Goal: Task Accomplishment & Management: Complete application form

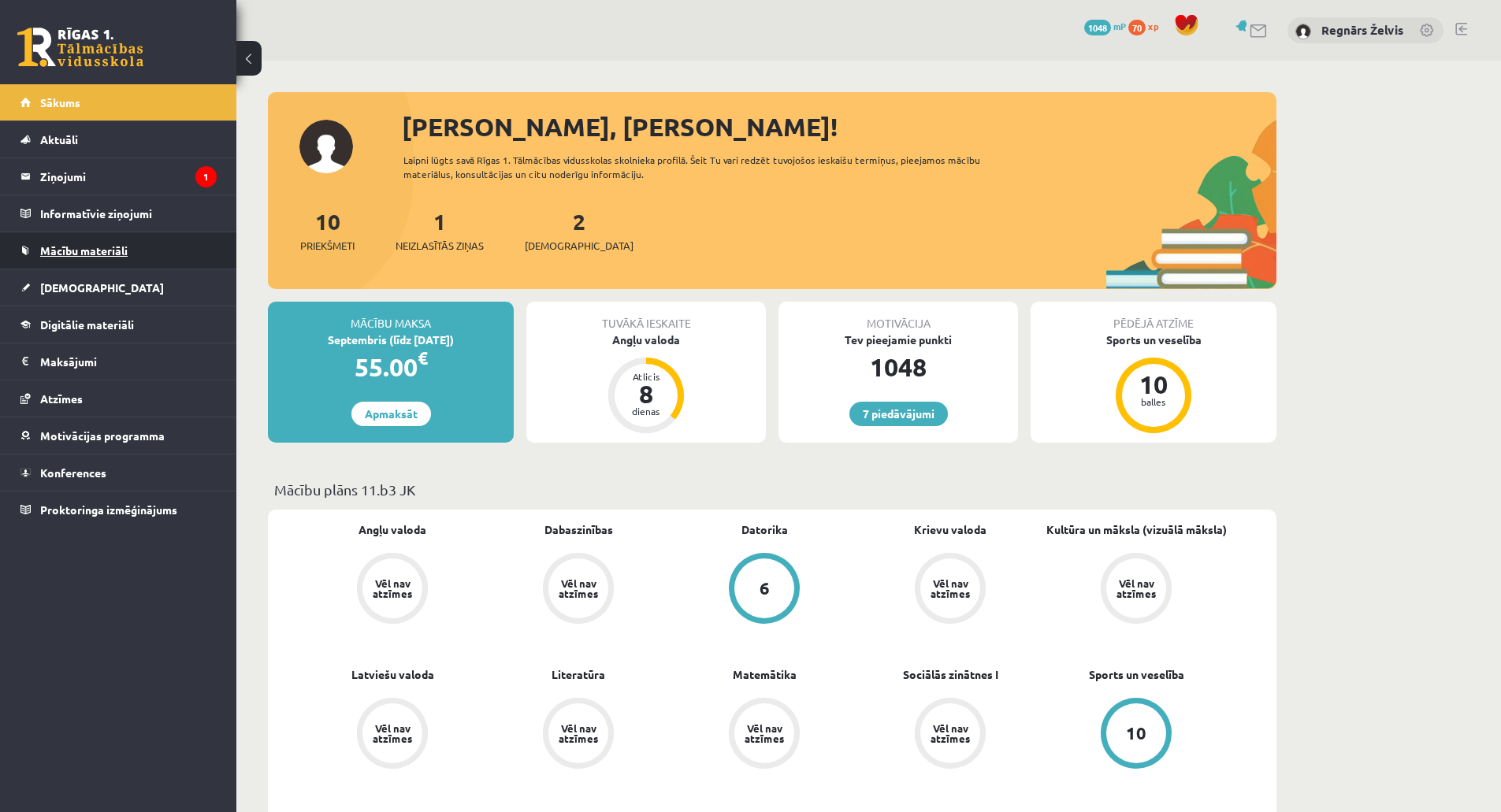
click at [87, 259] on link "Mācību materiāli" at bounding box center [118, 250] width 196 height 36
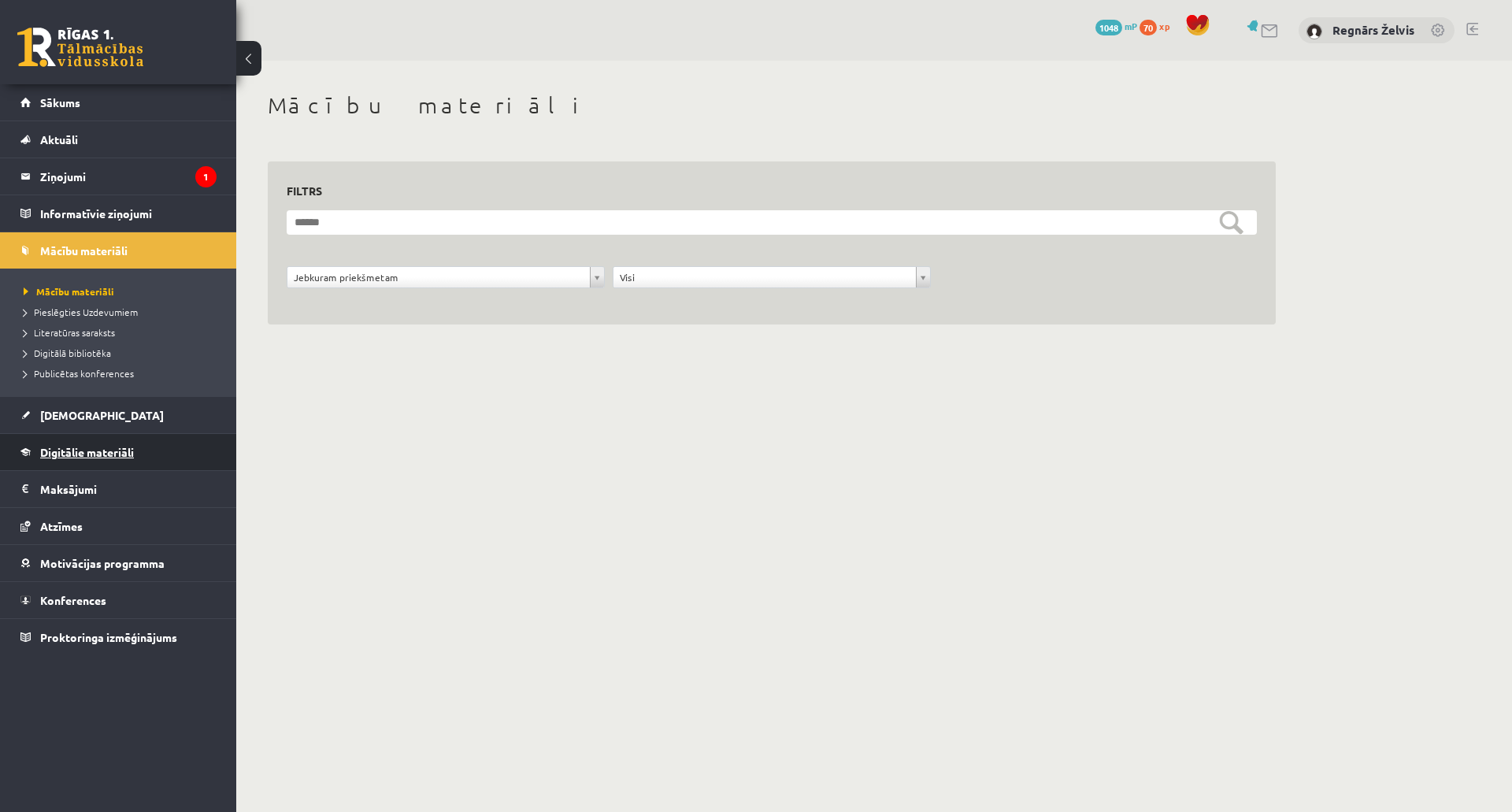
click at [126, 443] on link "Digitālie materiāli" at bounding box center [118, 452] width 196 height 36
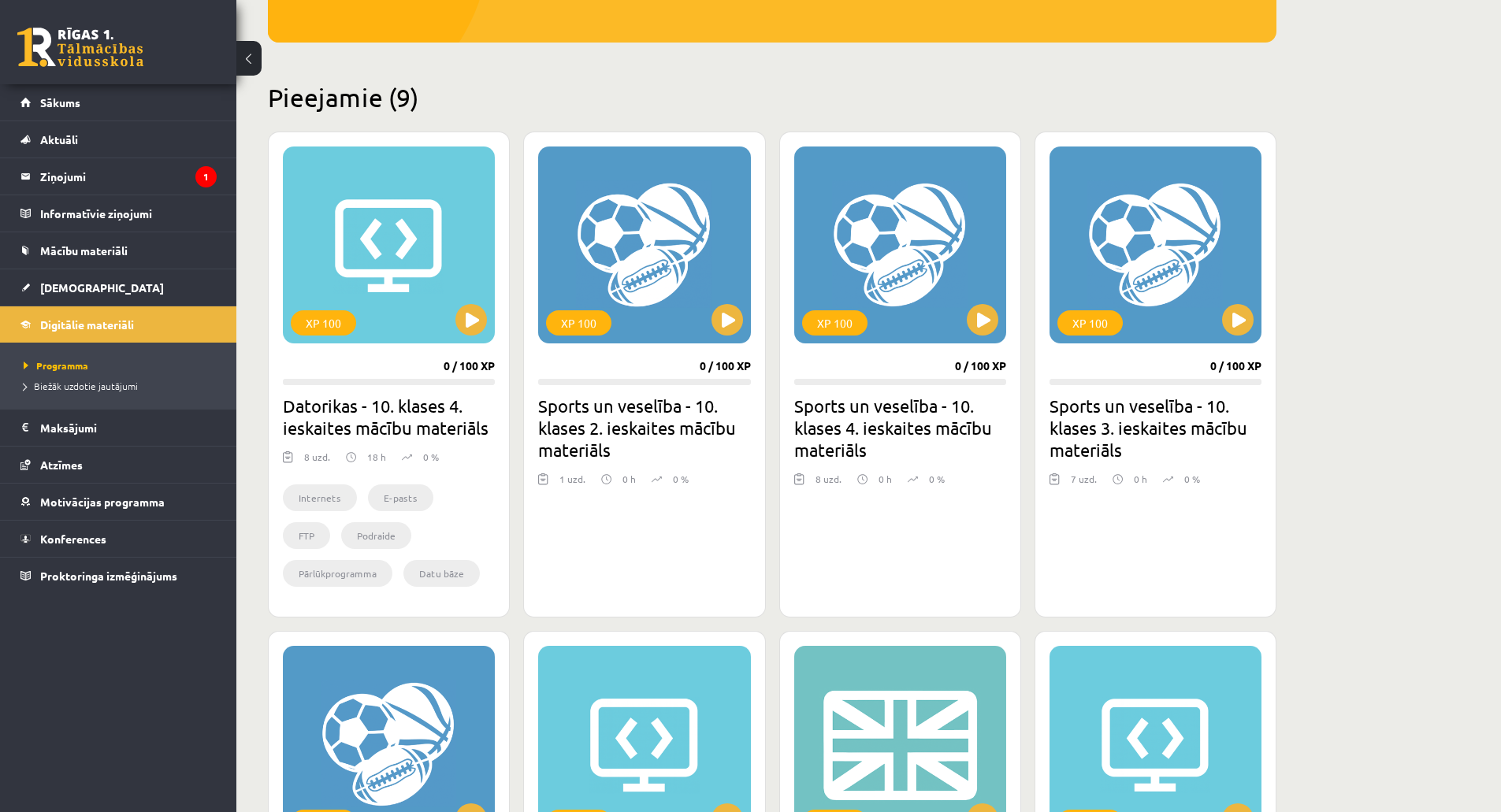
scroll to position [315, 0]
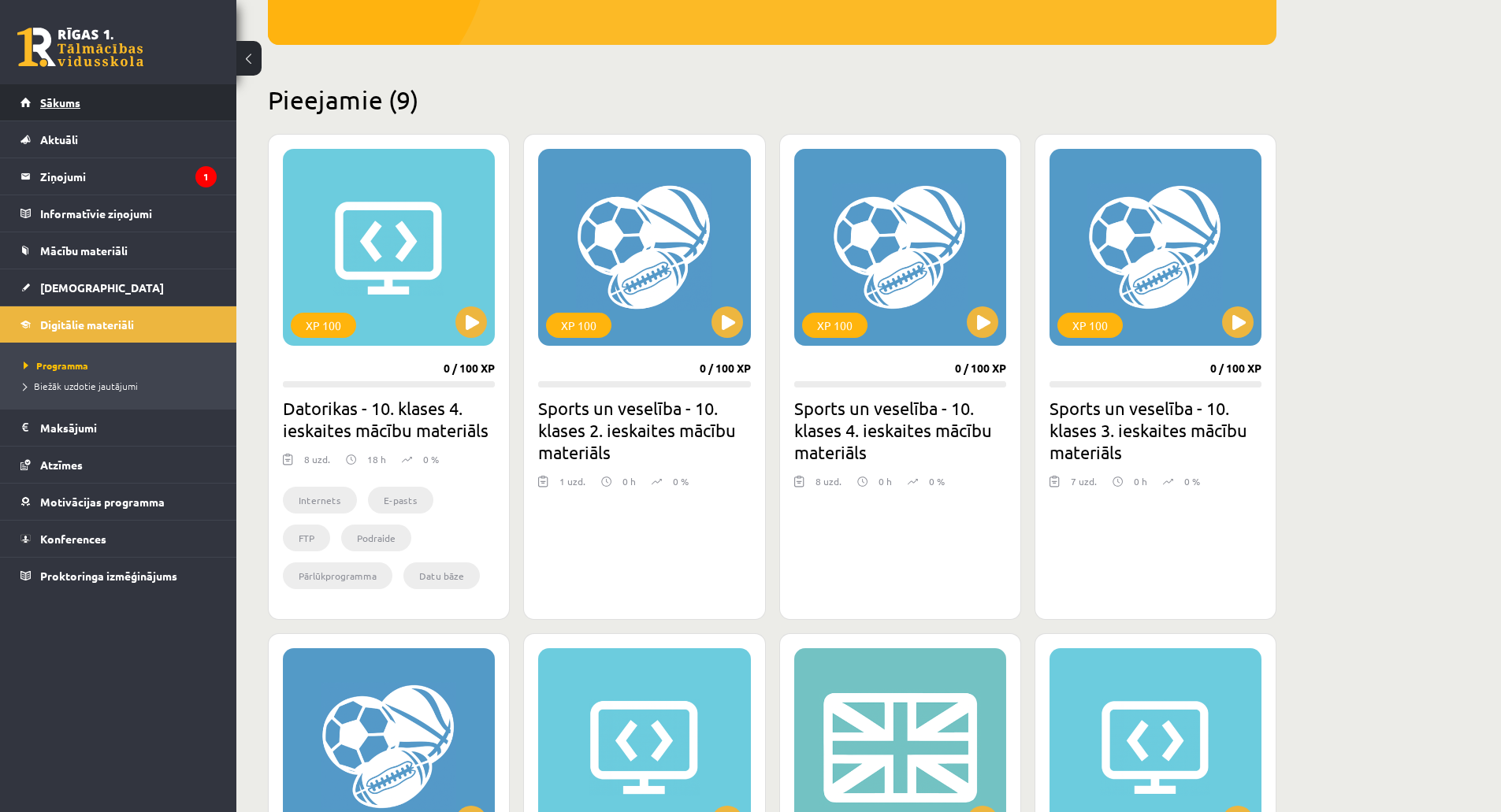
click at [66, 107] on span "Sākums" at bounding box center [60, 102] width 40 height 14
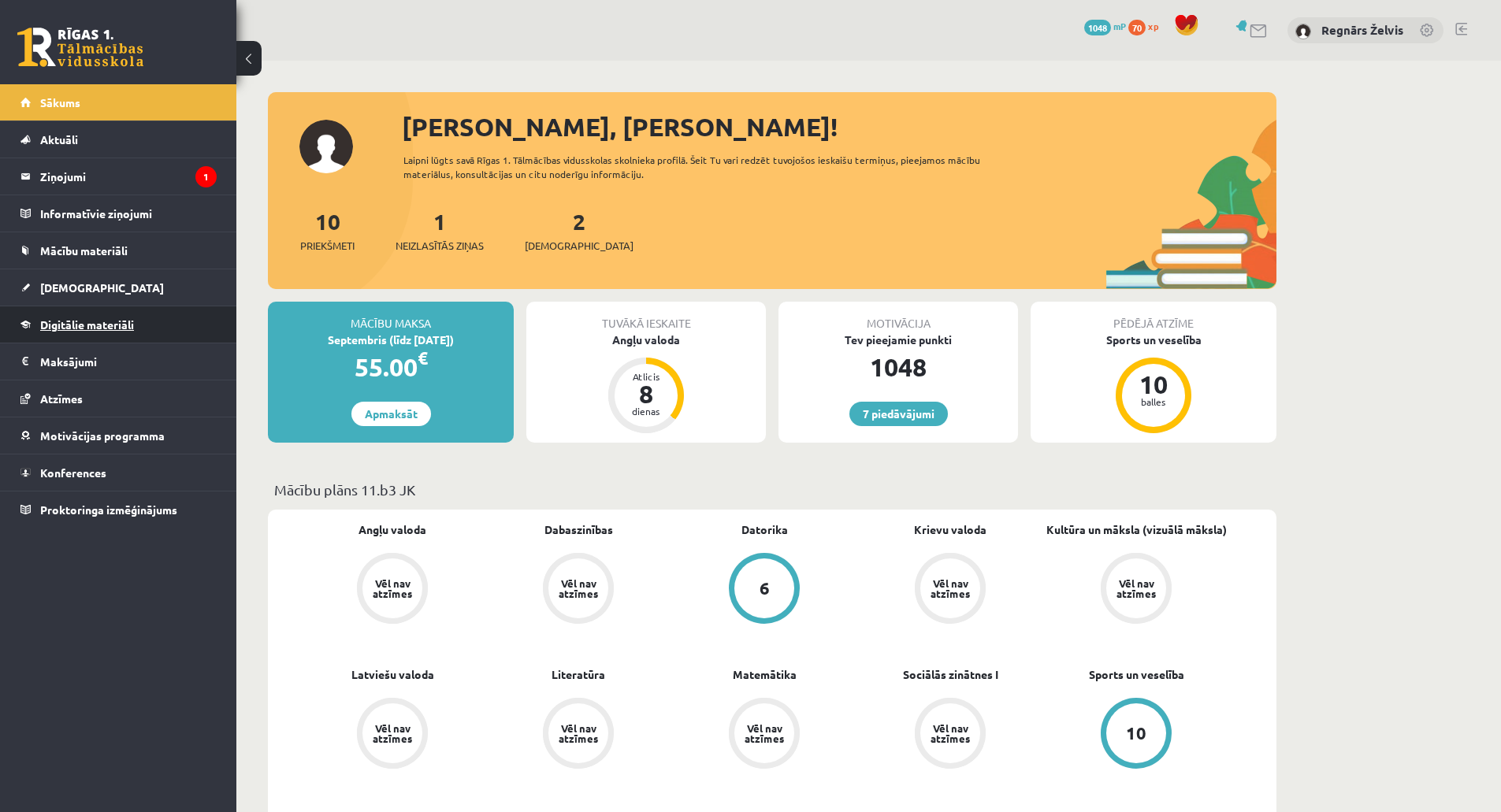
click at [111, 329] on span "Digitālie materiāli" at bounding box center [87, 324] width 94 height 14
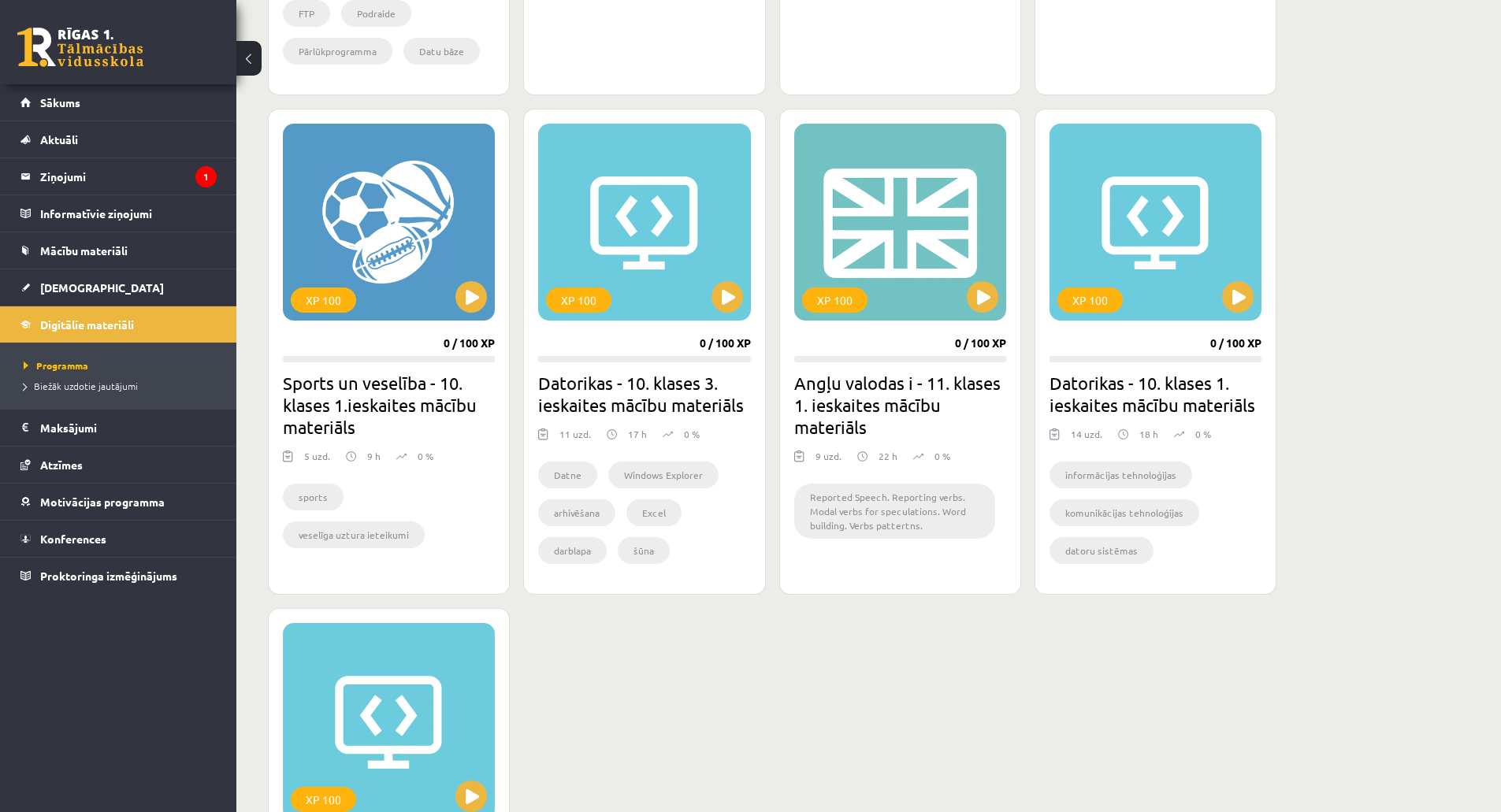
scroll to position [866, 0]
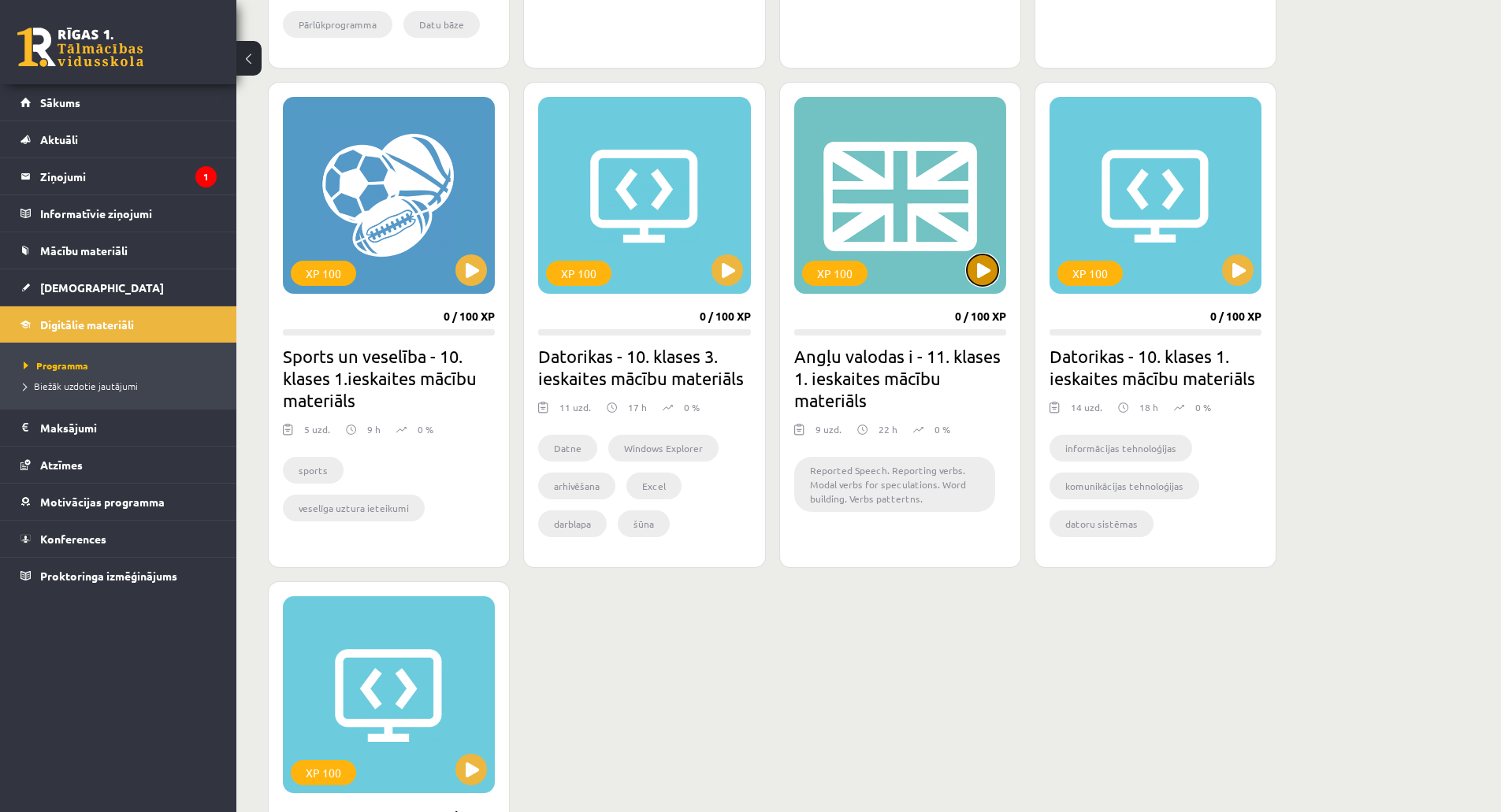
click at [978, 267] on button at bounding box center [982, 270] width 32 height 32
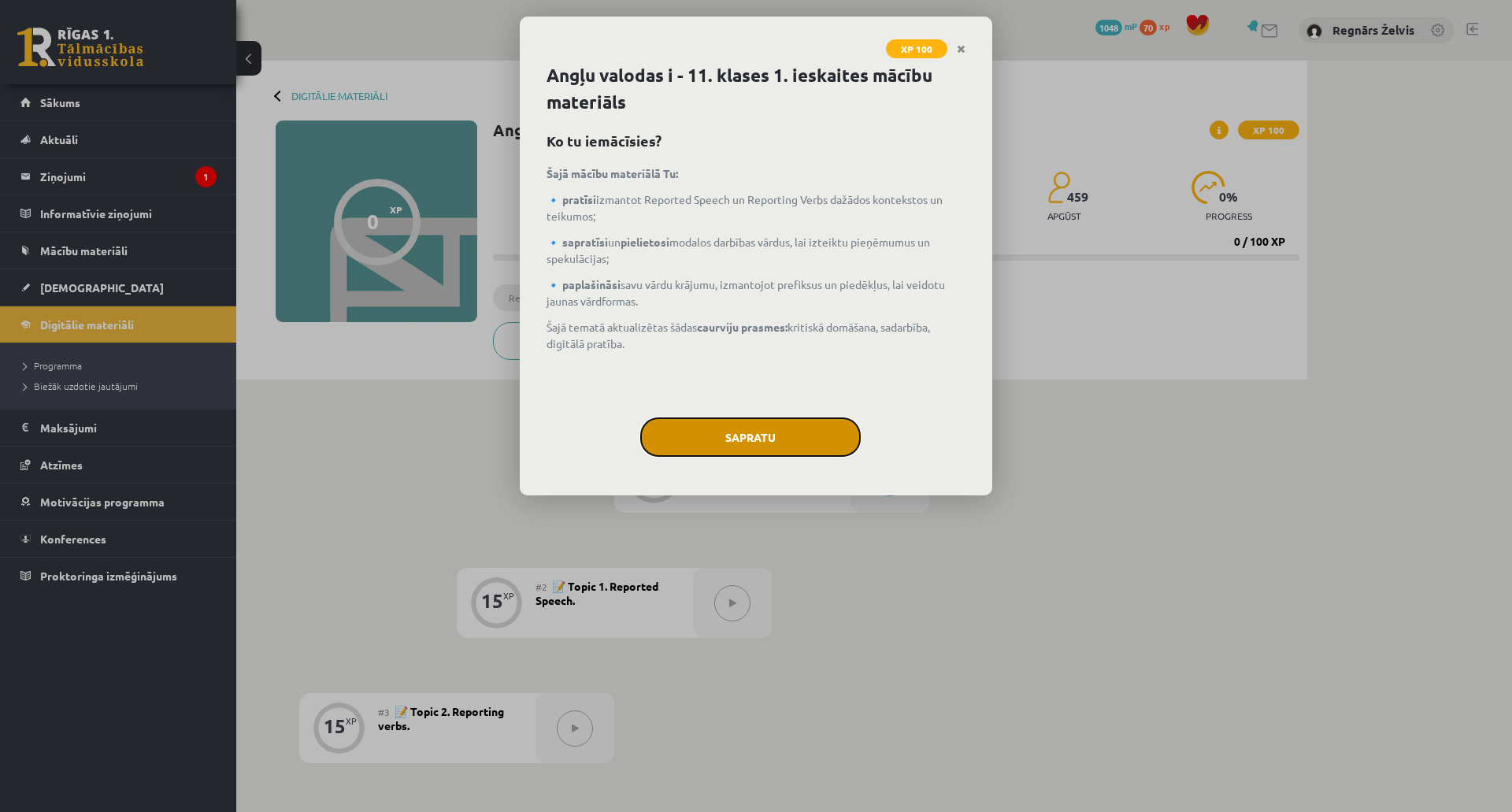
click at [769, 433] on button "Sapratu" at bounding box center [751, 437] width 220 height 40
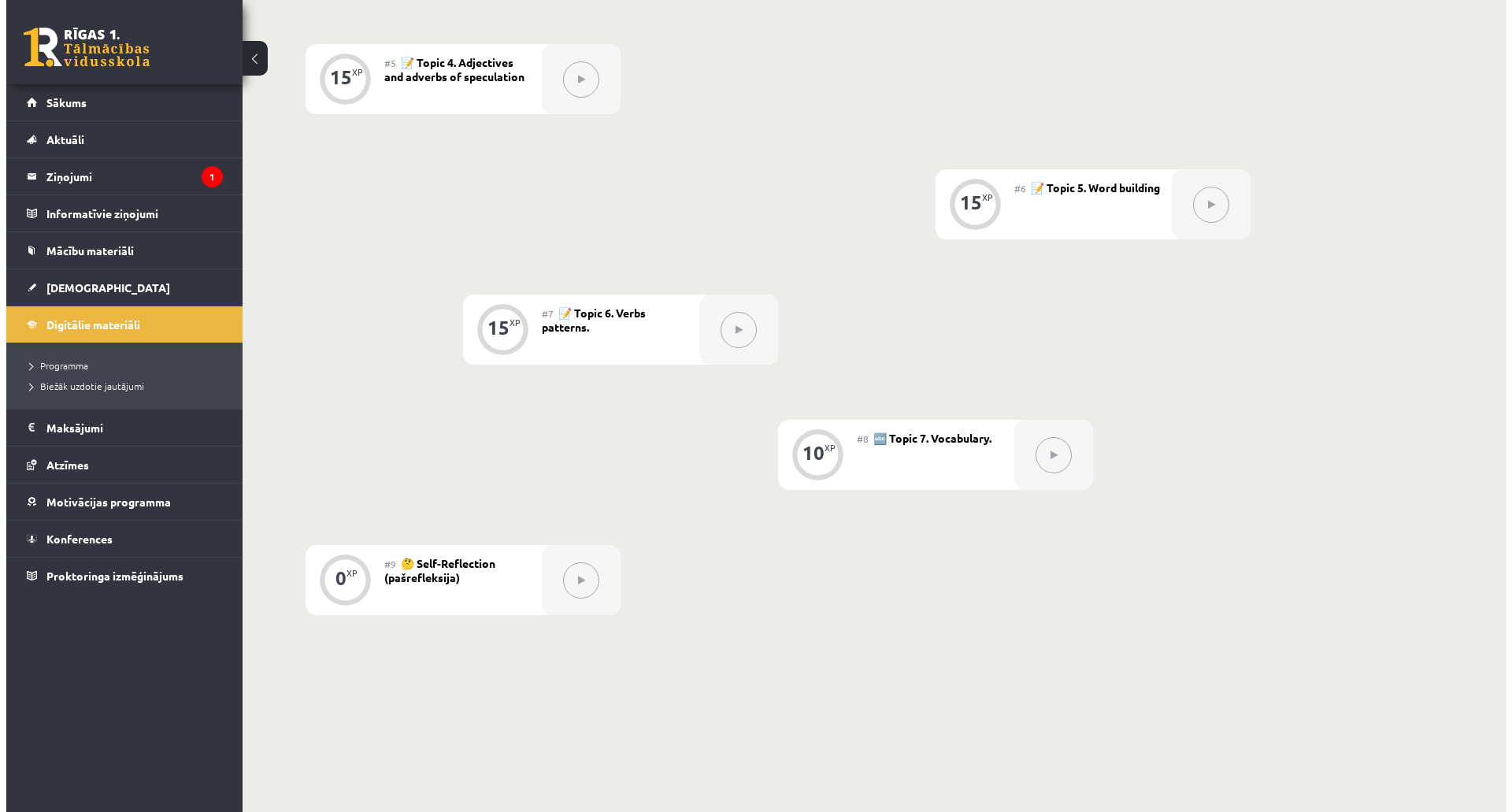
scroll to position [112, 0]
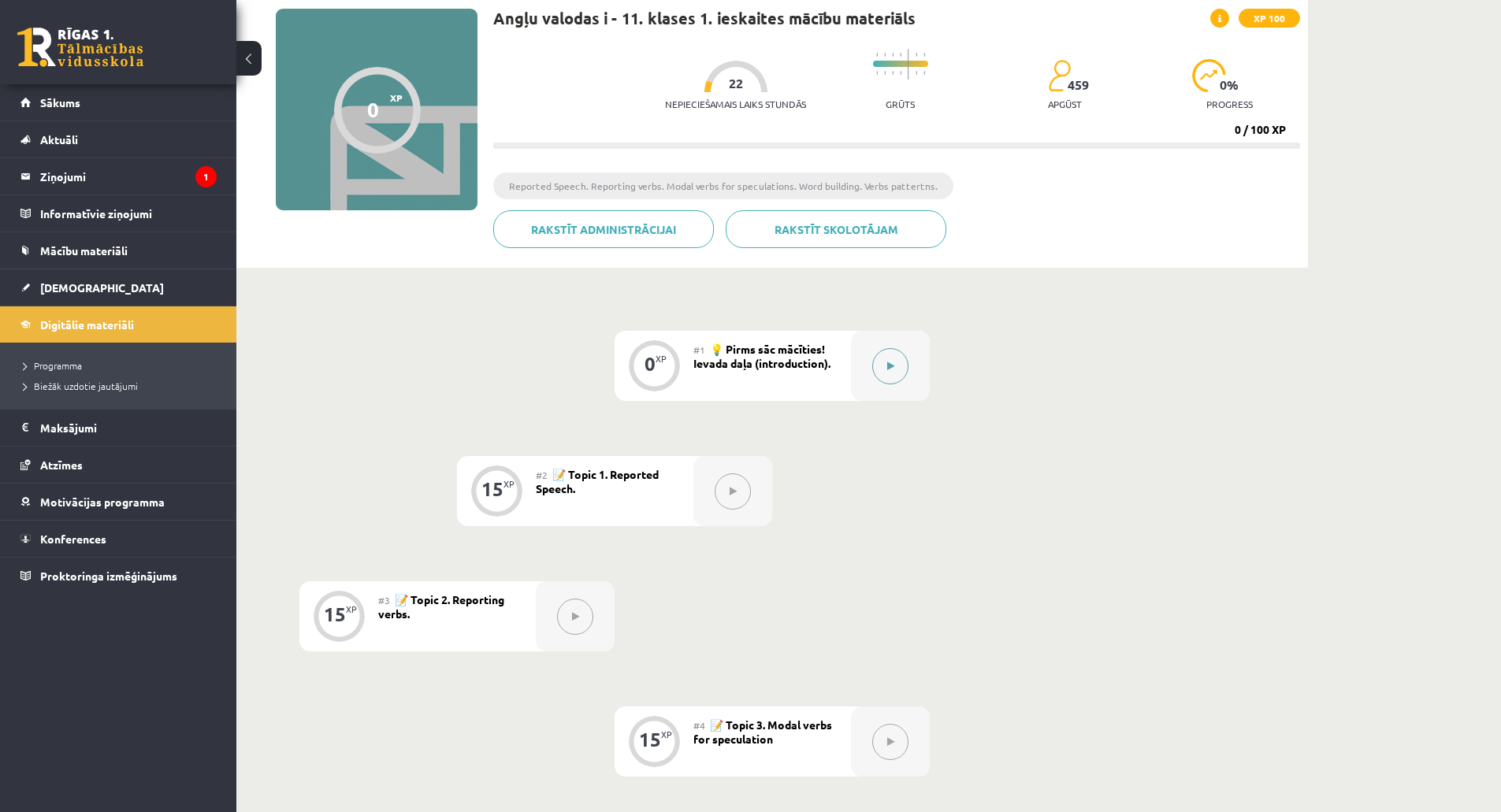
click at [892, 364] on icon at bounding box center [891, 366] width 7 height 9
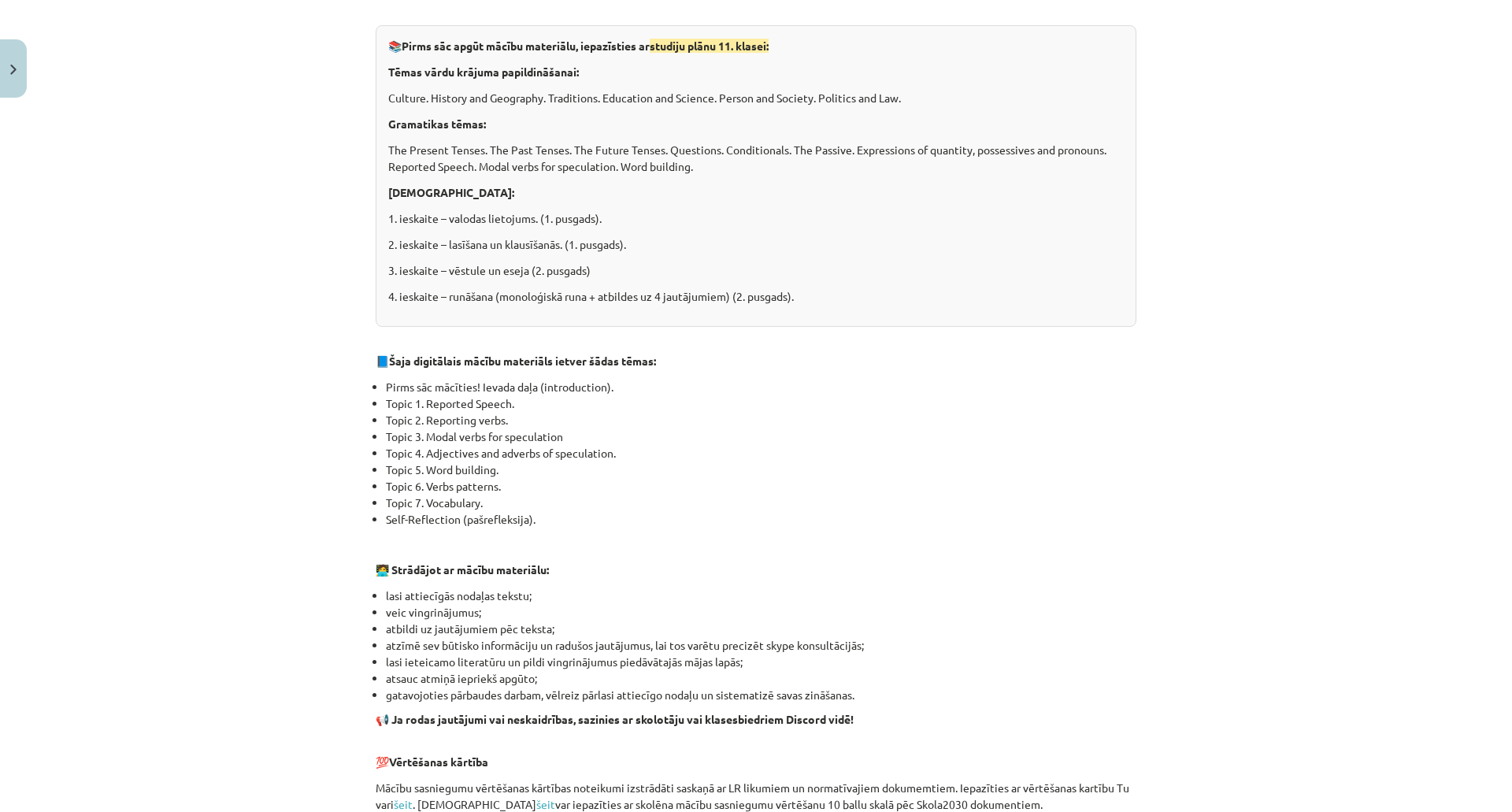
scroll to position [844, 0]
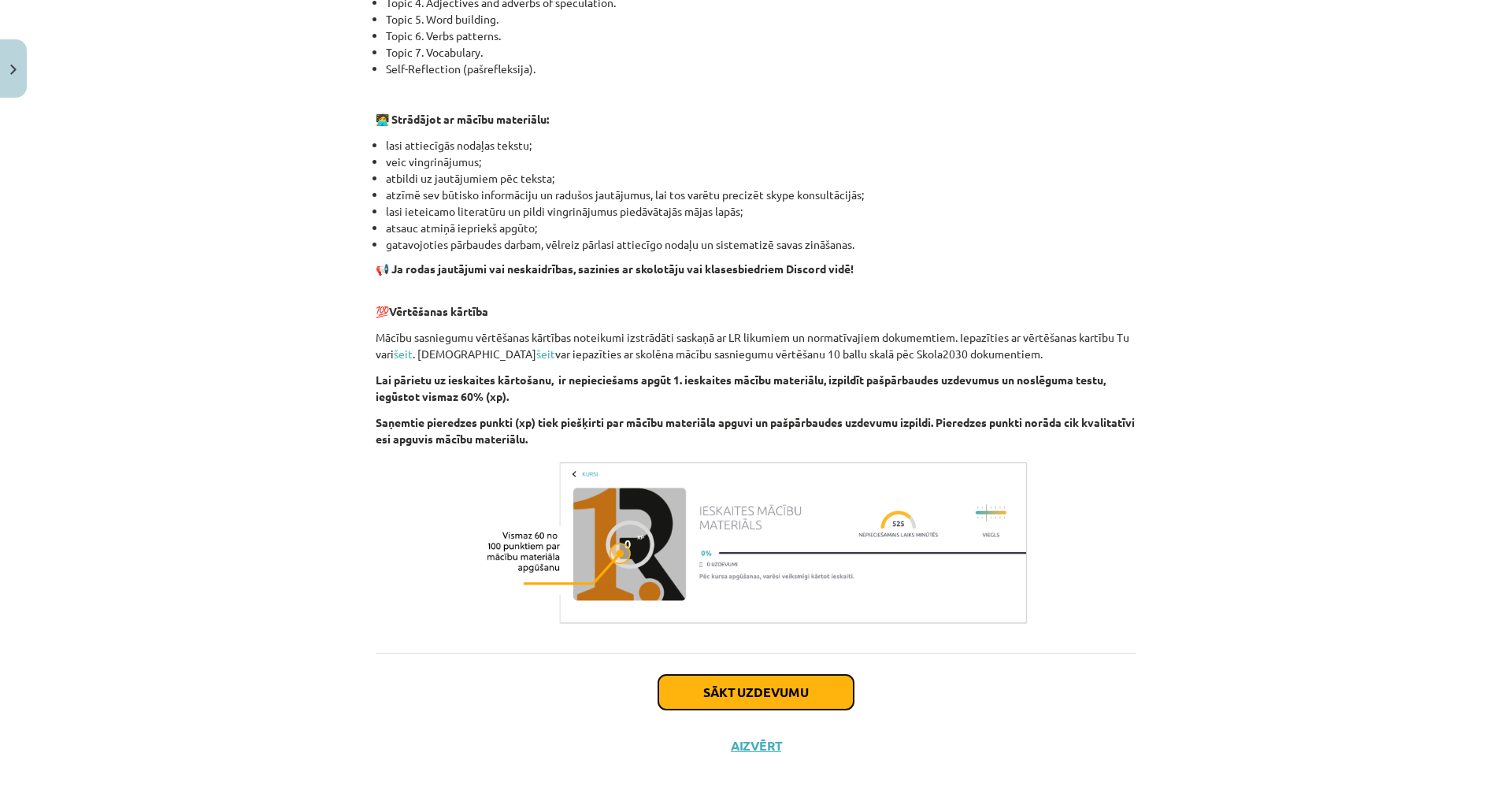
click at [800, 690] on button "Sākt uzdevumu" at bounding box center [756, 692] width 195 height 34
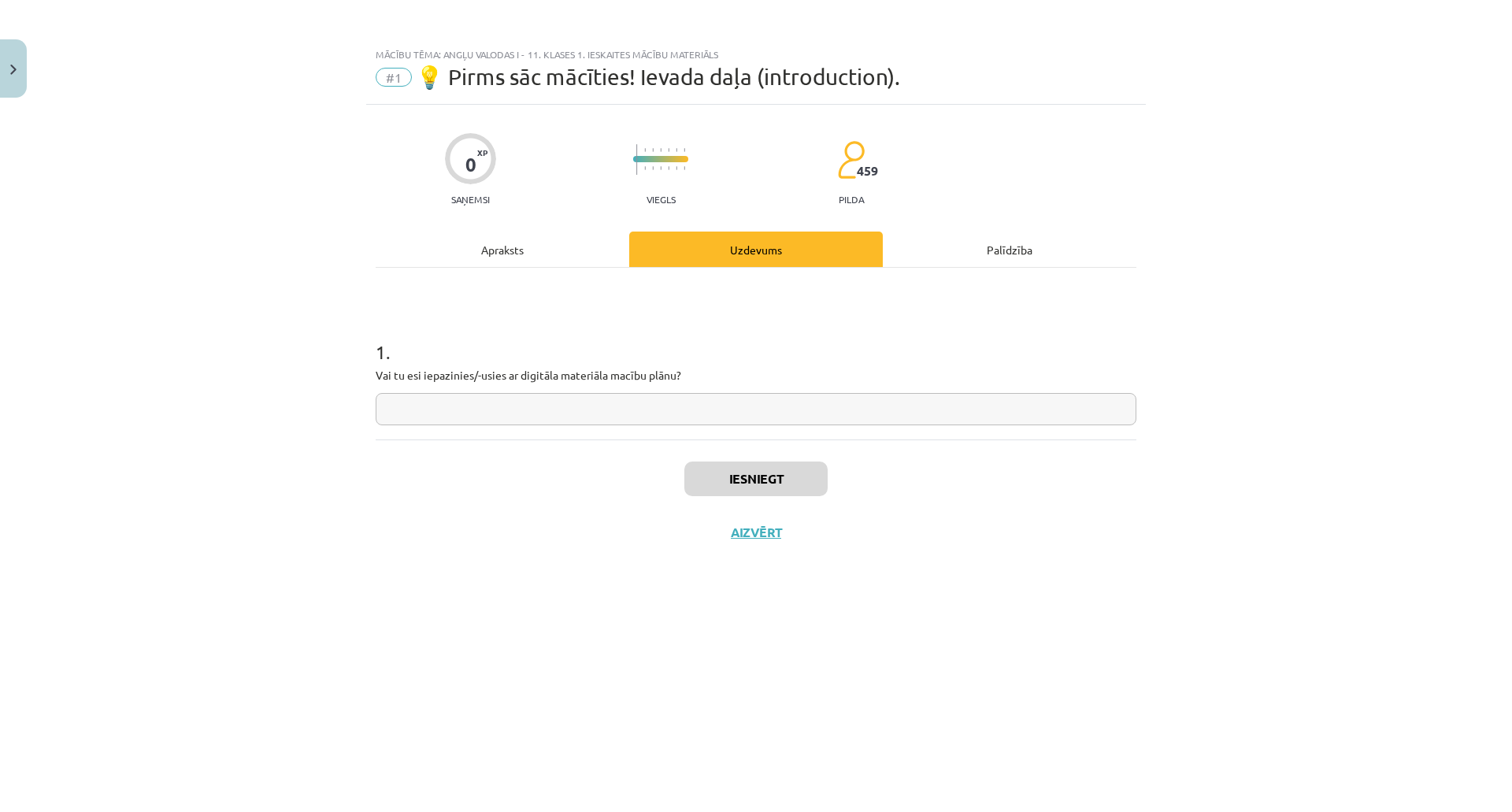
scroll to position [0, 0]
click at [642, 410] on input "text" at bounding box center [756, 409] width 761 height 33
type input "**"
click at [740, 471] on button "Iesniegt" at bounding box center [755, 479] width 144 height 34
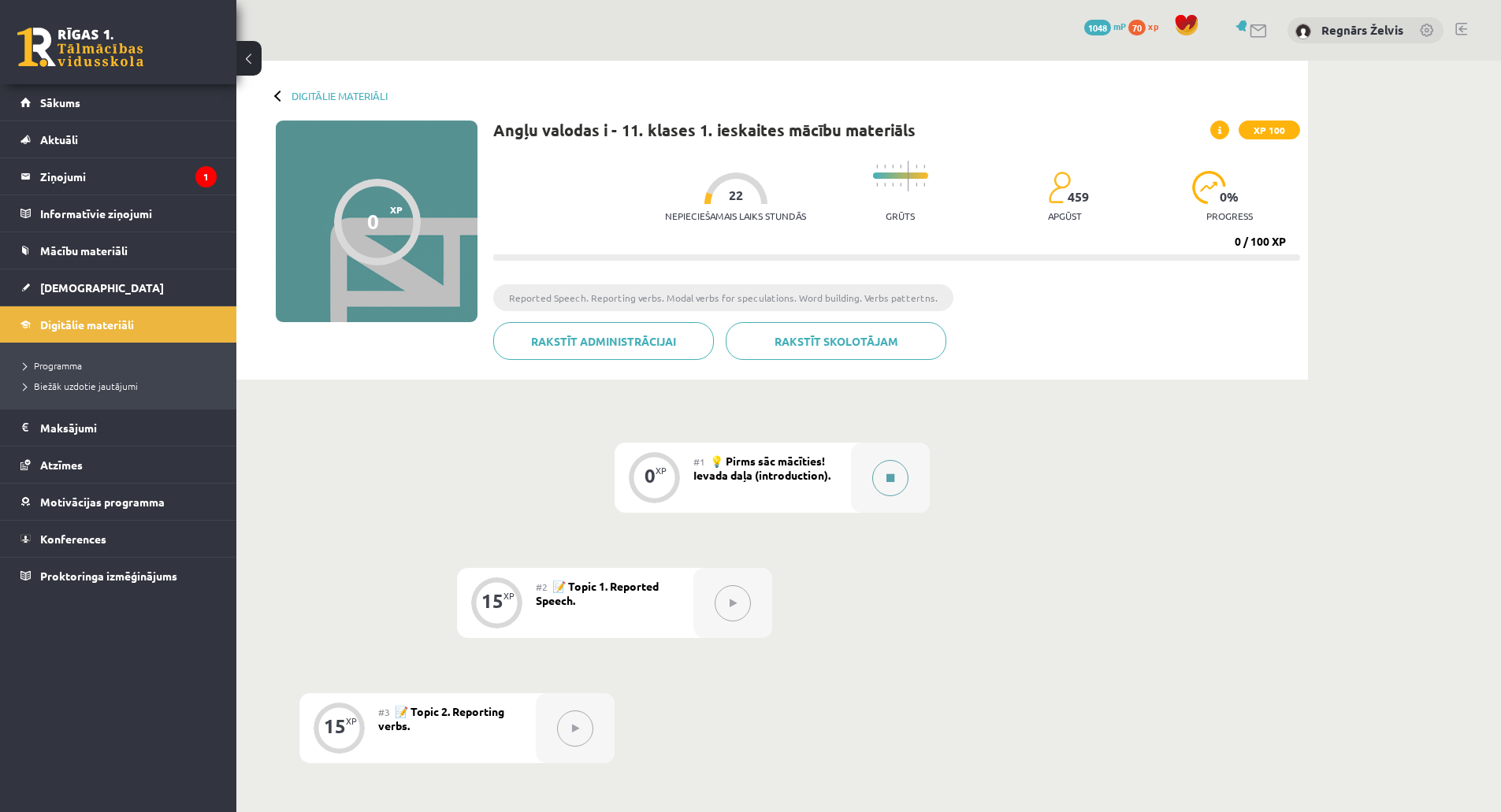
click at [878, 479] on button at bounding box center [890, 478] width 36 height 36
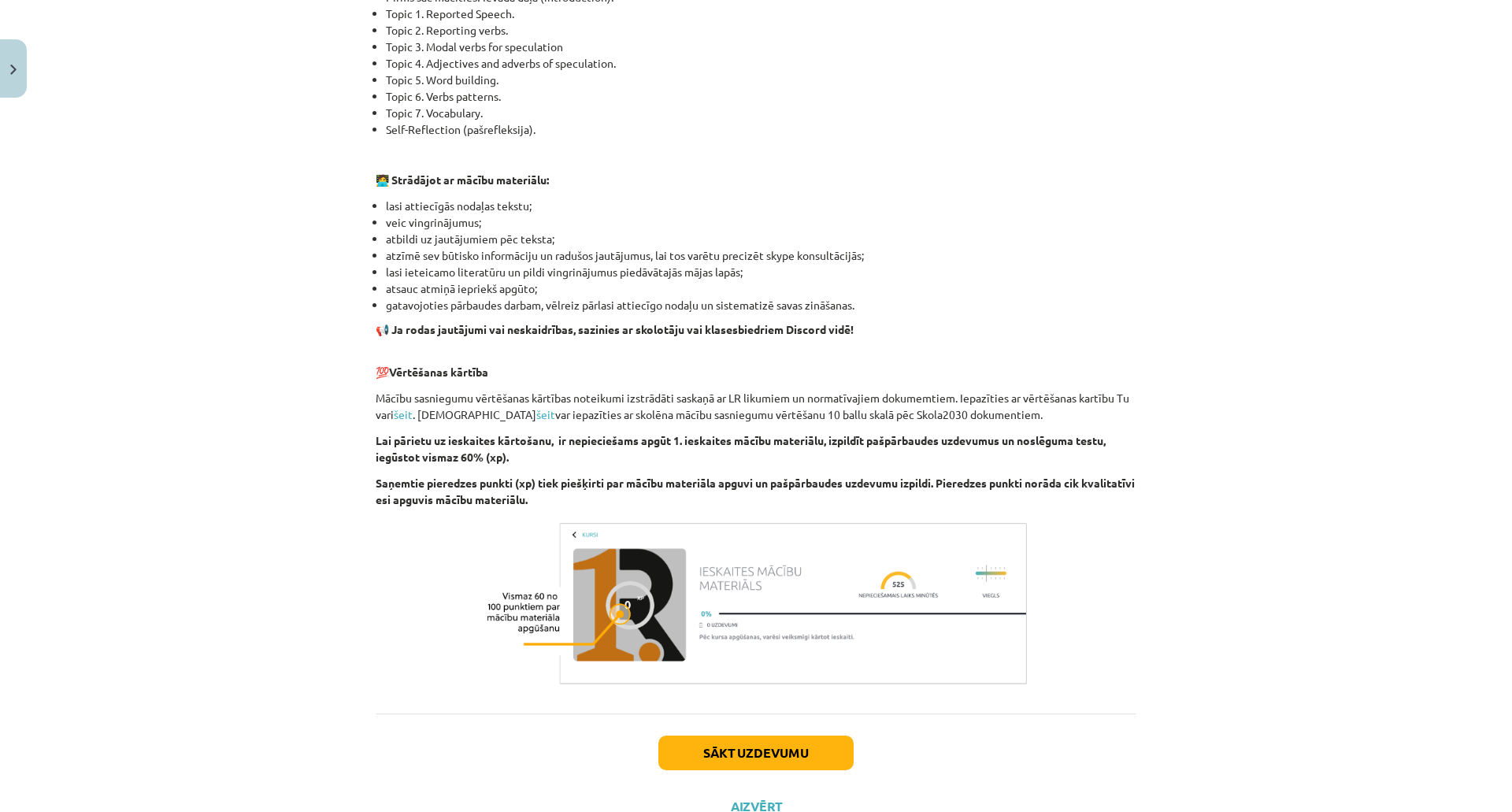
scroll to position [844, 0]
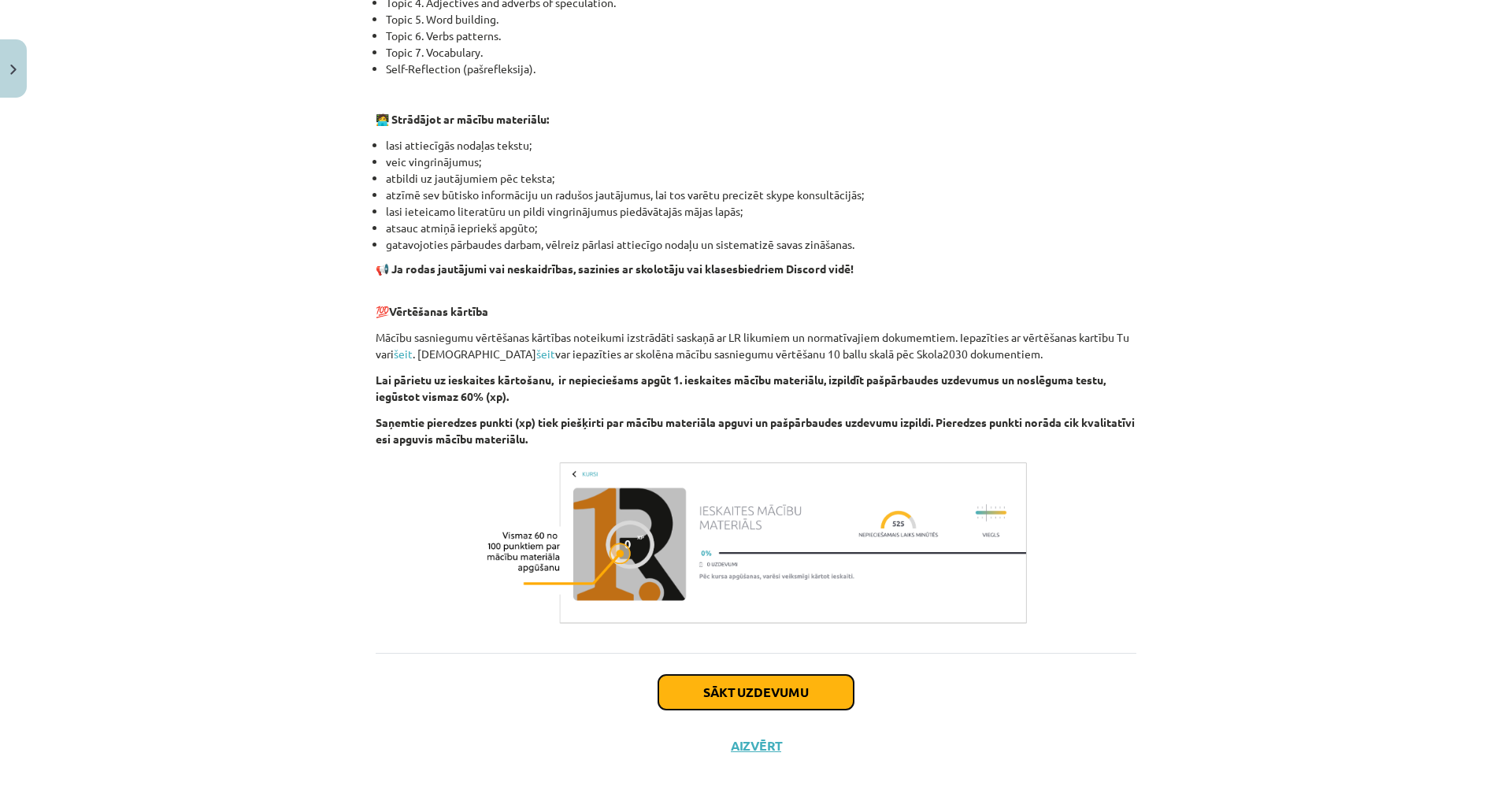
click at [781, 681] on button "Sākt uzdevumu" at bounding box center [756, 692] width 195 height 34
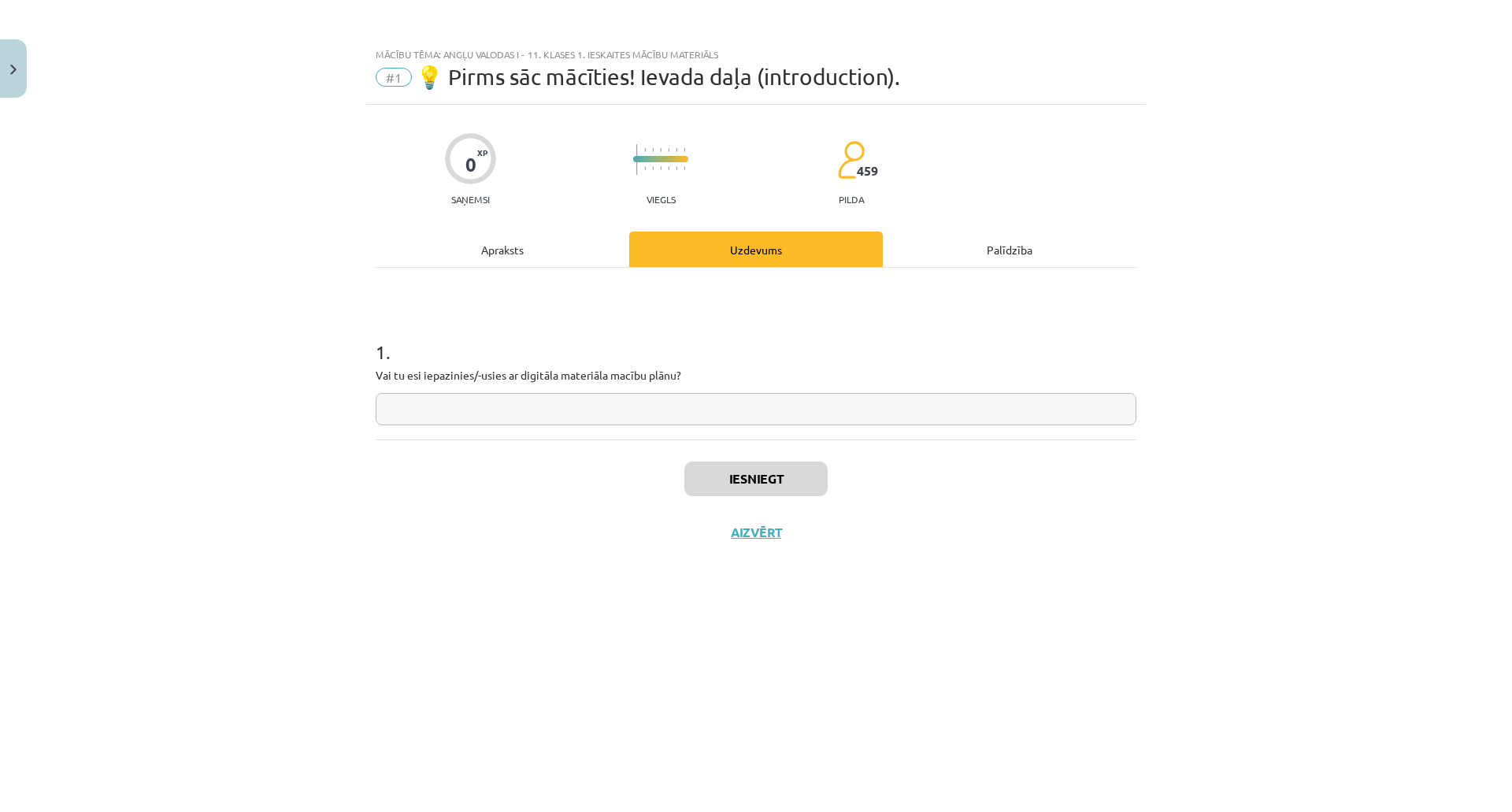
click at [684, 416] on input "text" at bounding box center [756, 409] width 761 height 33
type input "**"
click at [714, 478] on button "Iesniegt" at bounding box center [755, 479] width 144 height 34
click at [751, 539] on button "Nākamā nodarbība" at bounding box center [755, 543] width 154 height 36
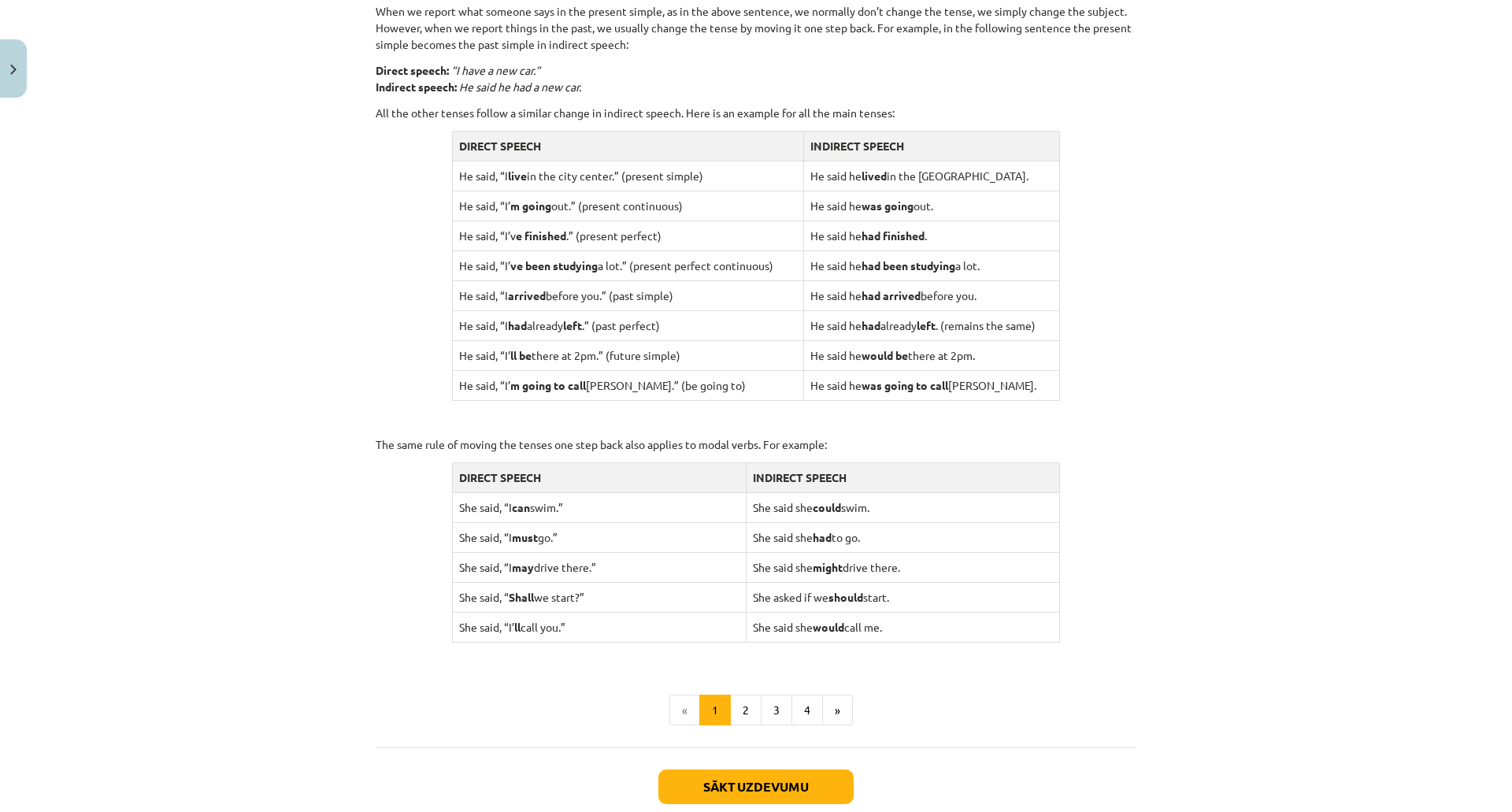
scroll to position [1316, 0]
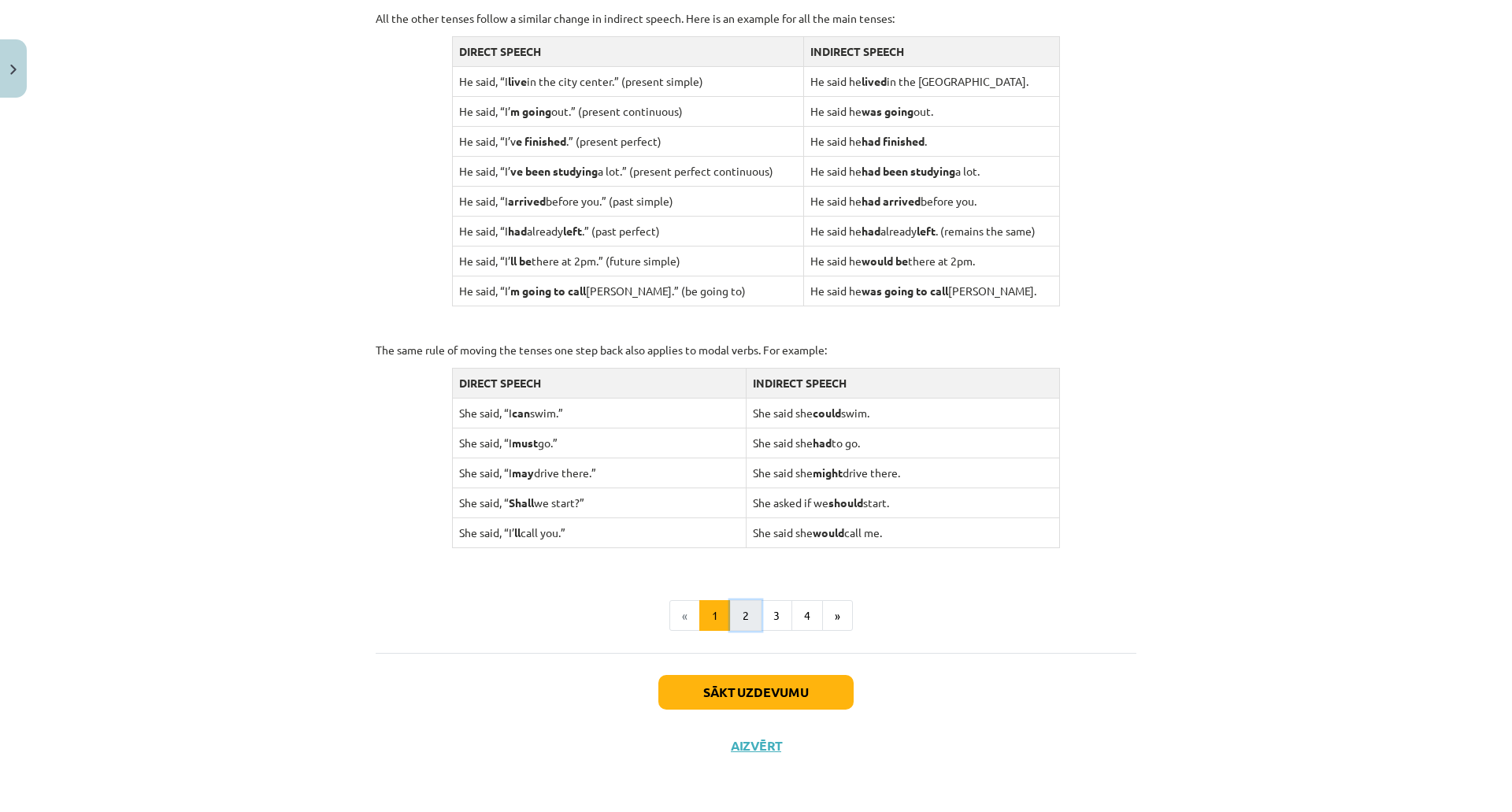
click at [733, 611] on button "2" at bounding box center [745, 615] width 32 height 32
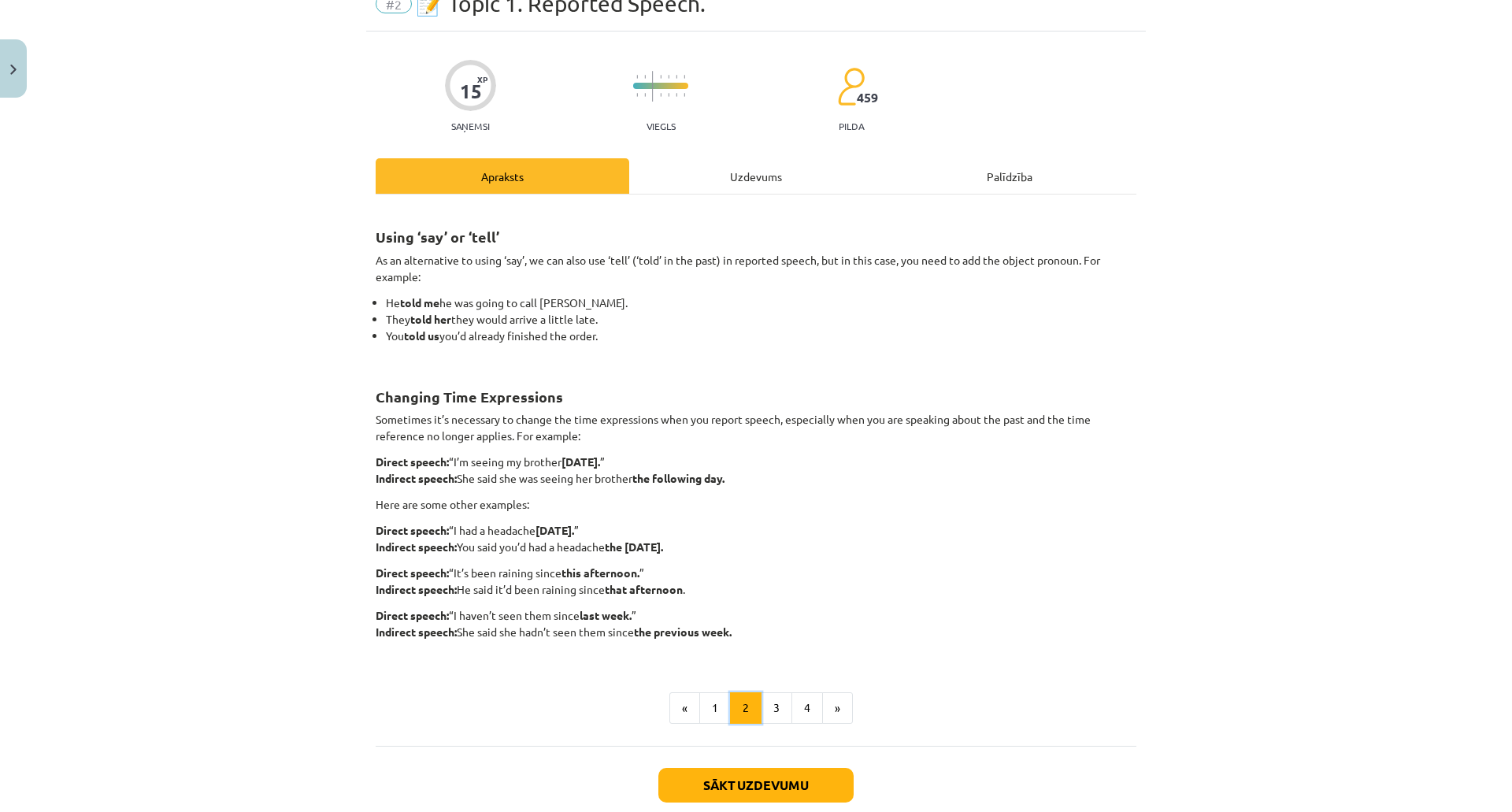
scroll to position [166, 0]
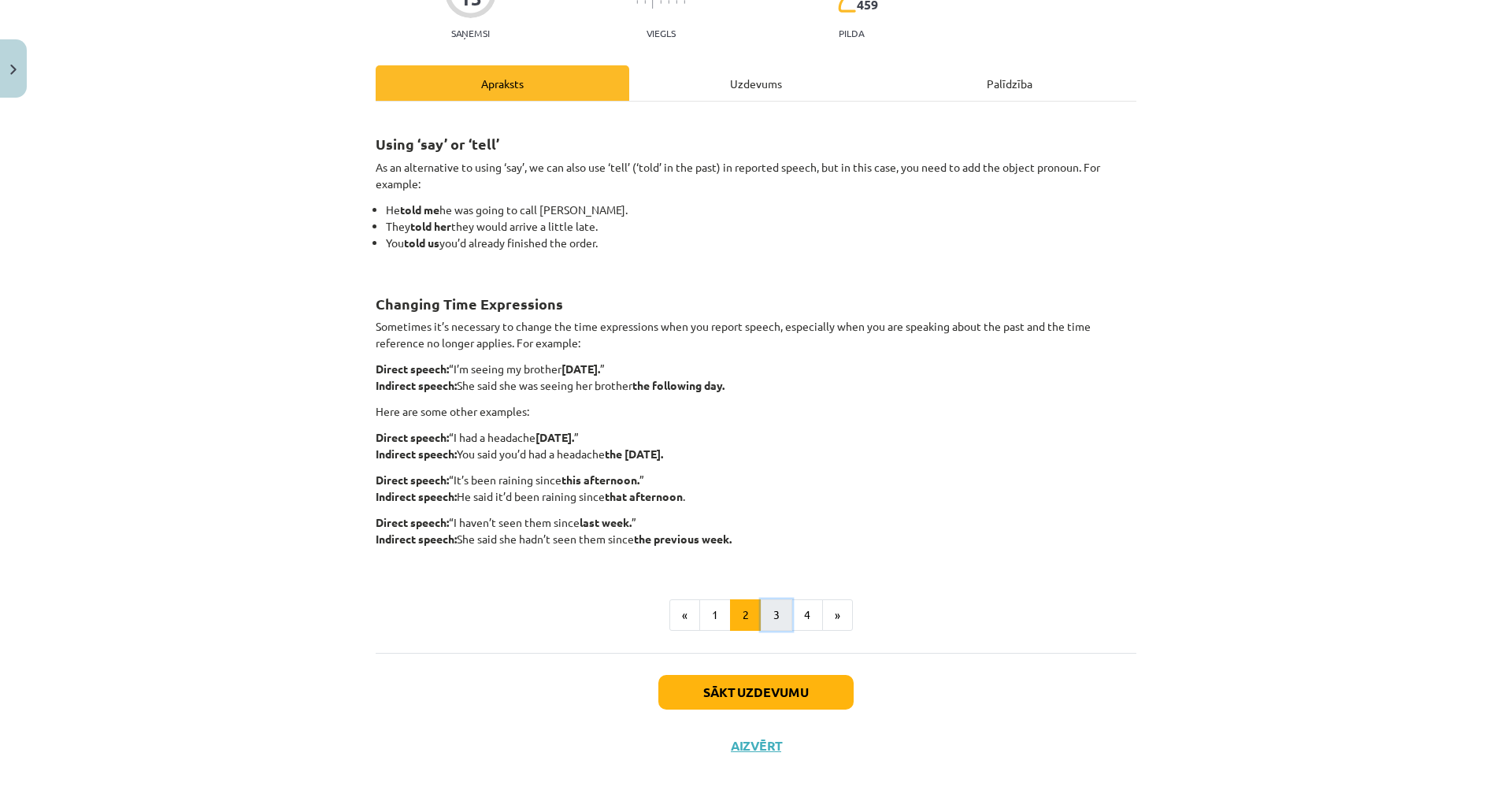
click at [770, 611] on button "3" at bounding box center [776, 614] width 32 height 32
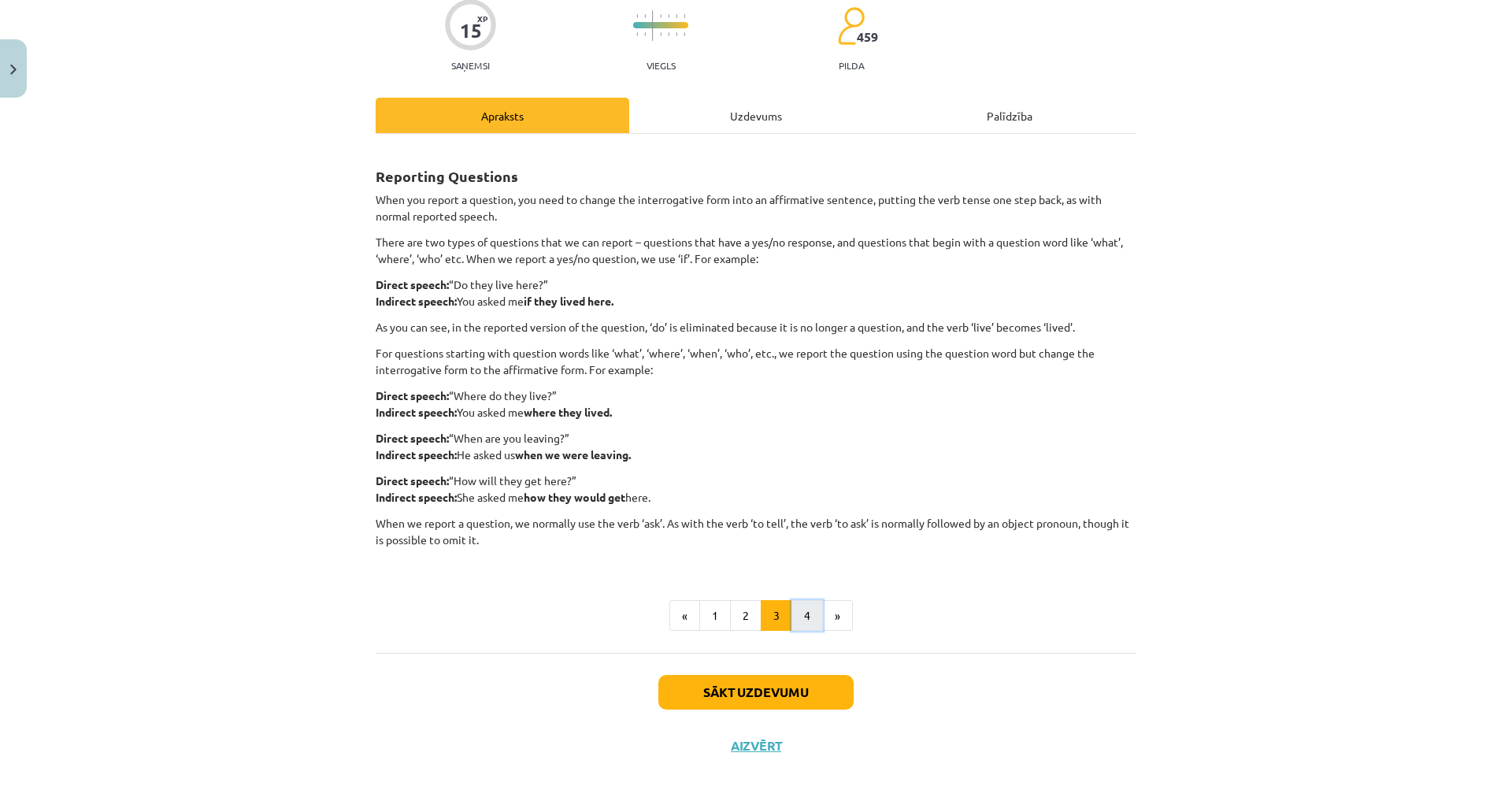
click at [793, 620] on button "4" at bounding box center [807, 615] width 32 height 32
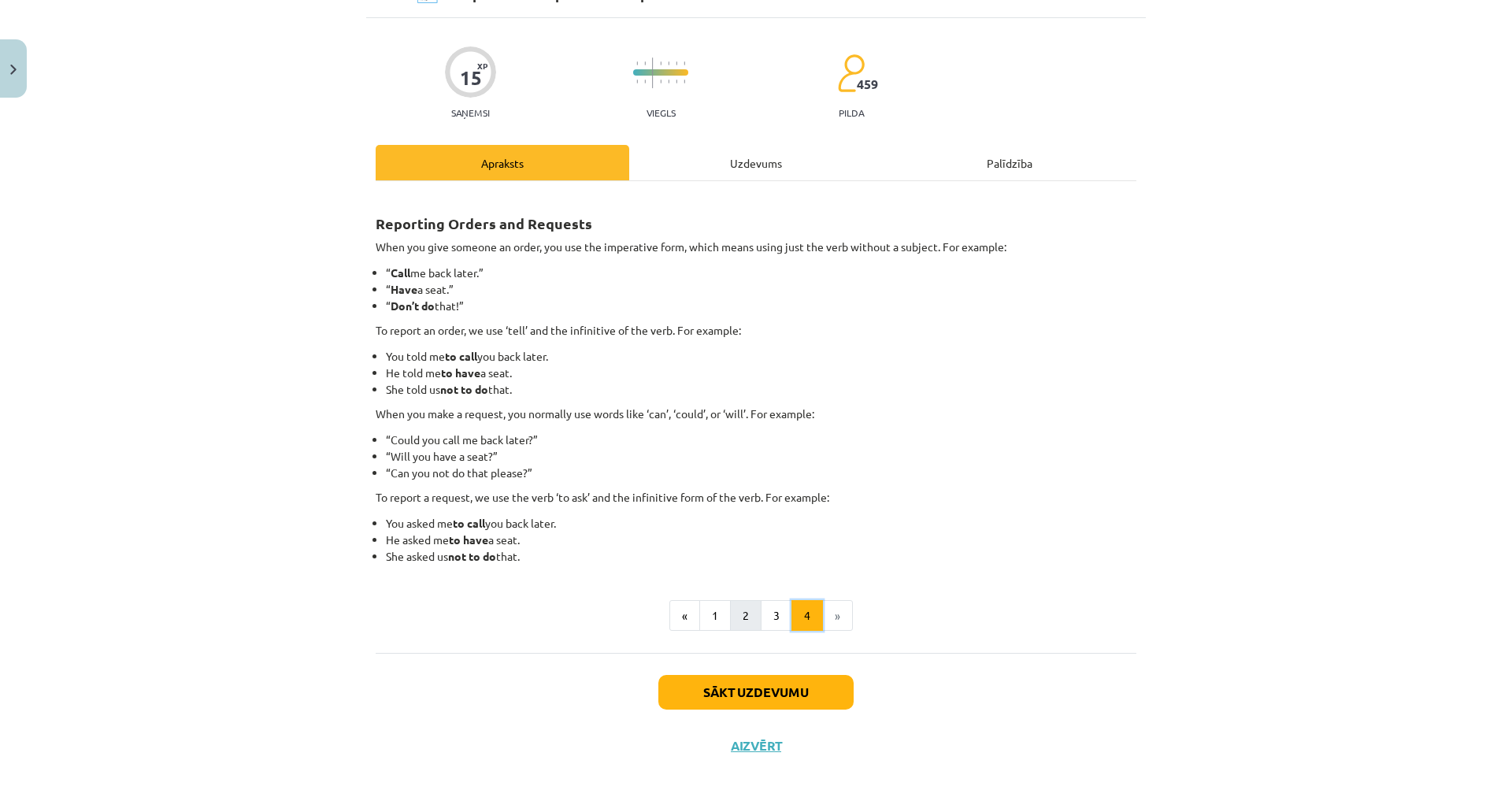
scroll to position [8, 0]
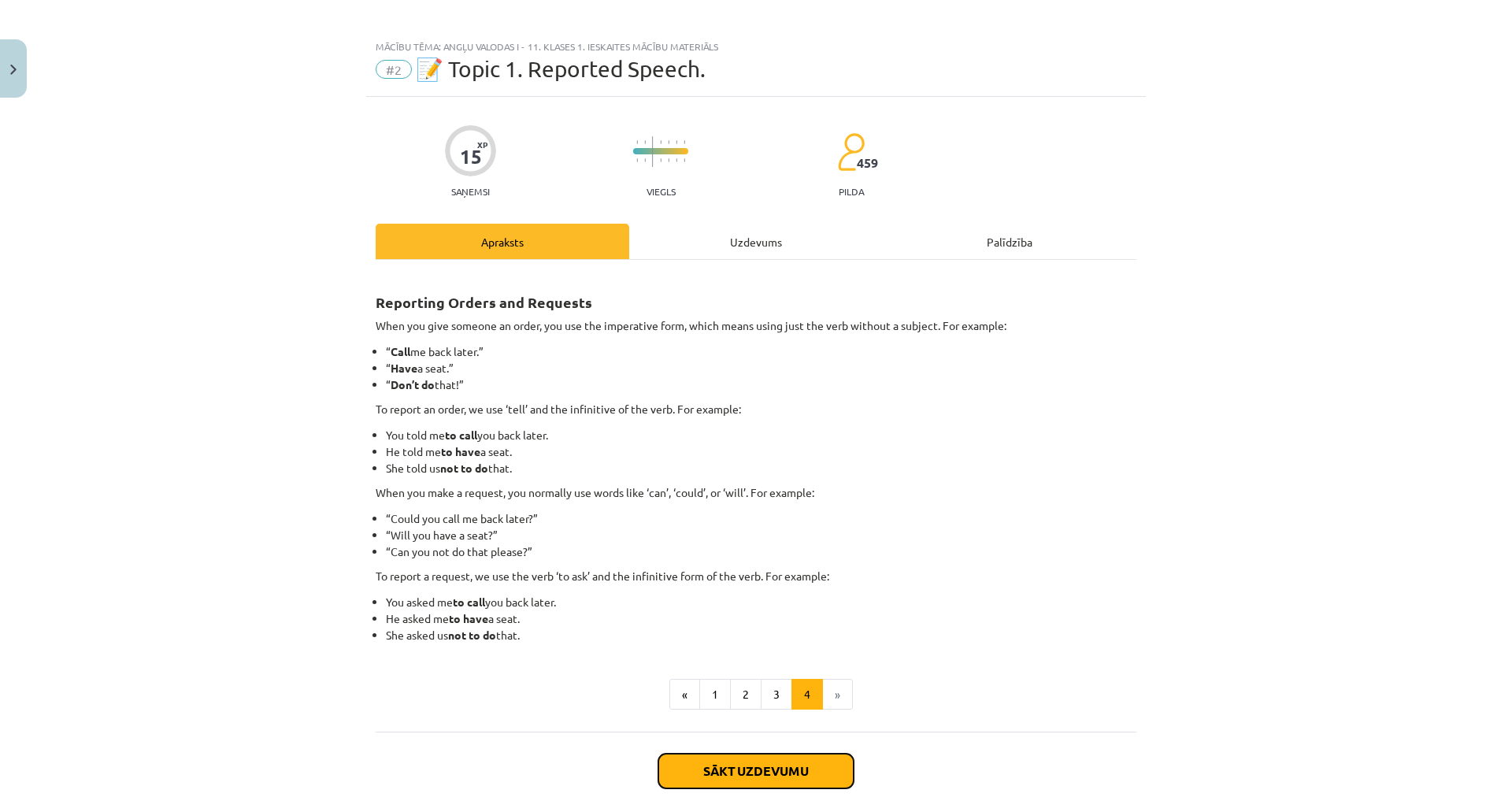
click at [785, 763] on button "Sākt uzdevumu" at bounding box center [756, 770] width 195 height 34
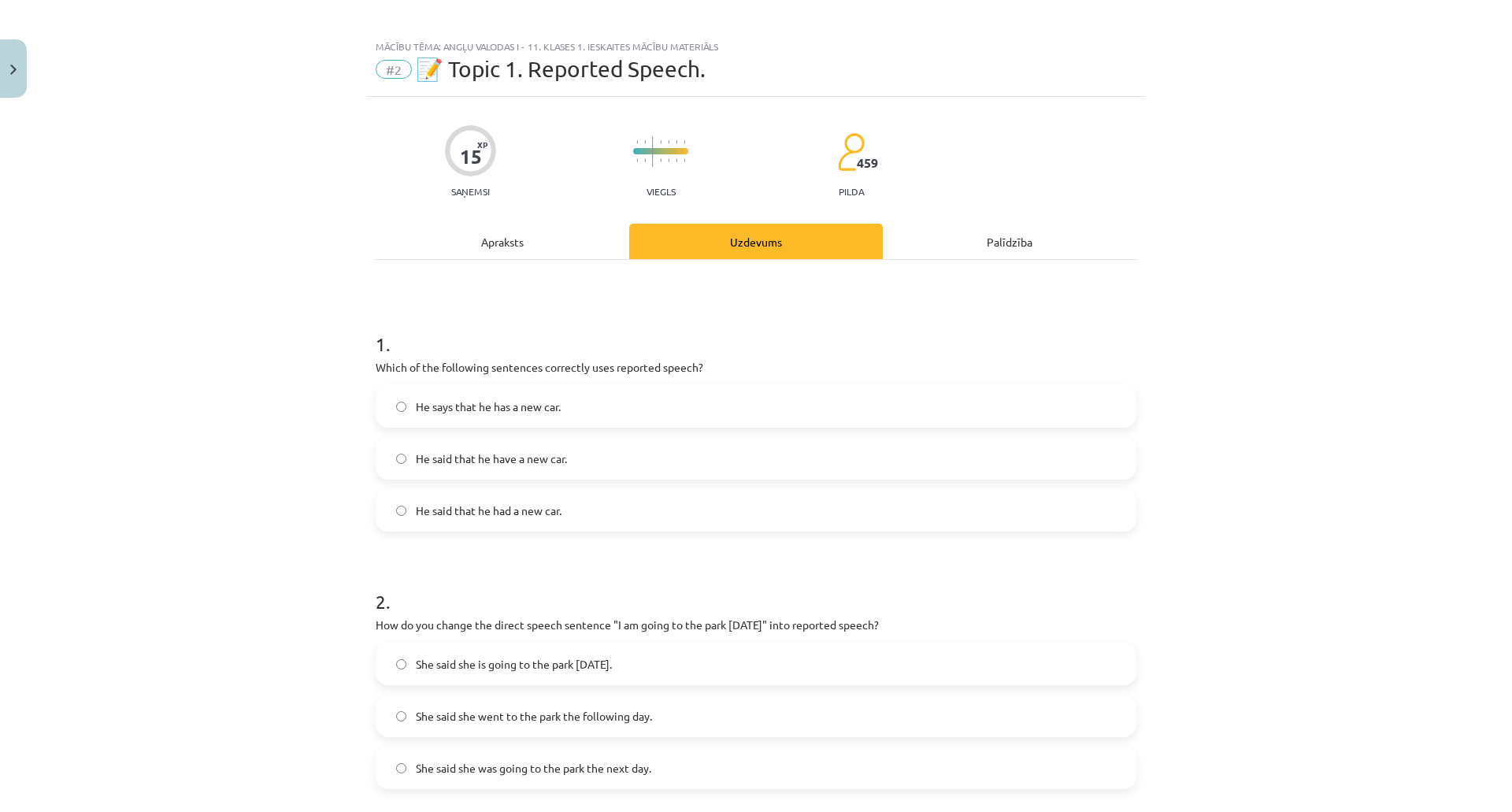
scroll to position [40, 0]
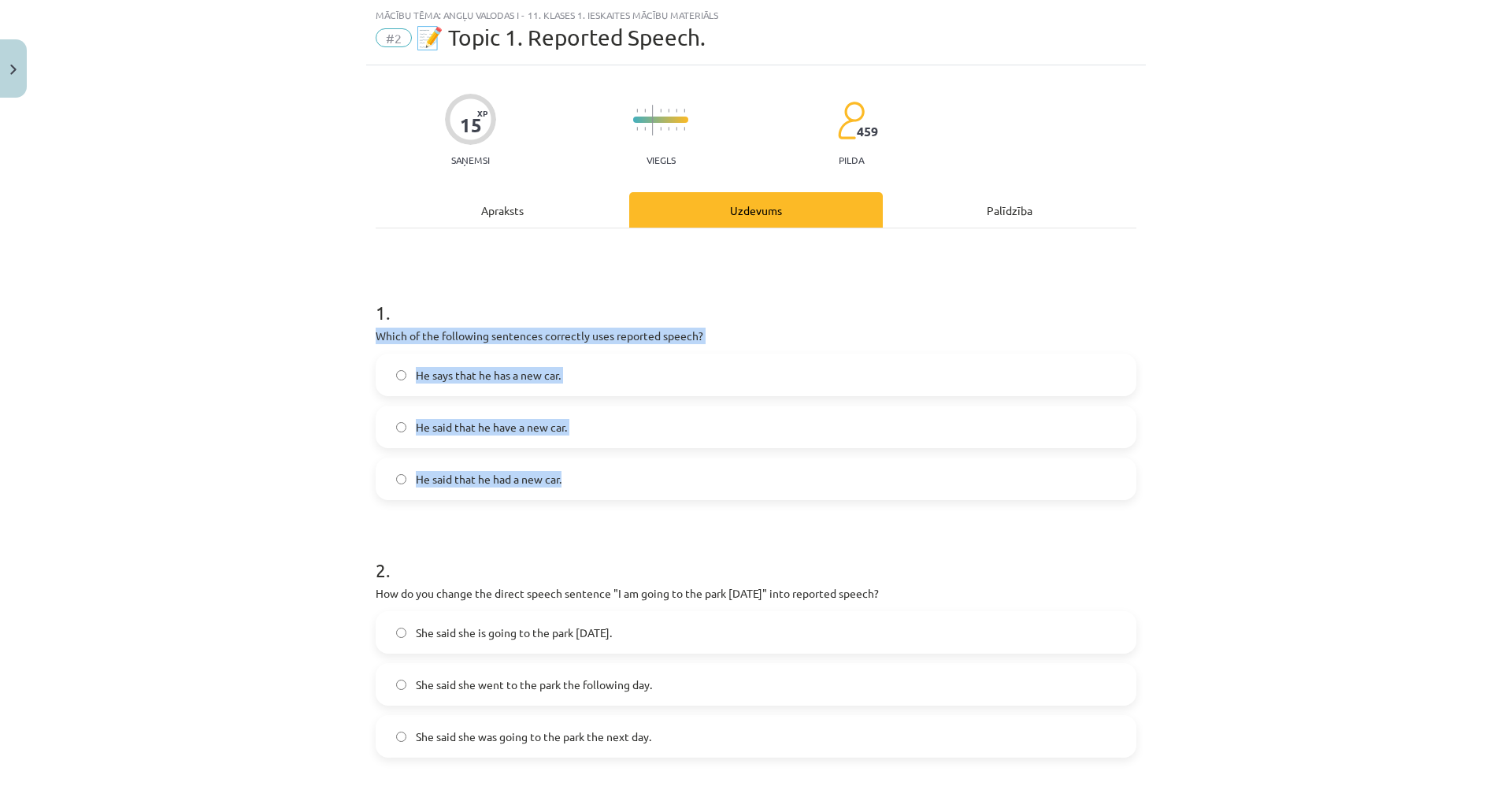
drag, startPoint x: 369, startPoint y: 335, endPoint x: 604, endPoint y: 460, distance: 266.2
copy div "Which of the following sentences correctly uses reported speech? He says that h…"
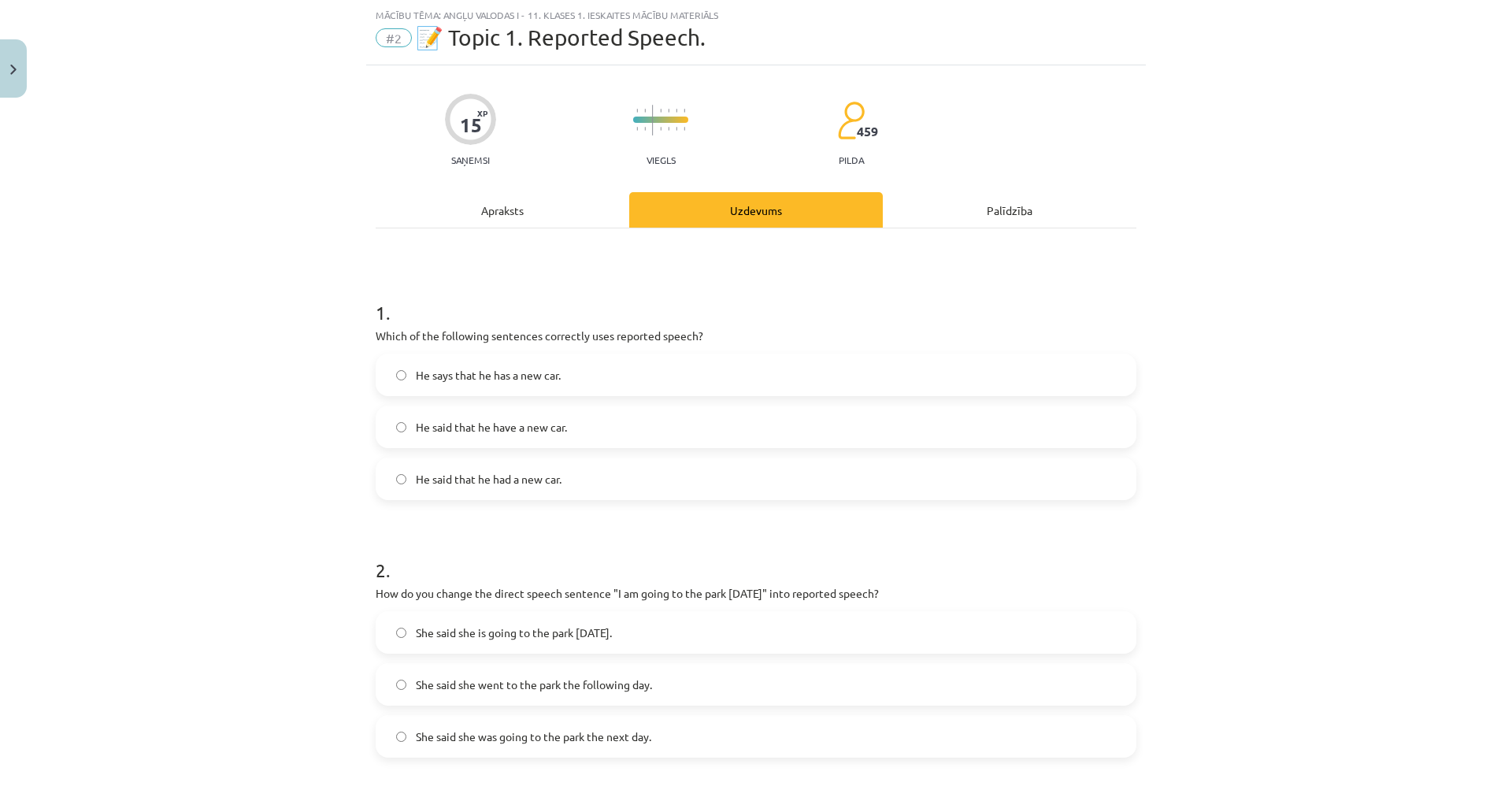
click at [163, 160] on div "Mācību tēma: Angļu valodas i - 11. klases 1. ieskaites mācību materiāls #2 📝 To…" at bounding box center [756, 406] width 1512 height 812
click at [451, 483] on span "He said that he had a new car." at bounding box center [488, 479] width 145 height 16
click at [269, 277] on div "Mācību tēma: Angļu valodas i - 11. klases 1. ieskaites mācību materiāls #2 📝 To…" at bounding box center [756, 406] width 1512 height 812
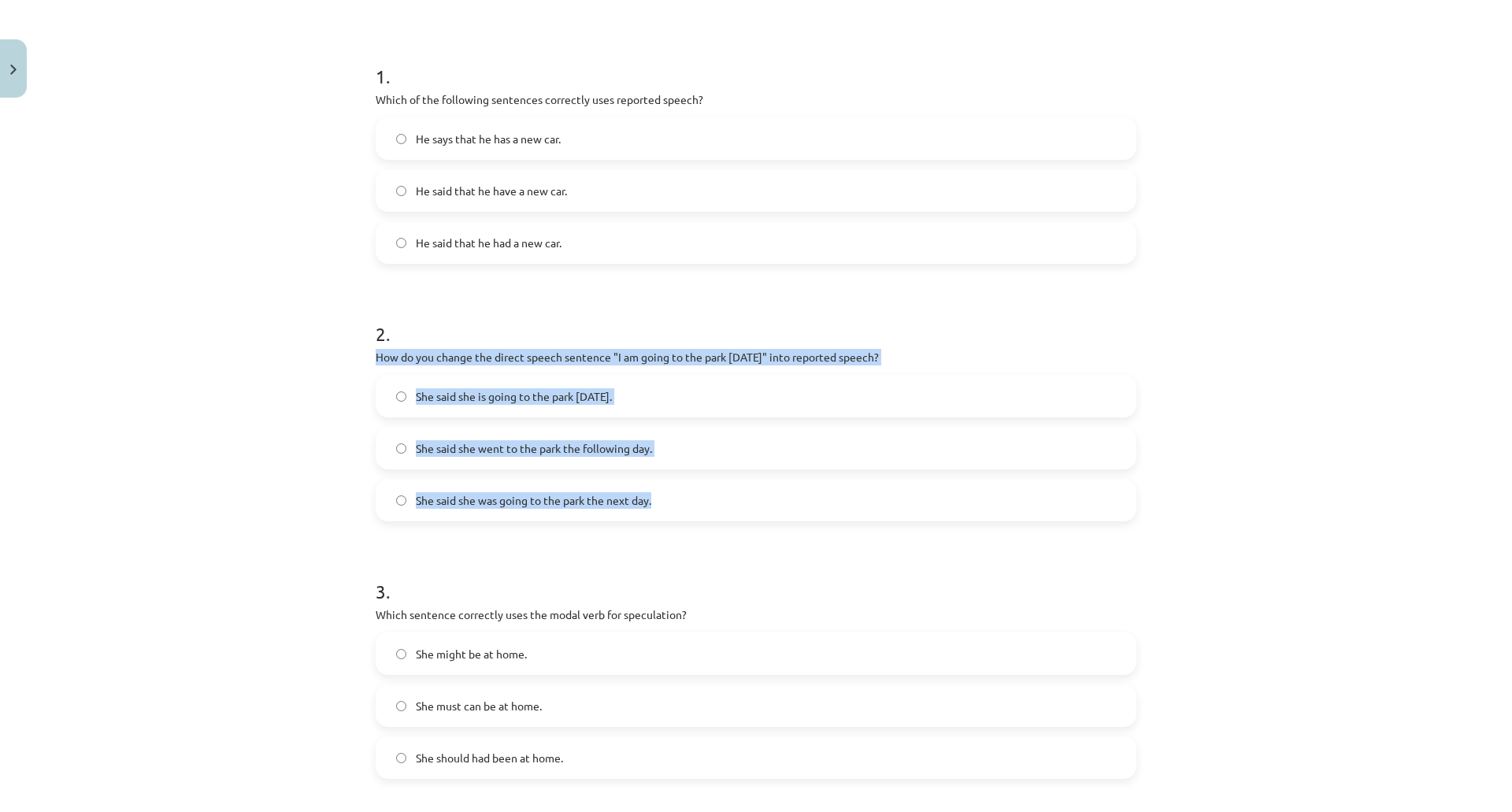
drag, startPoint x: 371, startPoint y: 354, endPoint x: 703, endPoint y: 494, distance: 360.3
click at [700, 497] on div "2 . How do you change the direct speech sentence "I am going to the park tomorr…" at bounding box center [756, 408] width 761 height 226
copy div "How do you change the direct speech sentence "I am going to the park tomorrow" …"
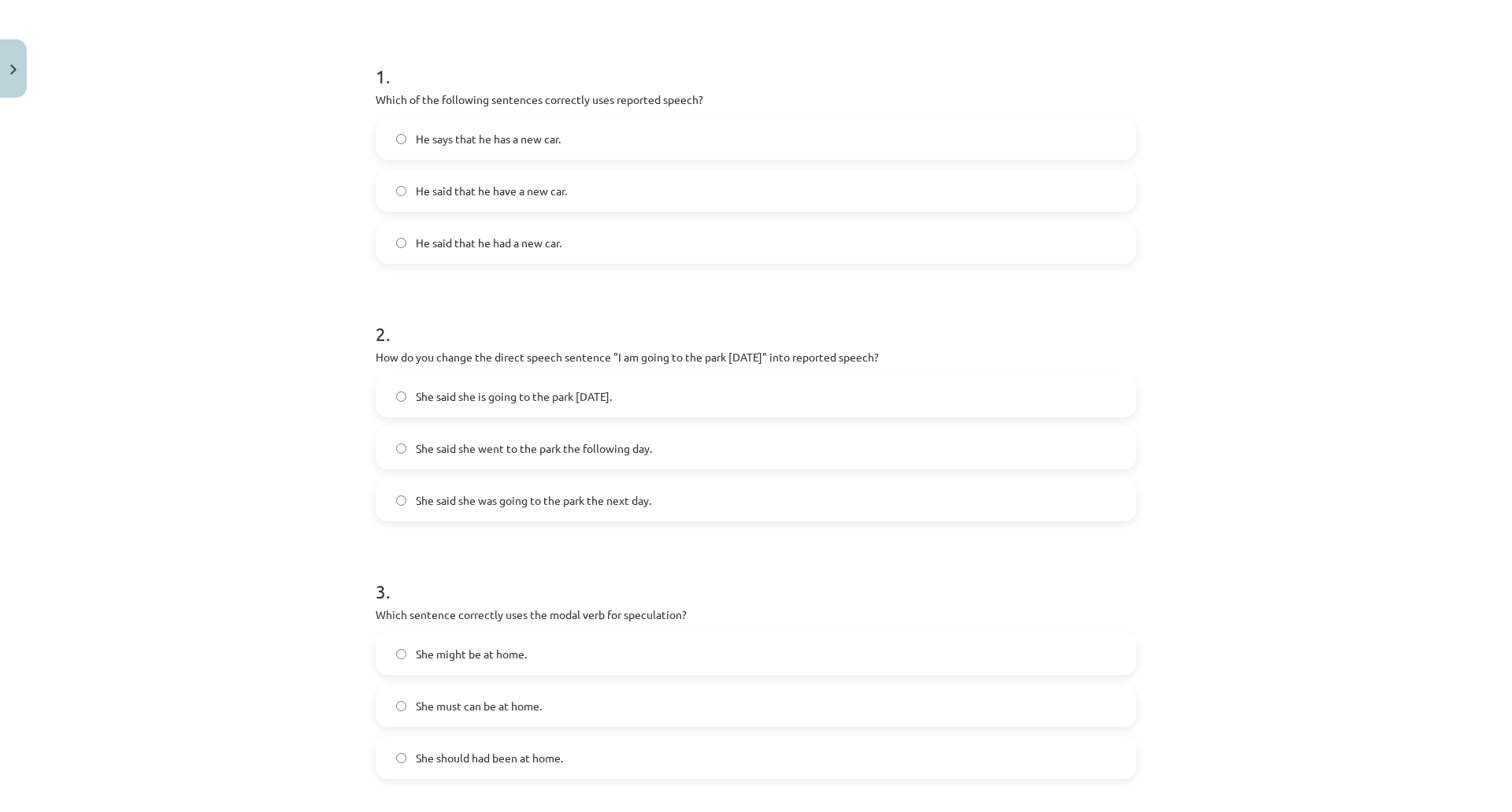
click at [292, 314] on div "Mācību tēma: Angļu valodas i - 11. klases 1. ieskaites mācību materiāls #2 📝 To…" at bounding box center [756, 406] width 1512 height 812
click at [460, 488] on label "She said she was going to the park the next day." at bounding box center [756, 500] width 758 height 40
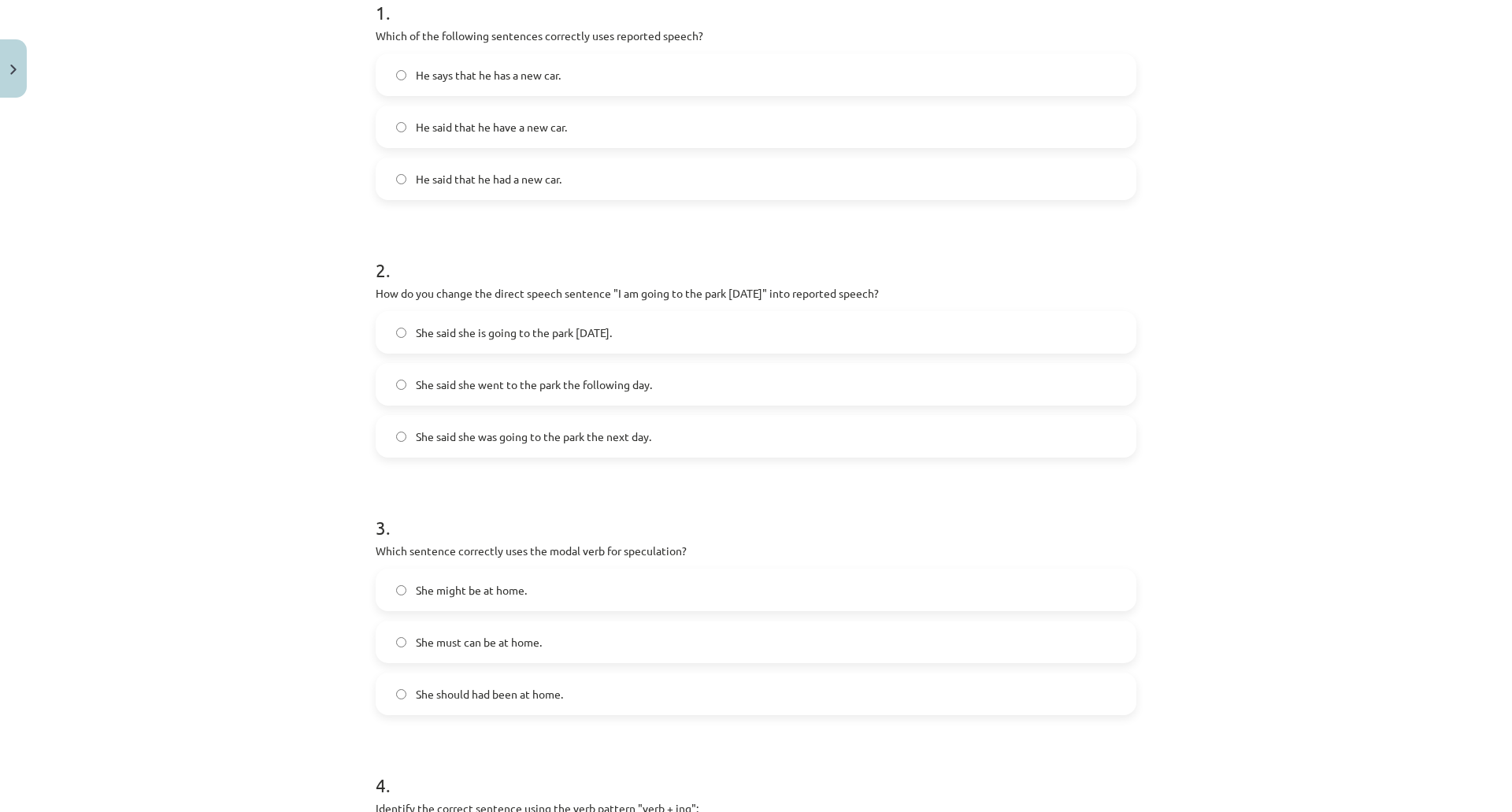
scroll to position [512, 0]
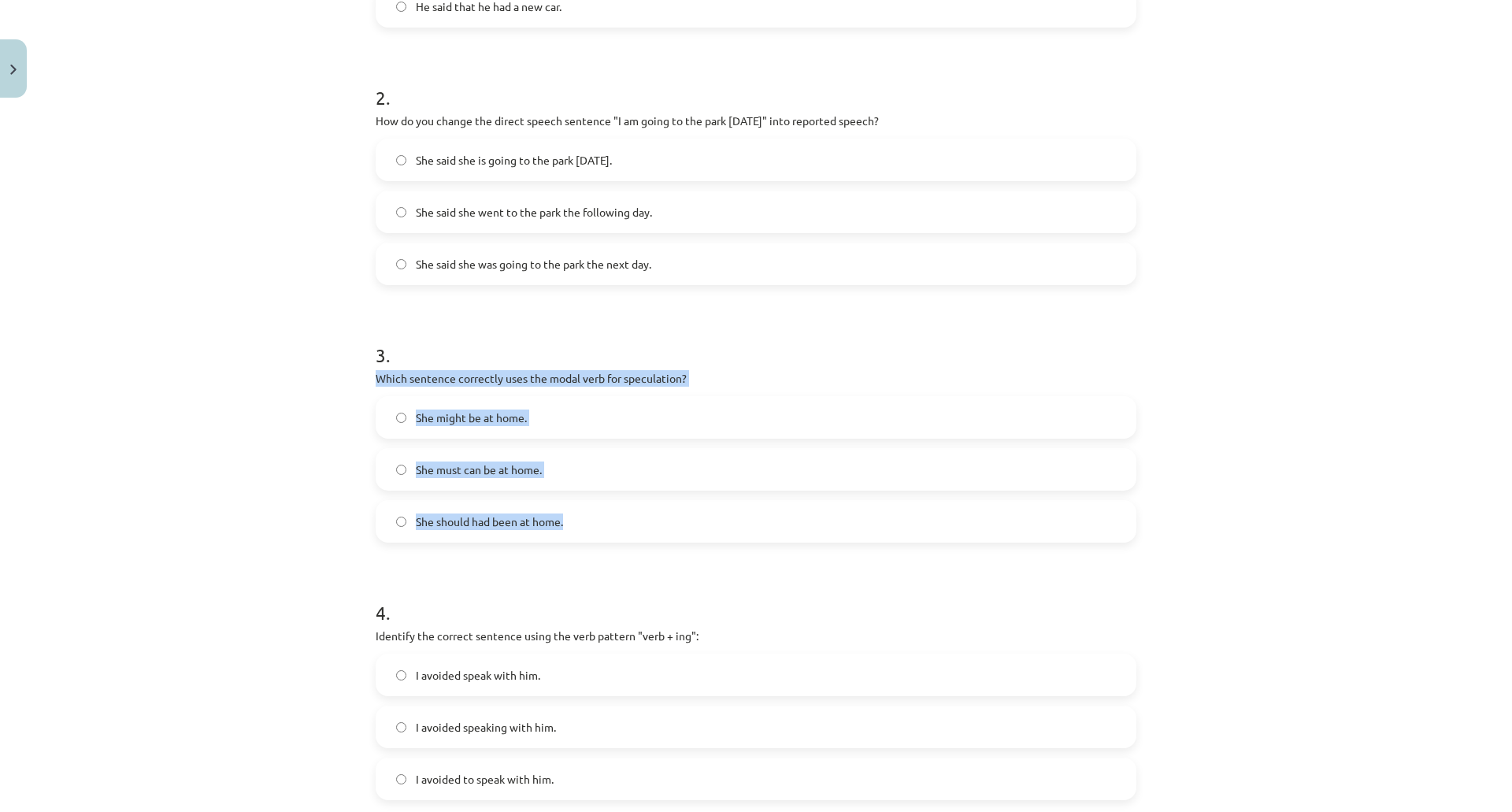
drag, startPoint x: 372, startPoint y: 382, endPoint x: 592, endPoint y: 516, distance: 257.6
click at [592, 516] on div "3 . Which sentence correctly uses the modal verb for speculation? She might be …" at bounding box center [756, 429] width 761 height 226
copy div "Which sentence correctly uses the modal verb for speculation? She might be at h…"
click at [287, 393] on div "Mācību tēma: Angļu valodas i - 11. klases 1. ieskaites mācību materiāls #2 📝 To…" at bounding box center [756, 406] width 1512 height 812
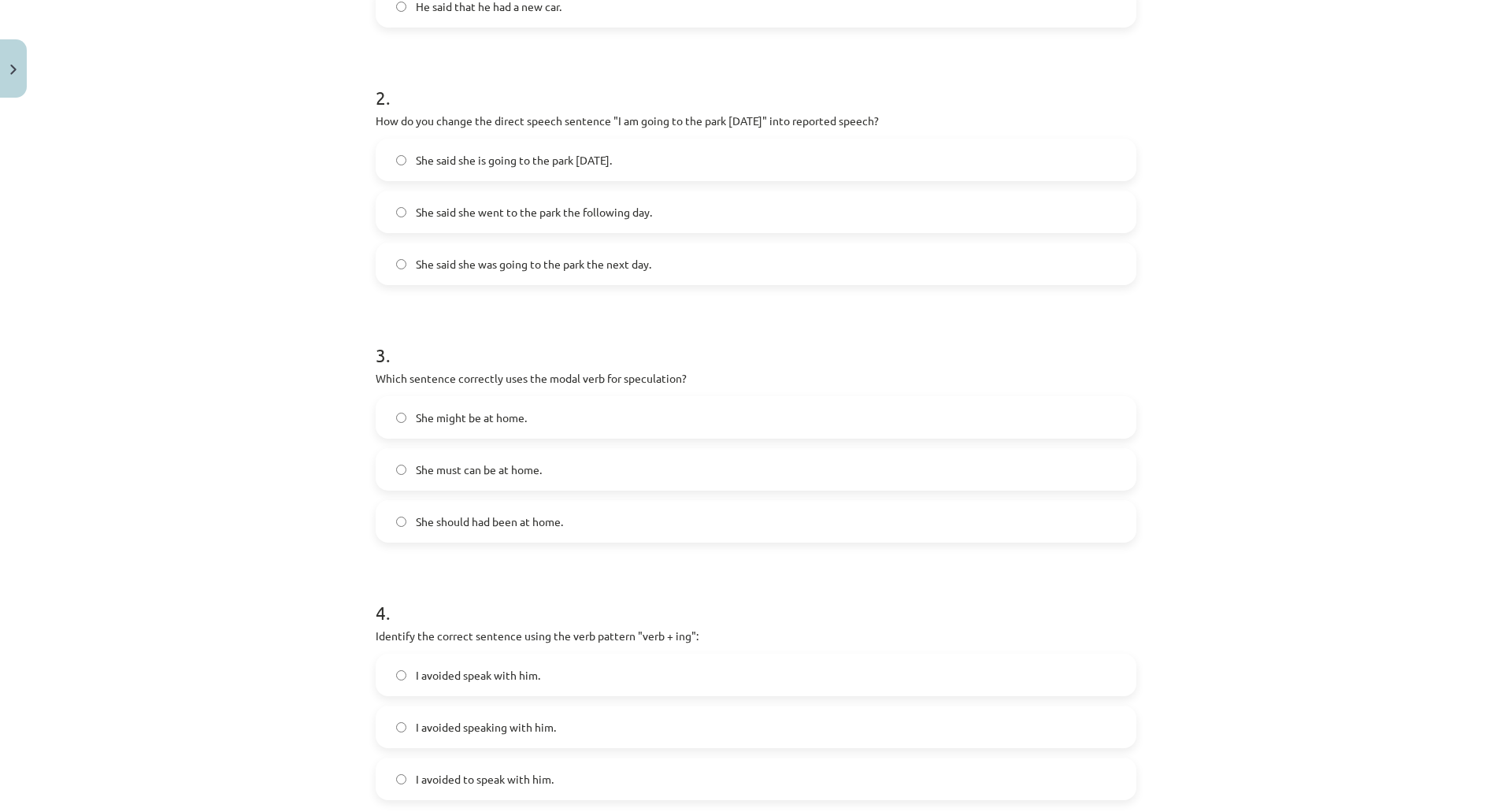
click at [442, 419] on span "She might be at home." at bounding box center [471, 417] width 111 height 16
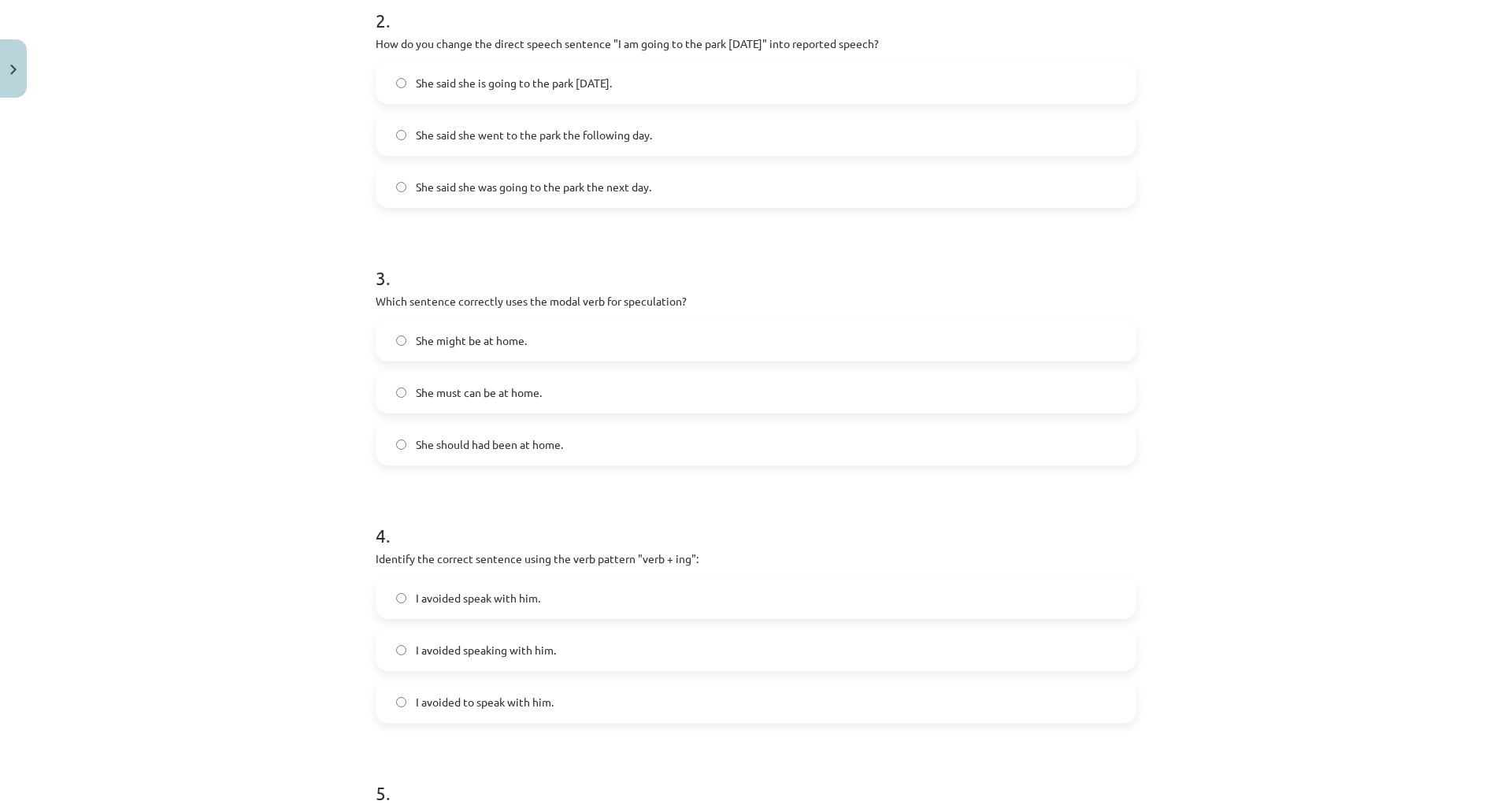
scroll to position [748, 0]
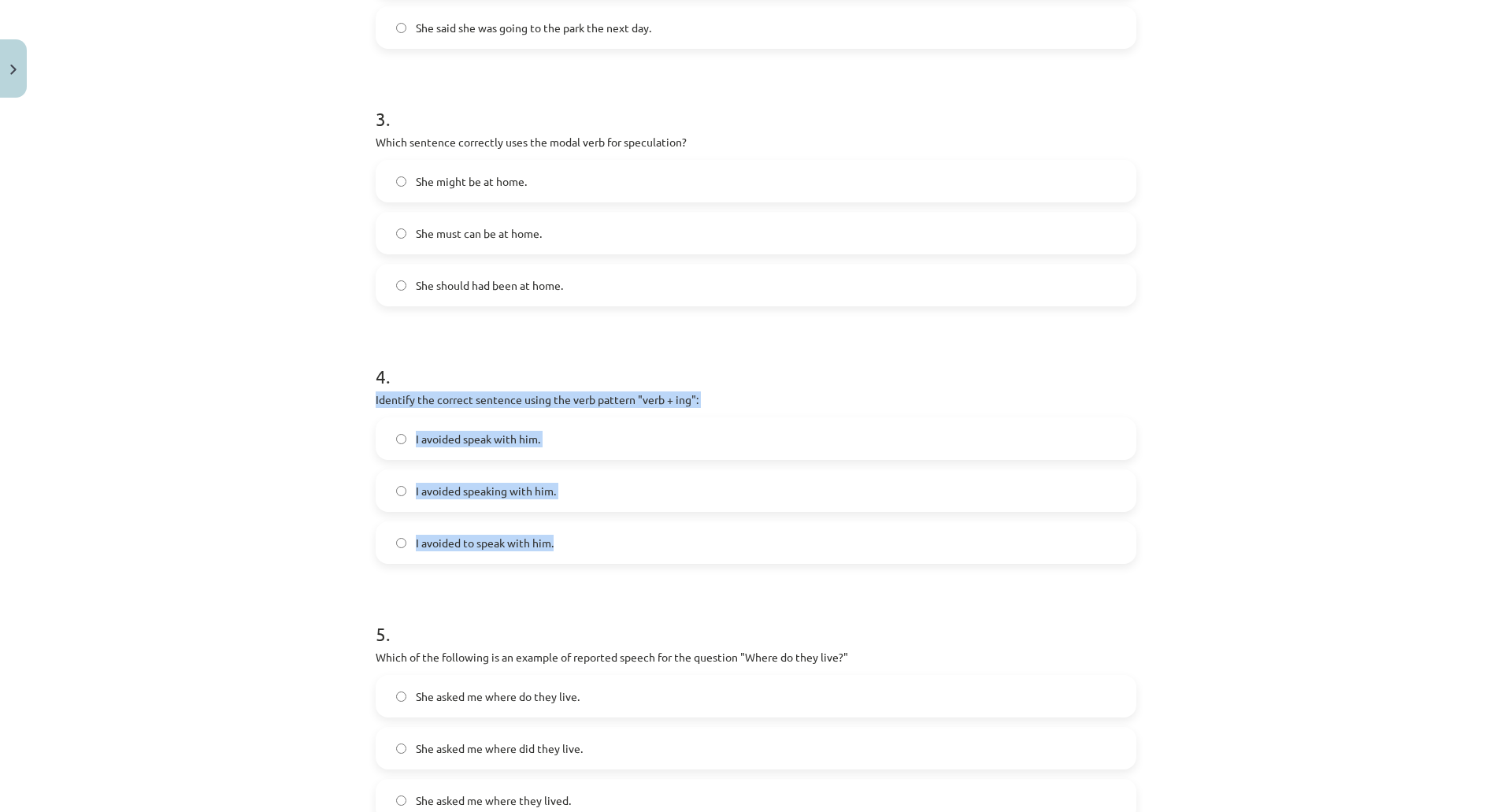
drag, startPoint x: 370, startPoint y: 401, endPoint x: 580, endPoint y: 531, distance: 247.0
click at [580, 531] on div "4 . Identify the correct sentence using the verb pattern "verb + ing": I avoide…" at bounding box center [756, 451] width 761 height 226
copy div "Identify the correct sentence using the verb pattern "verb + ing": I avoided sp…"
click at [322, 487] on div "Mācību tēma: Angļu valodas i - 11. klases 1. ieskaites mācību materiāls #2 📝 To…" at bounding box center [756, 406] width 1512 height 812
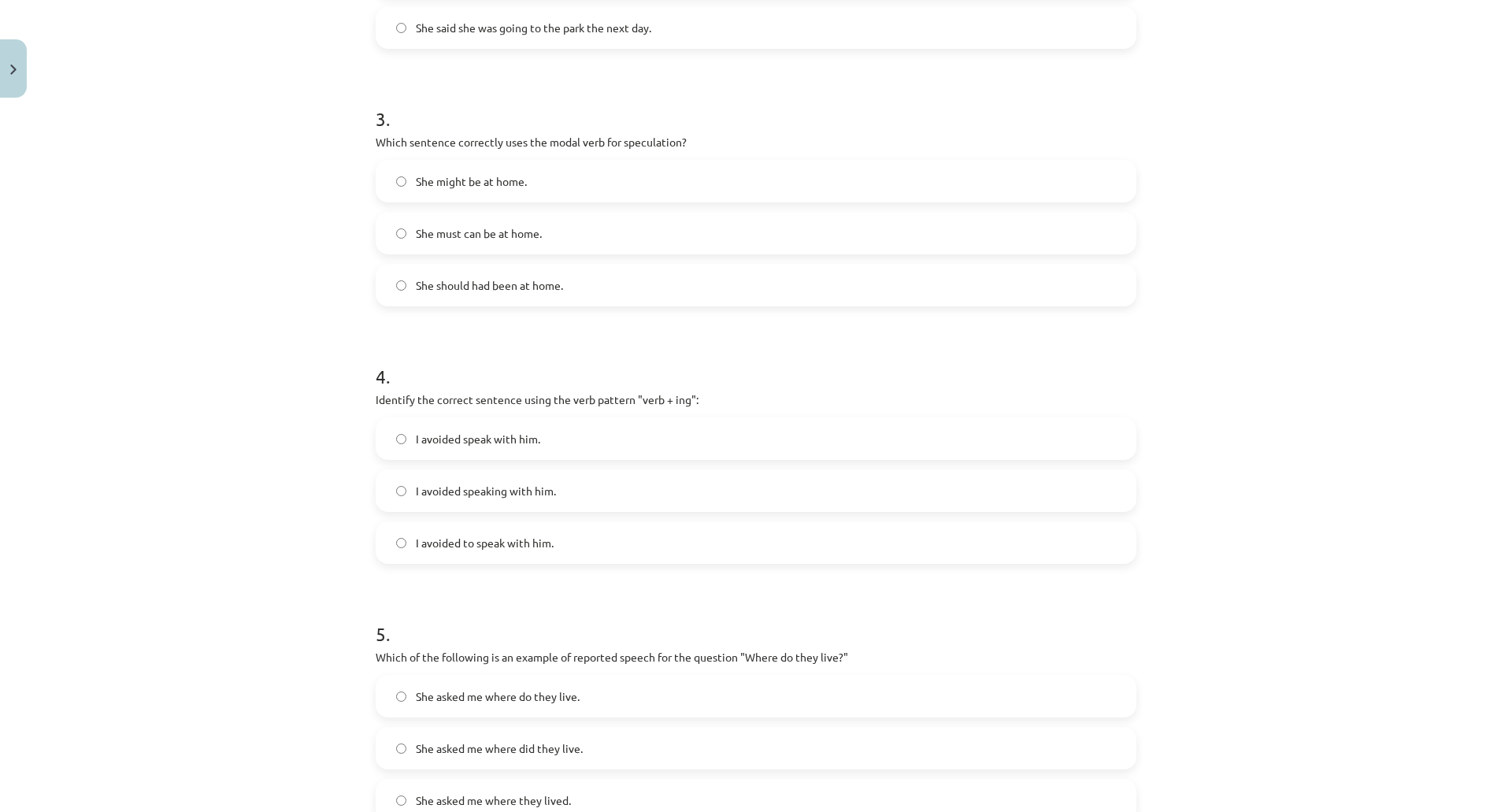
click at [475, 434] on span "I avoided speak with him." at bounding box center [478, 439] width 125 height 16
click at [426, 496] on span "I avoided speaking with him." at bounding box center [485, 490] width 140 height 16
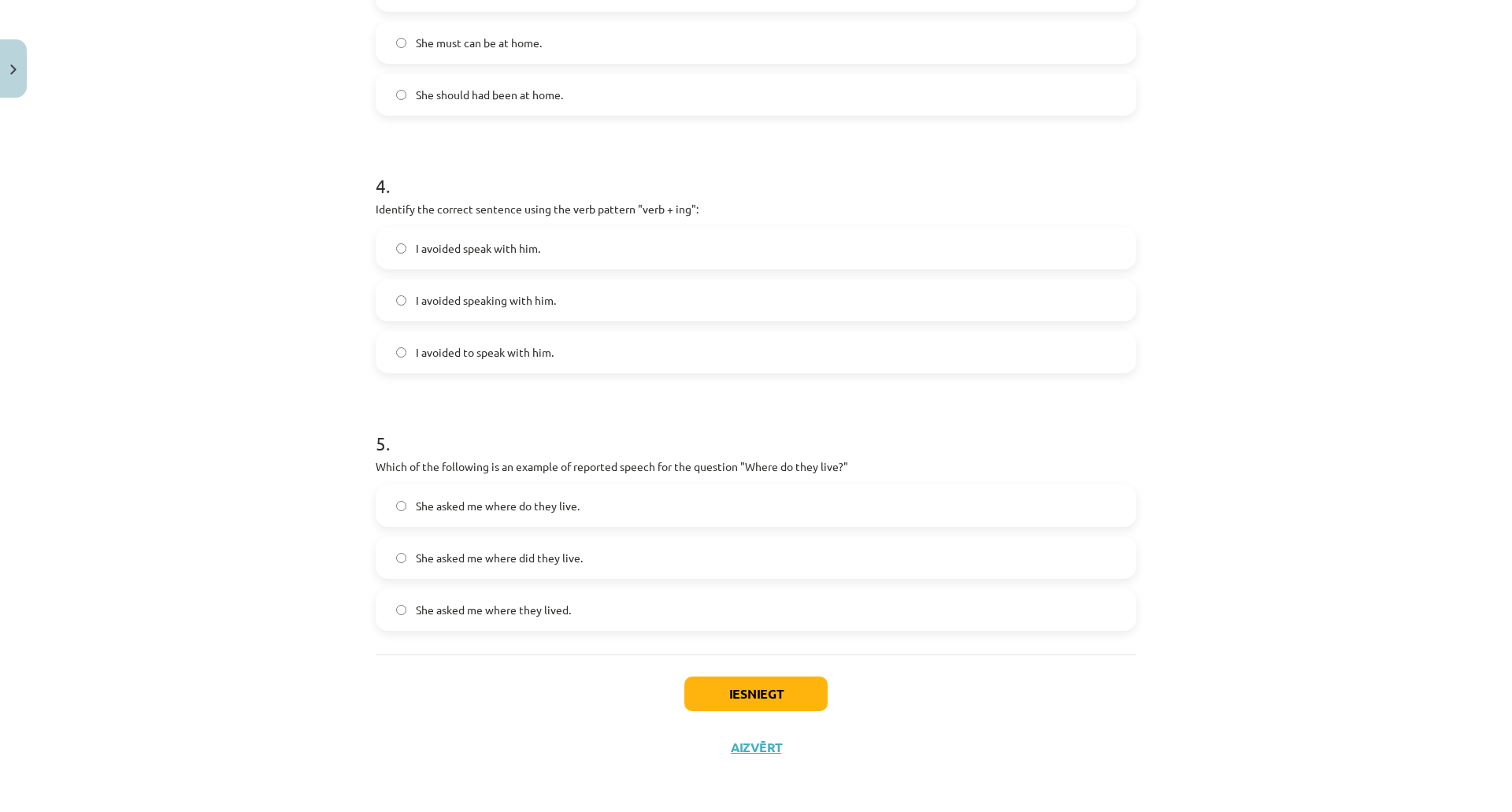
scroll to position [940, 0]
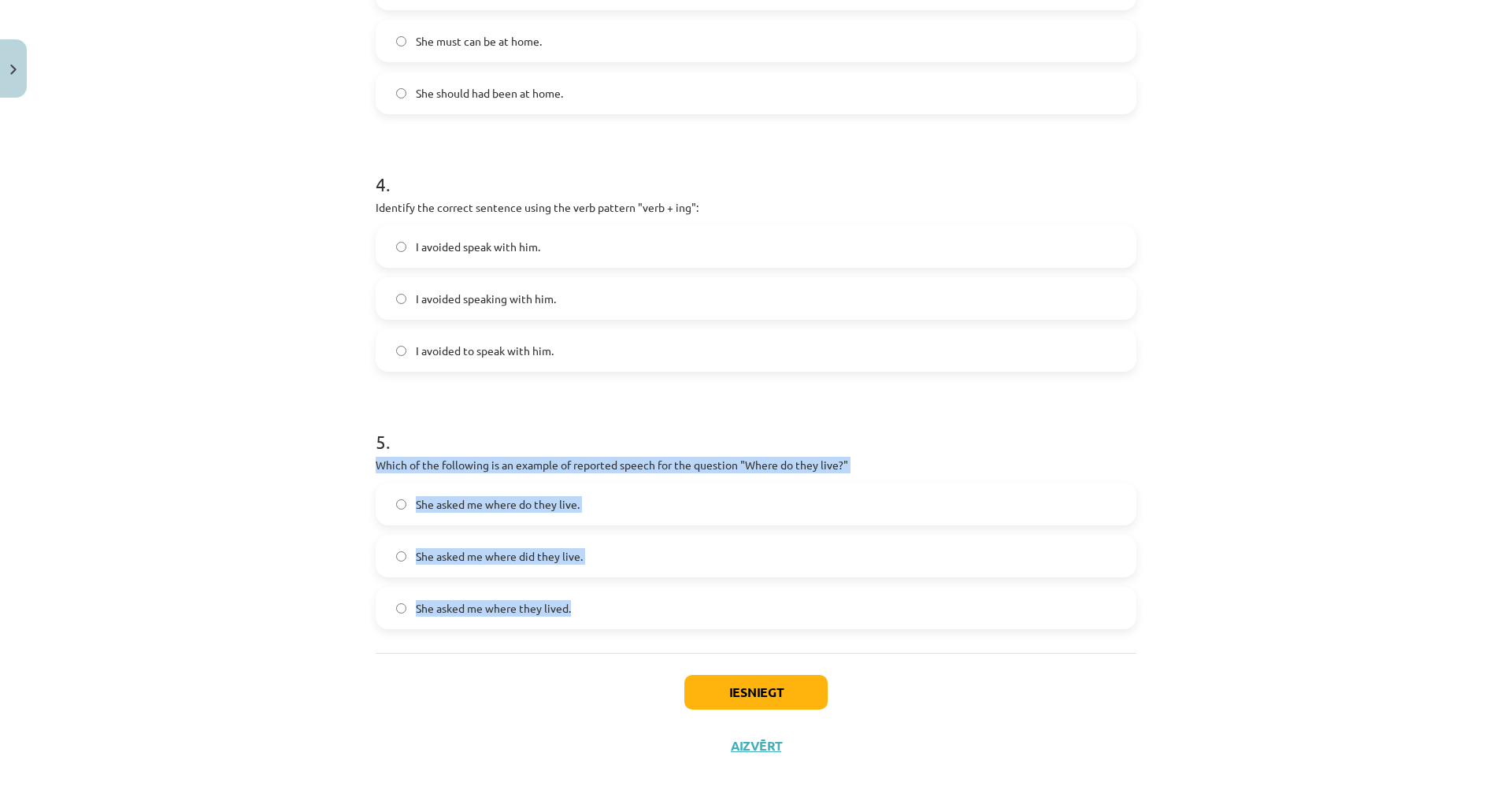
drag, startPoint x: 369, startPoint y: 464, endPoint x: 609, endPoint y: 609, distance: 280.4
click at [609, 609] on div "5 . Which of the following is an example of reported speech for the question "W…" at bounding box center [756, 516] width 761 height 226
copy div "Which of the following is an example of reported speech for the question "Where…"
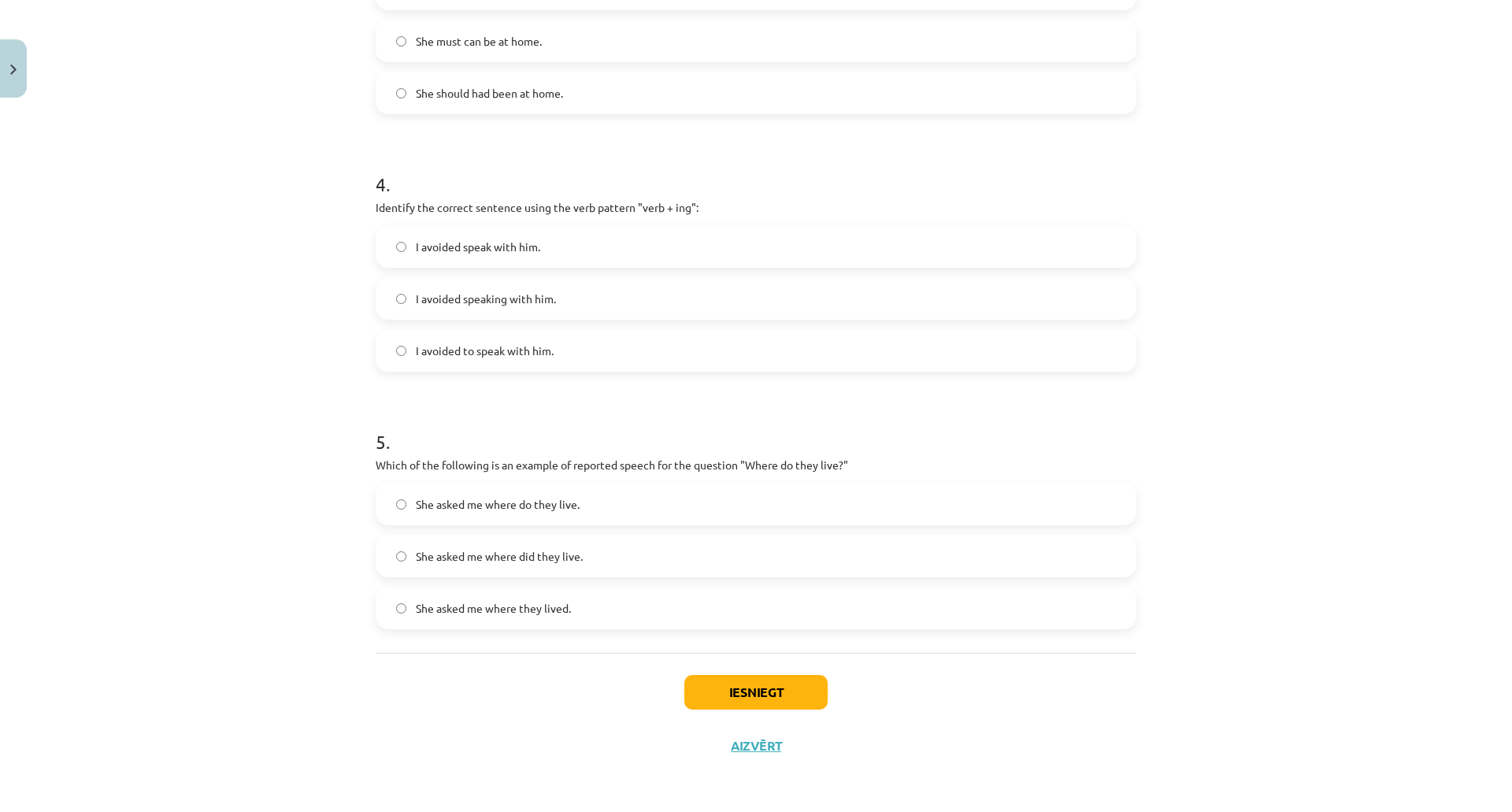
drag, startPoint x: 254, startPoint y: 422, endPoint x: 265, endPoint y: 428, distance: 12.5
click at [254, 420] on div "Mācību tēma: Angļu valodas i - 11. klases 1. ieskaites mācību materiāls #2 📝 To…" at bounding box center [756, 406] width 1512 height 812
click at [545, 607] on span "She asked me where they lived." at bounding box center [493, 608] width 155 height 16
click at [725, 690] on button "Iesniegt" at bounding box center [755, 692] width 144 height 34
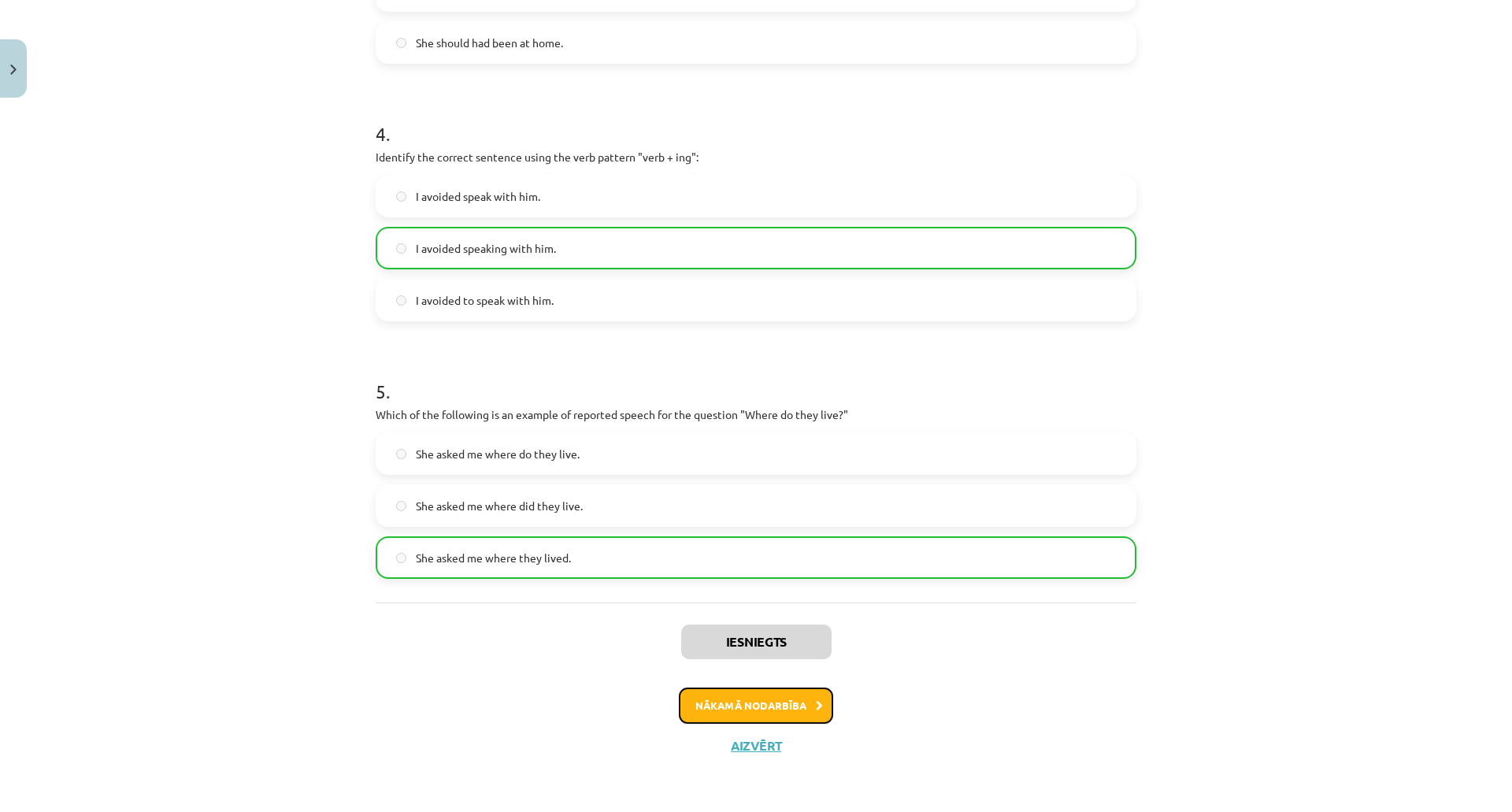
click at [758, 712] on button "Nākamā nodarbība" at bounding box center [755, 705] width 154 height 36
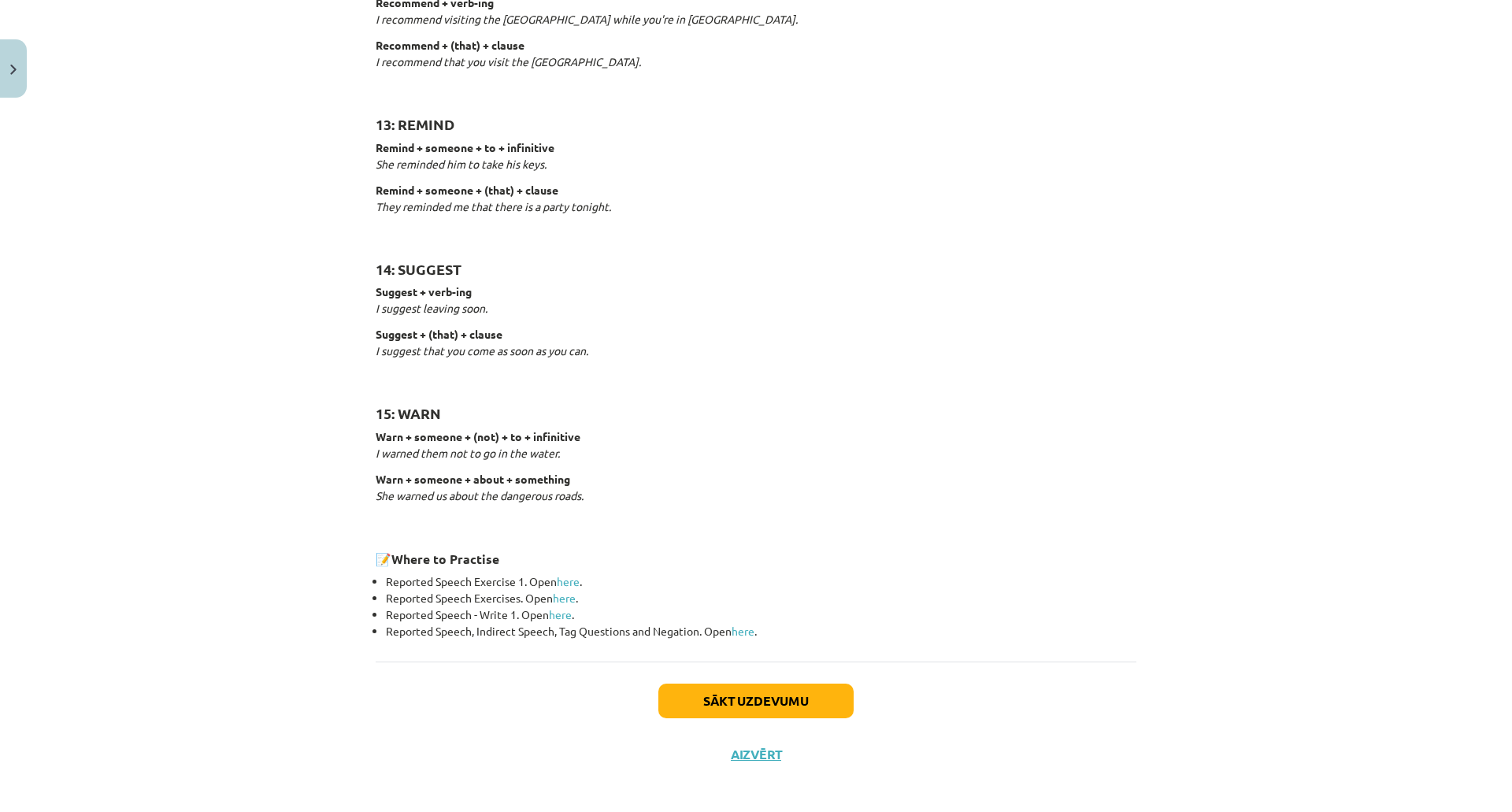
scroll to position [2227, 0]
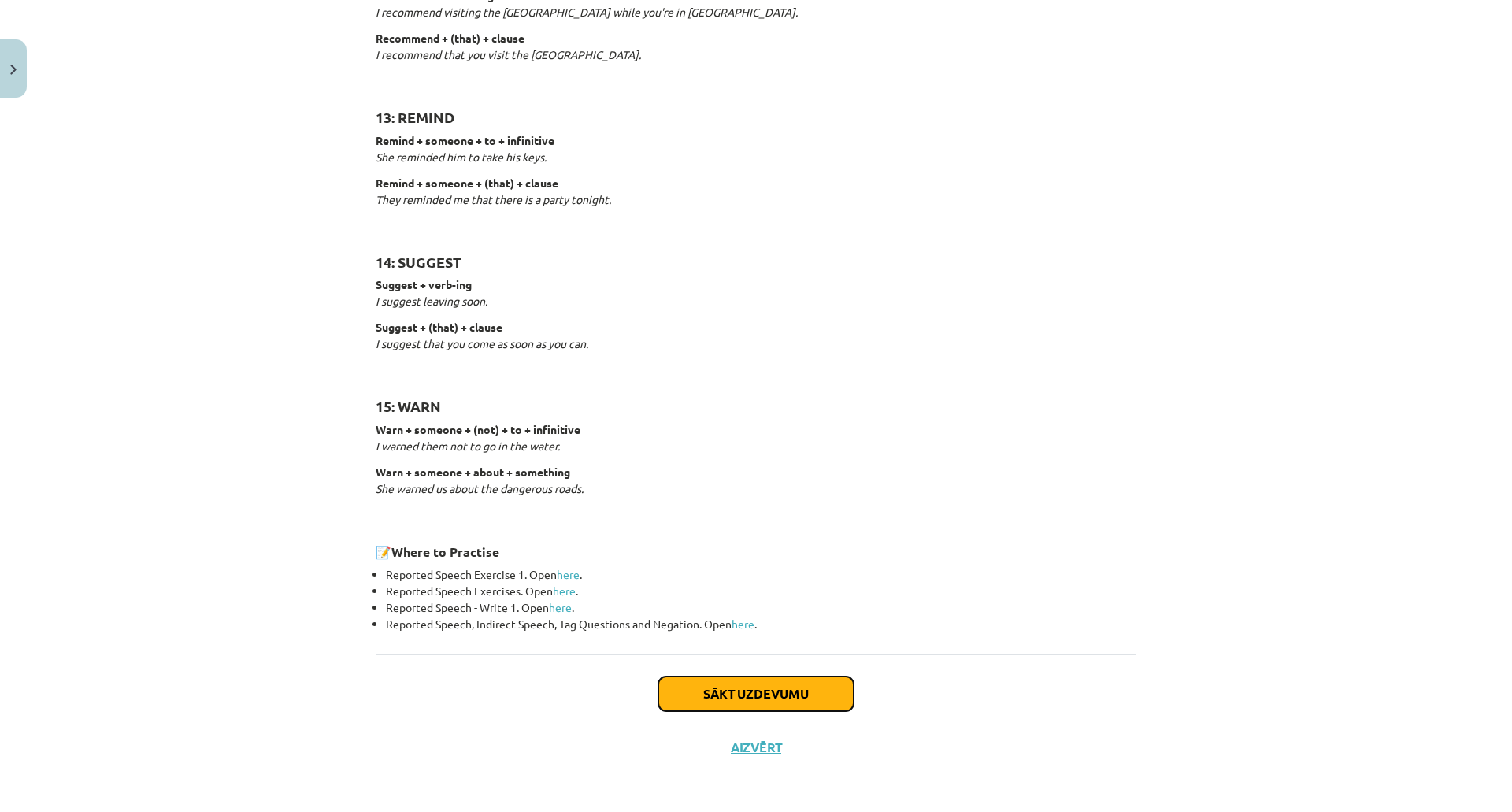
click at [727, 694] on button "Sākt uzdevumu" at bounding box center [756, 694] width 195 height 34
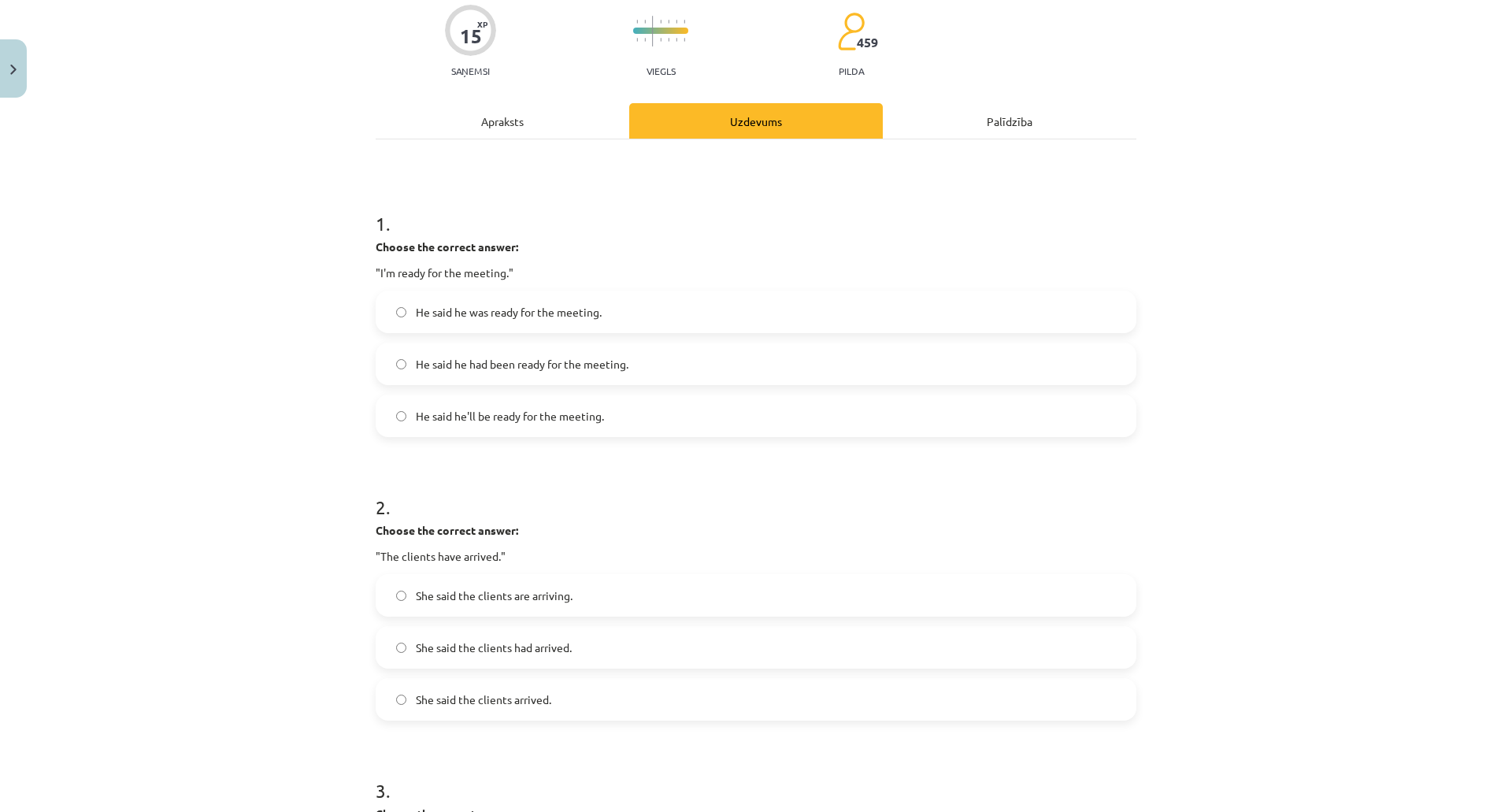
scroll to position [40, 0]
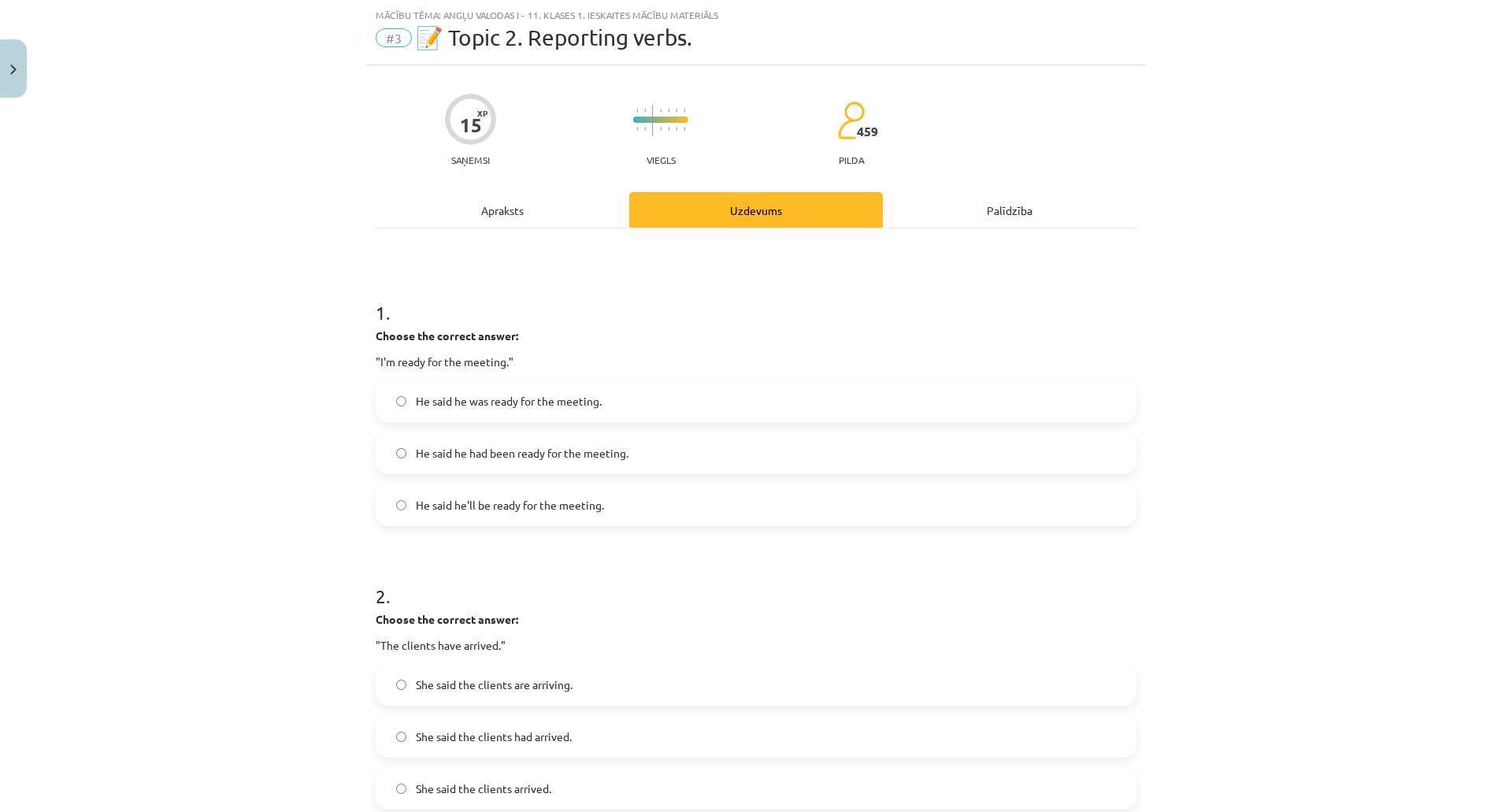
click at [524, 510] on span "He said he'll be ready for the meeting." at bounding box center [509, 505] width 188 height 16
click at [376, 361] on p ""I'm ready for the meeting."" at bounding box center [756, 361] width 761 height 16
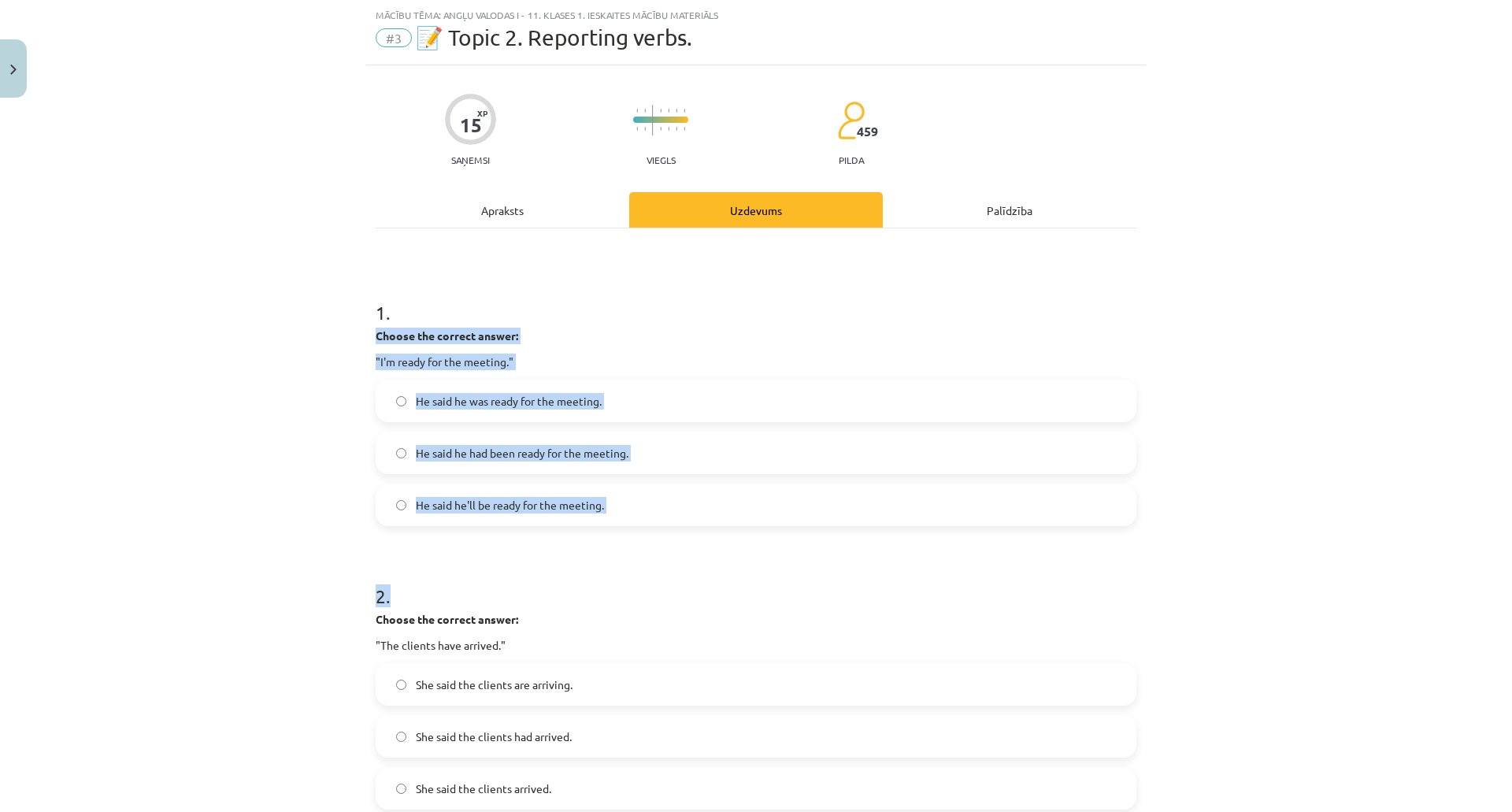
drag, startPoint x: 371, startPoint y: 335, endPoint x: 704, endPoint y: 527, distance: 384.4
drag, startPoint x: 304, startPoint y: 503, endPoint x: 347, endPoint y: 405, distance: 107.0
click at [305, 503] on div "Mācību tēma: Angļu valodas i - 11. klases 1. ieskaites mācību materiāls #3 📝 To…" at bounding box center [756, 406] width 1512 height 812
click at [242, 351] on div "Mācību tēma: Angļu valodas i - 11. klases 1. ieskaites mācību materiāls #3 📝 To…" at bounding box center [756, 406] width 1512 height 812
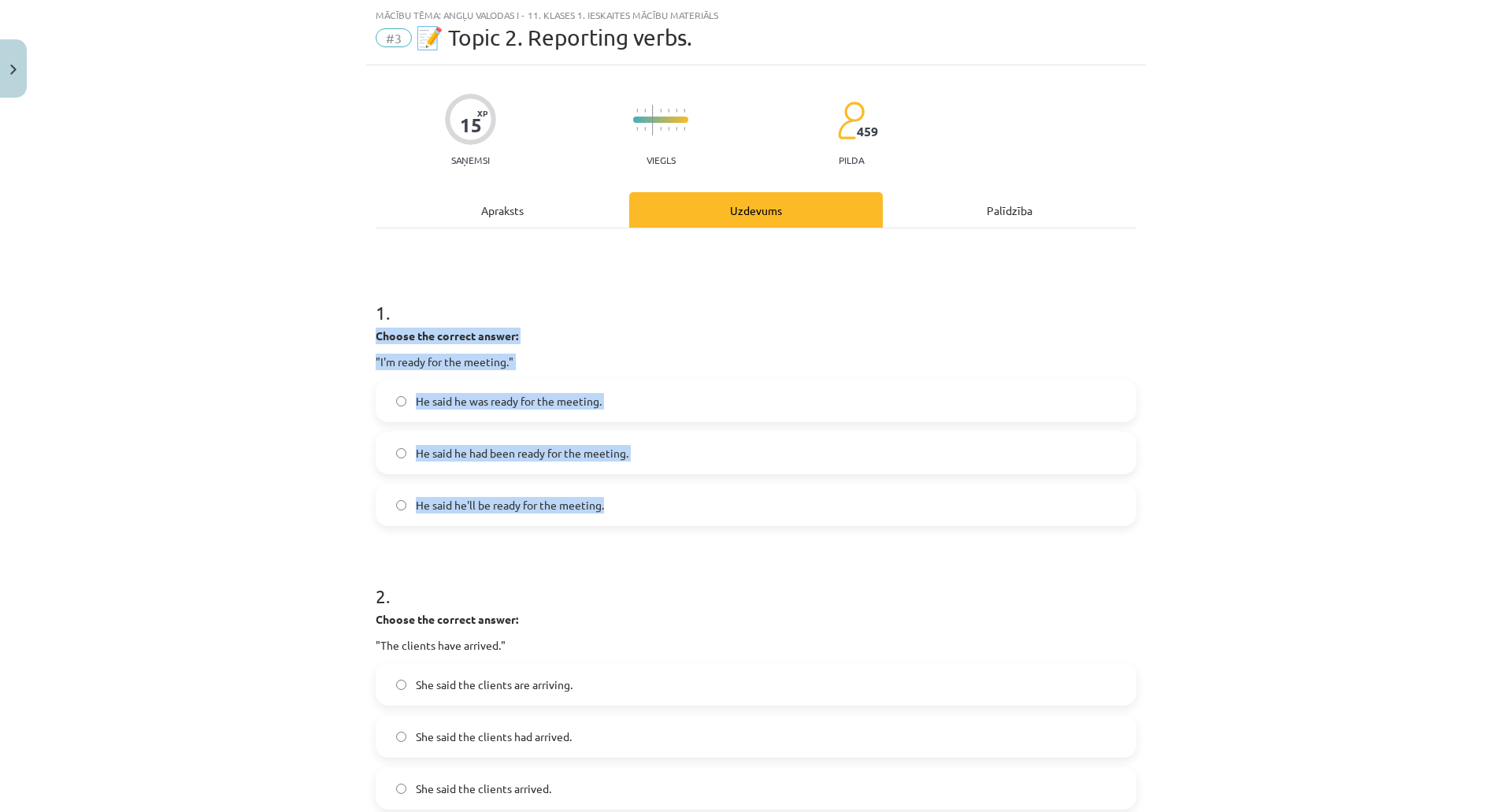
drag, startPoint x: 371, startPoint y: 334, endPoint x: 630, endPoint y: 495, distance: 305.0
click at [630, 495] on div "1 . Choose the correct answer: "I'm ready for the meeting." He said he was read…" at bounding box center [756, 399] width 761 height 252
copy div "Choose the correct answer: "I'm ready for the meeting." He said he was ready fo…"
click at [177, 325] on div "Mācību tēma: Angļu valodas i - 11. klases 1. ieskaites mācību materiāls #3 📝 To…" at bounding box center [756, 406] width 1512 height 812
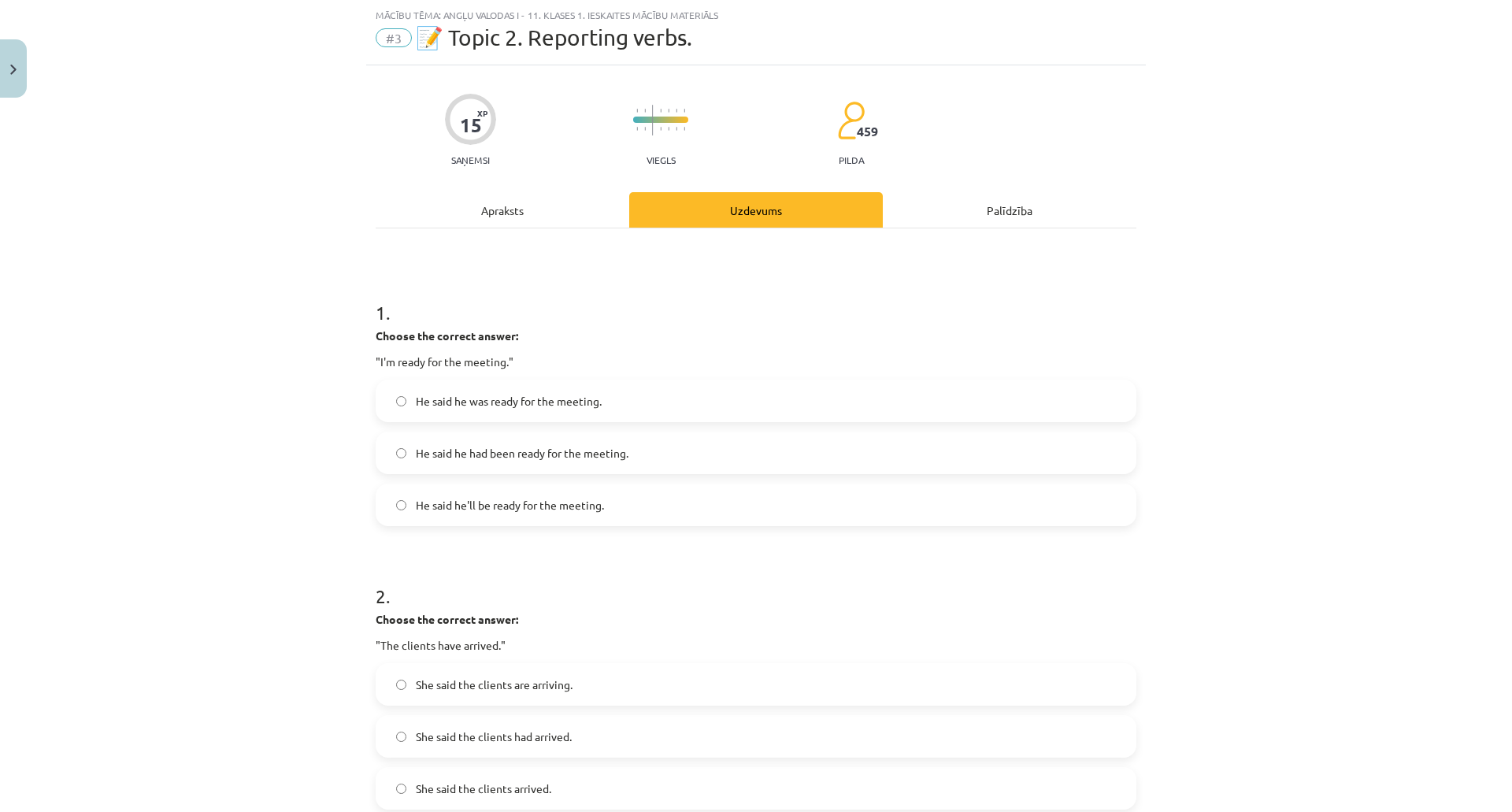
click at [433, 413] on label "He said he was ready for the meeting." at bounding box center [756, 401] width 758 height 40
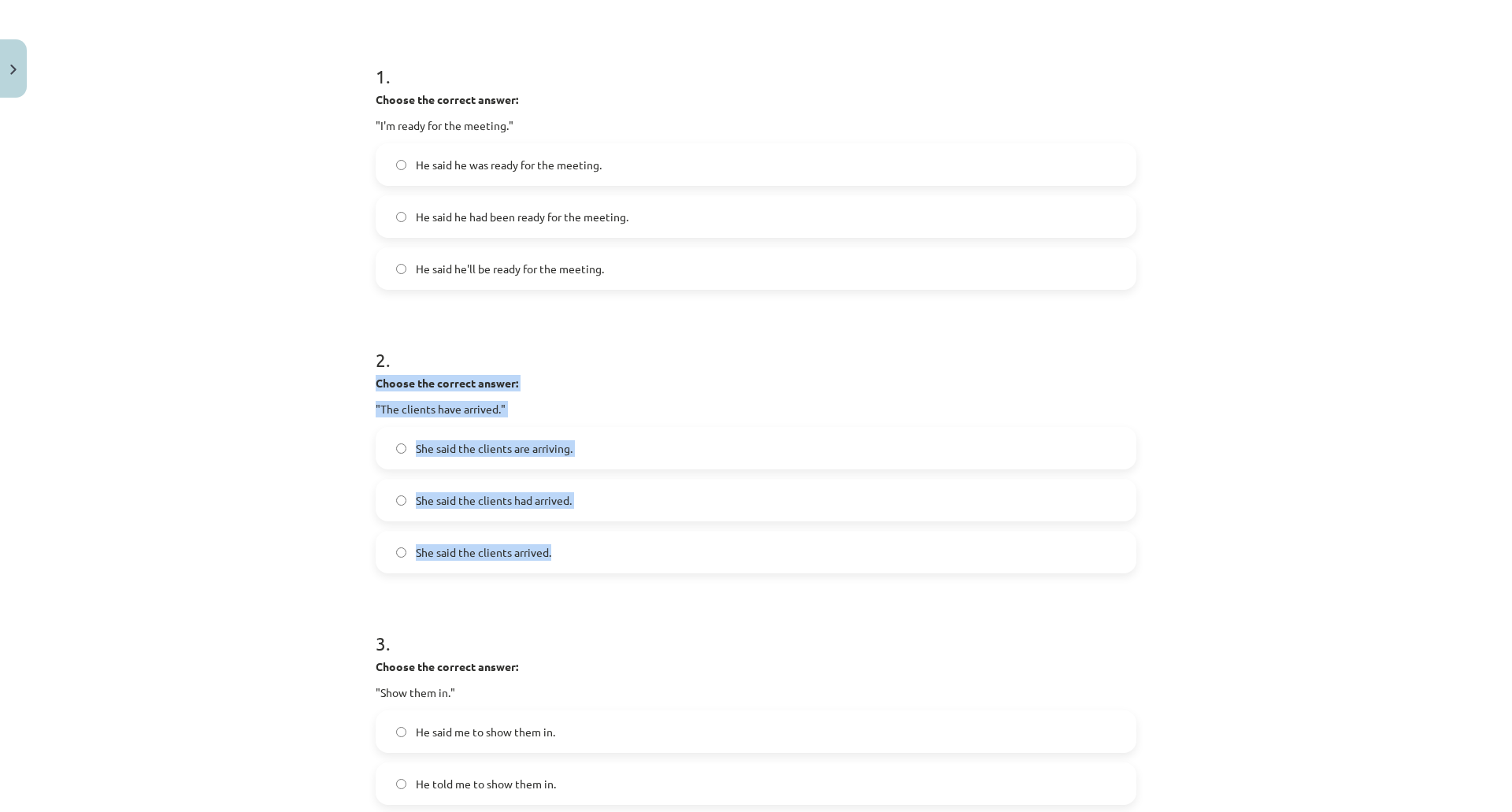
drag, startPoint x: 371, startPoint y: 384, endPoint x: 596, endPoint y: 531, distance: 268.8
click at [596, 531] on div "2 . Choose the correct answer: "The clients have arrived." She said the clients…" at bounding box center [756, 447] width 761 height 252
copy div "Choose the correct answer: "The clients have arrived." She said the clients are…"
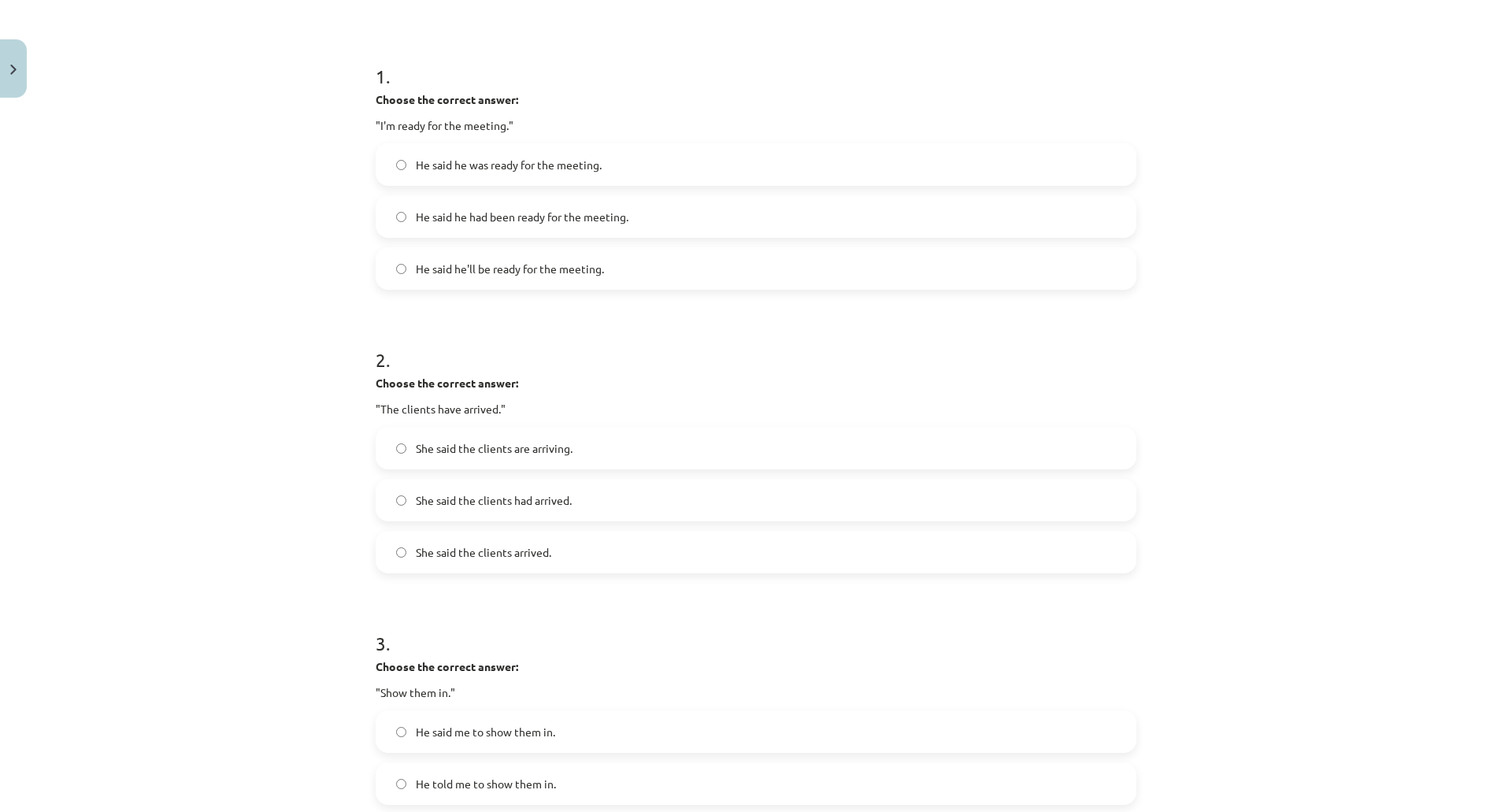
click at [154, 224] on div "Mācību tēma: Angļu valodas i - 11. klases 1. ieskaites mācību materiāls #3 📝 To…" at bounding box center [756, 406] width 1512 height 812
click at [480, 496] on span "She said the clients had arrived." at bounding box center [493, 500] width 156 height 16
click at [633, 506] on label "She said the clients had arrived." at bounding box center [756, 500] width 758 height 40
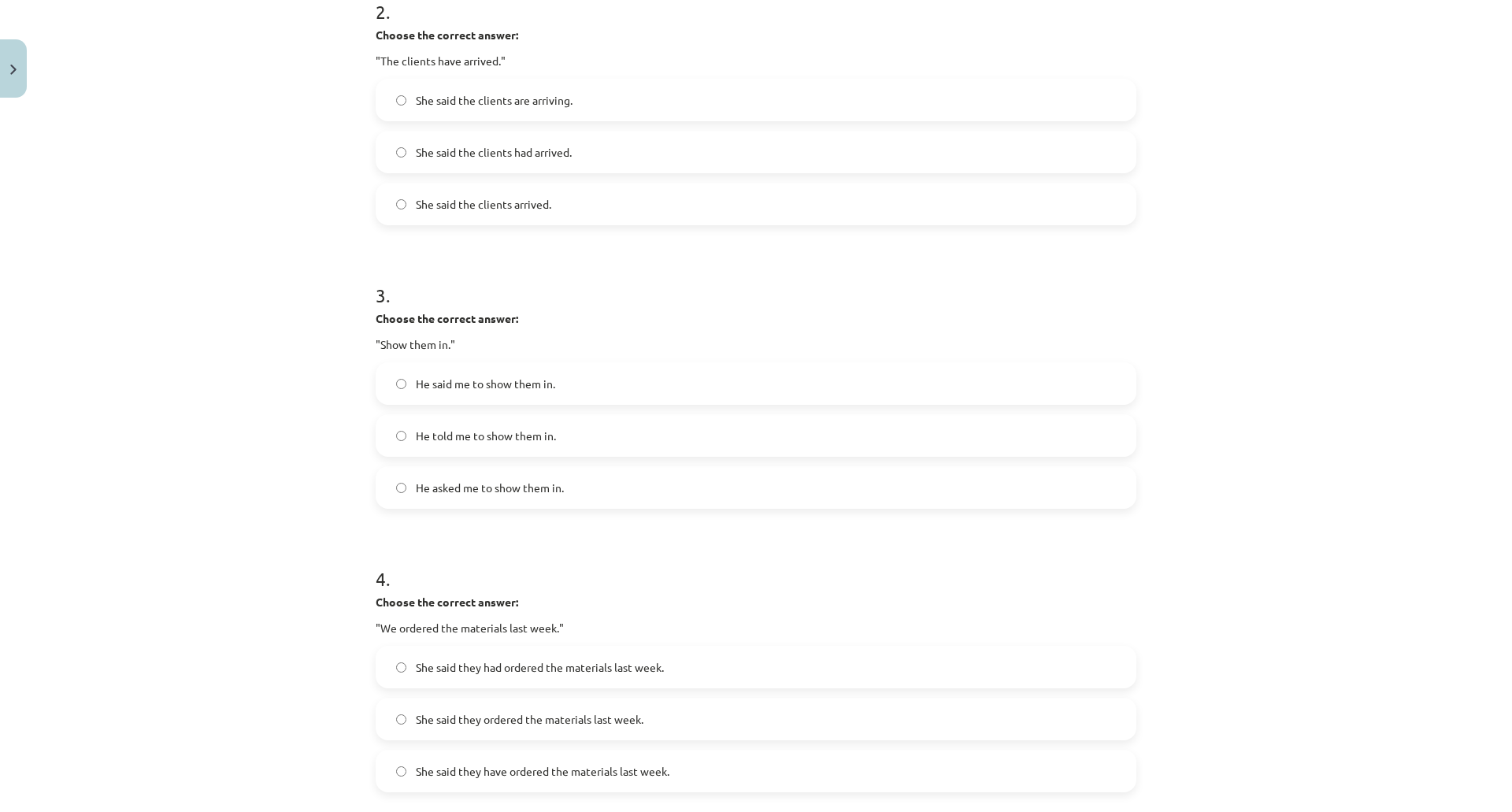
scroll to position [669, 0]
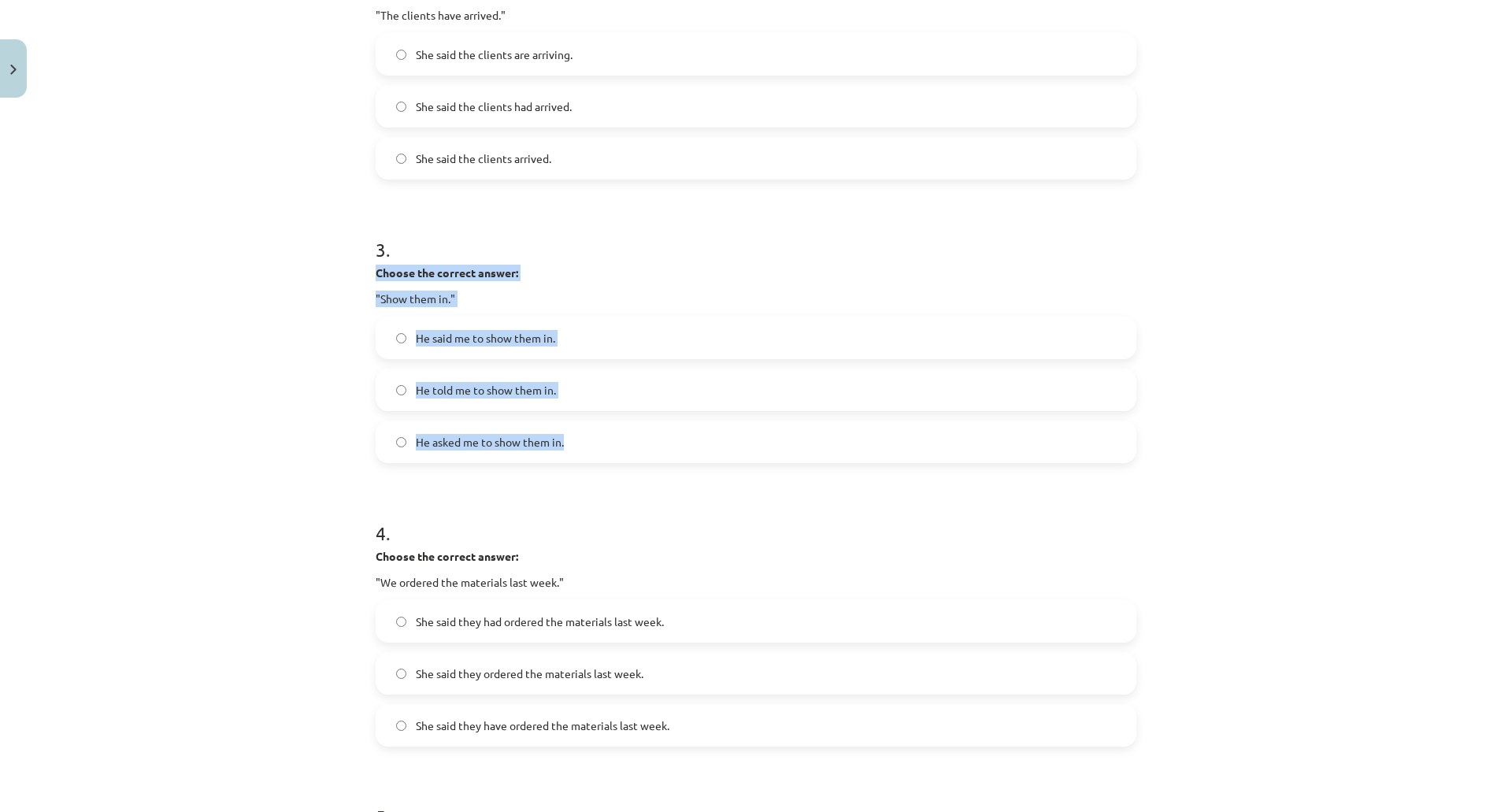
drag, startPoint x: 371, startPoint y: 273, endPoint x: 593, endPoint y: 437, distance: 276.0
click at [593, 437] on div "3 . Choose the correct answer: "Show them in." He said me to show them in. He t…" at bounding box center [756, 337] width 761 height 252
copy div "Choose the correct answer: "Show them in." He said me to show them in. He told …"
click at [212, 334] on div "Mācību tēma: Angļu valodas i - 11. klases 1. ieskaites mācību materiāls #3 📝 To…" at bounding box center [756, 406] width 1512 height 812
click at [308, 384] on div "Mācību tēma: Angļu valodas i - 11. klases 1. ieskaites mācību materiāls #3 📝 To…" at bounding box center [756, 406] width 1512 height 812
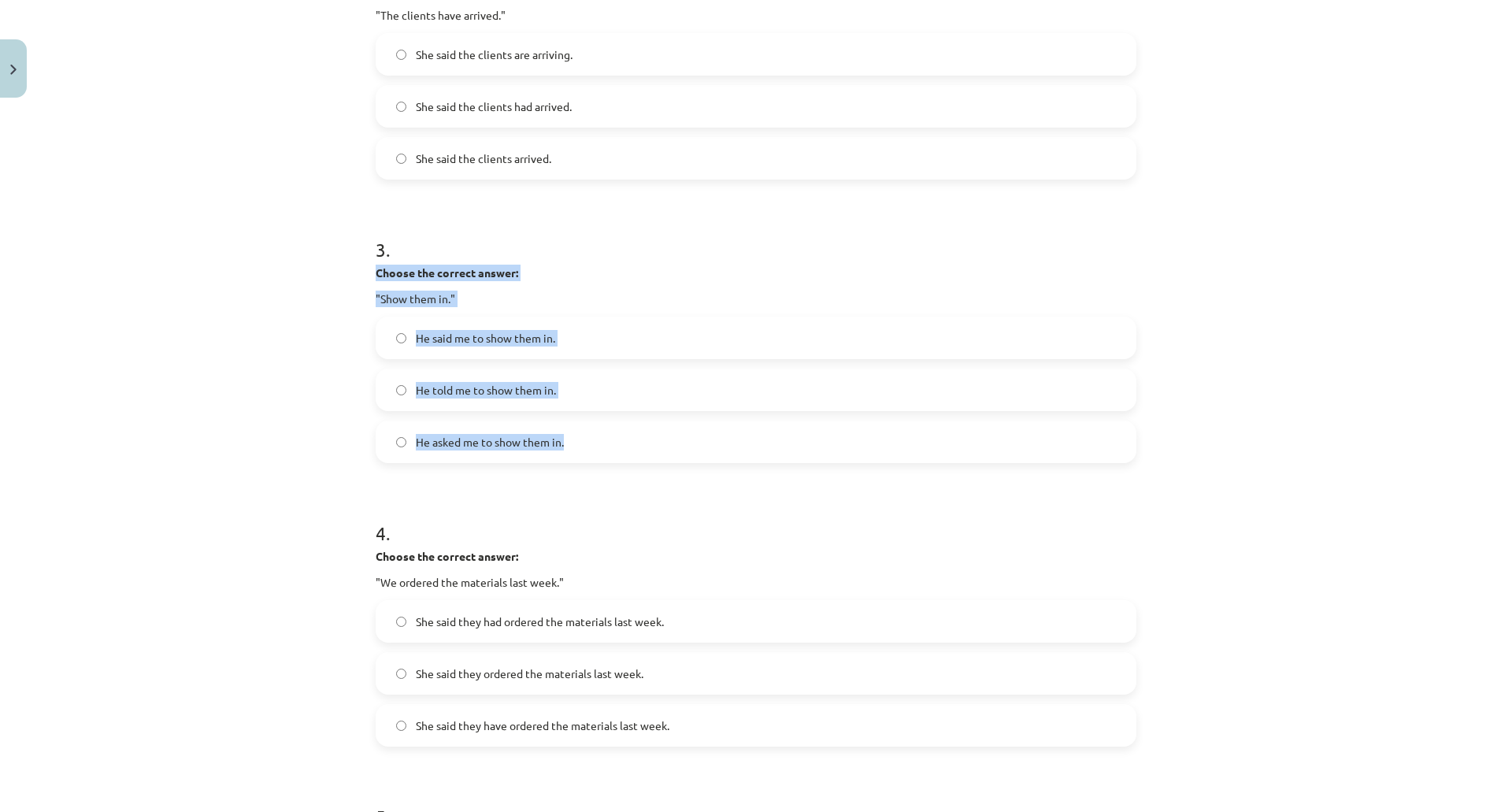
click at [254, 267] on div "Mācību tēma: Angļu valodas i - 11. klases 1. ieskaites mācību materiāls #3 📝 To…" at bounding box center [756, 406] width 1512 height 812
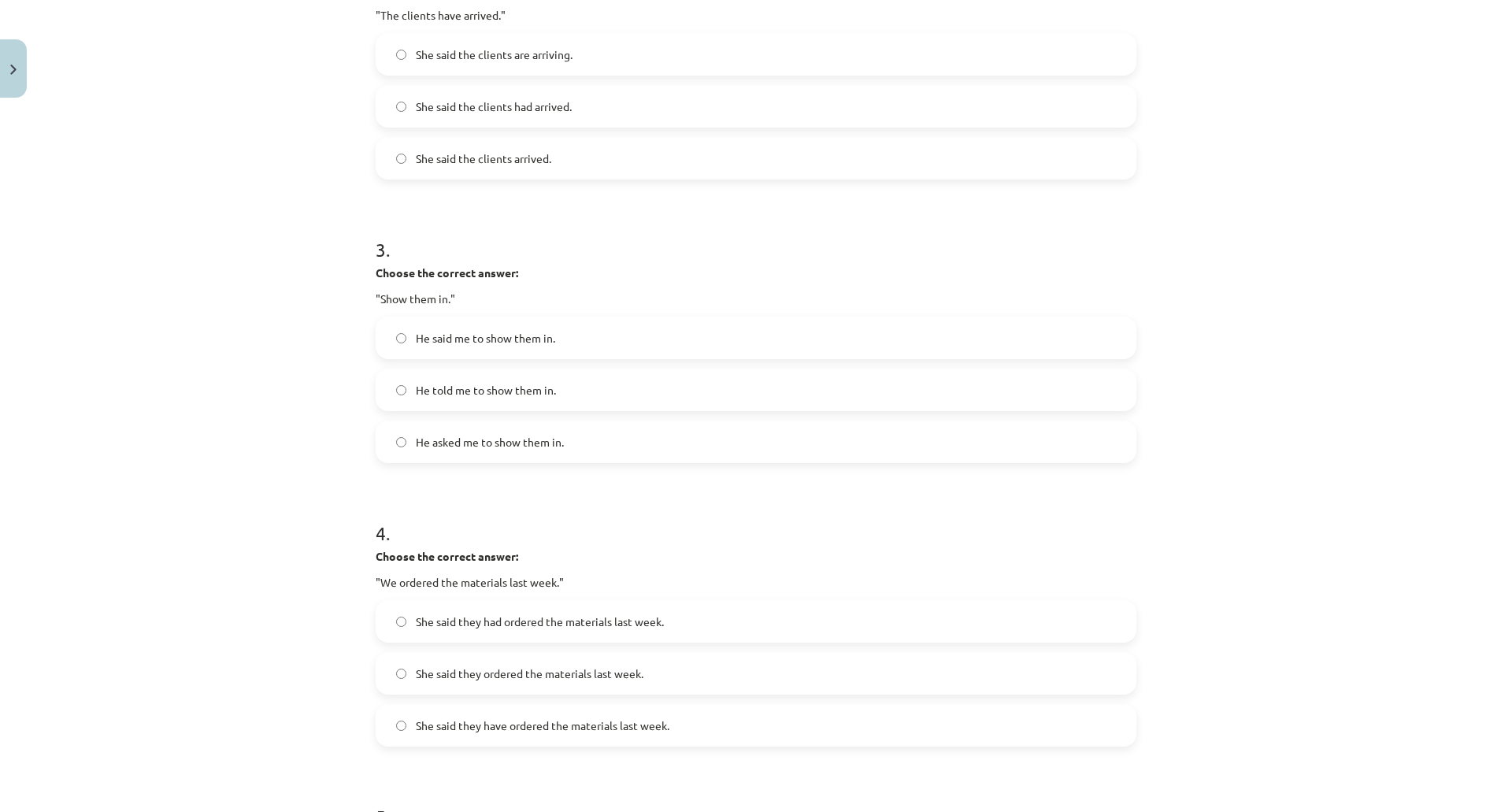
click at [578, 397] on label "He told me to show them in." at bounding box center [756, 390] width 758 height 40
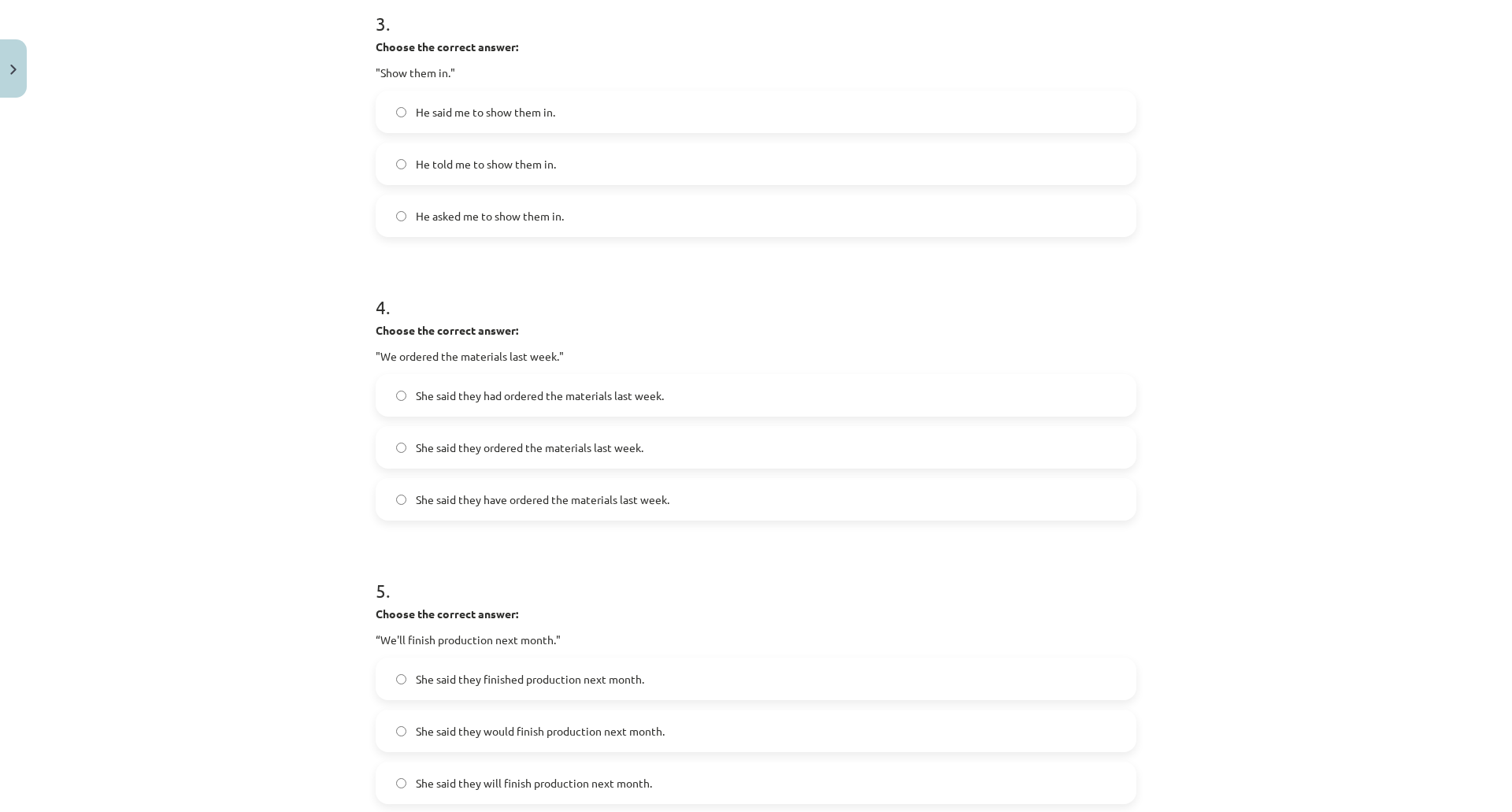
scroll to position [985, 0]
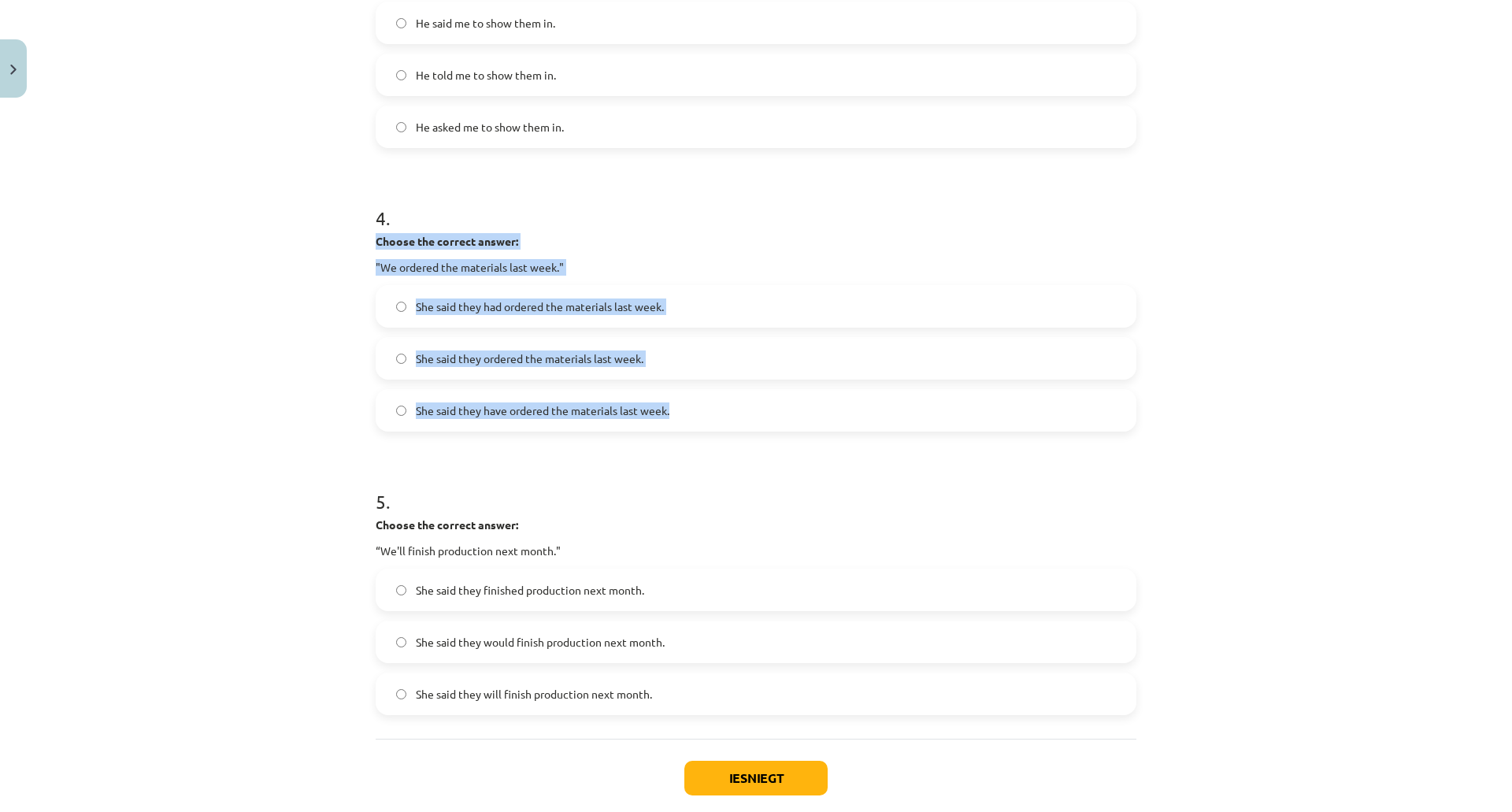
drag, startPoint x: 371, startPoint y: 242, endPoint x: 684, endPoint y: 415, distance: 357.6
click at [684, 415] on div "4 . Choose the correct answer: "We ordered the materials last week." She said t…" at bounding box center [756, 305] width 761 height 252
copy div "Choose the correct answer: "We ordered the materials last week." She said they …"
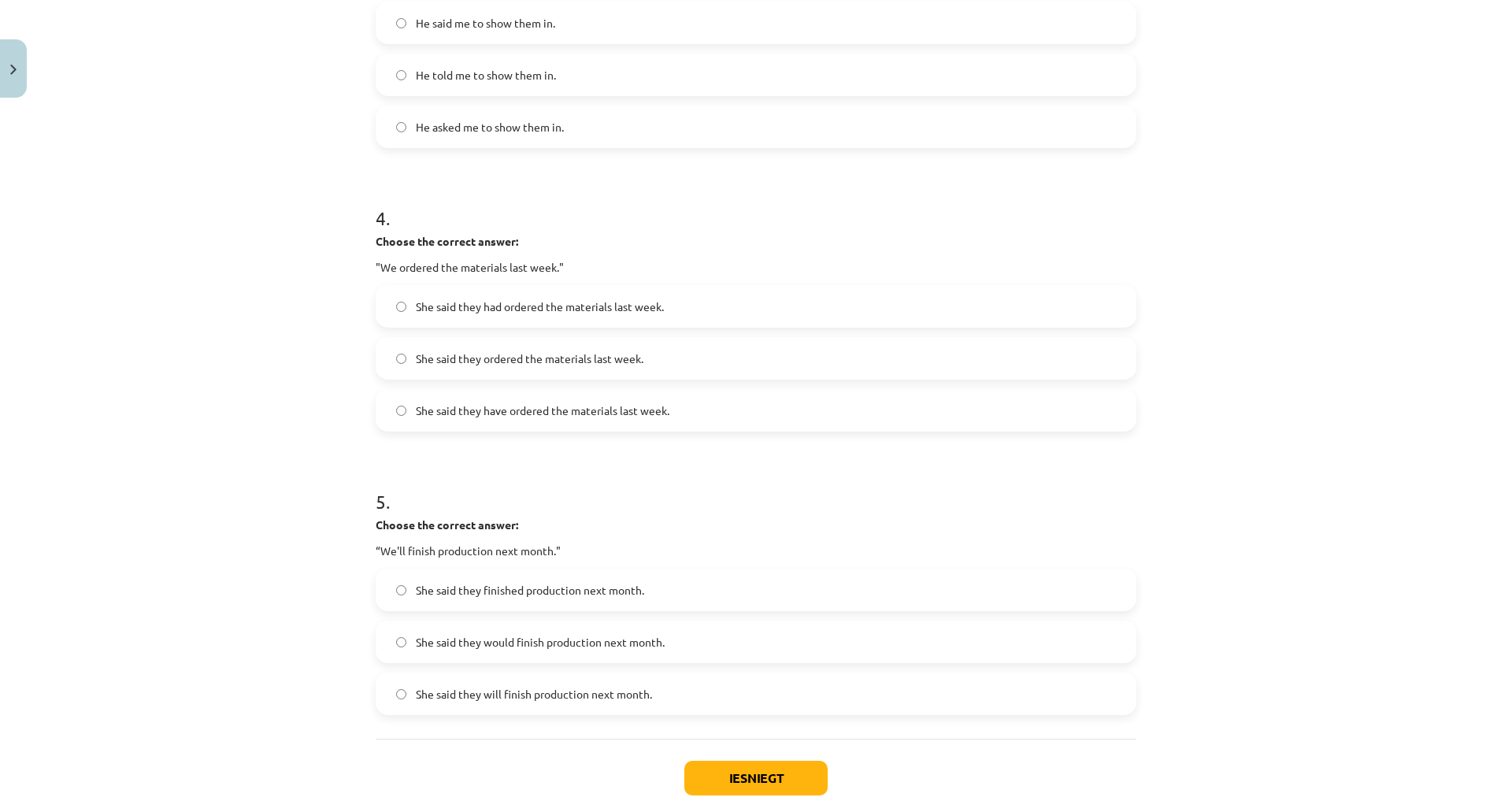
click at [196, 213] on div "Mācību tēma: Angļu valodas i - 11. klases 1. ieskaites mācību materiāls #3 📝 To…" at bounding box center [756, 406] width 1512 height 812
click at [493, 356] on span "She said they ordered the materials last week." at bounding box center [529, 359] width 228 height 16
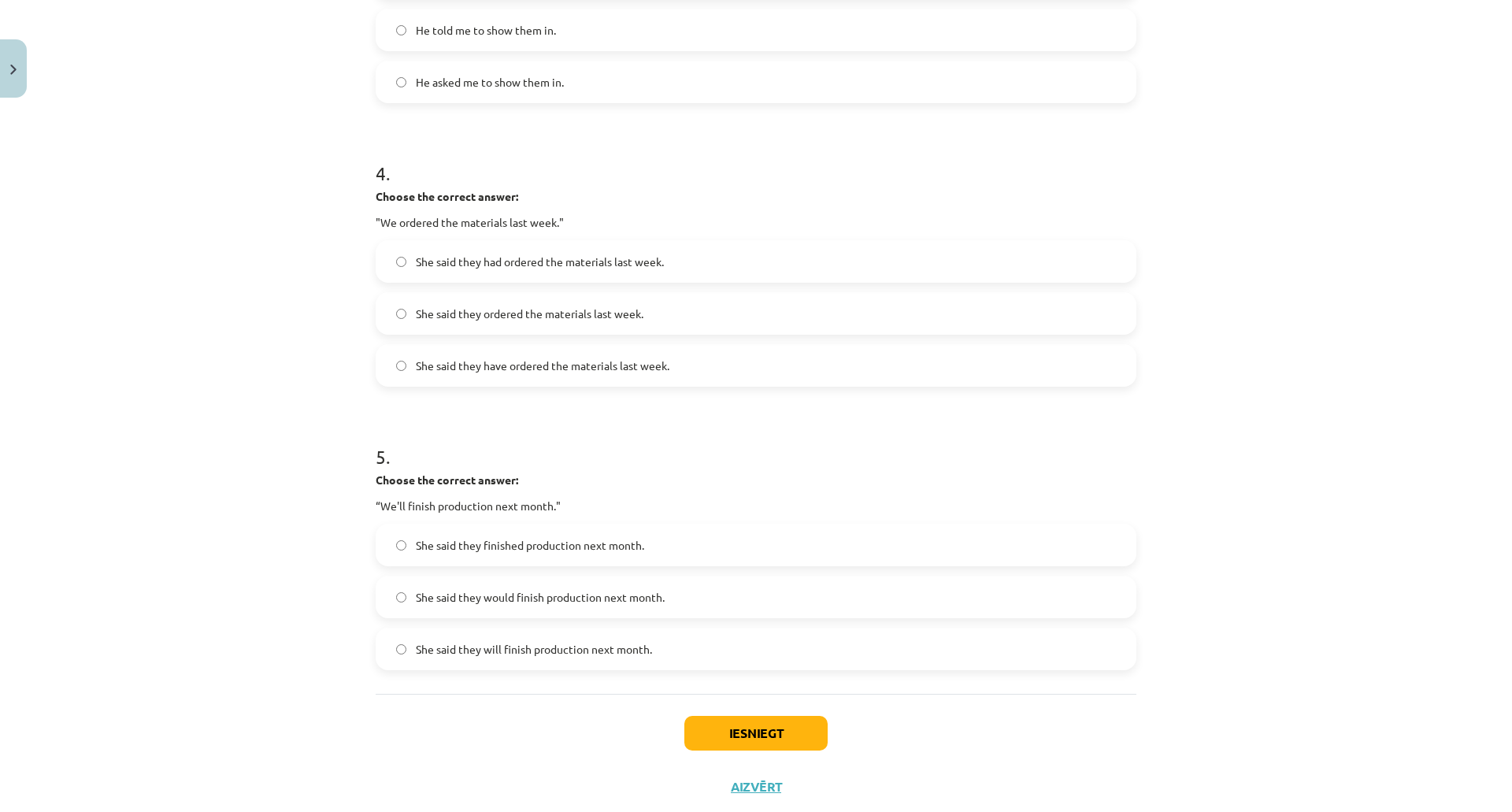
scroll to position [1070, 0]
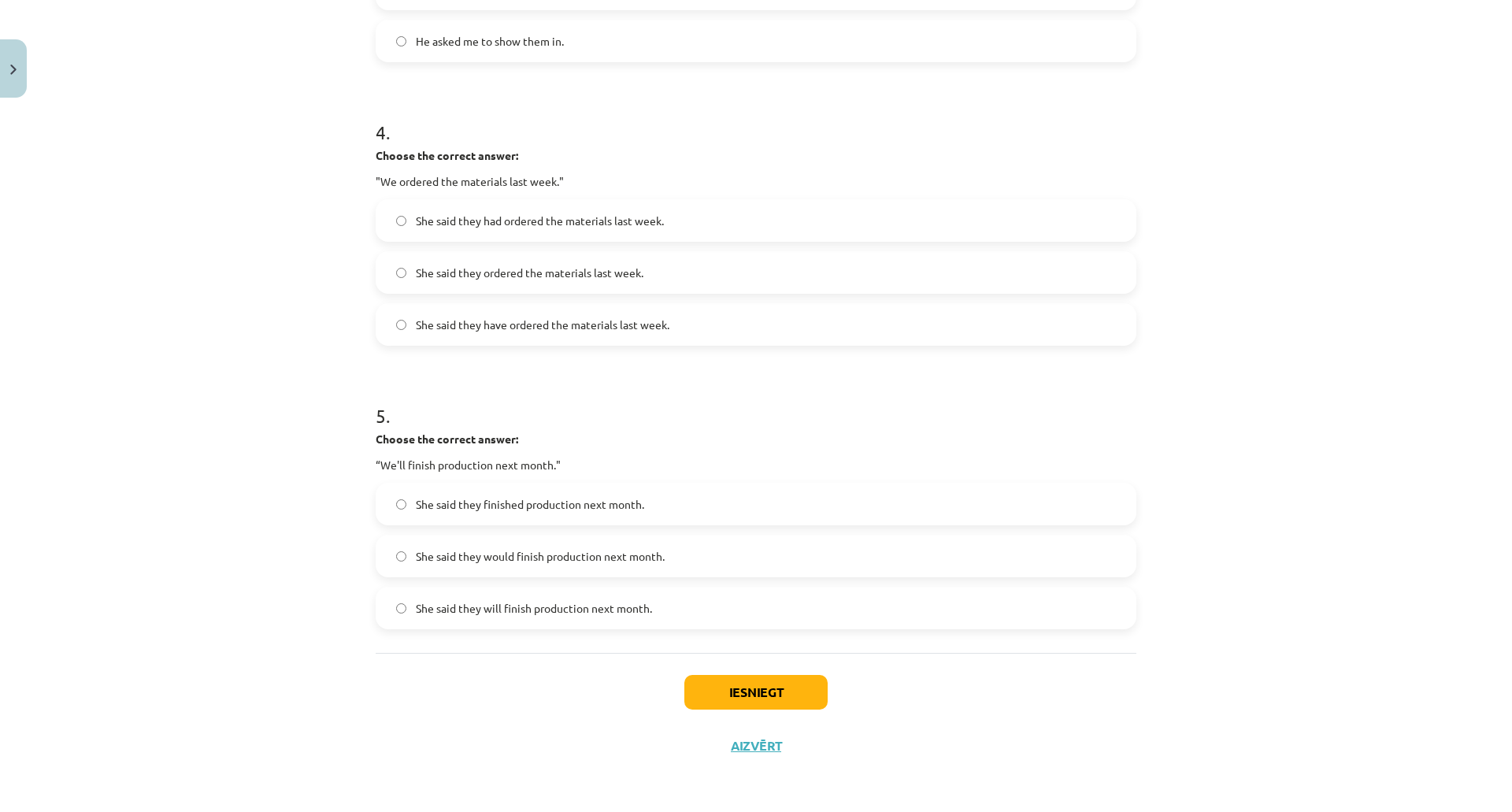
click at [600, 611] on span "She said they will finish production next month." at bounding box center [534, 608] width 237 height 16
click at [761, 696] on button "Iesniegt" at bounding box center [755, 692] width 144 height 34
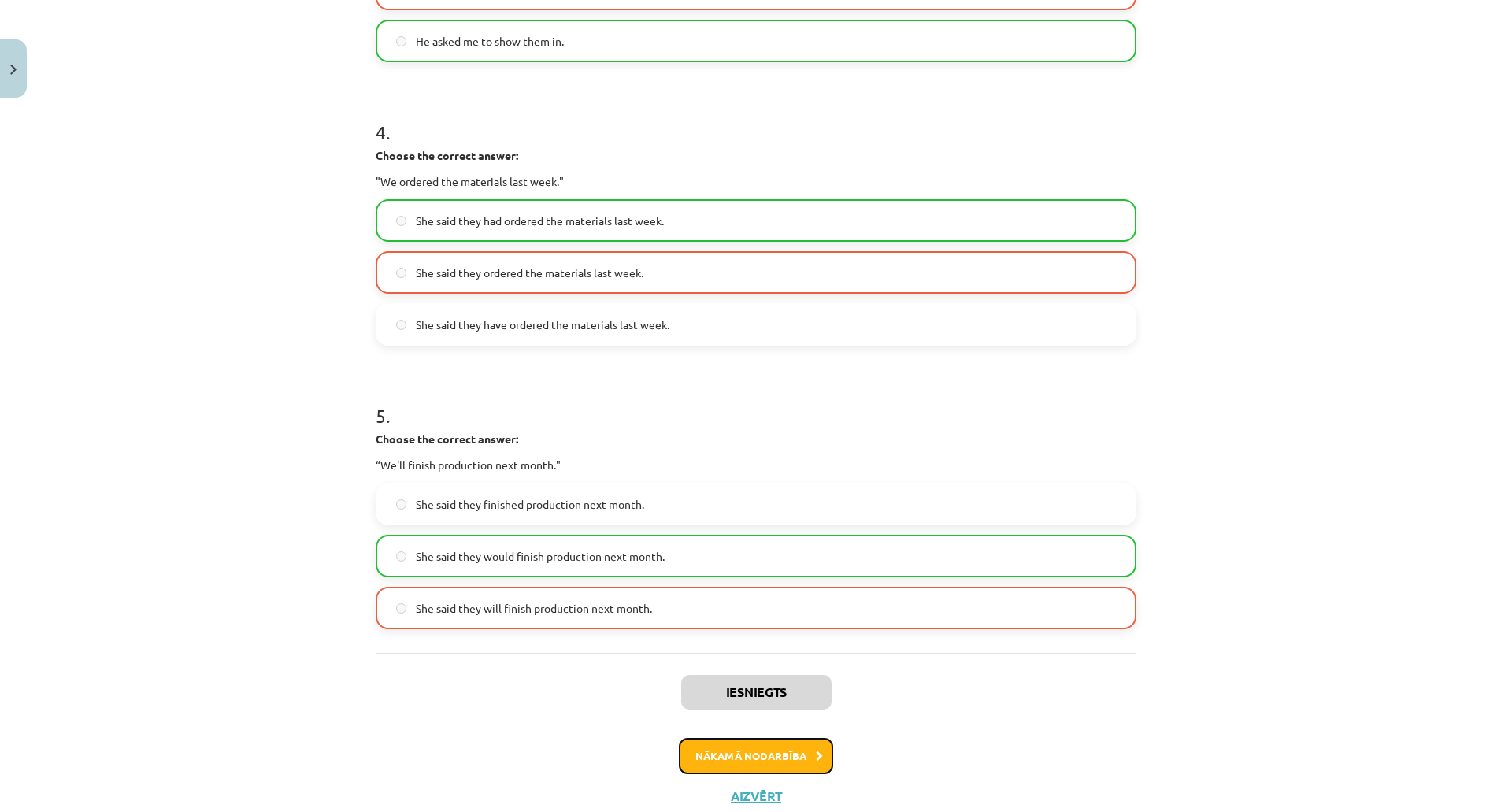
click at [718, 762] on button "Nākamā nodarbība" at bounding box center [755, 756] width 154 height 36
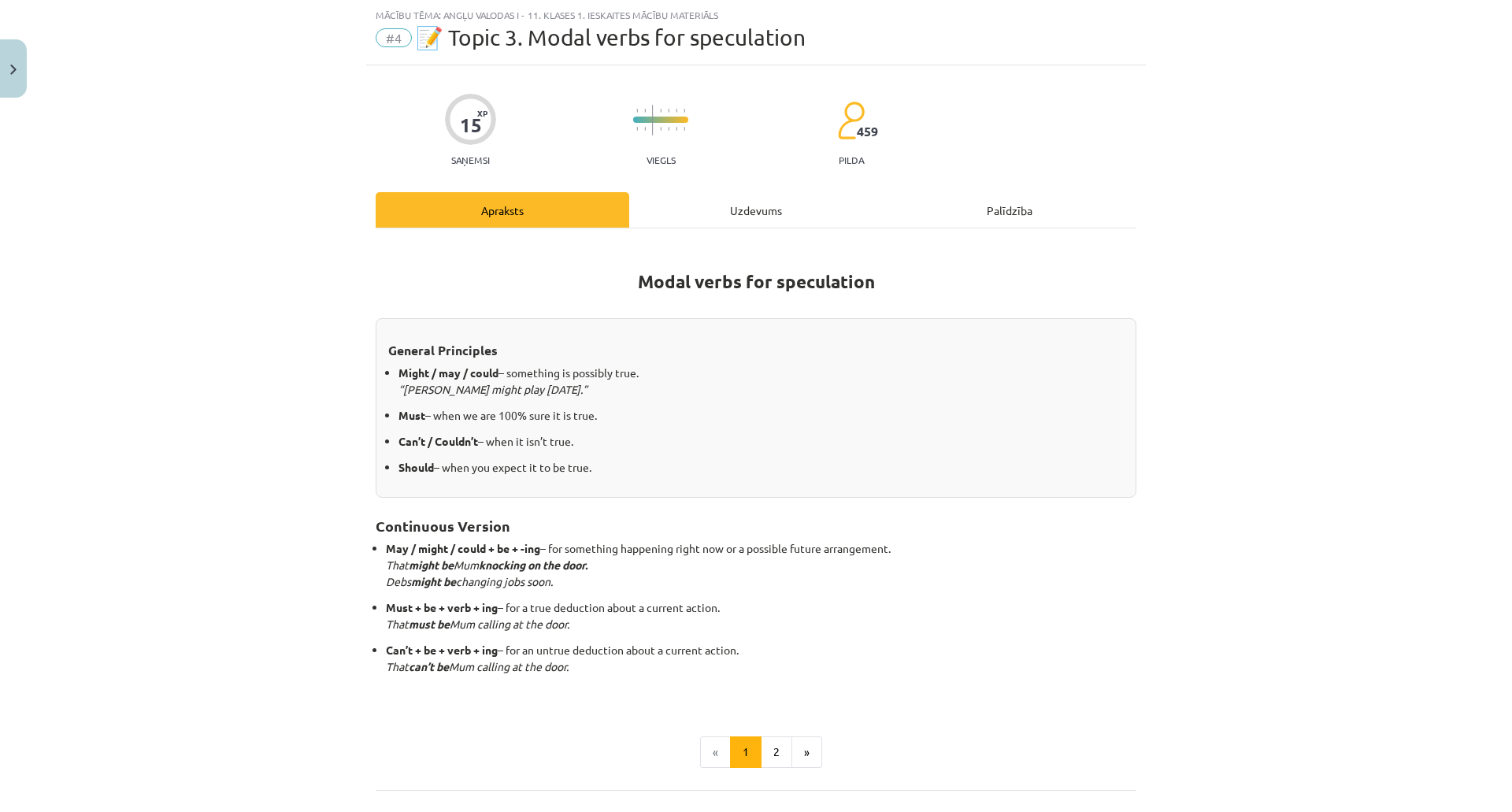
scroll to position [175, 0]
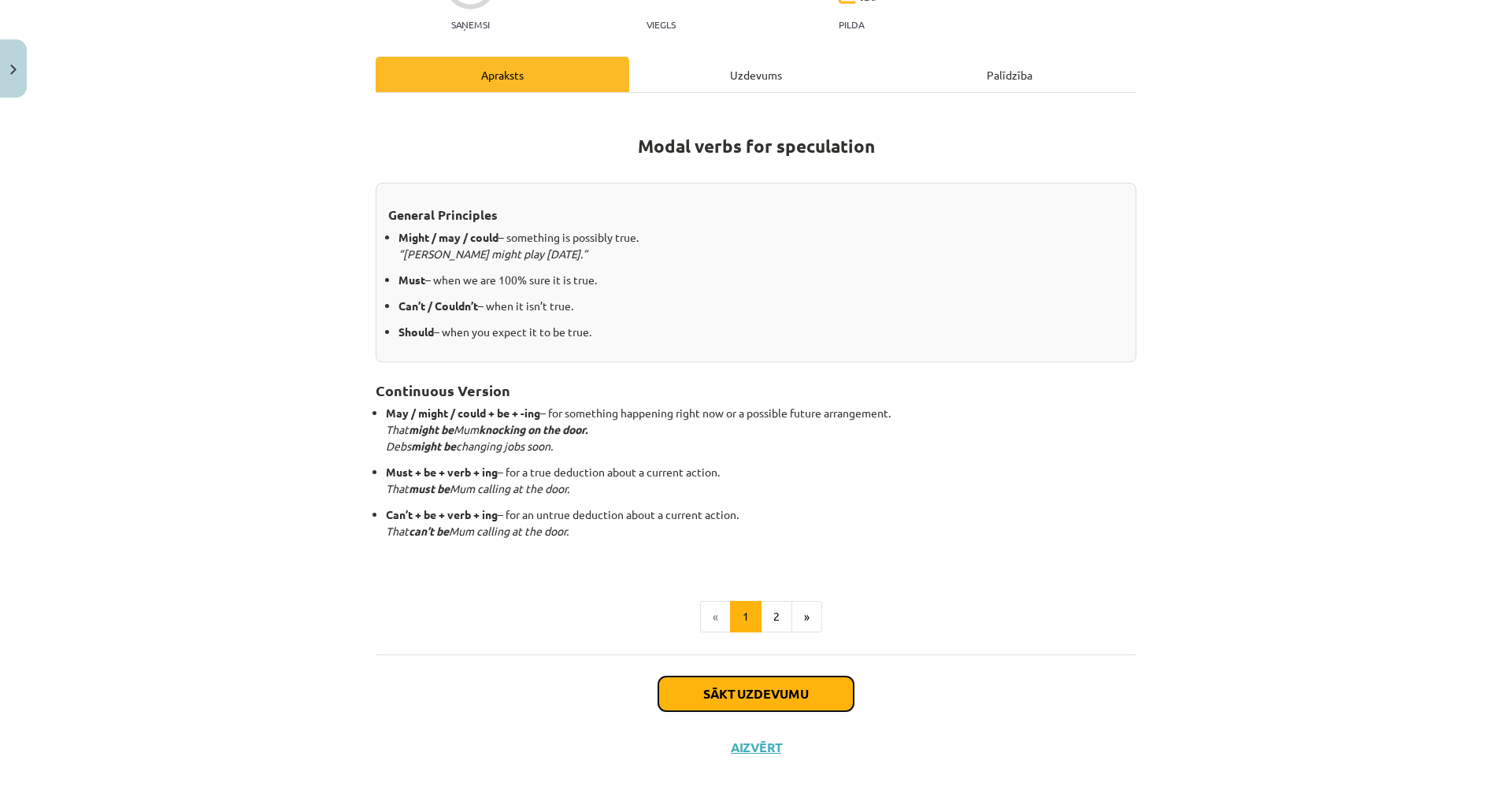
click at [751, 693] on button "Sākt uzdevumu" at bounding box center [756, 694] width 195 height 34
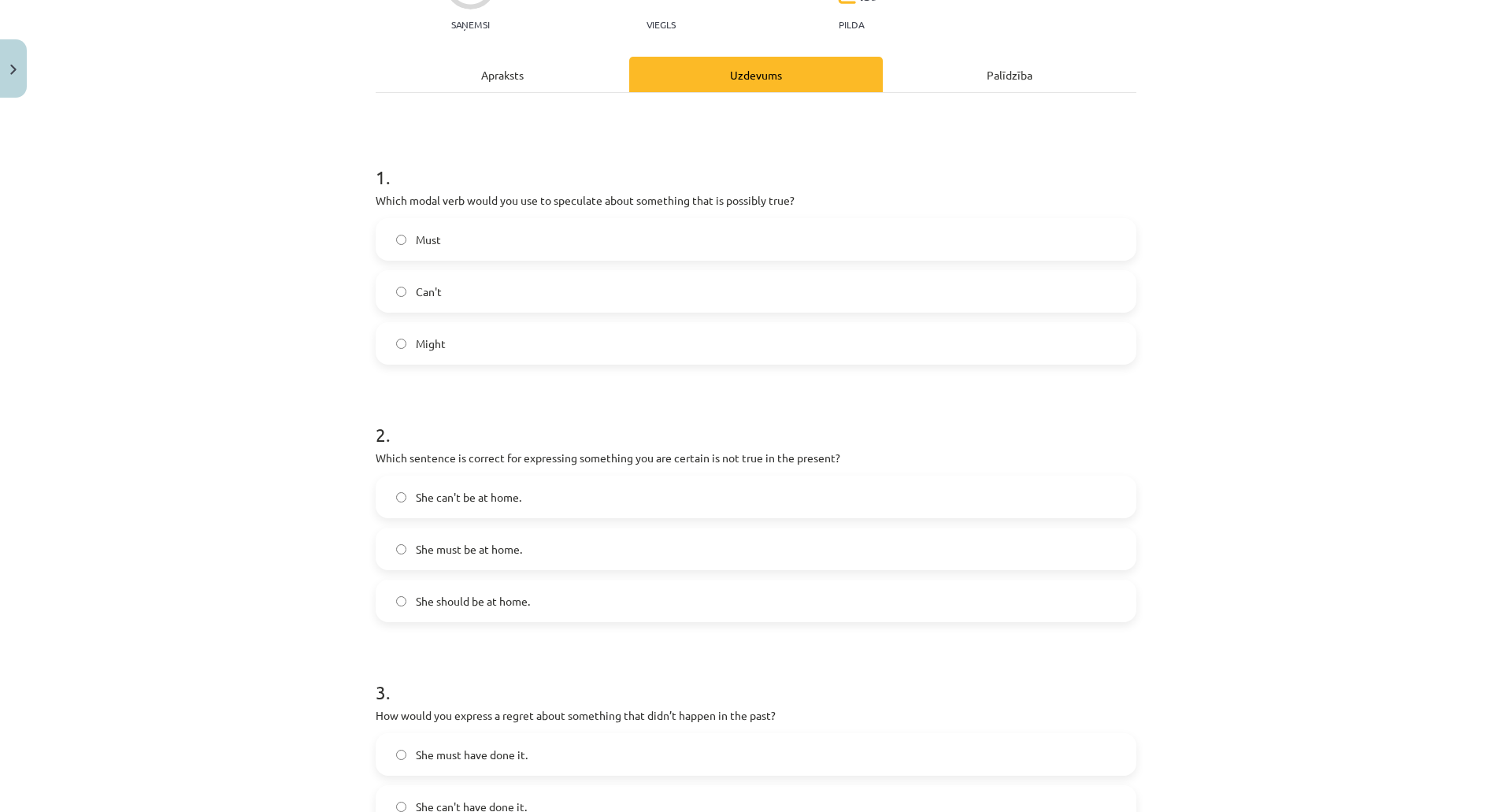
scroll to position [40, 0]
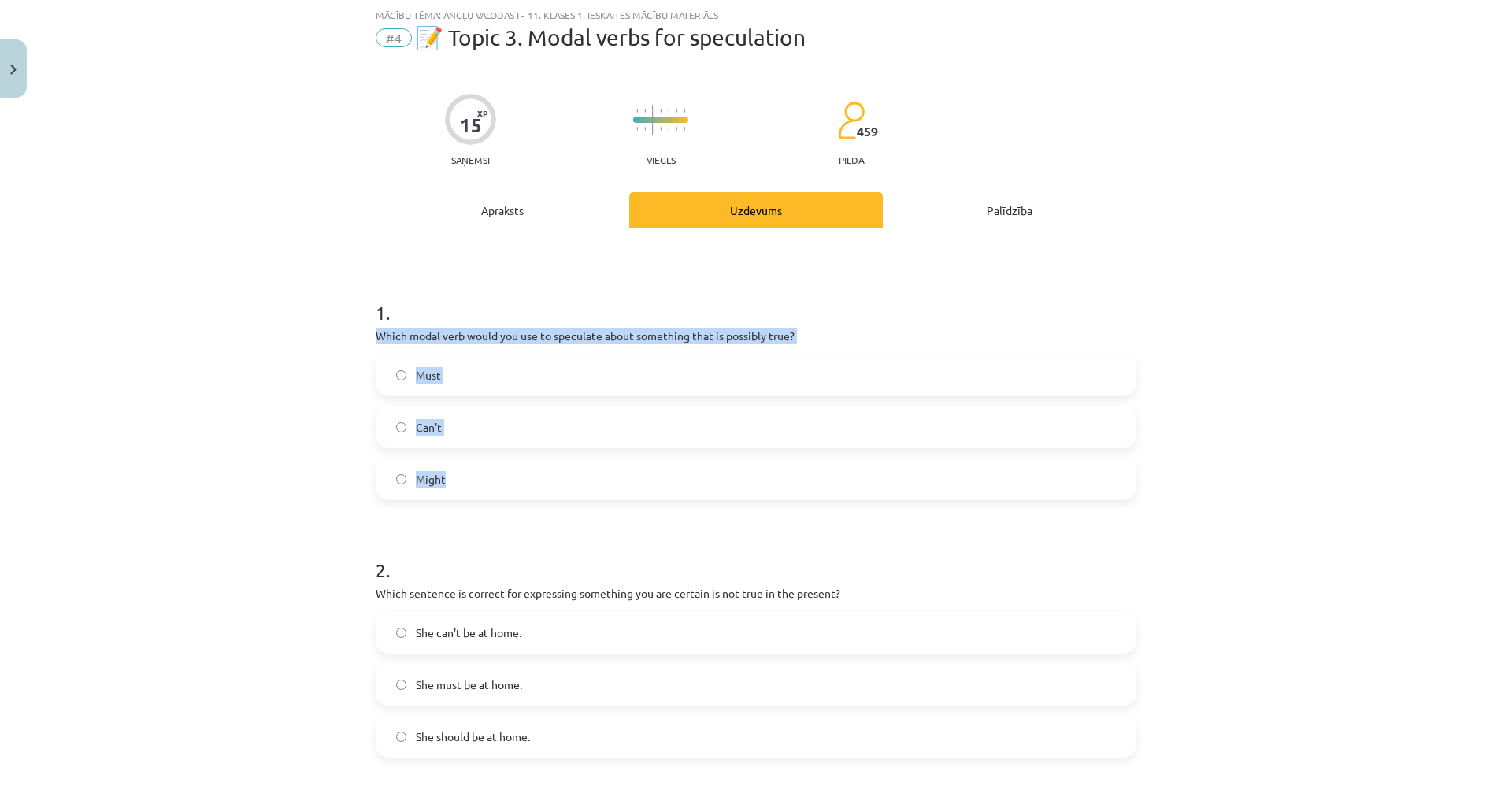
drag, startPoint x: 373, startPoint y: 336, endPoint x: 509, endPoint y: 475, distance: 194.5
click at [509, 475] on div "1 . Which modal verb would you use to speculate about something that is possibl…" at bounding box center [756, 387] width 761 height 226
copy div "Which modal verb would you use to speculate about something that is possibly tr…"
click at [232, 396] on div "Mācību tēma: Angļu valodas i - 11. klases 1. ieskaites mācību materiāls #4 📝 To…" at bounding box center [756, 406] width 1512 height 812
click at [241, 411] on div "Mācību tēma: Angļu valodas i - 11. klases 1. ieskaites mācību materiāls #4 📝 To…" at bounding box center [756, 406] width 1512 height 812
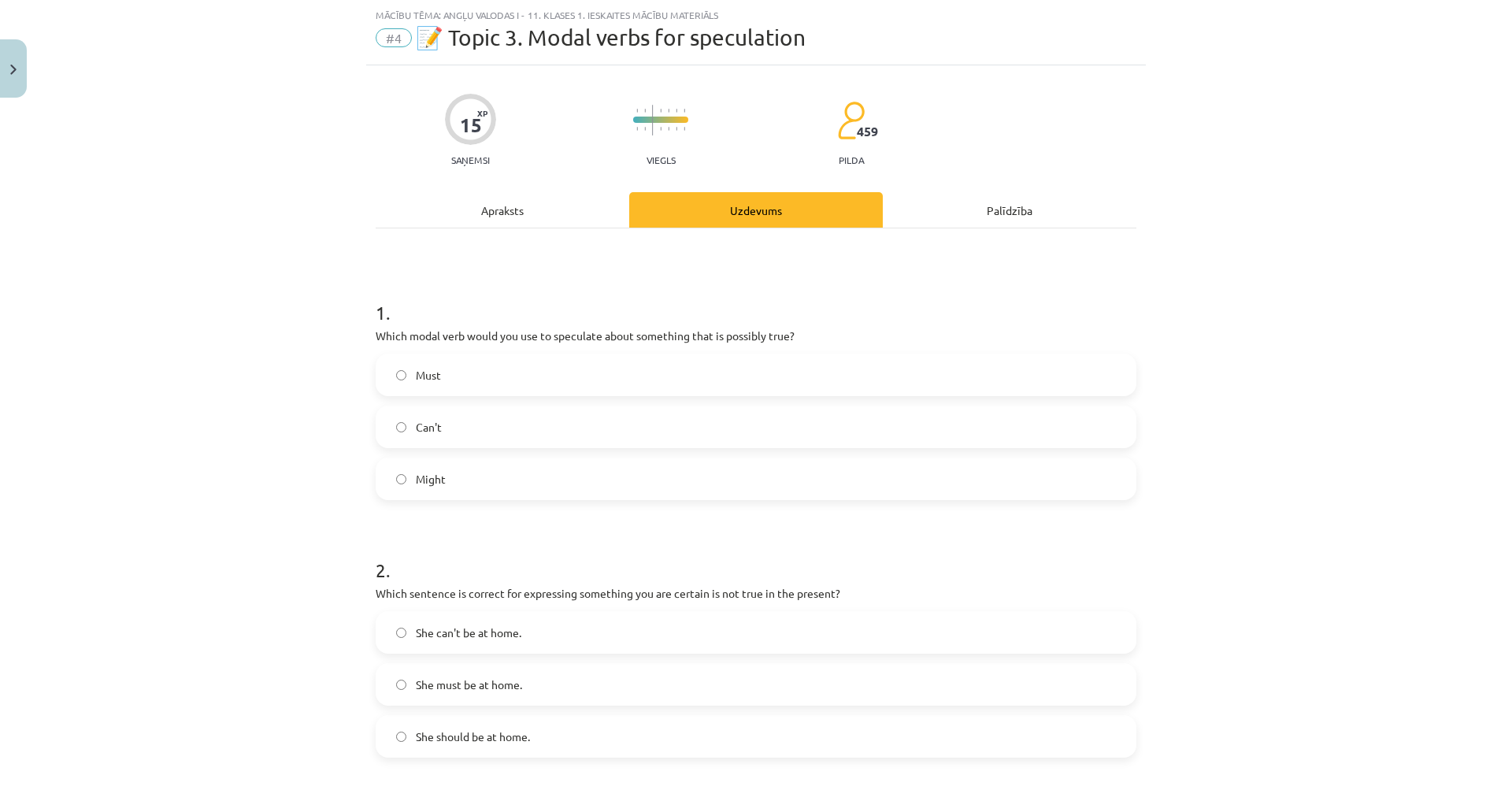
click at [499, 481] on label "Might" at bounding box center [756, 479] width 758 height 40
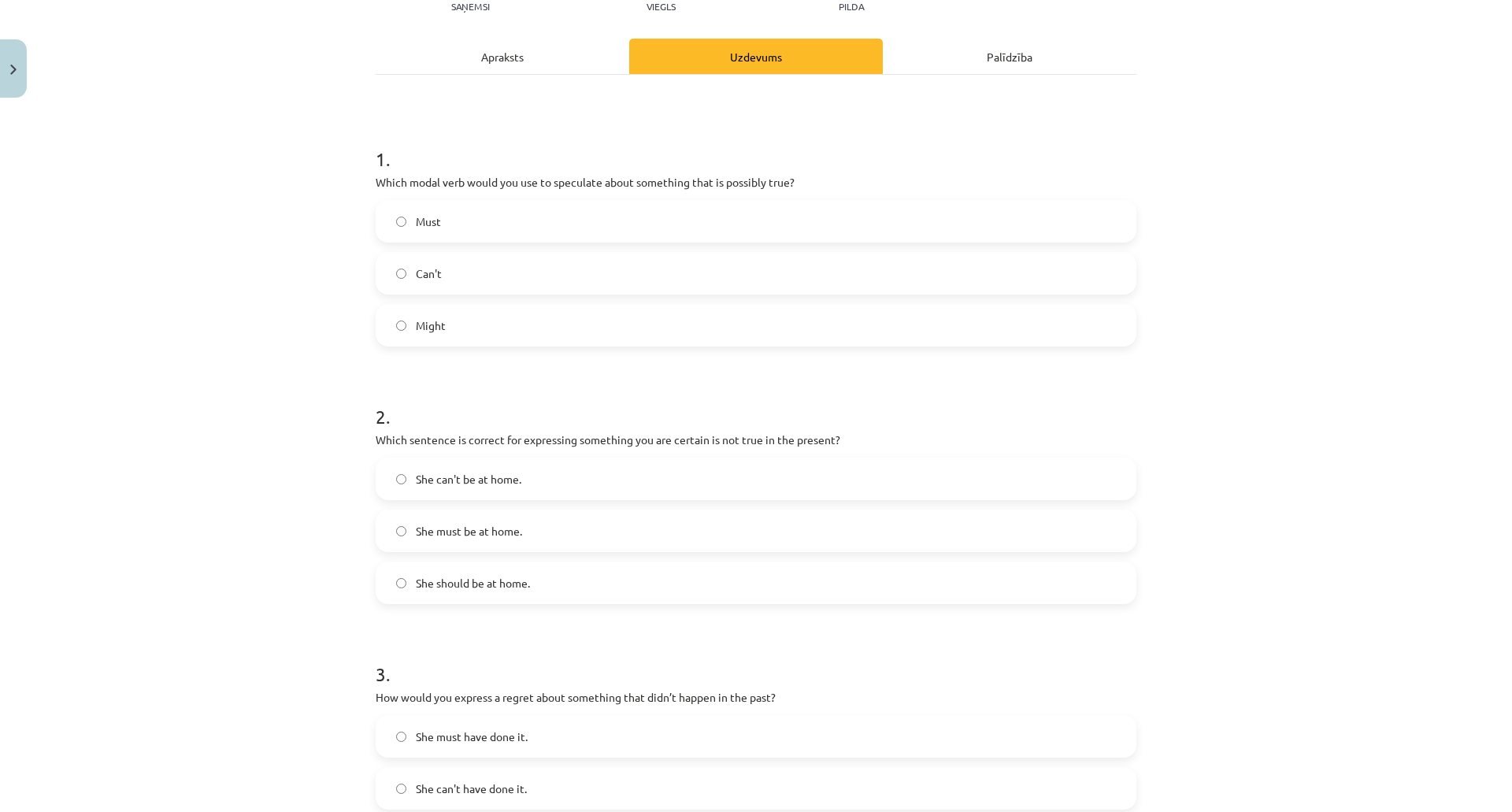
scroll to position [197, 0]
click at [500, 481] on span "She can't be at home." at bounding box center [468, 475] width 106 height 16
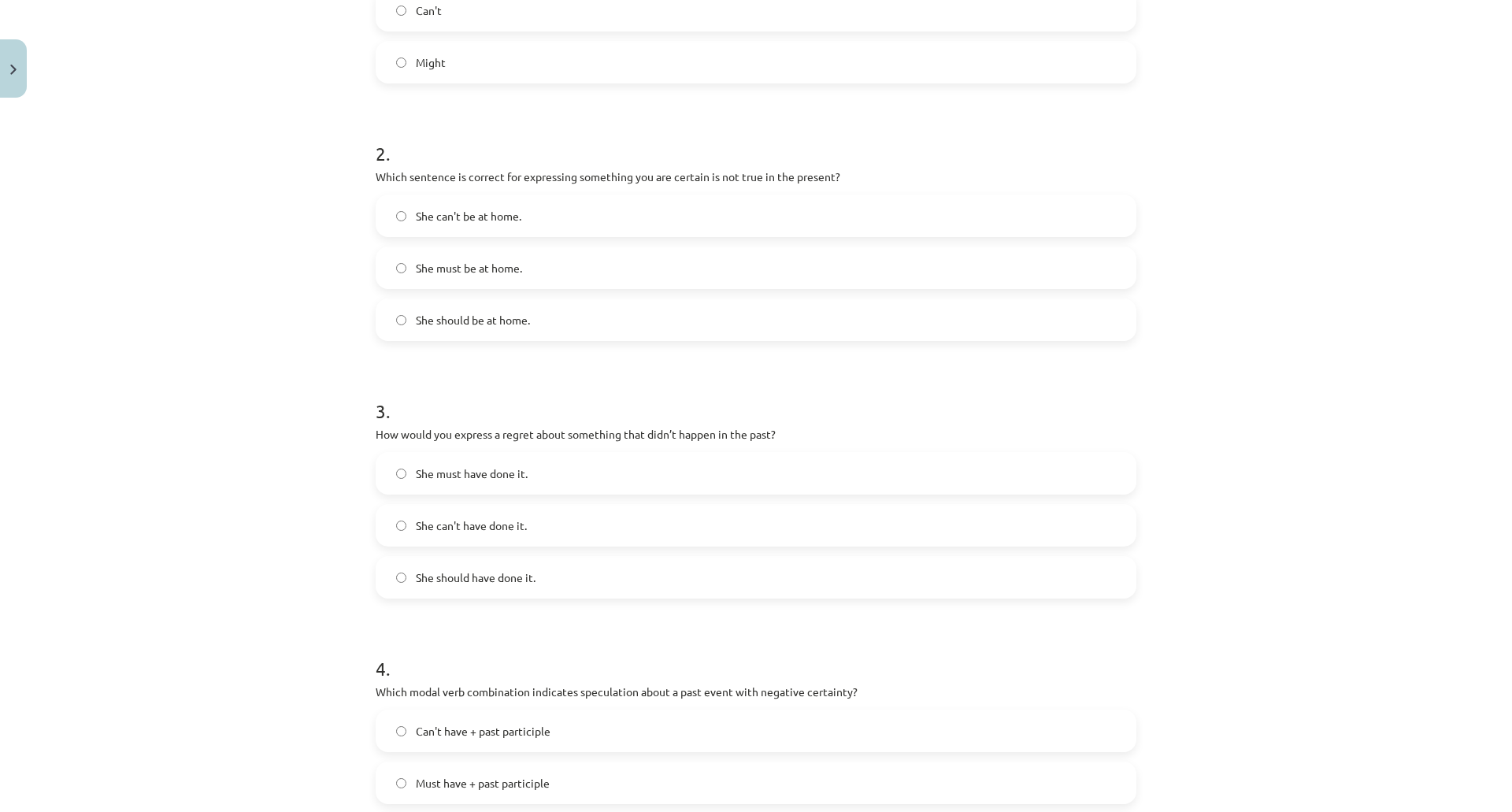
scroll to position [512, 0]
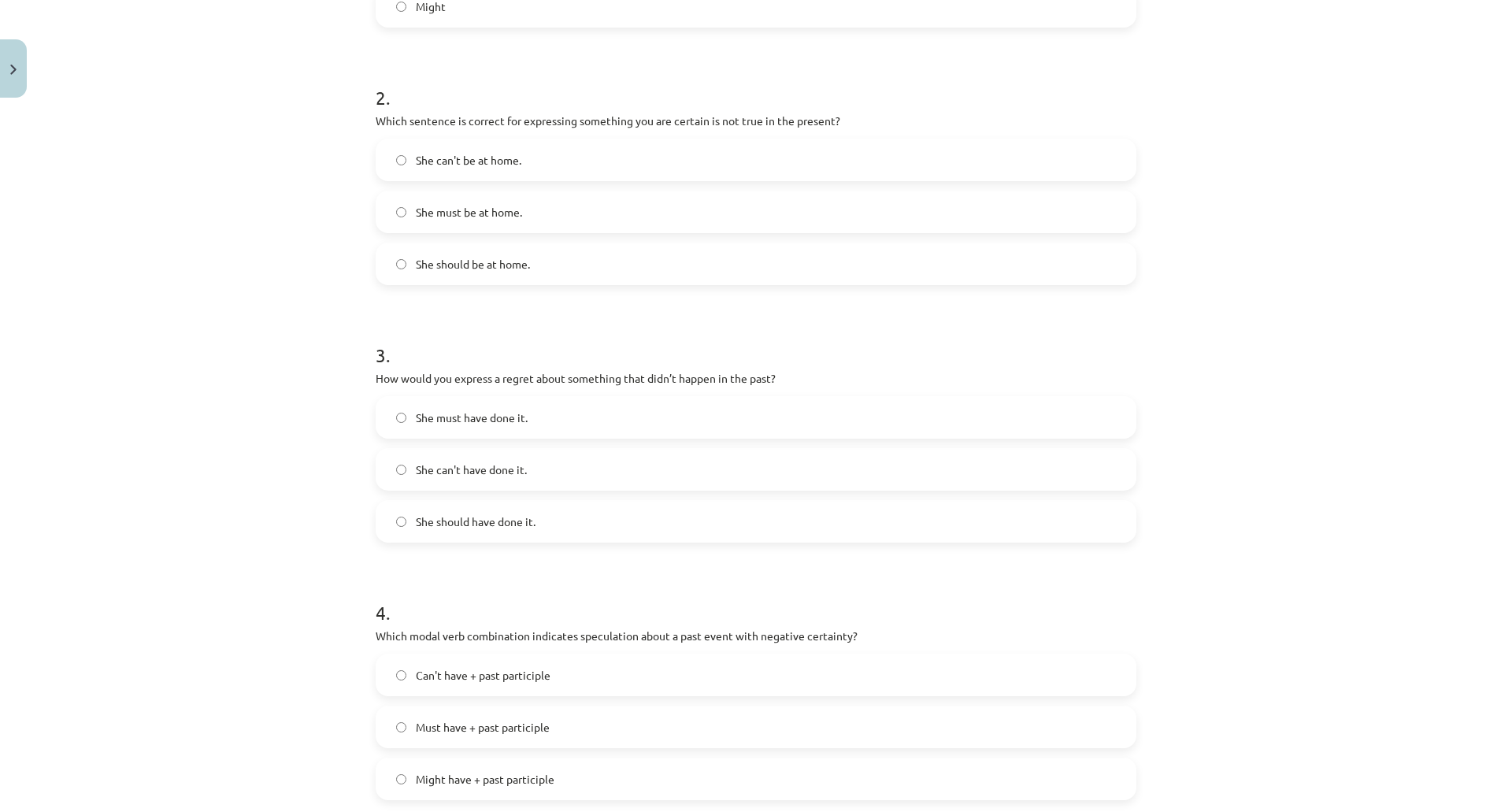
click at [521, 466] on span "She can't have done it." at bounding box center [471, 470] width 111 height 16
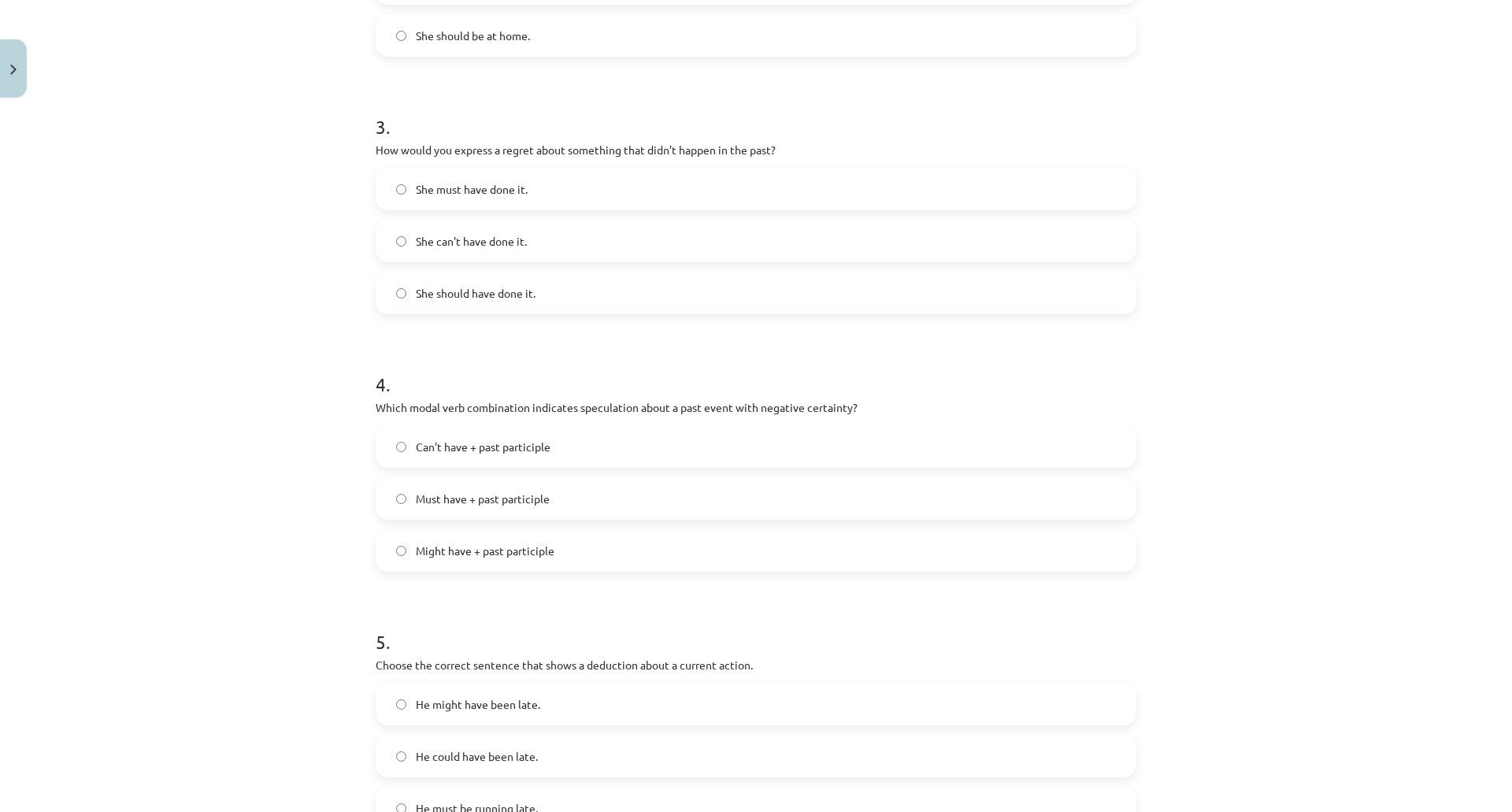
scroll to position [826, 0]
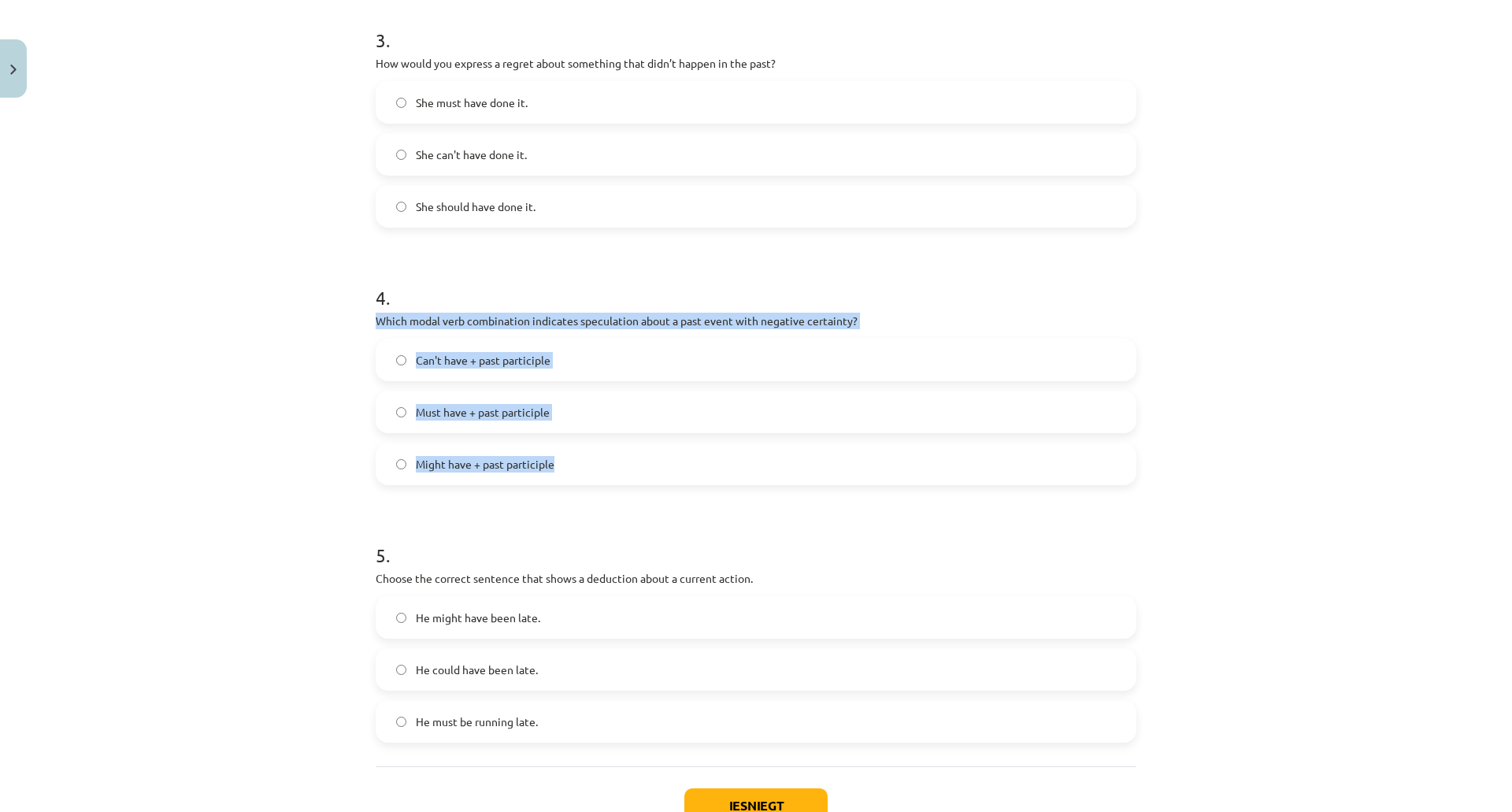
drag, startPoint x: 371, startPoint y: 322, endPoint x: 622, endPoint y: 462, distance: 287.4
click at [622, 462] on div "4 . Which modal verb combination indicates speculation about a past event with …" at bounding box center [756, 372] width 761 height 226
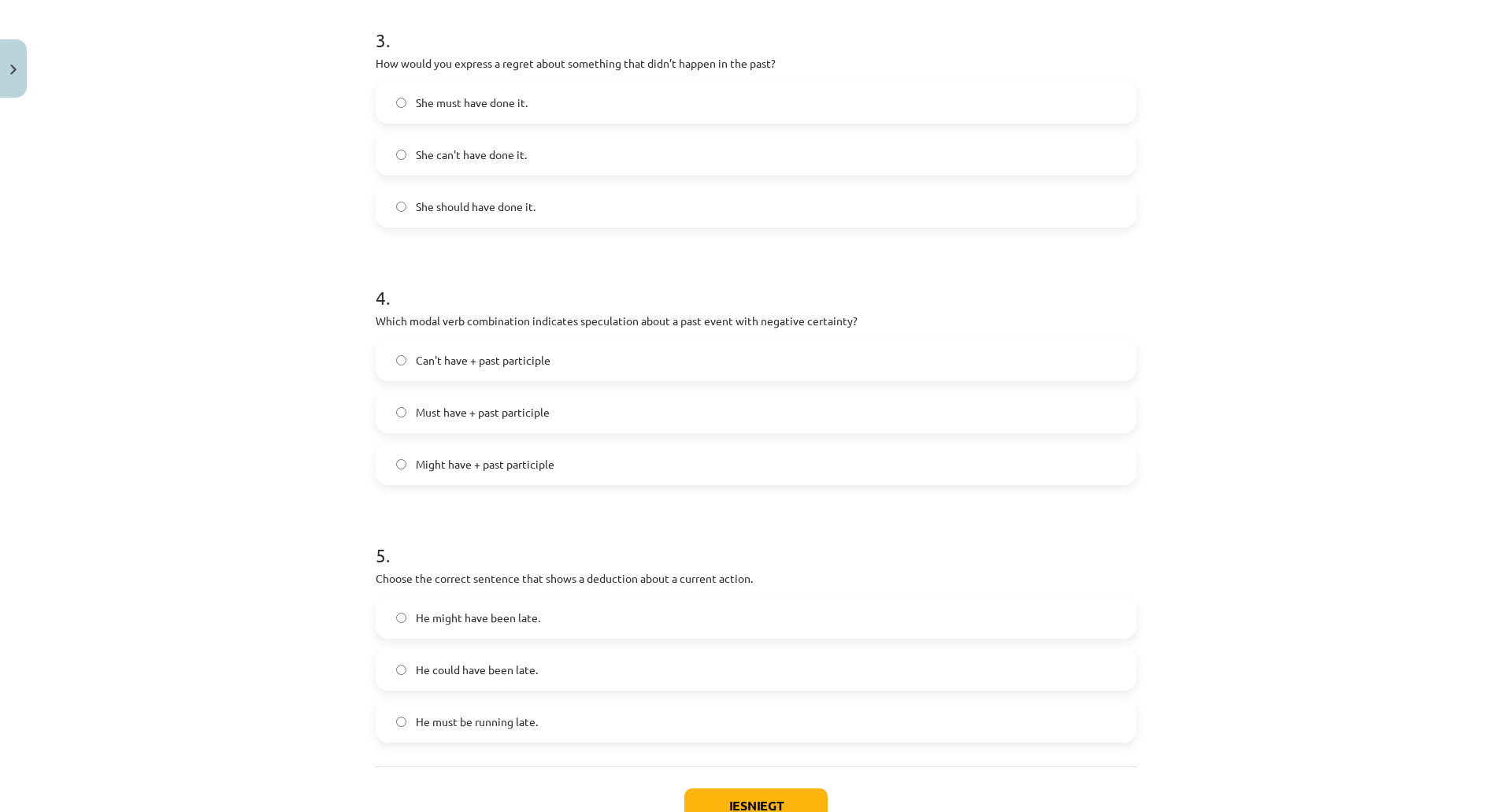
click at [180, 245] on div "Mācību tēma: Angļu valodas i - 11. klases 1. ieskaites mācību materiāls #4 📝 To…" at bounding box center [756, 406] width 1512 height 812
click at [488, 383] on div "Can't have + past participle Must have + past participle Might have + past part…" at bounding box center [756, 412] width 761 height 146
click at [483, 371] on label "Can't have + past participle" at bounding box center [756, 360] width 758 height 40
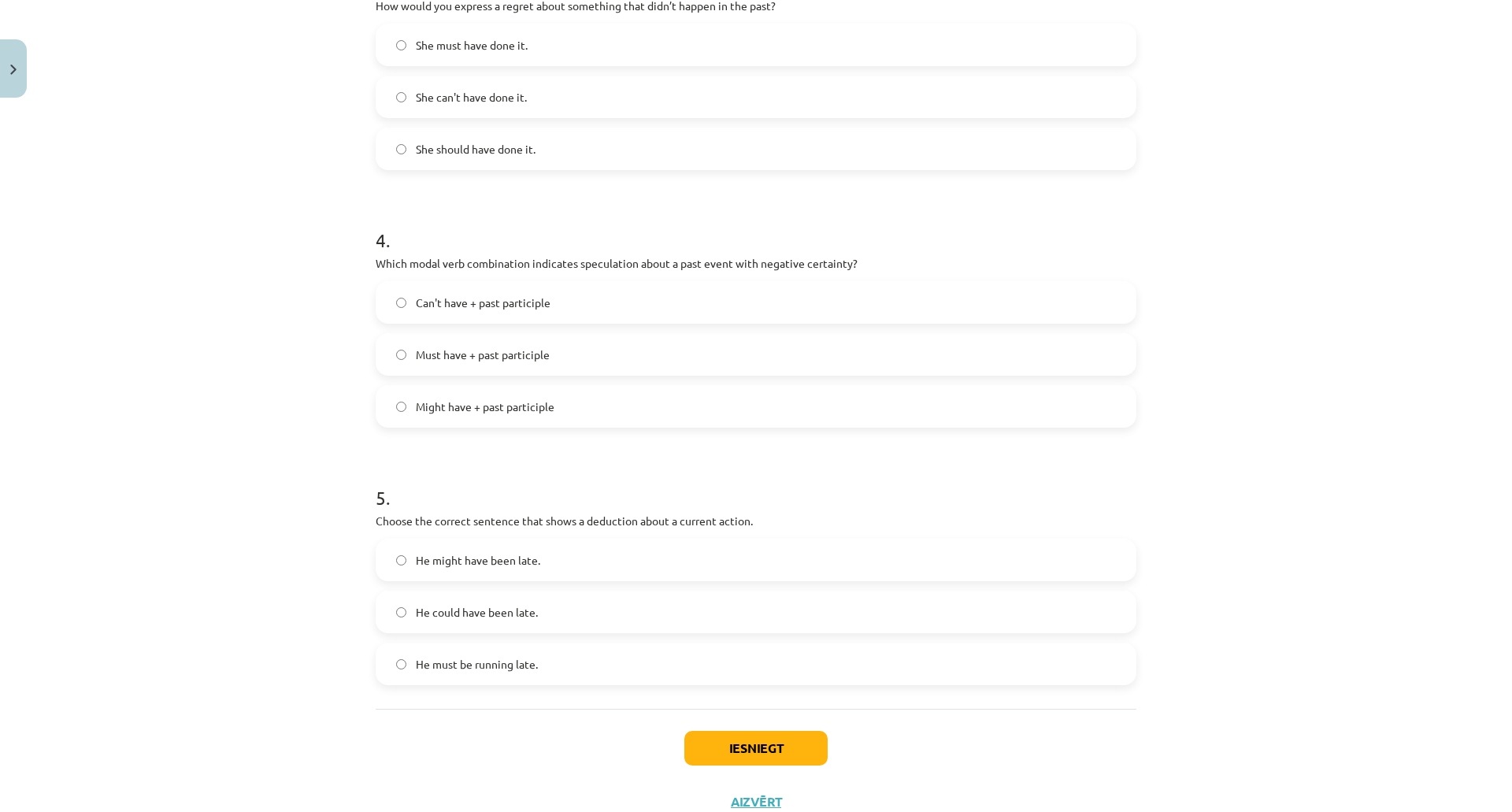
scroll to position [940, 0]
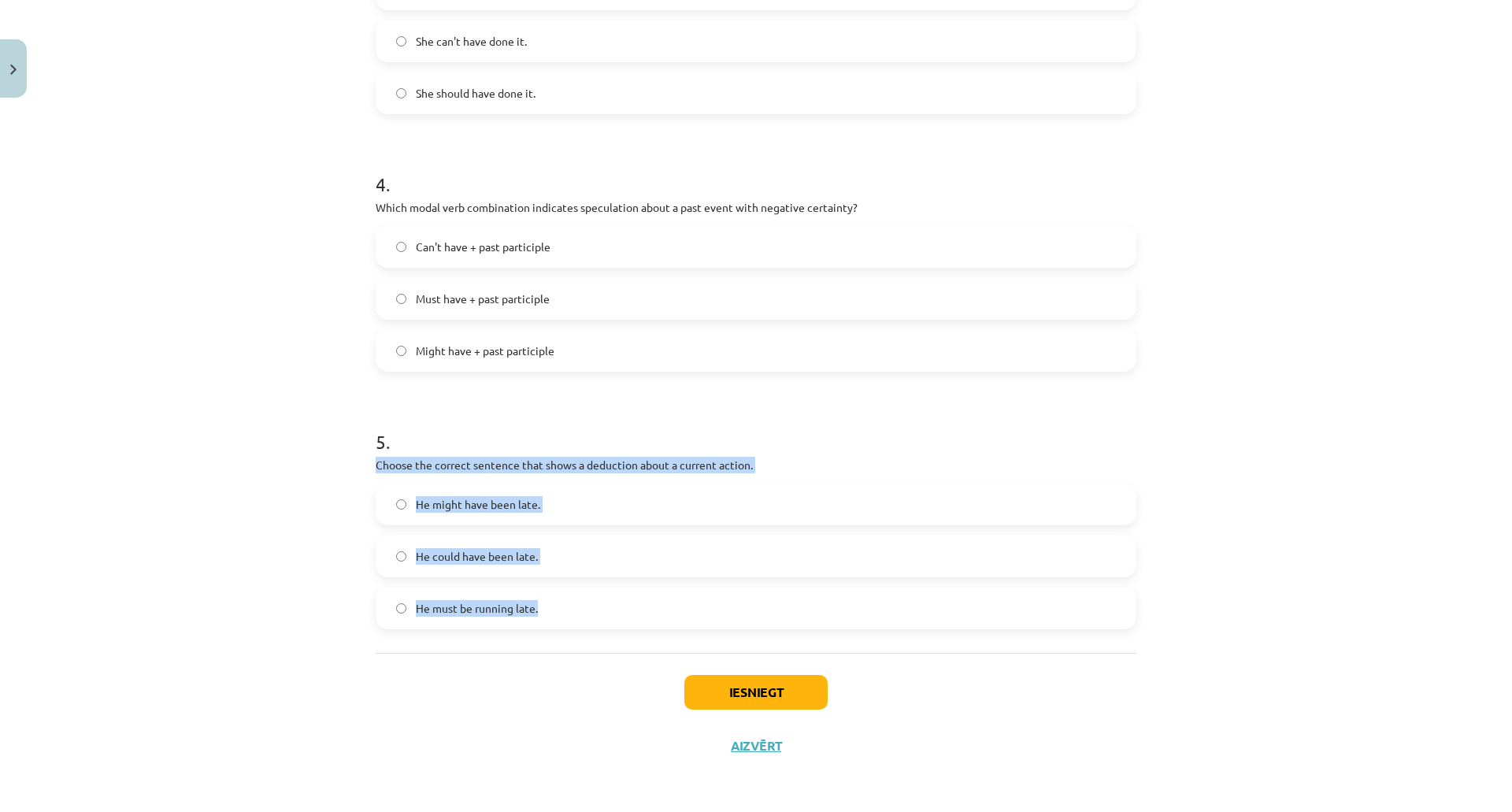
drag, startPoint x: 372, startPoint y: 465, endPoint x: 574, endPoint y: 598, distance: 241.9
click at [574, 598] on div "5 . Choose the correct sentence that shows a deduction about a current action. …" at bounding box center [756, 516] width 761 height 226
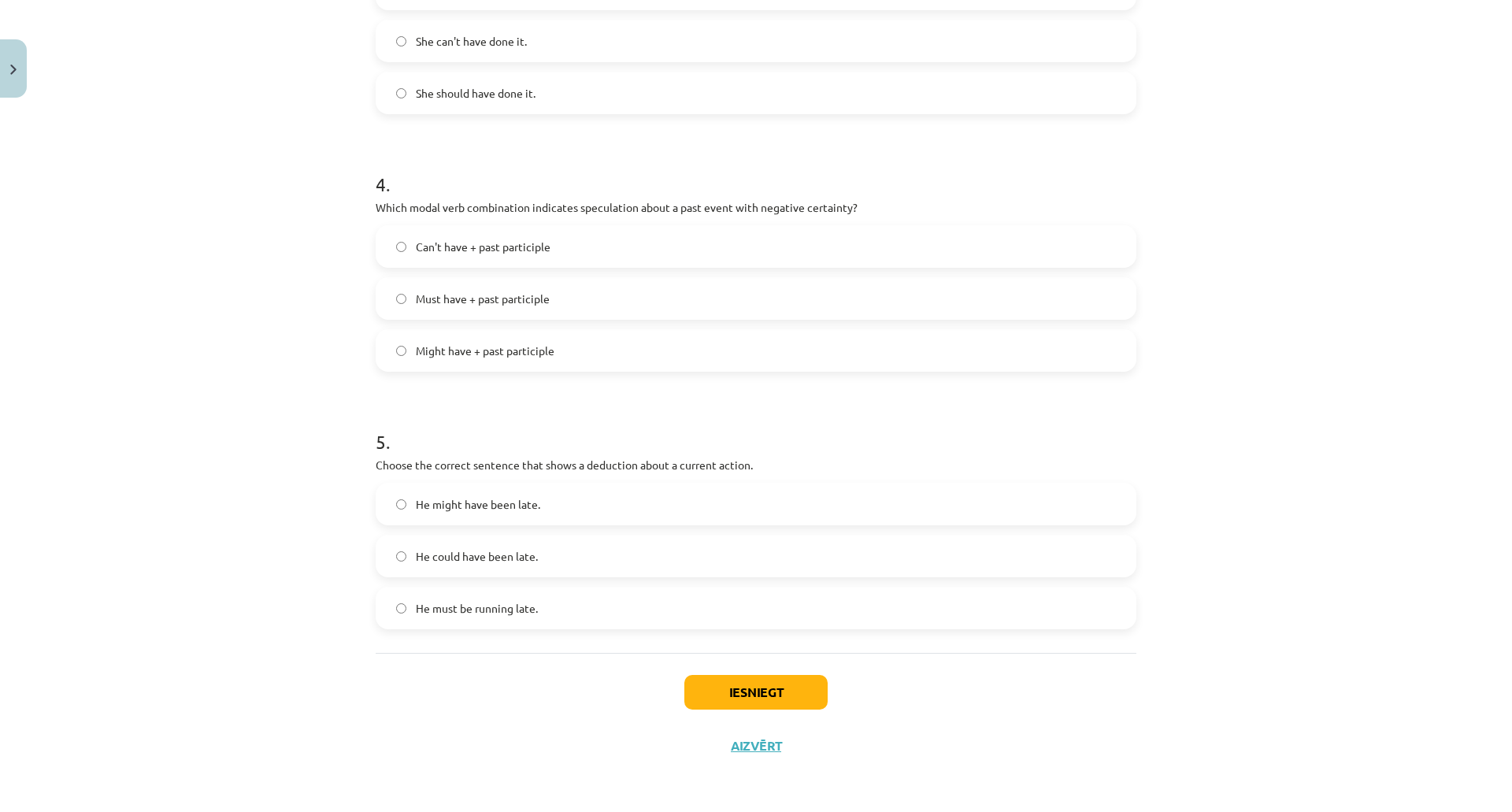
click at [237, 415] on div "Mācību tēma: Angļu valodas i - 11. klases 1. ieskaites mācību materiāls #4 📝 To…" at bounding box center [756, 406] width 1512 height 812
click at [477, 617] on label "He must be running late." at bounding box center [756, 608] width 758 height 40
click at [732, 705] on button "Iesniegt" at bounding box center [755, 692] width 144 height 34
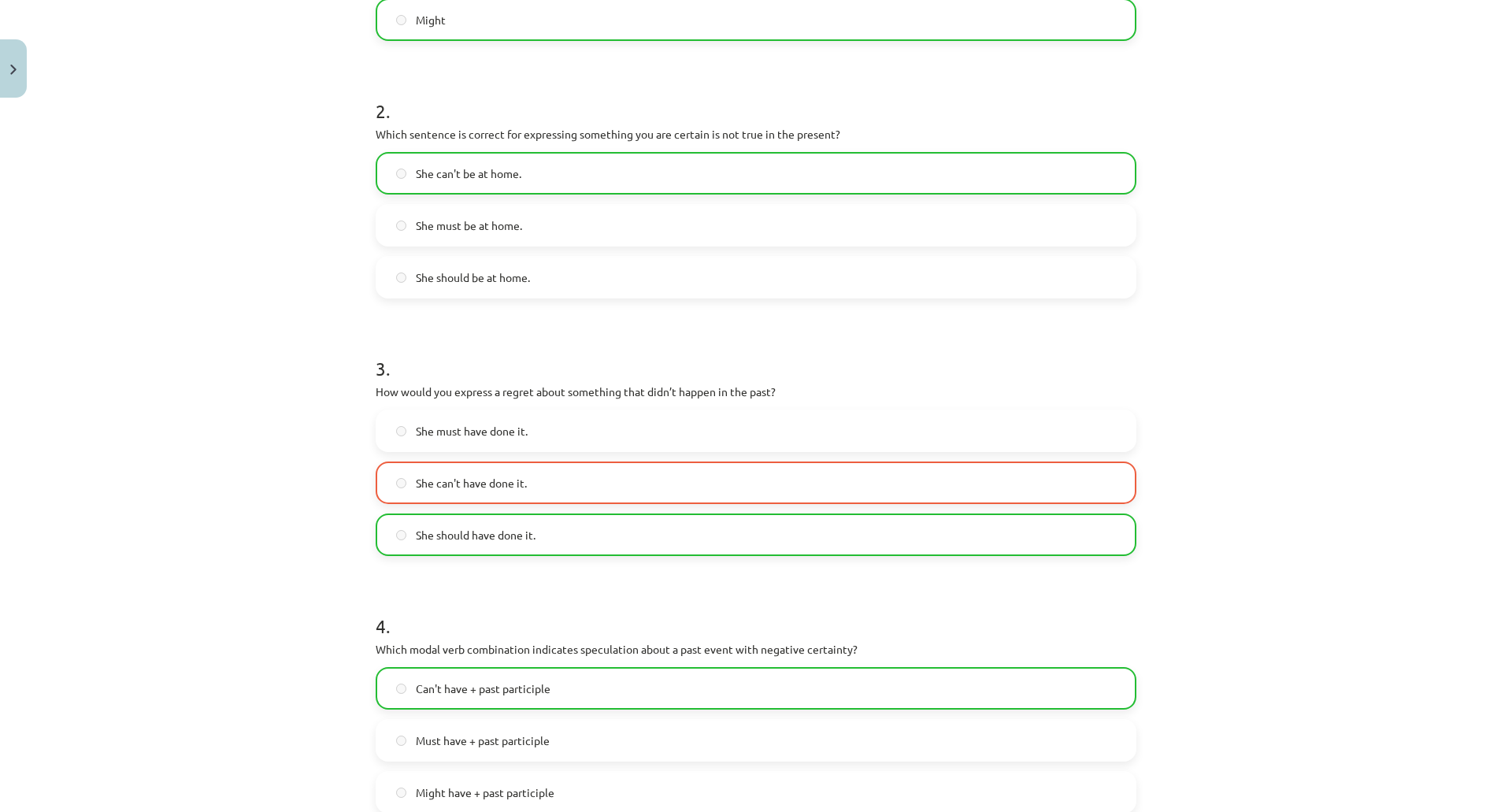
scroll to position [459, 0]
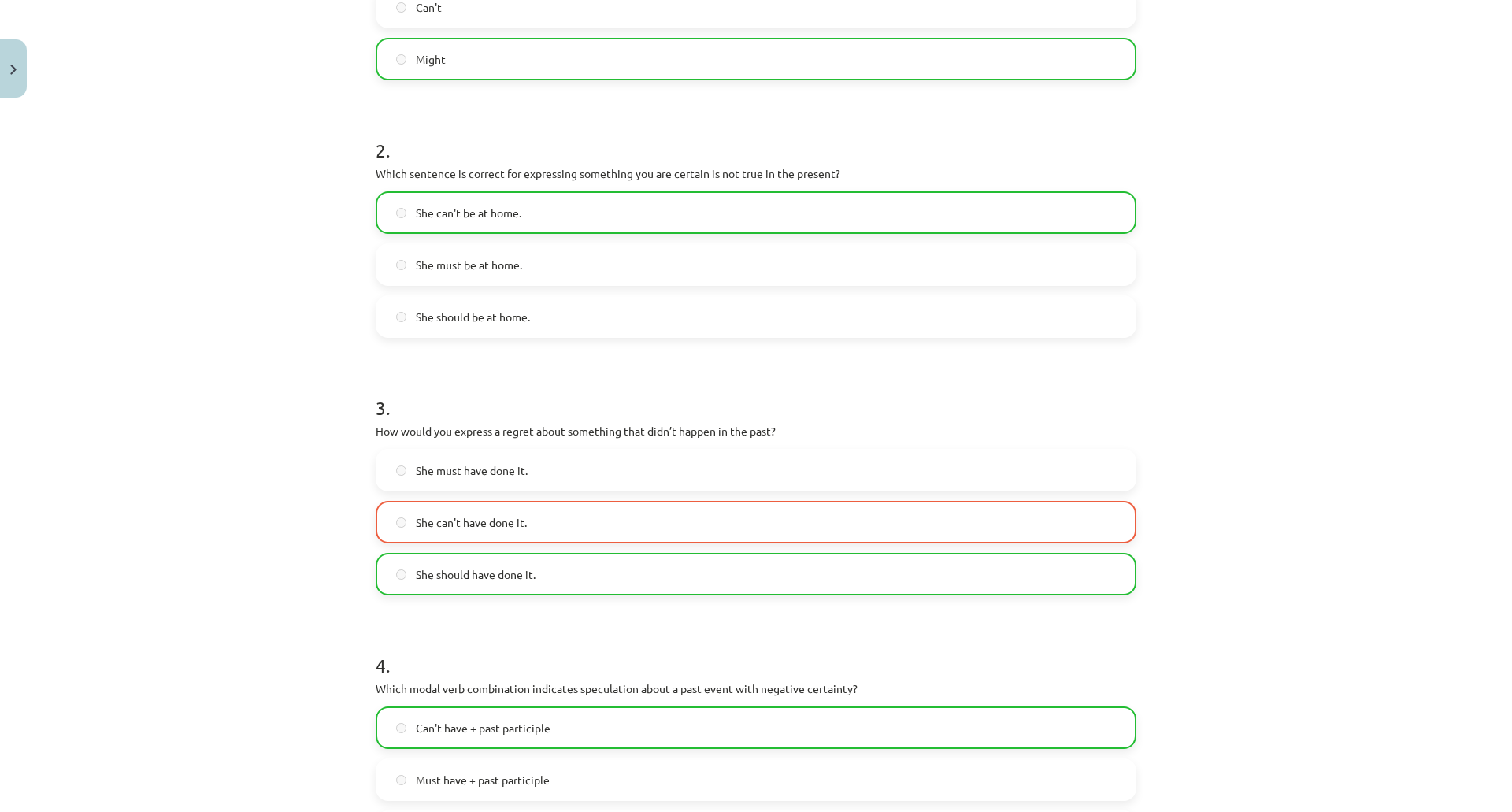
click at [273, 448] on div "Mācību tēma: Angļu valodas i - 11. klases 1. ieskaites mācību materiāls #4 📝 To…" at bounding box center [756, 406] width 1512 height 812
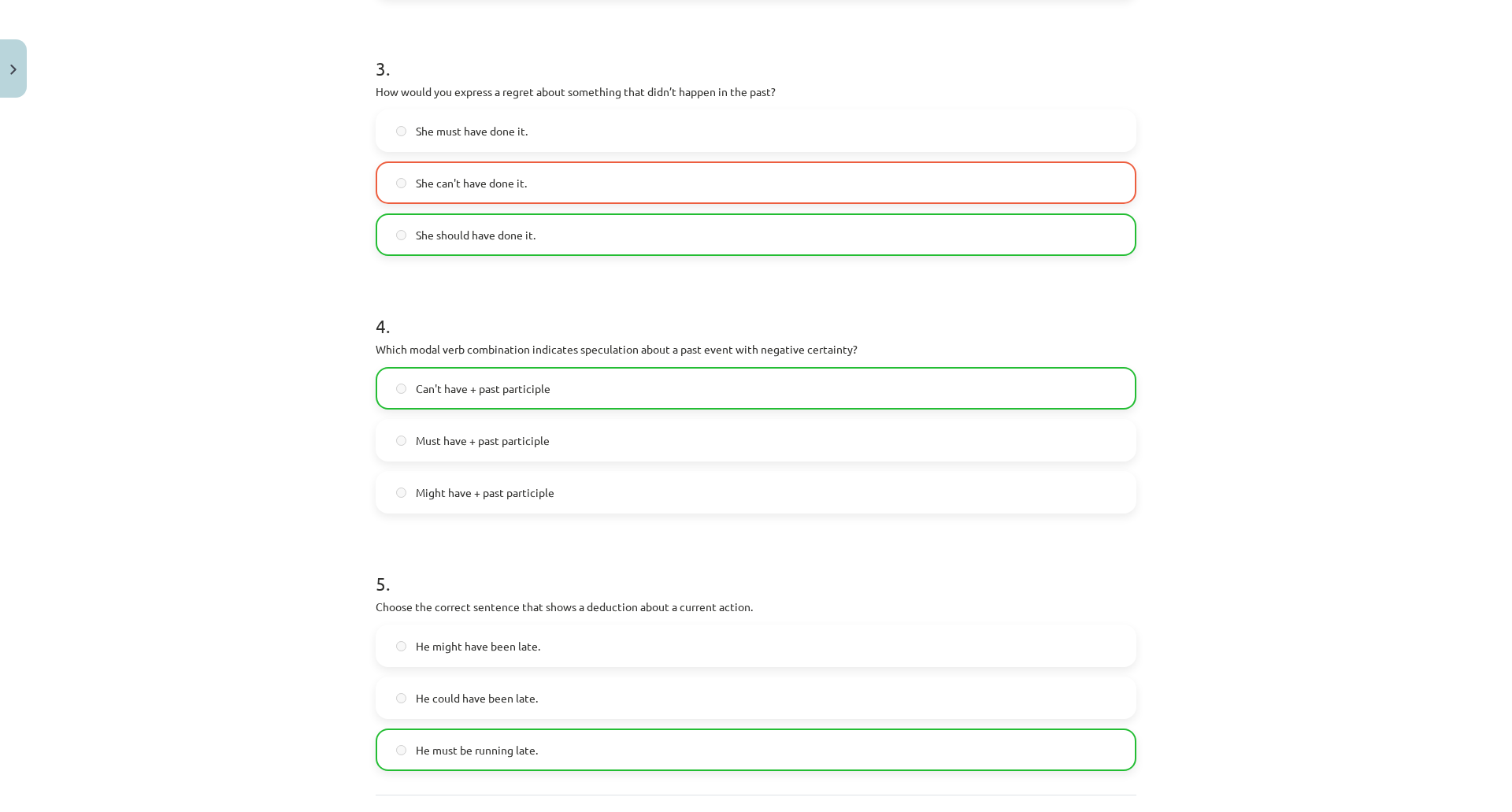
scroll to position [991, 0]
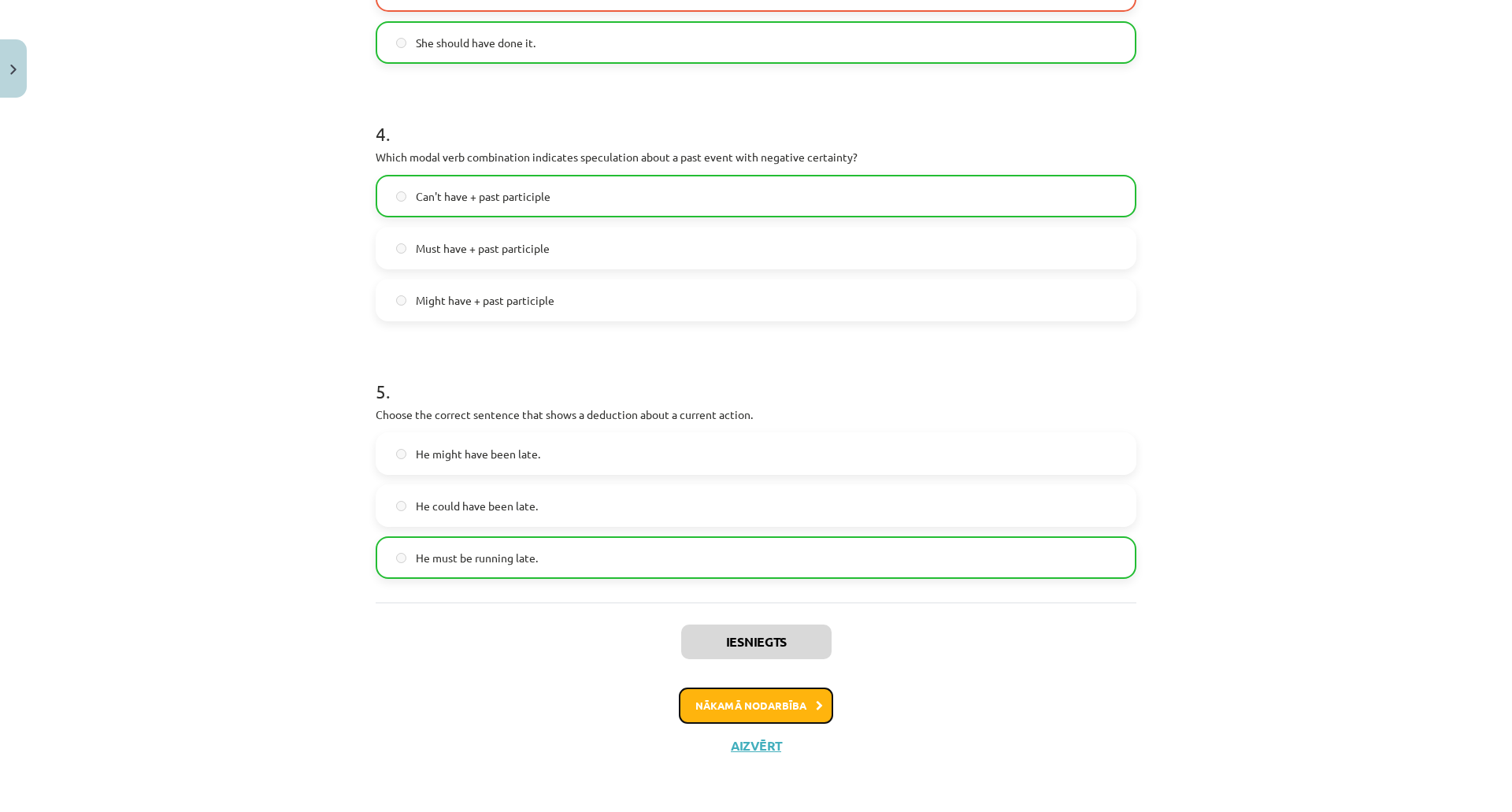
click at [789, 717] on button "Nākamā nodarbība" at bounding box center [755, 705] width 154 height 36
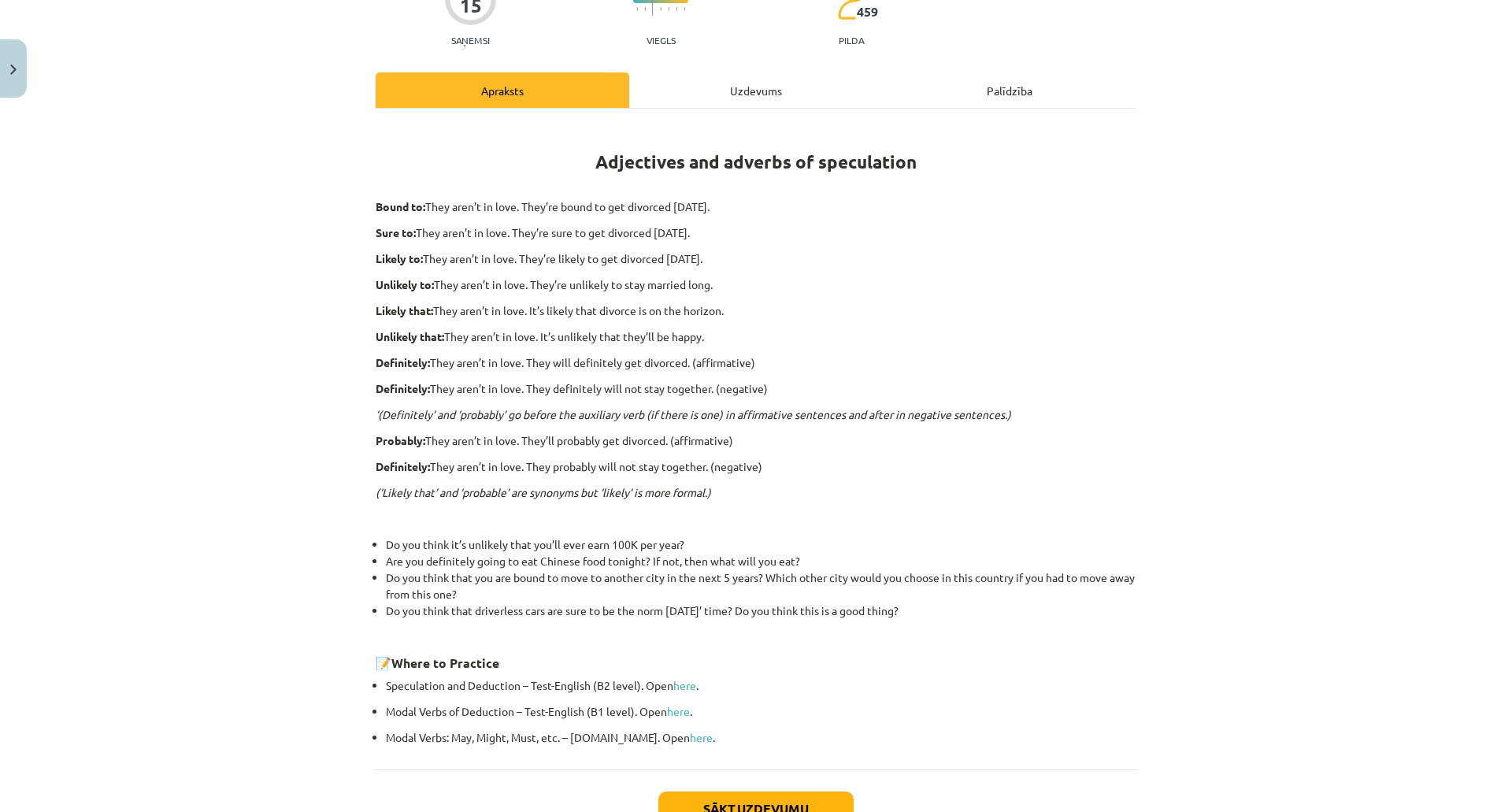
scroll to position [274, 0]
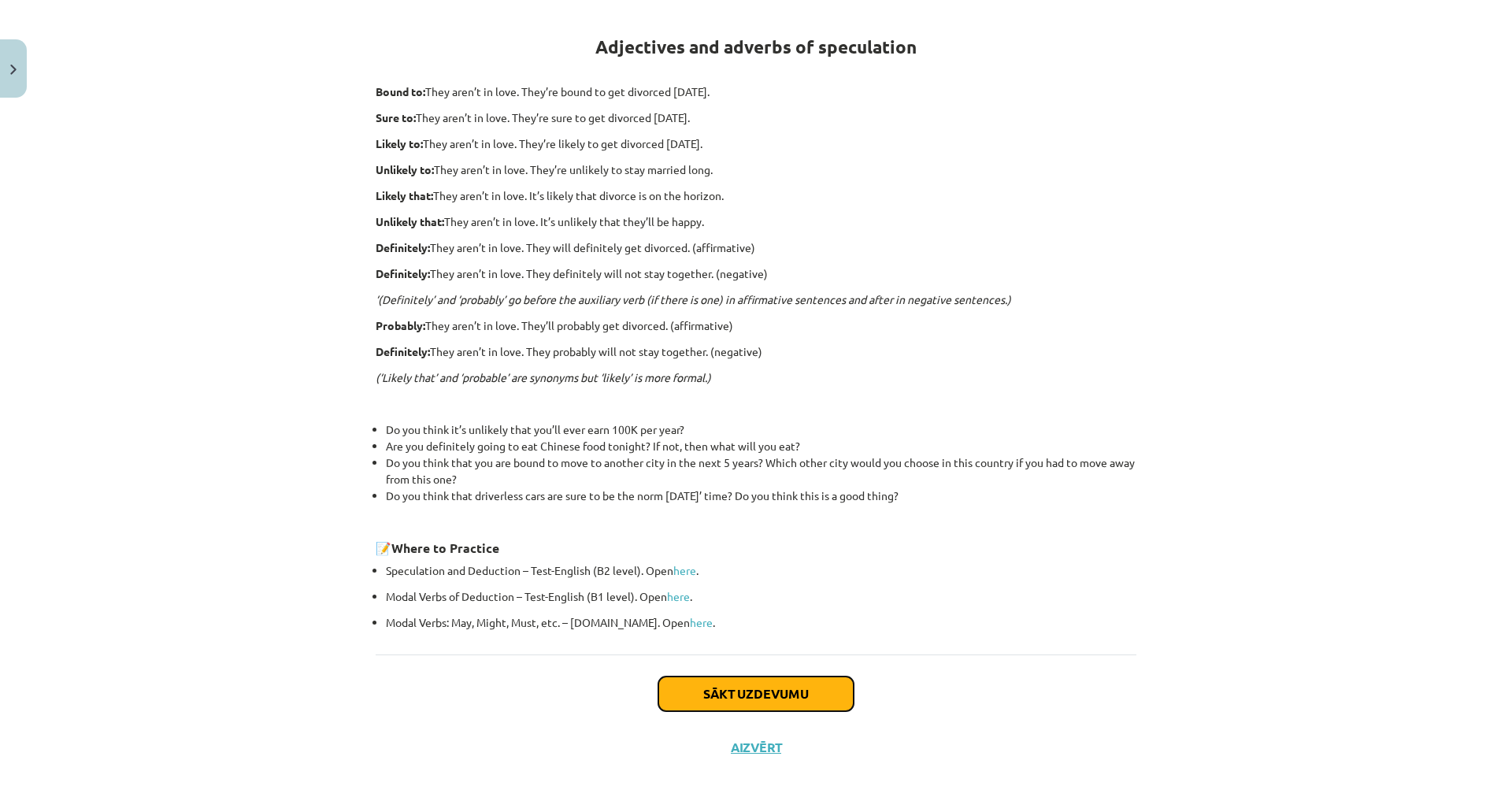
click at [791, 695] on button "Sākt uzdevumu" at bounding box center [756, 694] width 195 height 34
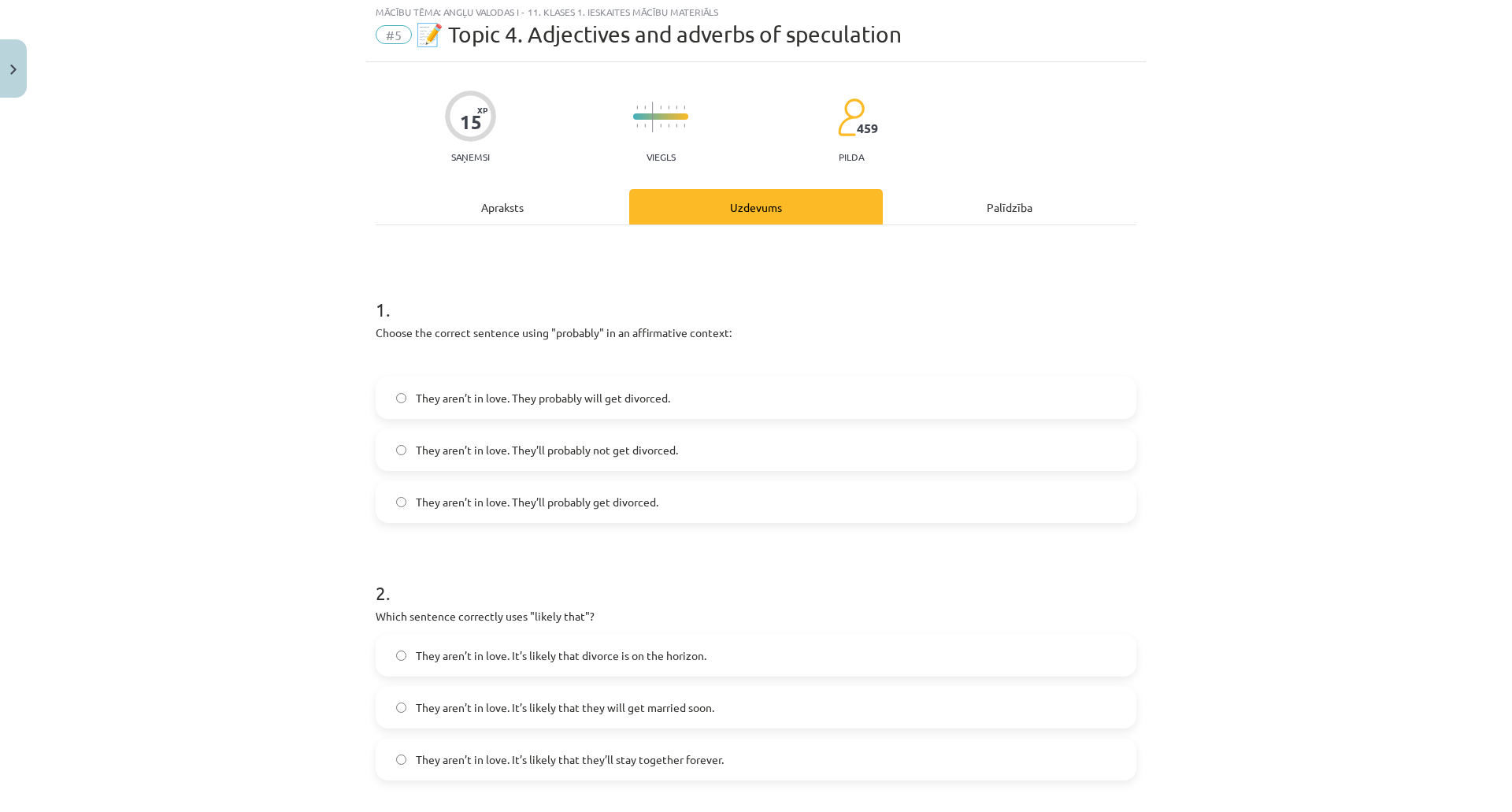
scroll to position [40, 0]
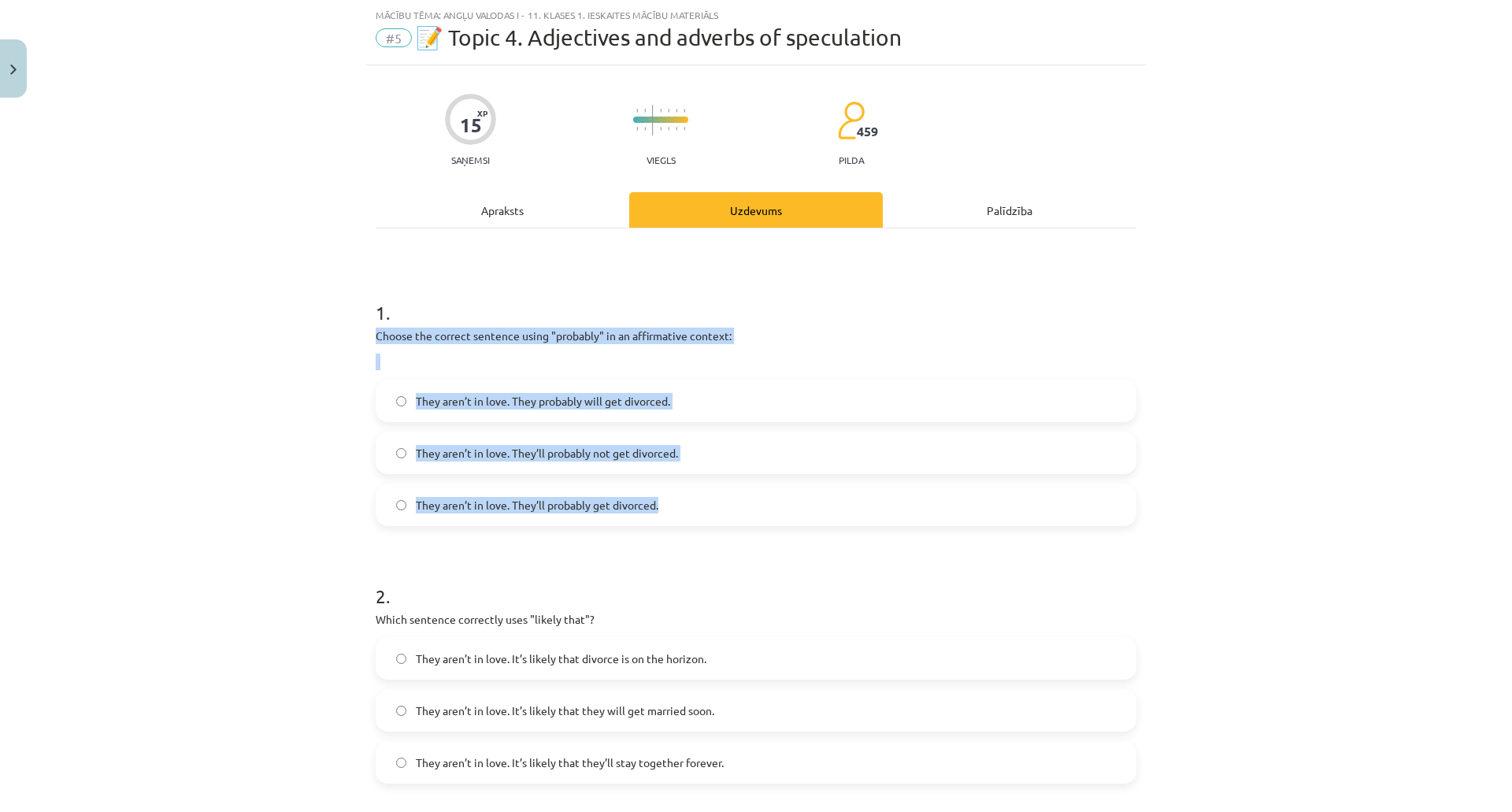
drag, startPoint x: 371, startPoint y: 337, endPoint x: 686, endPoint y: 490, distance: 350.2
click at [686, 490] on div "1 . Choose the correct sentence using "probably" in an affirmative context: The…" at bounding box center [756, 399] width 761 height 252
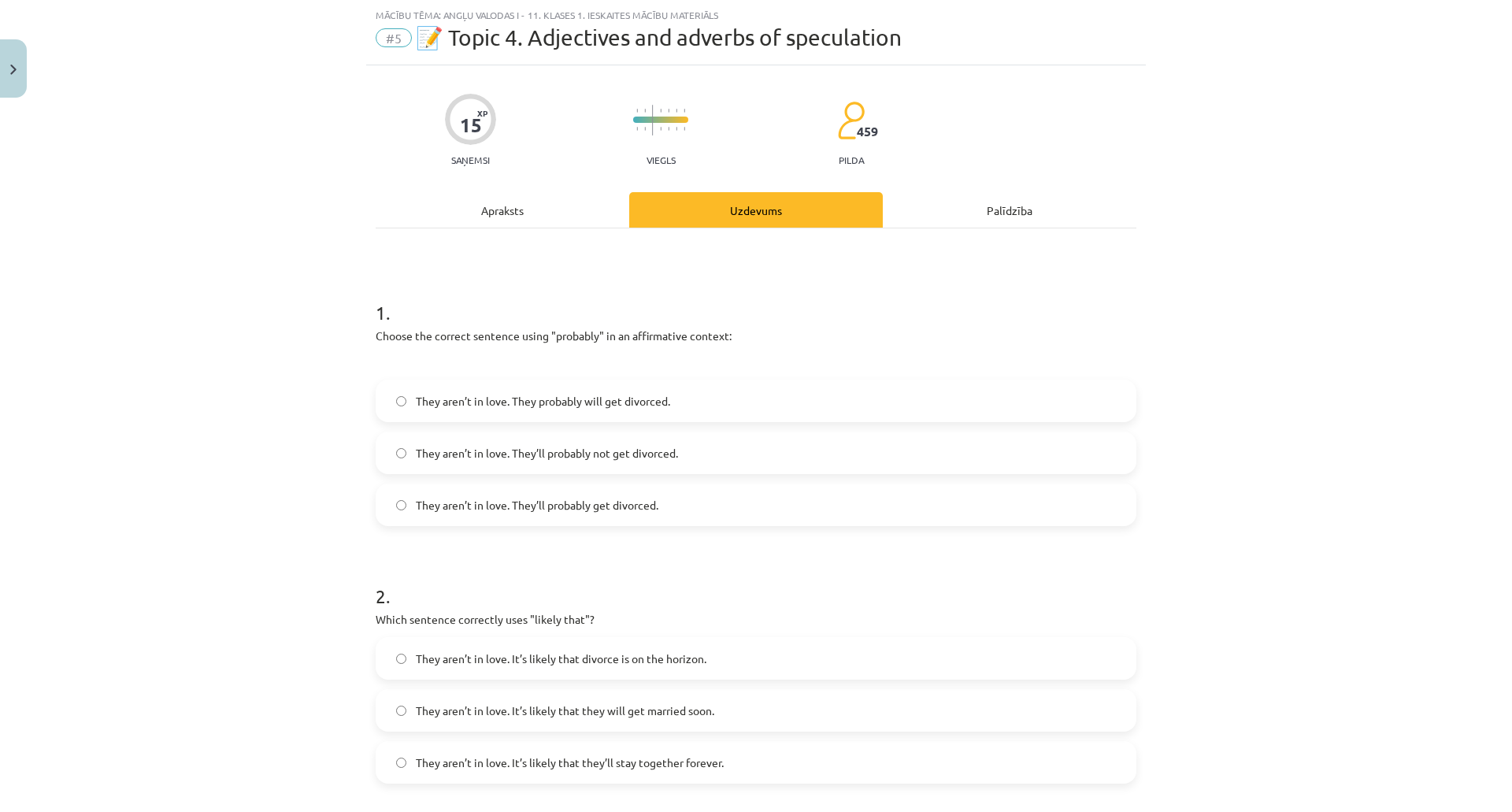
click at [193, 294] on div "Mācību tēma: Angļu valodas i - 11. klases 1. ieskaites mācību materiāls #5 📝 To…" at bounding box center [756, 406] width 1512 height 812
click at [634, 519] on label "They aren’t in love. They’ll probably get divorced." at bounding box center [756, 505] width 758 height 40
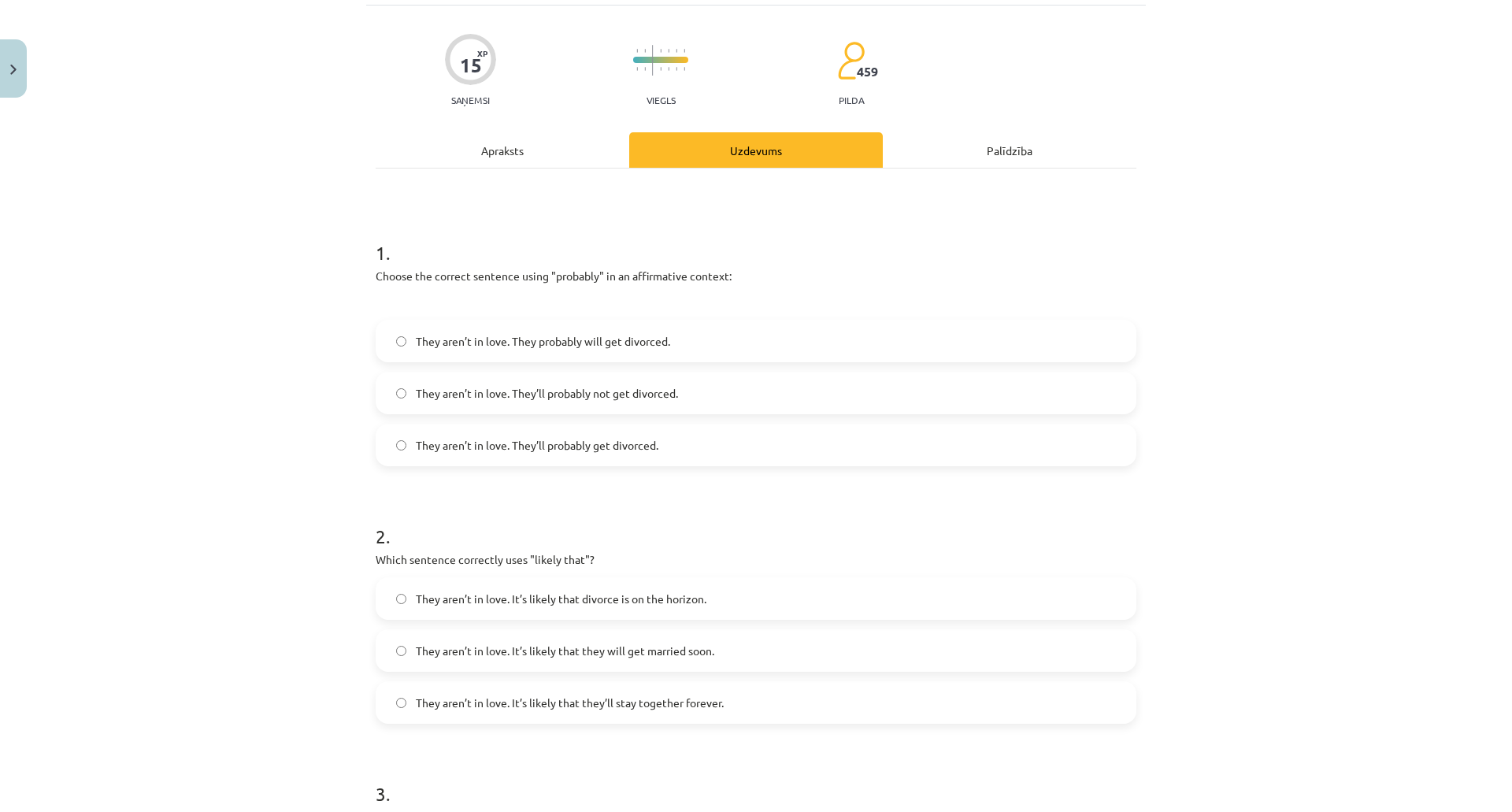
scroll to position [197, 0]
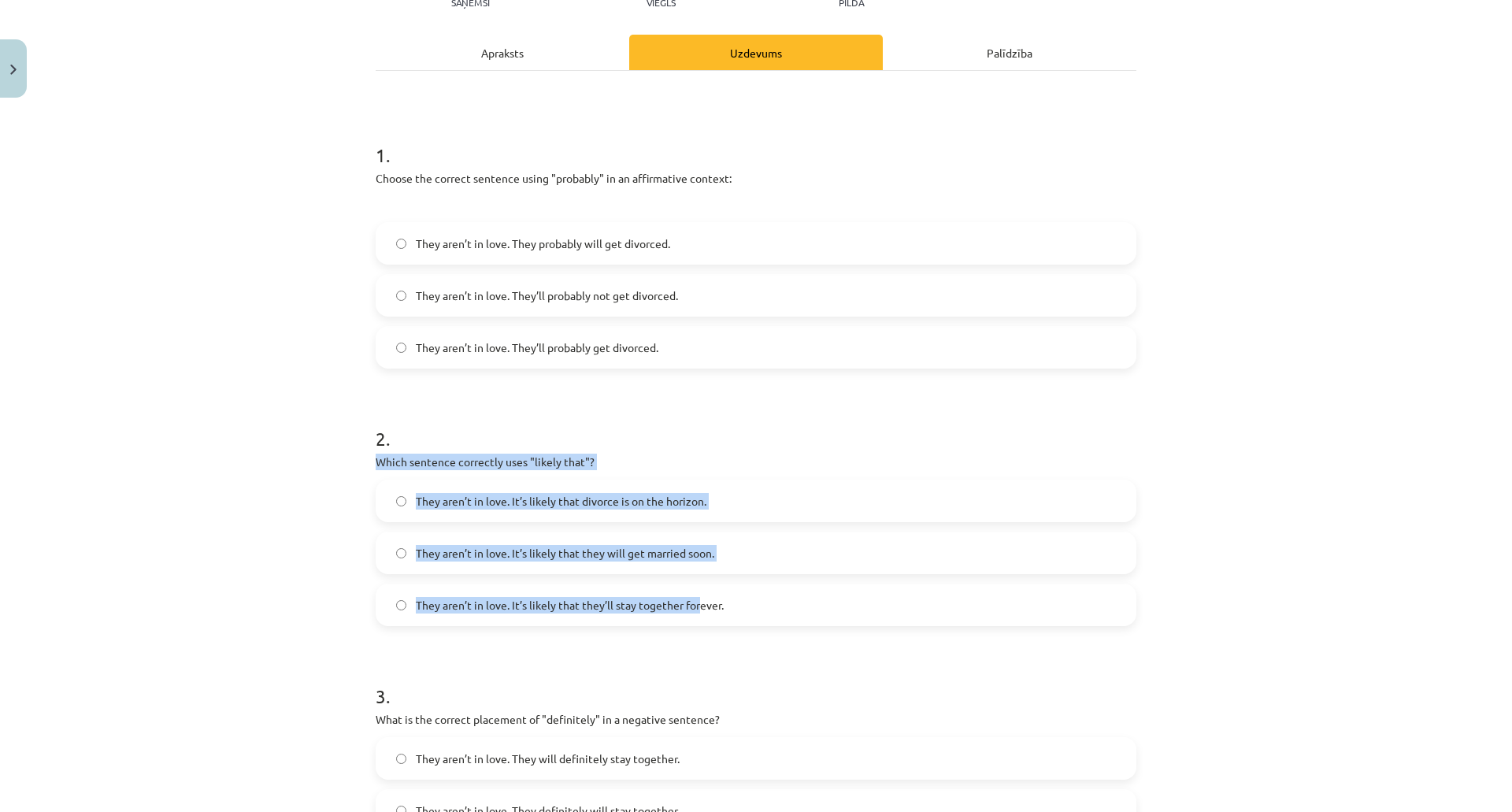
drag, startPoint x: 370, startPoint y: 466, endPoint x: 707, endPoint y: 617, distance: 369.3
click at [700, 616] on div "2 . Which sentence correctly uses "likely that"? They aren’t in love. It’s like…" at bounding box center [756, 513] width 761 height 226
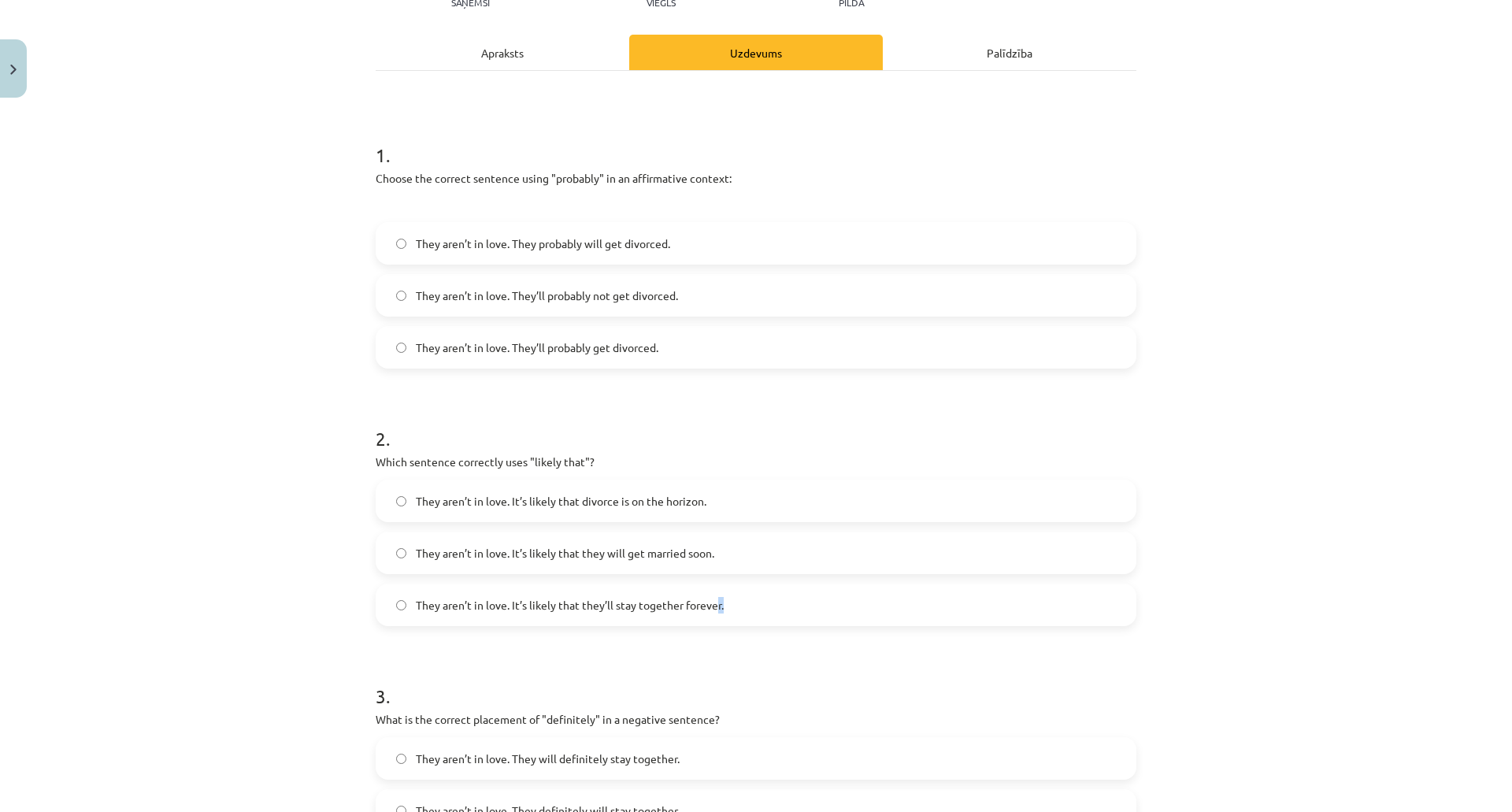
click at [720, 617] on label "They aren’t in love. It’s likely that they’ll stay together forever." at bounding box center [756, 605] width 758 height 40
click at [351, 490] on div "Mācību tēma: Angļu valodas i - 11. klases 1. ieskaites mācību materiāls #5 📝 To…" at bounding box center [756, 406] width 1512 height 812
drag, startPoint x: 365, startPoint y: 465, endPoint x: 375, endPoint y: 463, distance: 10.2
click at [375, 463] on div "15 XP Saņemsi Viegls 459 pilda Apraksts Uzdevums Palīdzība 1 . Choose the corre…" at bounding box center [755, 724] width 779 height 1634
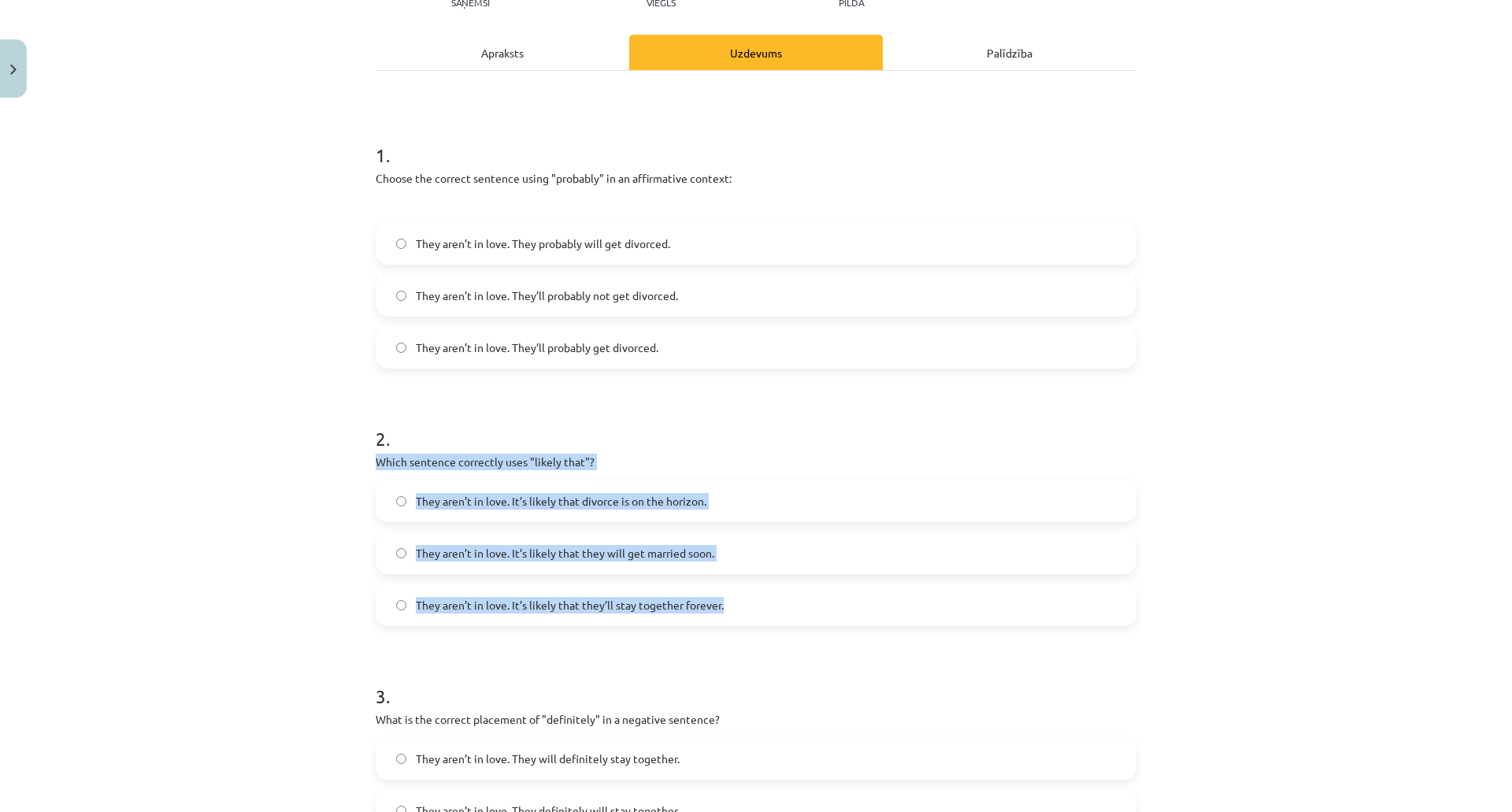
drag, startPoint x: 371, startPoint y: 463, endPoint x: 761, endPoint y: 611, distance: 417.1
click at [761, 611] on div "2 . Which sentence correctly uses "likely that"? They aren’t in love. It’s like…" at bounding box center [756, 513] width 761 height 226
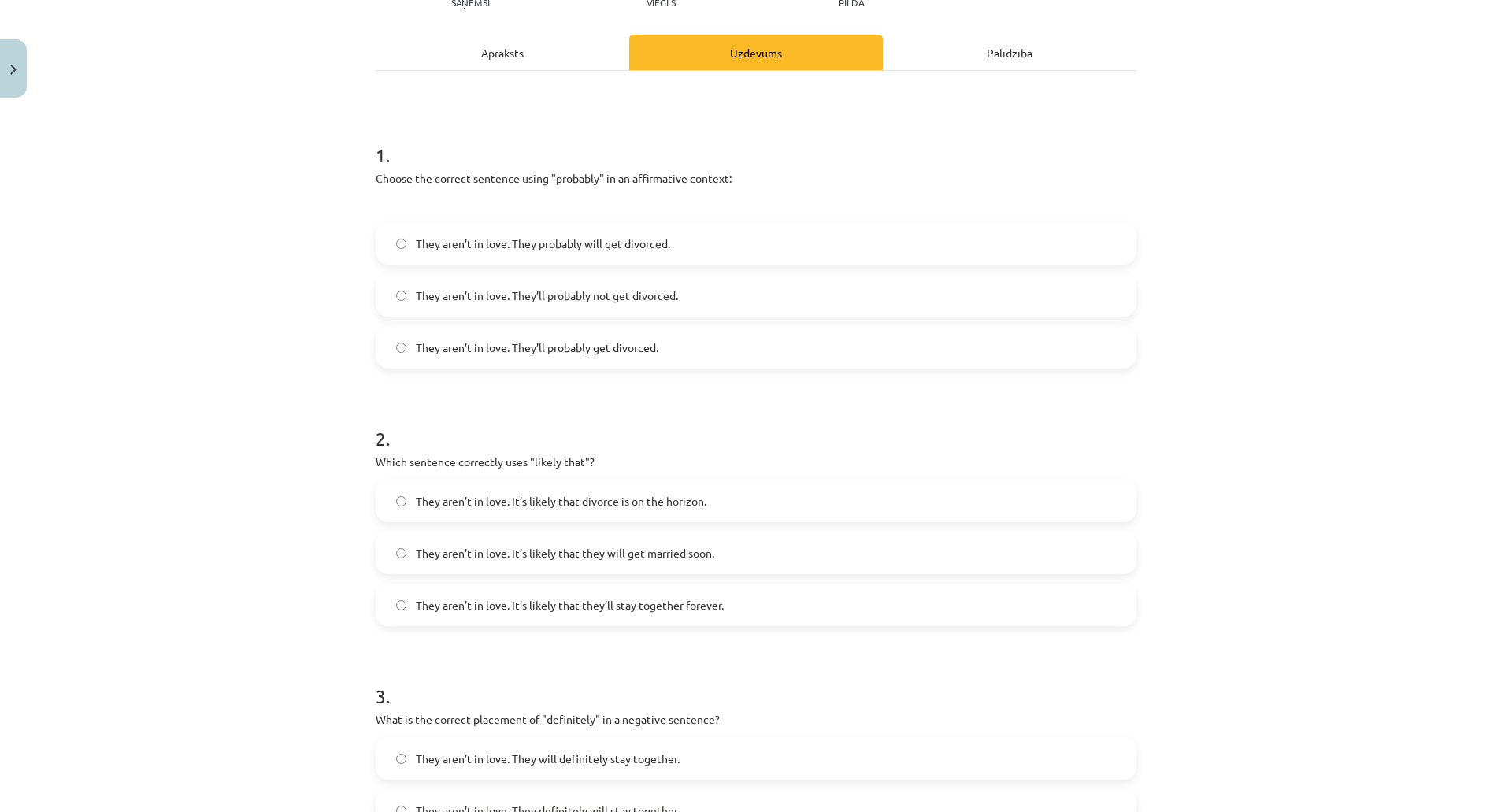
click at [221, 244] on div "Mācību tēma: Angļu valodas i - 11. klases 1. ieskaites mācību materiāls #5 📝 To…" at bounding box center [756, 406] width 1512 height 812
click at [292, 422] on div "Mācību tēma: Angļu valodas i - 11. klases 1. ieskaites mācību materiāls #5 📝 To…" at bounding box center [756, 406] width 1512 height 812
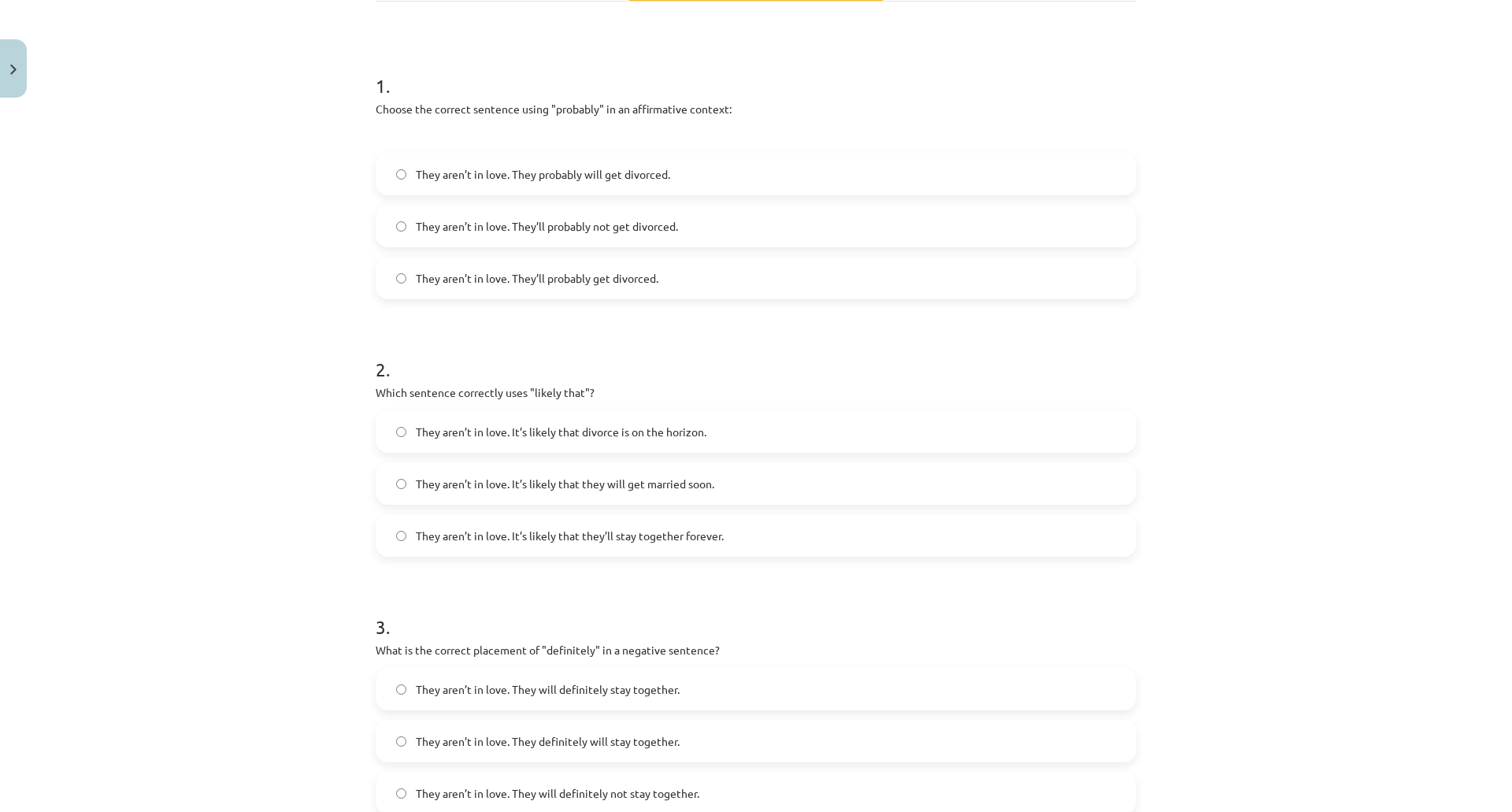
scroll to position [354, 0]
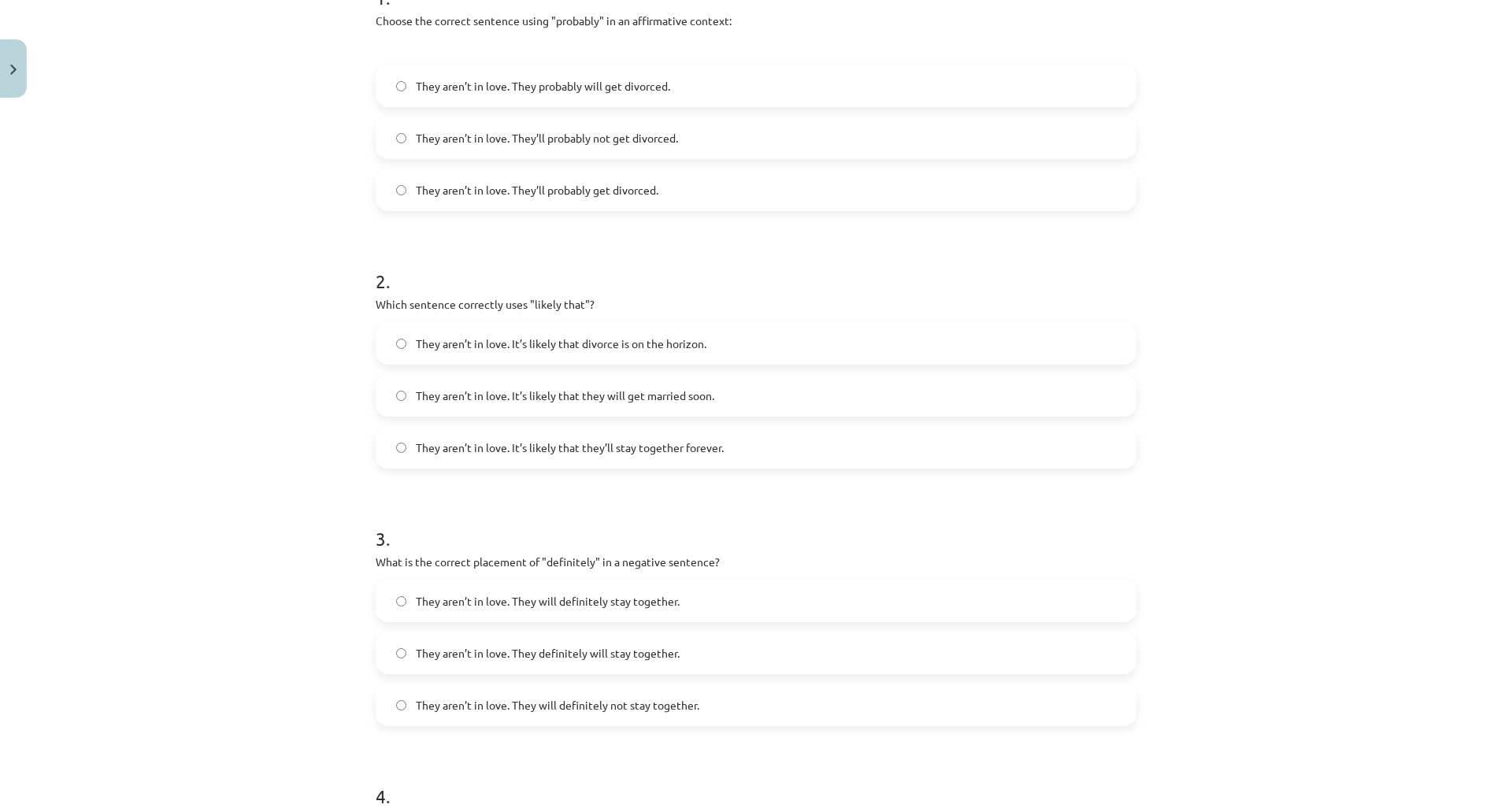
click at [463, 343] on span "They aren’t in love. It’s likely that divorce is on the horizon." at bounding box center [561, 343] width 291 height 16
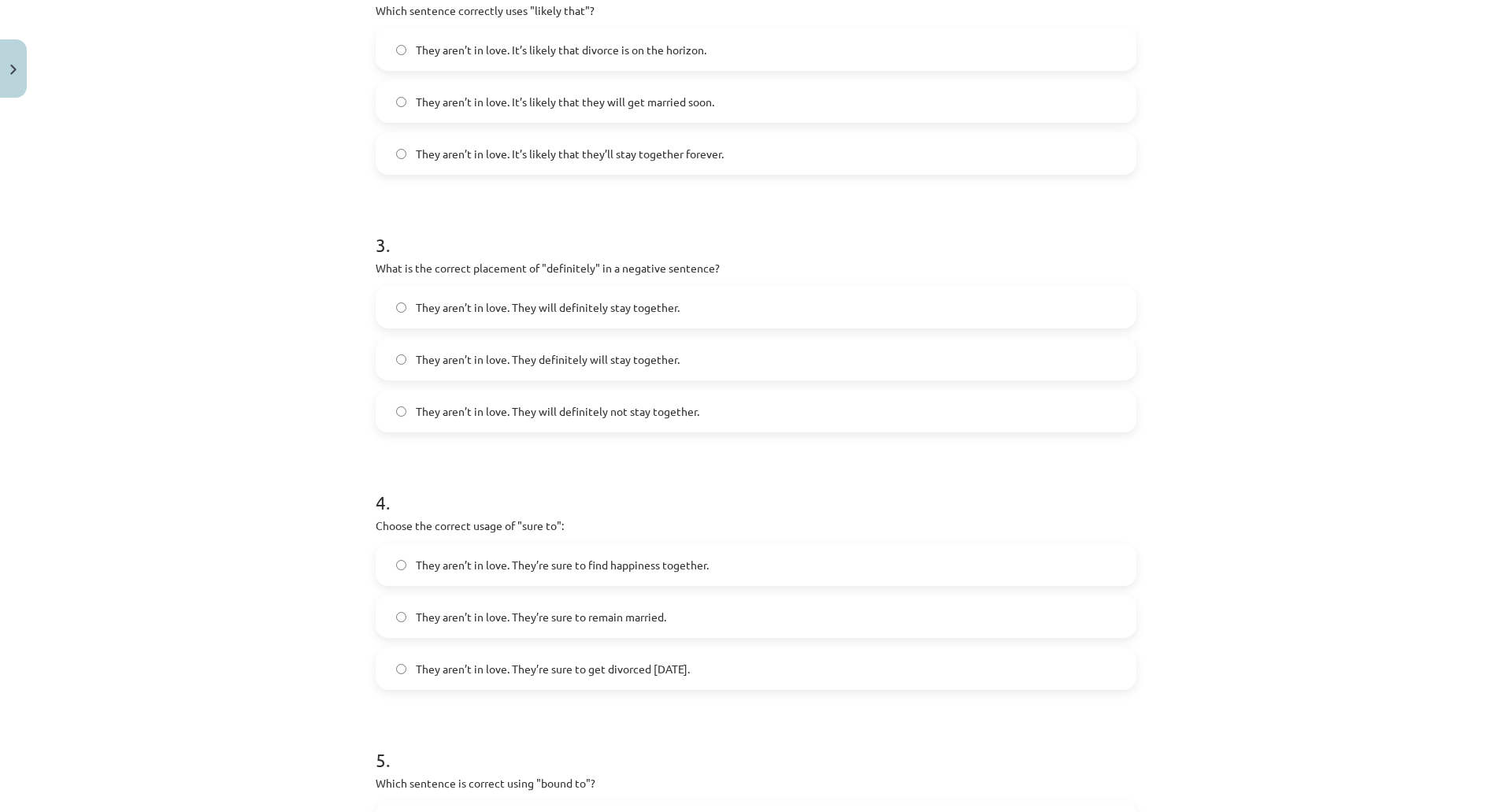
scroll to position [669, 0]
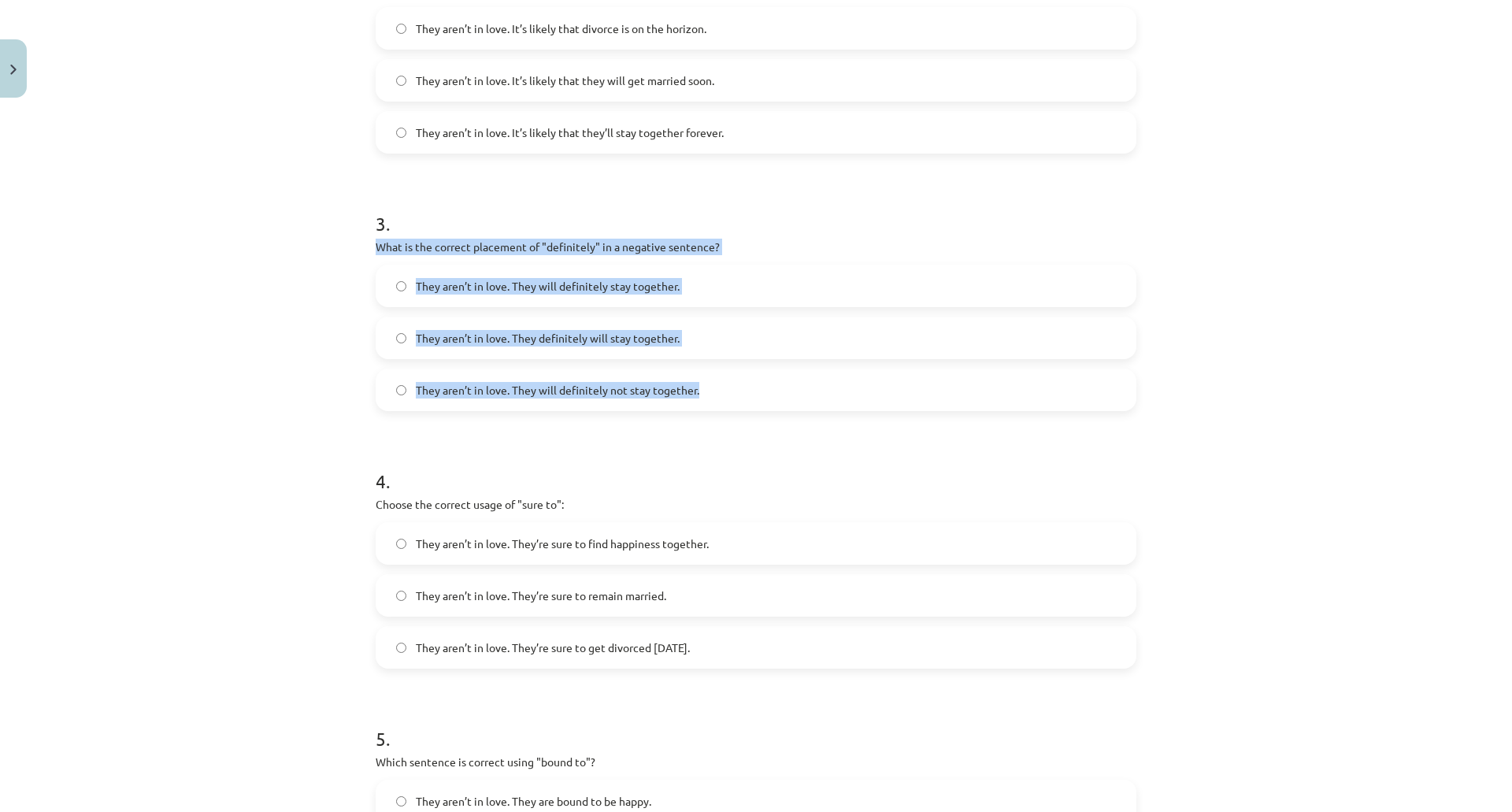
drag, startPoint x: 371, startPoint y: 249, endPoint x: 710, endPoint y: 406, distance: 373.6
click at [710, 406] on div "3 . What is the correct placement of "definitely" in a negative sentence? They …" at bounding box center [756, 298] width 761 height 226
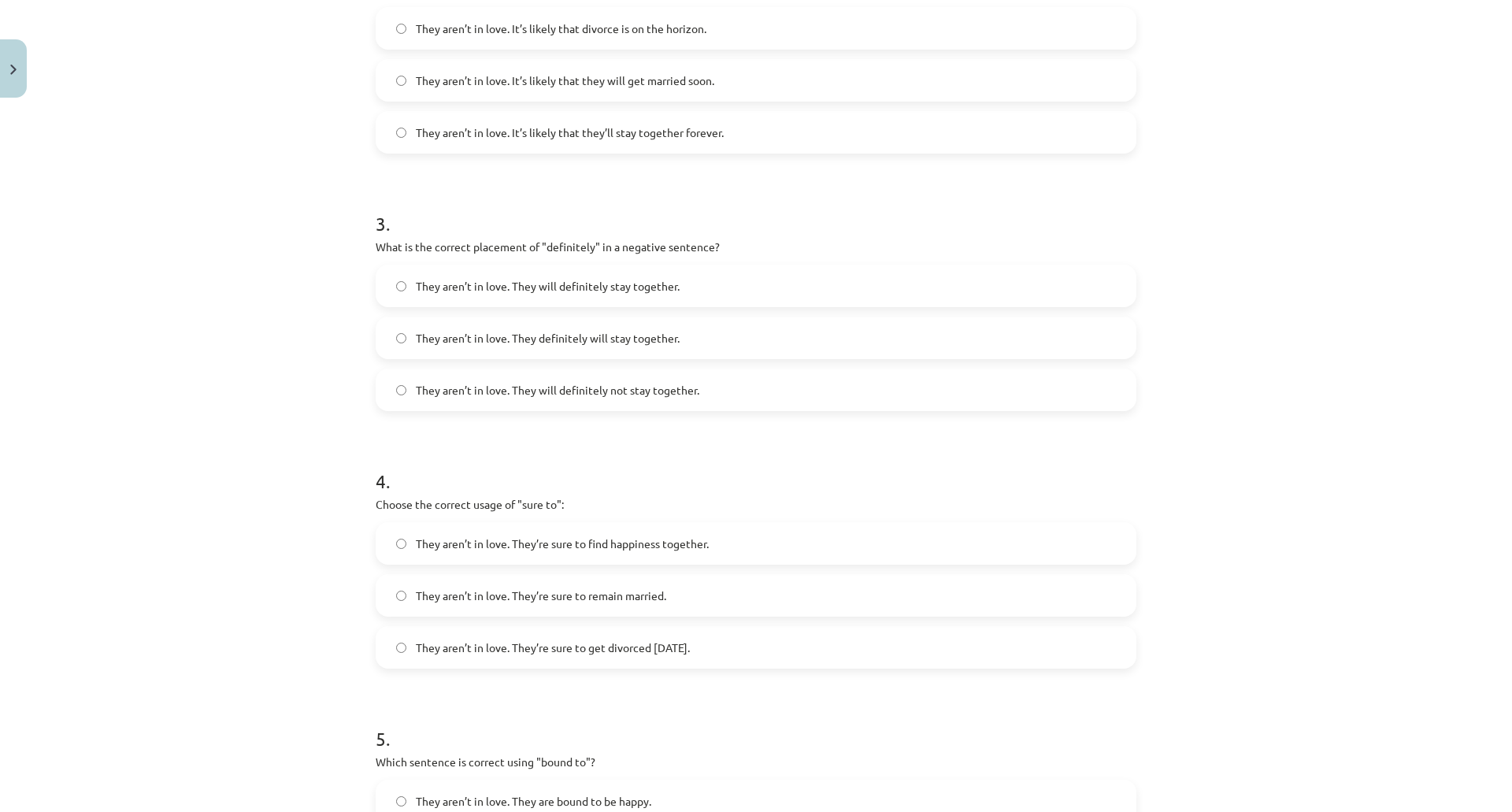
click at [185, 209] on div "Mācību tēma: Angļu valodas i - 11. klases 1. ieskaites mācību materiāls #5 📝 To…" at bounding box center [756, 406] width 1512 height 812
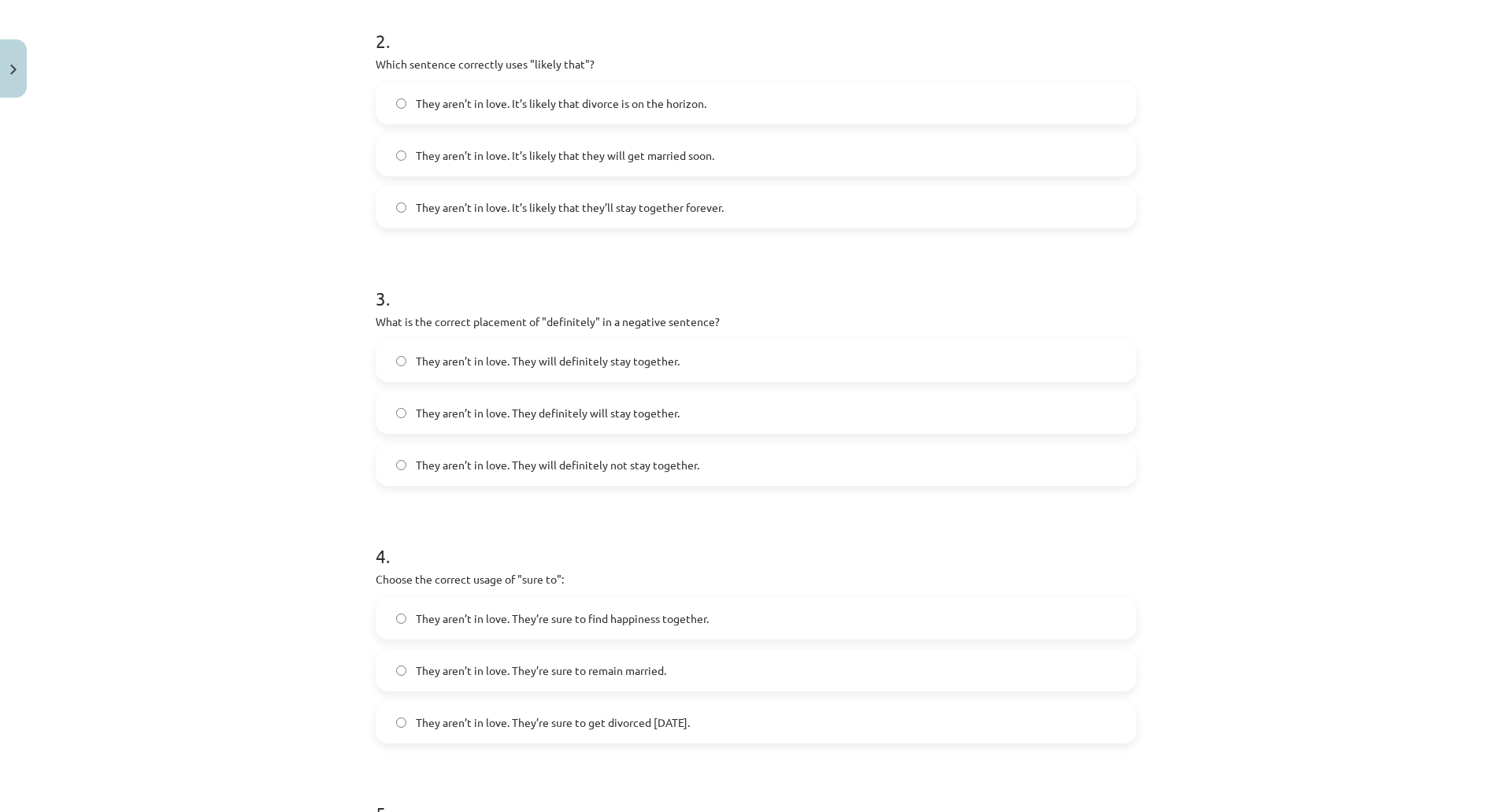
scroll to position [573, 0]
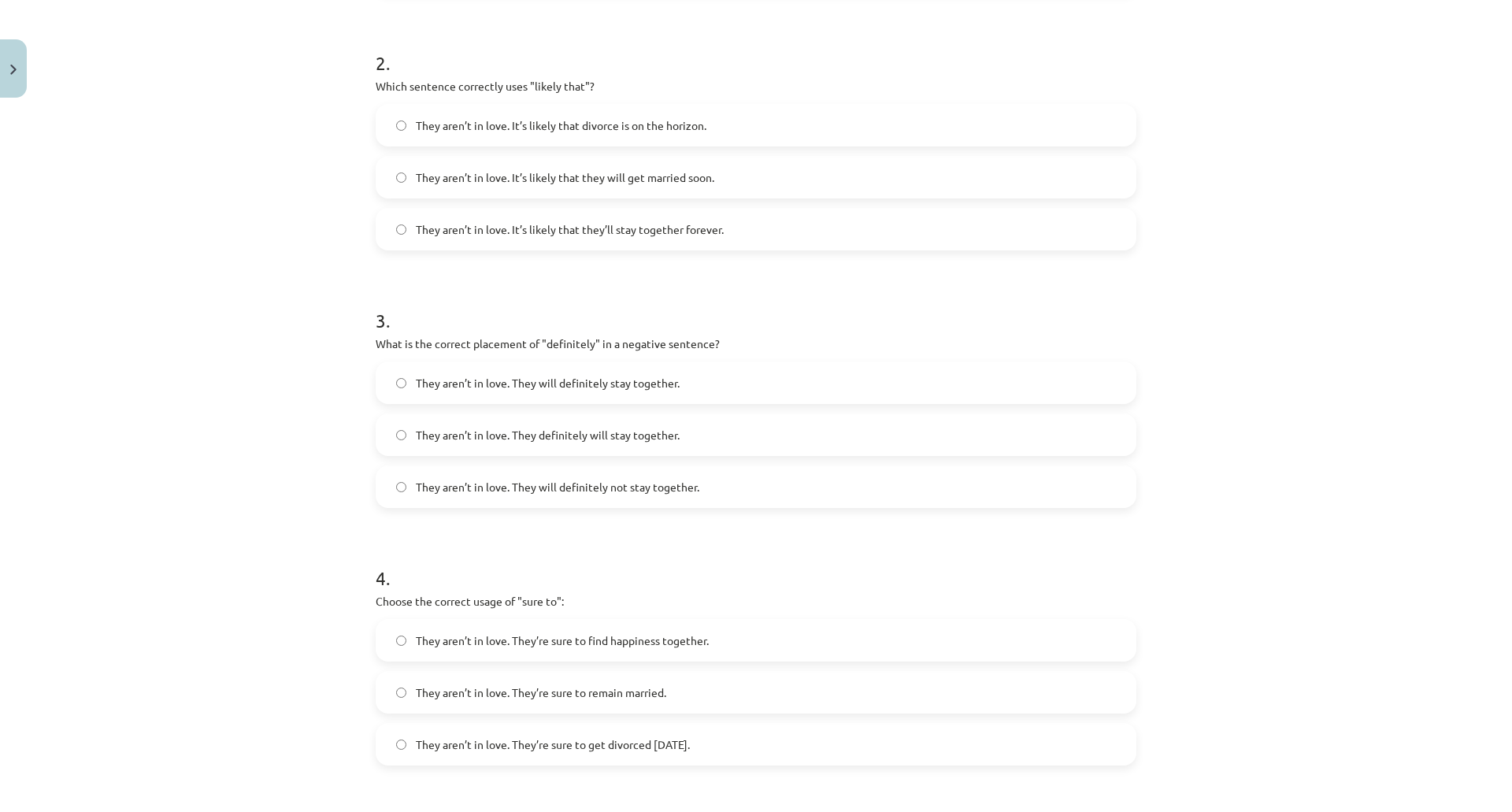
click at [479, 491] on span "They aren’t in love. They will definitely not stay together." at bounding box center [557, 487] width 284 height 16
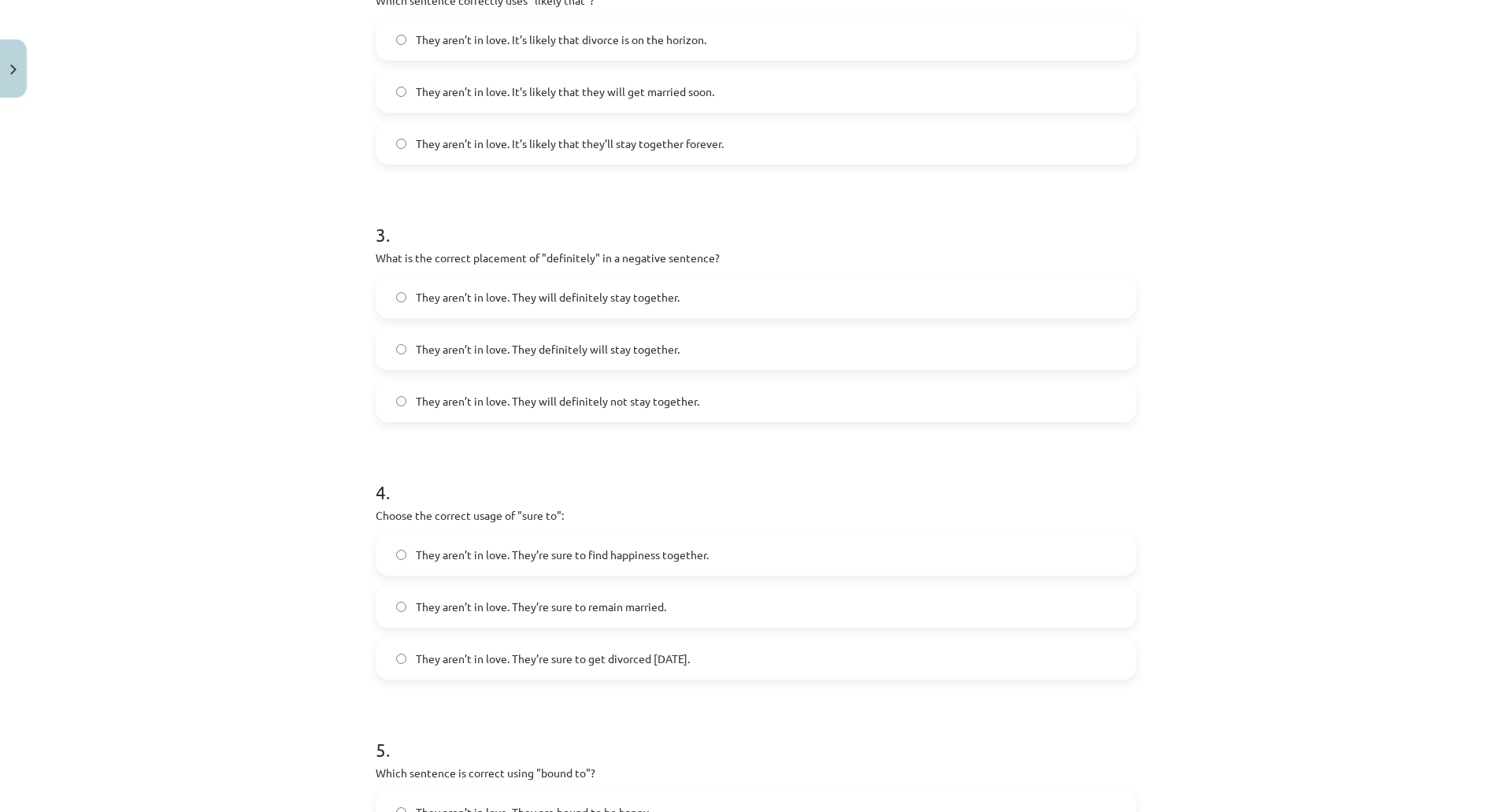
scroll to position [730, 0]
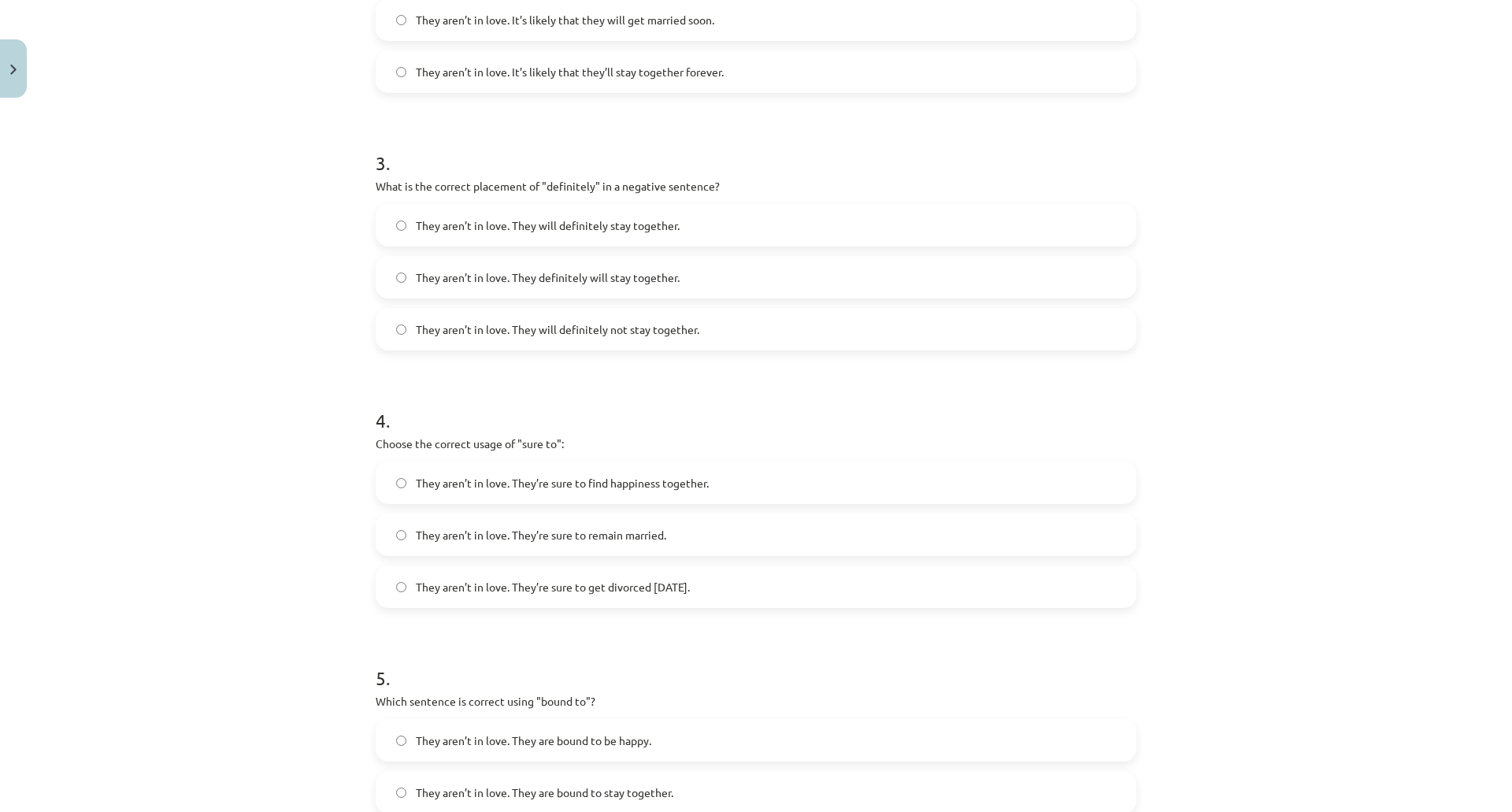
click at [580, 584] on span "They aren’t in love. They’re sure to get divorced within six months." at bounding box center [552, 587] width 274 height 16
drag, startPoint x: 371, startPoint y: 446, endPoint x: 775, endPoint y: 598, distance: 431.6
click at [775, 598] on div "4 . Choose the correct usage of "sure to": They aren’t in love. They’re sure to…" at bounding box center [756, 495] width 761 height 226
click at [225, 371] on div "Mācību tēma: Angļu valodas i - 11. klases 1. ieskaites mācību materiāls #5 📝 To…" at bounding box center [756, 406] width 1512 height 812
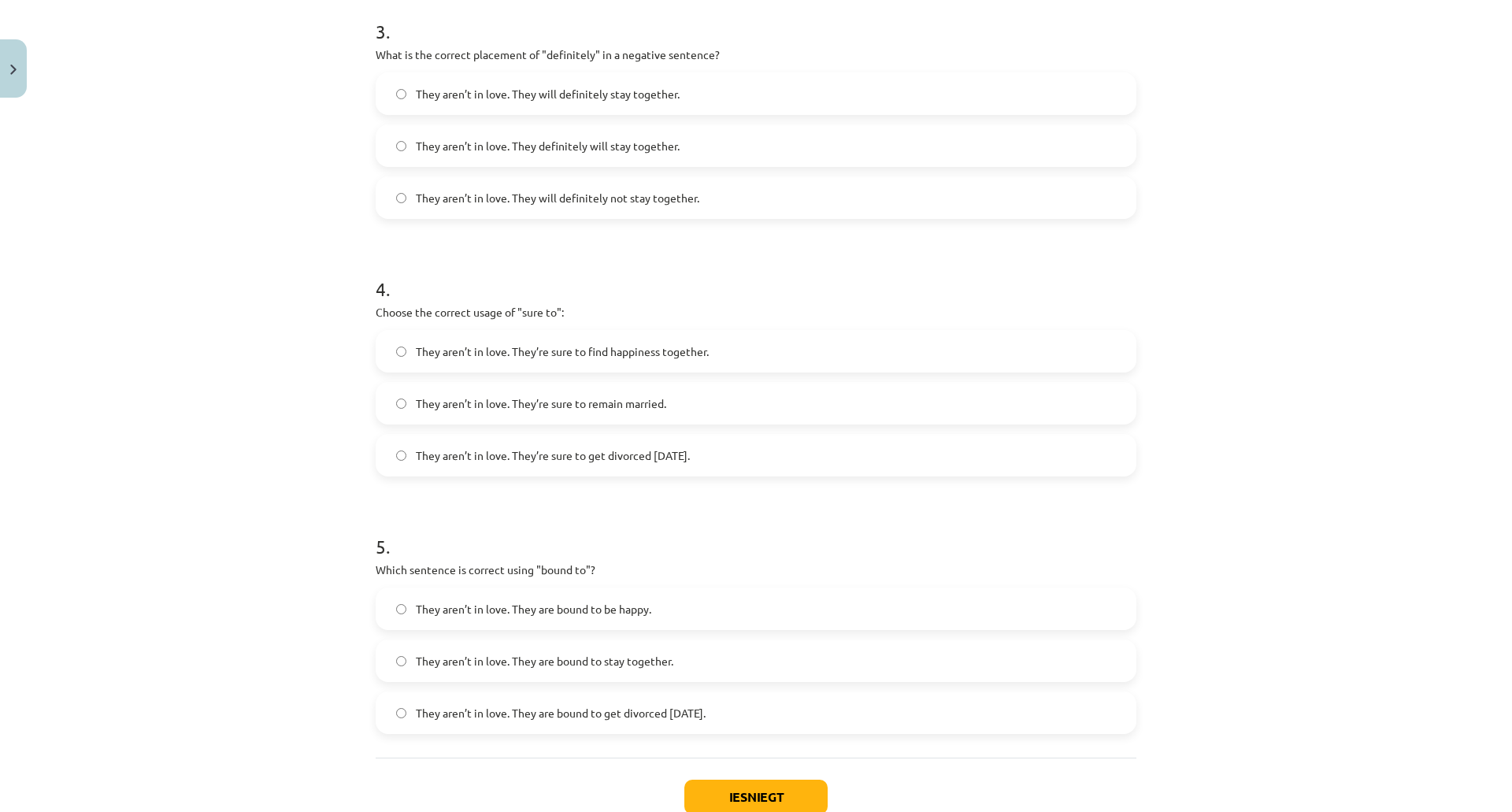
scroll to position [966, 0]
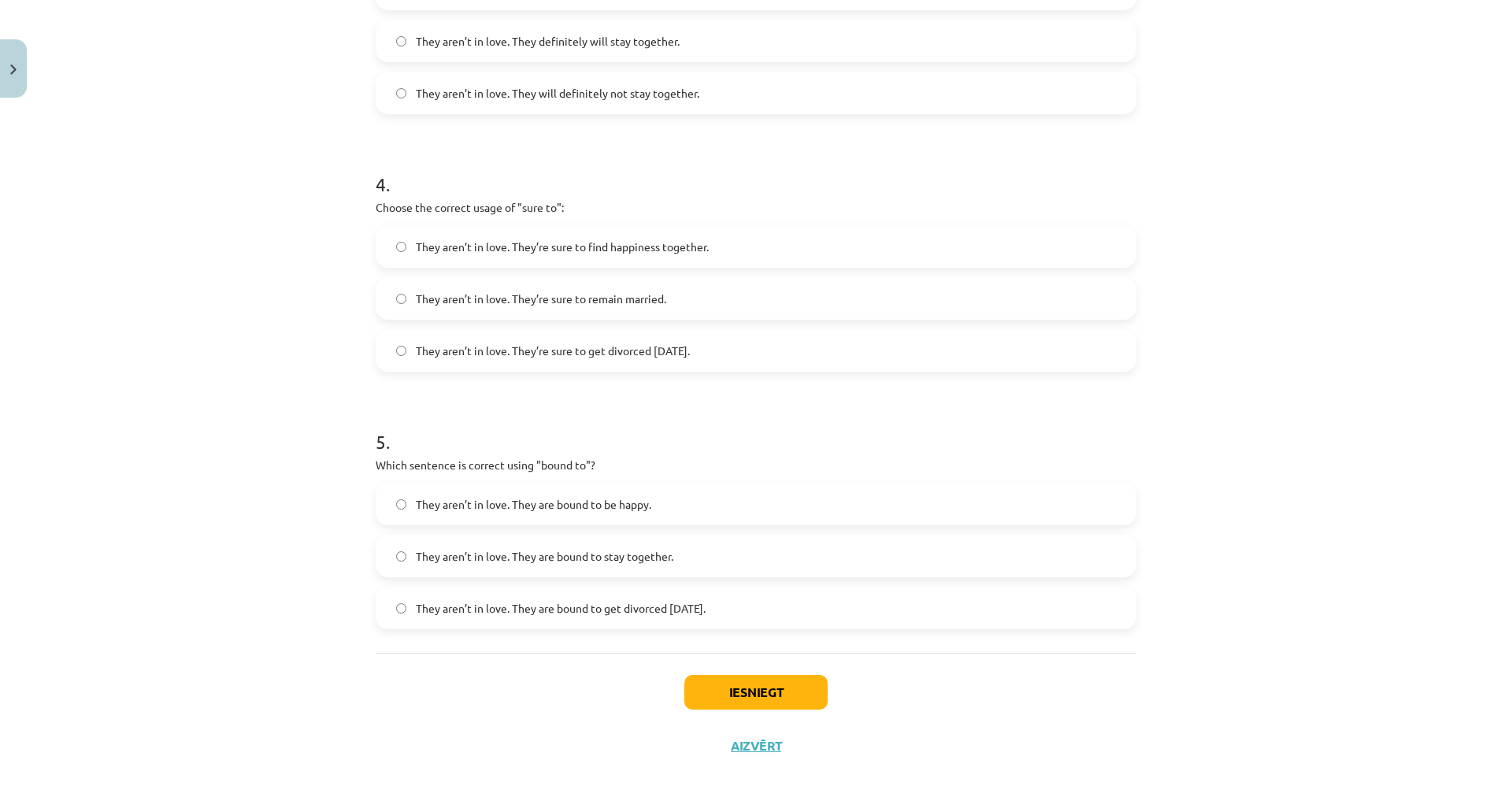
drag, startPoint x: 373, startPoint y: 463, endPoint x: 765, endPoint y: 593, distance: 413.0
click at [765, 593] on div "5 . Which sentence is correct using "bound to"? They aren’t in love. They are b…" at bounding box center [756, 516] width 761 height 226
click at [260, 378] on div "Mācību tēma: Angļu valodas i - 11. klases 1. ieskaites mācību materiāls #5 📝 To…" at bounding box center [756, 406] width 1512 height 812
click at [513, 610] on span "They aren’t in love. They are bound to get divorced within six months." at bounding box center [560, 608] width 290 height 16
click at [779, 690] on button "Iesniegt" at bounding box center [755, 692] width 144 height 34
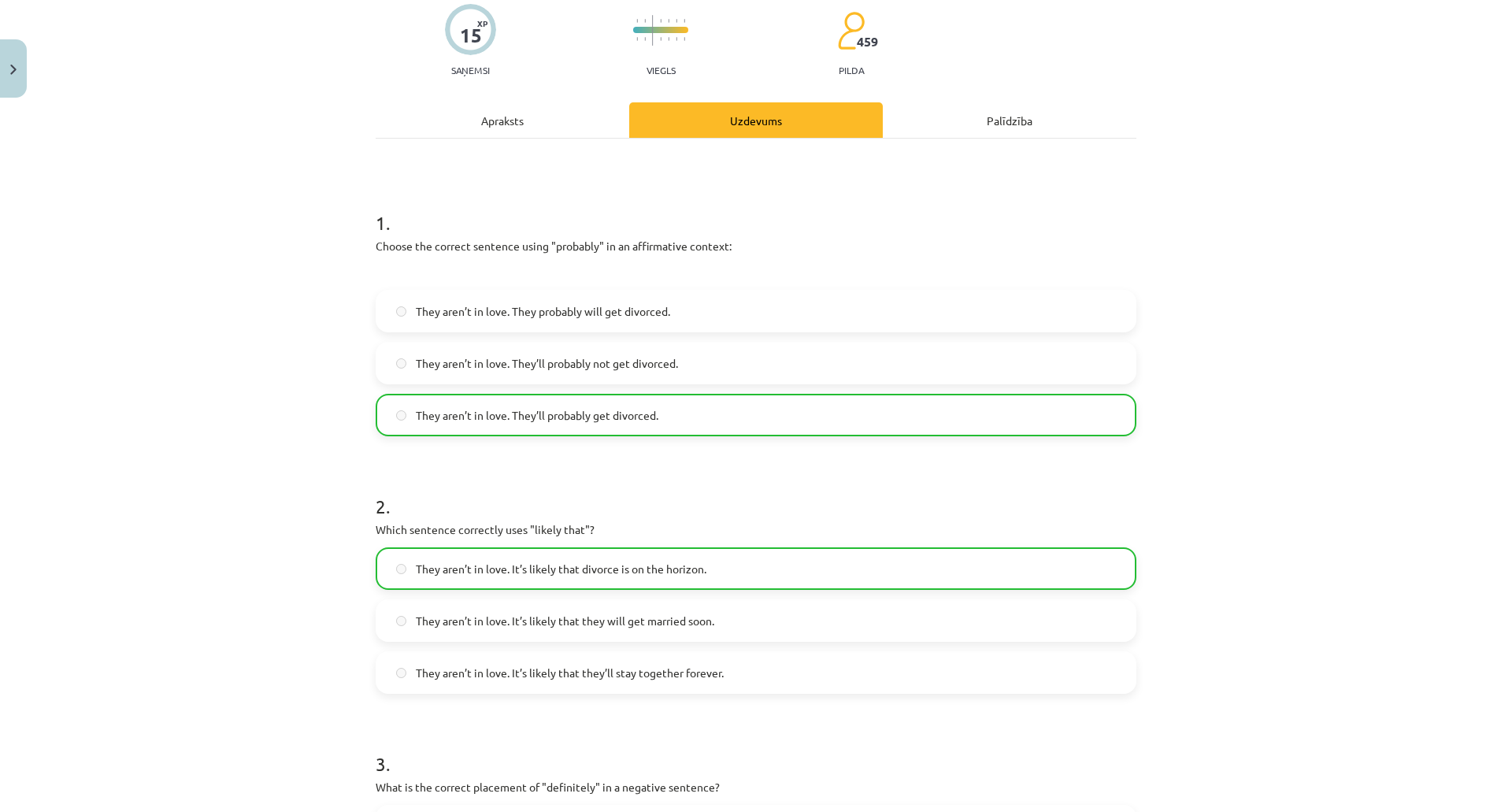
scroll to position [0, 0]
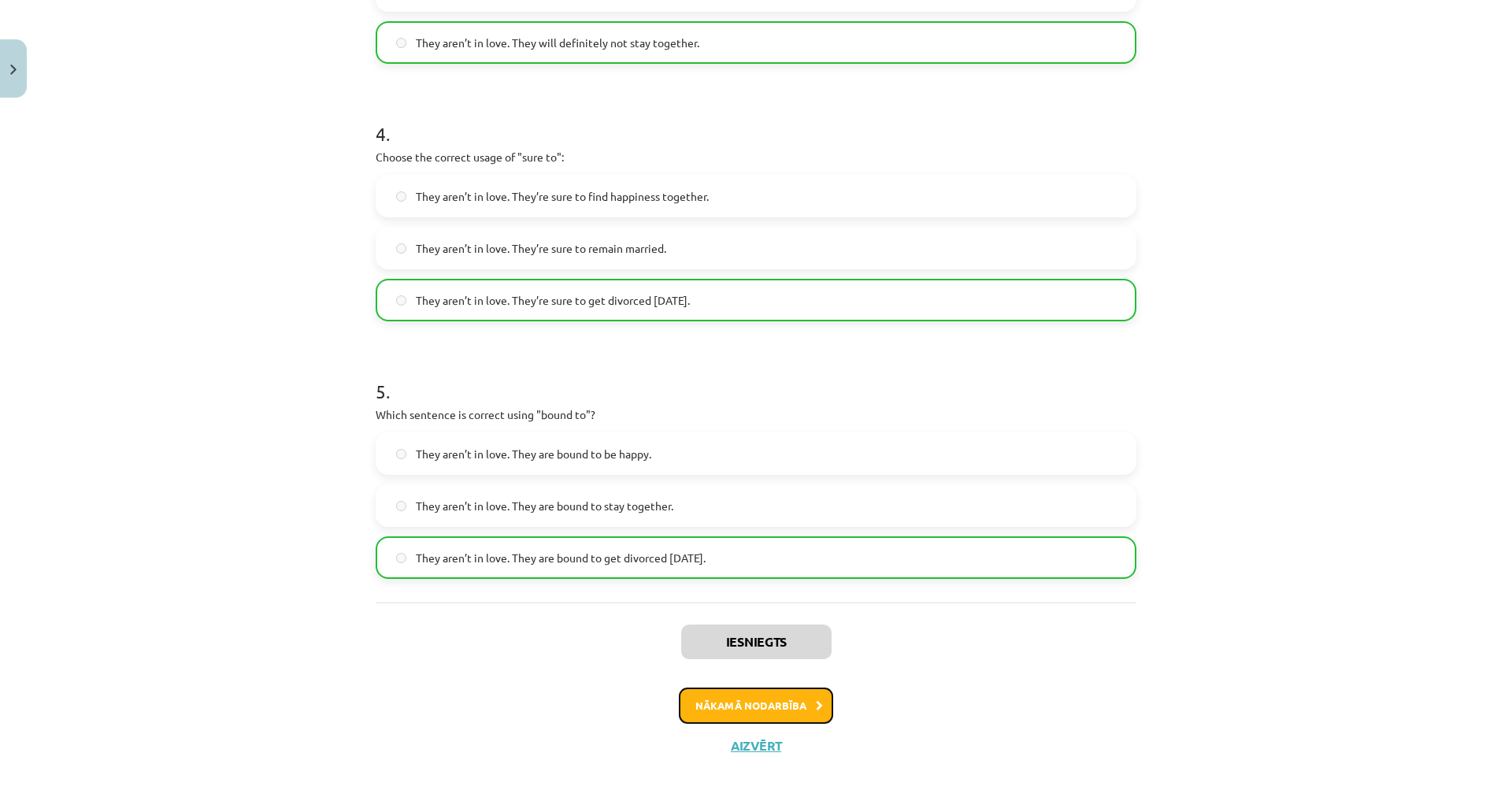
click at [768, 705] on button "Nākamā nodarbība" at bounding box center [755, 705] width 154 height 36
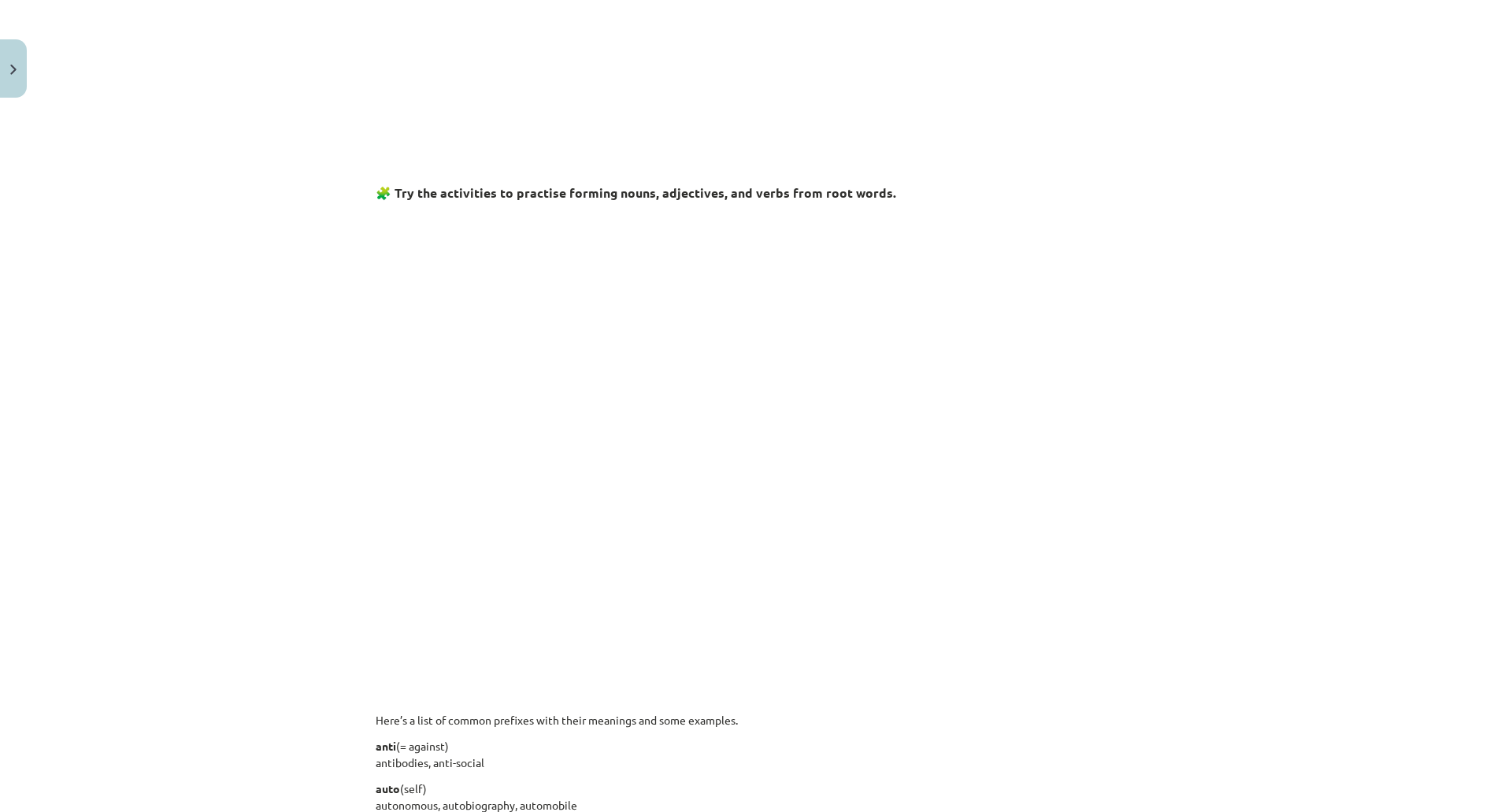
scroll to position [118, 0]
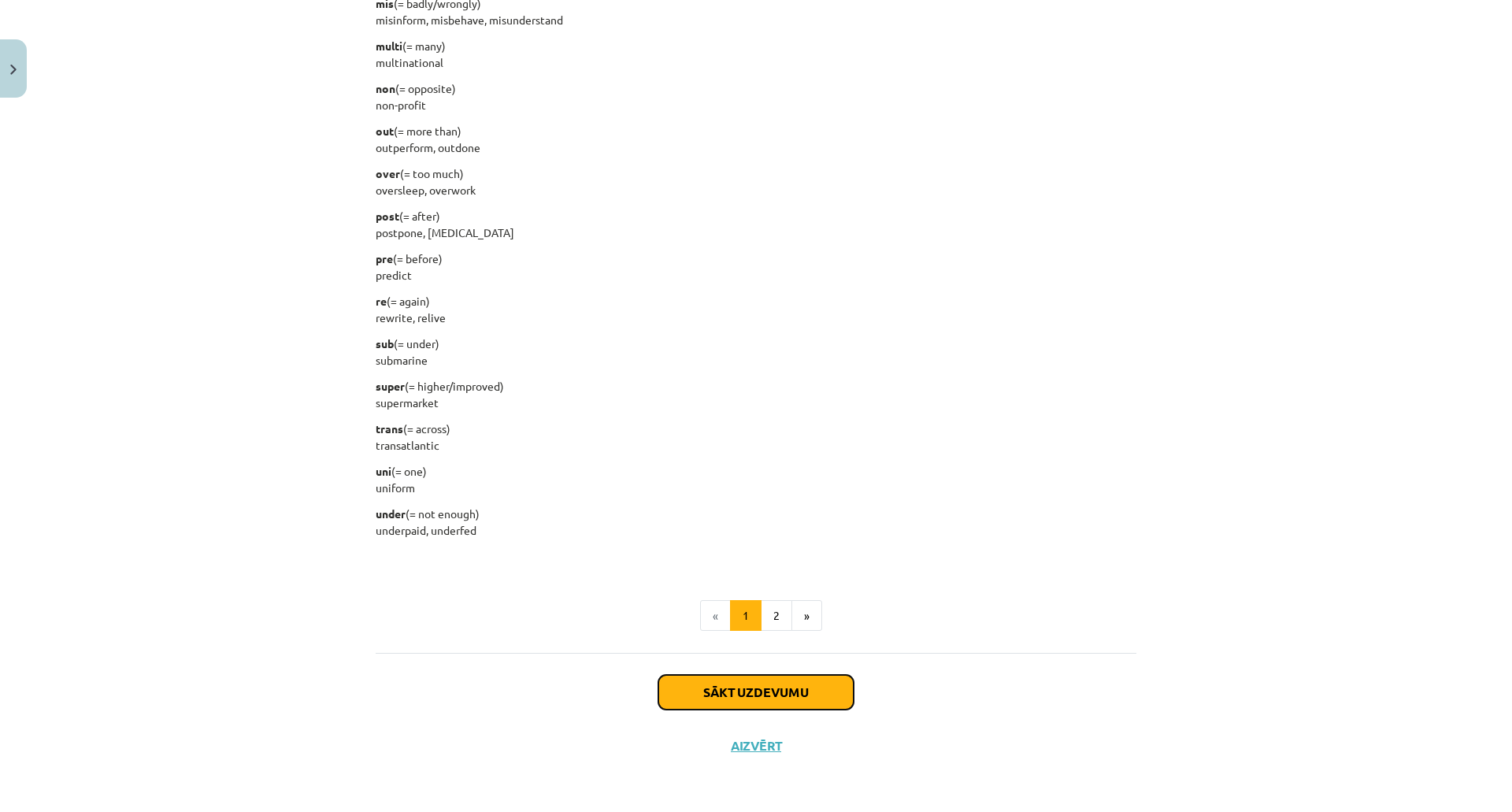
click at [789, 686] on button "Sākt uzdevumu" at bounding box center [756, 692] width 195 height 34
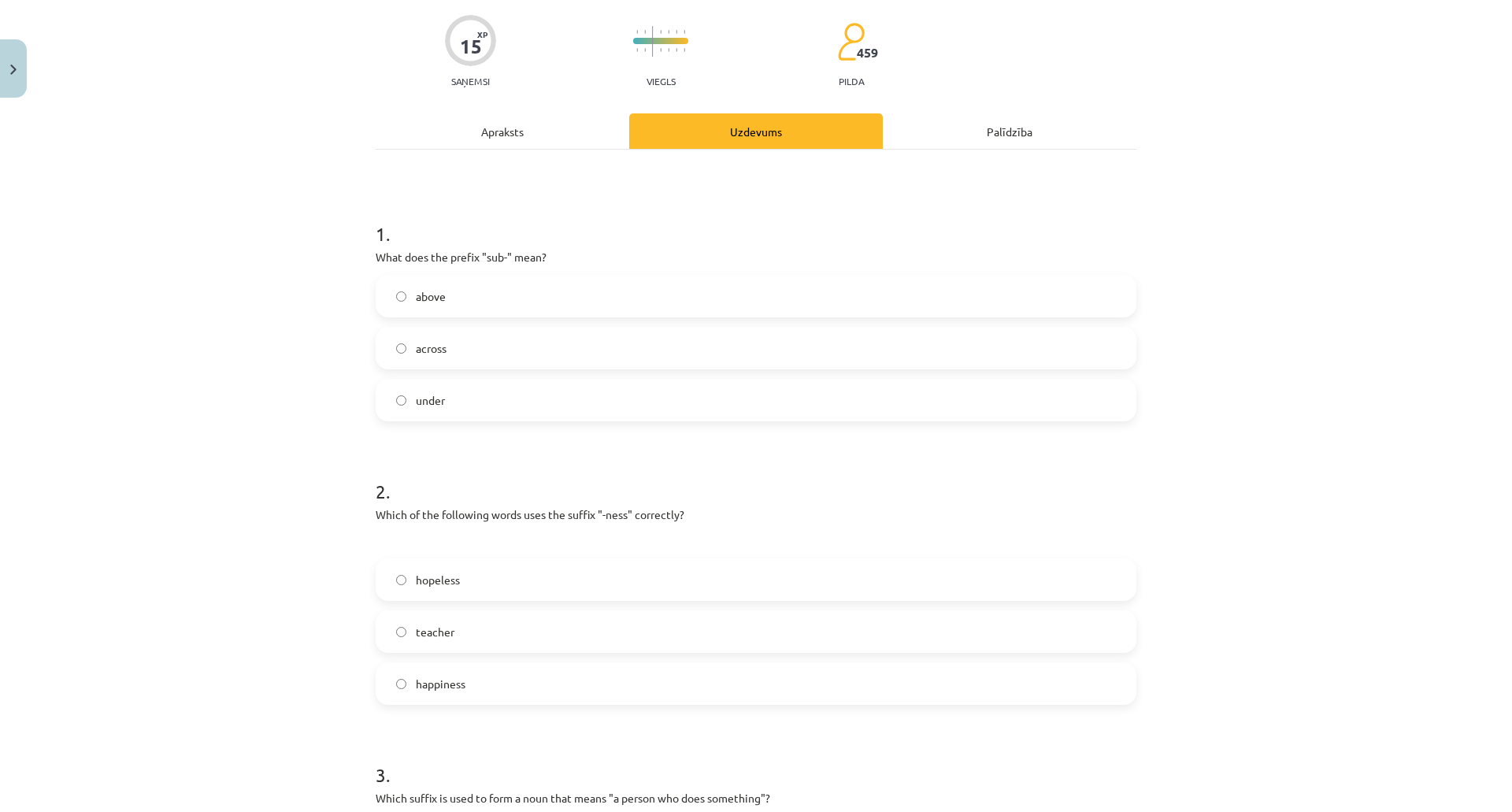
scroll to position [40, 0]
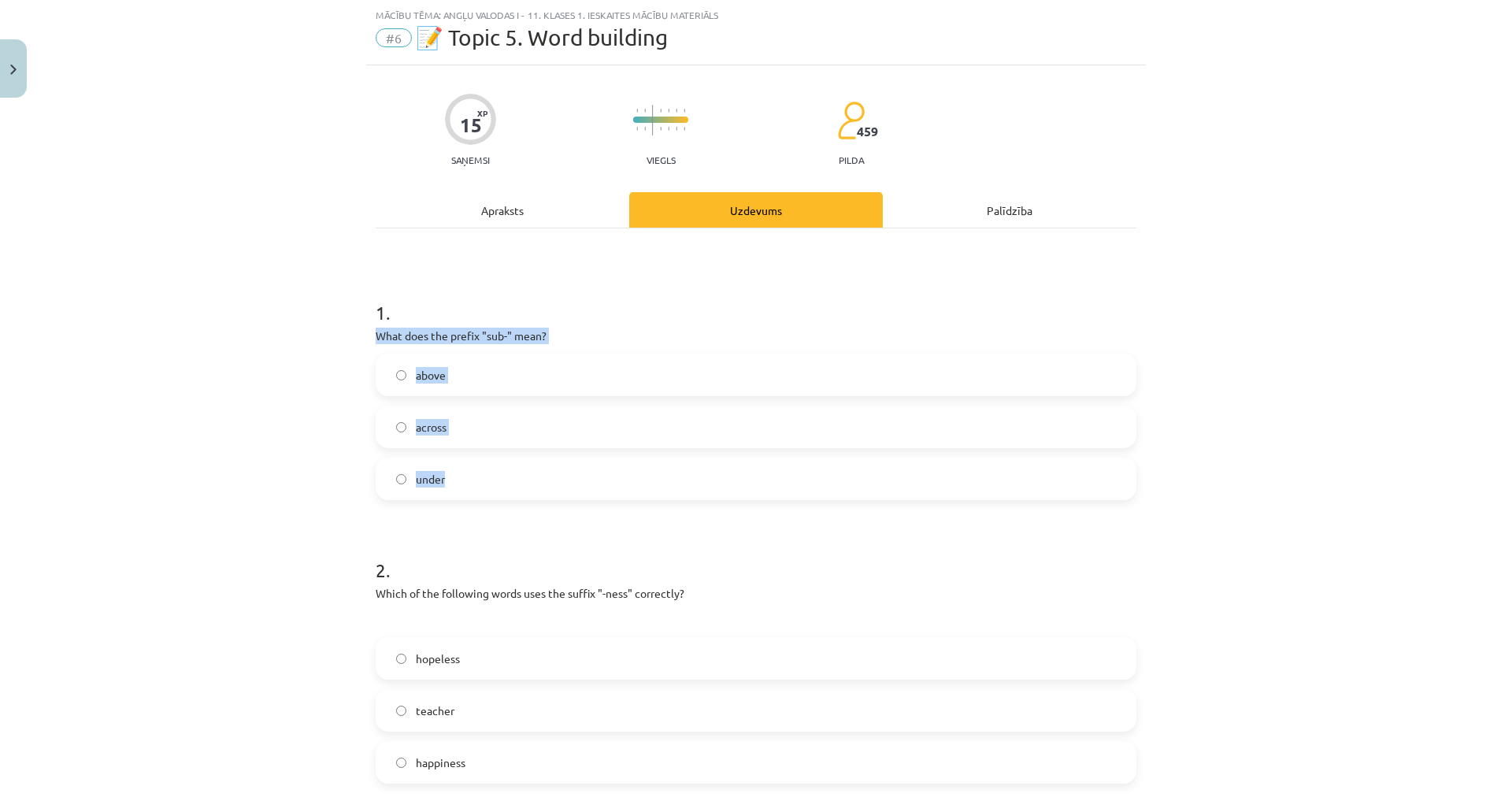
drag, startPoint x: 371, startPoint y: 331, endPoint x: 534, endPoint y: 457, distance: 206.0
click at [534, 457] on div "1 . What does the prefix "sub-" mean? above across under" at bounding box center [756, 387] width 761 height 226
click at [187, 182] on div "Mācību tēma: Angļu valodas i - 11. klases 1. ieskaites mācību materiāls #6 📝 To…" at bounding box center [756, 406] width 1512 height 812
click at [230, 376] on div "Mācību tēma: Angļu valodas i - 11. klases 1. ieskaites mācību materiāls #6 📝 To…" at bounding box center [756, 406] width 1512 height 812
click at [433, 481] on span "under" at bounding box center [430, 479] width 29 height 16
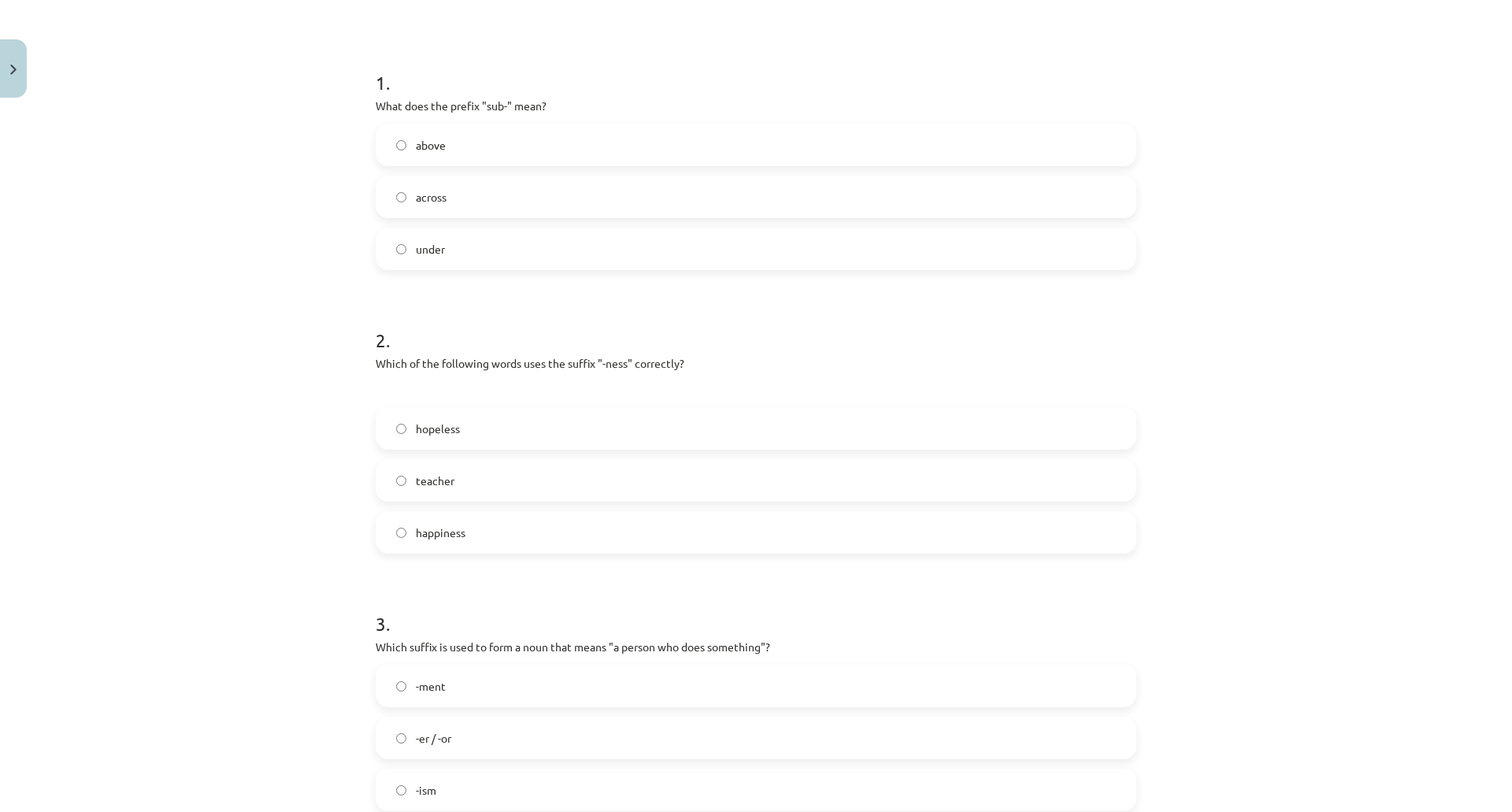
scroll to position [275, 0]
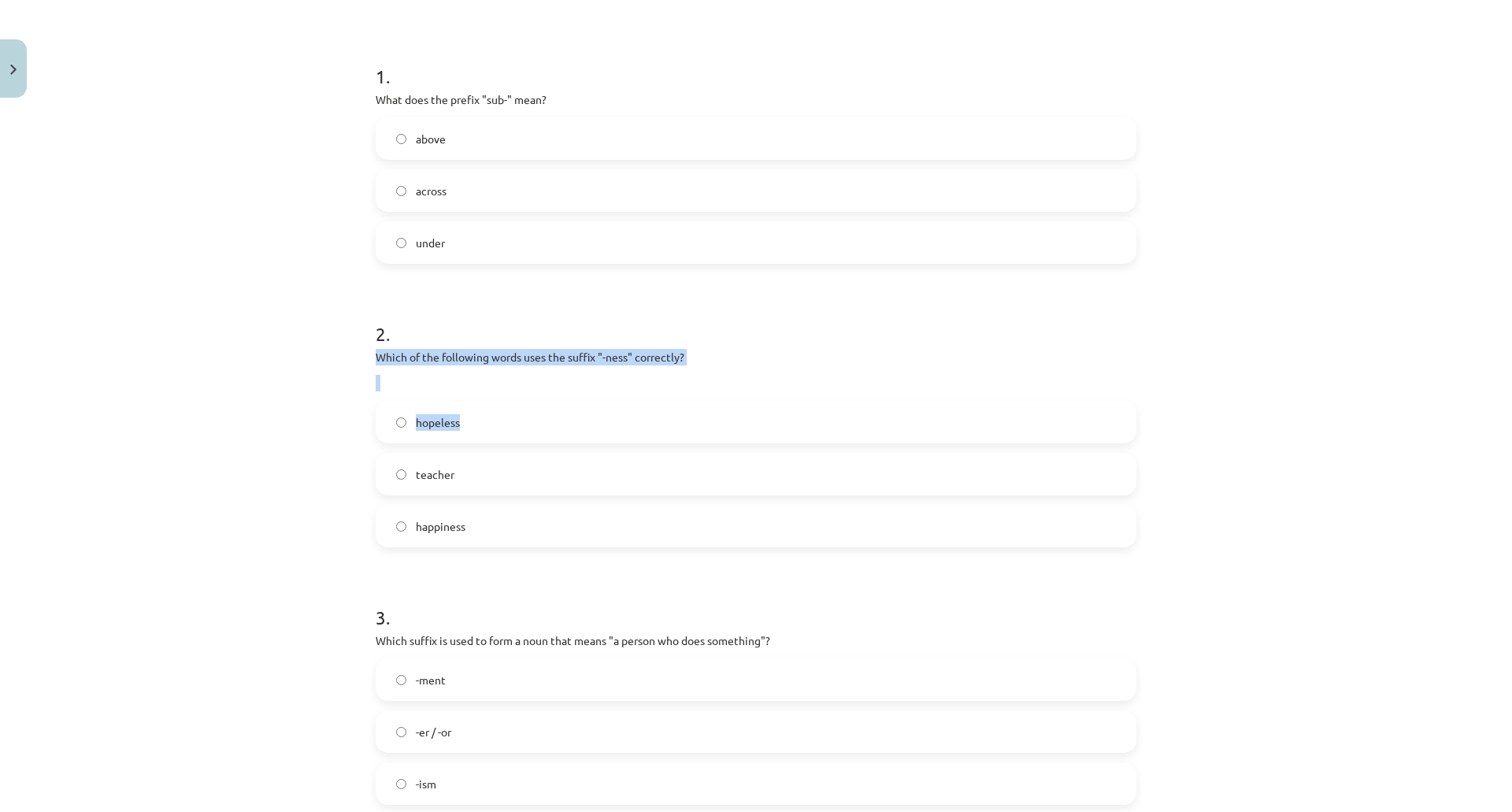
drag, startPoint x: 374, startPoint y: 356, endPoint x: 462, endPoint y: 396, distance: 96.7
click at [498, 400] on div "2 . Which of the following words uses the suffix "-ness" correctly? hopeless te…" at bounding box center [756, 421] width 761 height 252
drag, startPoint x: 303, startPoint y: 382, endPoint x: 322, endPoint y: 379, distance: 19.2
click at [304, 381] on div "Mācību tēma: Angļu valodas i - 11. klases 1. ieskaites mācību materiāls #6 📝 To…" at bounding box center [756, 406] width 1512 height 812
click at [322, 334] on div "Mācību tēma: Angļu valodas i - 11. klases 1. ieskaites mācību materiāls #6 📝 To…" at bounding box center [756, 406] width 1512 height 812
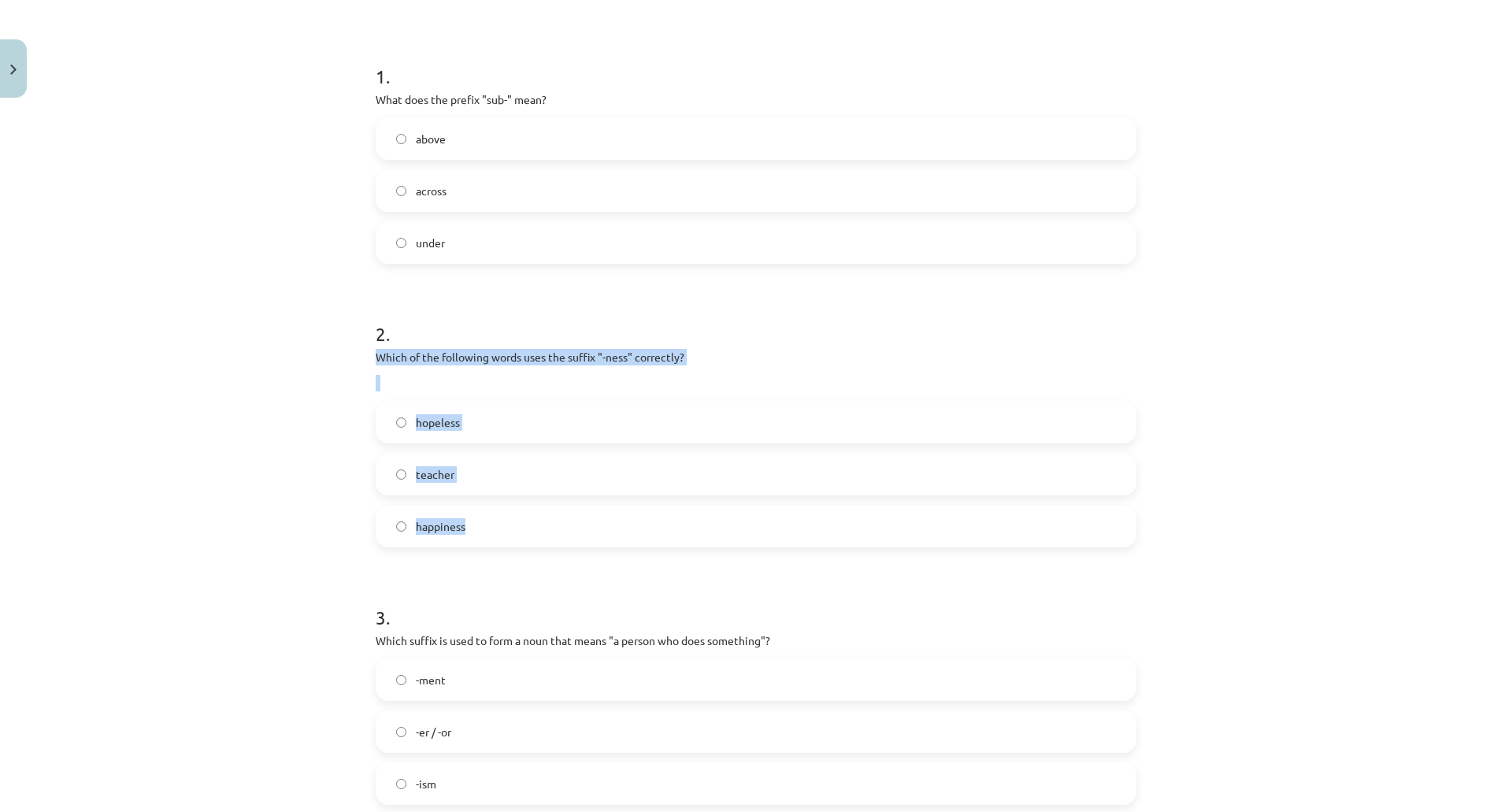
drag, startPoint x: 373, startPoint y: 357, endPoint x: 512, endPoint y: 516, distance: 211.2
click at [512, 516] on div "2 . Which of the following words uses the suffix "-ness" correctly? hopeless te…" at bounding box center [756, 421] width 761 height 252
click at [301, 252] on div "Mācību tēma: Angļu valodas i - 11. klases 1. ieskaites mācību materiāls #6 📝 To…" at bounding box center [756, 406] width 1512 height 812
click at [475, 518] on label "happiness" at bounding box center [756, 526] width 758 height 40
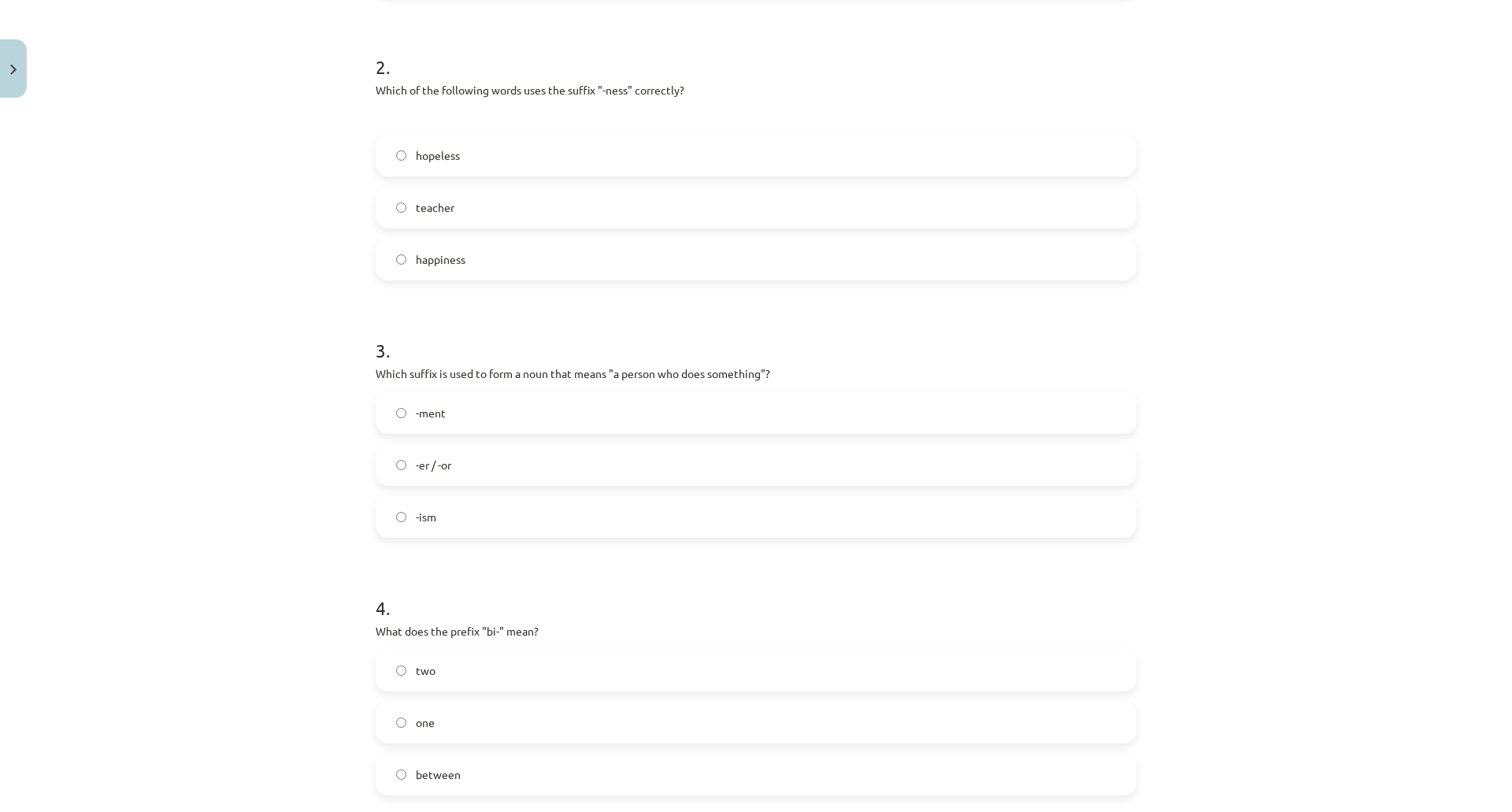
scroll to position [591, 0]
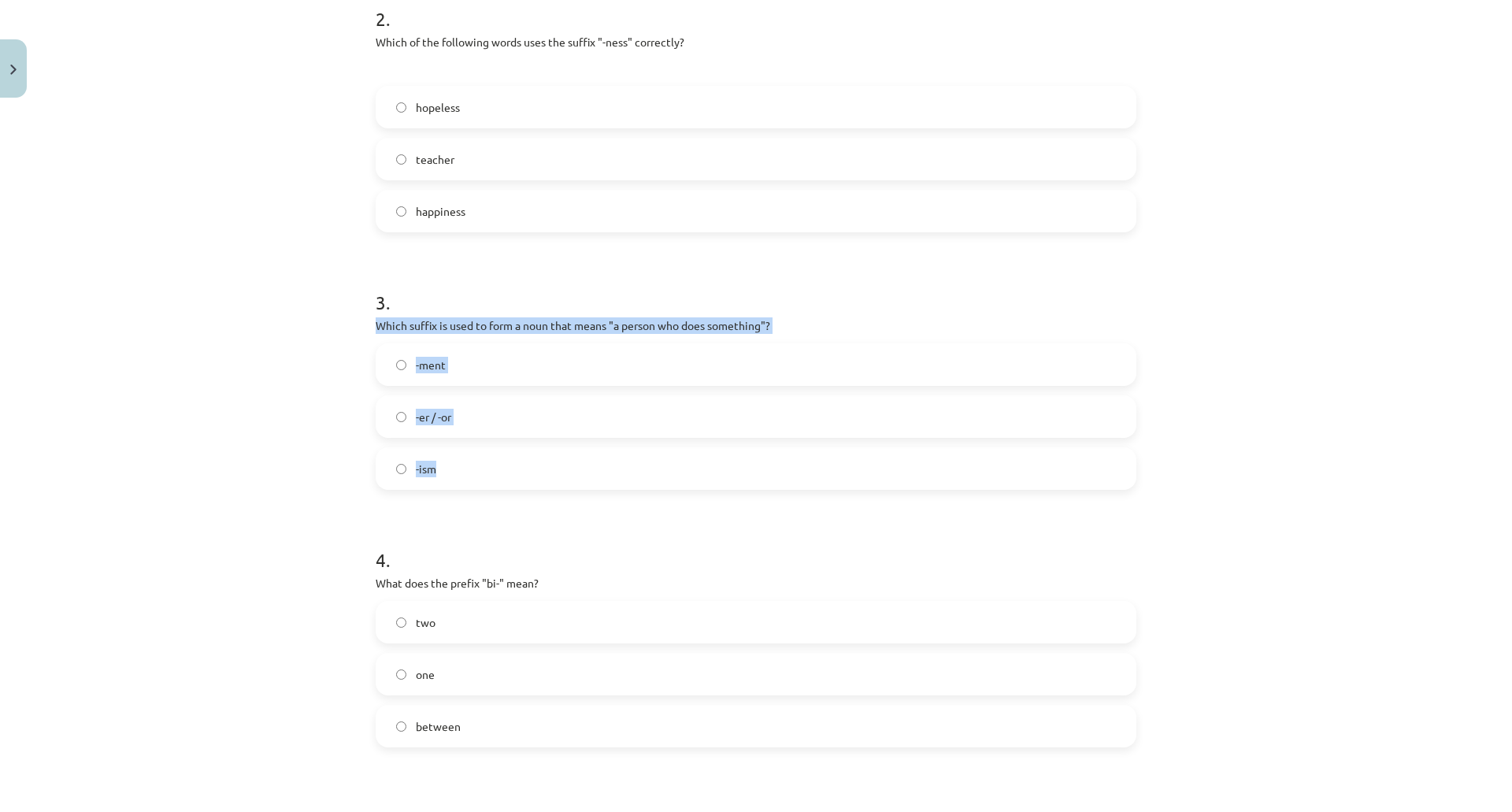
drag, startPoint x: 372, startPoint y: 327, endPoint x: 503, endPoint y: 463, distance: 188.8
click at [503, 463] on div "3 . Which suffix is used to form a noun that means "a person who does something…" at bounding box center [756, 377] width 761 height 226
click at [285, 345] on div "Mācību tēma: Angļu valodas i - 11. klases 1. ieskaites mācību materiāls #6 📝 To…" at bounding box center [756, 406] width 1512 height 812
click at [469, 425] on label "-er / -or" at bounding box center [756, 416] width 758 height 40
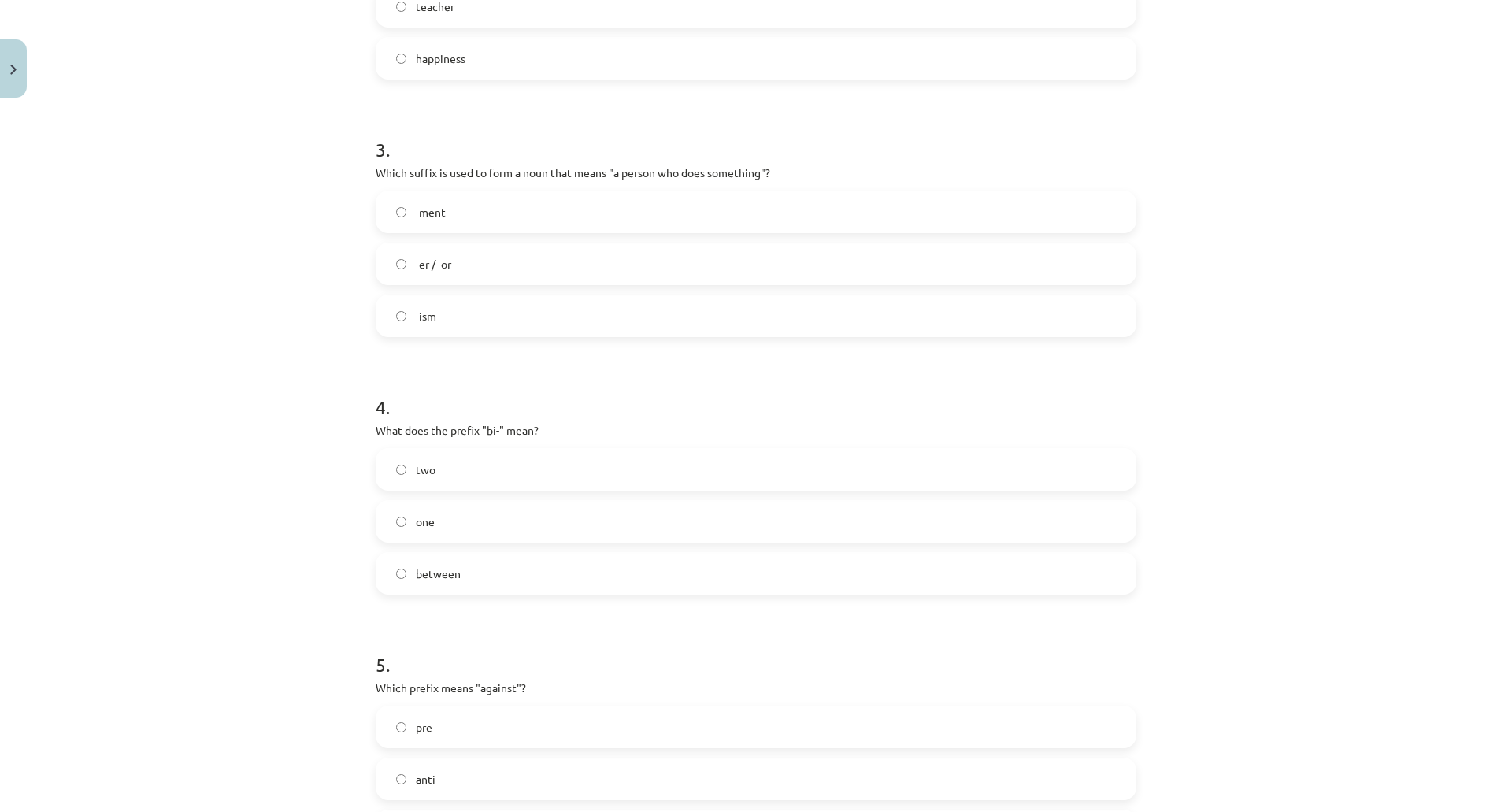
scroll to position [748, 0]
drag, startPoint x: 372, startPoint y: 426, endPoint x: 499, endPoint y: 547, distance: 175.4
click at [499, 547] on div "4 . What does the prefix "bi-" mean? two one between" at bounding box center [756, 477] width 761 height 226
click at [208, 297] on div "Mācību tēma: Angļu valodas i - 11. klases 1. ieskaites mācību materiāls #6 📝 To…" at bounding box center [756, 406] width 1512 height 812
click at [439, 458] on label "two" at bounding box center [756, 464] width 758 height 40
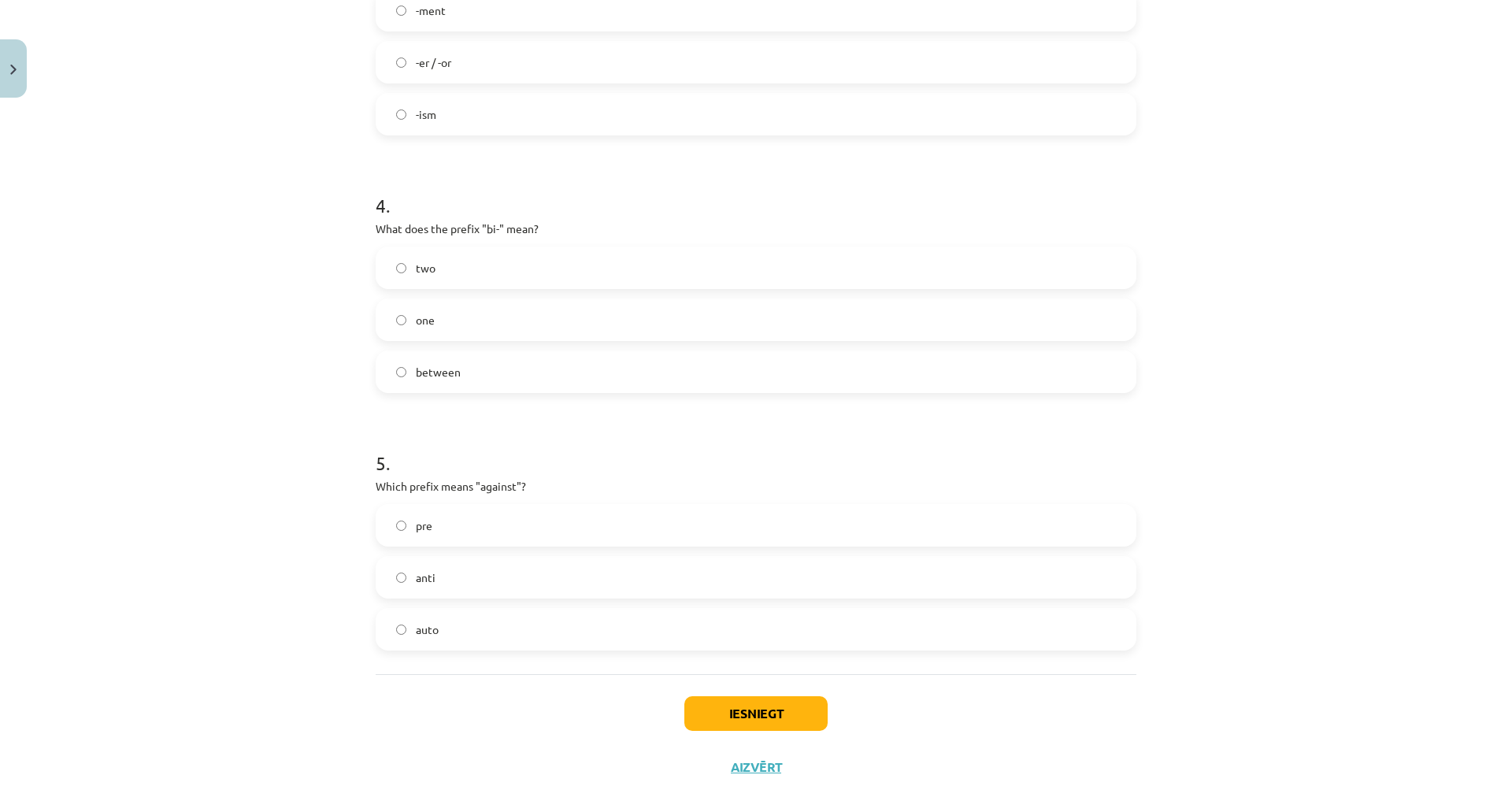
scroll to position [966, 0]
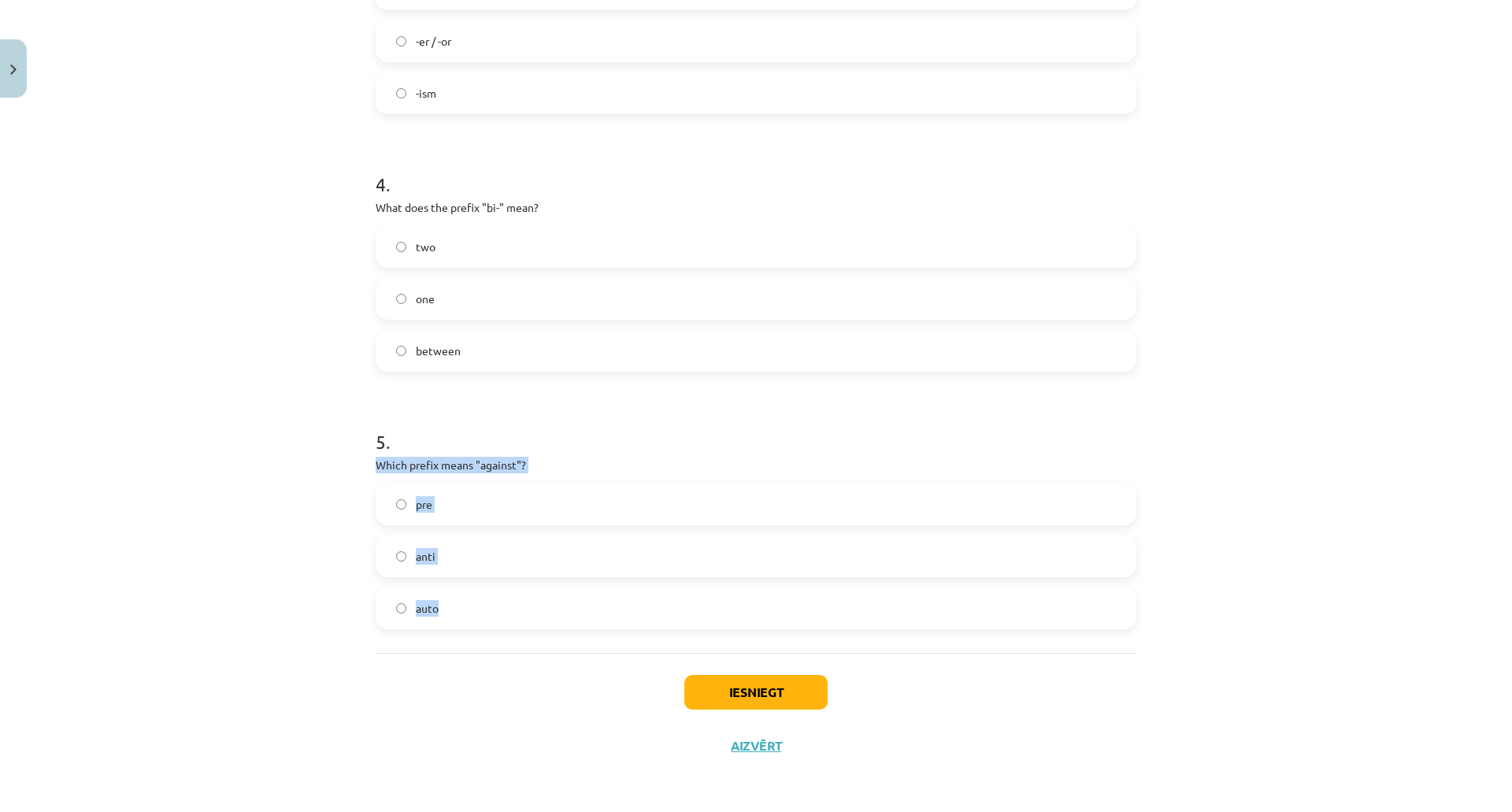
drag, startPoint x: 371, startPoint y: 466, endPoint x: 522, endPoint y: 598, distance: 200.6
click at [522, 598] on div "5 . Which prefix means "against"? pre anti auto" at bounding box center [756, 516] width 761 height 226
click at [212, 353] on div "Mācību tēma: Angļu valodas i - 11. klases 1. ieskaites mācību materiāls #6 📝 To…" at bounding box center [756, 406] width 1512 height 812
click at [417, 562] on span "anti" at bounding box center [425, 556] width 20 height 16
click at [743, 705] on button "Iesniegt" at bounding box center [755, 692] width 144 height 34
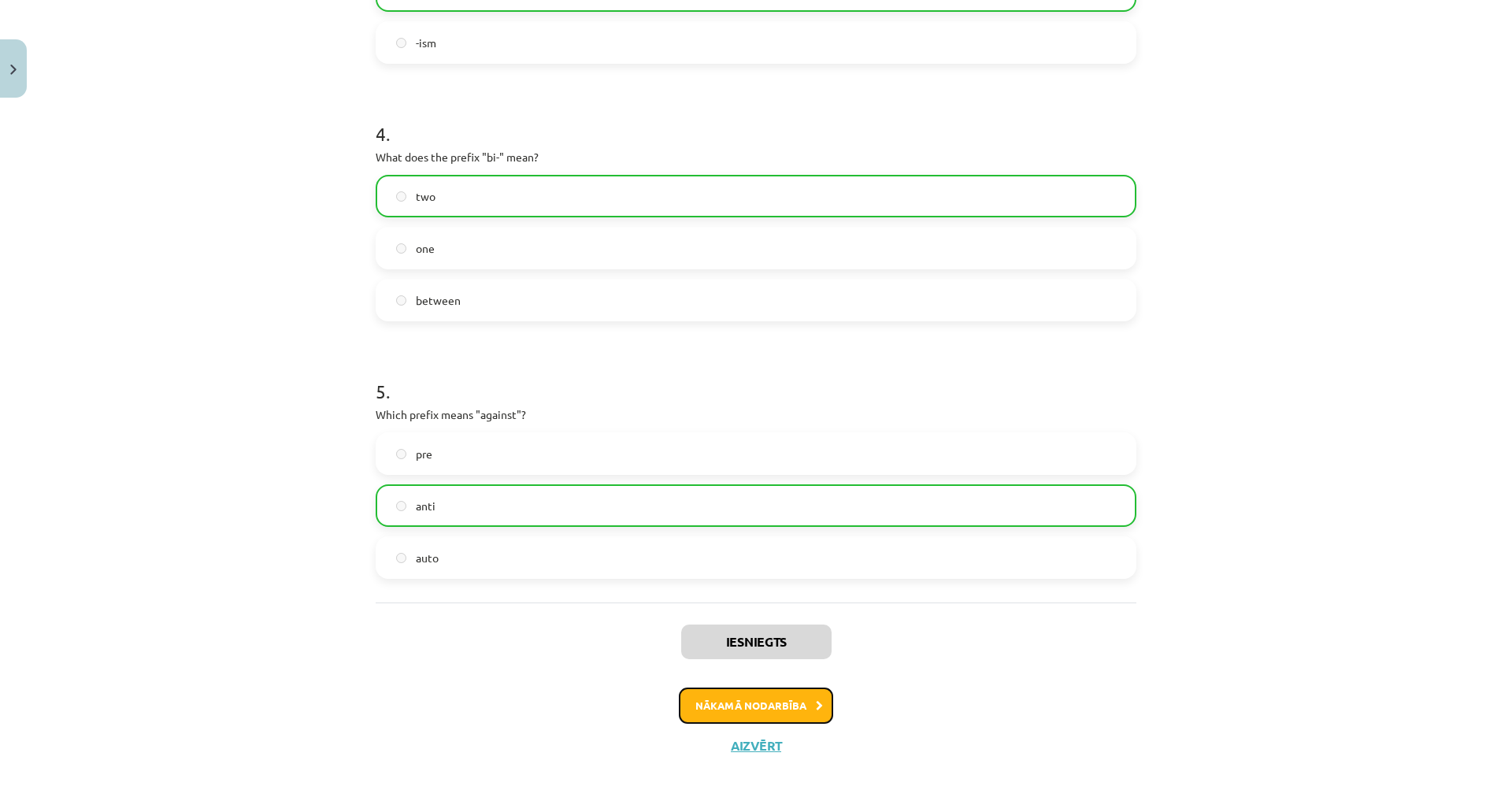
click at [731, 703] on button "Nākamā nodarbība" at bounding box center [755, 705] width 154 height 36
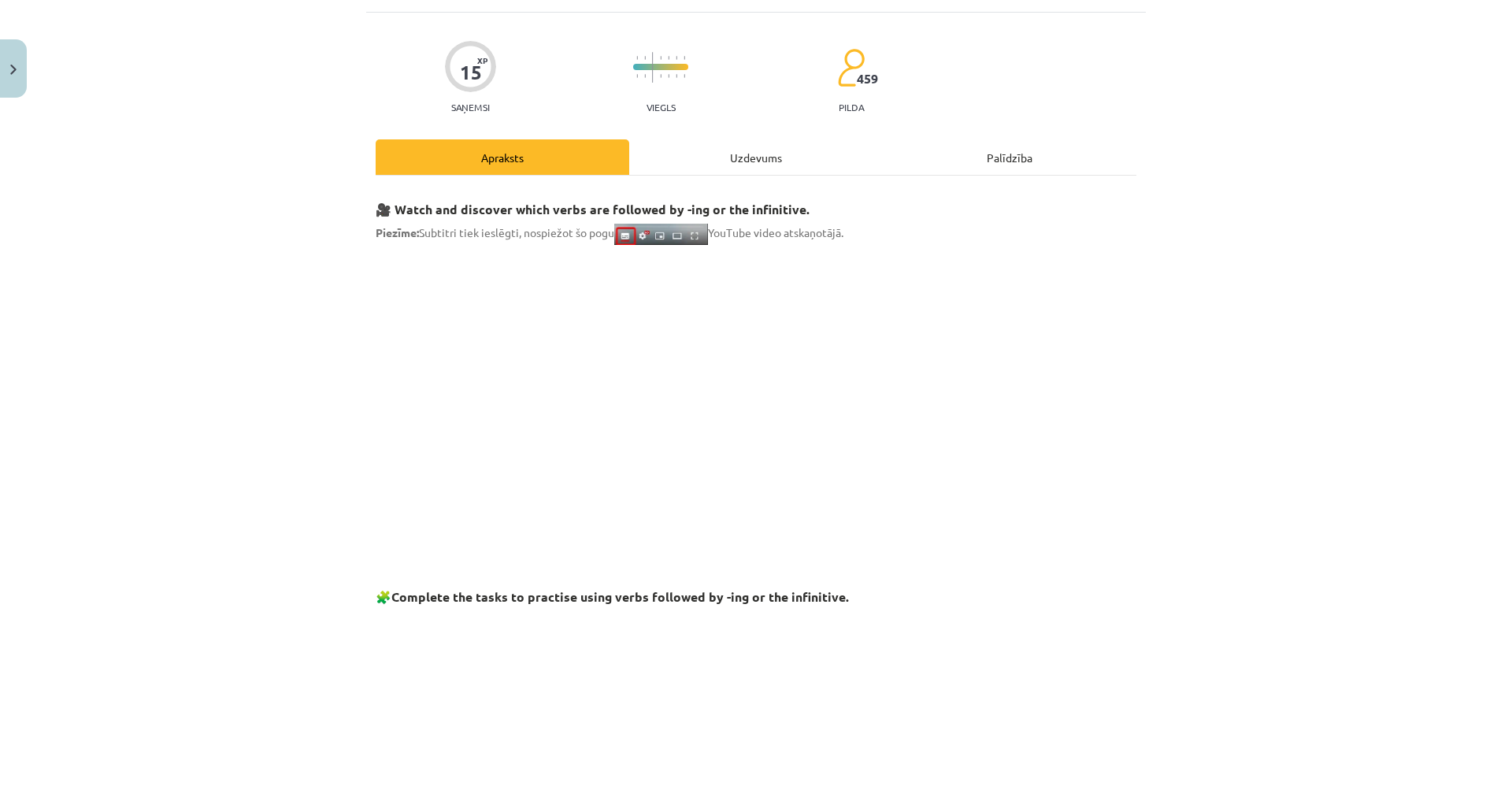
scroll to position [40, 0]
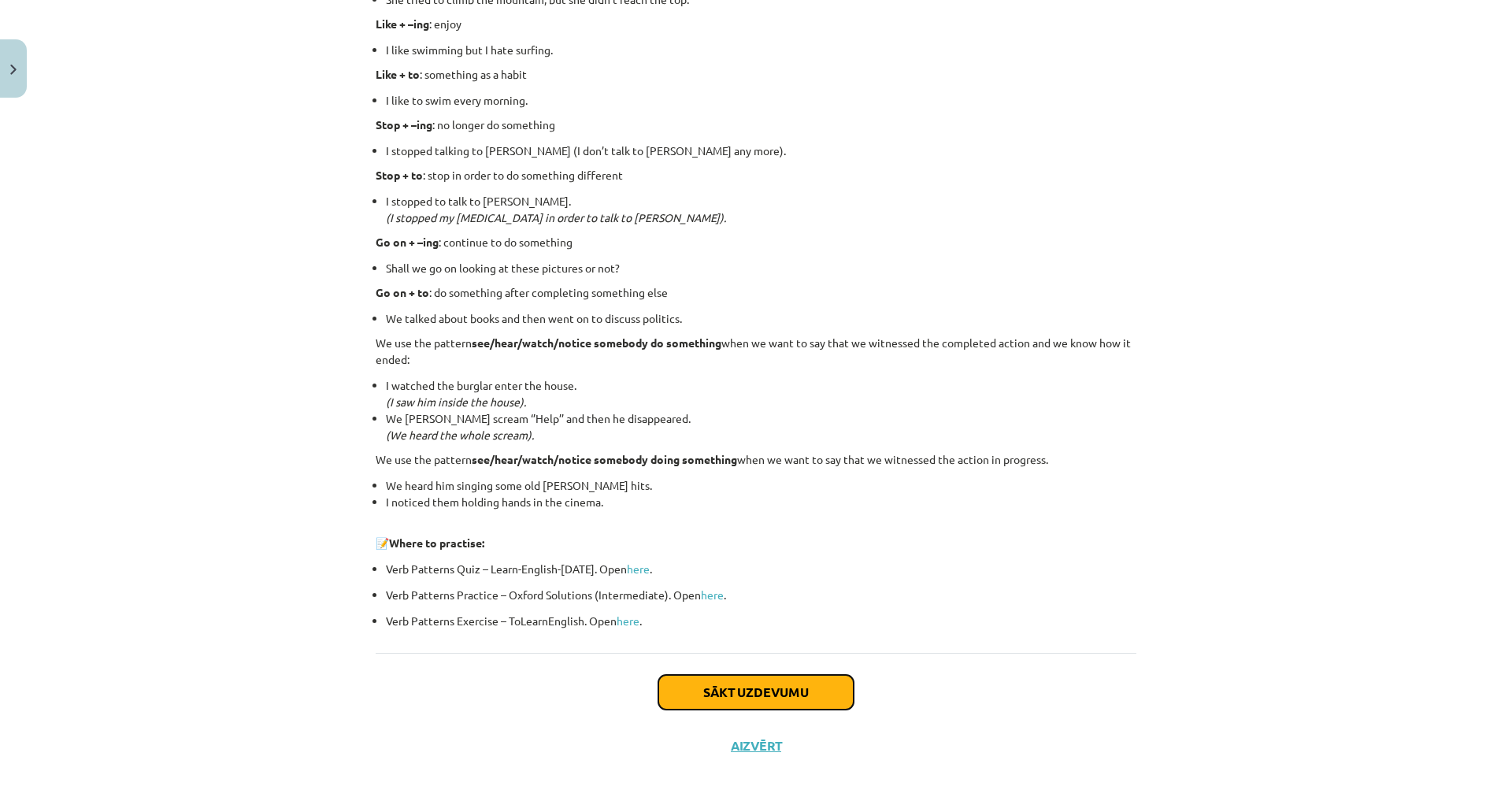
click at [744, 703] on button "Sākt uzdevumu" at bounding box center [756, 692] width 195 height 34
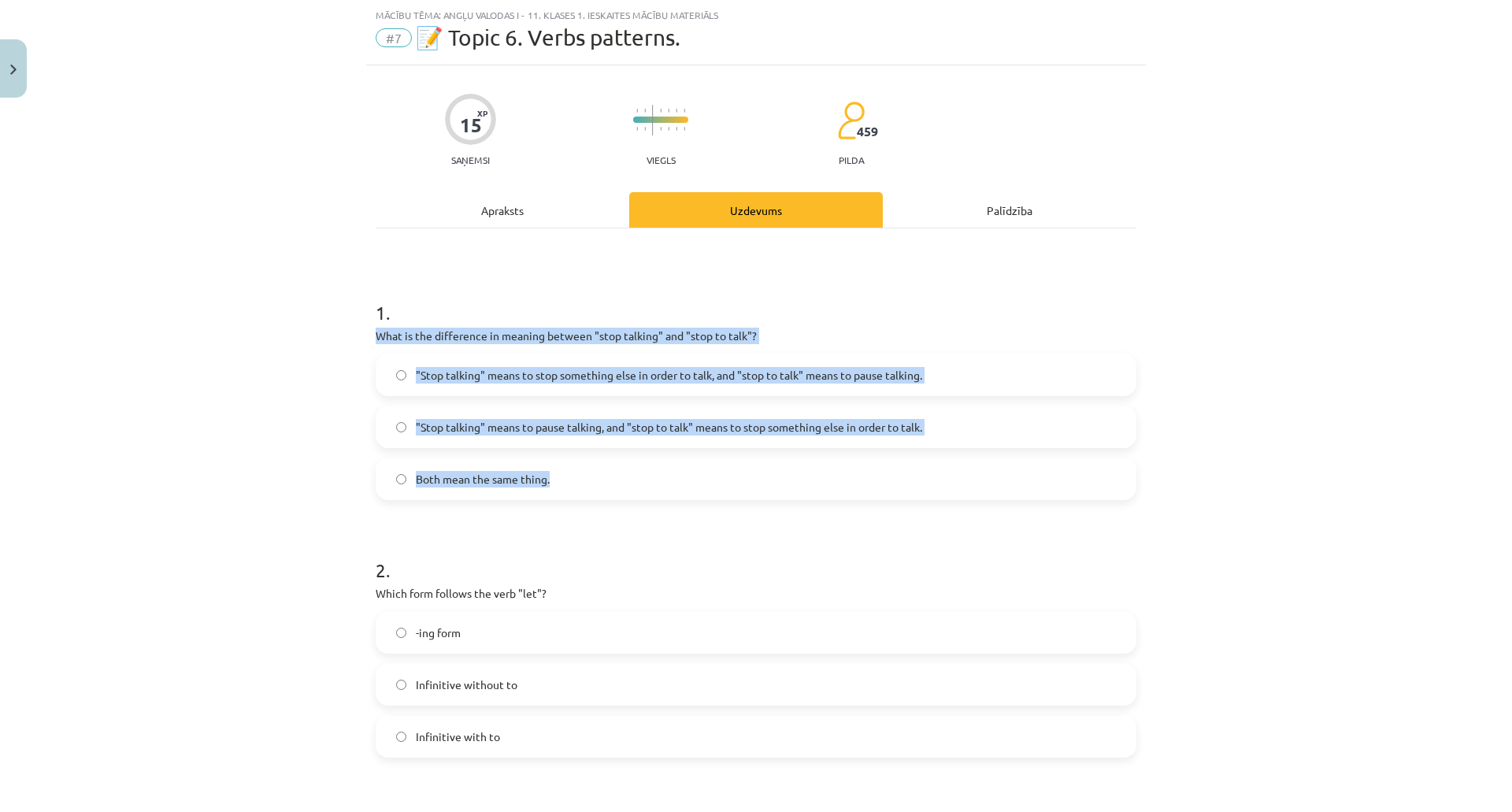
drag, startPoint x: 370, startPoint y: 334, endPoint x: 700, endPoint y: 468, distance: 356.2
click at [700, 468] on div "1 . What is the difference in meaning between "stop talking" and "stop to talk"…" at bounding box center [756, 387] width 761 height 226
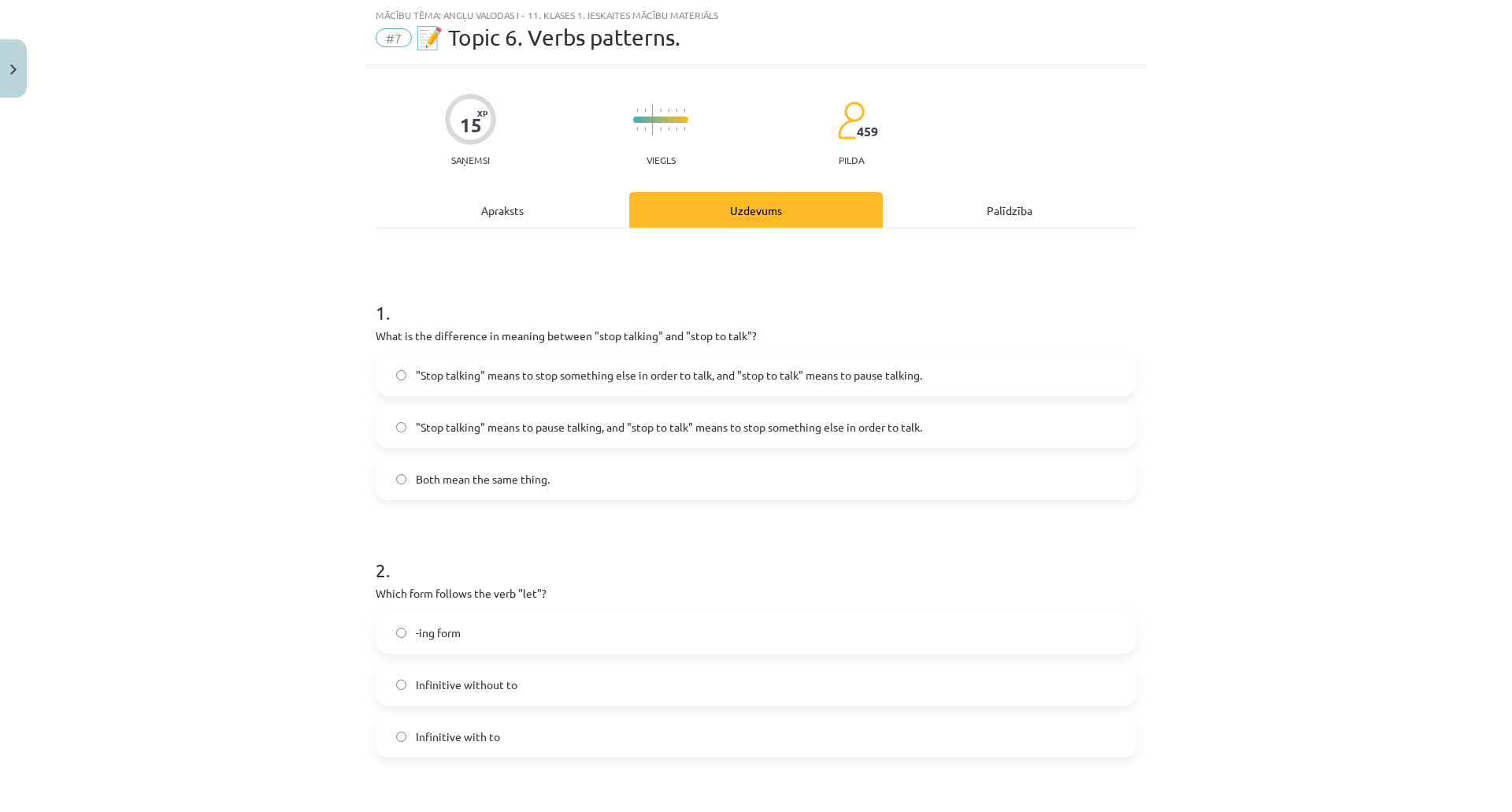
click at [311, 245] on div "Mācību tēma: Angļu valodas i - 11. klases 1. ieskaites mācību materiāls #7 📝 To…" at bounding box center [756, 406] width 1512 height 812
click at [629, 434] on span ""Stop talking" means to pause talking, and "stop to talk" means to stop somethi…" at bounding box center [668, 427] width 506 height 16
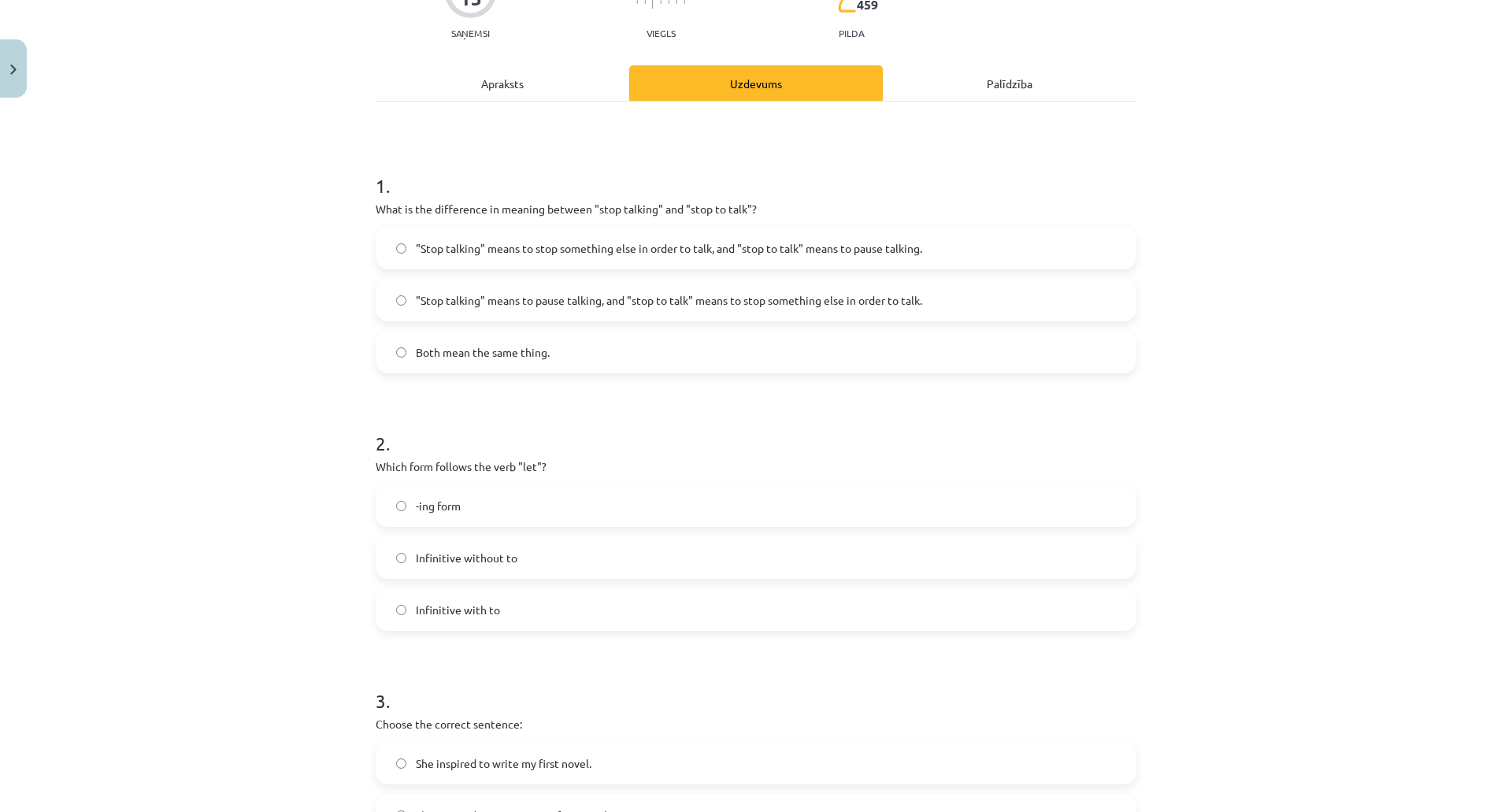
scroll to position [275, 0]
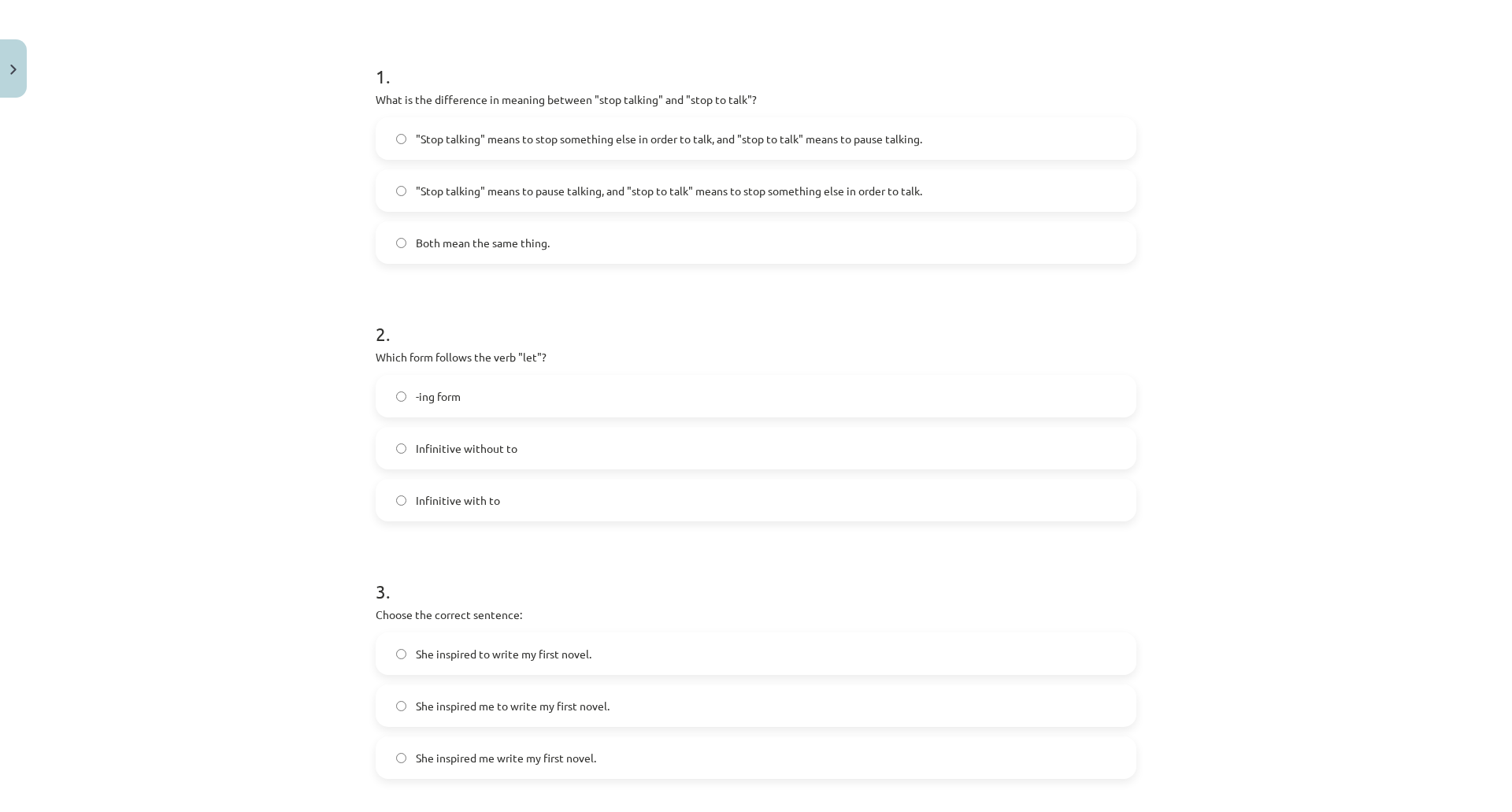
click at [378, 359] on p "Which form follows the verb "let"?" at bounding box center [756, 357] width 761 height 16
drag, startPoint x: 373, startPoint y: 359, endPoint x: 566, endPoint y: 488, distance: 232.1
click at [566, 488] on div "2 . Which form follows the verb "let"? -ing form Infinitive without to Infiniti…" at bounding box center [756, 408] width 761 height 226
click at [297, 347] on div "Mācību tēma: Angļu valodas i - 11. klases 1. ieskaites mācību materiāls #7 📝 To…" at bounding box center [756, 406] width 1512 height 812
click at [542, 442] on label "Infinitive without to" at bounding box center [756, 448] width 758 height 40
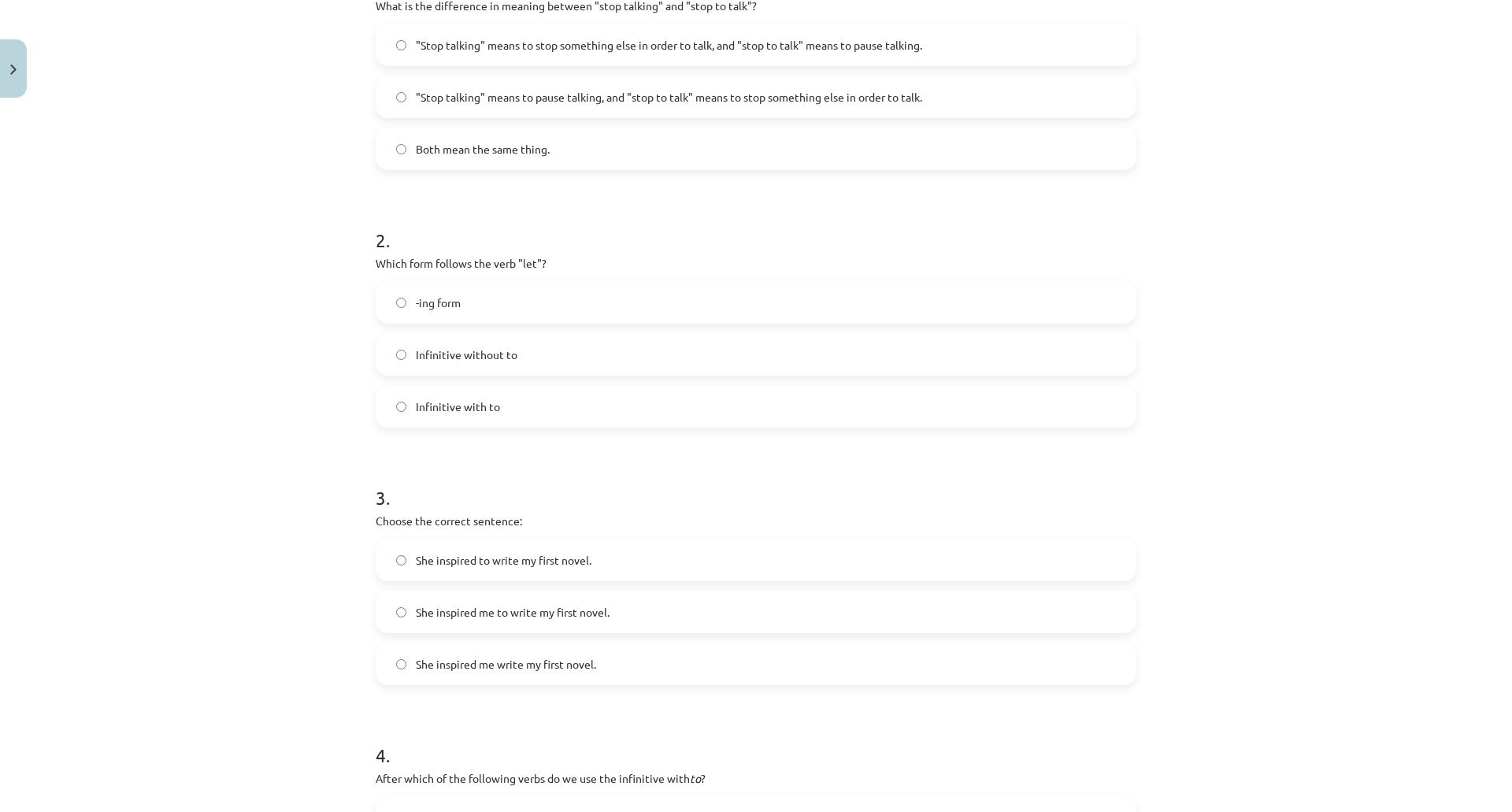
scroll to position [512, 0]
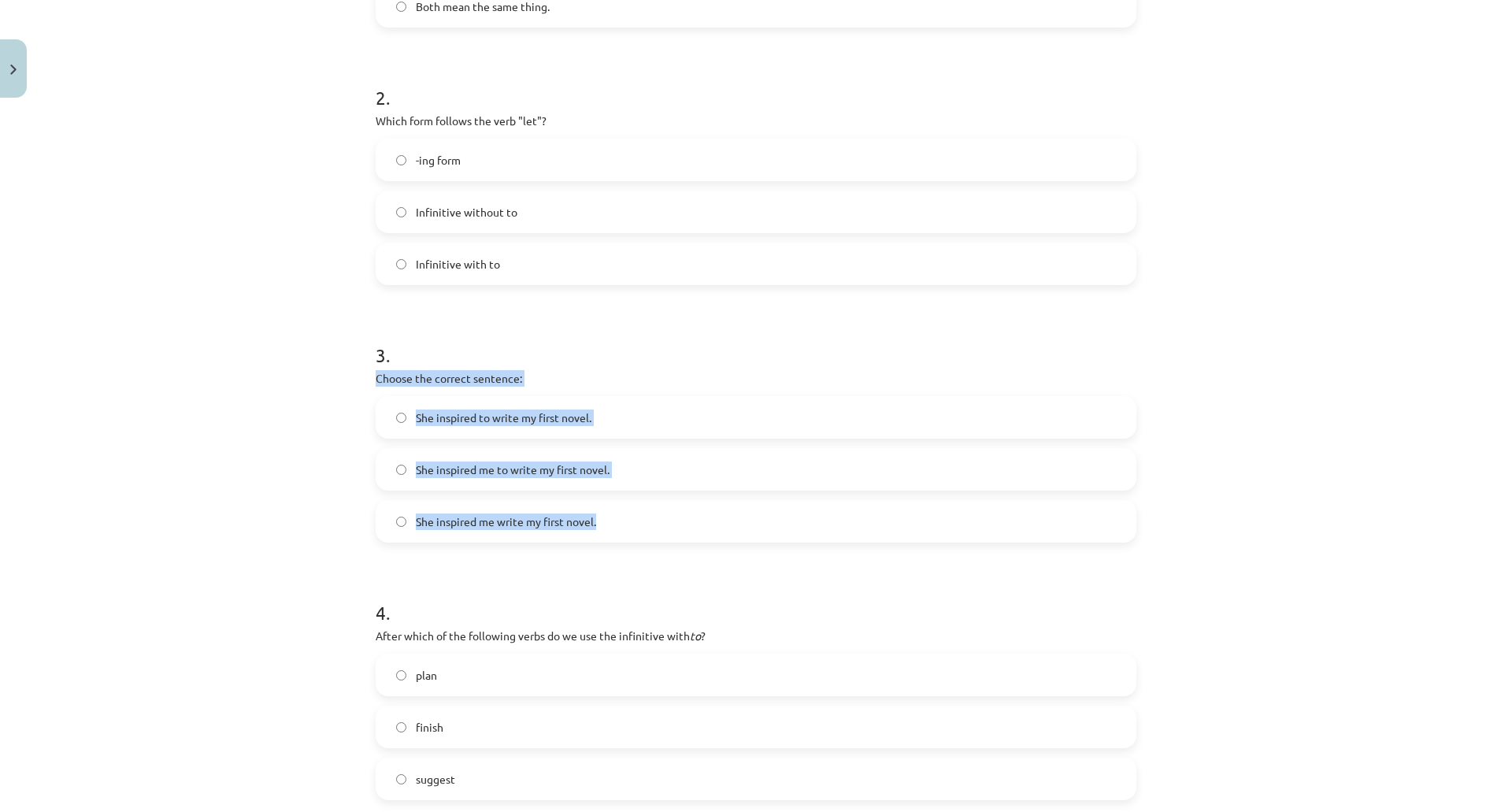
drag, startPoint x: 371, startPoint y: 378, endPoint x: 639, endPoint y: 518, distance: 302.4
click at [639, 518] on div "3 . Choose the correct sentence: She inspired to write my first novel. She insp…" at bounding box center [756, 429] width 761 height 226
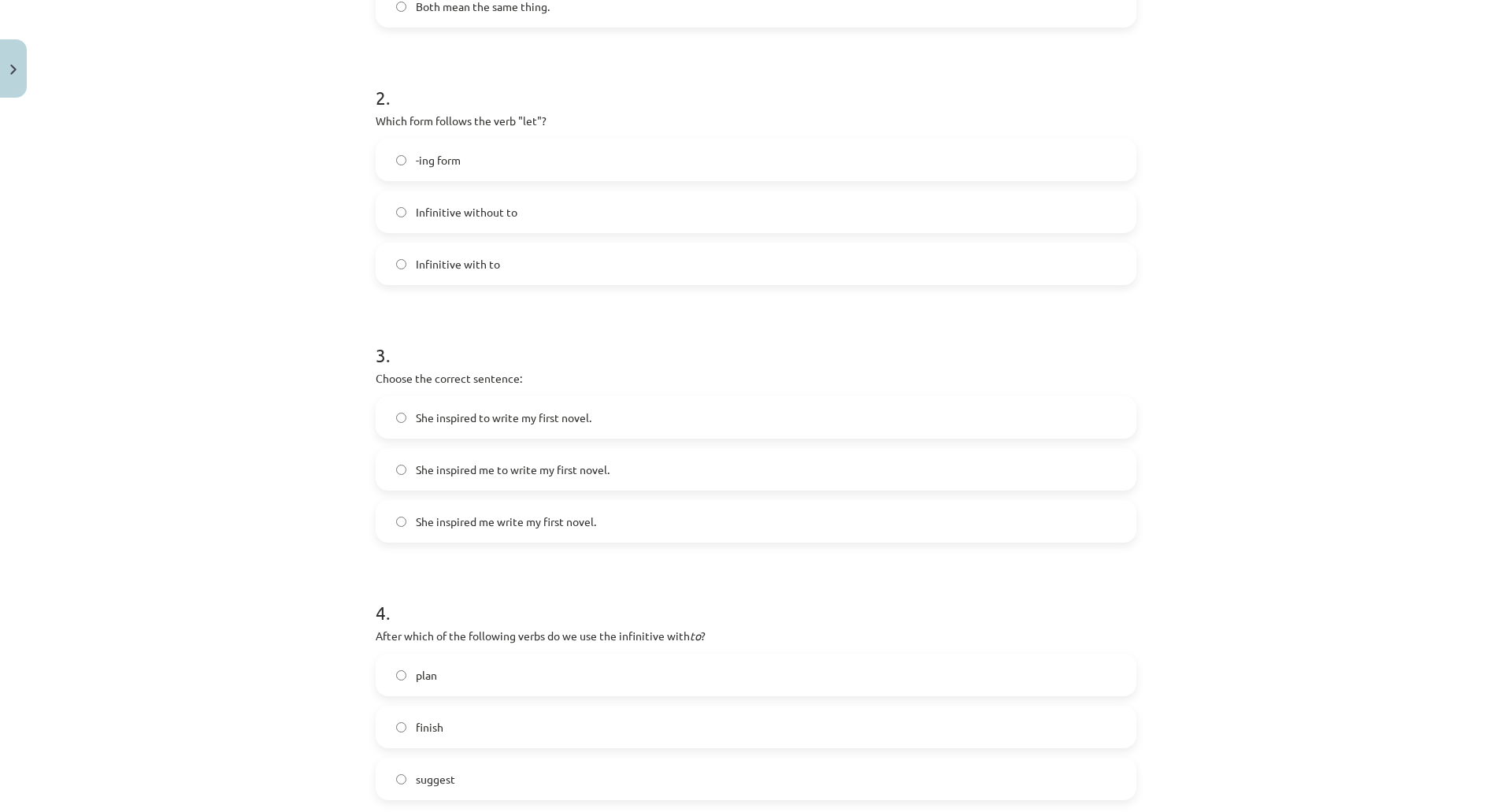
click at [211, 292] on div "Mācību tēma: Angļu valodas i - 11. klases 1. ieskaites mācību materiāls #7 📝 To…" at bounding box center [756, 406] width 1512 height 812
click at [438, 410] on span "She inspired to write my first novel." at bounding box center [503, 417] width 175 height 16
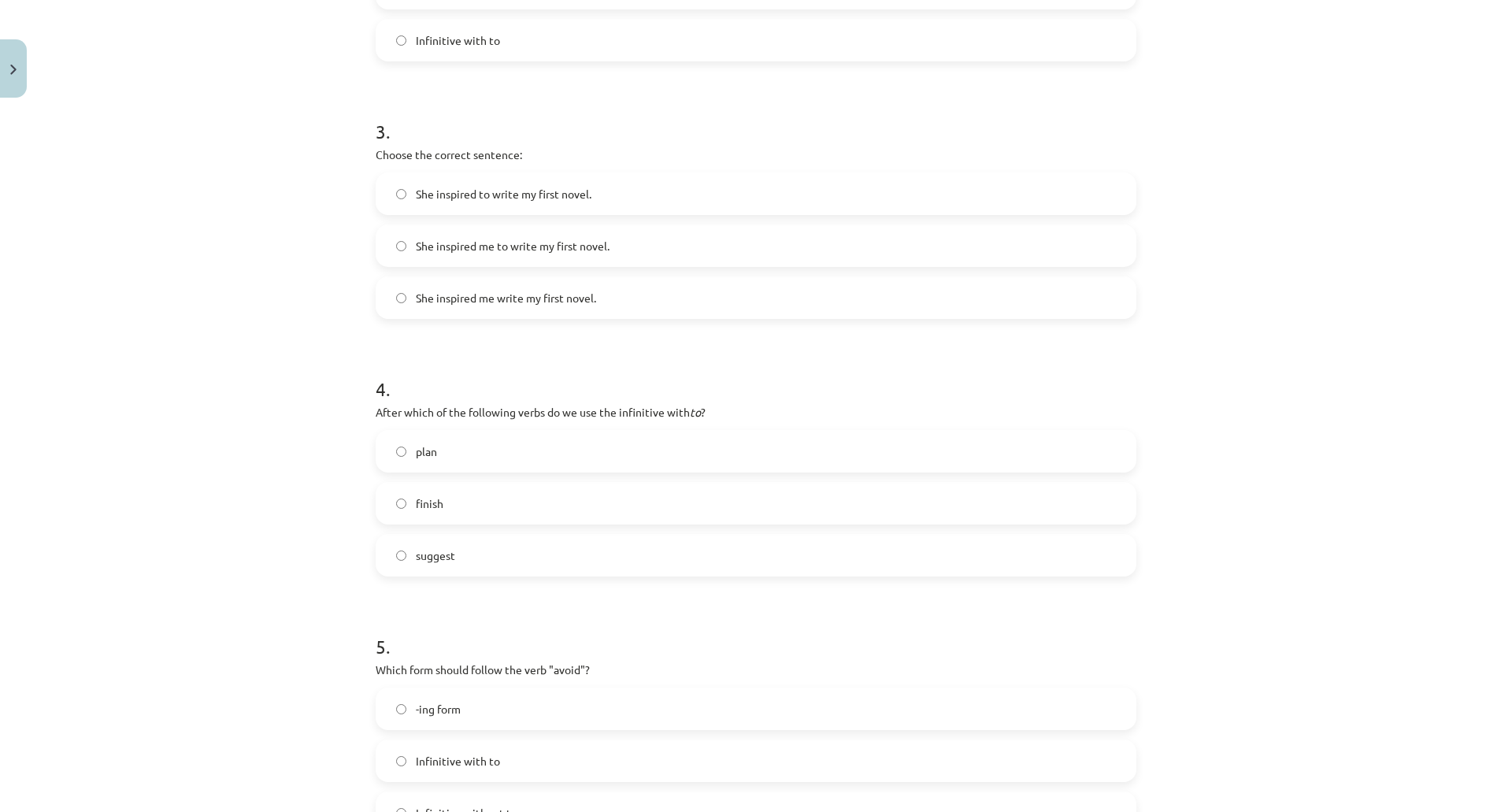
scroll to position [748, 0]
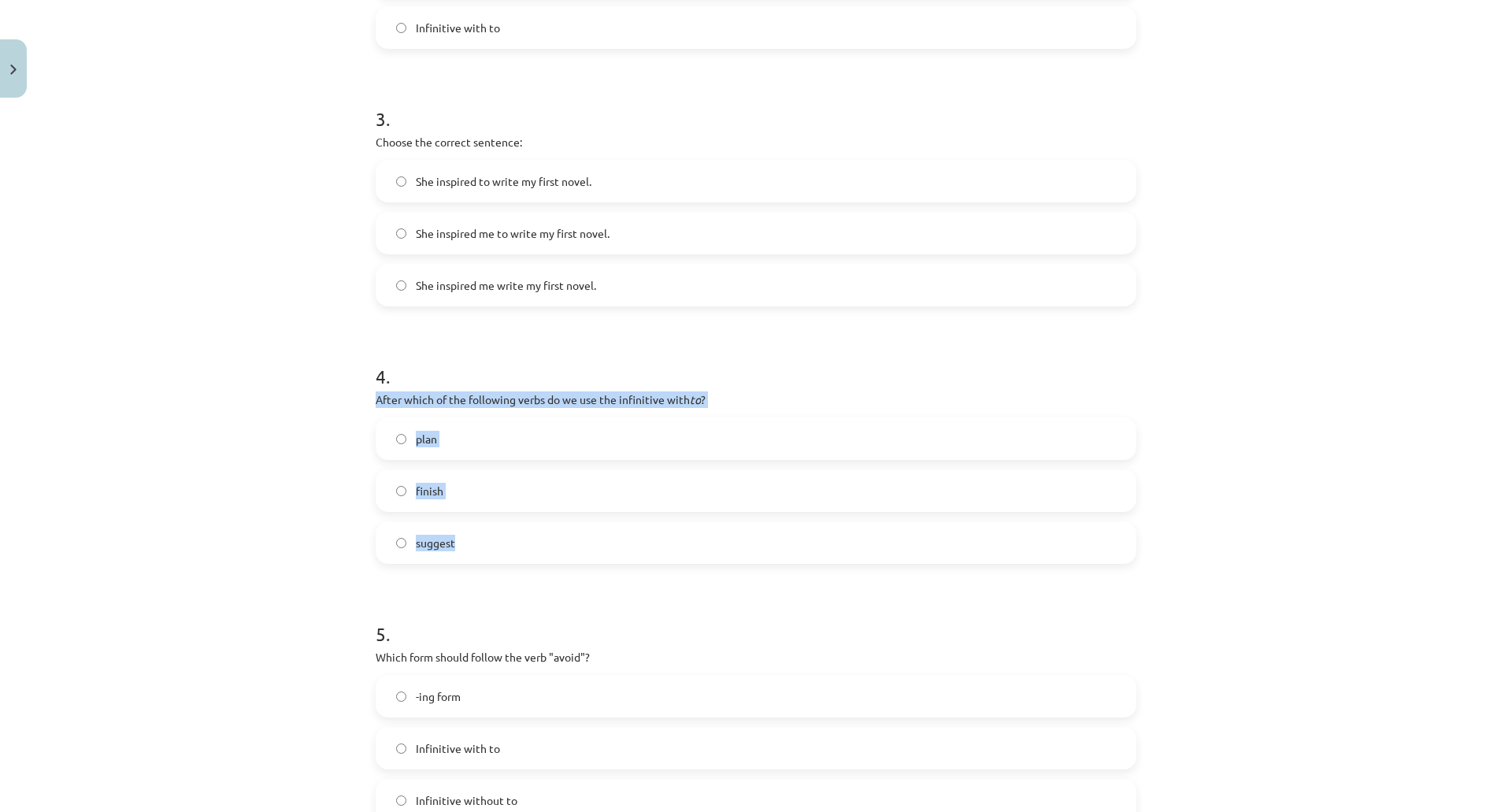
drag, startPoint x: 373, startPoint y: 401, endPoint x: 500, endPoint y: 518, distance: 172.7
click at [500, 518] on div "4 . After which of the following verbs do we use the infinitive with to ? plan …" at bounding box center [756, 451] width 761 height 226
click at [273, 423] on div "Mācību tēma: Angļu valodas i - 11. klases 1. ieskaites mācību materiāls #7 📝 To…" at bounding box center [756, 406] width 1512 height 812
drag, startPoint x: 191, startPoint y: 297, endPoint x: 247, endPoint y: 322, distance: 61.3
click at [194, 297] on div "Mācību tēma: Angļu valodas i - 11. klases 1. ieskaites mācību materiāls #7 📝 To…" at bounding box center [756, 406] width 1512 height 812
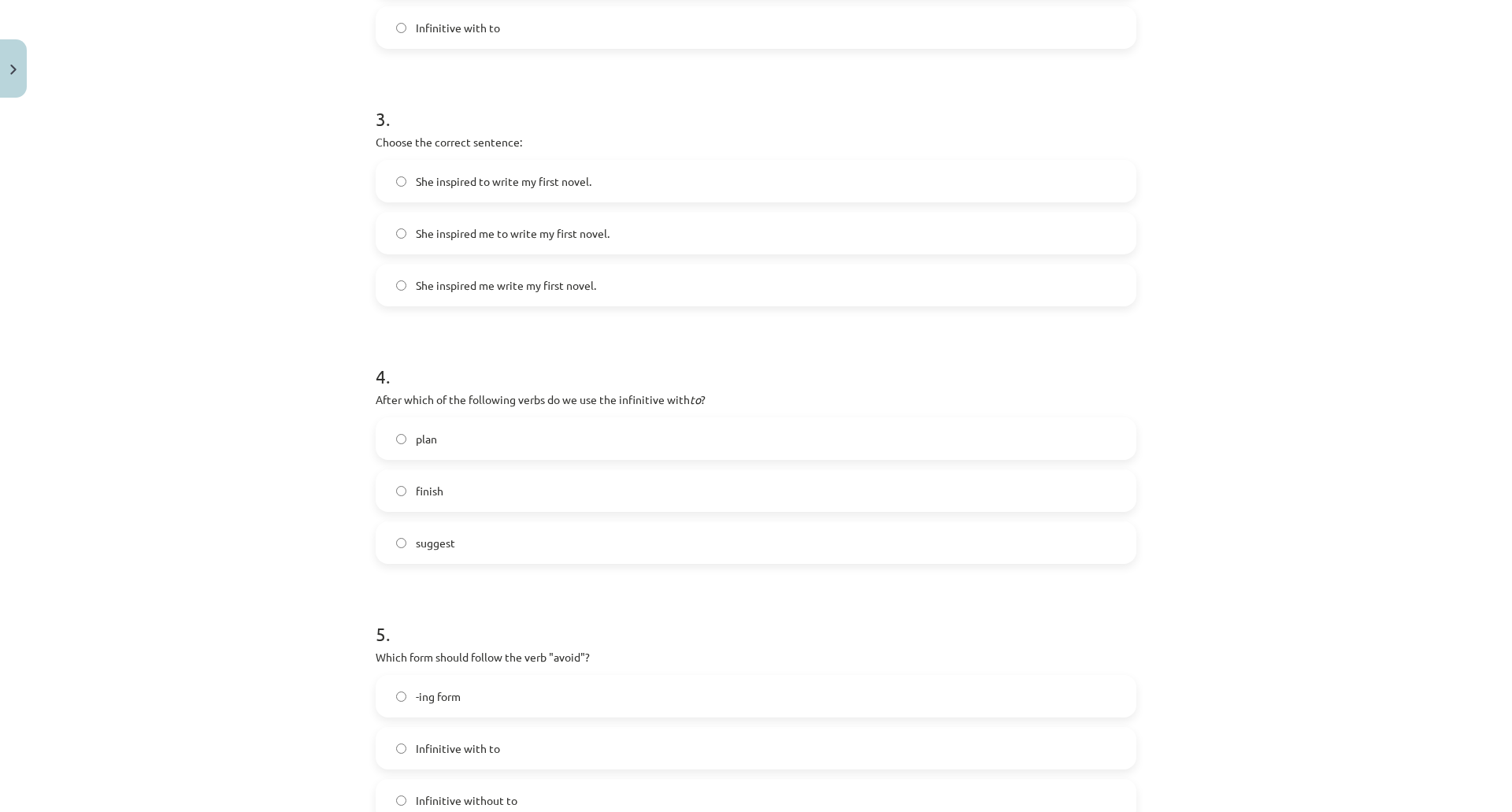
click at [448, 442] on label "plan" at bounding box center [756, 439] width 758 height 40
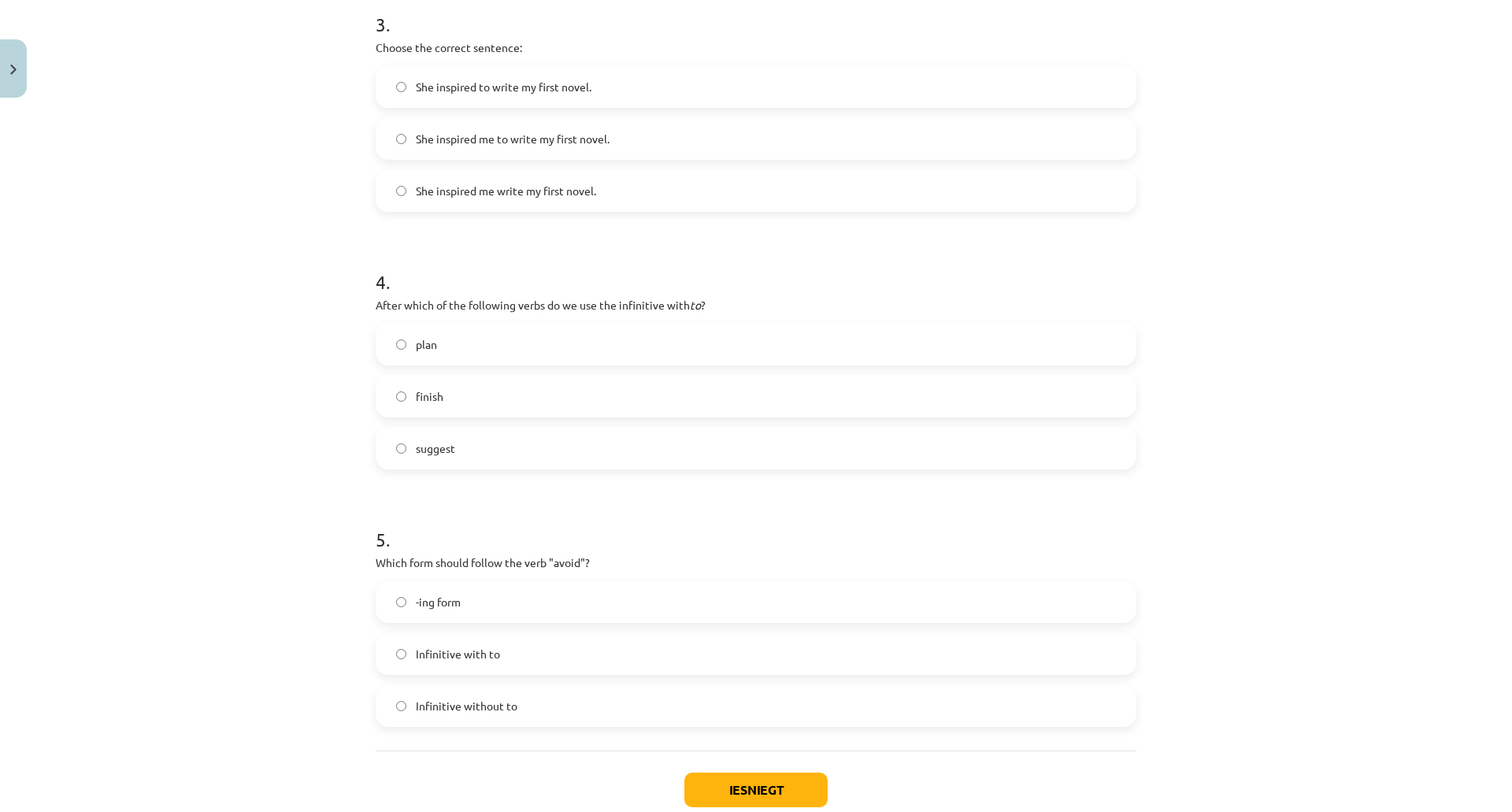
scroll to position [940, 0]
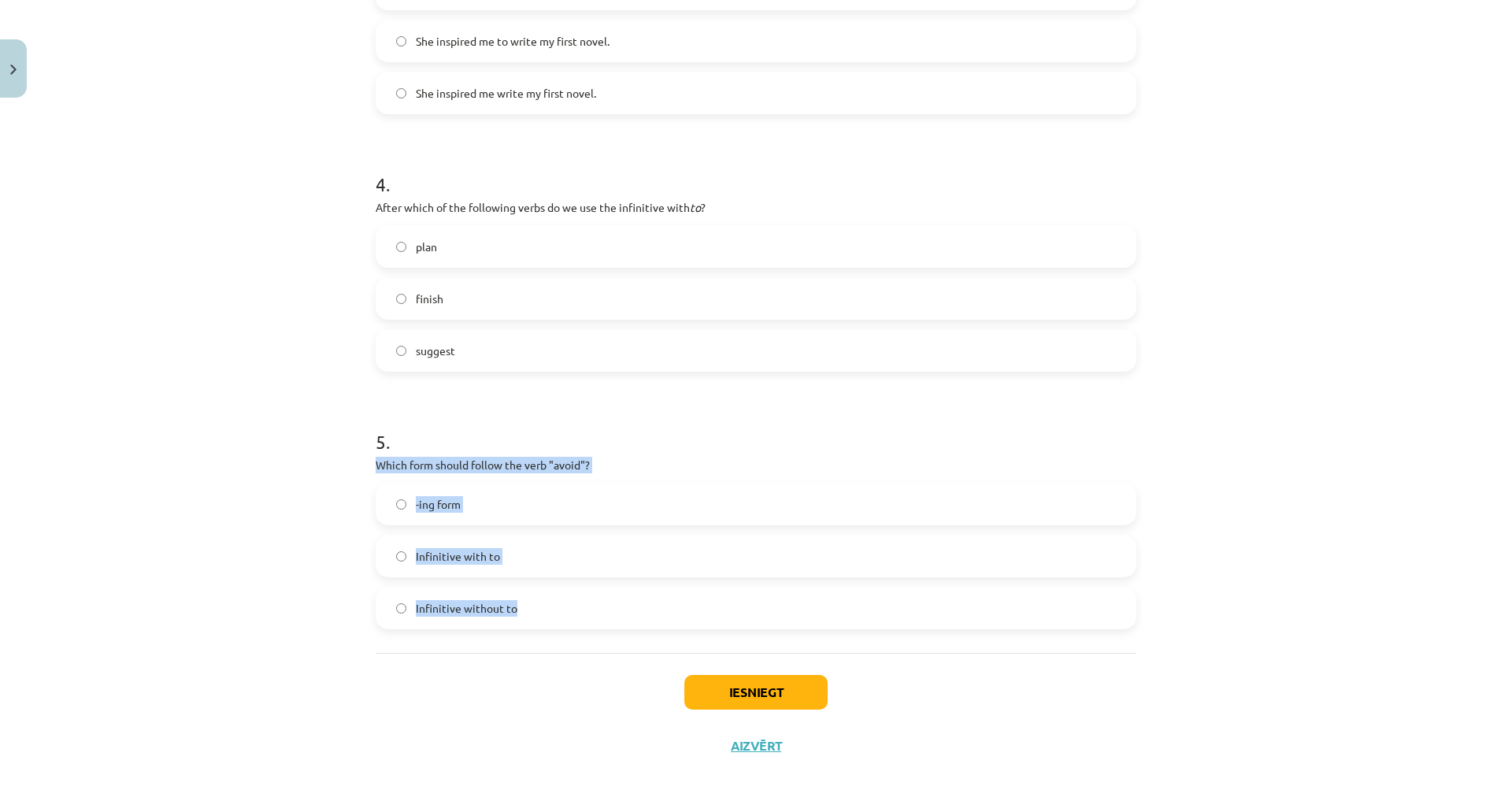
drag, startPoint x: 369, startPoint y: 463, endPoint x: 537, endPoint y: 586, distance: 208.2
click div "15 XP Saņemsi Viegls 459 pilda Apraksts Uzdevums Palīdzība 1 . What is the diff…"
click div "Mācību tēma: Angļu valodas i - 11. klases 1. ieskaites mācību materiāls #7 📝 To…"
click div "-ing form"
click label "-ing form"
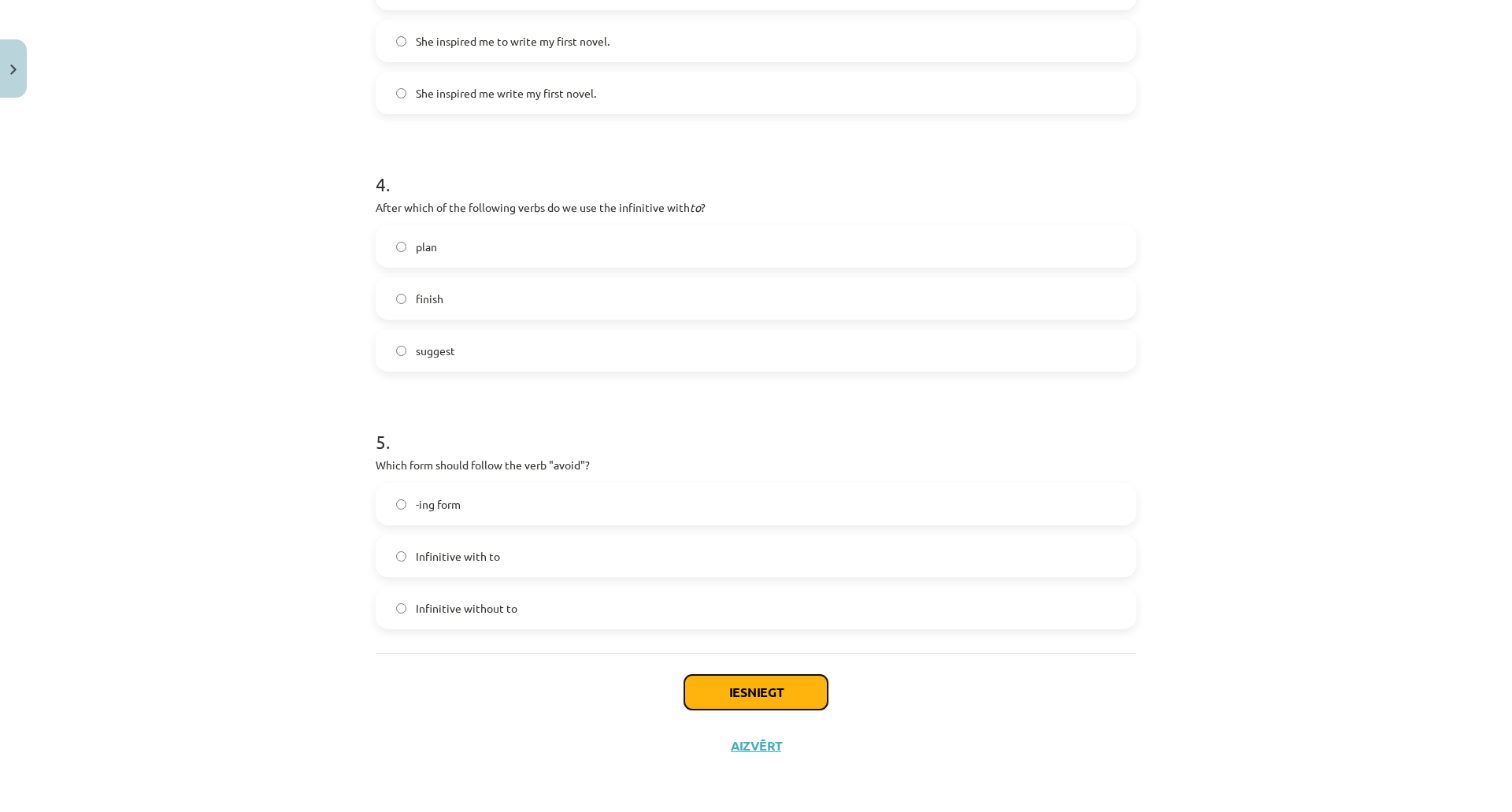
click button "Iesniegt"
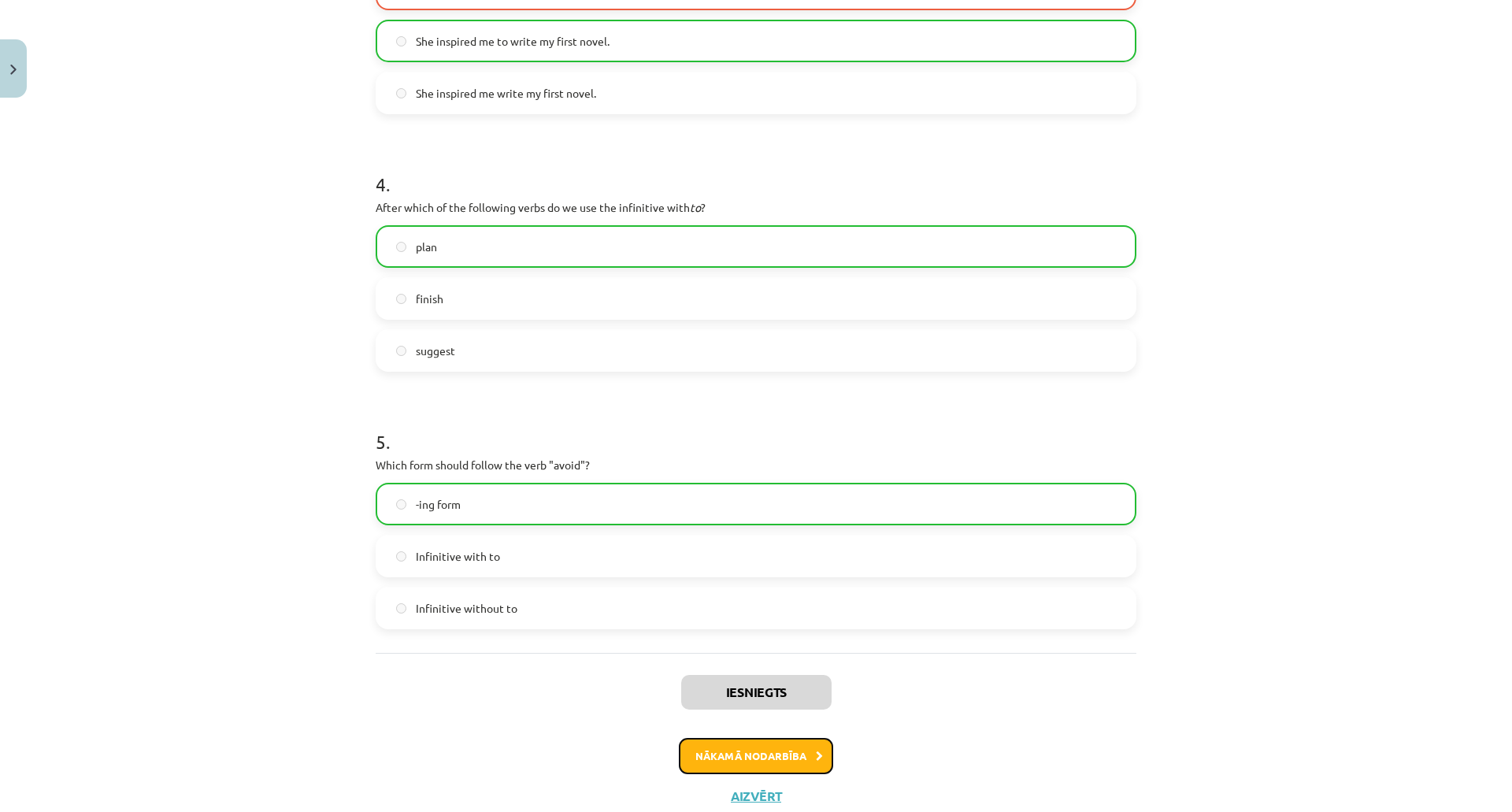
click button "Nākamā nodarbība"
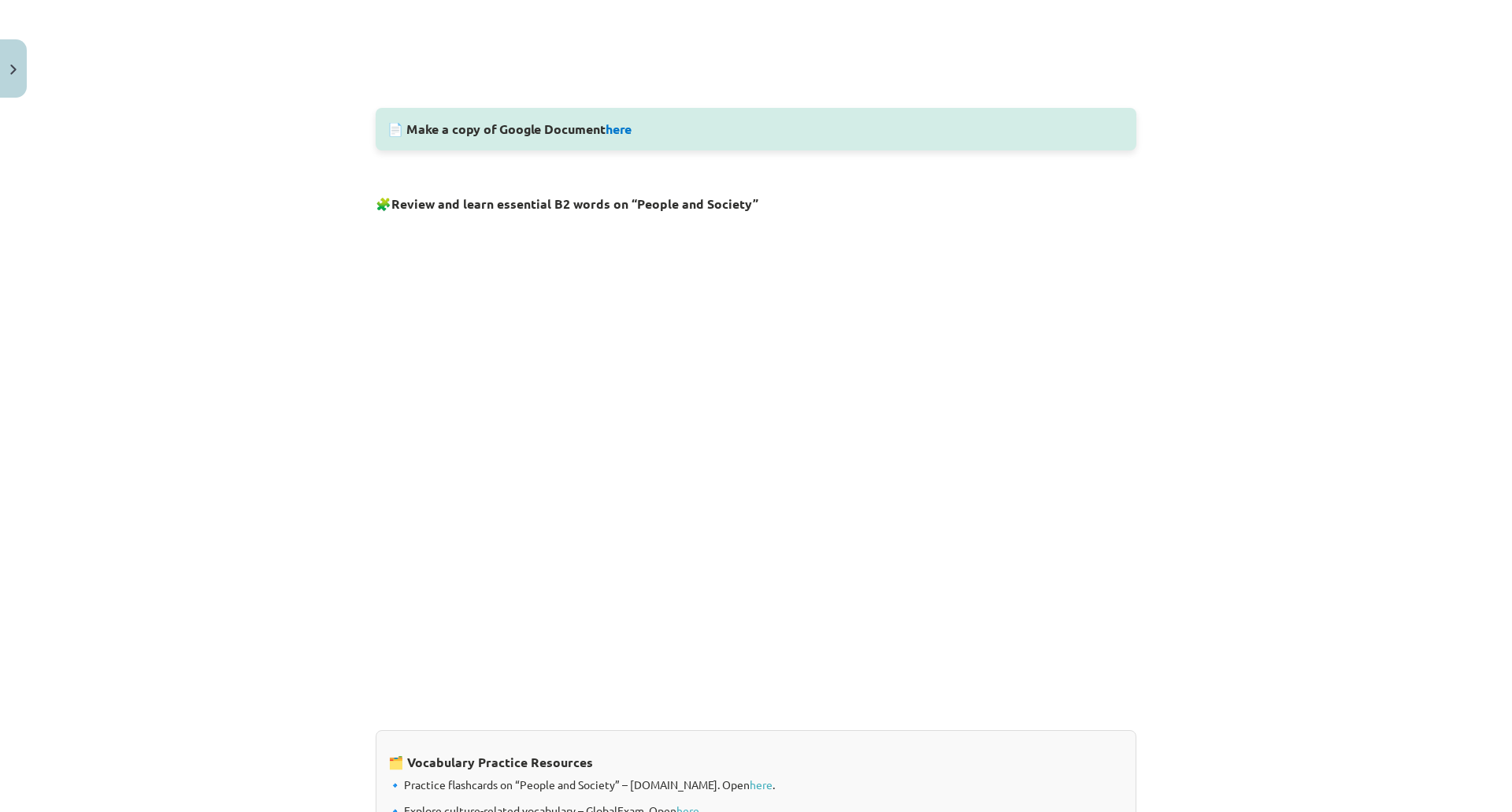
scroll to position [1047, 0]
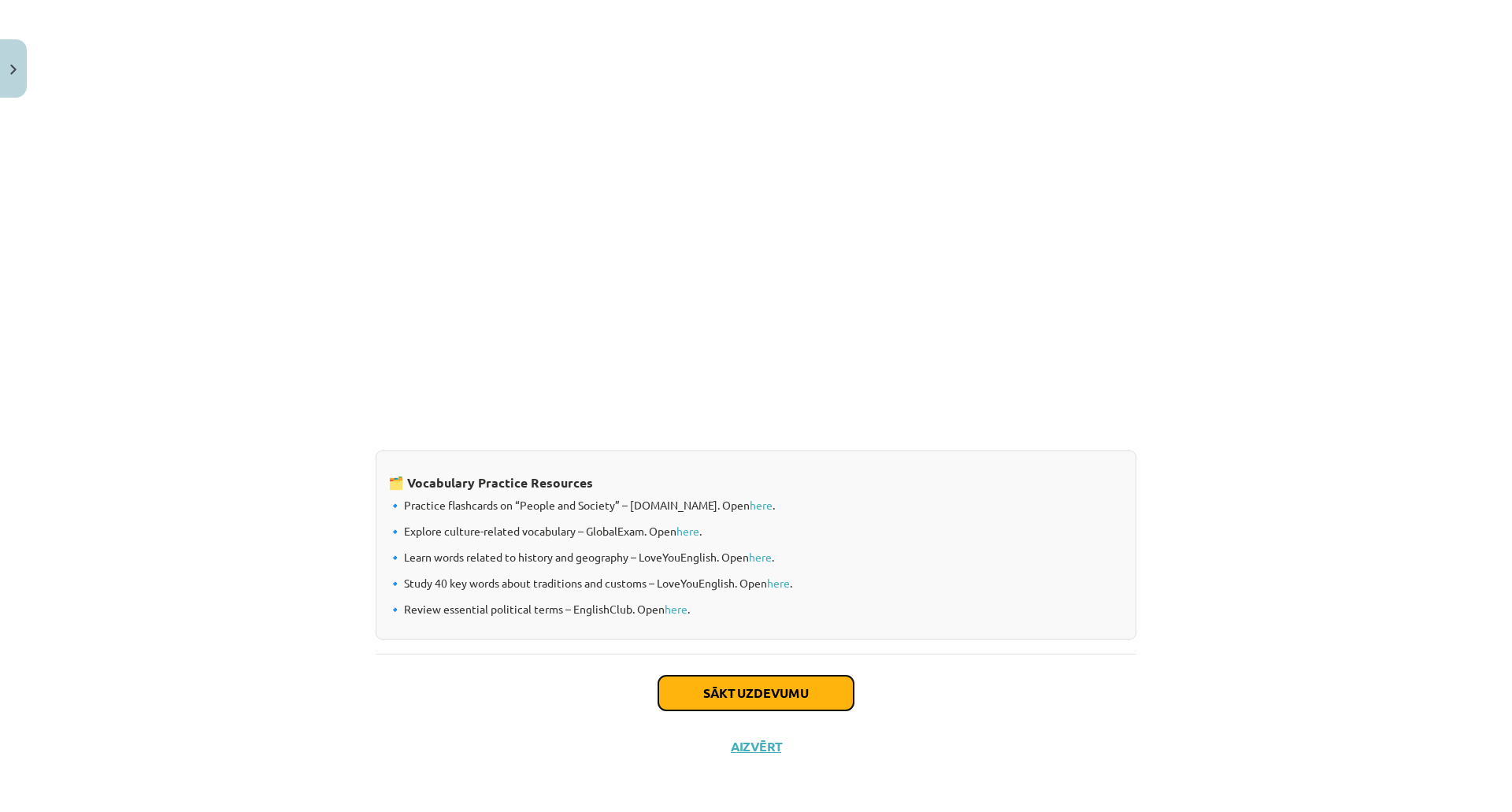
click button "Sākt uzdevumu"
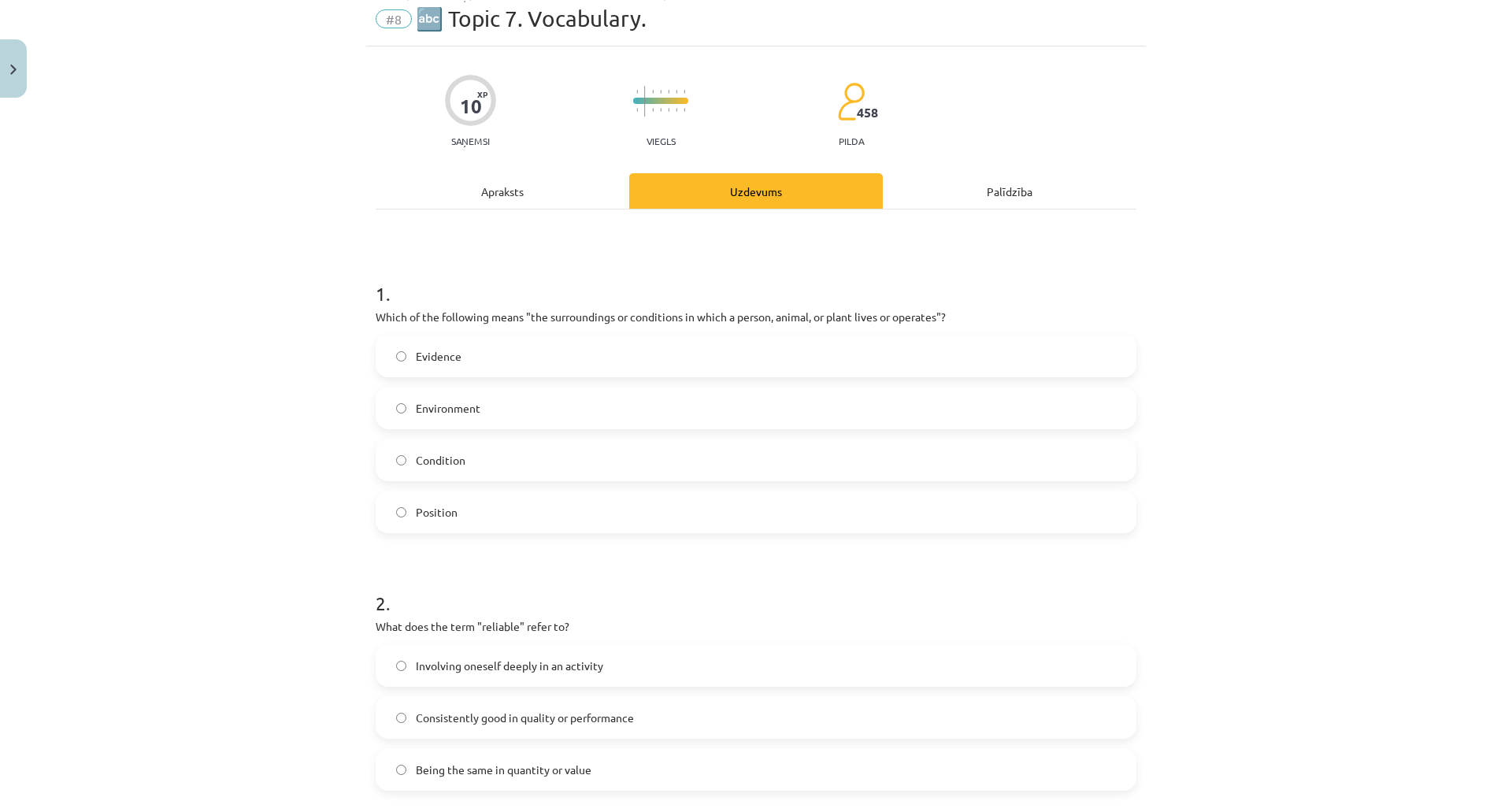
scroll to position [40, 0]
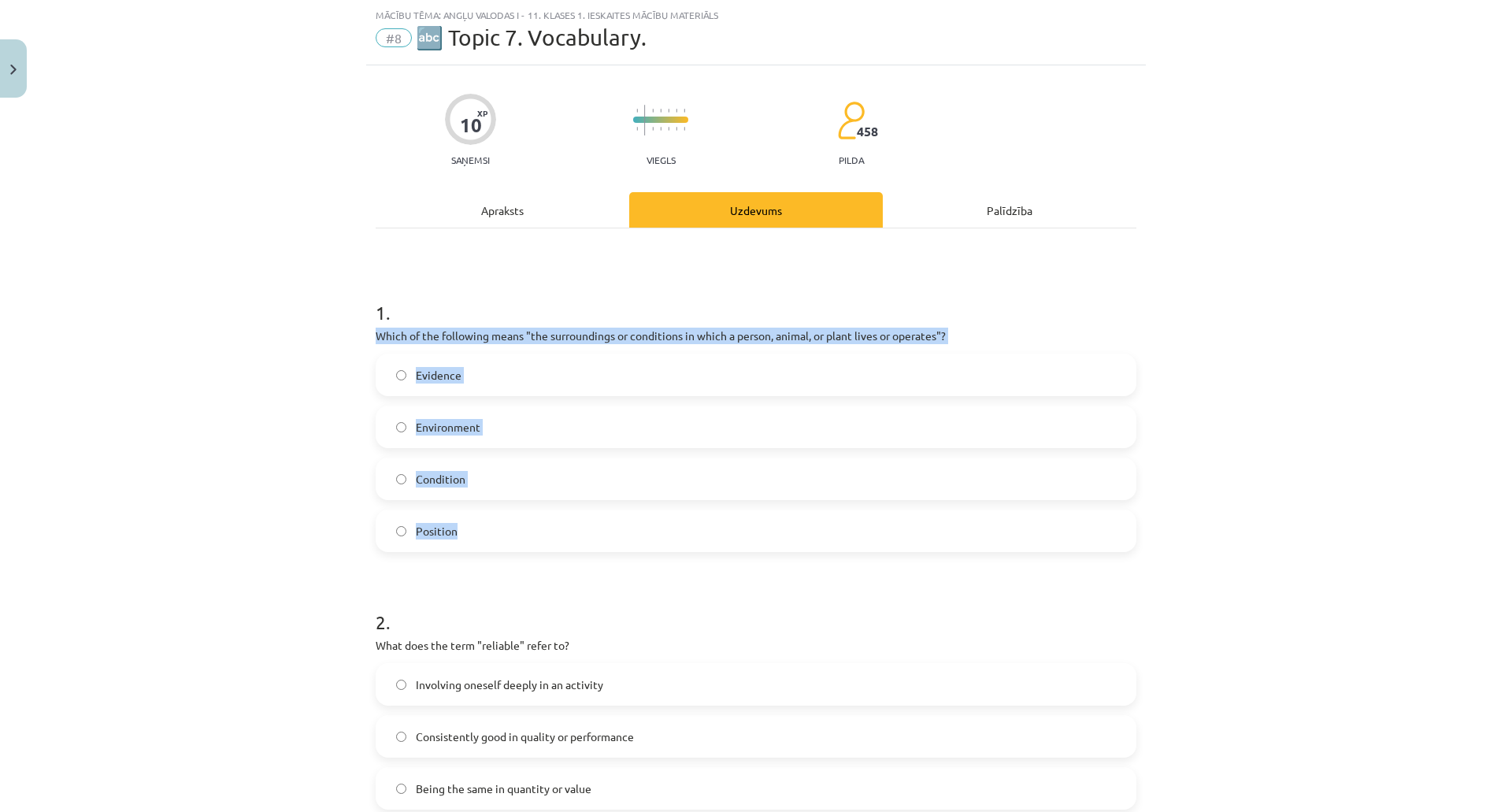
drag, startPoint x: 373, startPoint y: 336, endPoint x: 524, endPoint y: 503, distance: 225.1
click div "1 . Which of the following means "the surroundings or conditions in which a per…"
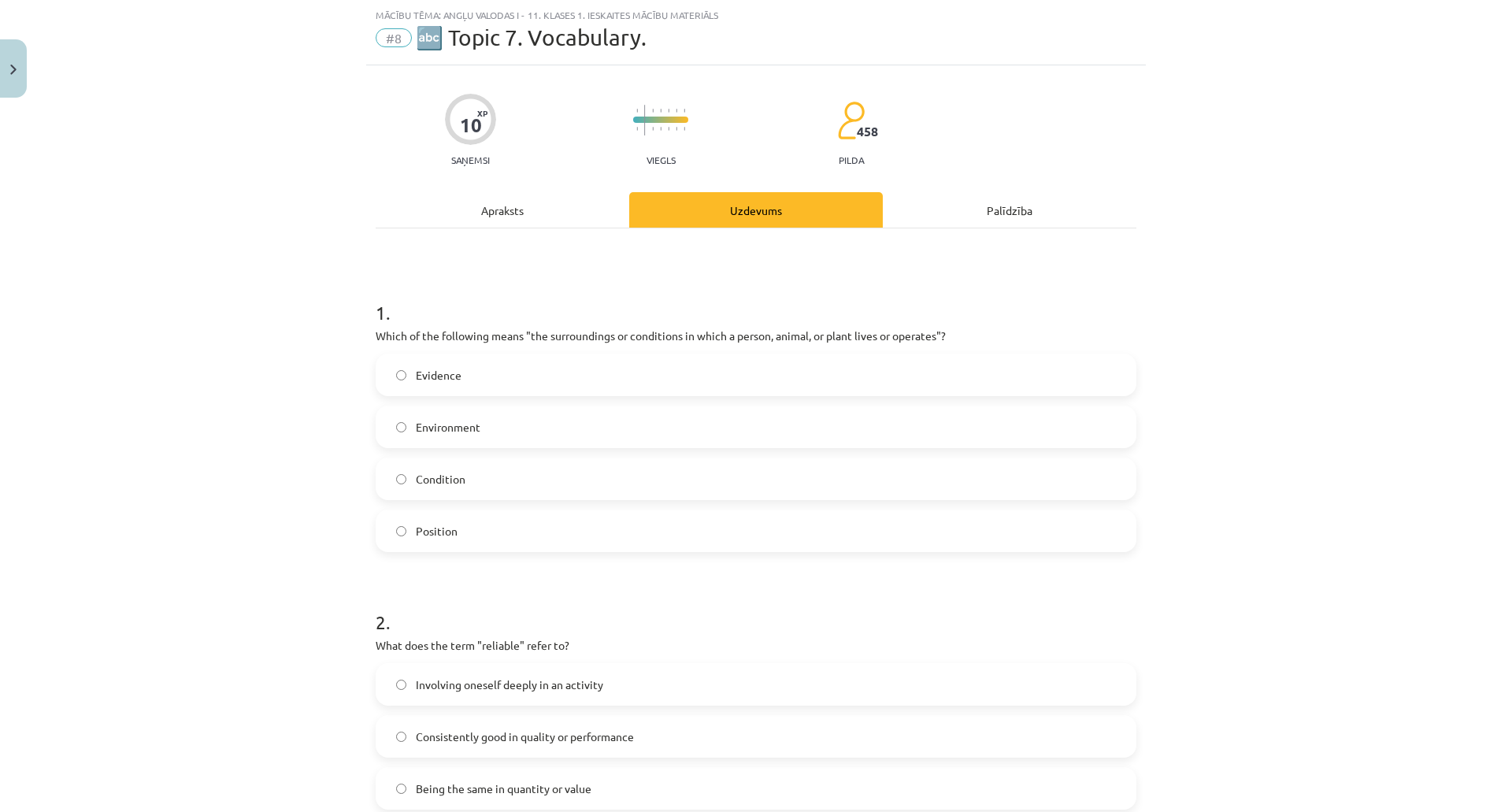
click div "Mācību tēma: Angļu valodas i - 11. klases 1. ieskaites mācību materiāls #8 🔤 To…"
click span "Environment"
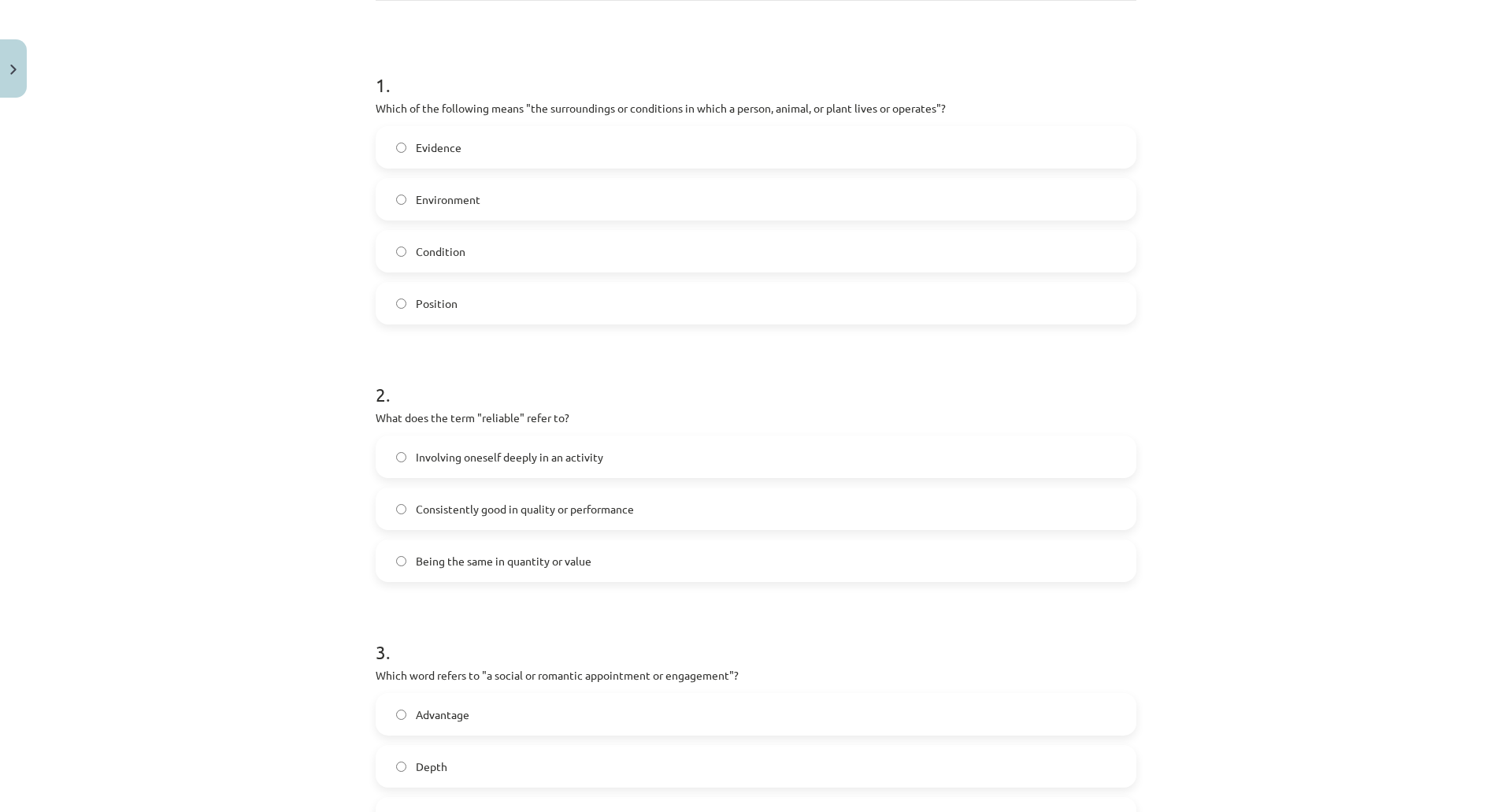
scroll to position [275, 0]
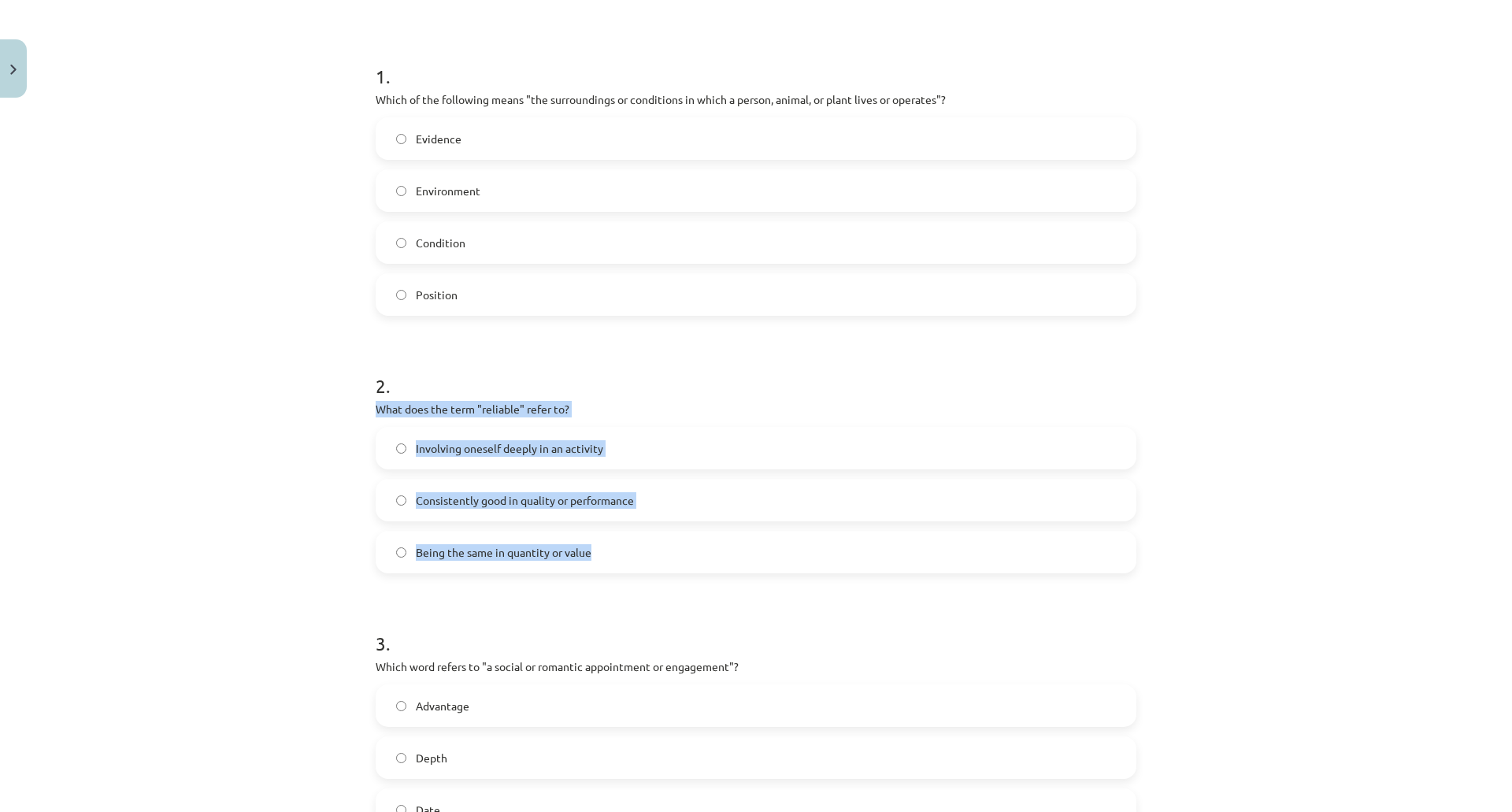
drag, startPoint x: 373, startPoint y: 411, endPoint x: 603, endPoint y: 546, distance: 266.7
click div "2 . What does the term "reliable" refer to? Involving oneself deeply in an acti…"
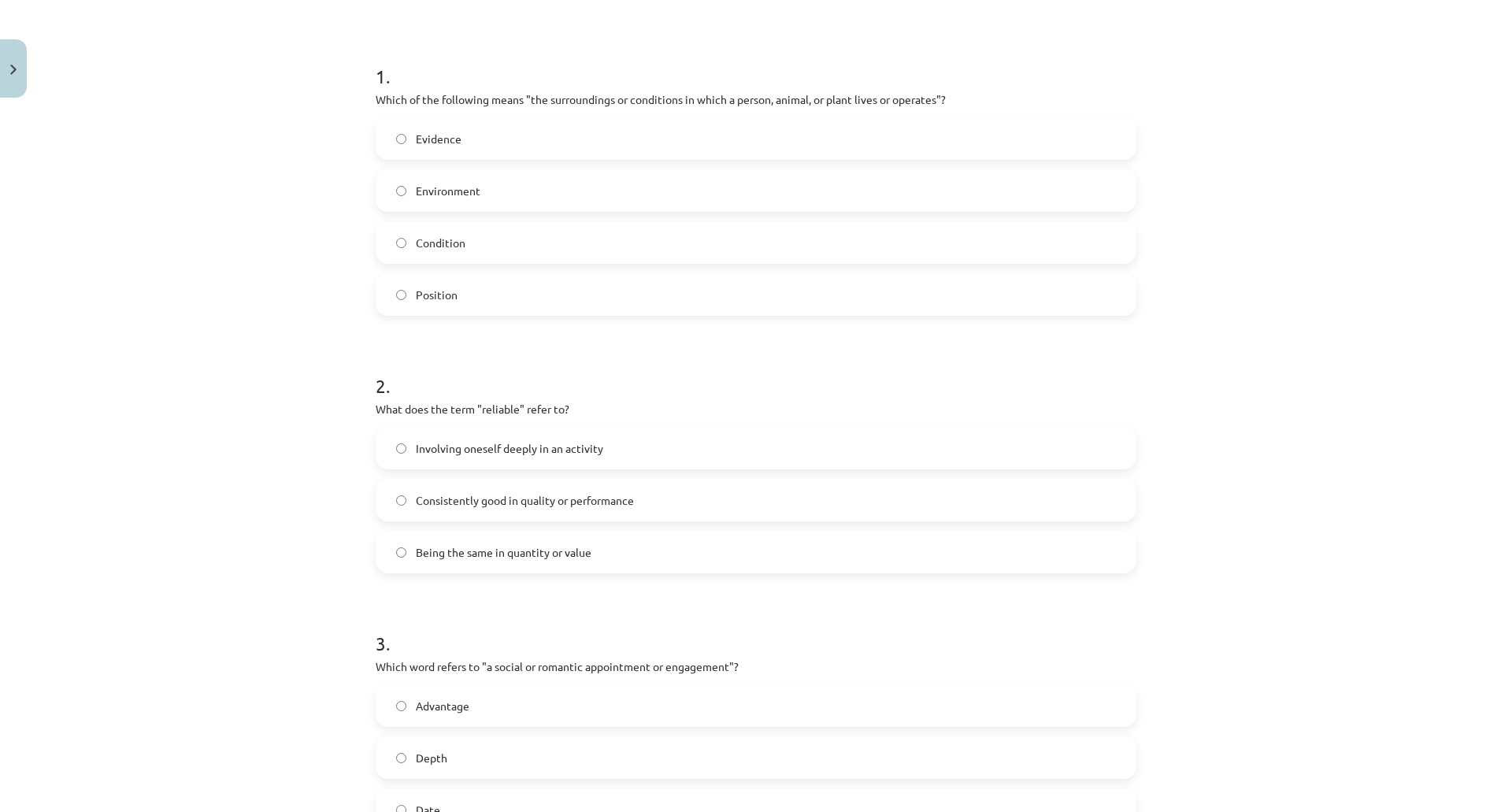
click div "Mācību tēma: Angļu valodas i - 11. klases 1. ieskaites mācību materiāls #8 🔤 To…"
click span "Consistently good in quality or performance"
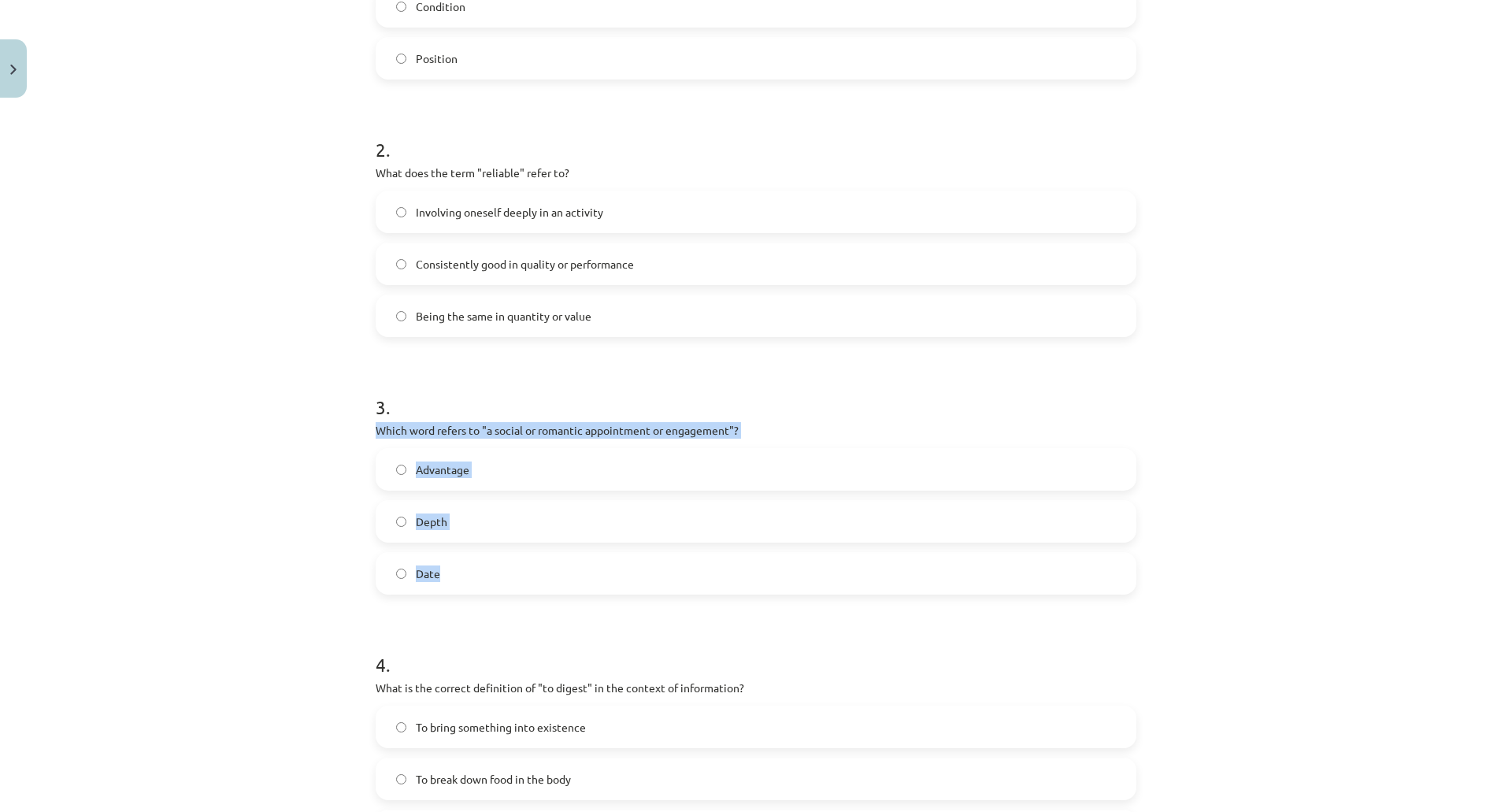
drag, startPoint x: 371, startPoint y: 431, endPoint x: 527, endPoint y: 563, distance: 204.4
click div "3 . Which word refers to "a social or romantic appointment or engagement"? Adva…"
click div "Mācību tēma: Angļu valodas i - 11. klases 1. ieskaites mācību materiāls #8 🔤 To…"
click div "Advantage Depth Date"
click span "Date"
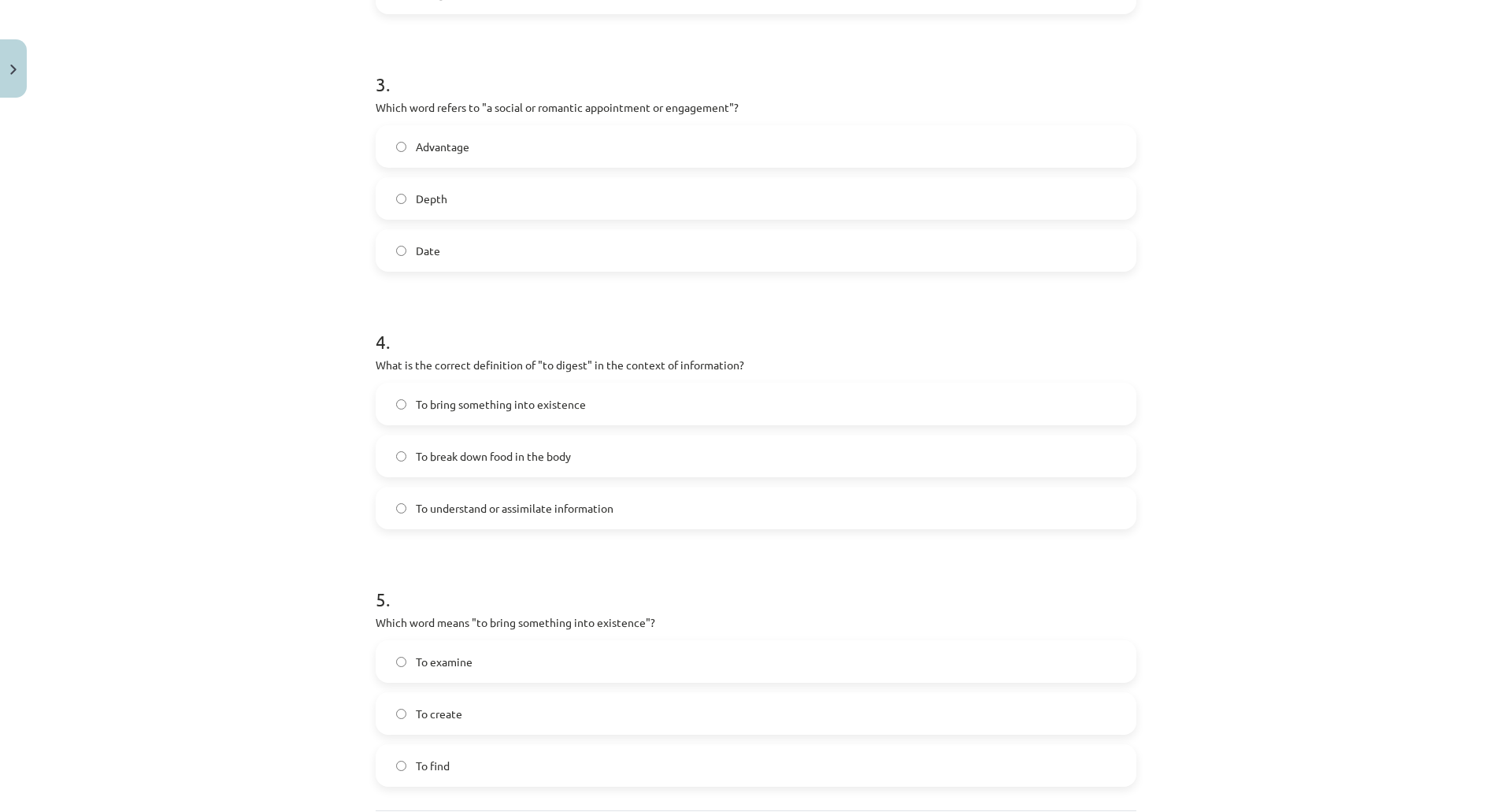
scroll to position [905, 0]
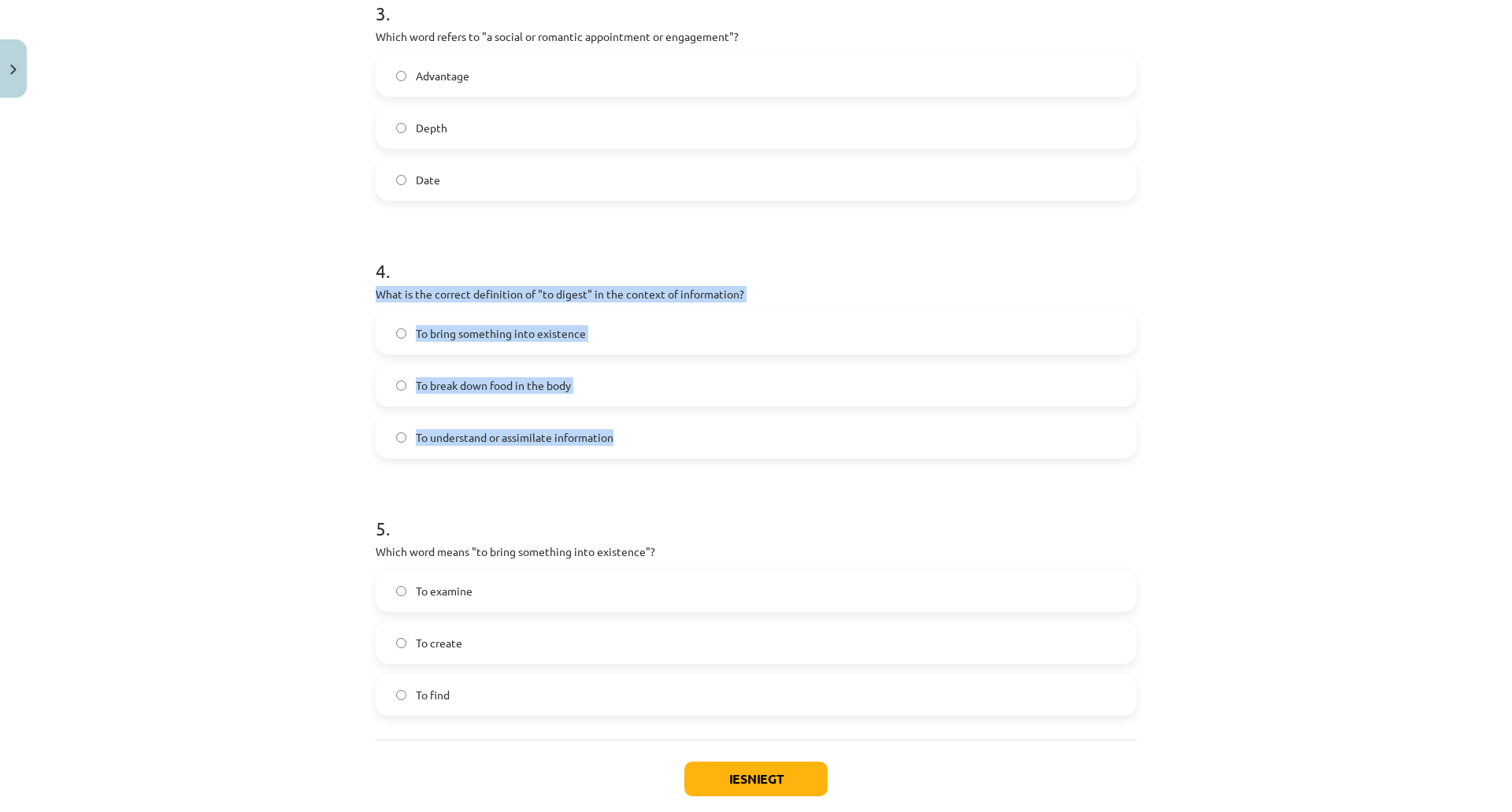
drag, startPoint x: 371, startPoint y: 294, endPoint x: 629, endPoint y: 426, distance: 289.8
click div "4 . What is the correct definition of "to digest" in the context of information…"
click div "Mācību tēma: Angļu valodas i - 11. klases 1. ieskaites mācību materiāls #8 🔤 To…"
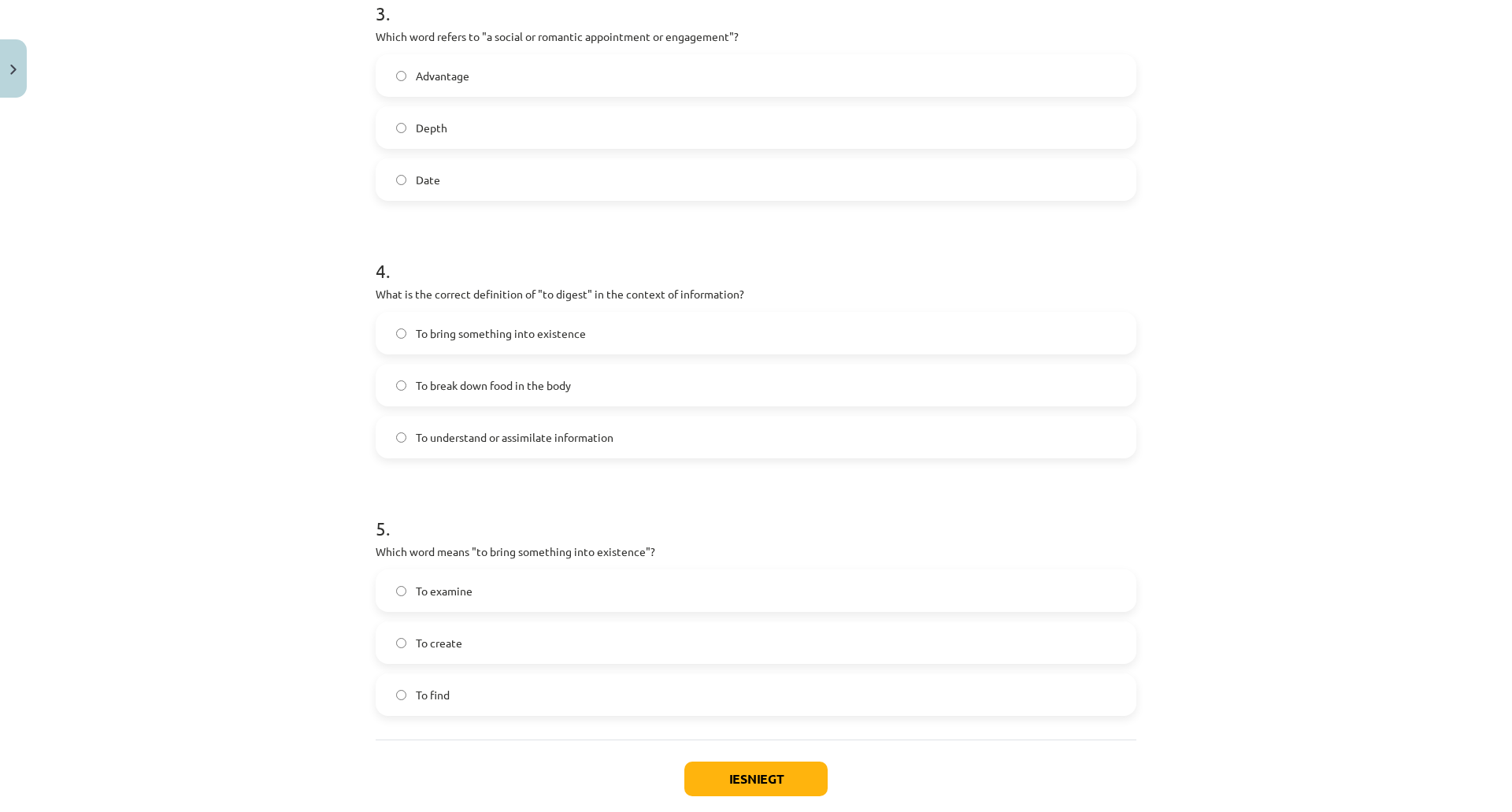
click label "To understand or assimilate information"
drag, startPoint x: 374, startPoint y: 553, endPoint x: 522, endPoint y: 683, distance: 197.0
click div "5 . Which word means "to bring something into existence"? To examine To create …"
click div "Mācību tēma: Angļu valodas i - 11. klases 1. ieskaites mācību materiāls #8 🔤 To…"
click label "To create"
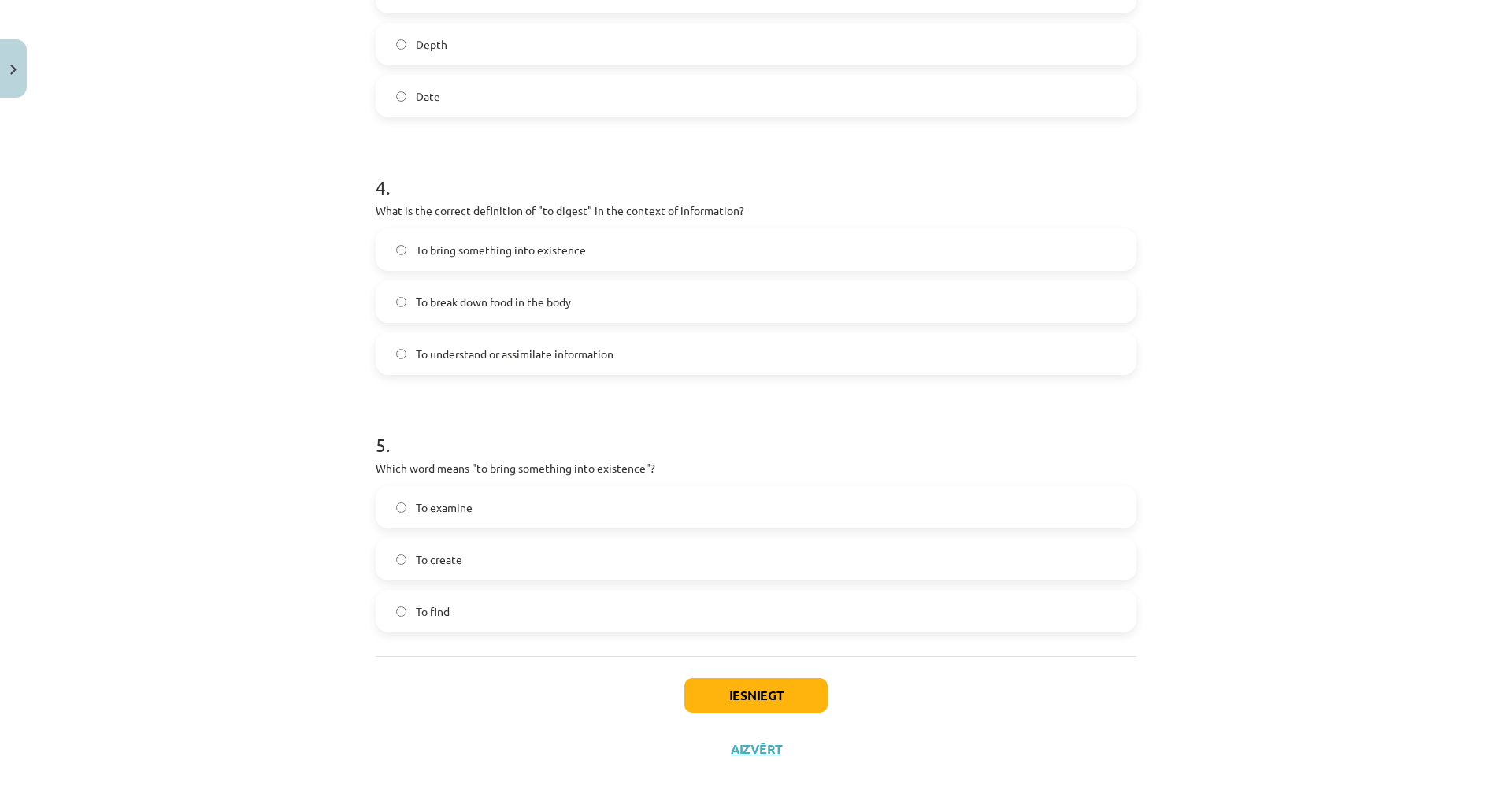
scroll to position [992, 0]
click button "Iesniegt"
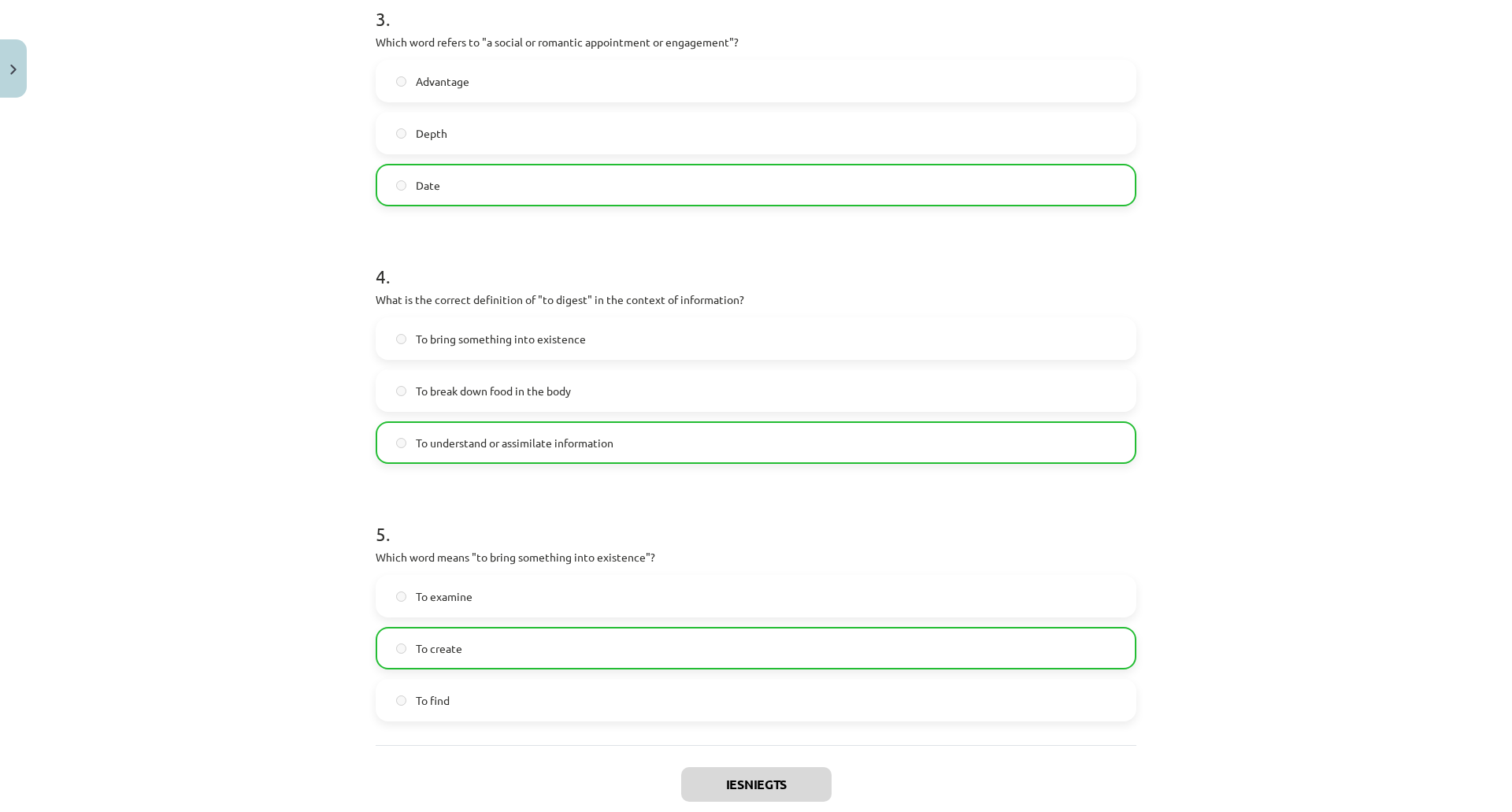
scroll to position [1042, 0]
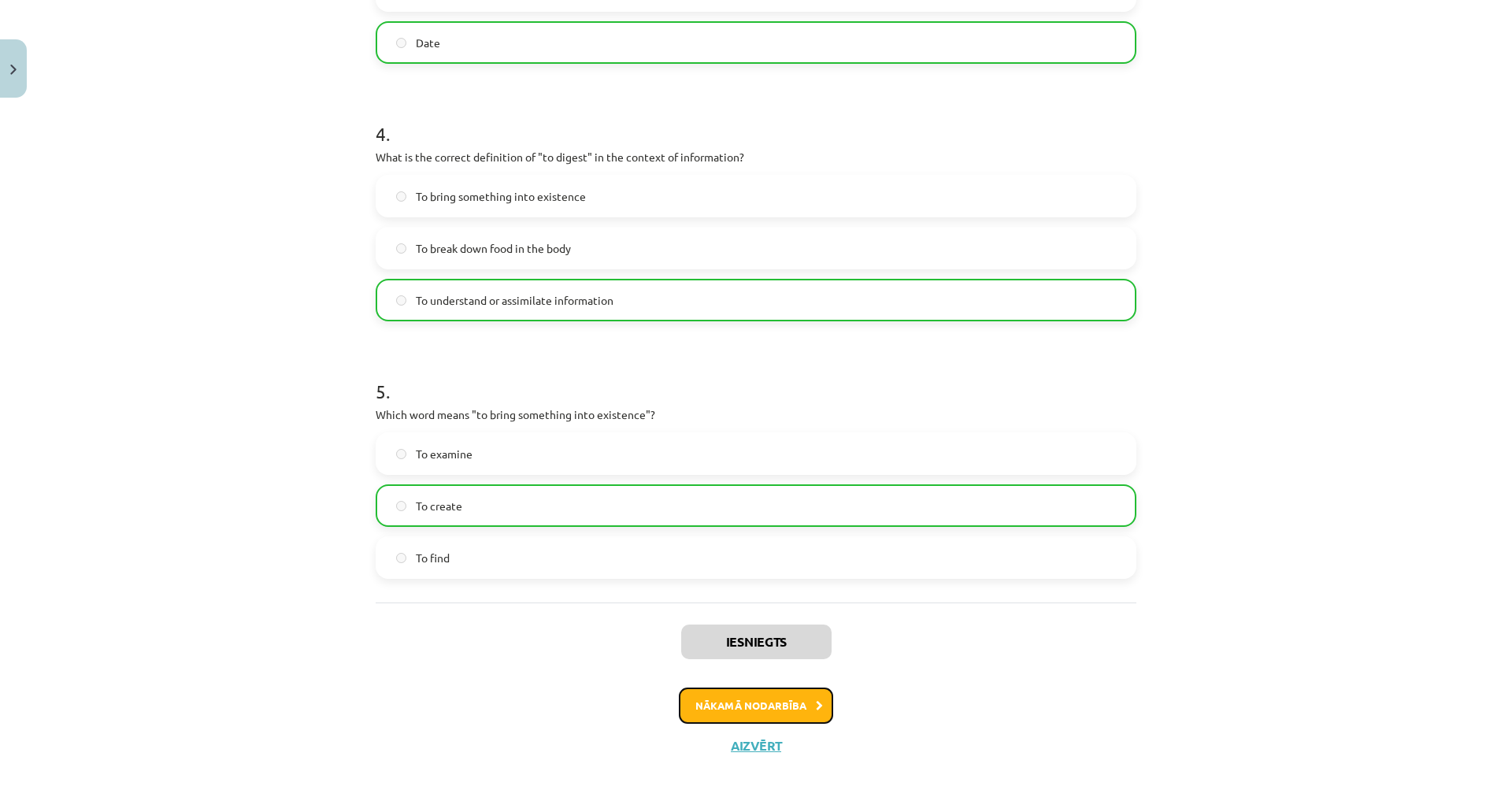
click button "Nākamā nodarbība"
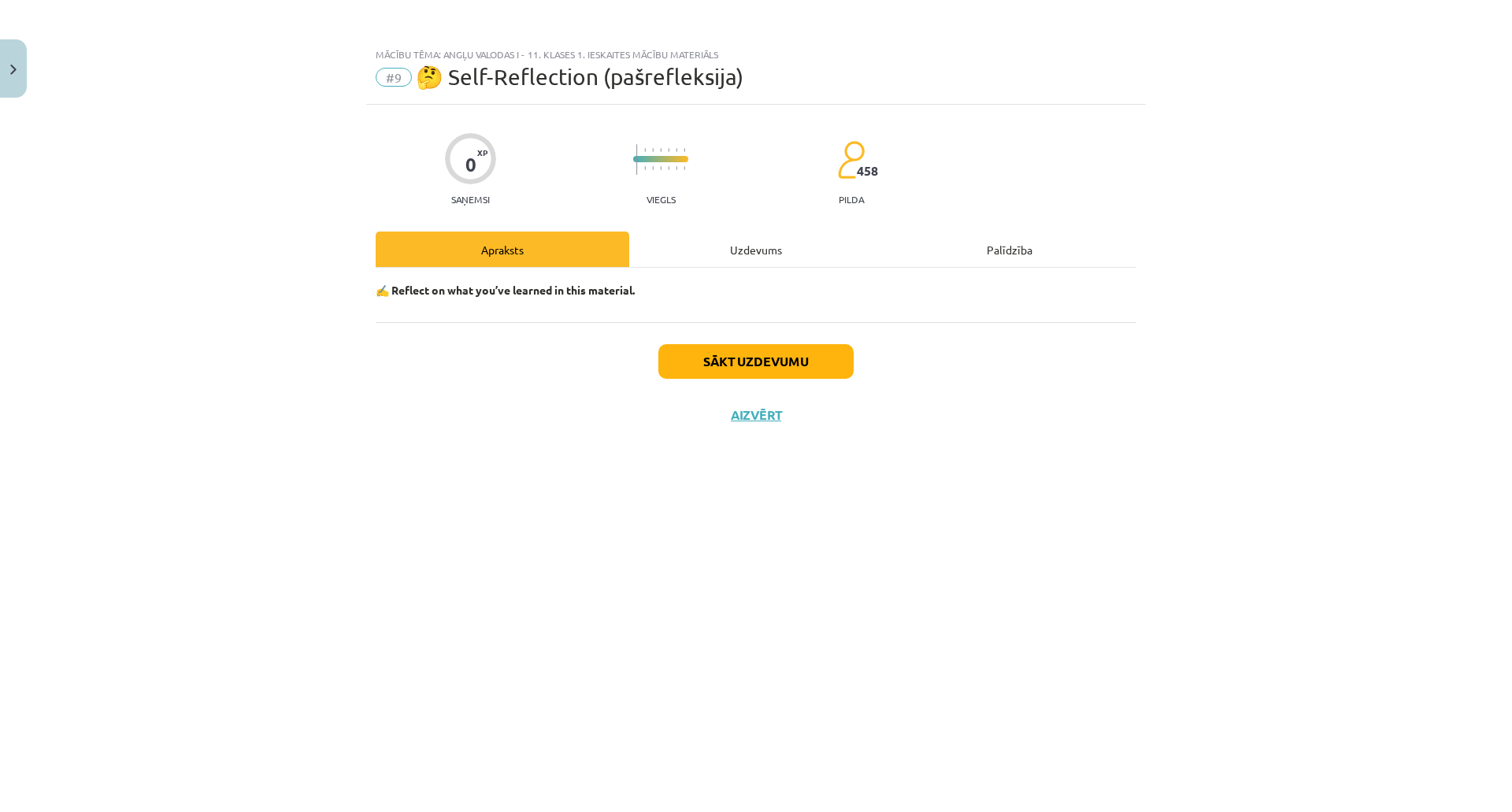
scroll to position [0, 0]
click button "Sākt uzdevumu"
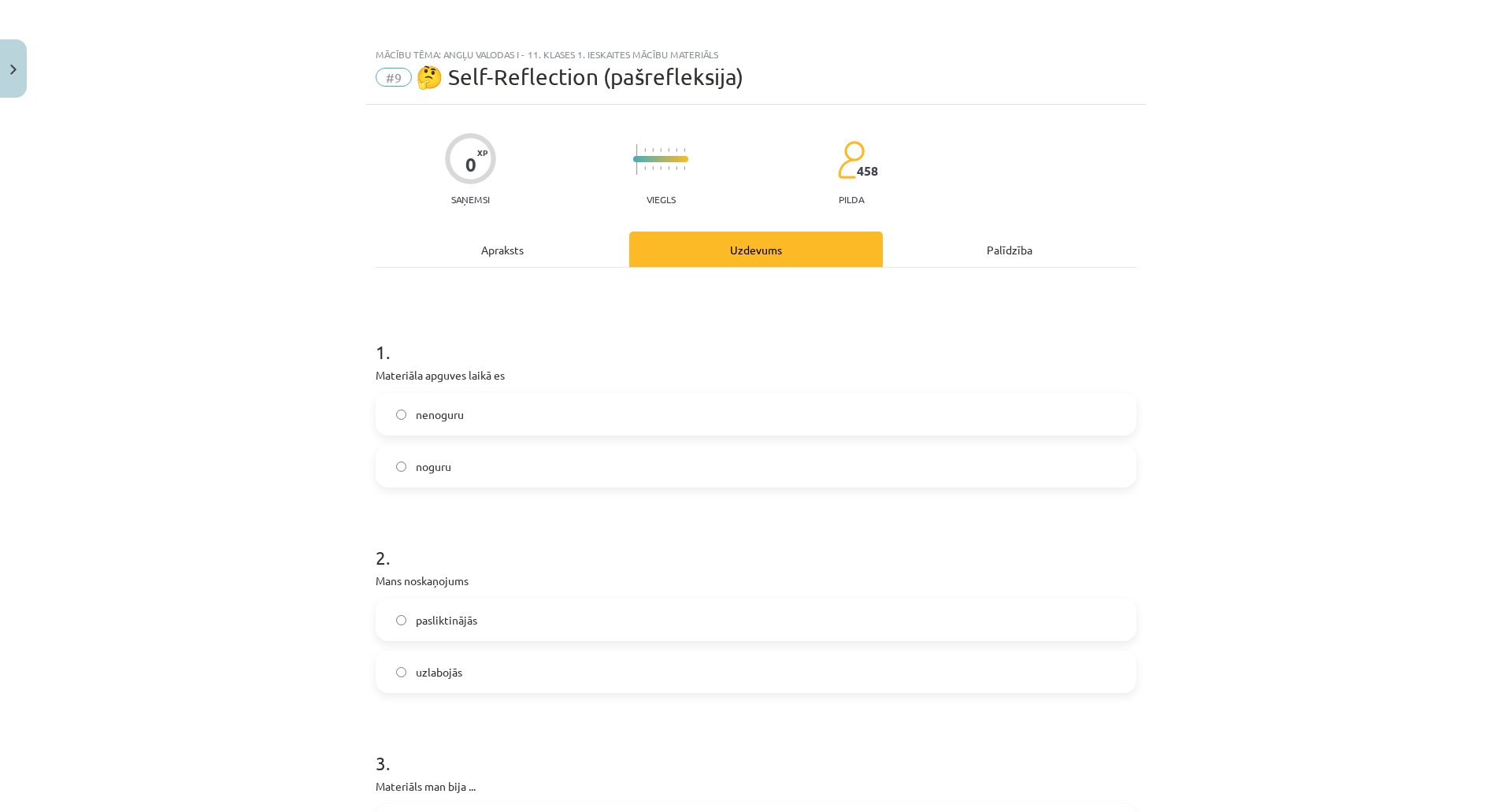
click label "nenoguru"
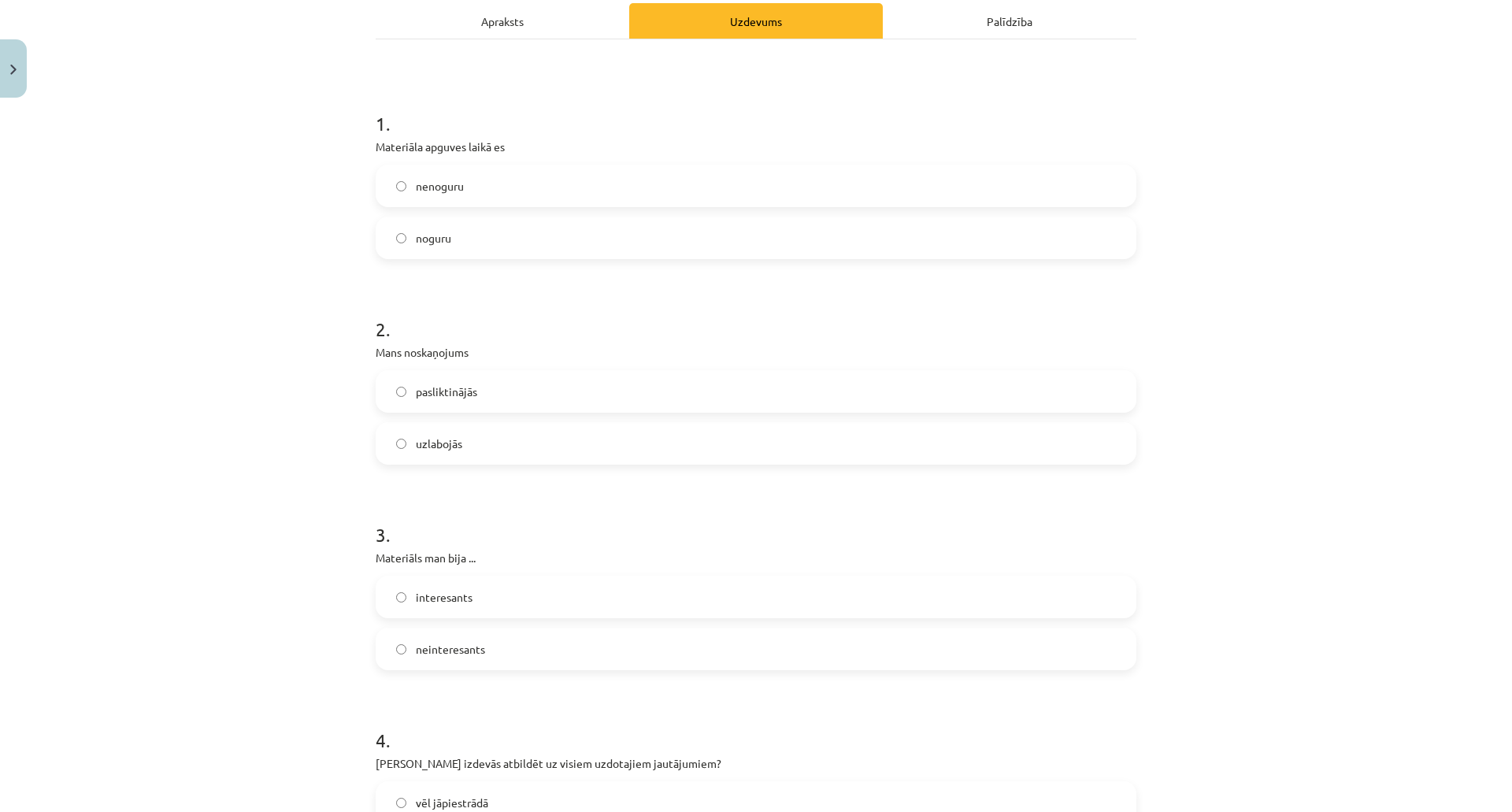
scroll to position [237, 0]
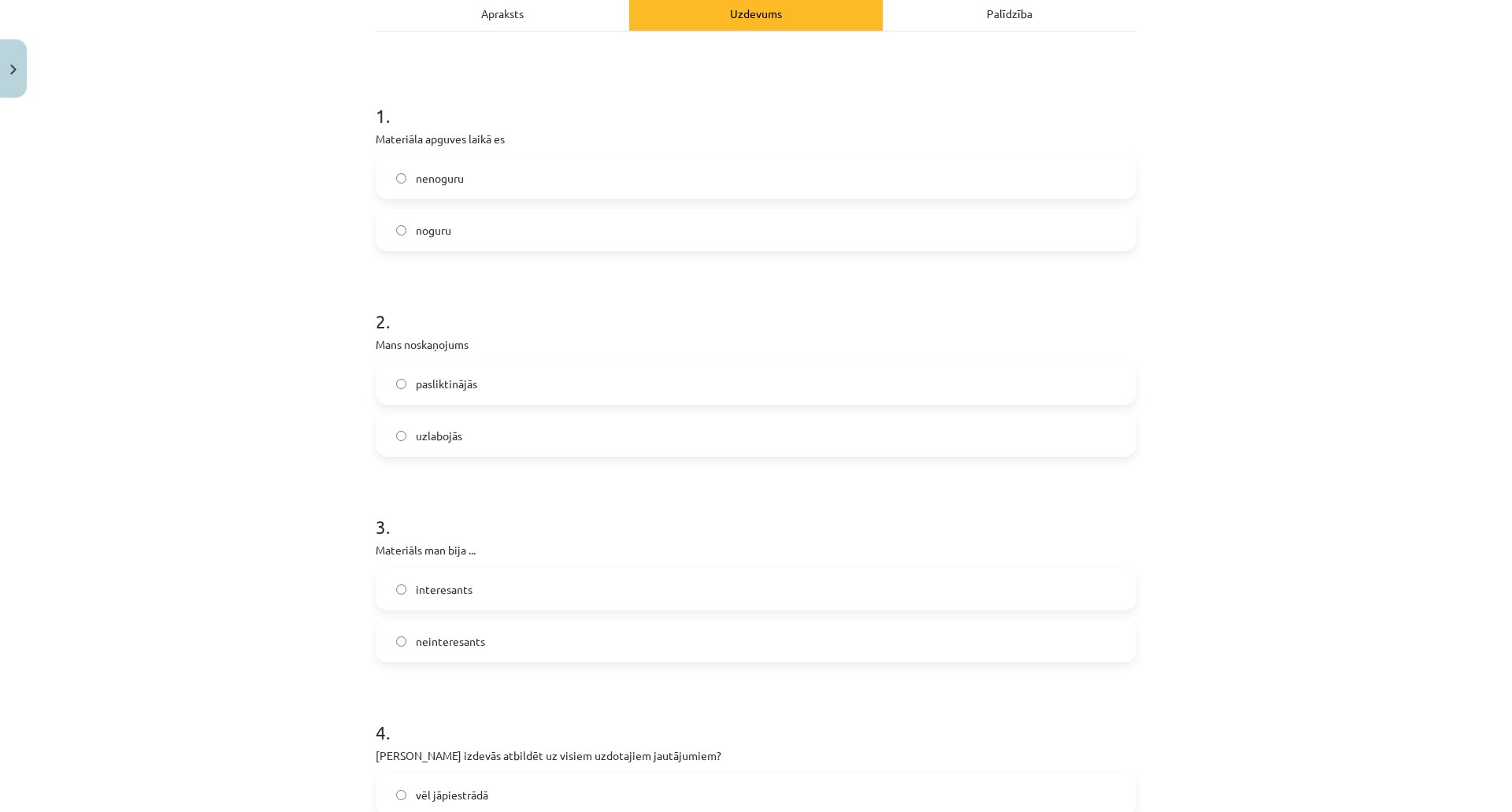
click label "pasliktinājās"
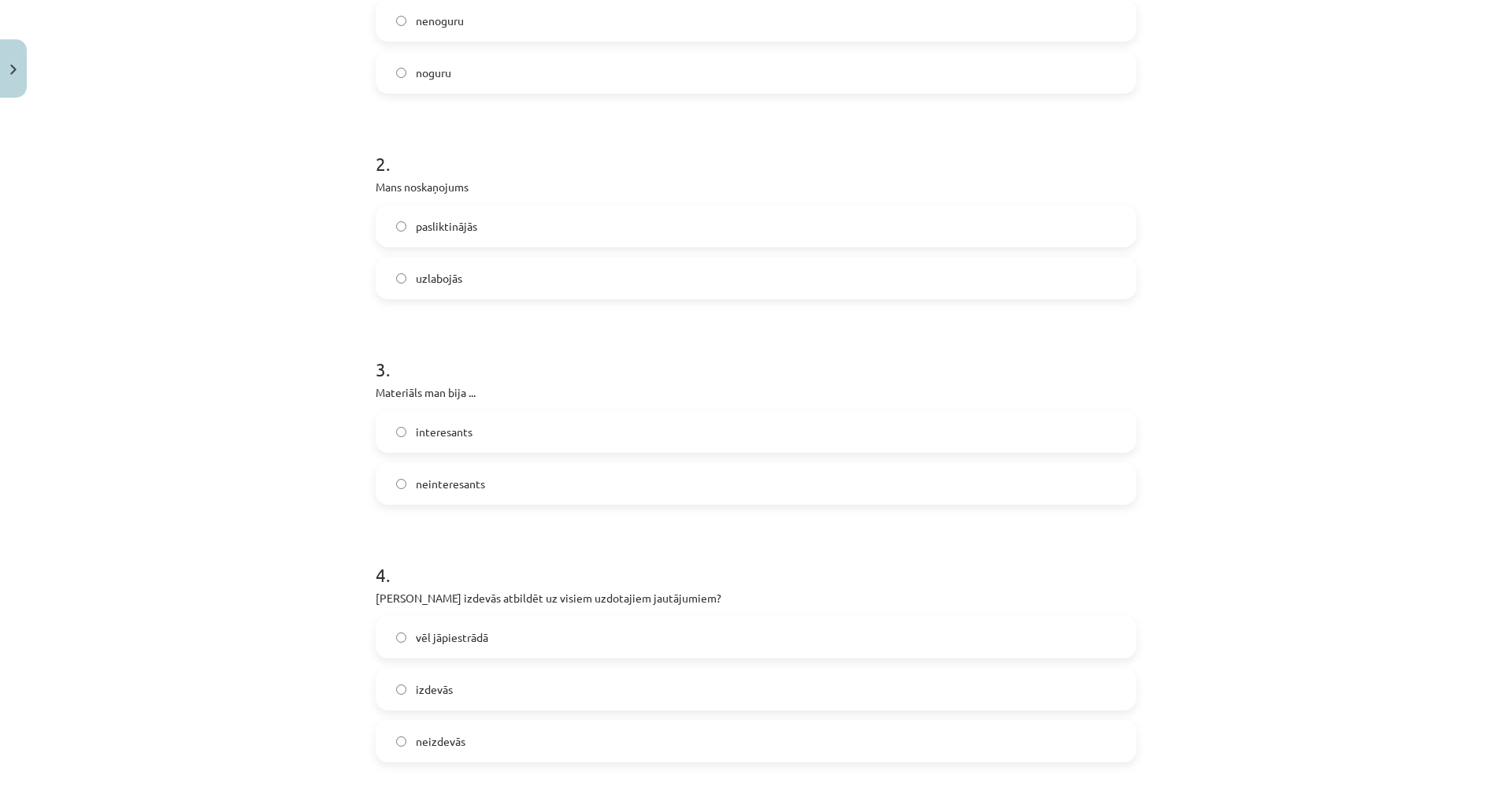
click label "interesants"
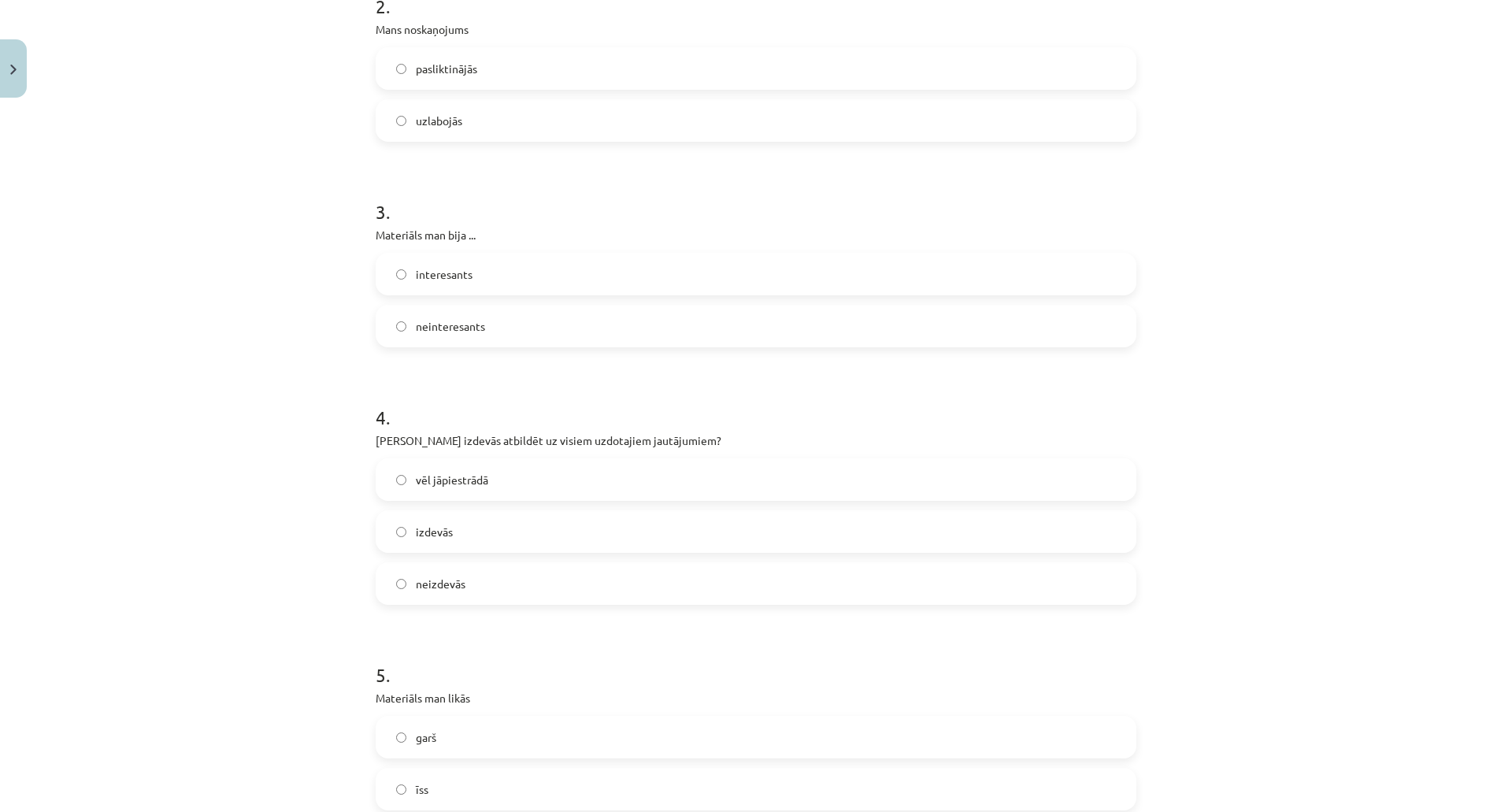
click label "vēl jāpiestrādā"
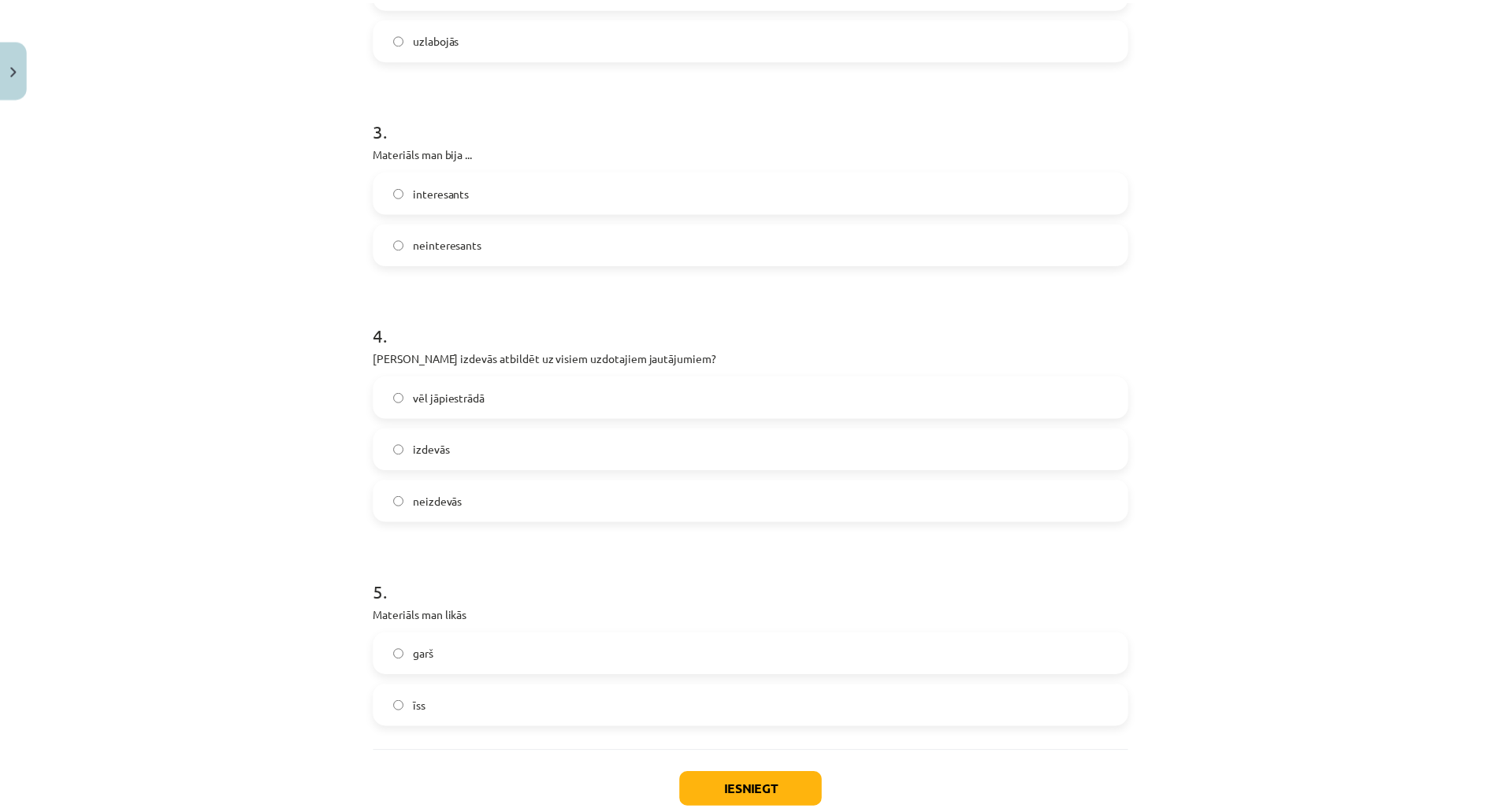
scroll to position [733, 0]
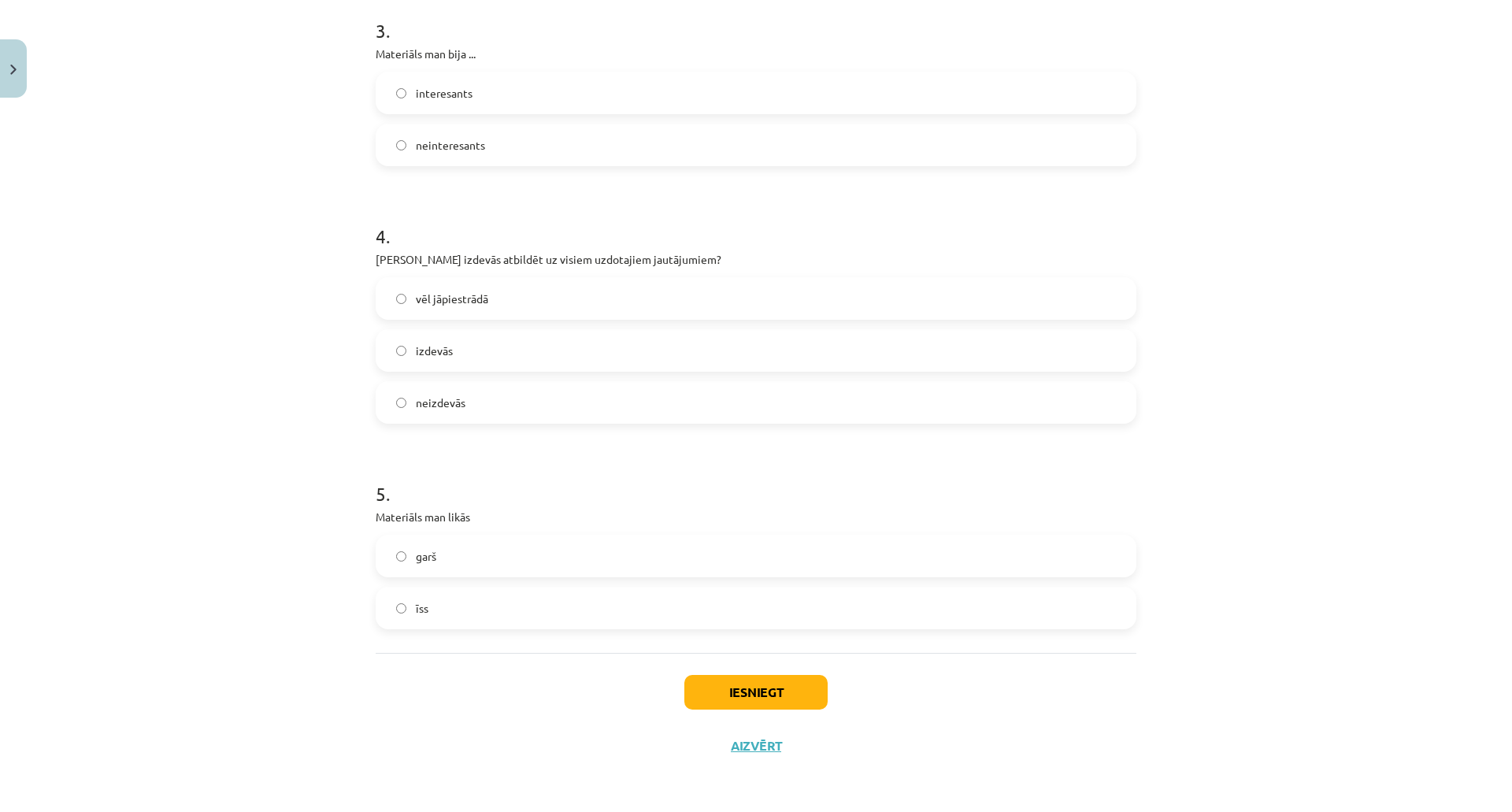
click label "garš"
click label "īss"
click label "garš"
click label "īss"
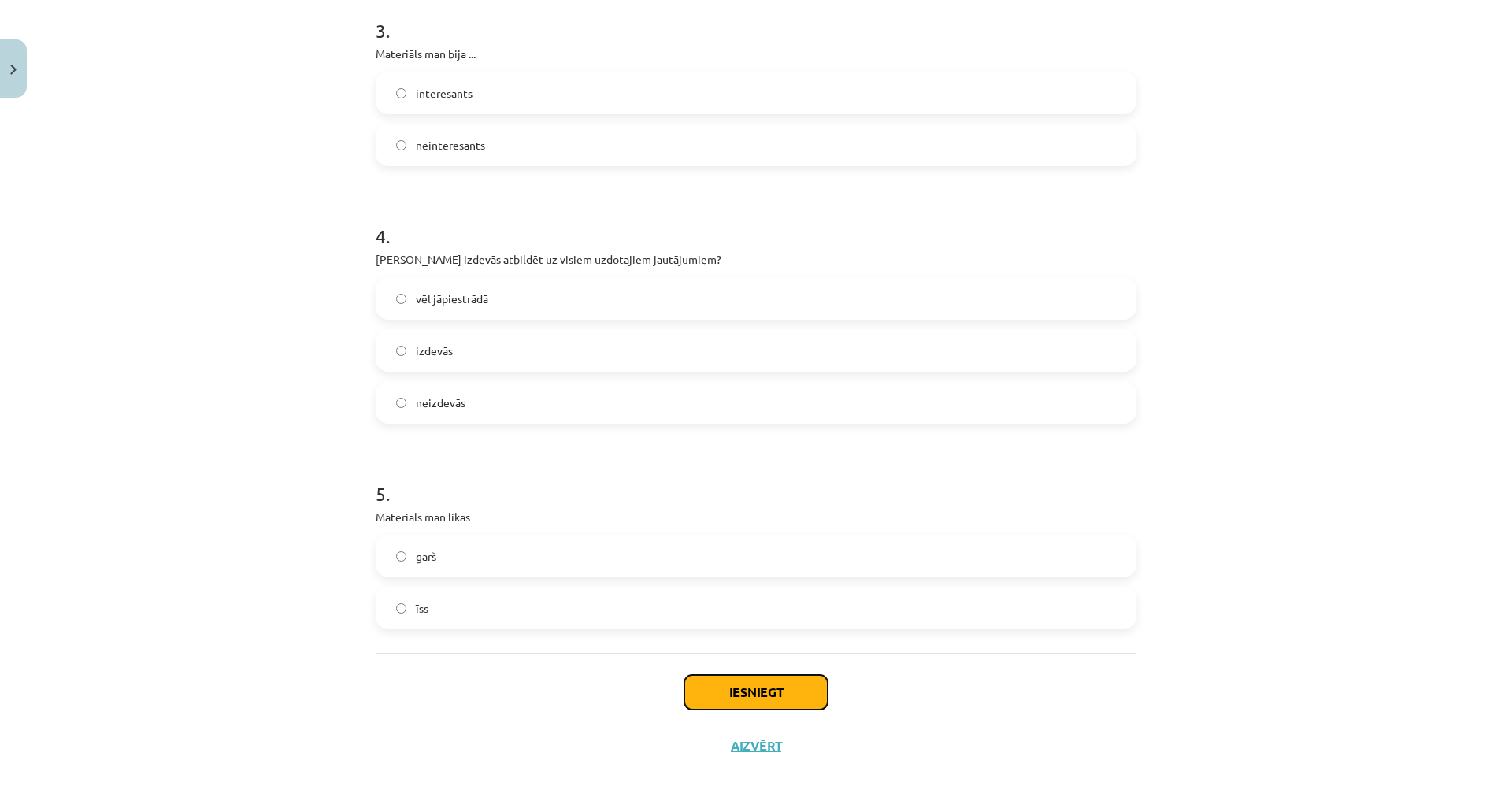
click button "Iesniegt"
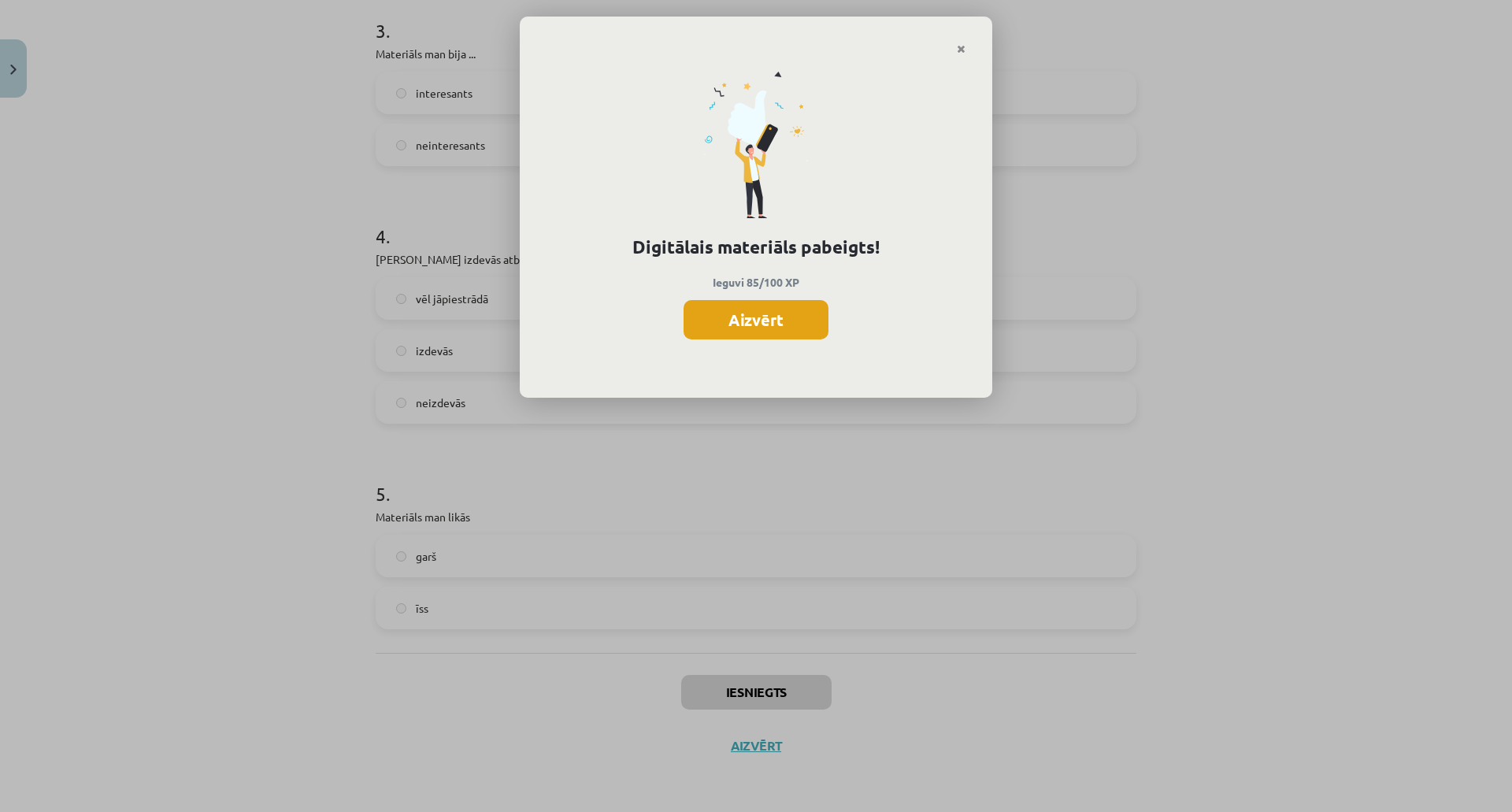
click button "Aizvērt"
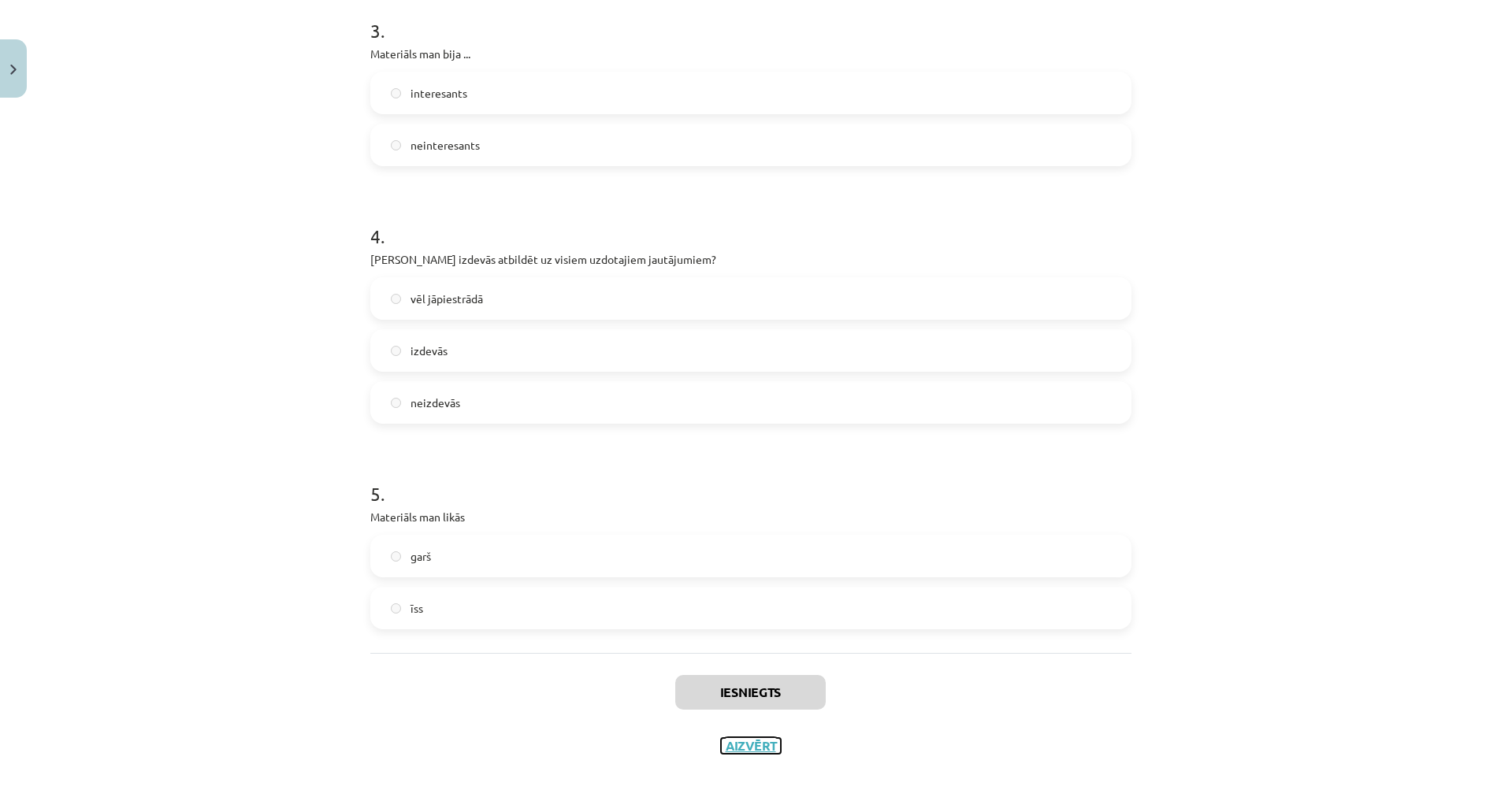
click button "Aizvērt"
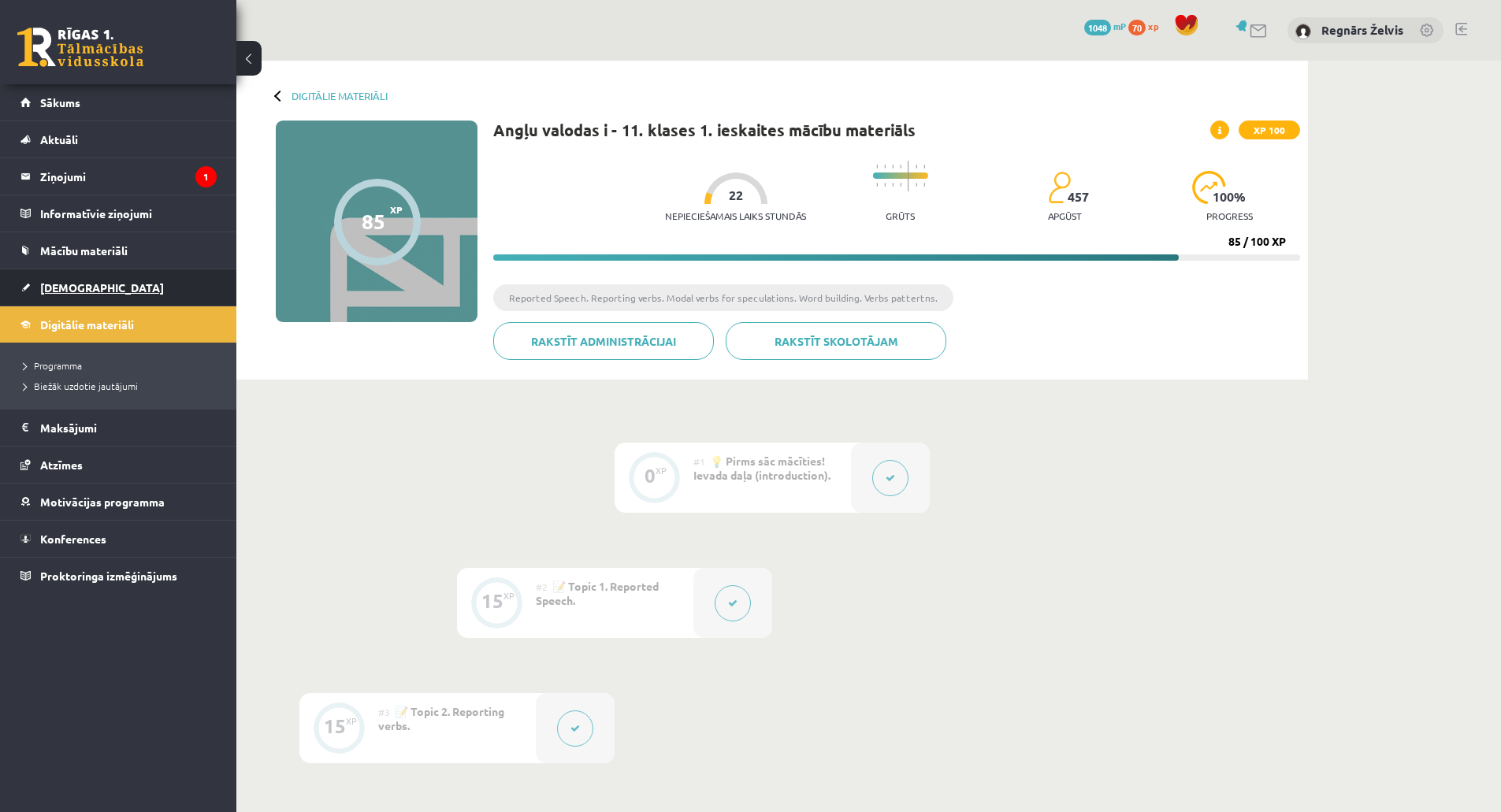
click span "[DEMOGRAPHIC_DATA]"
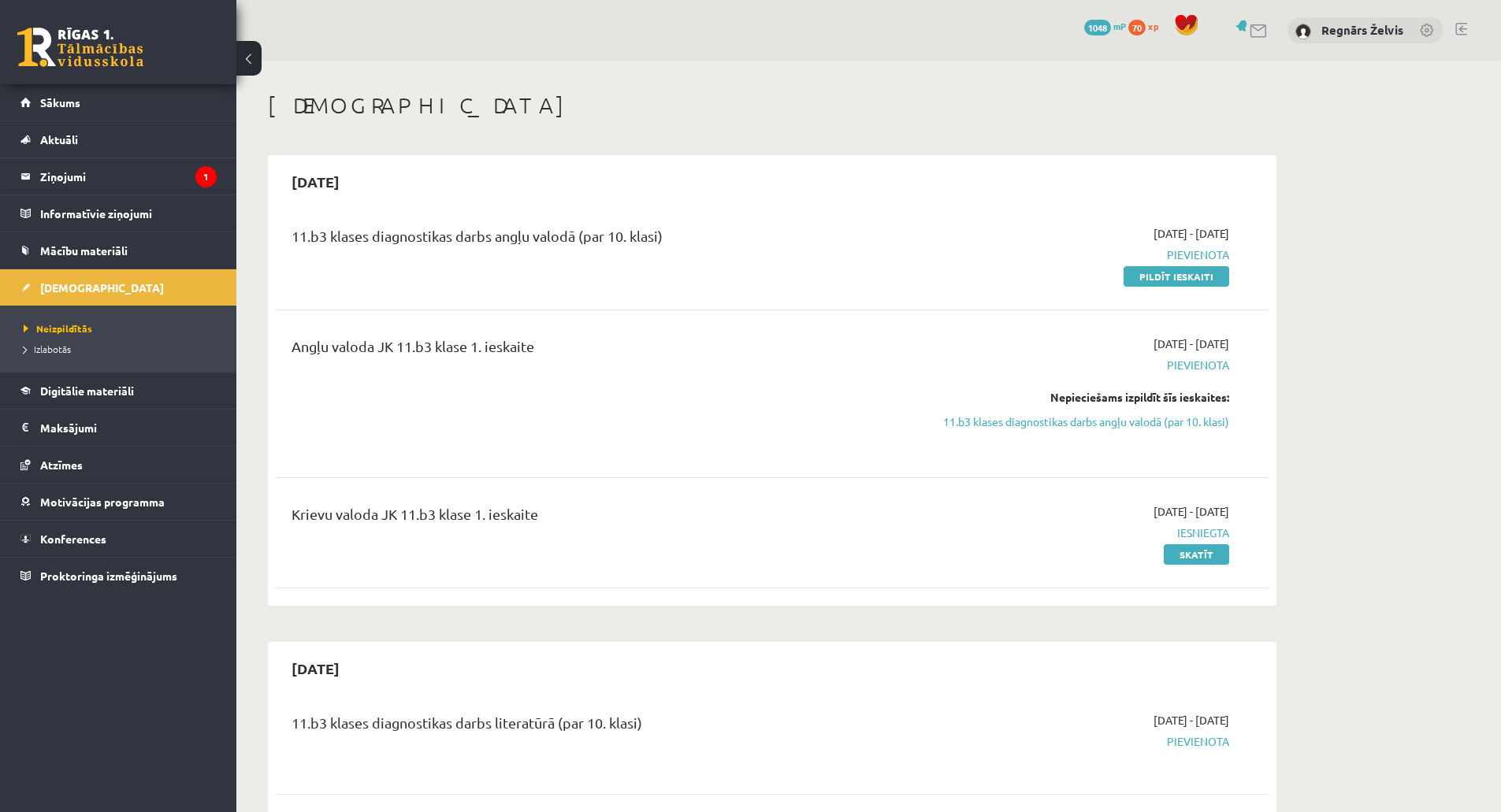
drag, startPoint x: 1160, startPoint y: 277, endPoint x: 821, endPoint y: 55, distance: 405.2
click link "Pildīt ieskaiti"
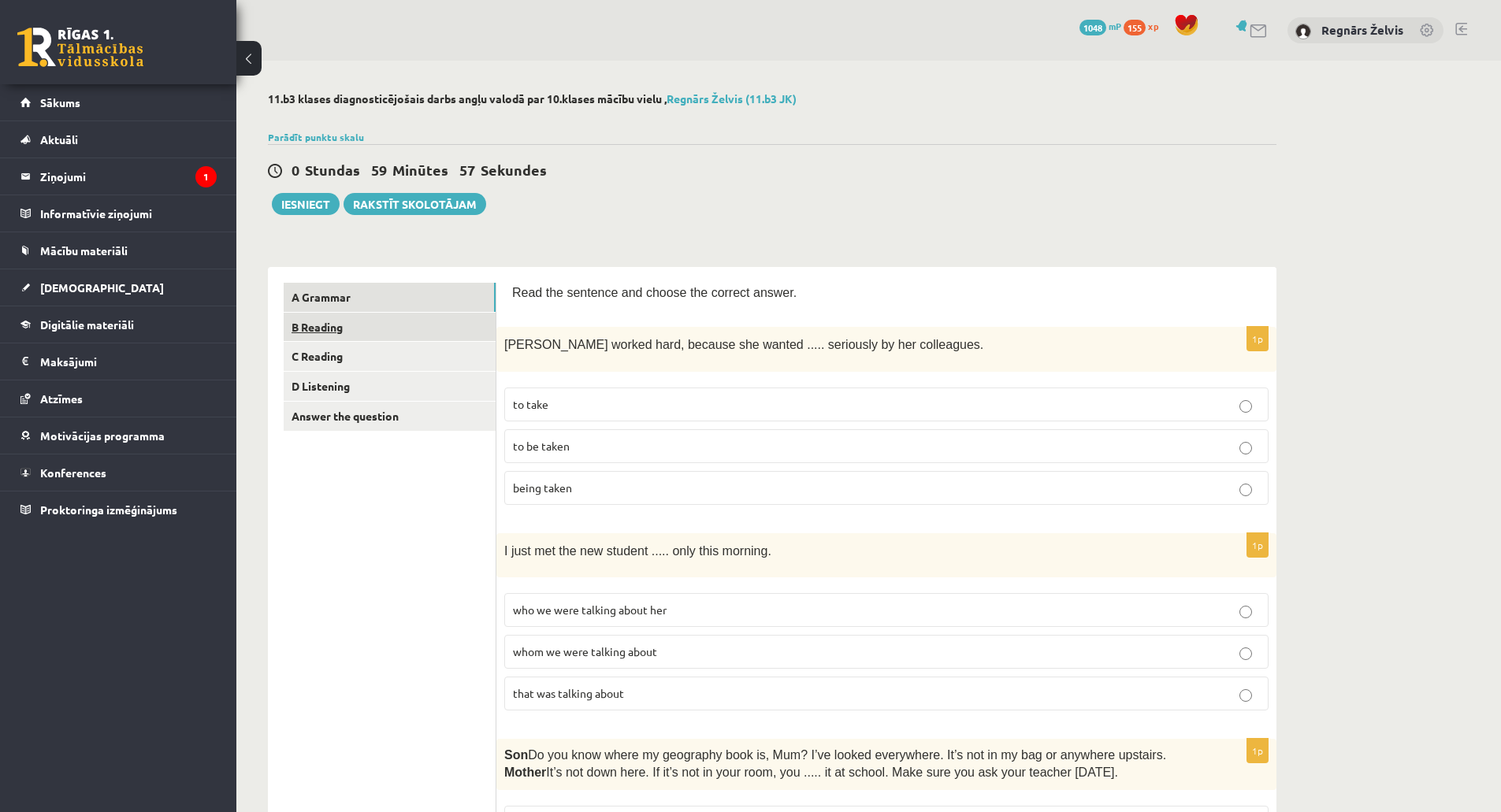
click at [414, 328] on link "B Reading" at bounding box center [389, 327] width 211 height 29
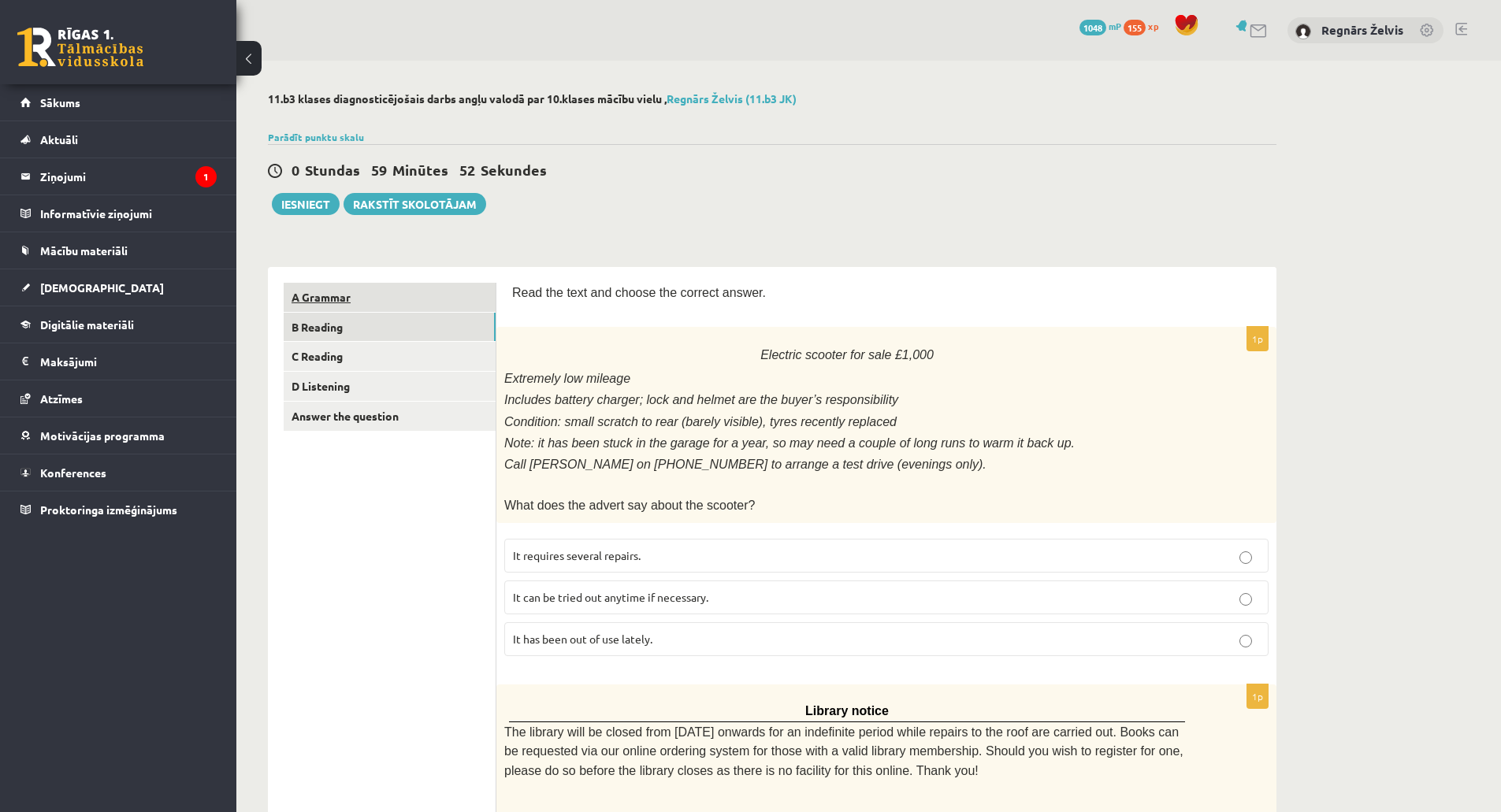
click at [396, 311] on link "A Grammar" at bounding box center [389, 297] width 211 height 29
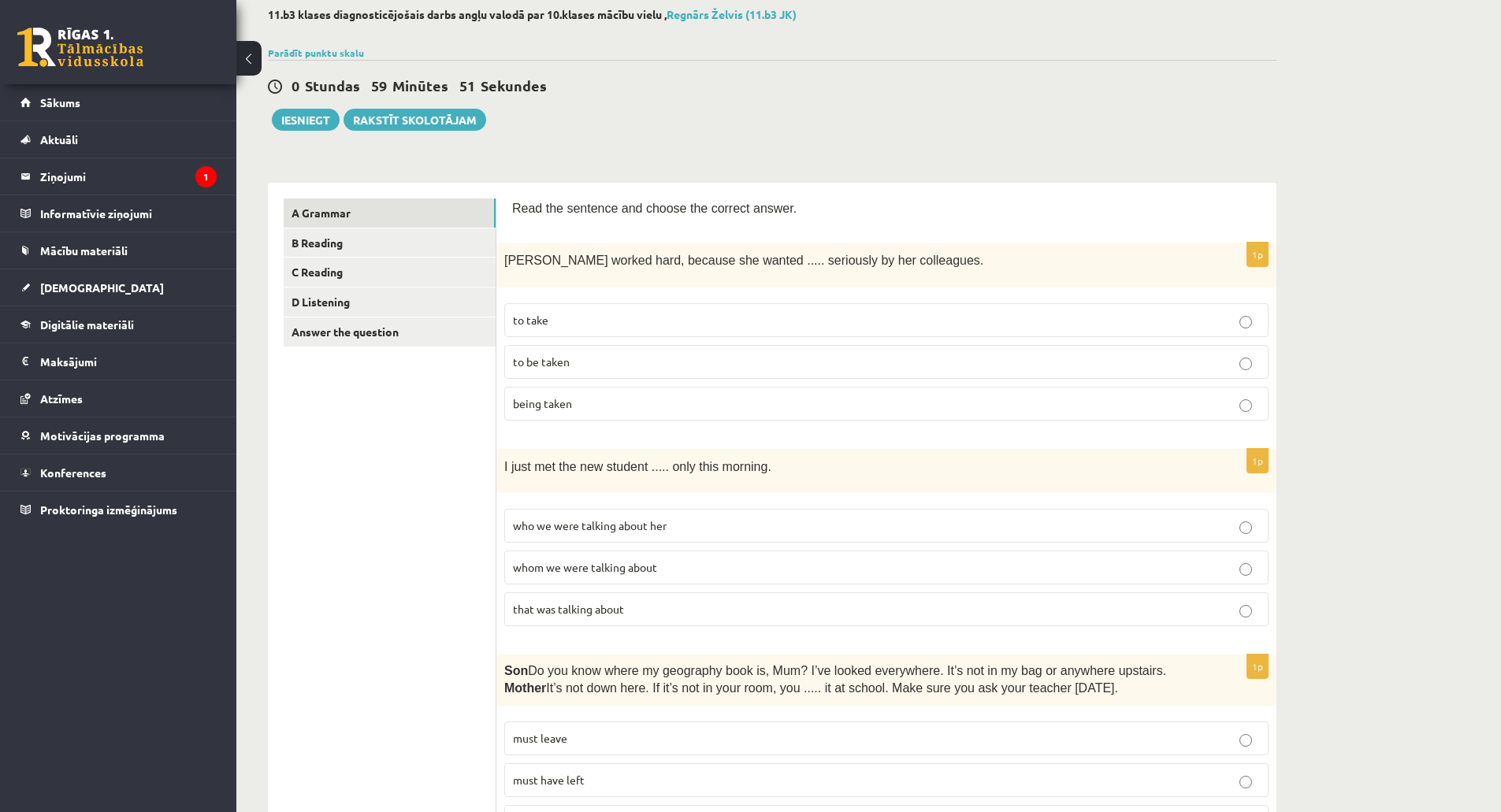
scroll to position [157, 0]
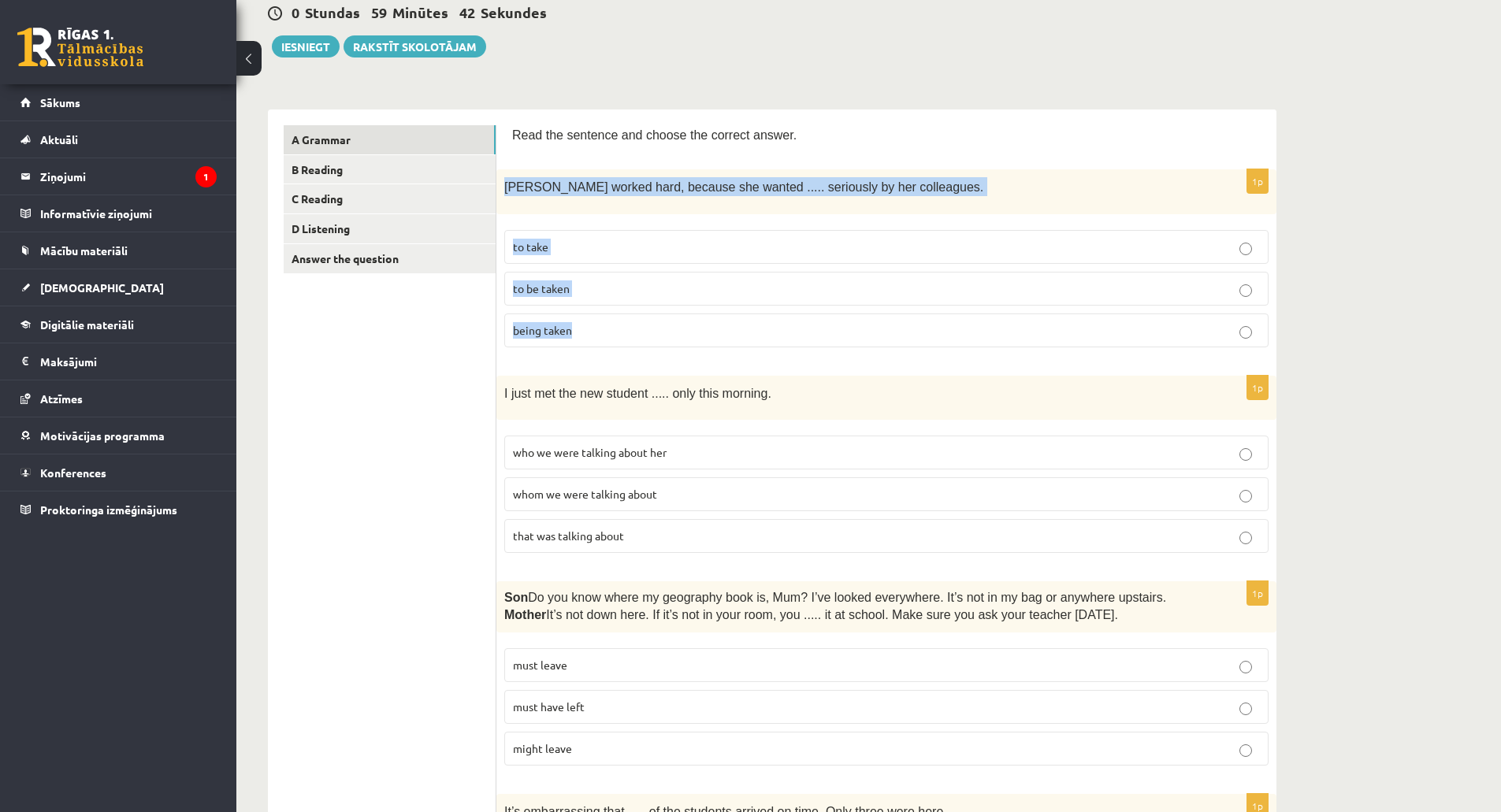
drag, startPoint x: 505, startPoint y: 188, endPoint x: 623, endPoint y: 330, distance: 184.6
click at [623, 330] on div "1p Emma worked hard, because she wanted ..... seriously by her colleagues. to t…" at bounding box center [886, 264] width 780 height 190
copy div "Emma worked hard, because she wanted ..... seriously by her colleagues. to take…"
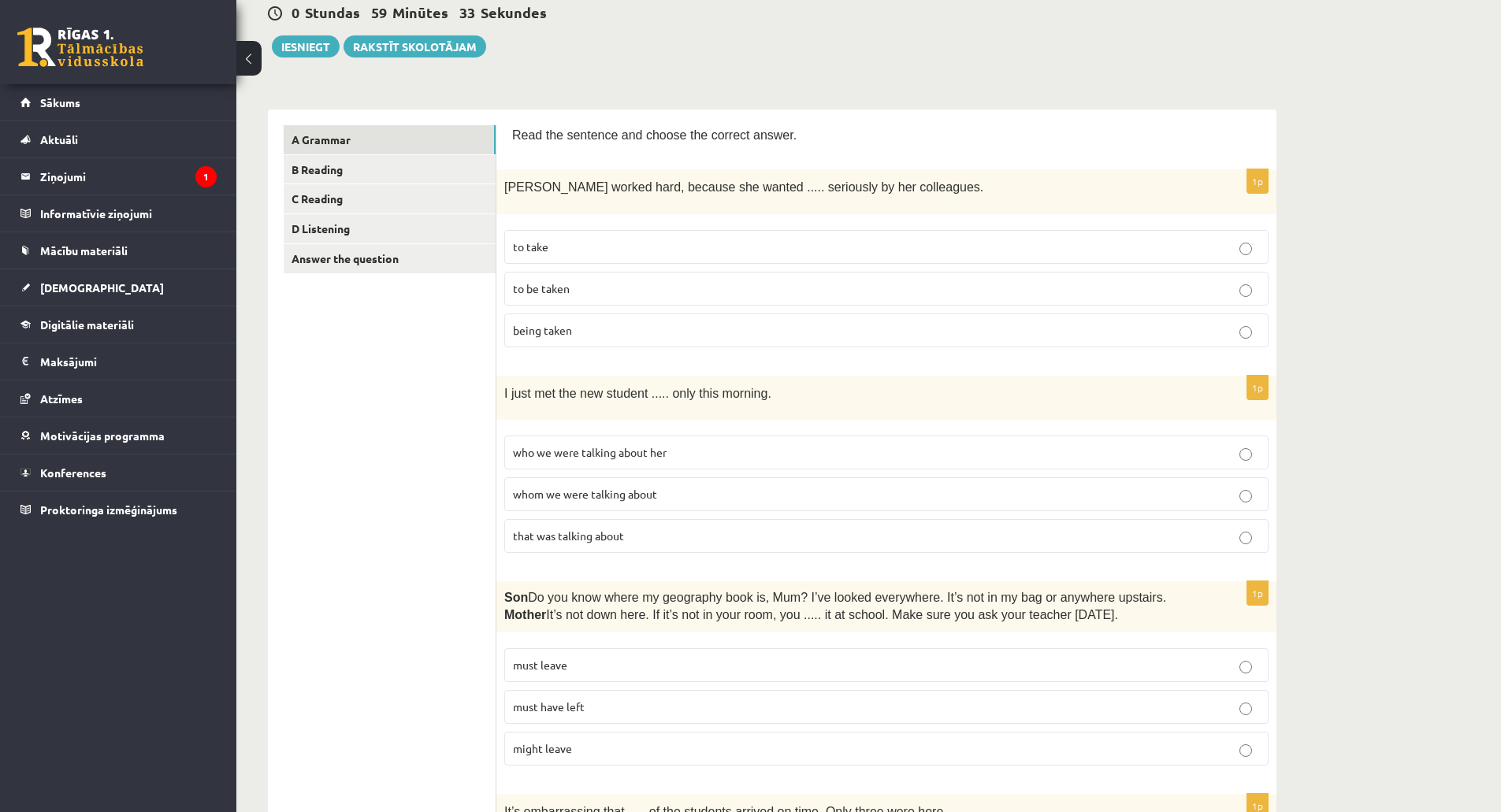
click at [533, 302] on label "to be taken" at bounding box center [887, 288] width 765 height 33
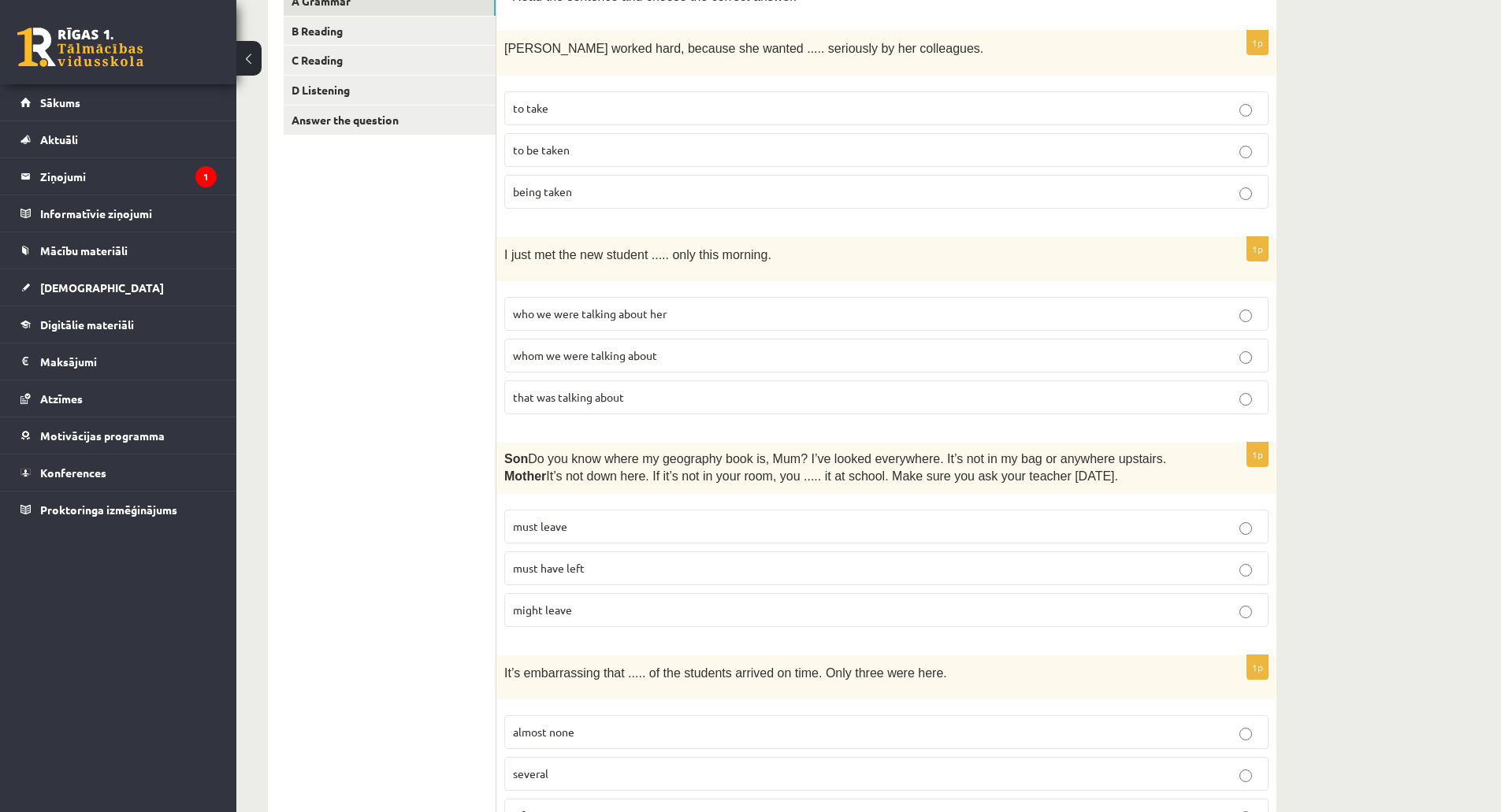
scroll to position [315, 0]
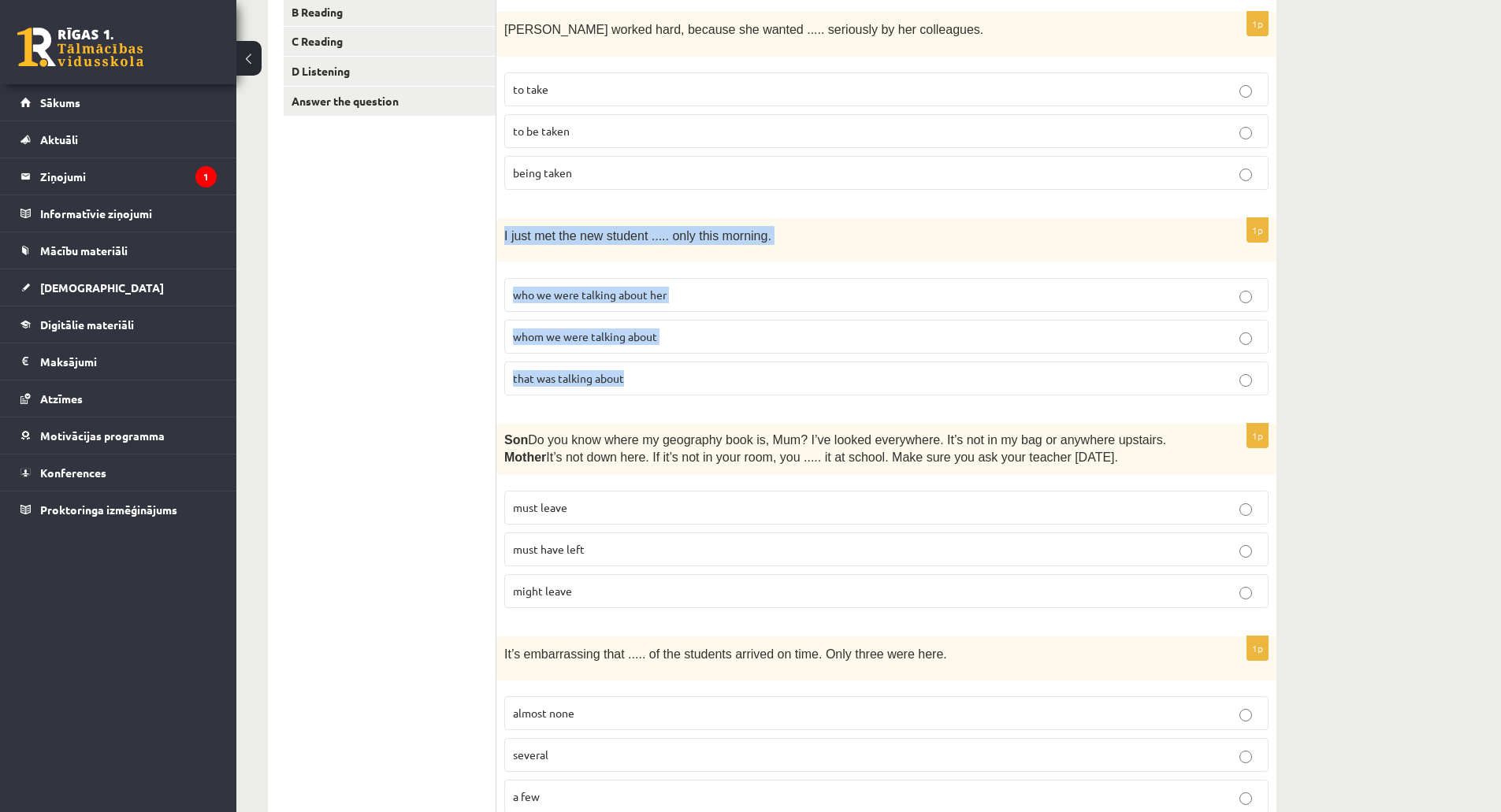
drag, startPoint x: 510, startPoint y: 234, endPoint x: 662, endPoint y: 373, distance: 206.0
click at [662, 373] on div "1p I just met the new student ..... only this morning. who we were talking abou…" at bounding box center [886, 313] width 780 height 190
copy div "I just met the new student ..... only this morning. who we were talking about h…"
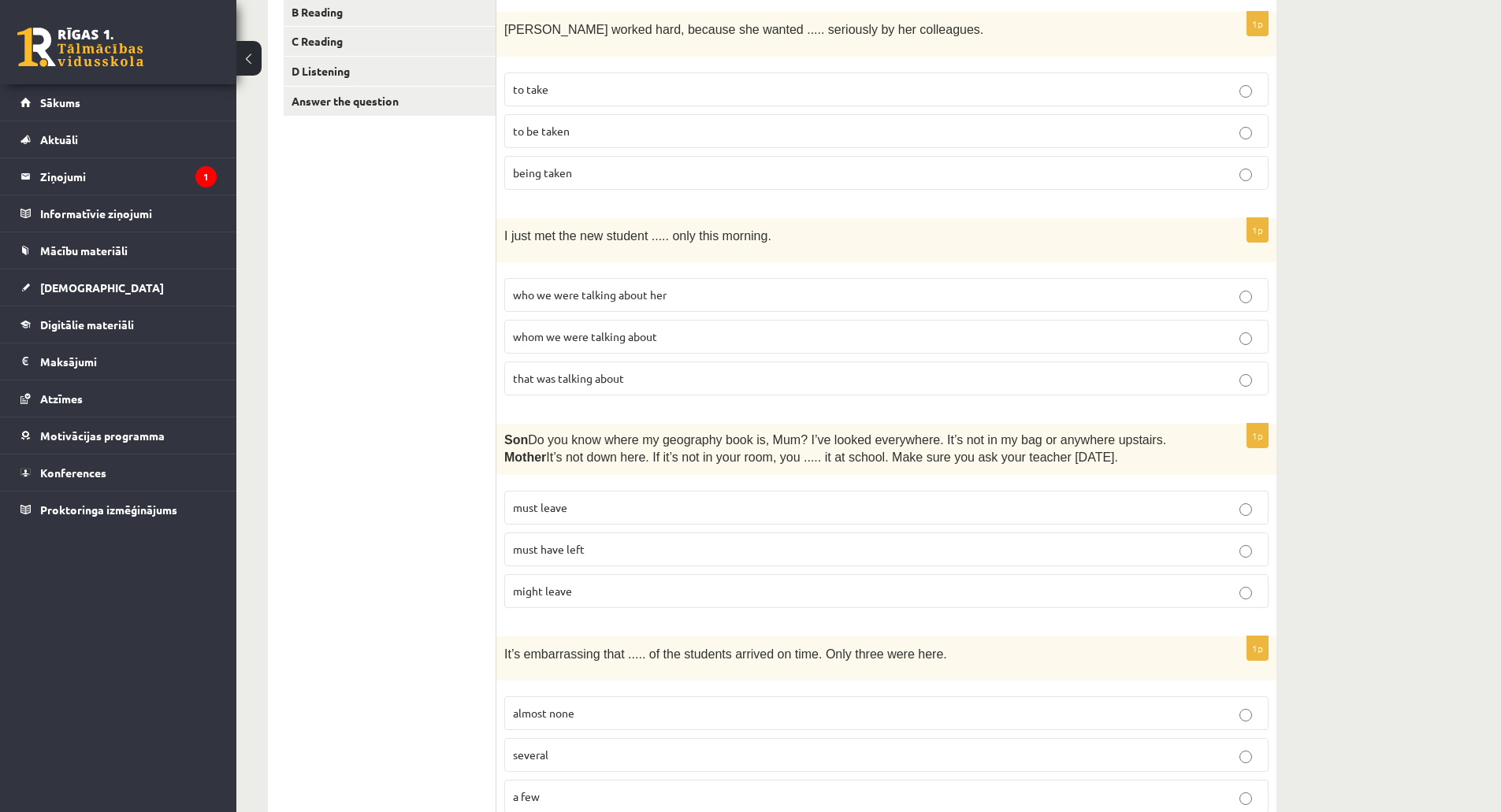
click at [523, 341] on span "whom we were talking about" at bounding box center [585, 336] width 145 height 14
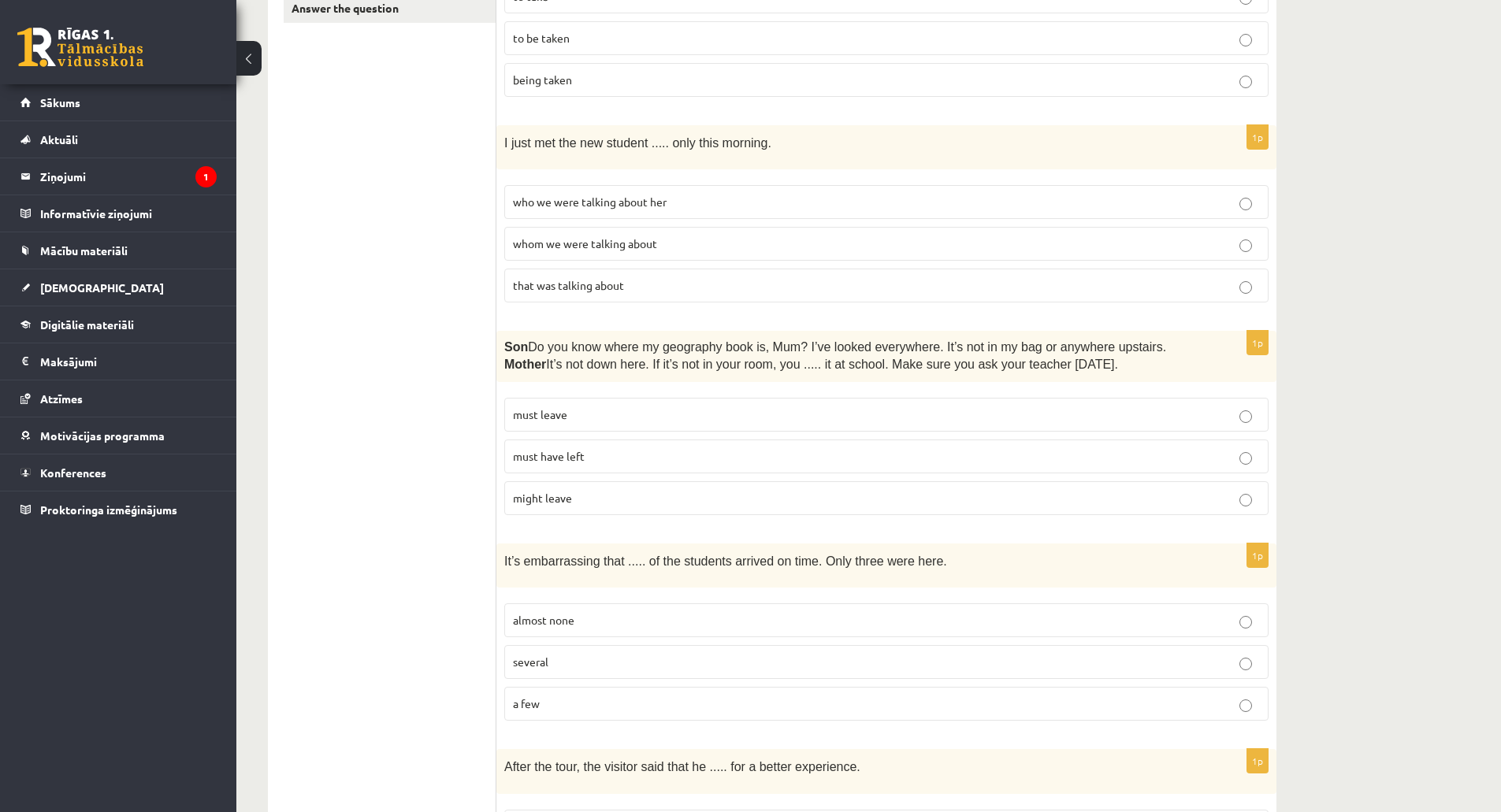
scroll to position [551, 0]
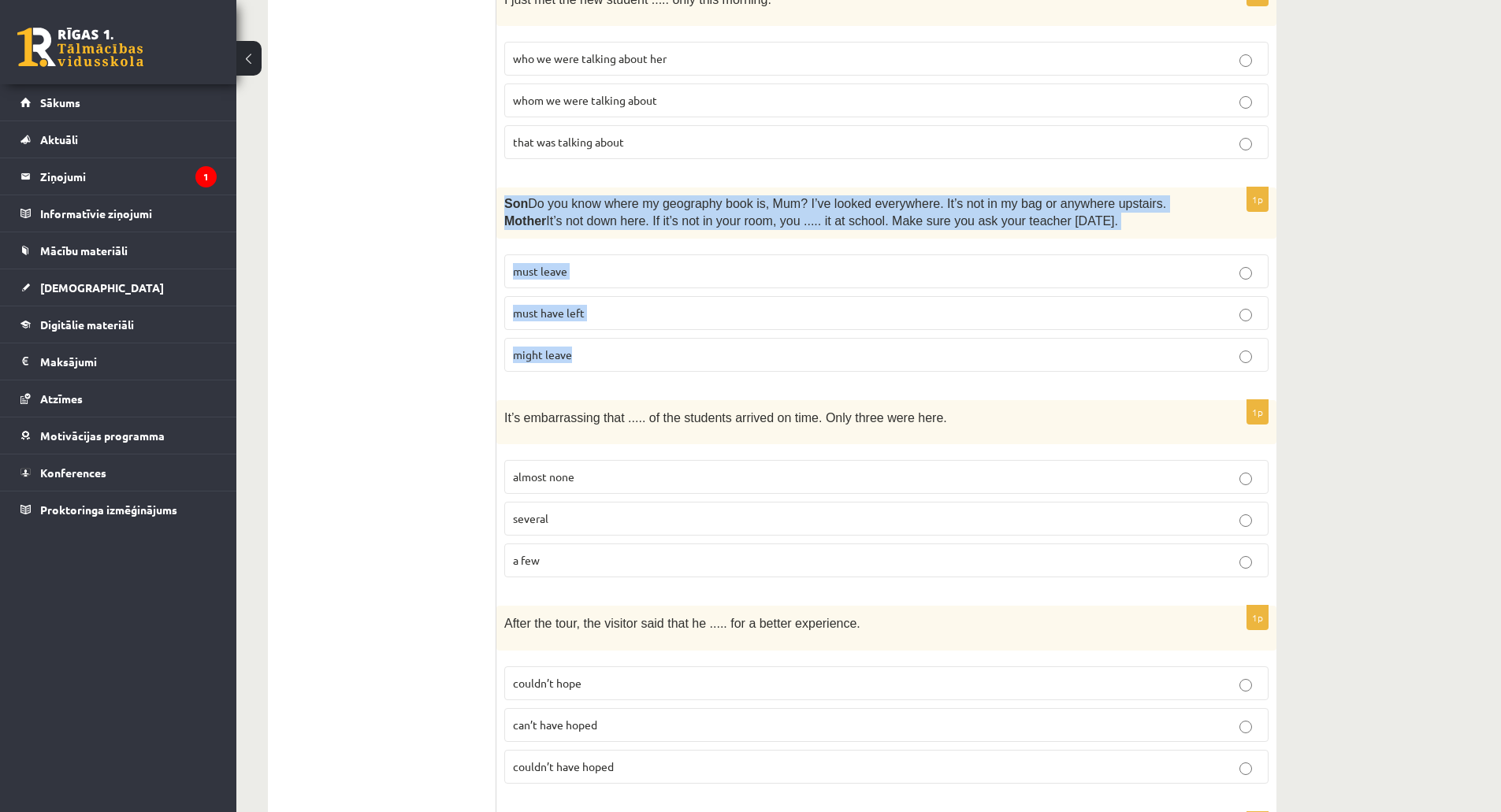
drag, startPoint x: 501, startPoint y: 204, endPoint x: 622, endPoint y: 340, distance: 182.0
click at [622, 340] on div "1p Son  Do you know where my geography book is, Mum? I’ve looked everywhere. It…" at bounding box center [886, 285] width 780 height 197
copy div "Son  Do you know where my geography book is, Mum? I’ve looked everywhere. It’s …"
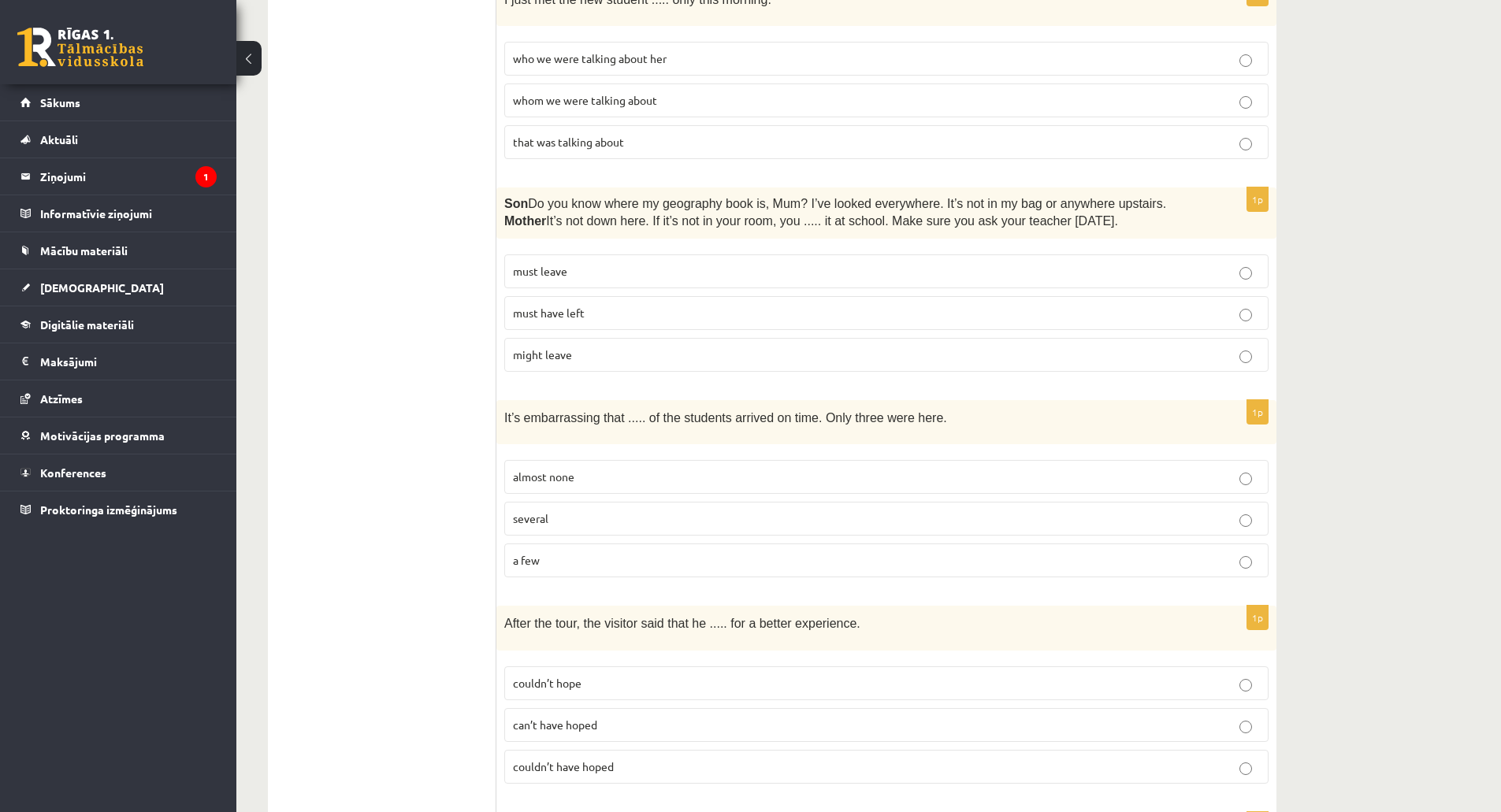
click at [540, 319] on p "must have left" at bounding box center [886, 313] width 746 height 16
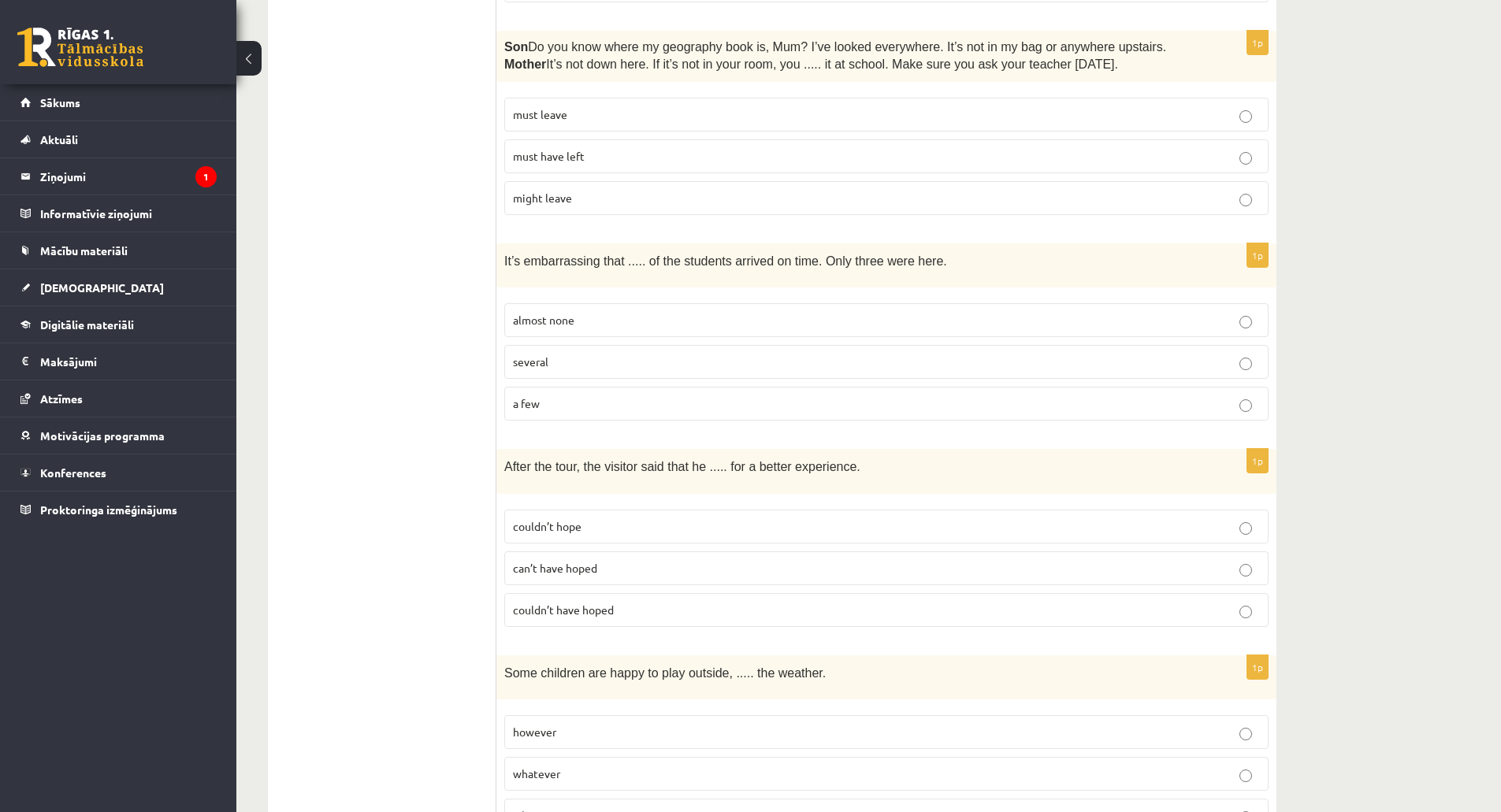
scroll to position [709, 0]
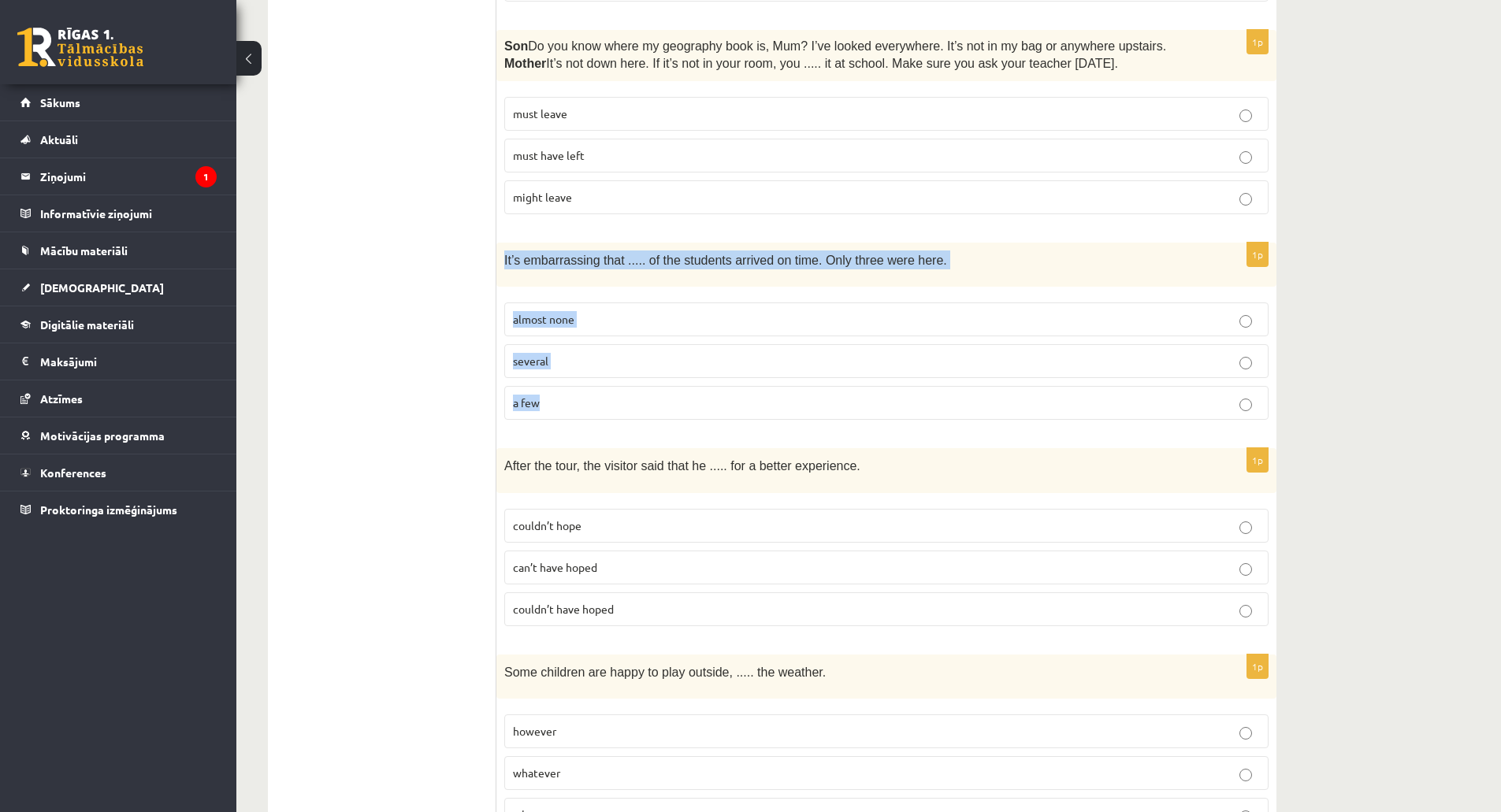
drag, startPoint x: 505, startPoint y: 257, endPoint x: 587, endPoint y: 386, distance: 152.9
click at [587, 386] on div "1p It’s embarrassing that ..... of the students arrived on time. Only three wer…" at bounding box center [886, 337] width 780 height 190
copy div "It’s embarrassing that ..... of the students arrived on time. Only three were h…"
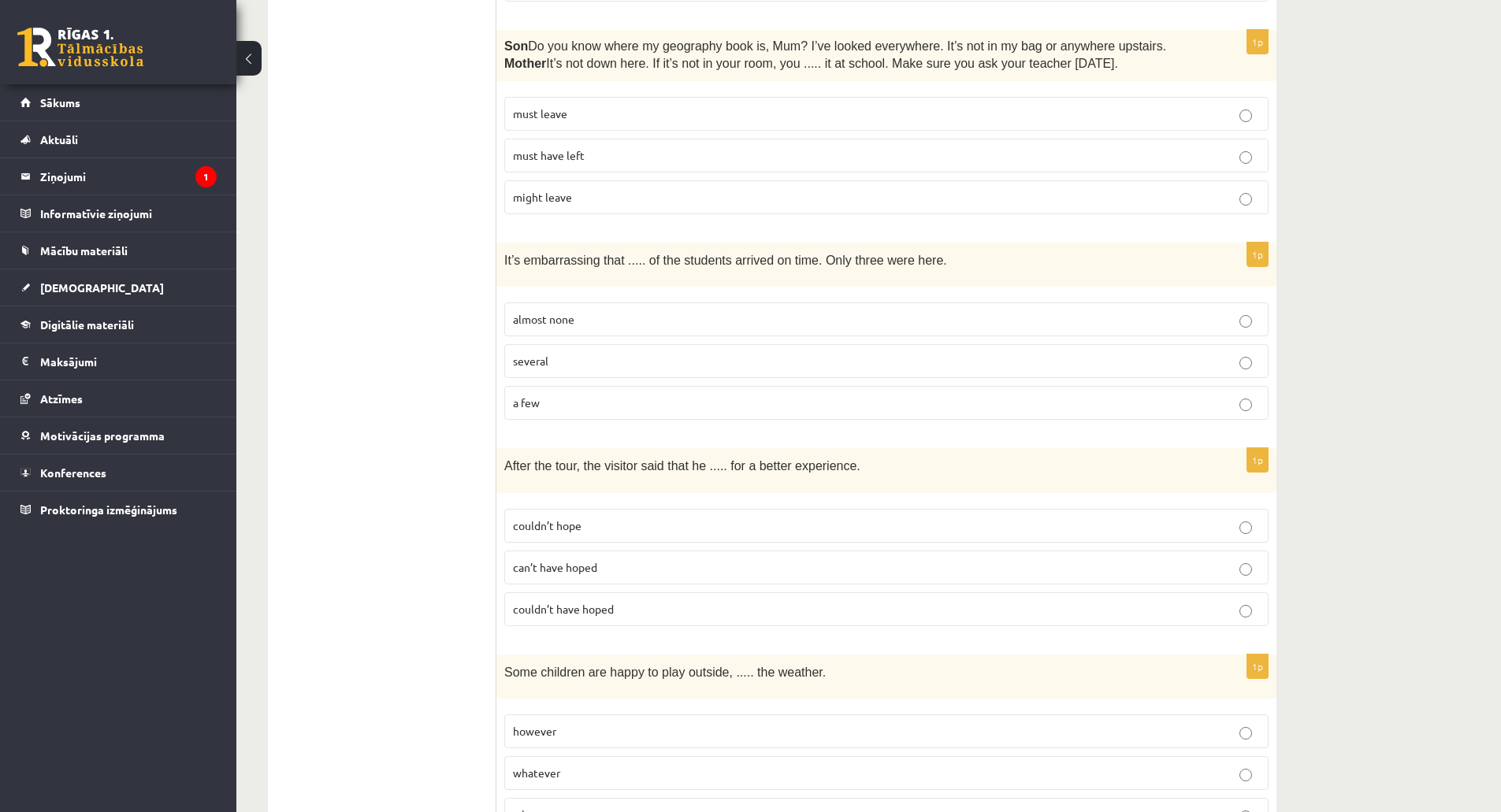
click at [545, 308] on label "almost none" at bounding box center [887, 319] width 765 height 33
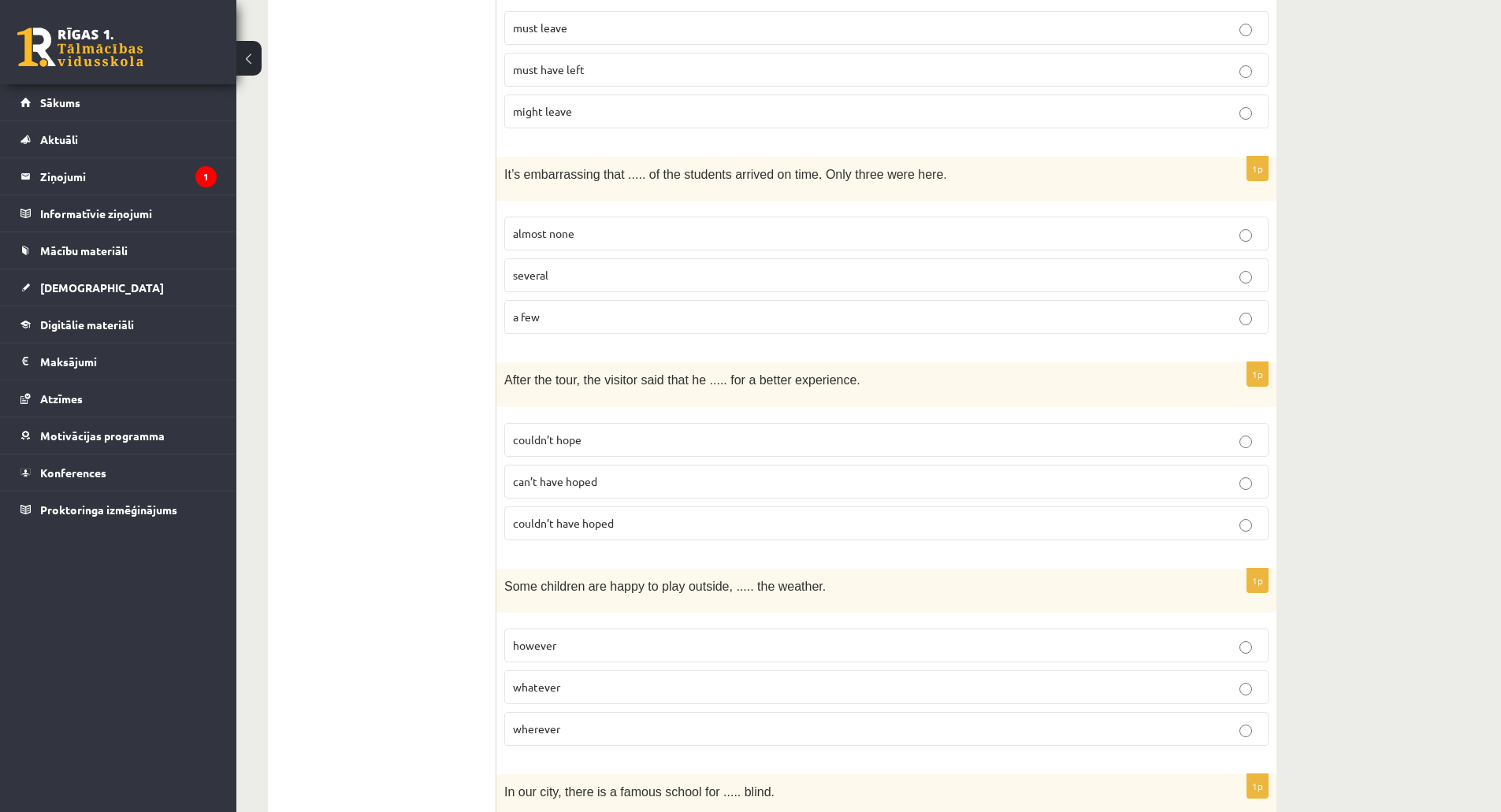
scroll to position [866, 0]
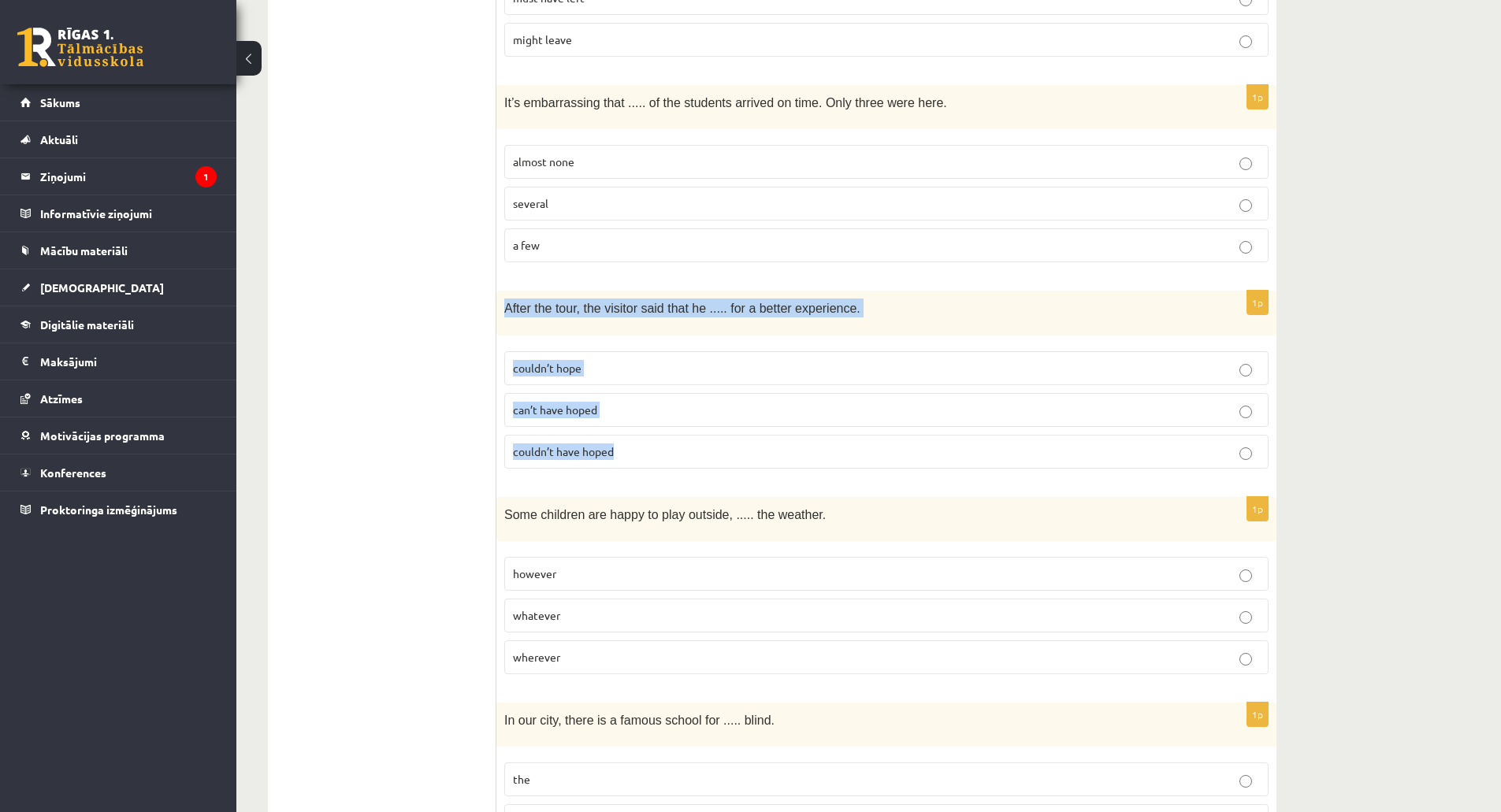
drag, startPoint x: 504, startPoint y: 304, endPoint x: 630, endPoint y: 436, distance: 182.5
click at [630, 436] on div "1p After the tour, the visitor said that he ..... for a better experience. coul…" at bounding box center [886, 386] width 780 height 190
copy div "After the tour, the visitor said that he ..... for a better experience. couldn’…"
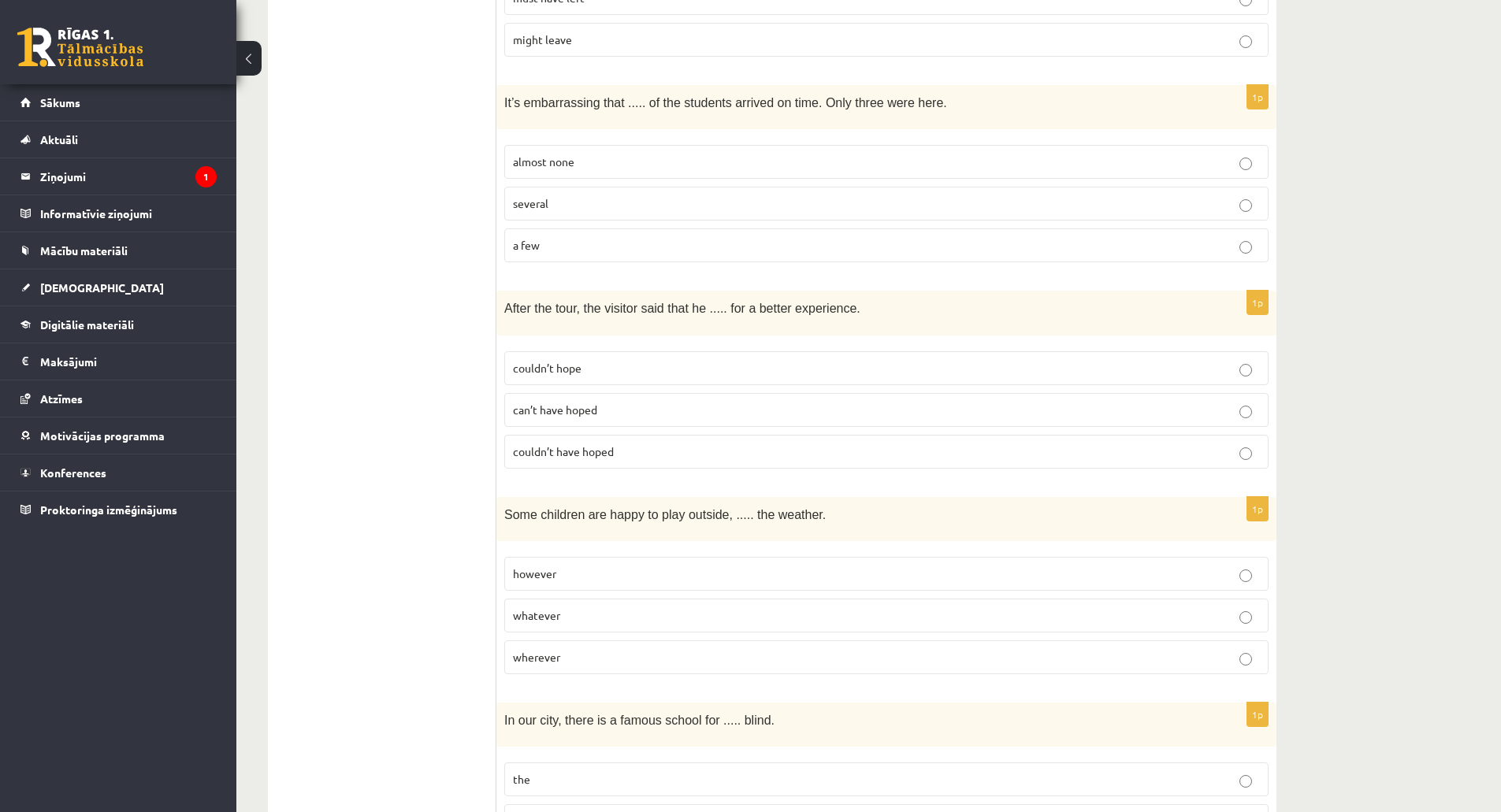
click at [546, 453] on span "couldn’t have hoped" at bounding box center [563, 452] width 101 height 14
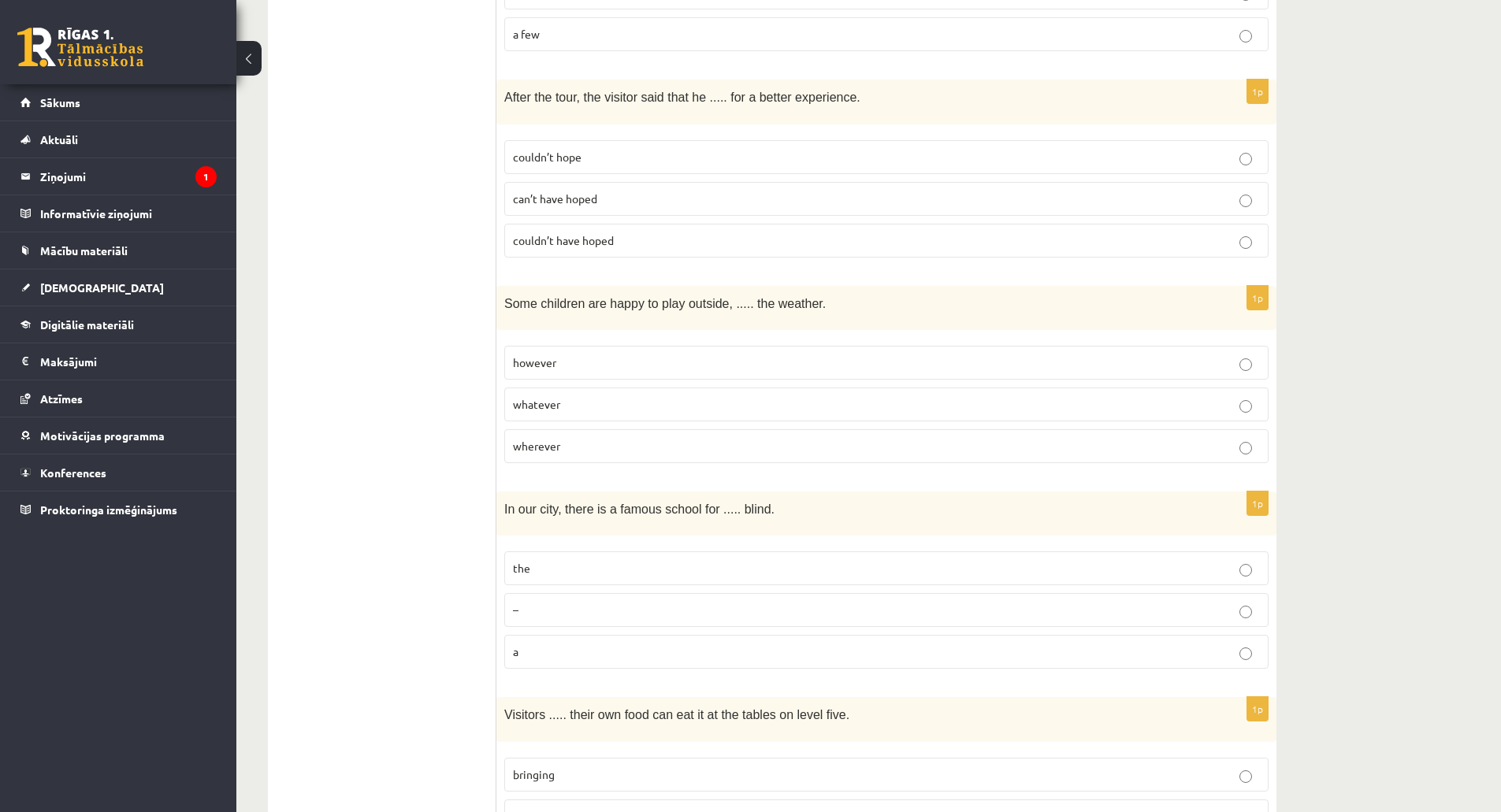
scroll to position [1102, 0]
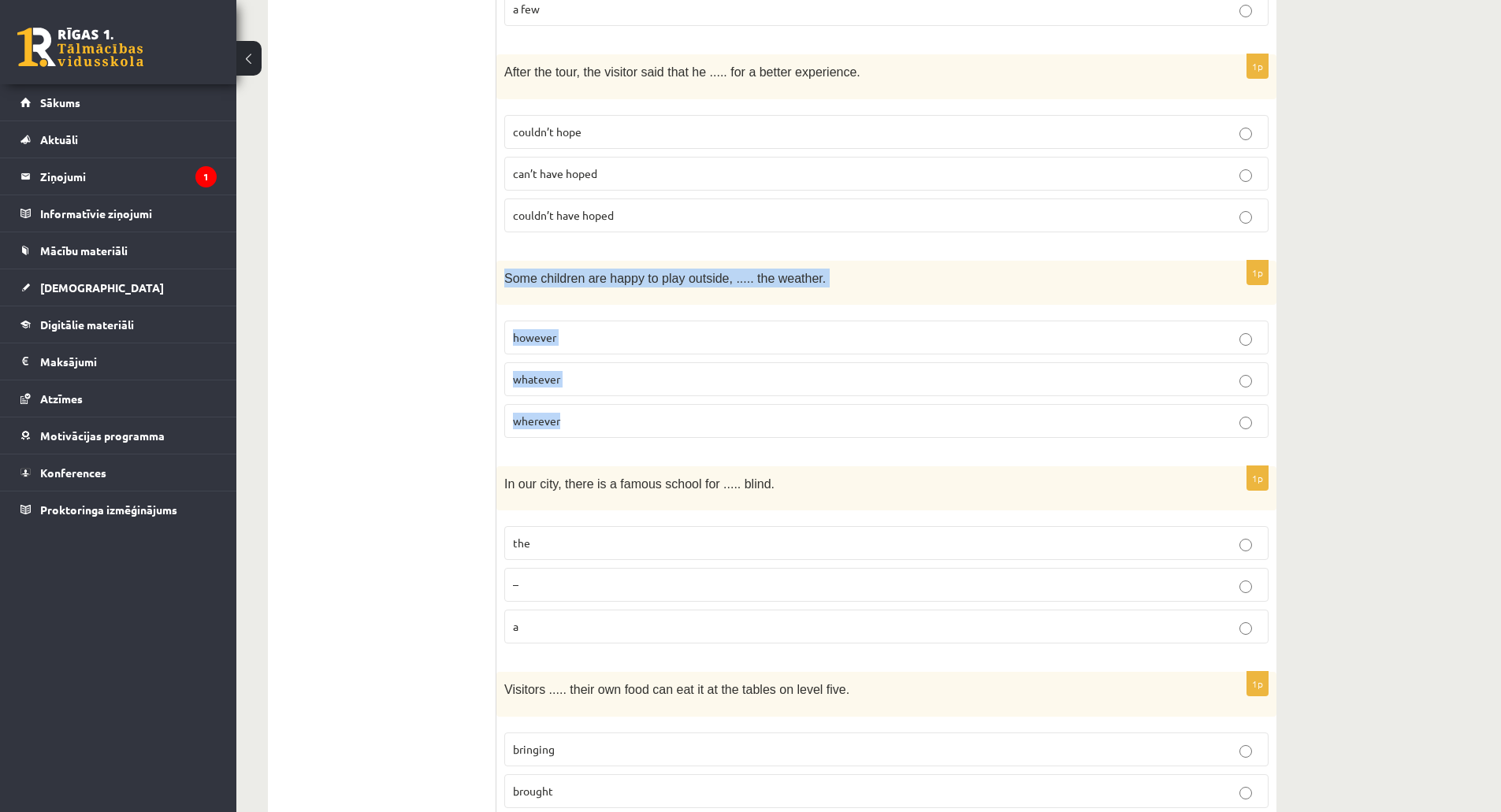
drag, startPoint x: 506, startPoint y: 277, endPoint x: 609, endPoint y: 397, distance: 158.1
click at [609, 397] on div "1p Some children are happy to play outside, ..... the weather. however whatever…" at bounding box center [886, 356] width 780 height 190
copy div "Some children are happy to play outside, ..... the weather. however whatever wh…"
click at [543, 383] on p "whatever" at bounding box center [886, 379] width 746 height 16
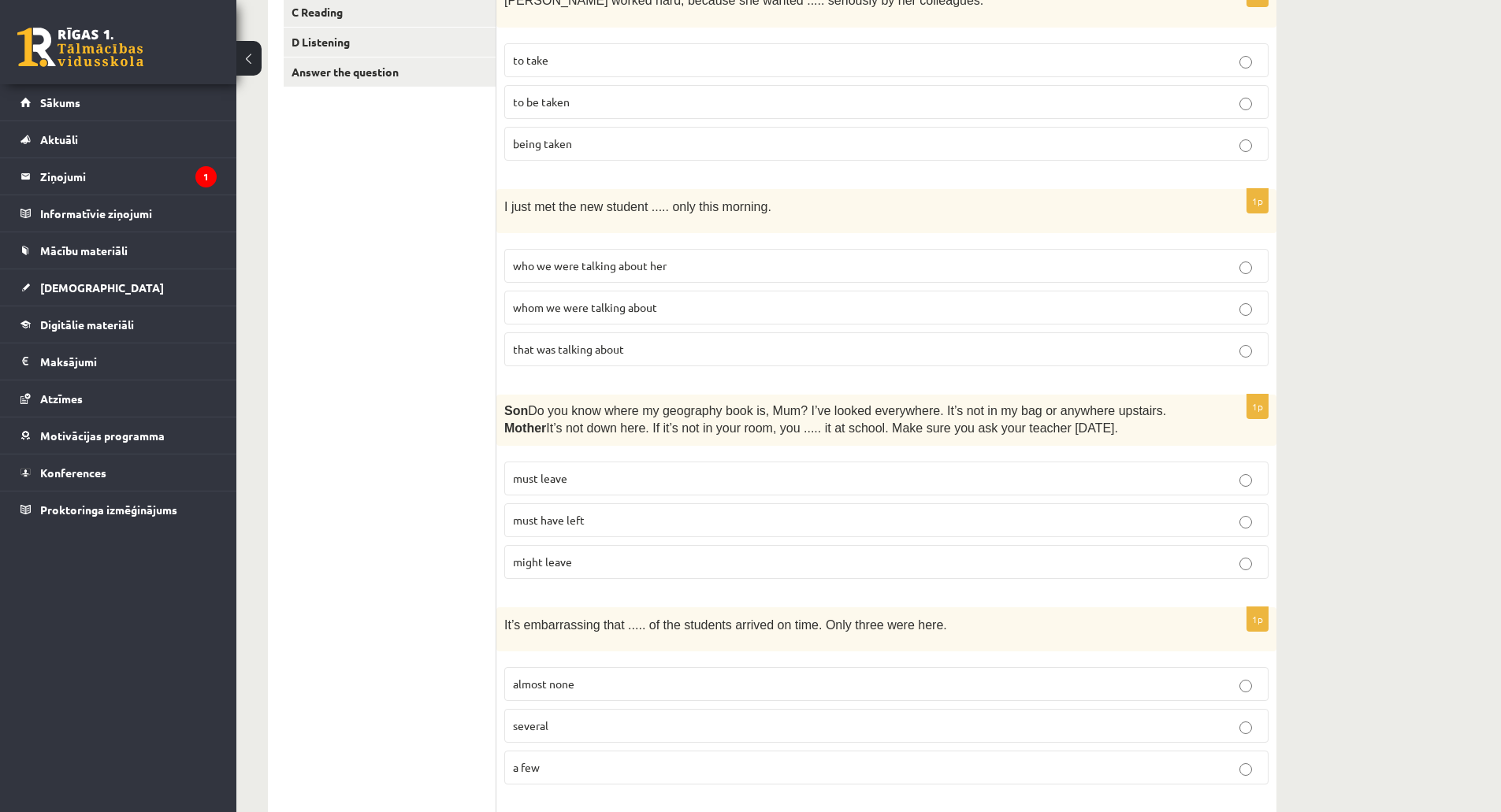
scroll to position [157, 0]
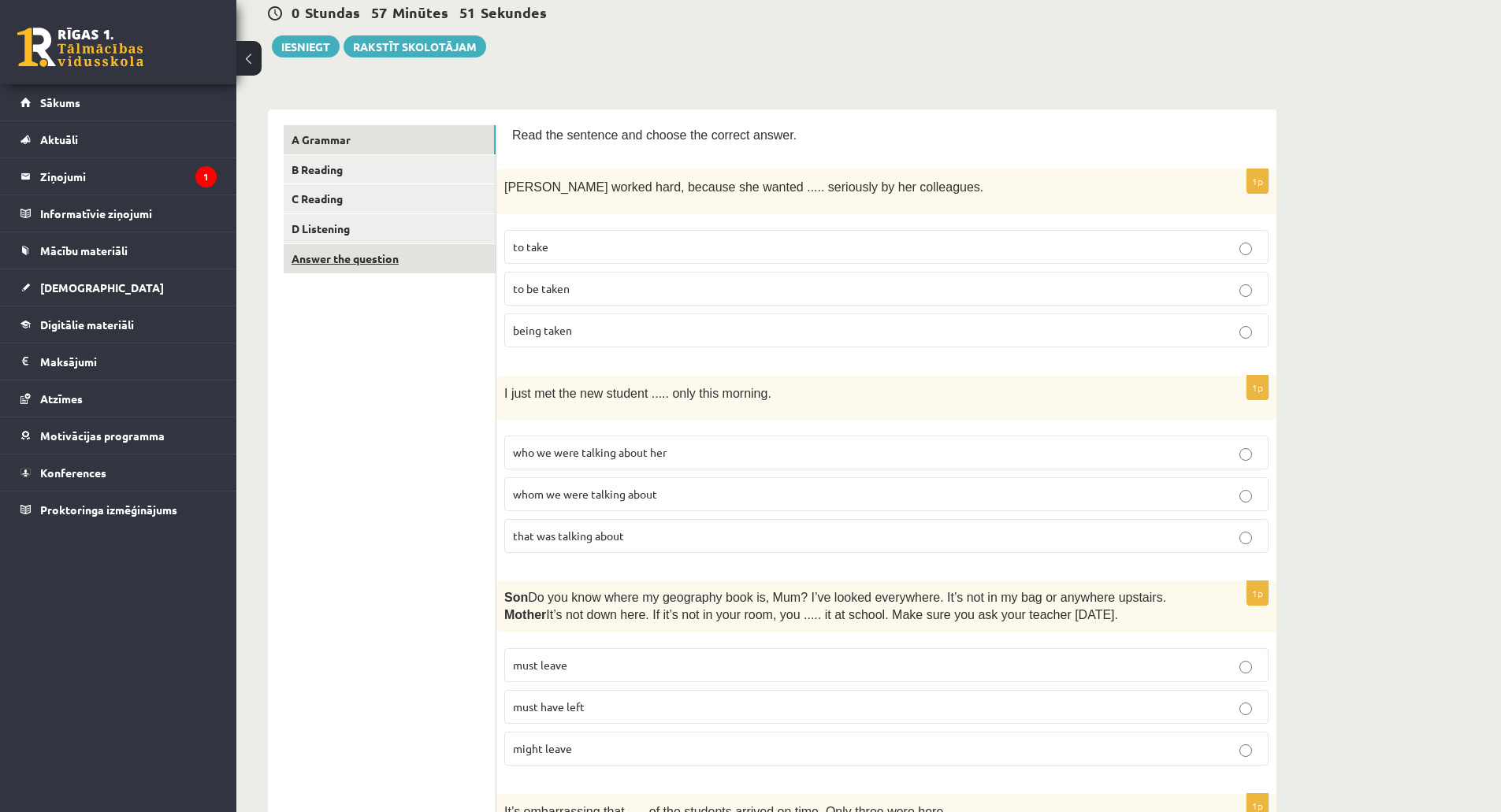
click at [364, 271] on link "Answer the question" at bounding box center [389, 258] width 211 height 29
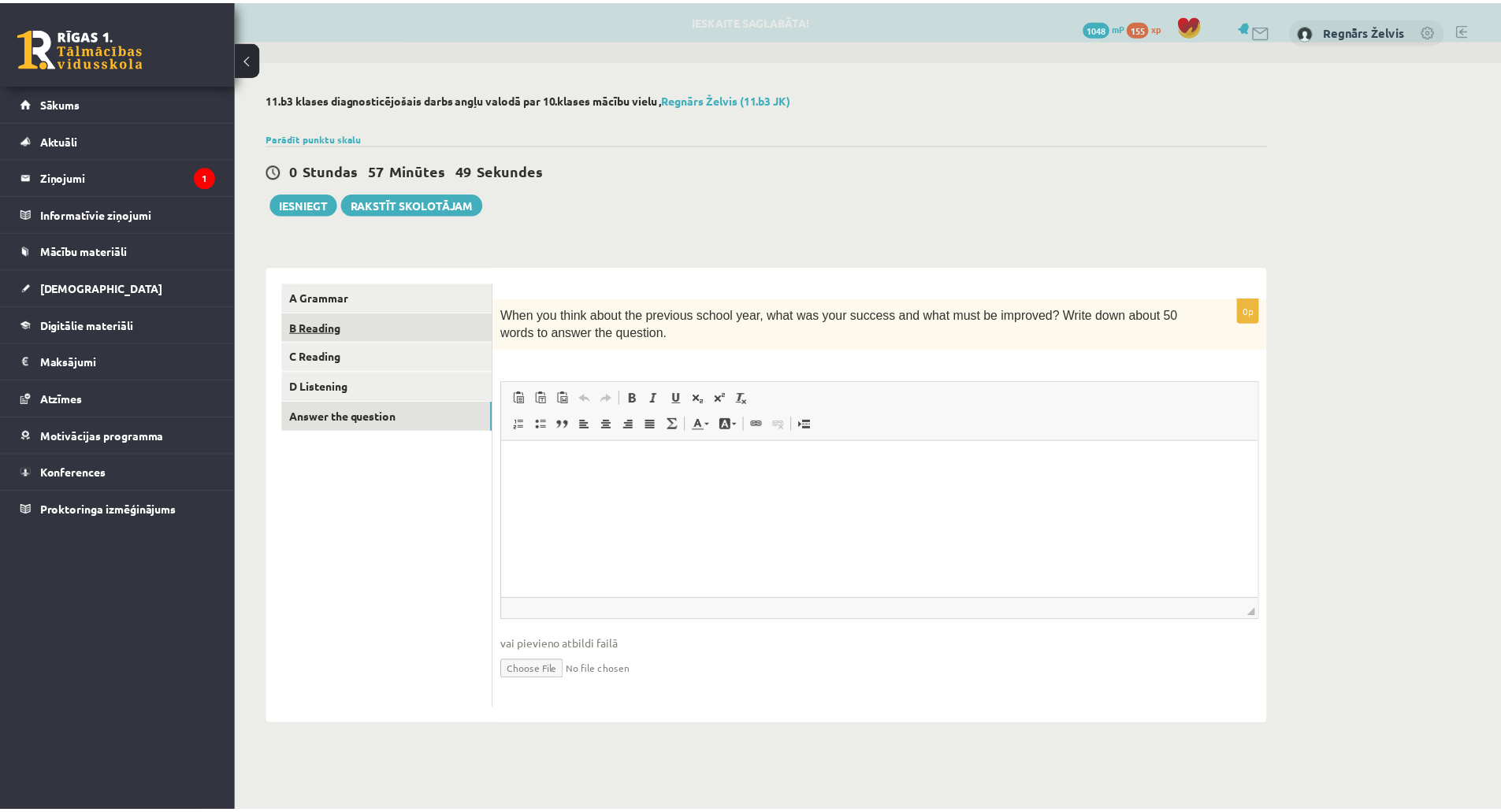
scroll to position [0, 0]
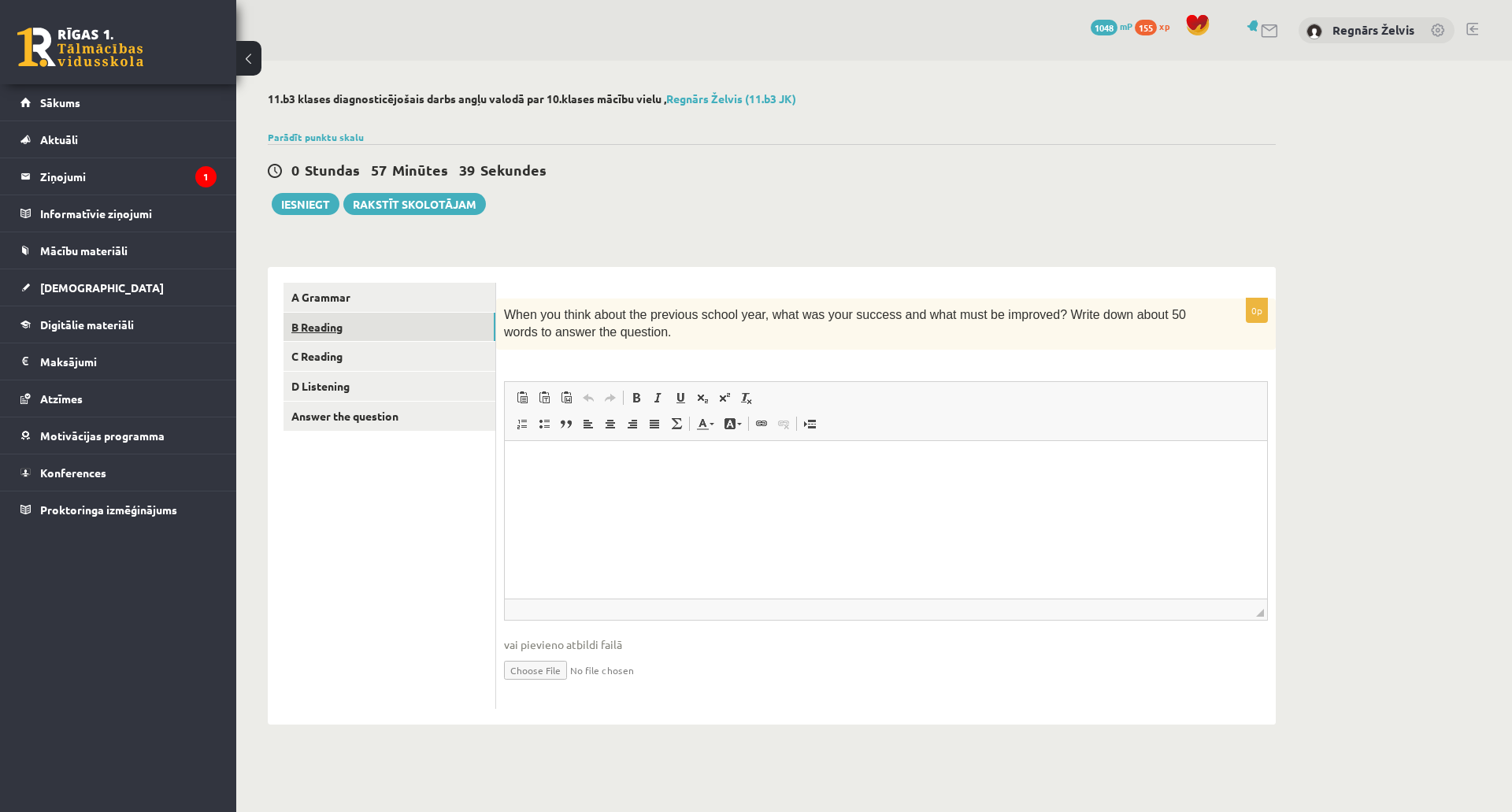
click at [366, 331] on link "B Reading" at bounding box center [389, 327] width 211 height 29
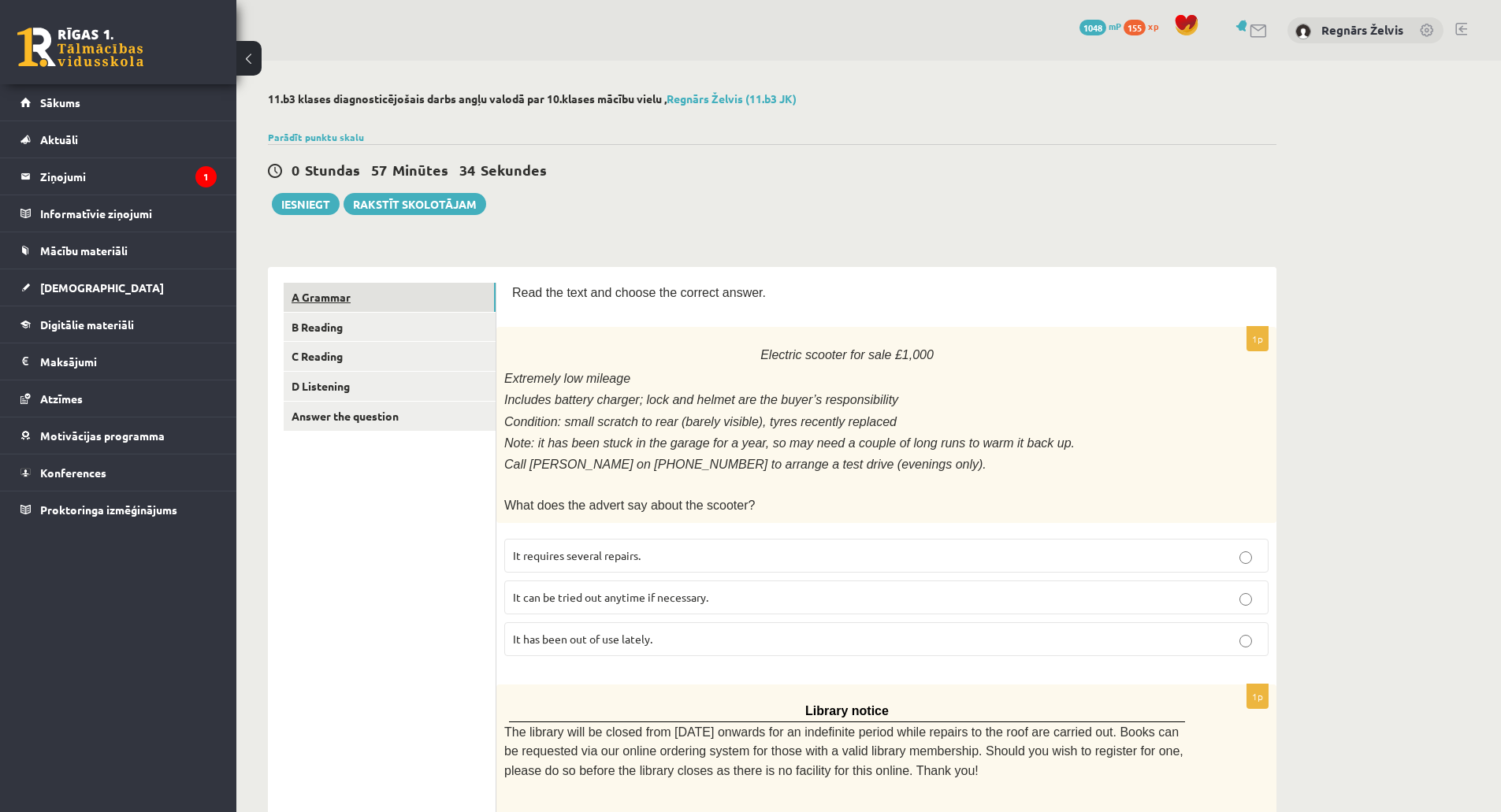
click at [378, 295] on link "A Grammar" at bounding box center [389, 297] width 211 height 29
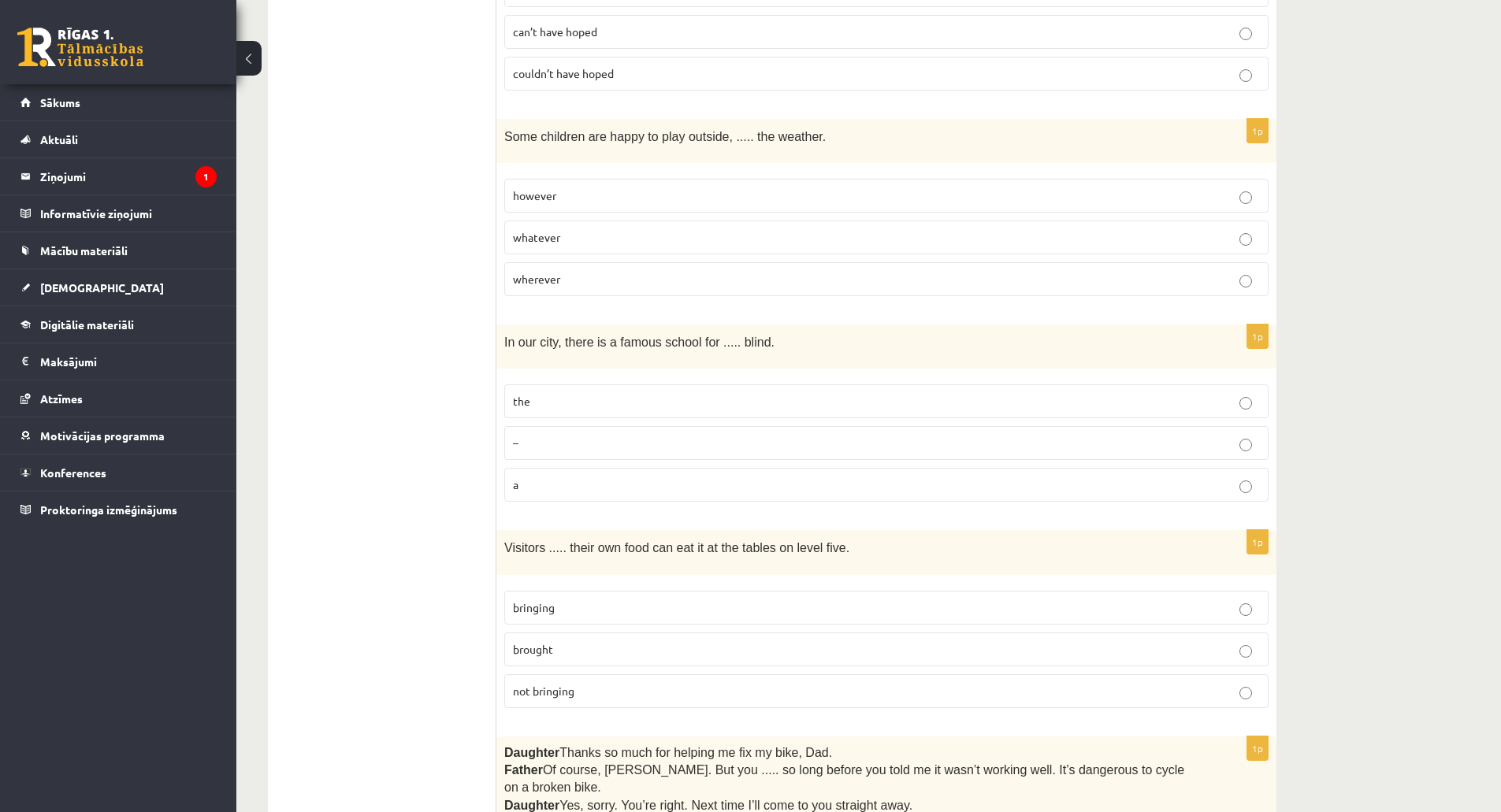
scroll to position [1339, 0]
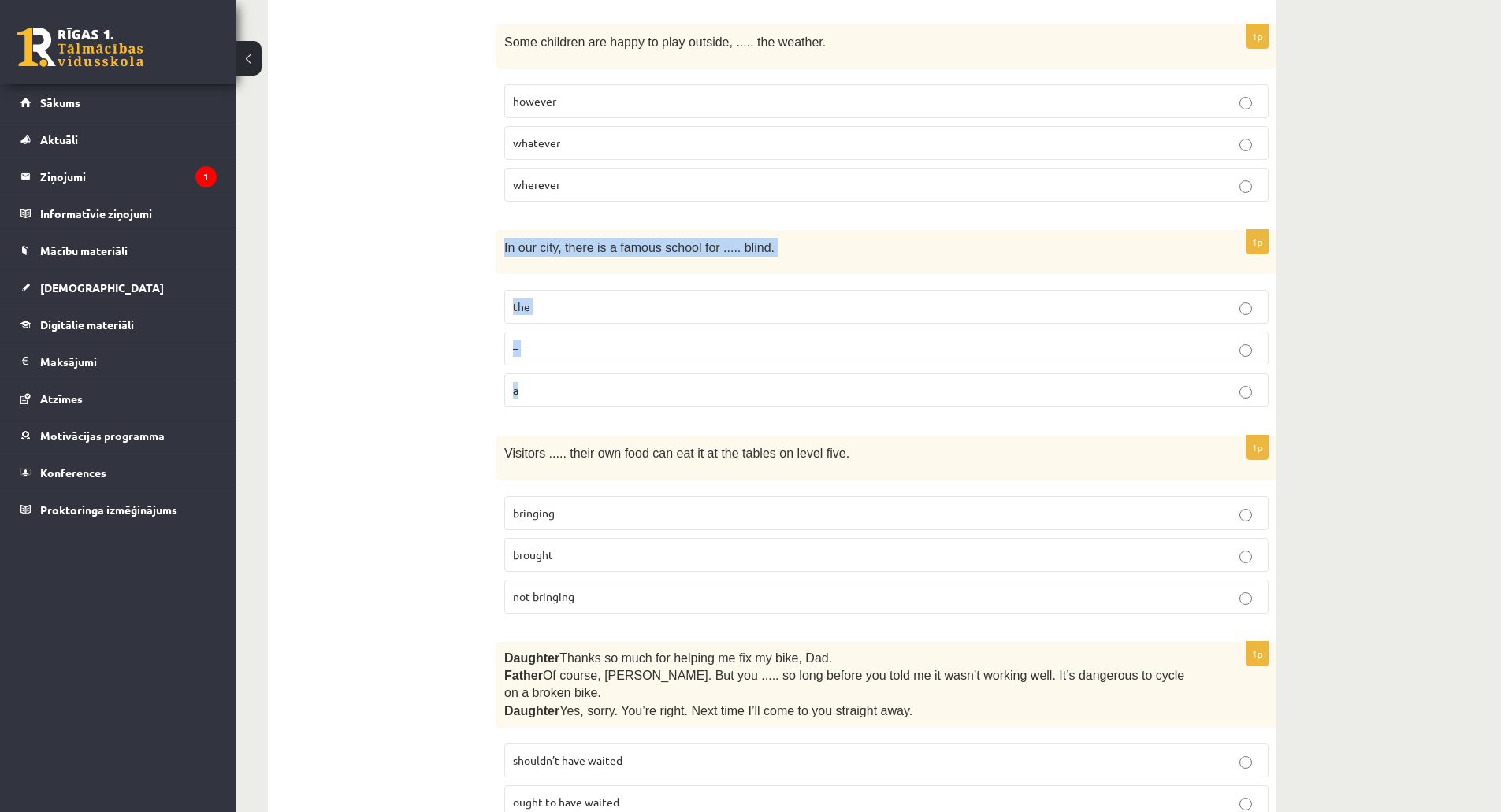
drag, startPoint x: 506, startPoint y: 244, endPoint x: 589, endPoint y: 383, distance: 161.9
click at [590, 385] on div "1p In our city, there is a famous school for ..... blind. the – a" at bounding box center [886, 325] width 780 height 190
copy div "In our city, there is a famous school for ..... blind. the – a"
click at [522, 290] on label "the" at bounding box center [887, 306] width 765 height 33
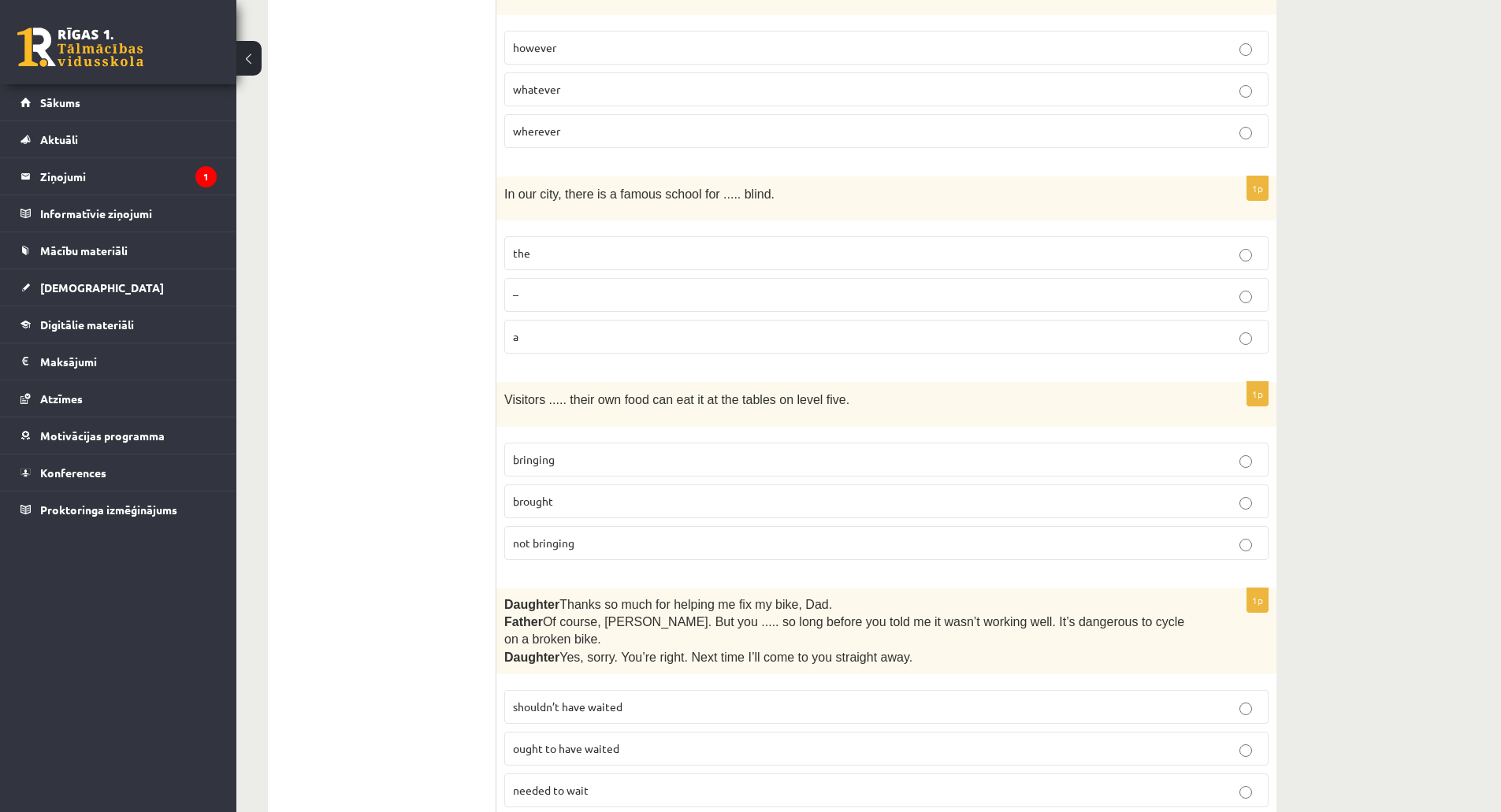
scroll to position [1496, 0]
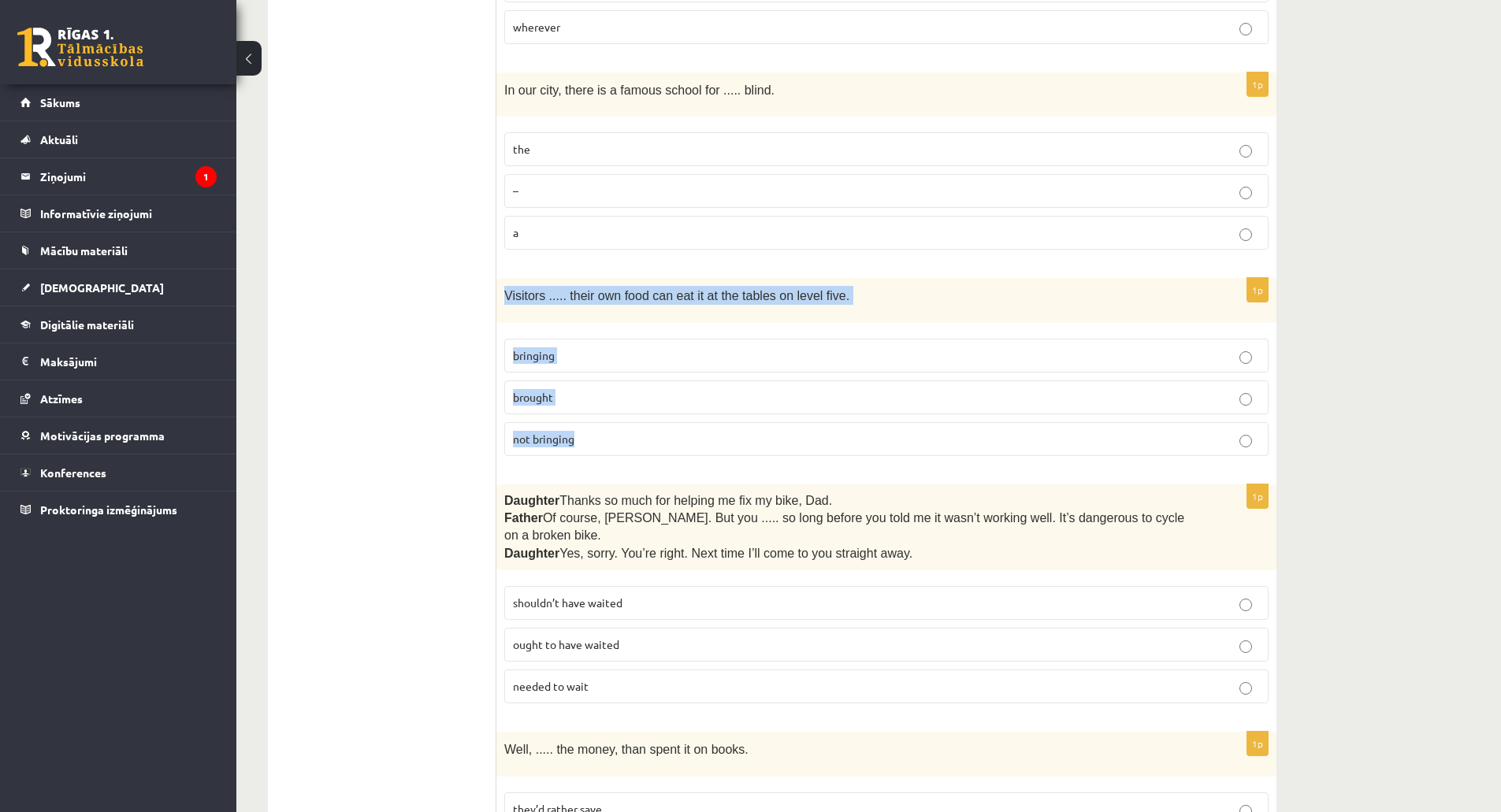
drag, startPoint x: 505, startPoint y: 291, endPoint x: 616, endPoint y: 433, distance: 180.2
click at [616, 433] on div "1p Visitors ..... their own food can eat it at the tables on level five. bringi…" at bounding box center [886, 373] width 780 height 190
copy div "Visitors ..... their own food can eat it at the tables on level five. bringing …"
click at [543, 348] on span "bringing" at bounding box center [533, 355] width 42 height 14
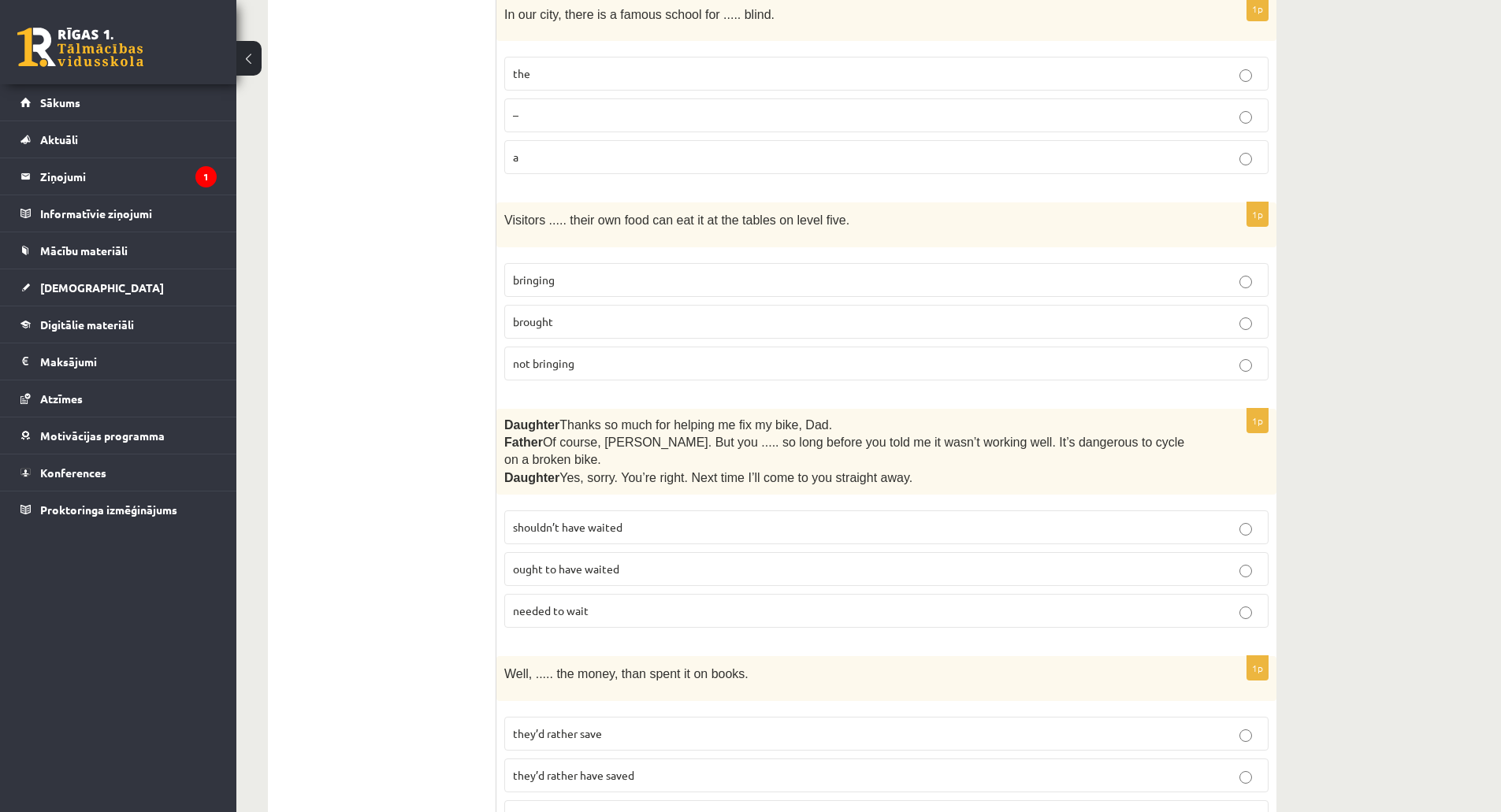
scroll to position [1654, 0]
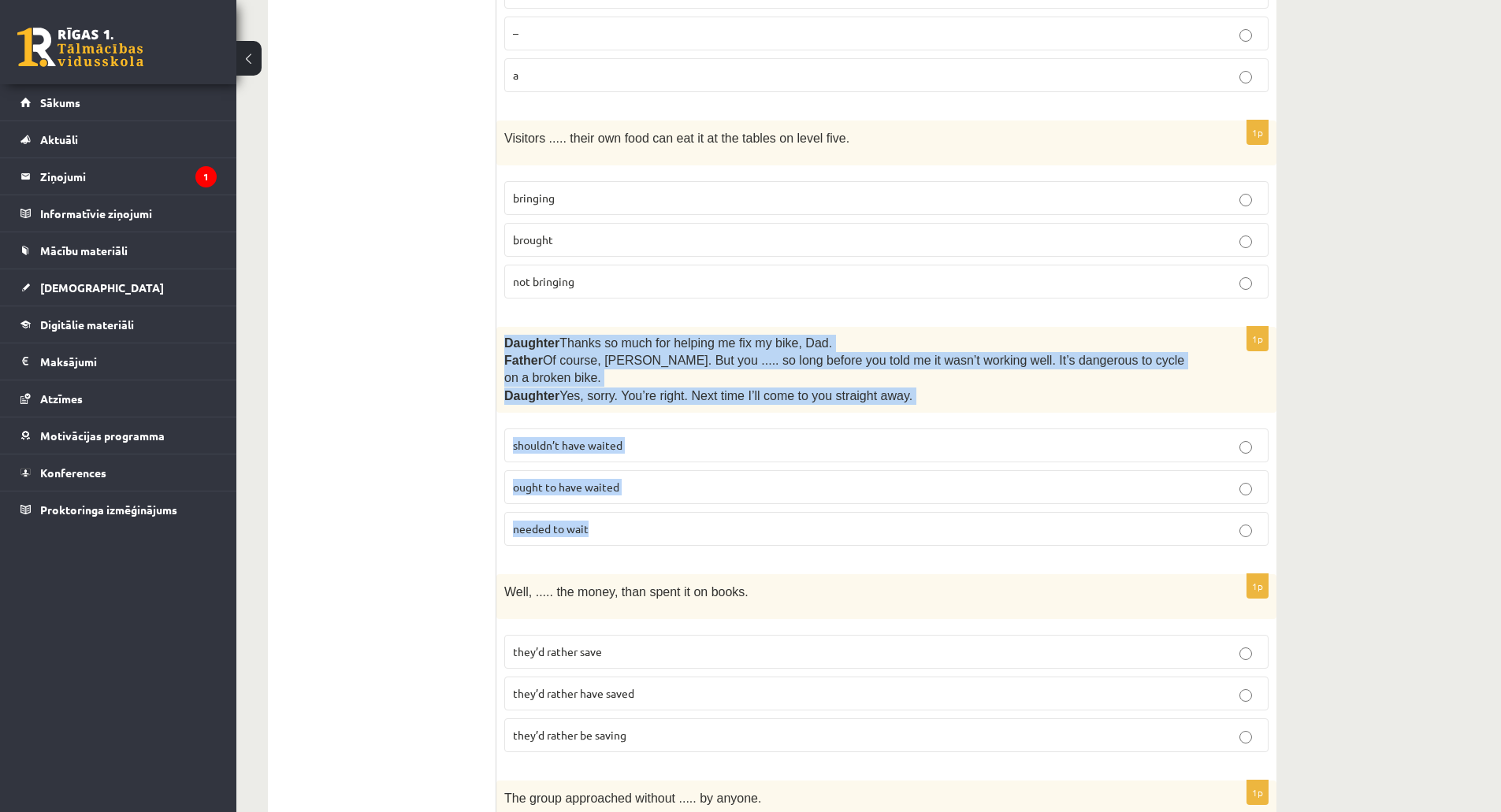
drag, startPoint x: 505, startPoint y: 341, endPoint x: 613, endPoint y: 493, distance: 186.5
click at [613, 493] on div "1p Daughter  Thanks so much for helping me fix my bike, Dad. Father  Of course,…" at bounding box center [886, 443] width 780 height 232
copy div "Daughter  Thanks so much for helping me fix my bike, Dad. Father  Of course, Be…"
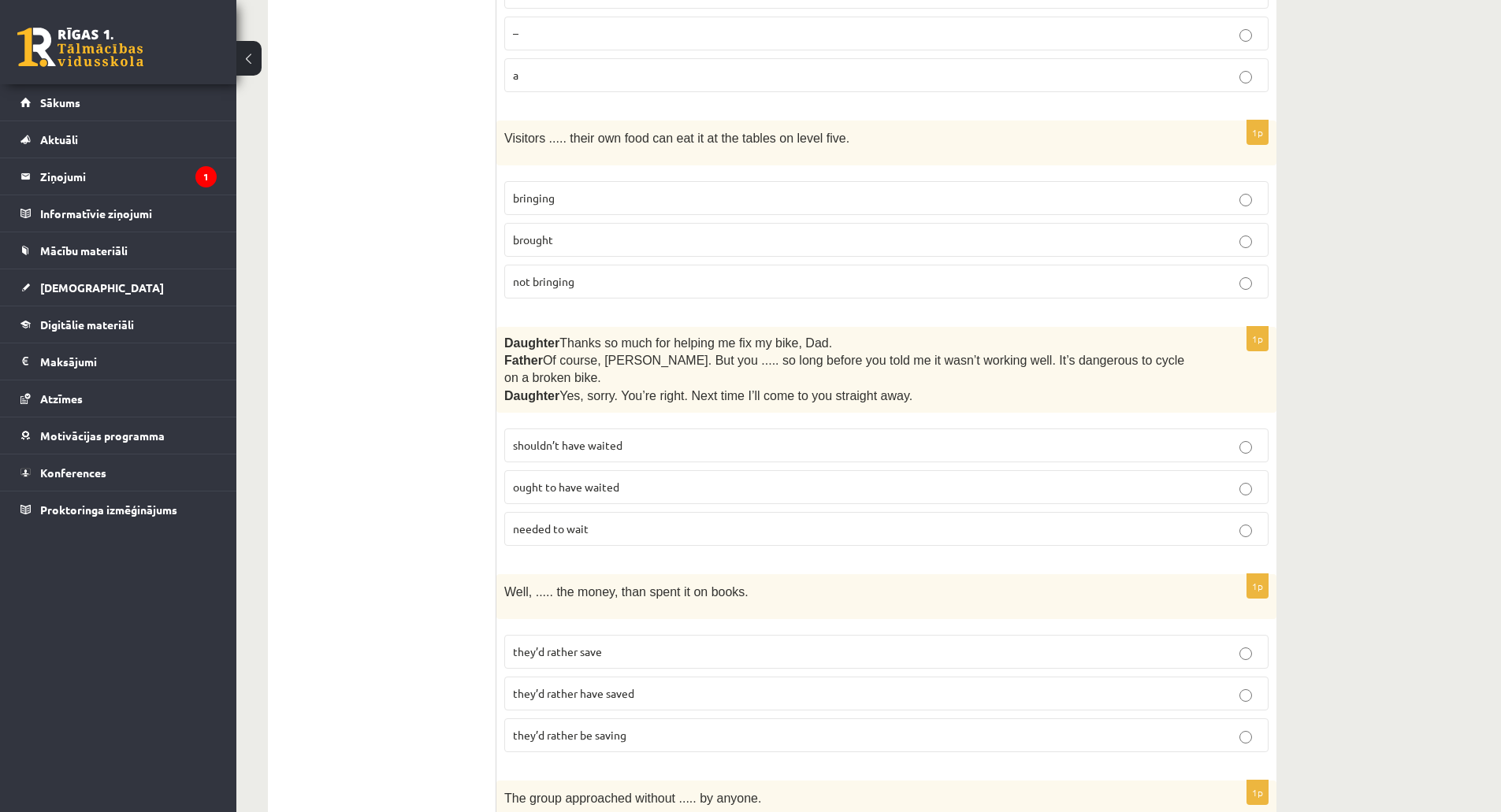
click at [386, 371] on ul "A Grammar B Reading C Reading D Listening Answer the question" at bounding box center [389, 738] width 212 height 4218
click at [577, 438] on span "shouldn’t have waited" at bounding box center [567, 445] width 109 height 14
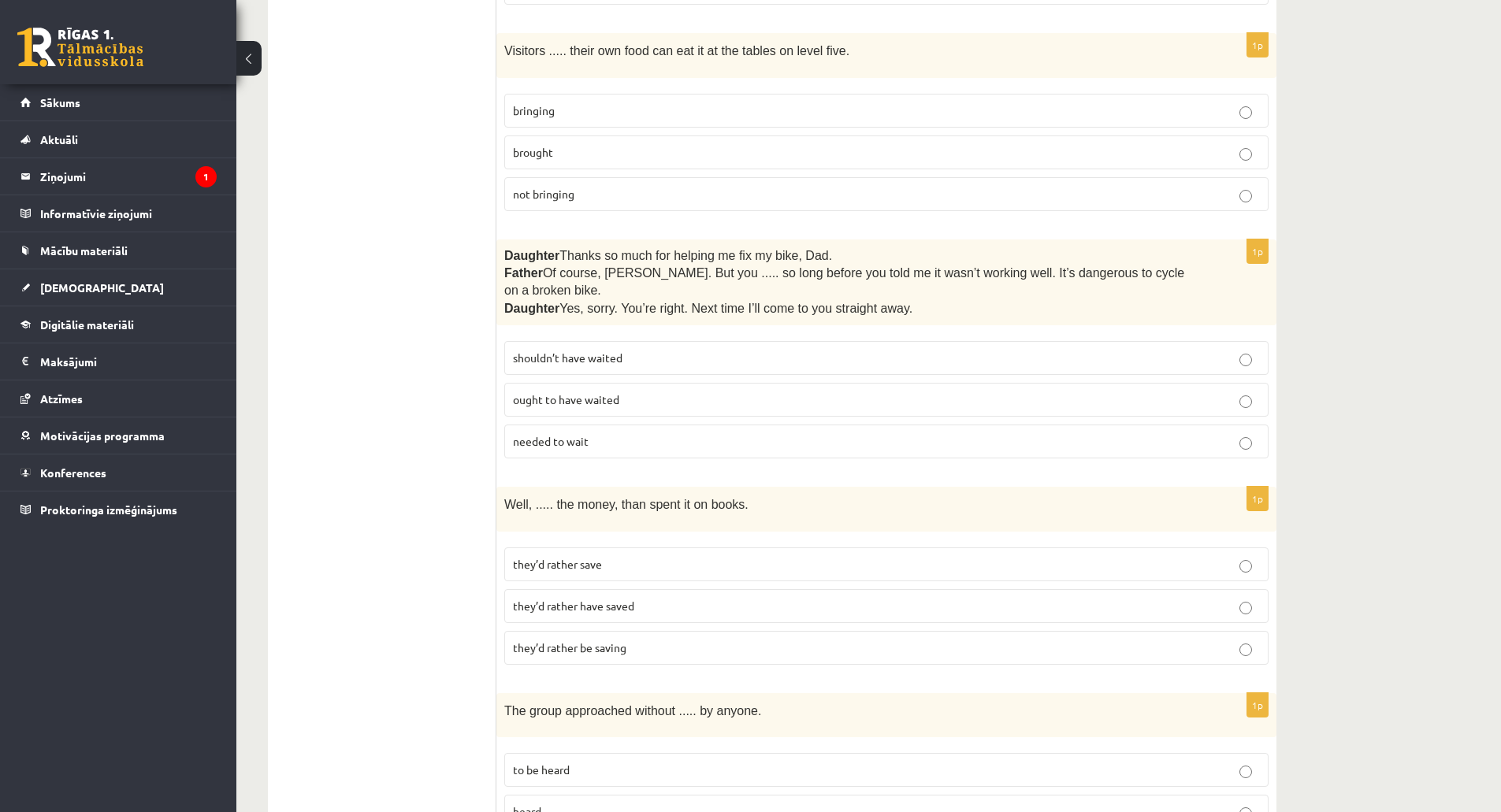
scroll to position [1811, 0]
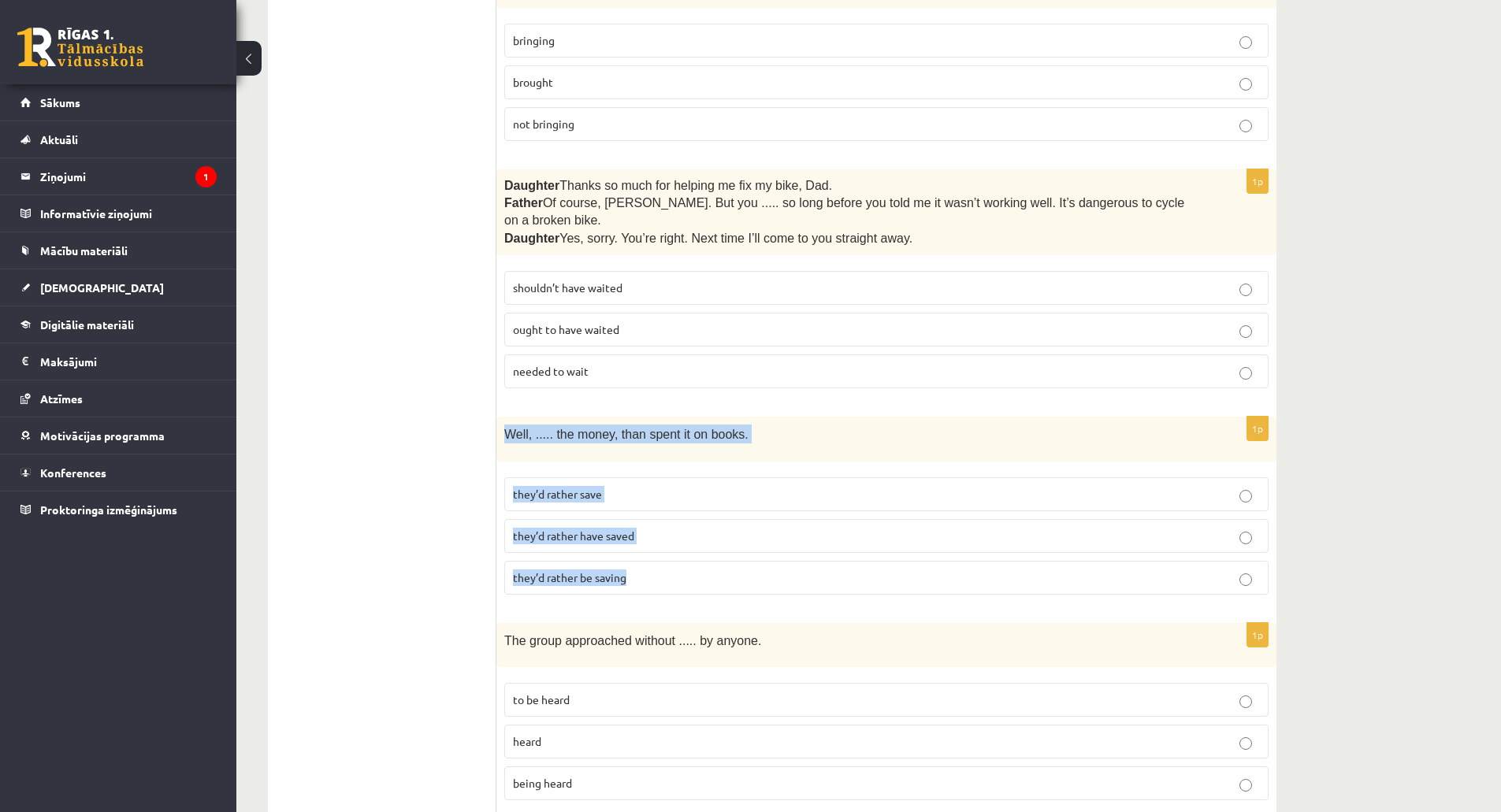
drag, startPoint x: 505, startPoint y: 413, endPoint x: 667, endPoint y: 543, distance: 207.7
click at [667, 543] on div "1p Well, ..... the money, than spent it on books. they’d rather save they’d rat…" at bounding box center [886, 511] width 780 height 190
copy div "Well, ..... the money, than spent it on books. they’d rather save they’d rather…"
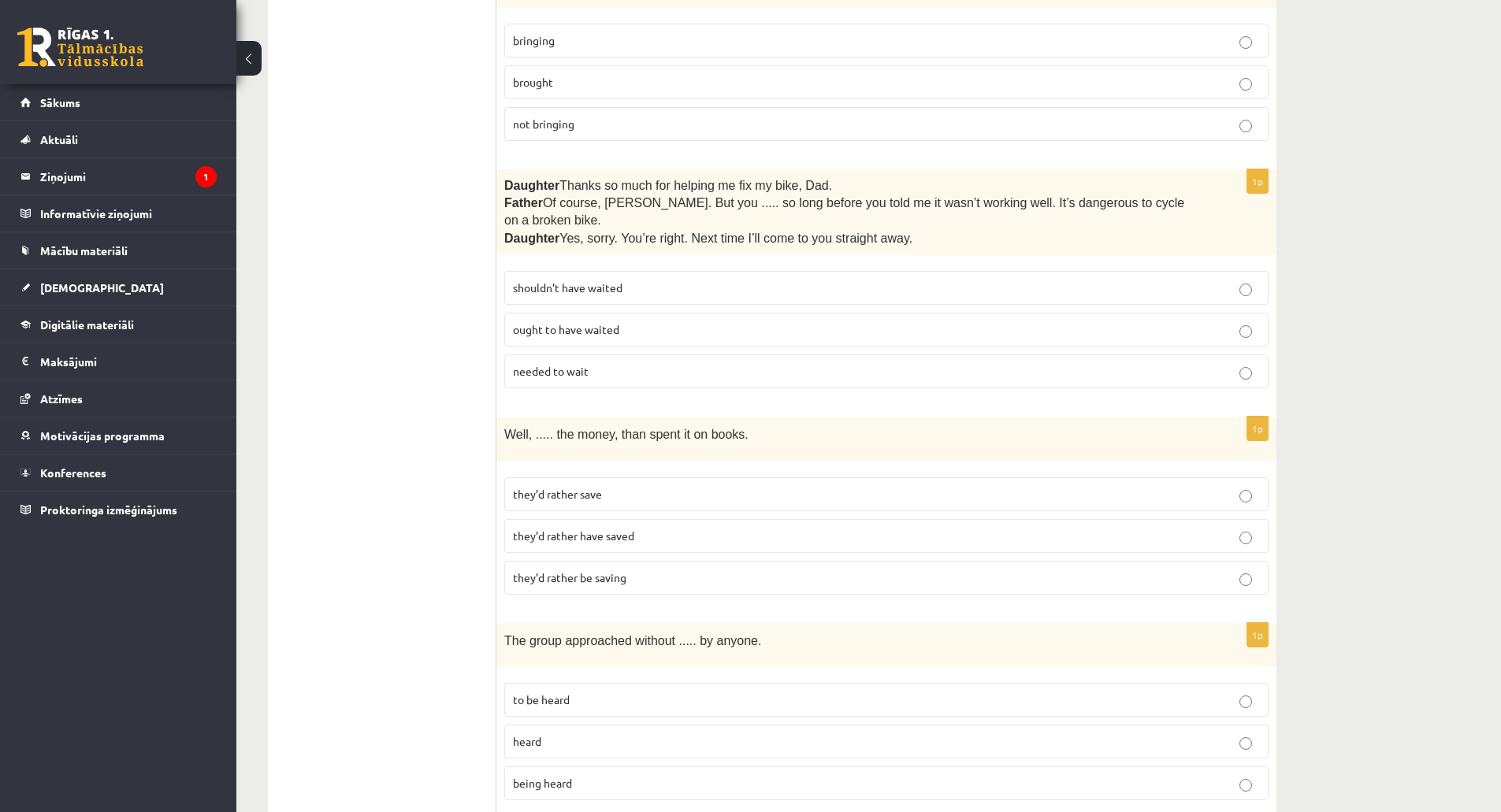
click at [361, 368] on ul "A Grammar B Reading C Reading D Listening Answer the question" at bounding box center [389, 581] width 212 height 4218
click at [566, 486] on p "they’d rather save" at bounding box center [886, 494] width 746 height 16
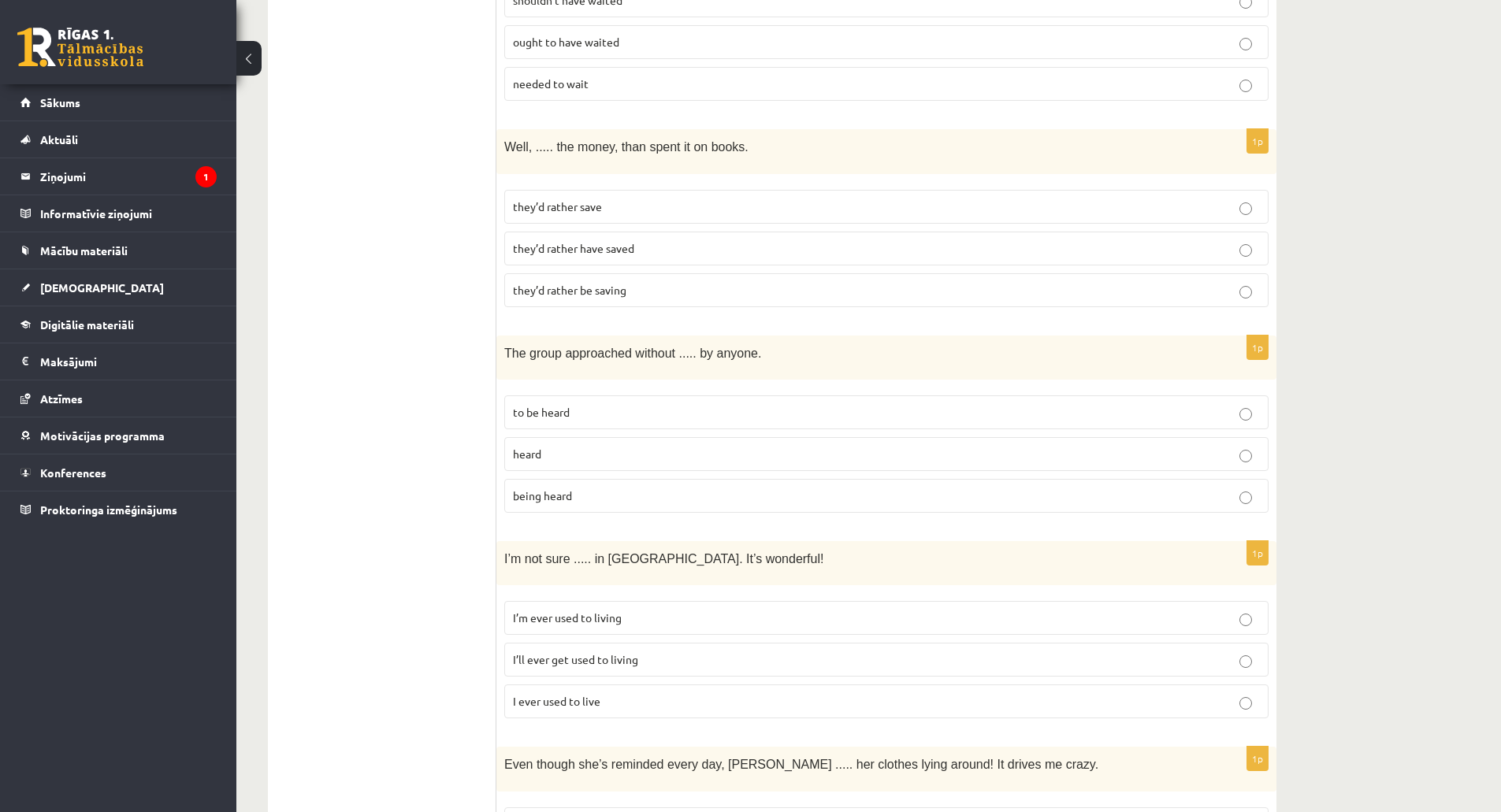
scroll to position [2126, 0]
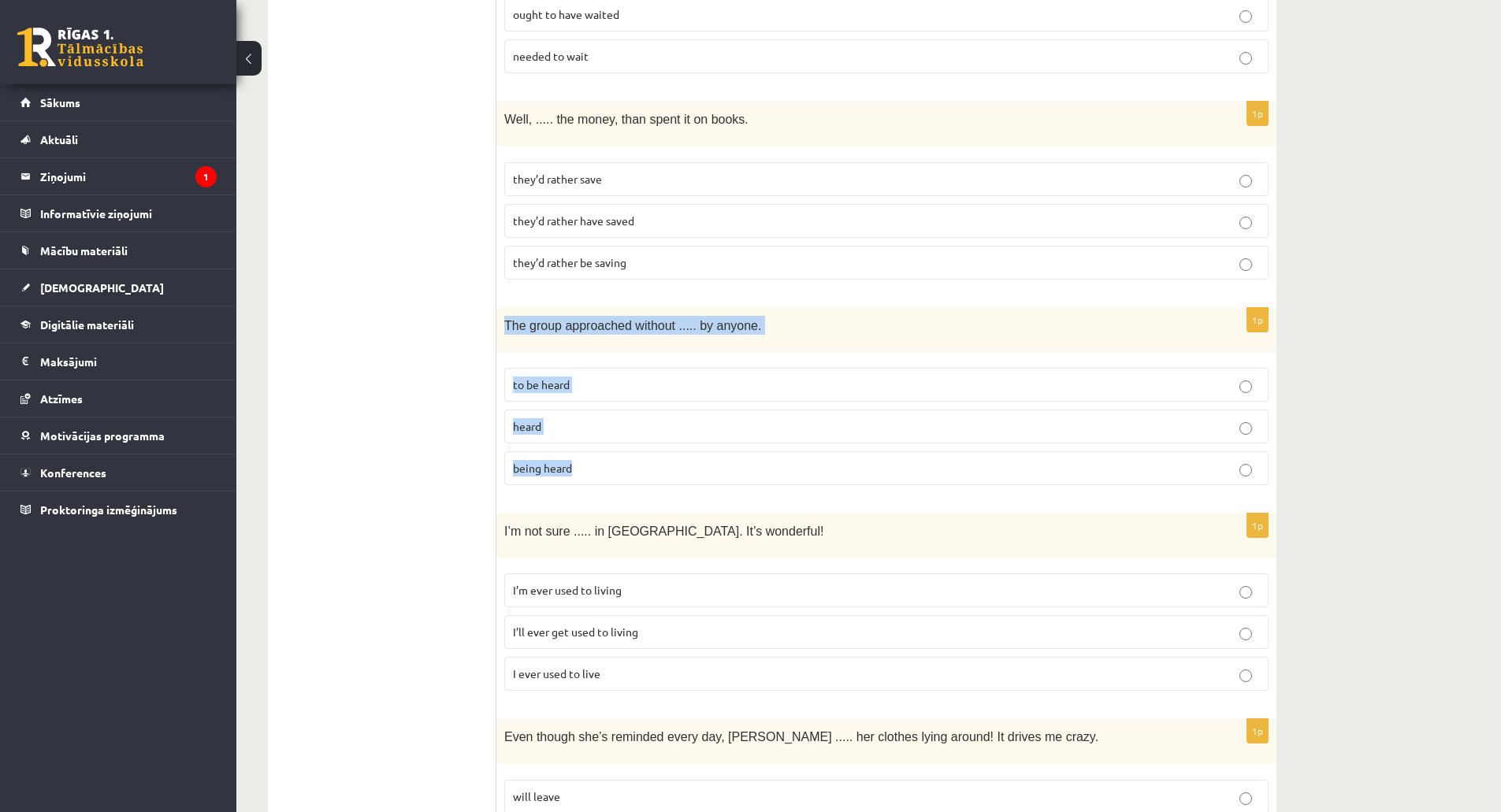
drag, startPoint x: 502, startPoint y: 300, endPoint x: 592, endPoint y: 434, distance: 161.4
click at [592, 434] on div "1p The group approached without ..... by anyone. to be heard heard being heard" at bounding box center [886, 403] width 780 height 190
click at [388, 377] on ul "A Grammar B Reading C Reading D Listening Answer the question" at bounding box center [389, 266] width 212 height 4218
click at [562, 461] on span "being heard" at bounding box center [541, 468] width 59 height 14
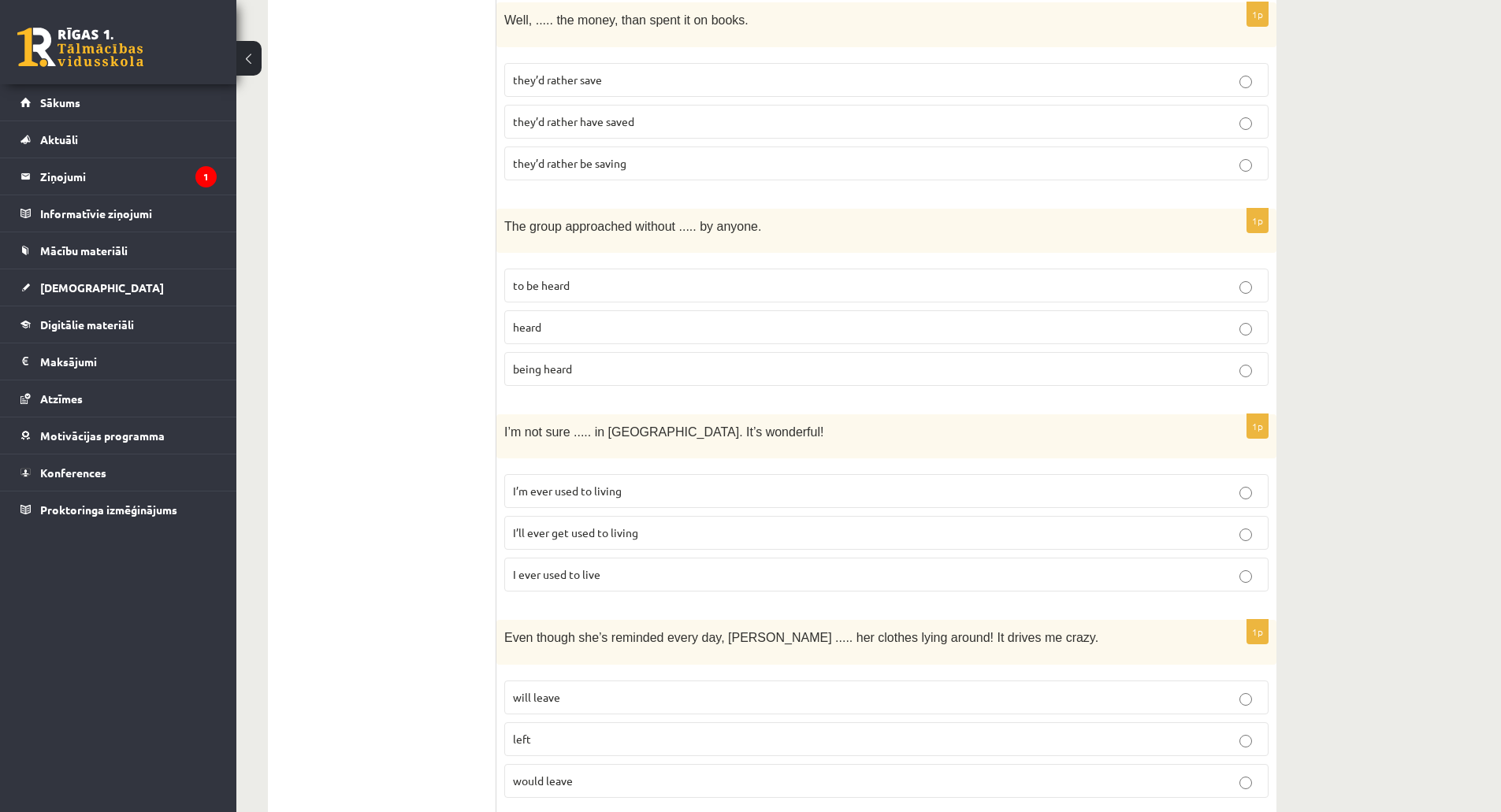
scroll to position [2362, 0]
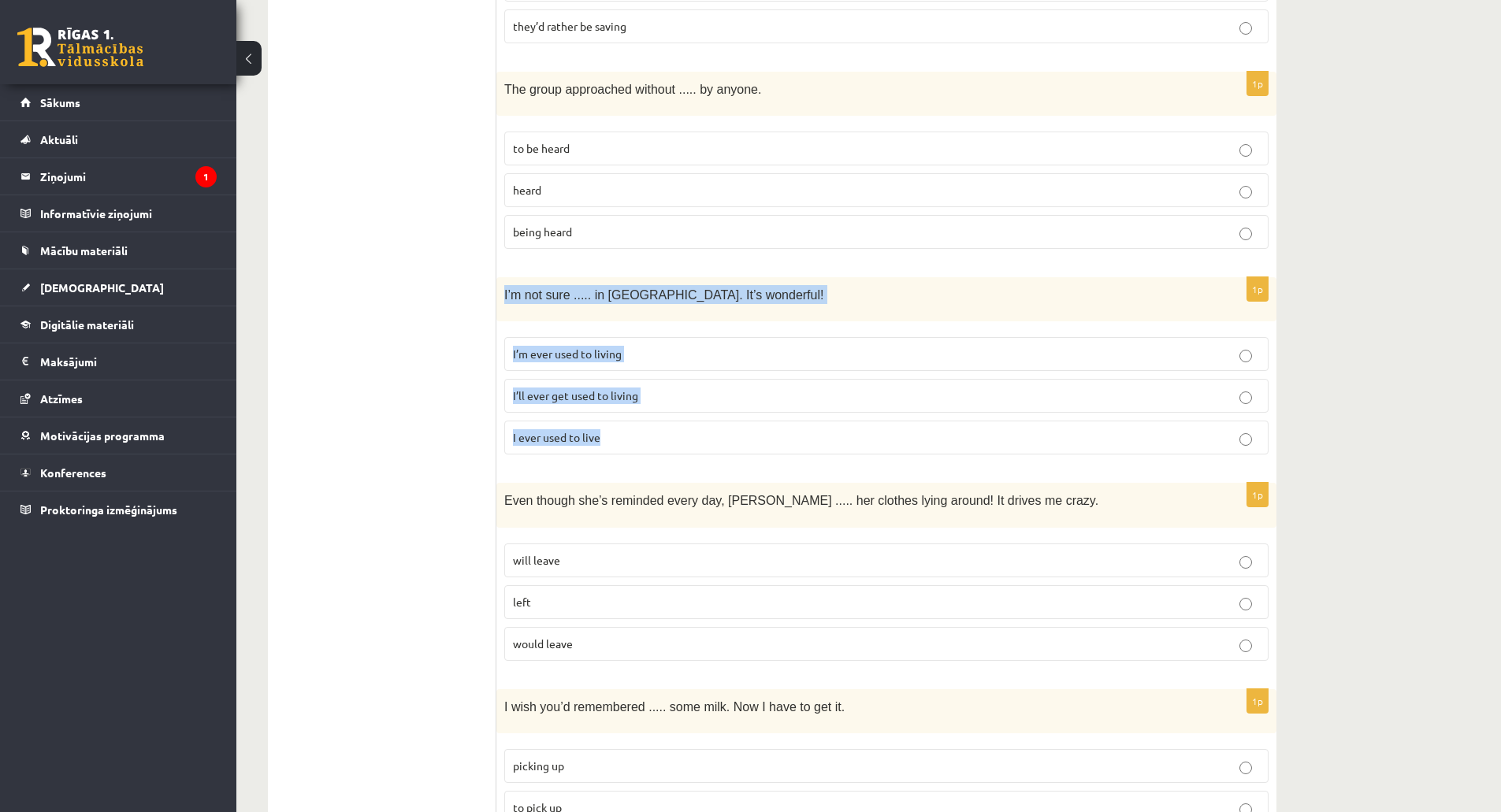
drag, startPoint x: 502, startPoint y: 273, endPoint x: 654, endPoint y: 410, distance: 204.6
click at [654, 411] on div "1p I’m not sure ..... in Paris. It’s wonderful! I’m ever used to living I’ll ev…" at bounding box center [886, 372] width 780 height 190
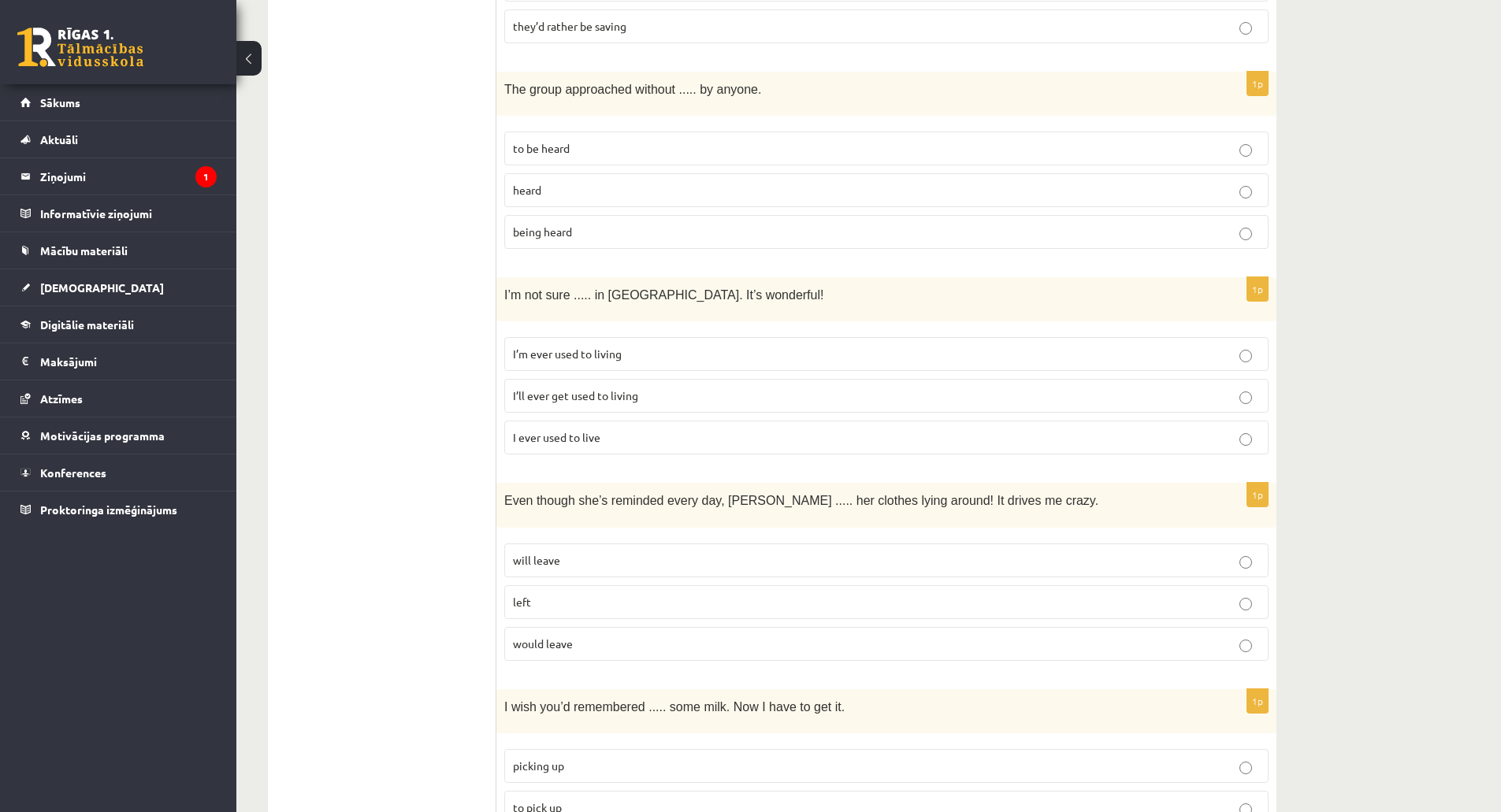
click at [360, 223] on ul "A Grammar B Reading C Reading D Listening Answer the question" at bounding box center [389, 30] width 212 height 4218
click at [630, 380] on label "I’ll ever get used to living" at bounding box center [887, 395] width 765 height 33
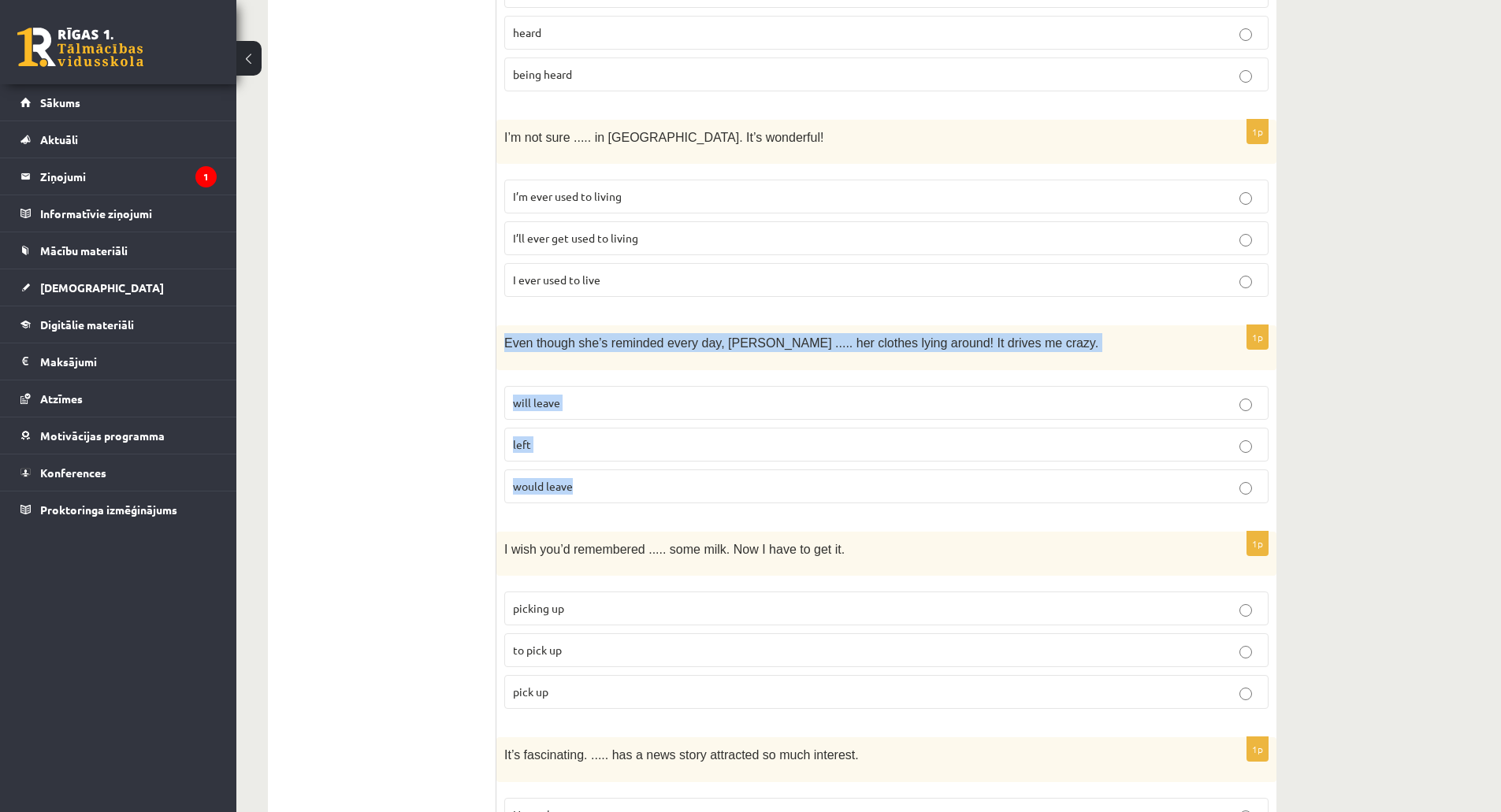
drag, startPoint x: 506, startPoint y: 316, endPoint x: 605, endPoint y: 451, distance: 167.4
click at [605, 451] on div "1p Even though she’s reminded every day, Cathy ..... her clothes lying around! …" at bounding box center [886, 420] width 780 height 190
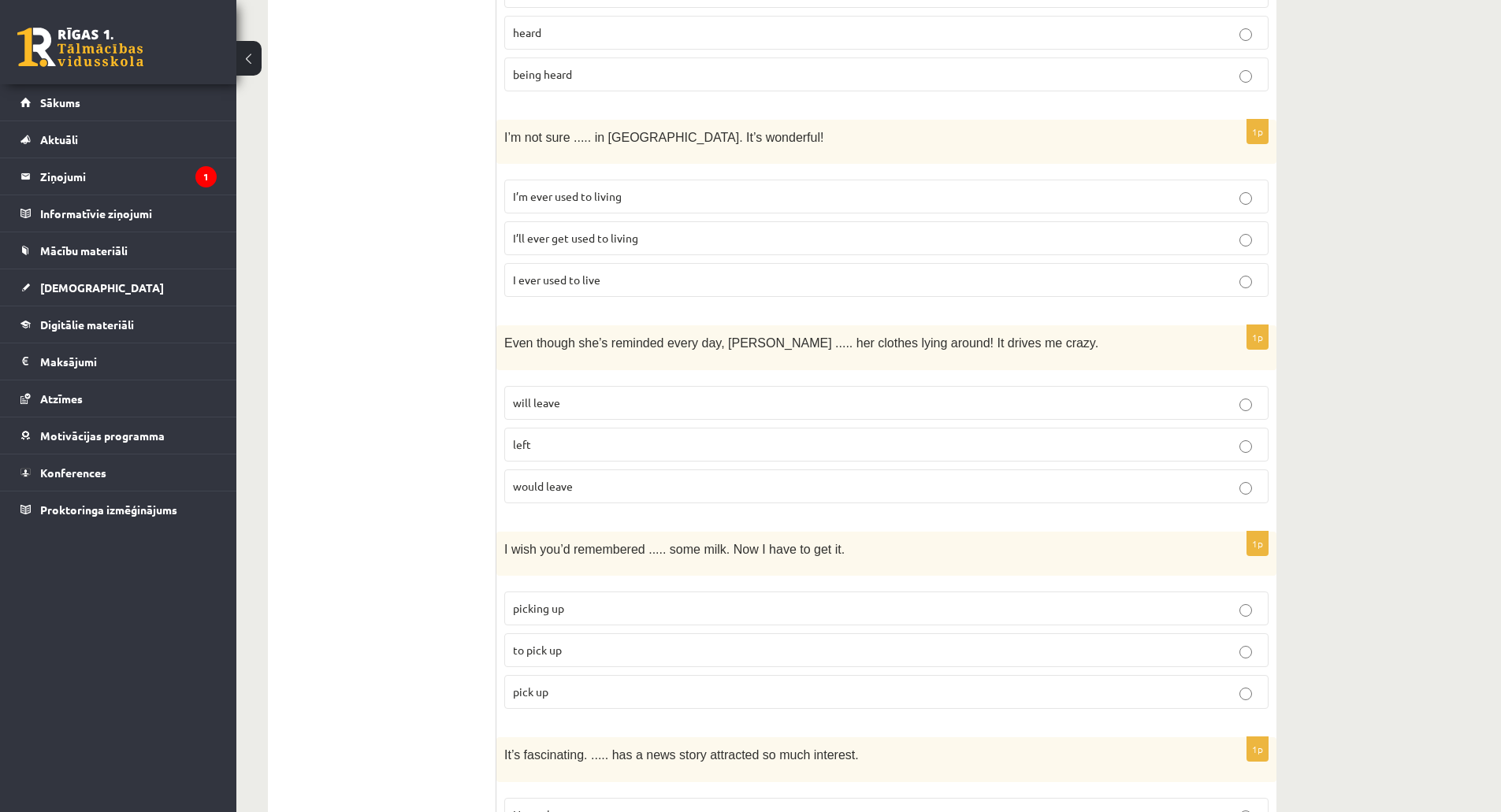
click at [581, 395] on p "will leave" at bounding box center [886, 403] width 746 height 16
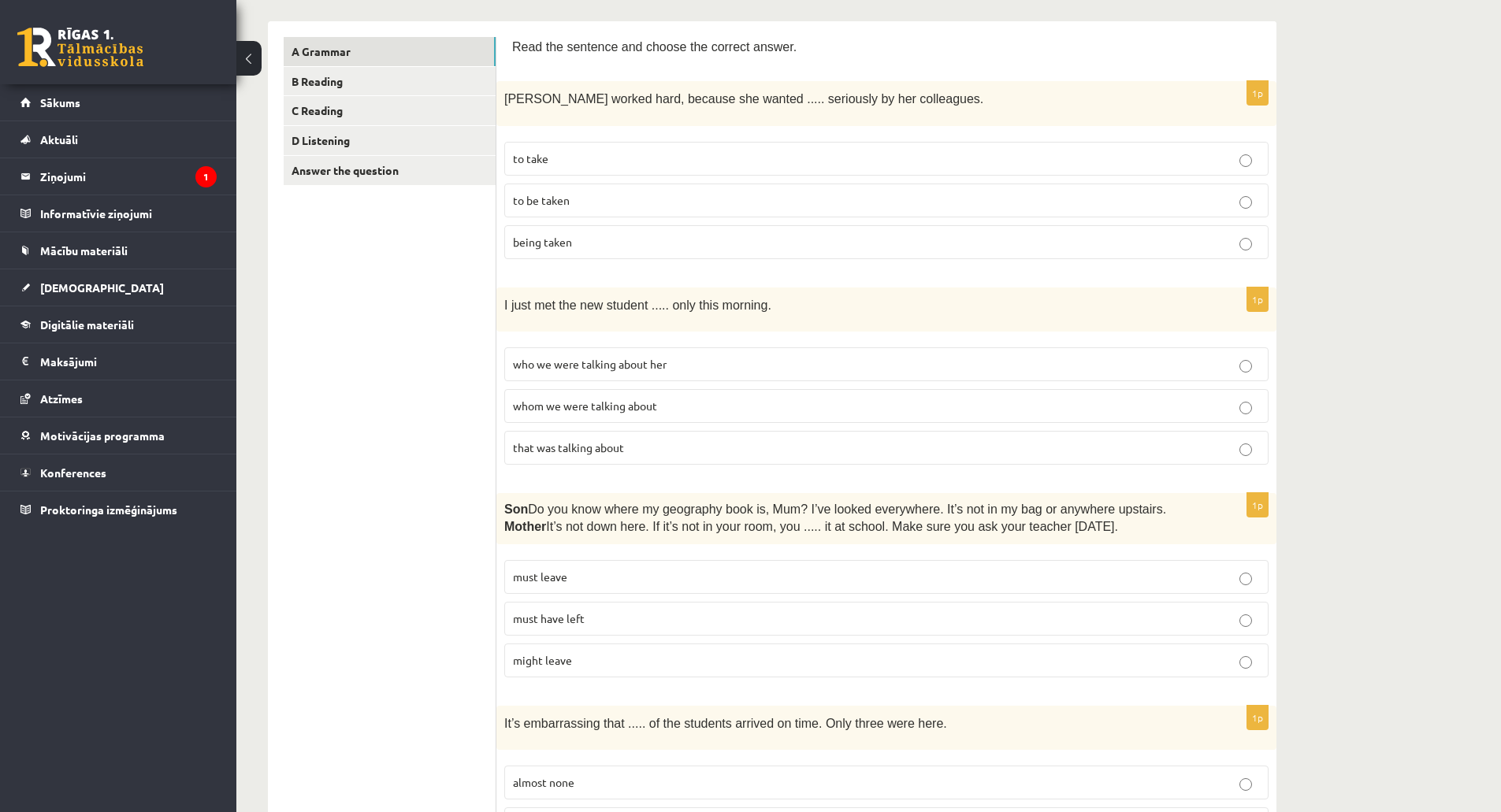
scroll to position [0, 0]
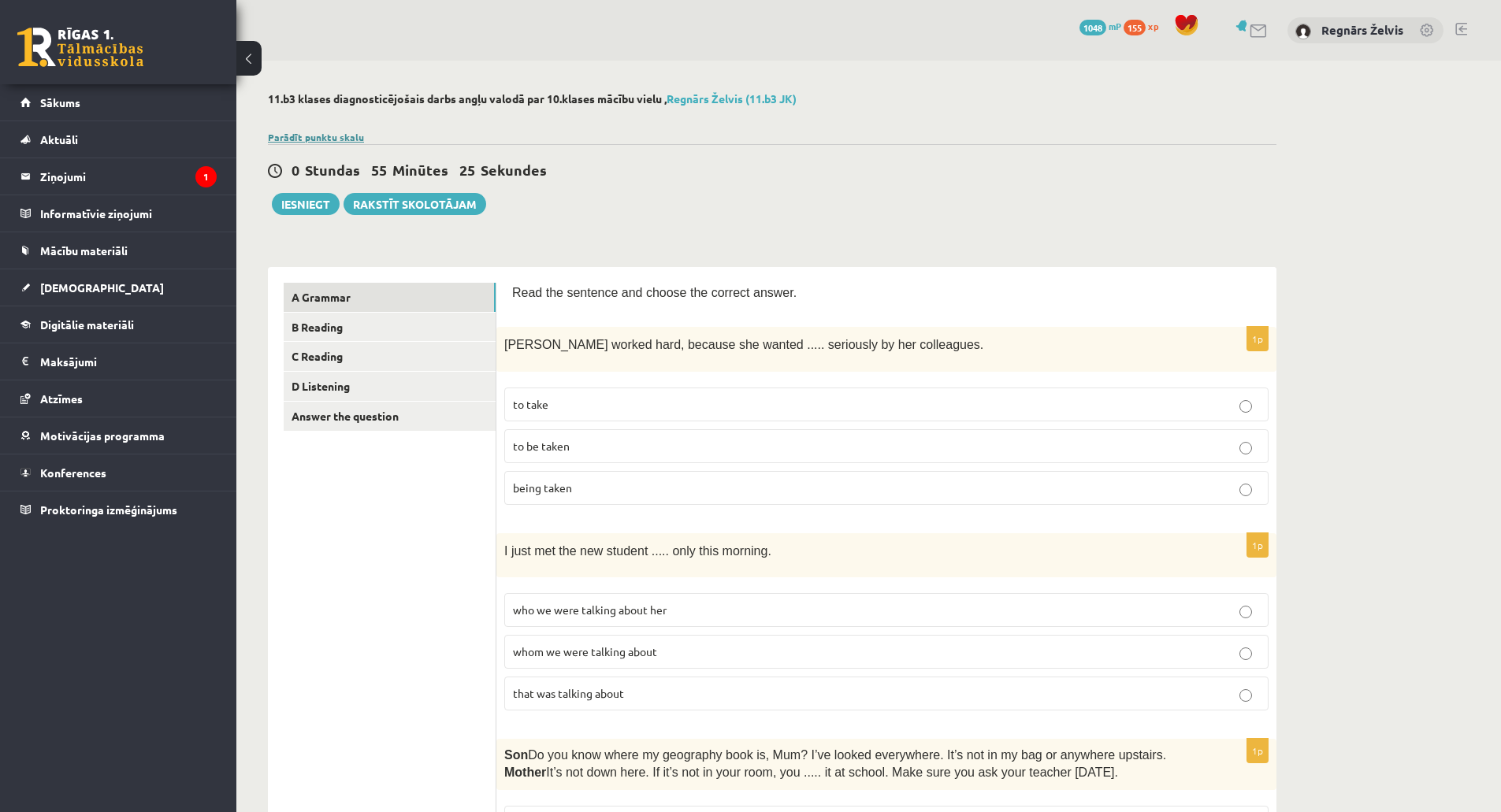
click at [337, 136] on link "Parādīt punktu skalu" at bounding box center [315, 137] width 96 height 13
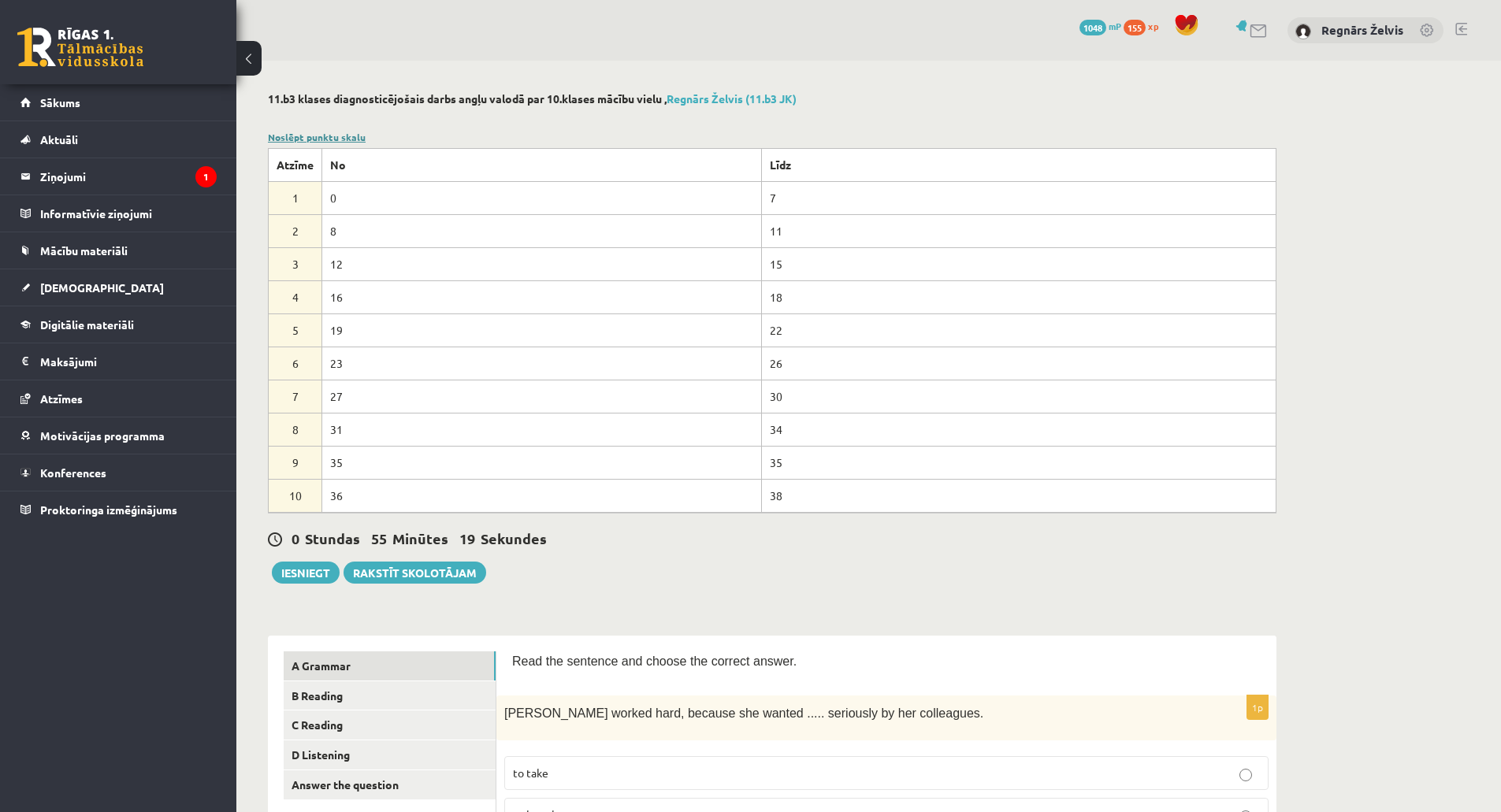
click at [337, 136] on link "Noslēpt punktu skalu" at bounding box center [316, 137] width 98 height 13
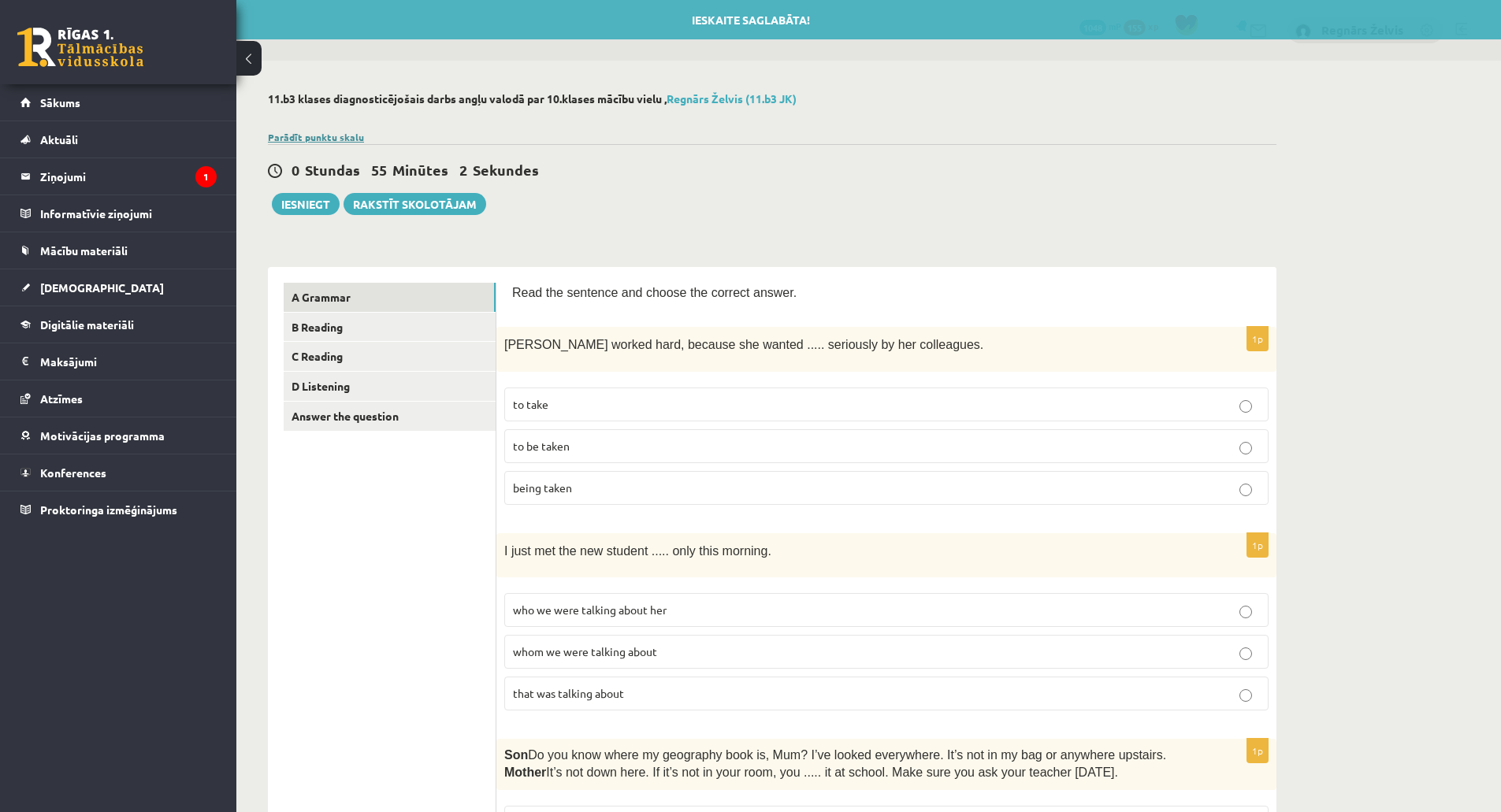
click at [338, 133] on link "Parādīt punktu skalu" at bounding box center [315, 137] width 96 height 13
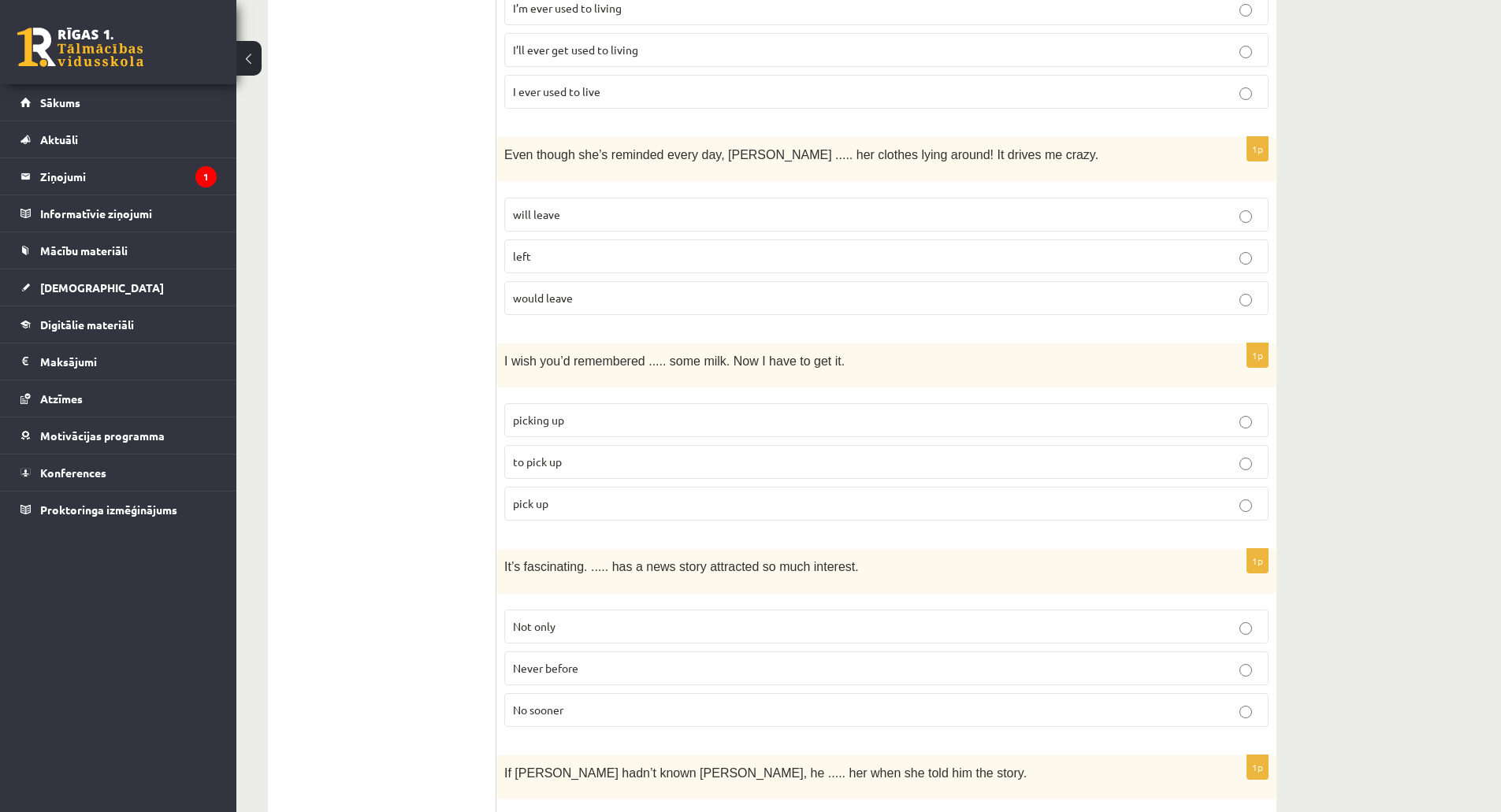
scroll to position [3071, 0]
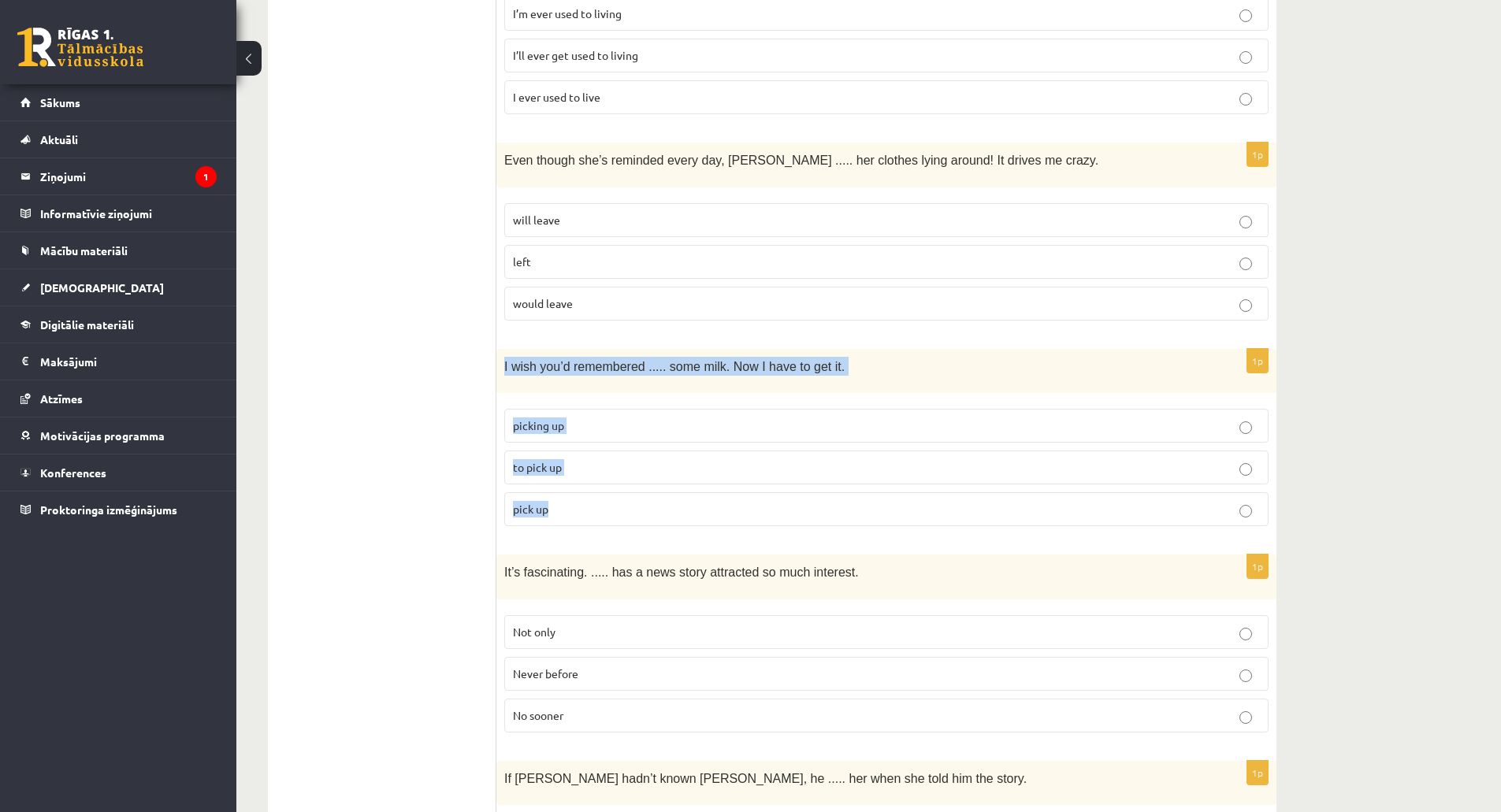
drag, startPoint x: 502, startPoint y: 341, endPoint x: 598, endPoint y: 466, distance: 157.6
click at [598, 466] on div "1p I wish you’d remembered ..... some milk. Now I have to get it. picking up to…" at bounding box center [886, 443] width 780 height 190
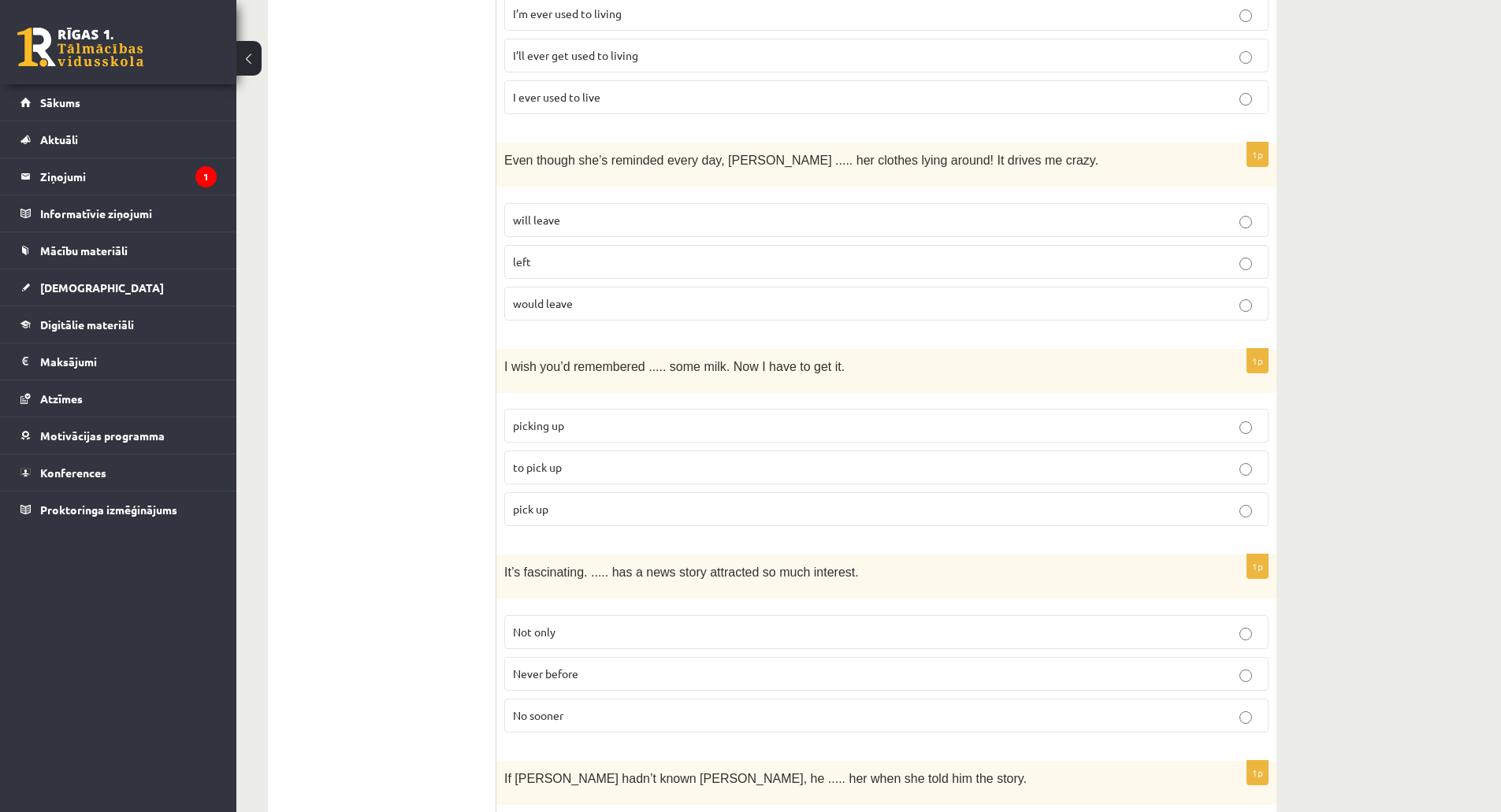
click at [584, 454] on label "to pick up" at bounding box center [887, 467] width 765 height 33
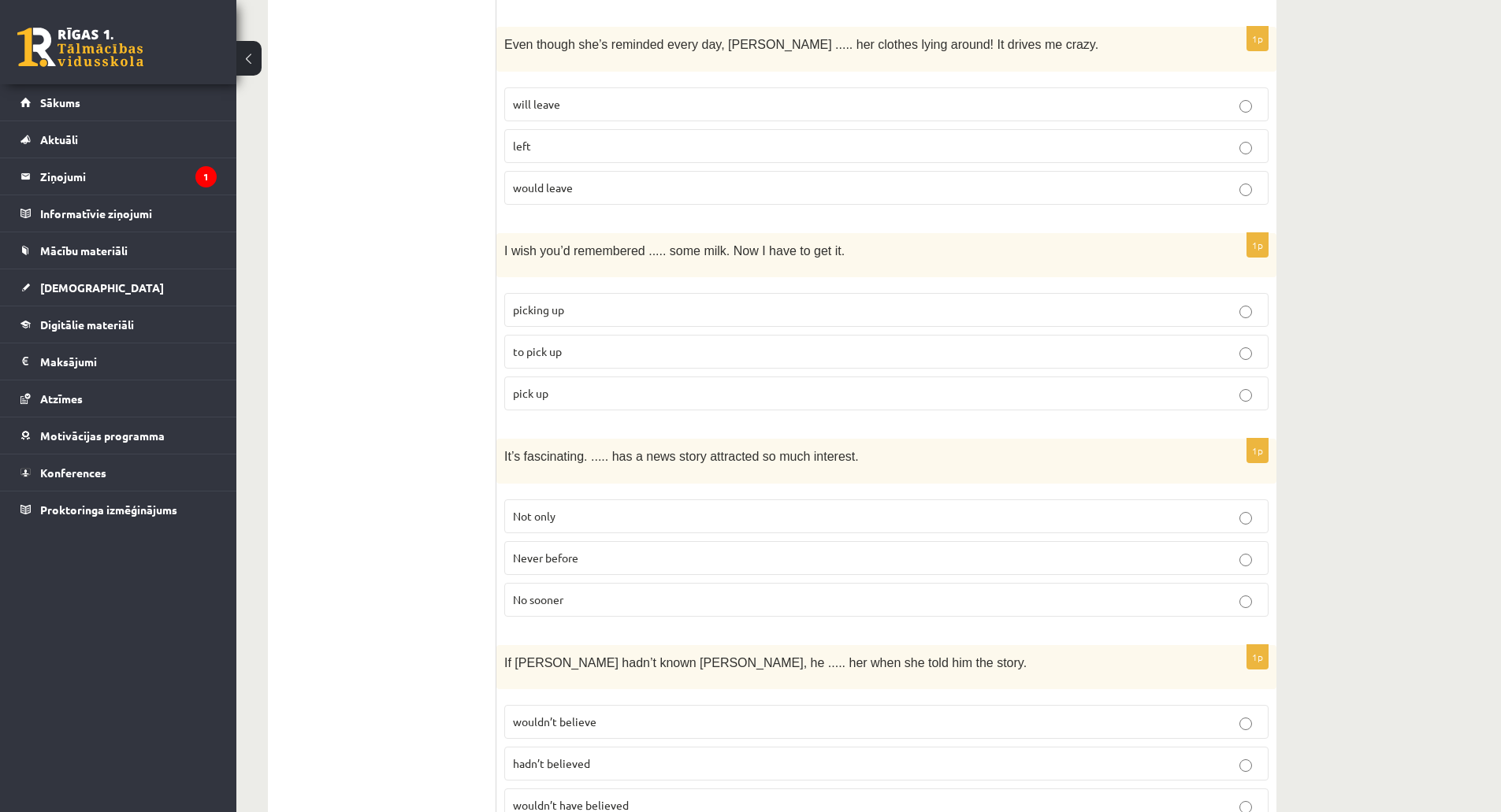
scroll to position [3385, 0]
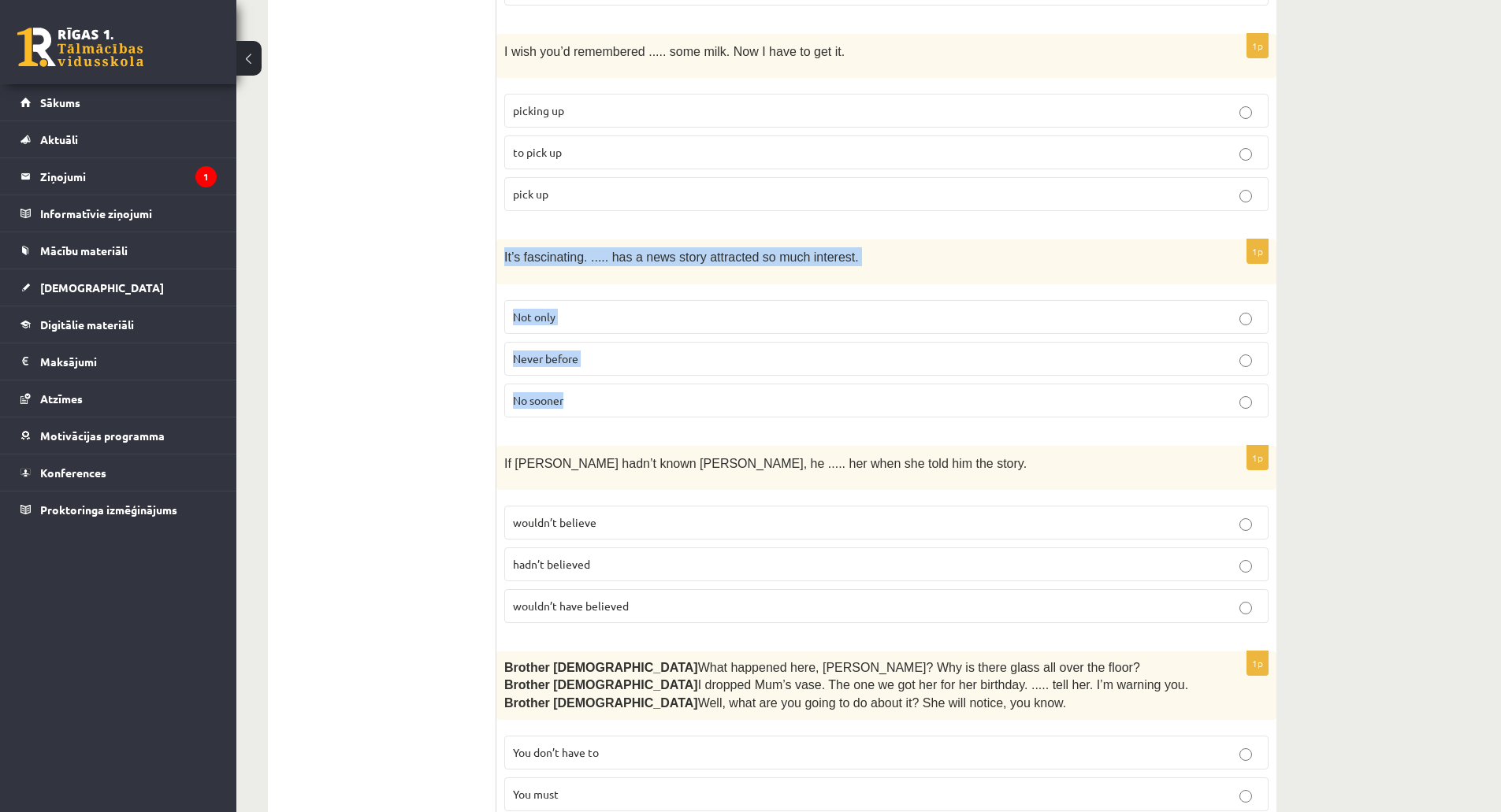
drag, startPoint x: 504, startPoint y: 234, endPoint x: 610, endPoint y: 364, distance: 167.7
click at [610, 364] on div "1p It’s fascinating. ..... has a news story attracted so much interest. Not onl…" at bounding box center [886, 334] width 780 height 190
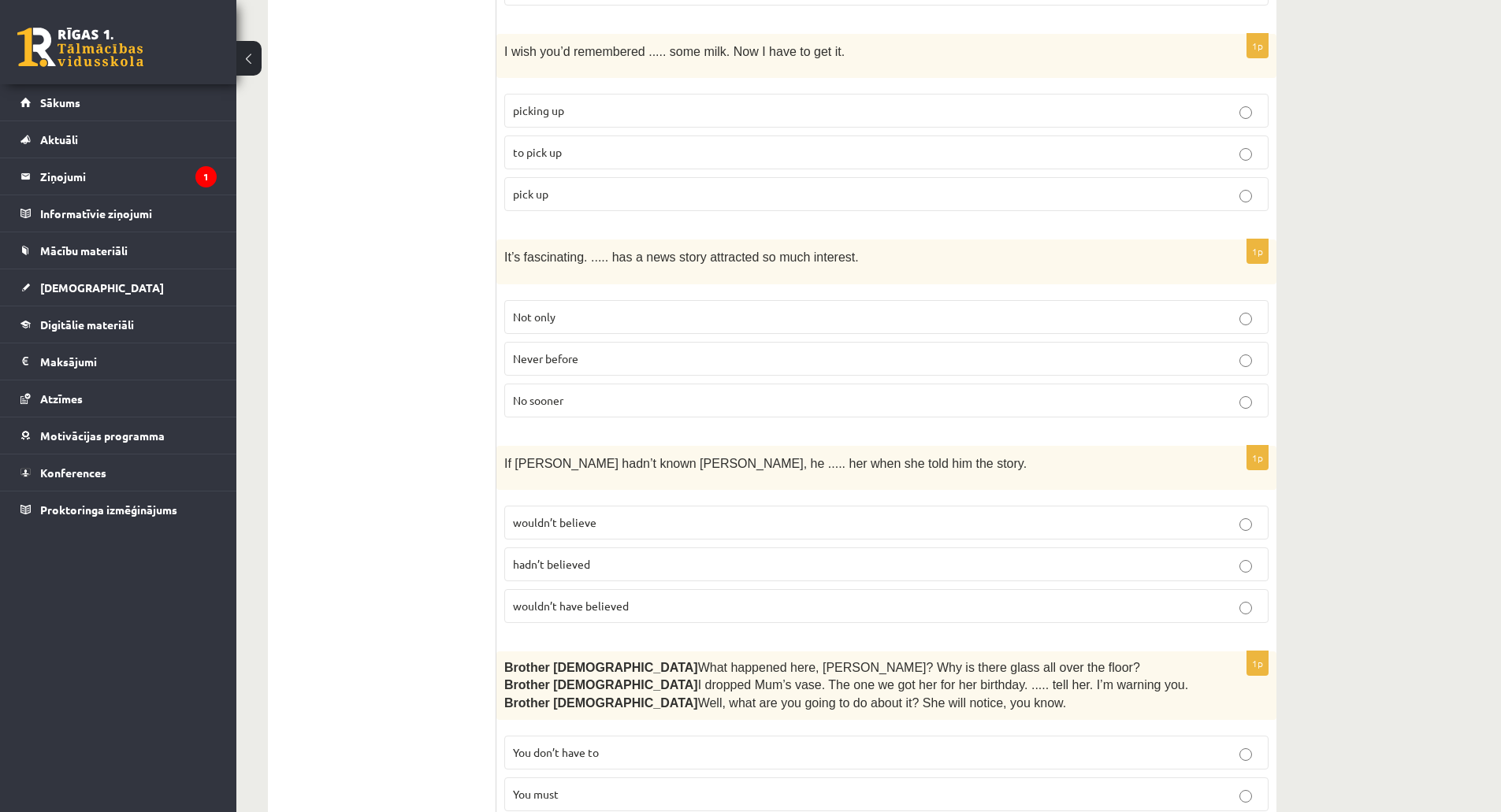
click at [593, 350] on p "Never before" at bounding box center [886, 359] width 746 height 16
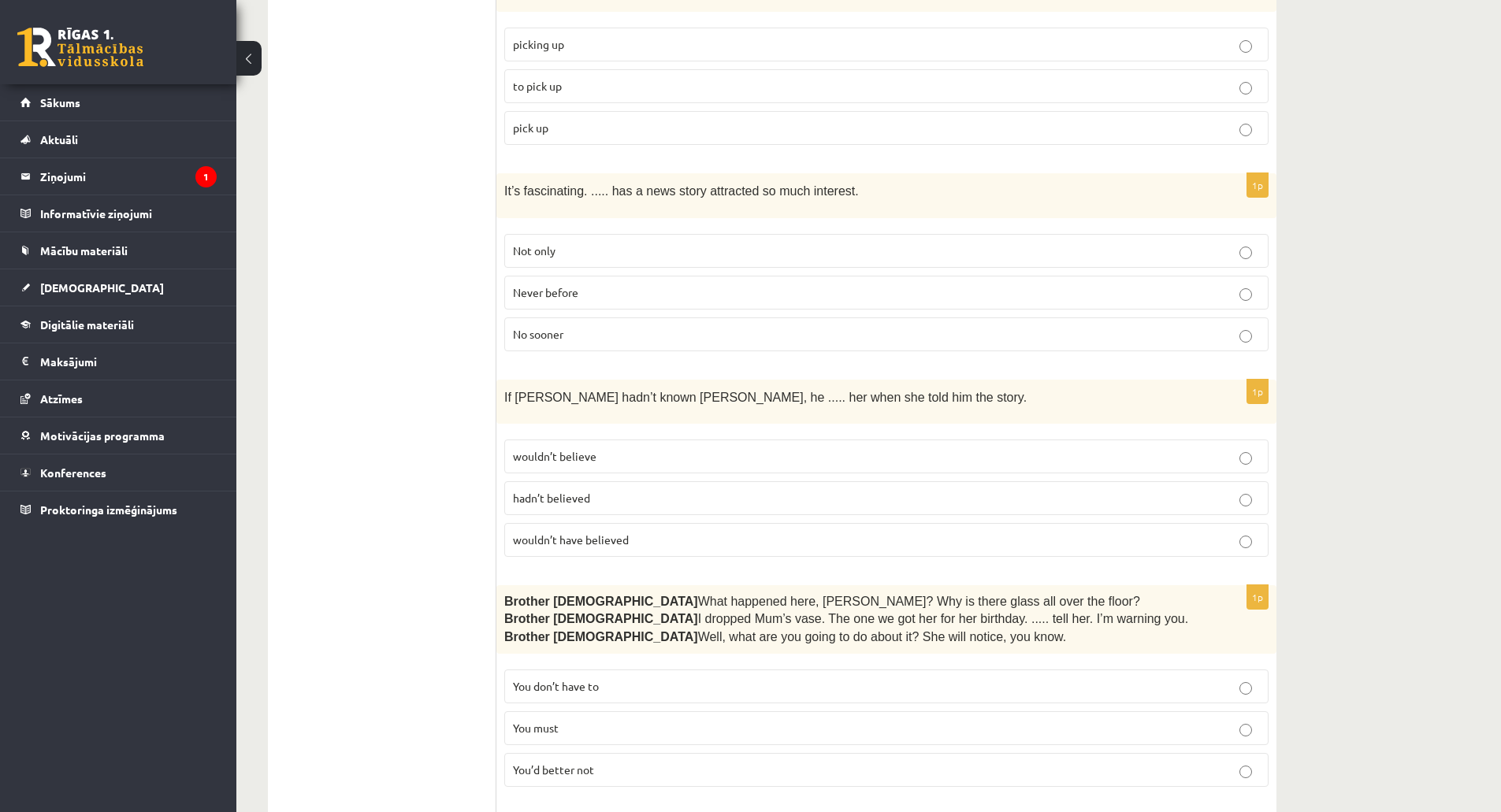
scroll to position [3543, 0]
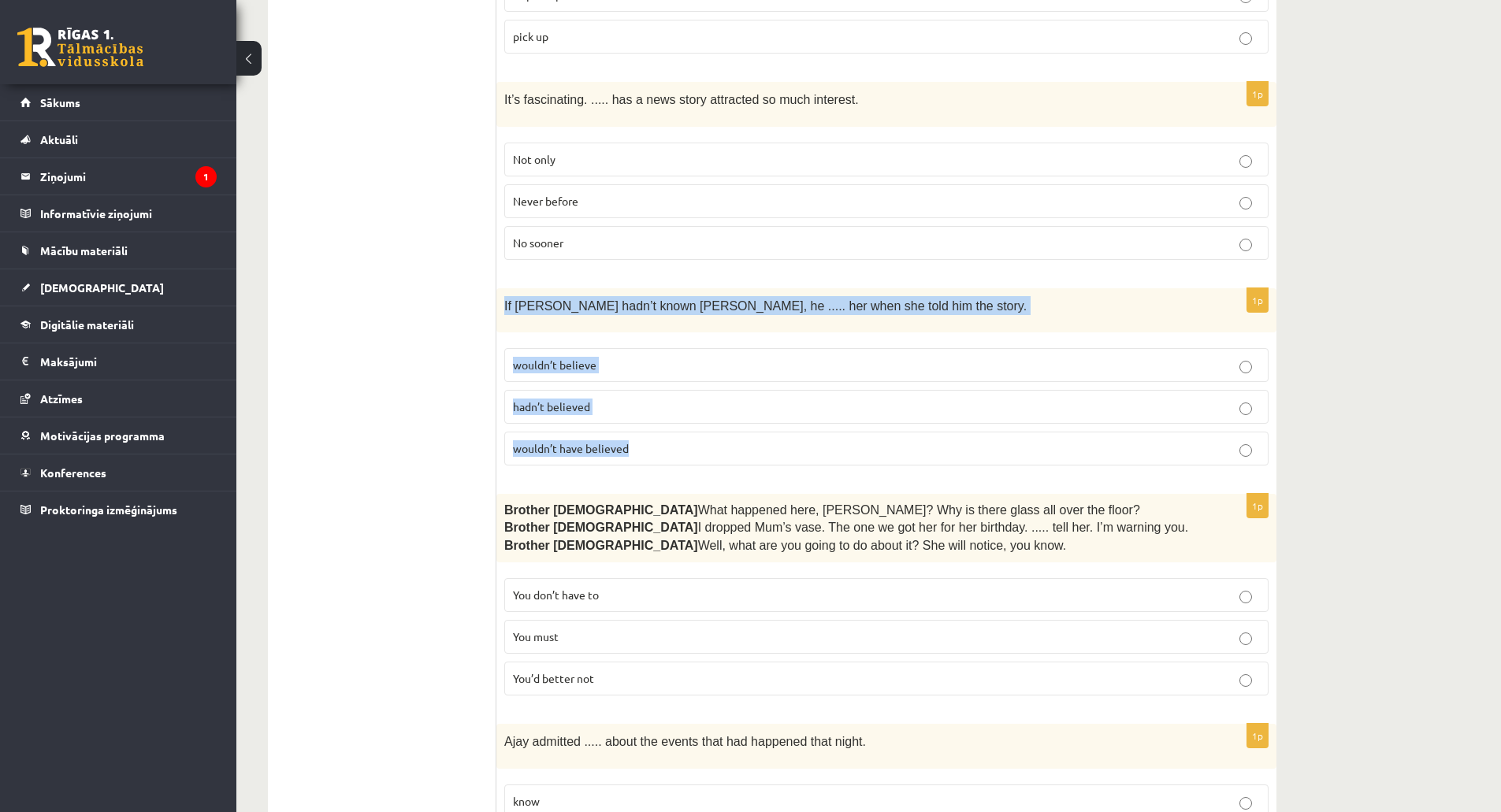
drag, startPoint x: 504, startPoint y: 279, endPoint x: 664, endPoint y: 422, distance: 214.6
click at [664, 422] on div "1p If Tom hadn’t known Mariam, he ..... her when she told him the story. wouldn…" at bounding box center [886, 383] width 780 height 190
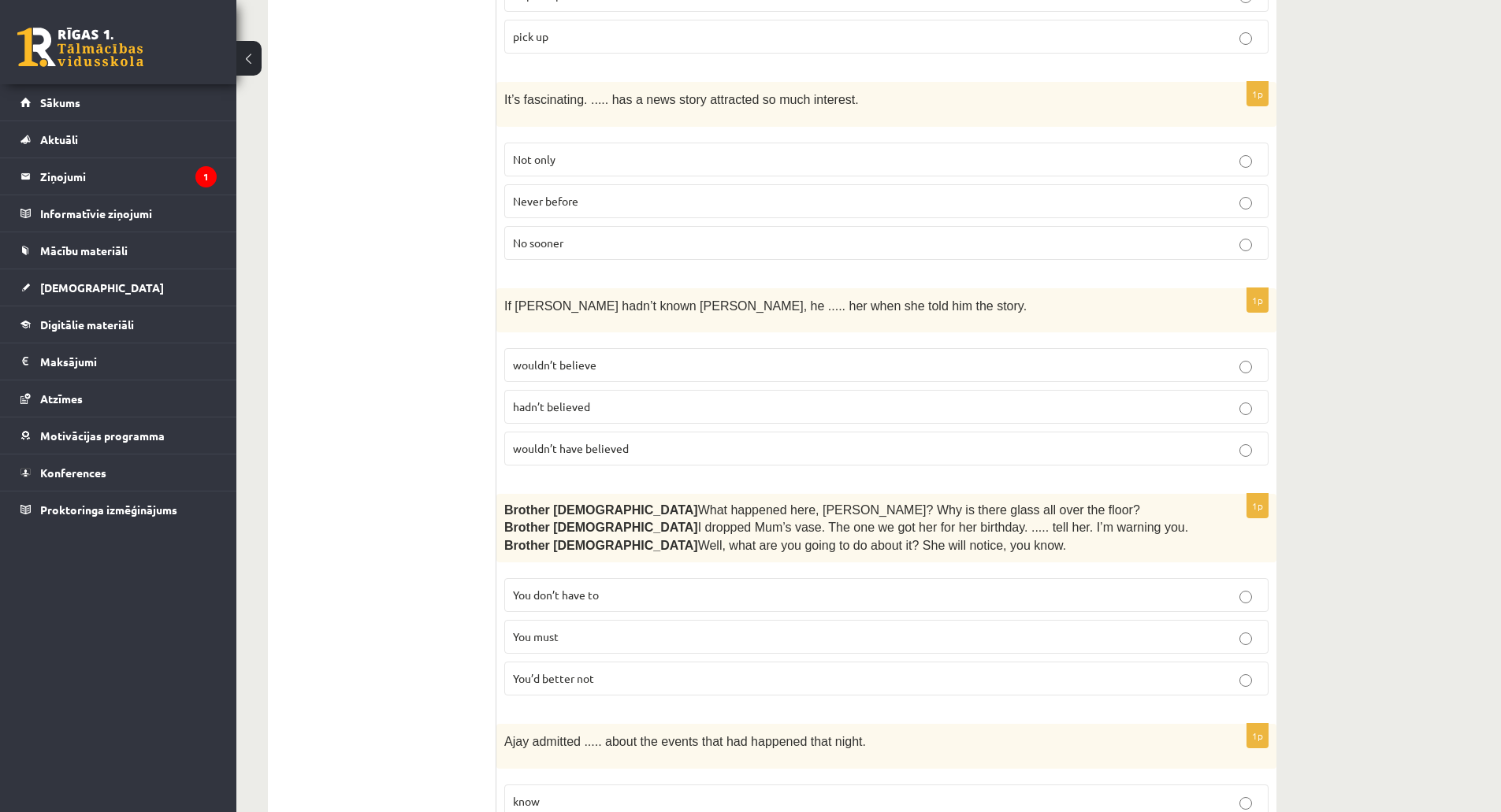
click at [544, 440] on p "wouldn’t have believed" at bounding box center [886, 448] width 746 height 16
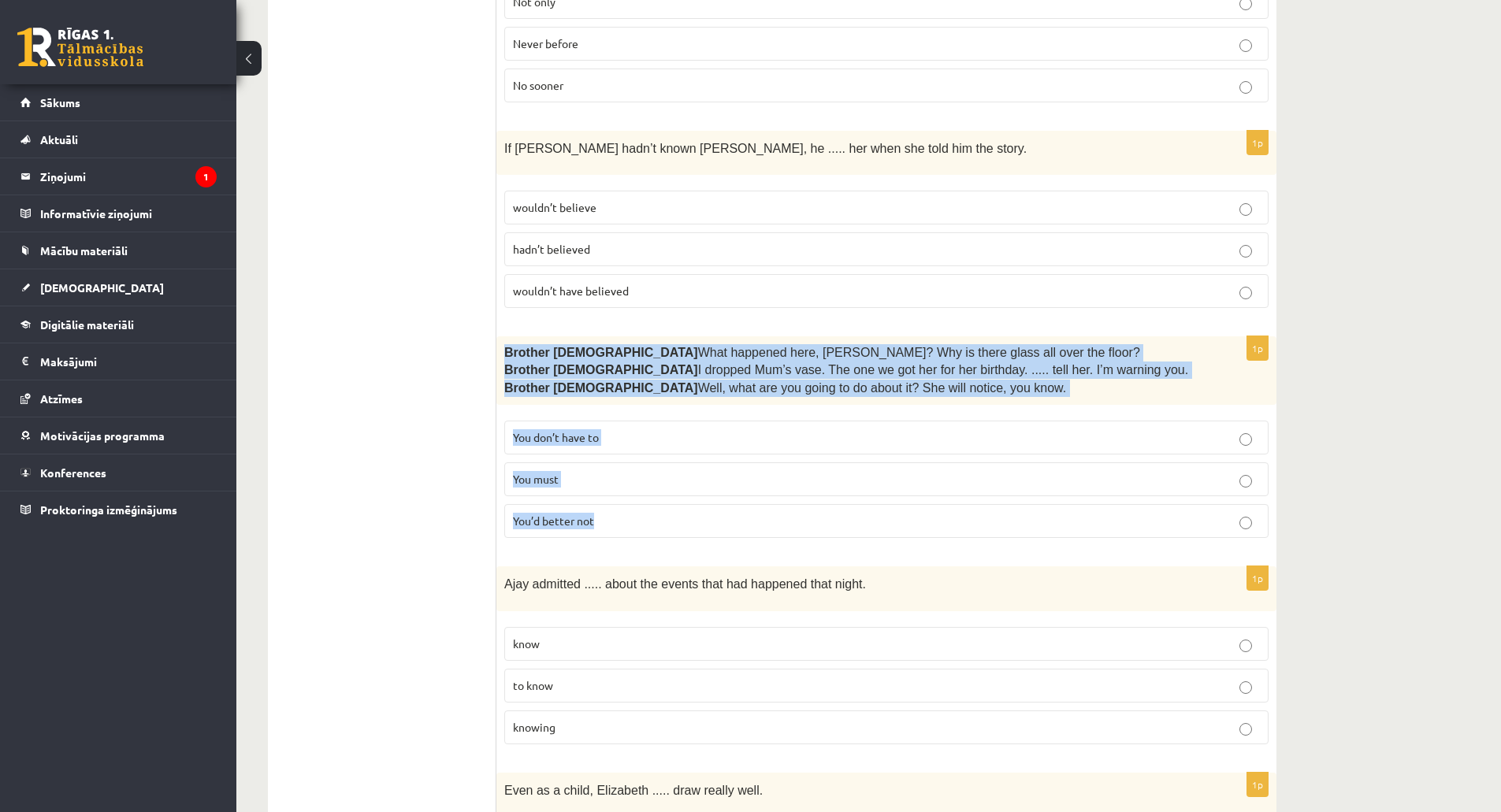
drag, startPoint x: 503, startPoint y: 322, endPoint x: 620, endPoint y: 479, distance: 195.8
click at [620, 479] on div "1p Brother 1  What happened here, Zak? Why is there glass all over the floor? B…" at bounding box center [886, 443] width 780 height 214
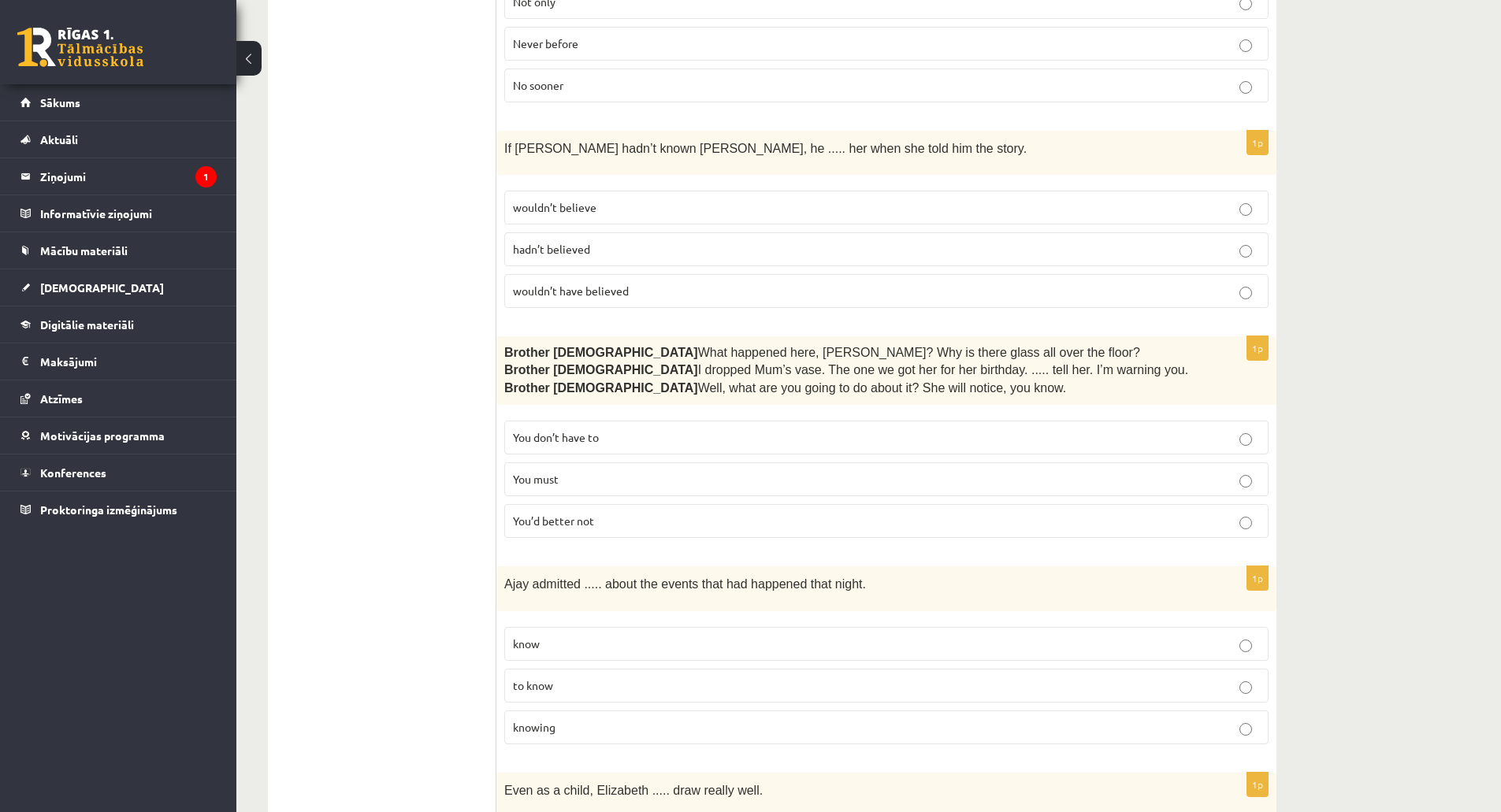
drag, startPoint x: 382, startPoint y: 443, endPoint x: 399, endPoint y: 456, distance: 21.4
click at [528, 513] on span "You’d better not" at bounding box center [553, 520] width 81 height 14
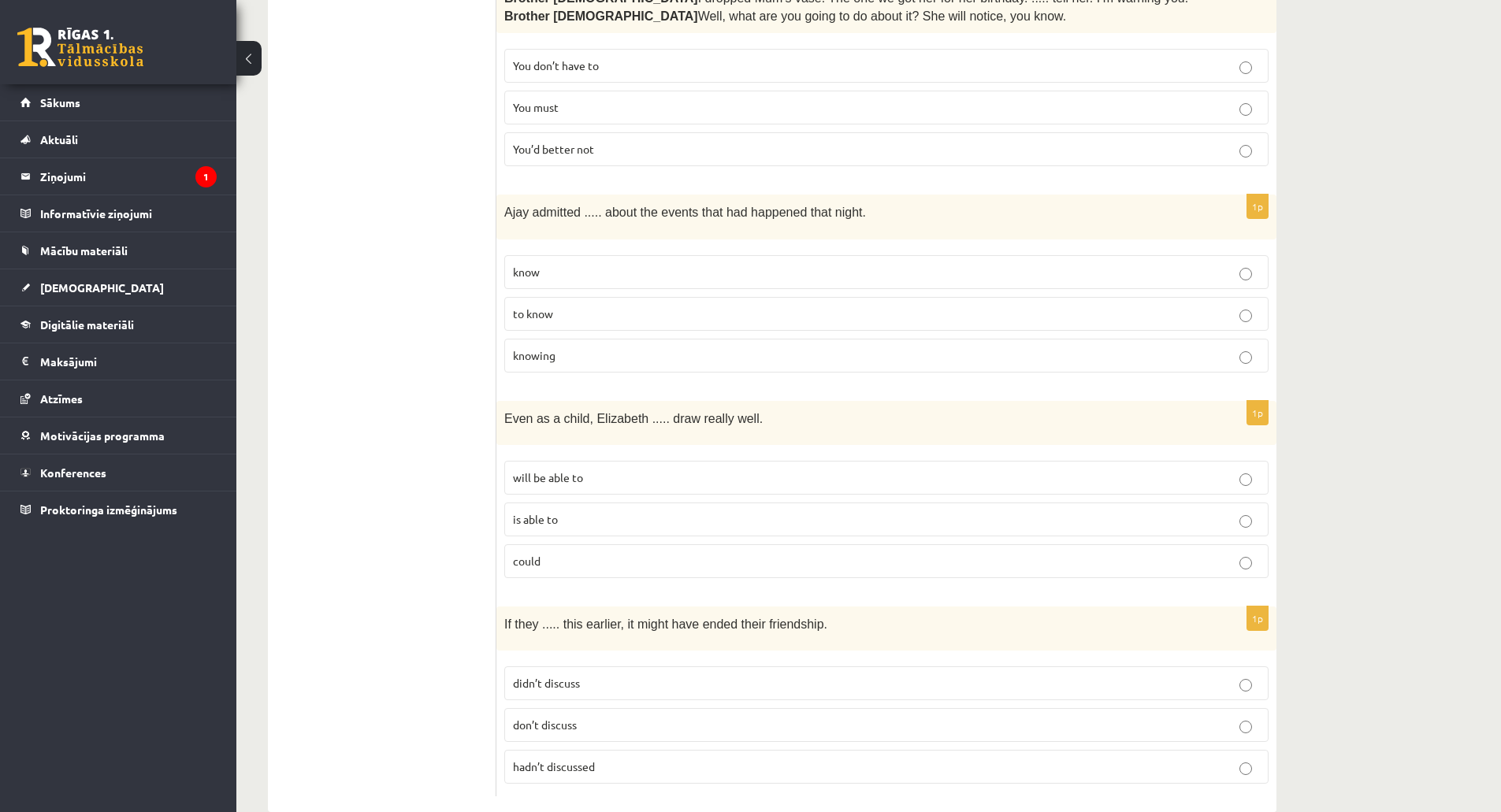
scroll to position [4074, 0]
drag, startPoint x: 504, startPoint y: 181, endPoint x: 583, endPoint y: 310, distance: 151.3
click at [583, 310] on div "1p Ajay admitted ..... about the events that had happened that night. know to k…" at bounding box center [886, 288] width 780 height 190
drag, startPoint x: 505, startPoint y: 183, endPoint x: 605, endPoint y: 314, distance: 164.8
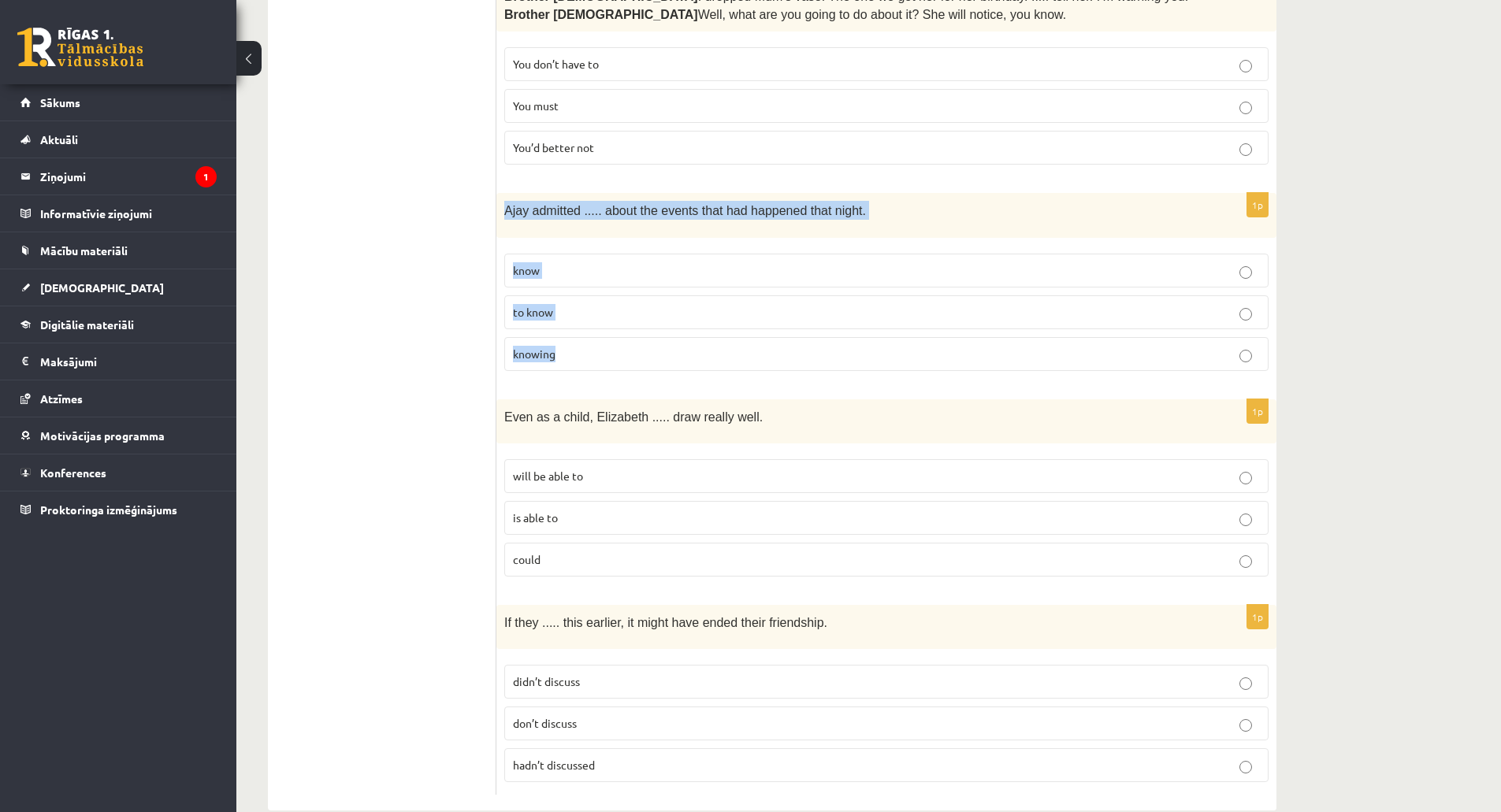
click at [605, 314] on div "1p Ajay admitted ..... about the events that had happened that night. know to k…" at bounding box center [886, 288] width 780 height 190
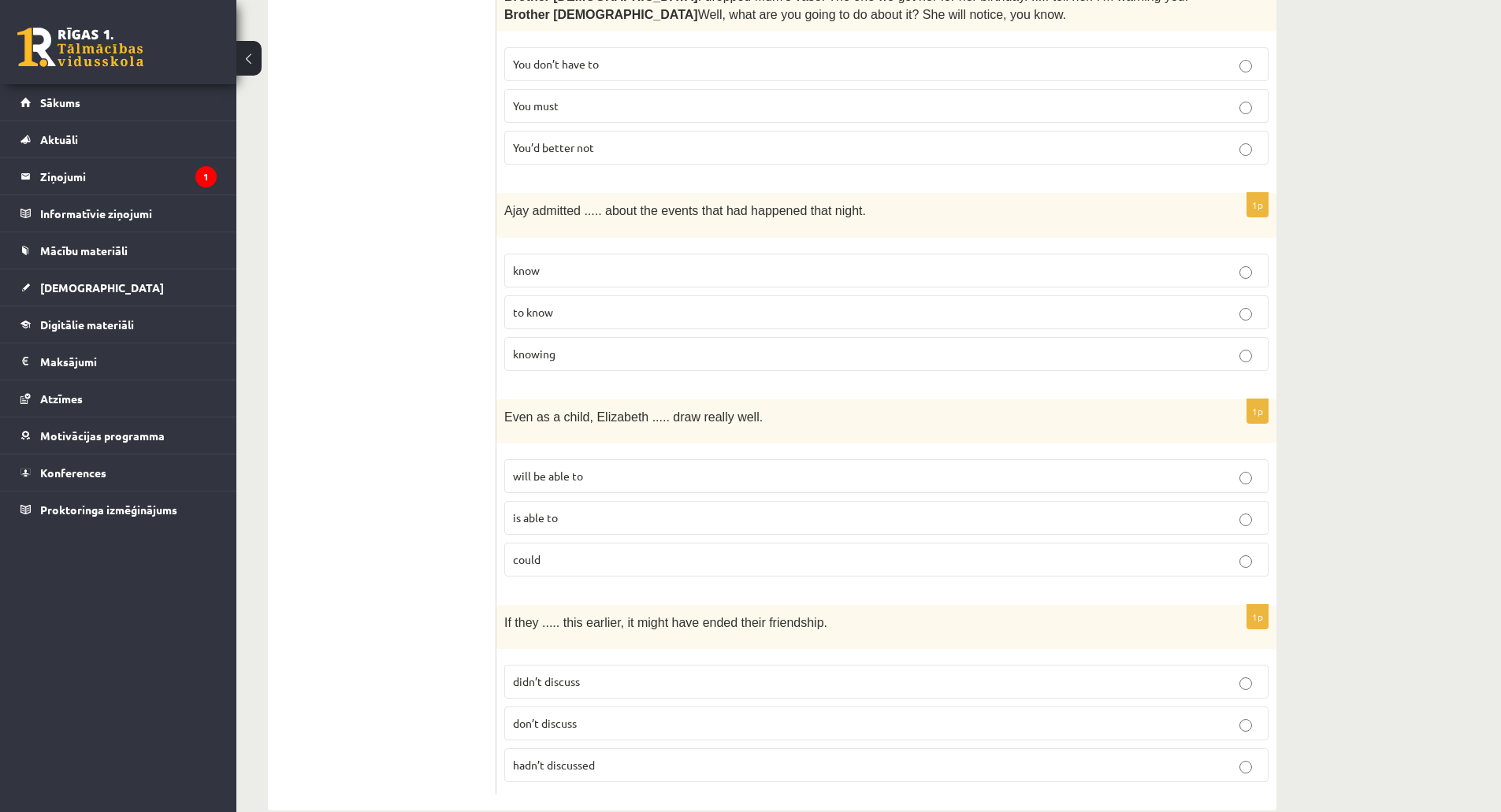
click at [540, 347] on span "knowing" at bounding box center [533, 354] width 42 height 14
drag, startPoint x: 504, startPoint y: 388, endPoint x: 582, endPoint y: 528, distance: 160.3
click at [582, 528] on div "1p Even as a child, Elizabeth ..... draw really well. will be able to is able t…" at bounding box center [886, 494] width 780 height 190
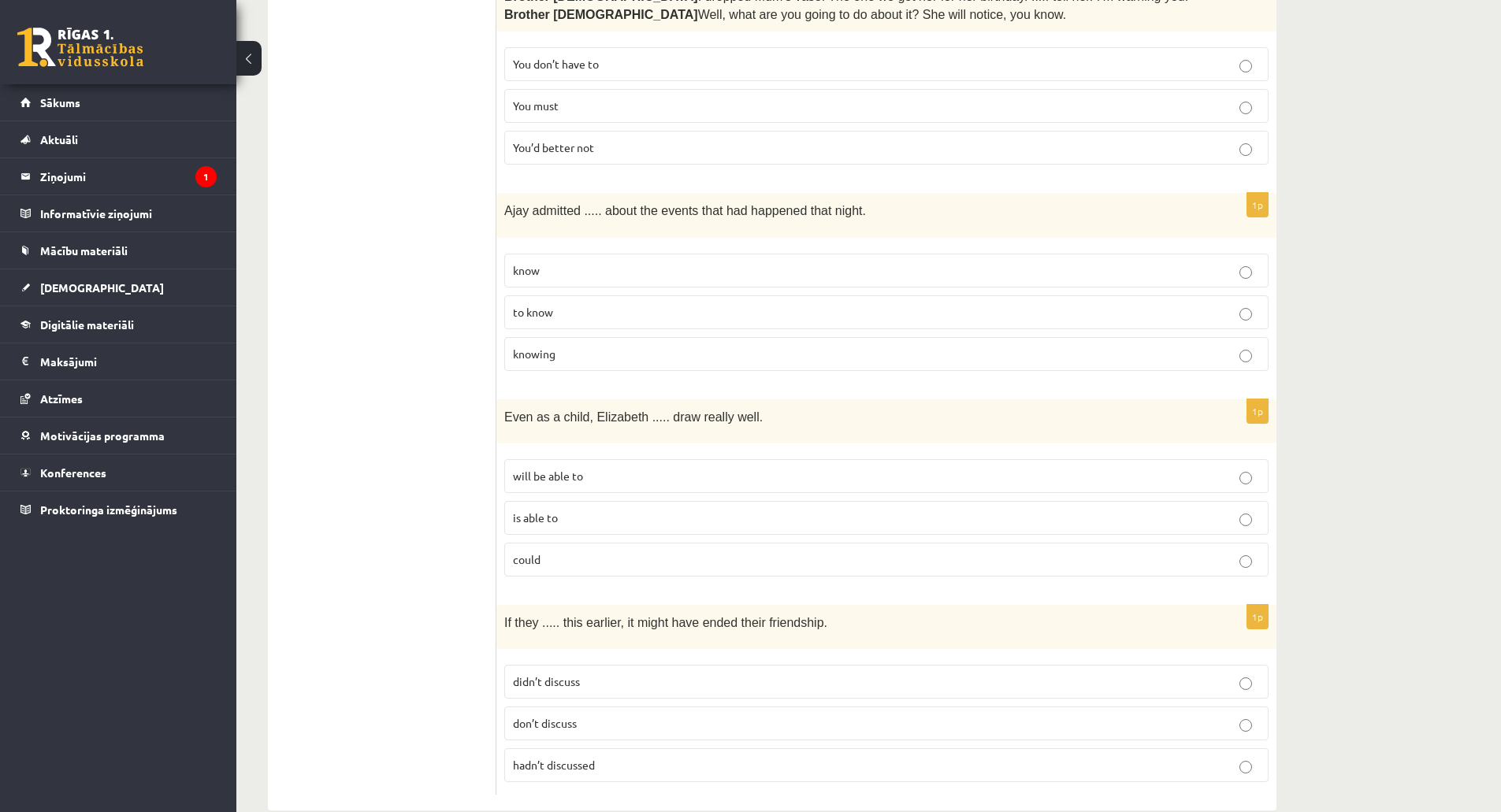
click at [591, 551] on p "could" at bounding box center [886, 559] width 746 height 16
drag, startPoint x: 503, startPoint y: 593, endPoint x: 624, endPoint y: 728, distance: 181.3
click at [624, 728] on div "1p If they ..... this earlier, it might have ended their friendship. didn’t dis…" at bounding box center [886, 699] width 780 height 190
click at [614, 757] on p "hadn’t discussed" at bounding box center [886, 765] width 746 height 16
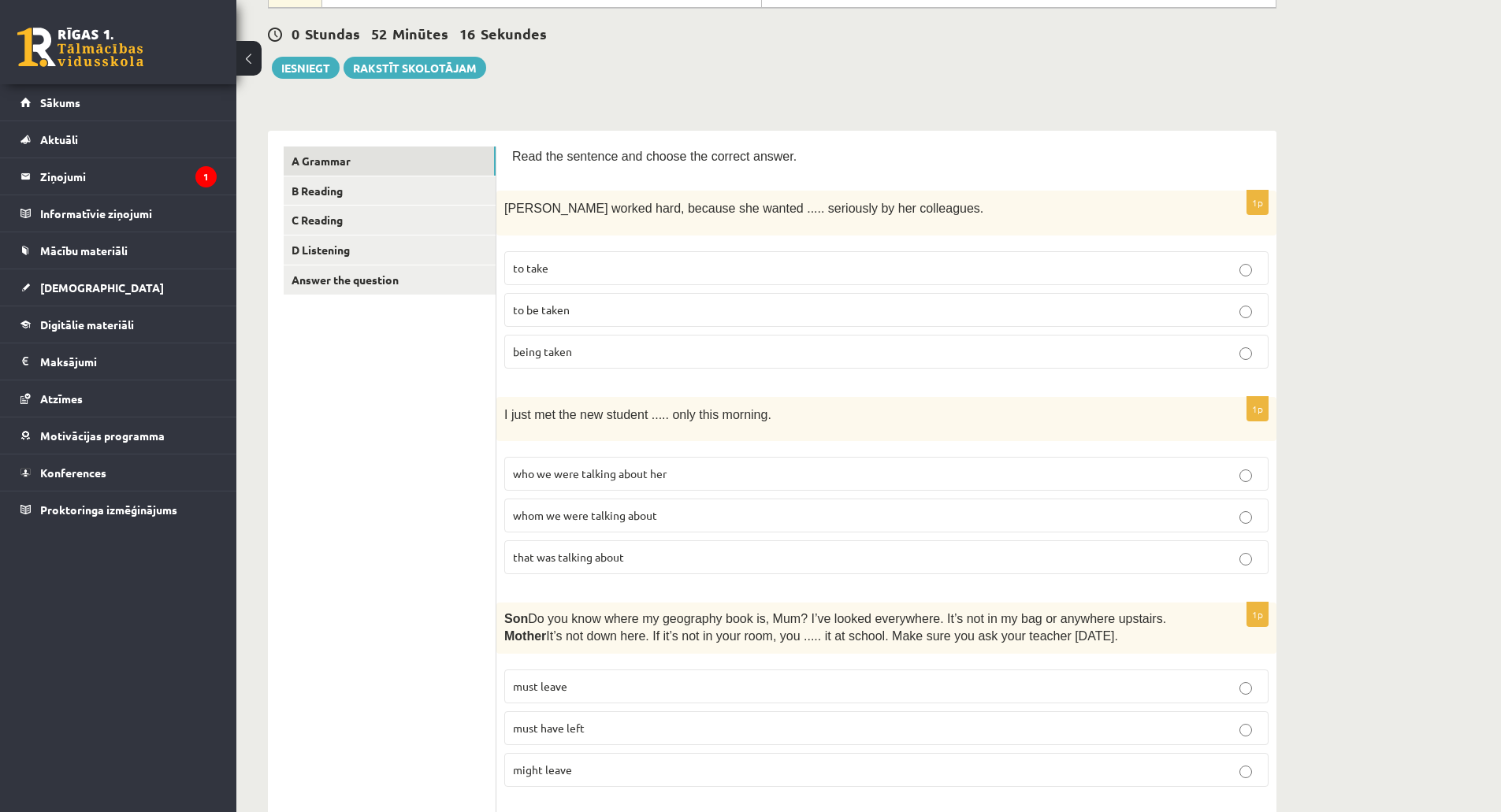
scroll to position [137, 0]
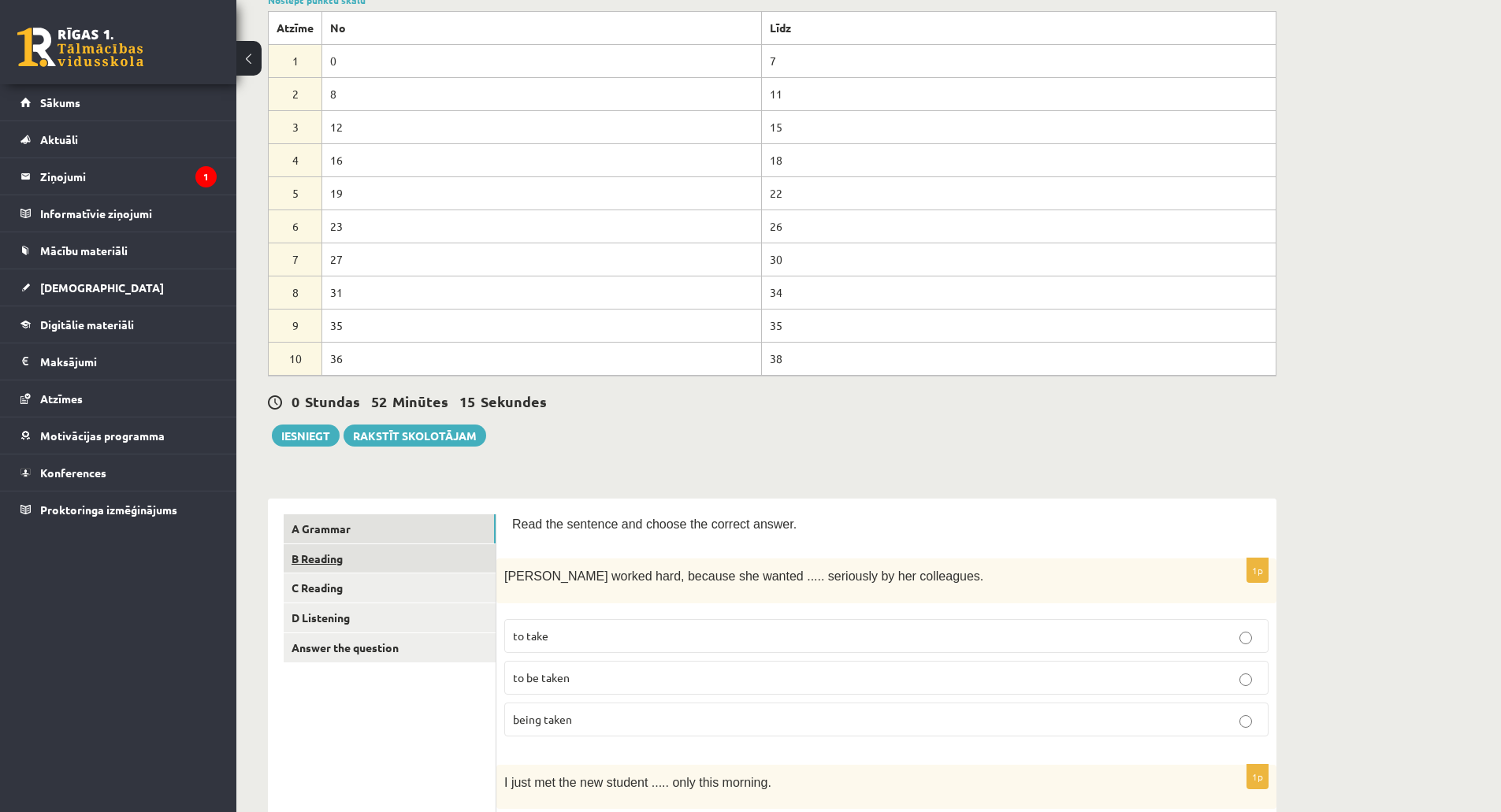
click at [395, 557] on link "B Reading" at bounding box center [389, 558] width 211 height 29
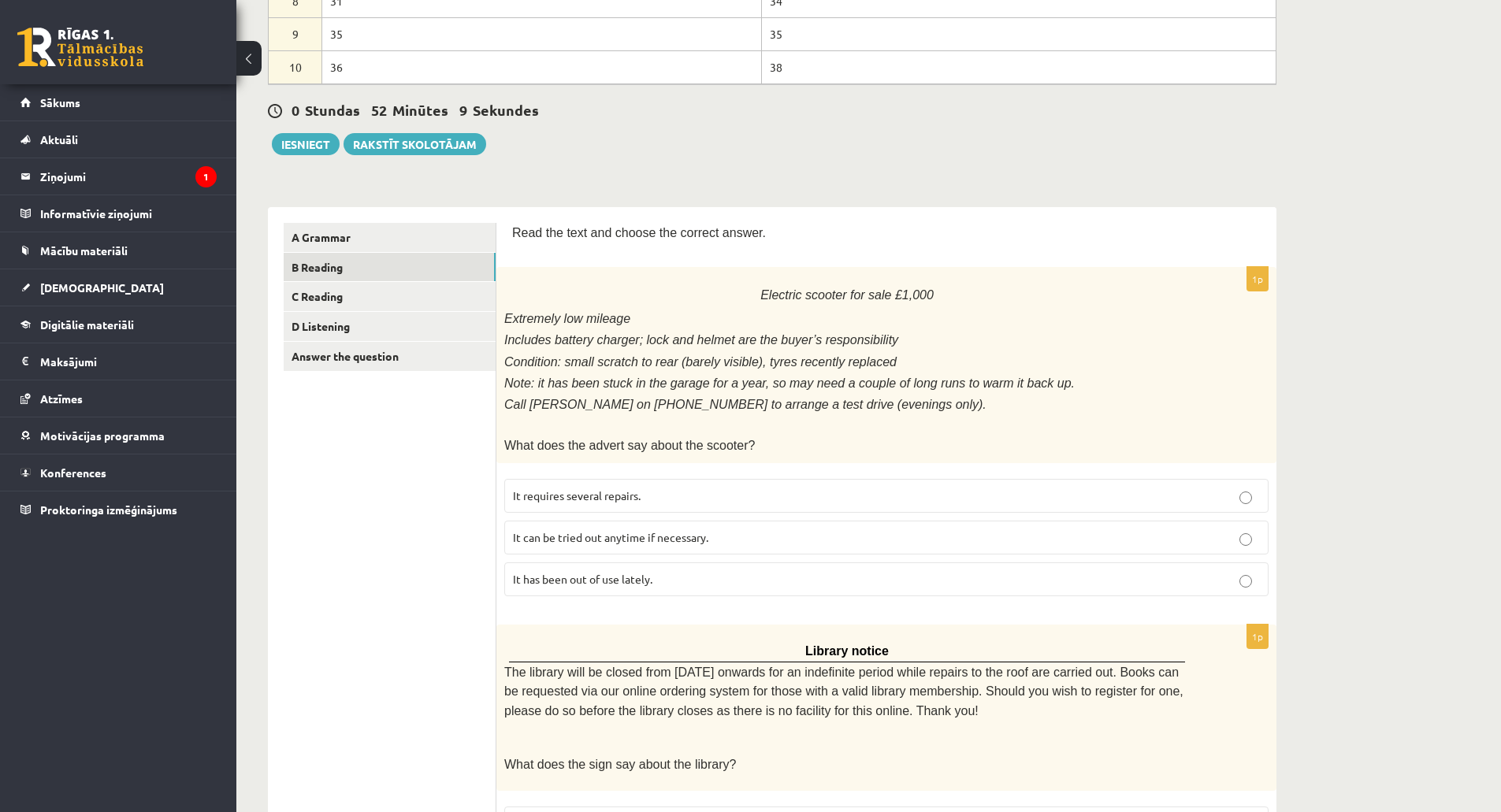
scroll to position [452, 0]
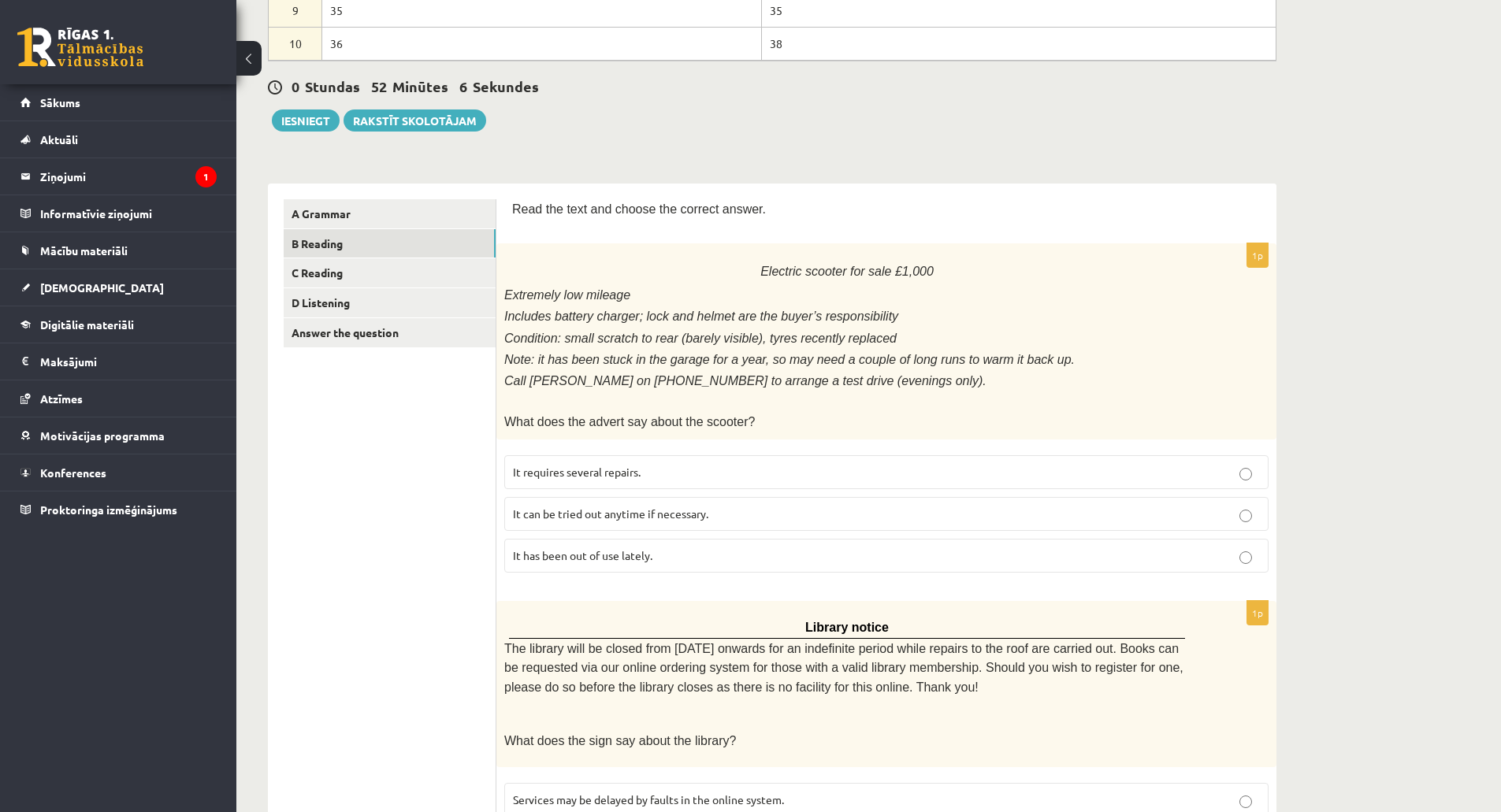
click at [519, 258] on p "Electric scooter for sale £1,000" at bounding box center [847, 270] width 685 height 25
drag, startPoint x: 511, startPoint y: 212, endPoint x: 587, endPoint y: 215, distance: 76.1
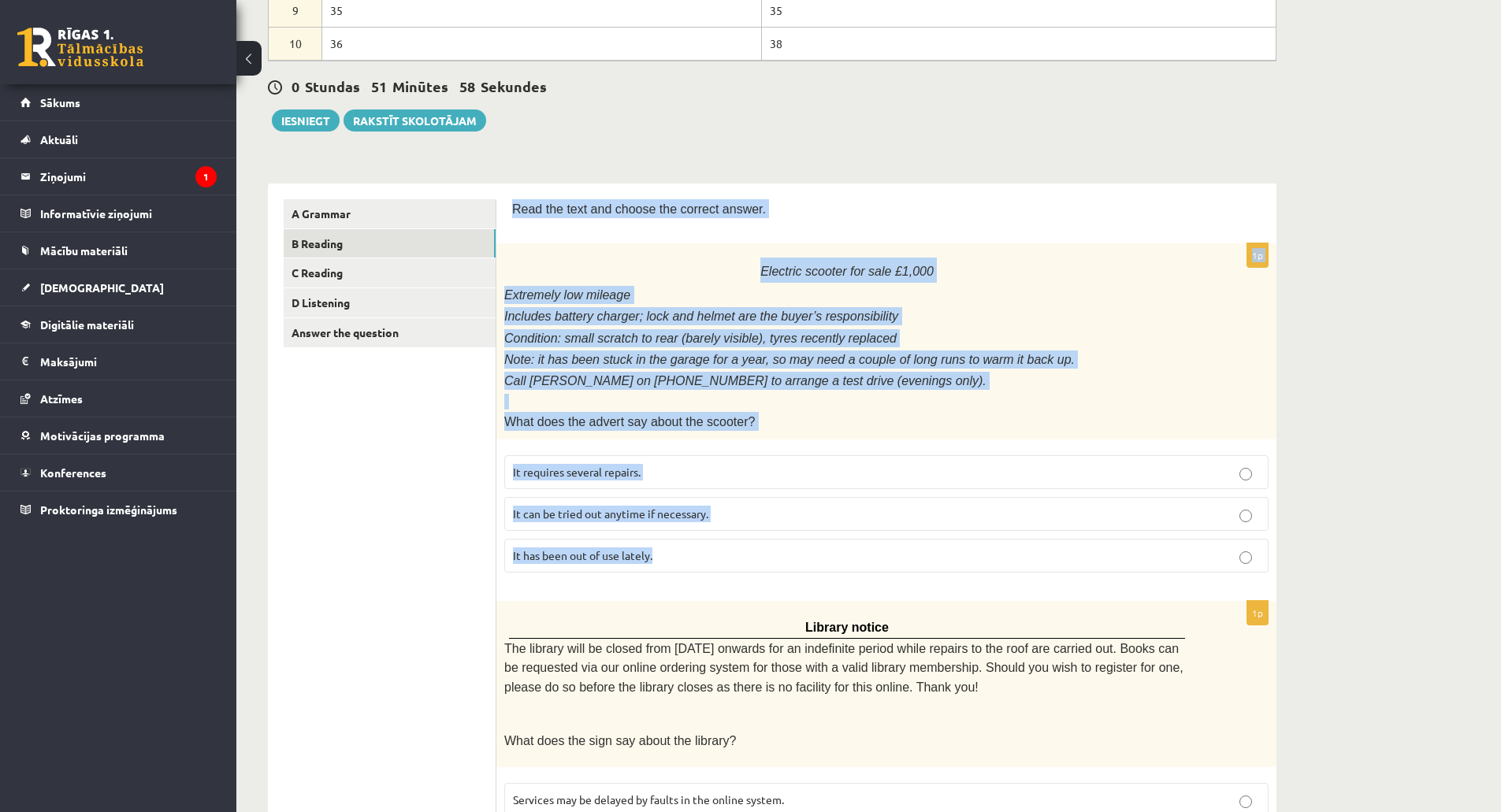
drag, startPoint x: 512, startPoint y: 211, endPoint x: 744, endPoint y: 546, distance: 407.5
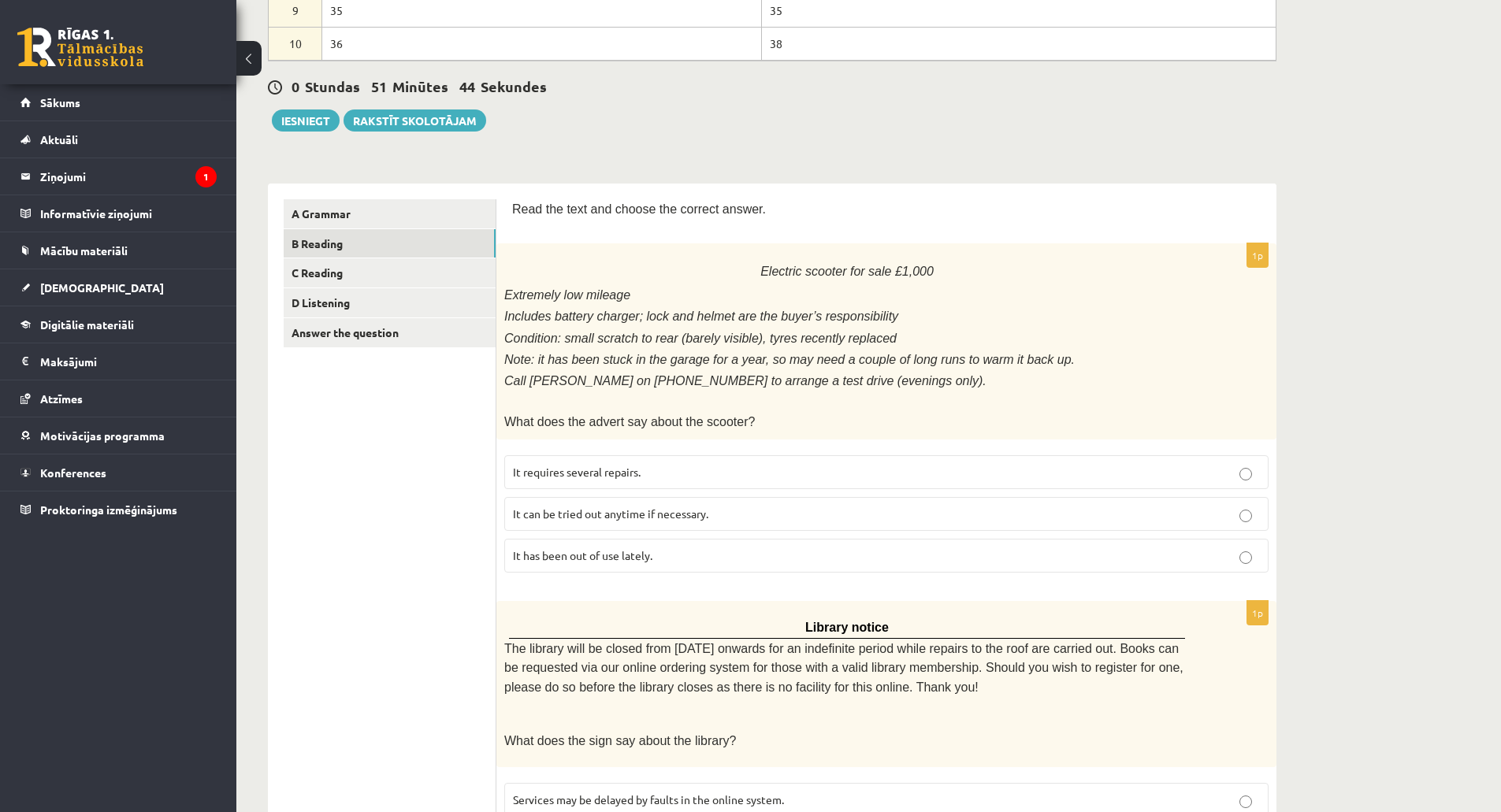
click at [551, 552] on span "It has been out of use lately." at bounding box center [582, 555] width 139 height 14
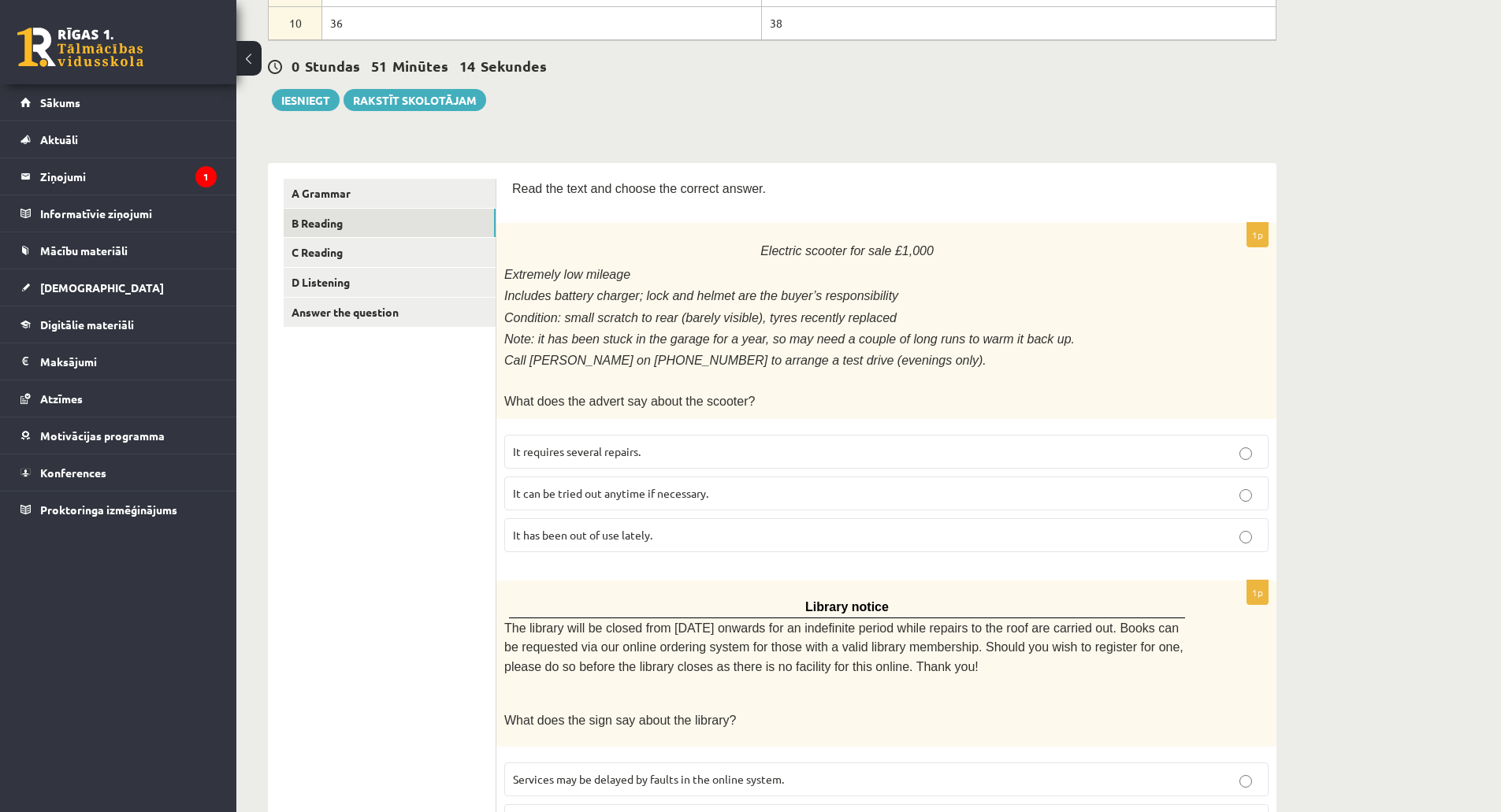
scroll to position [788, 0]
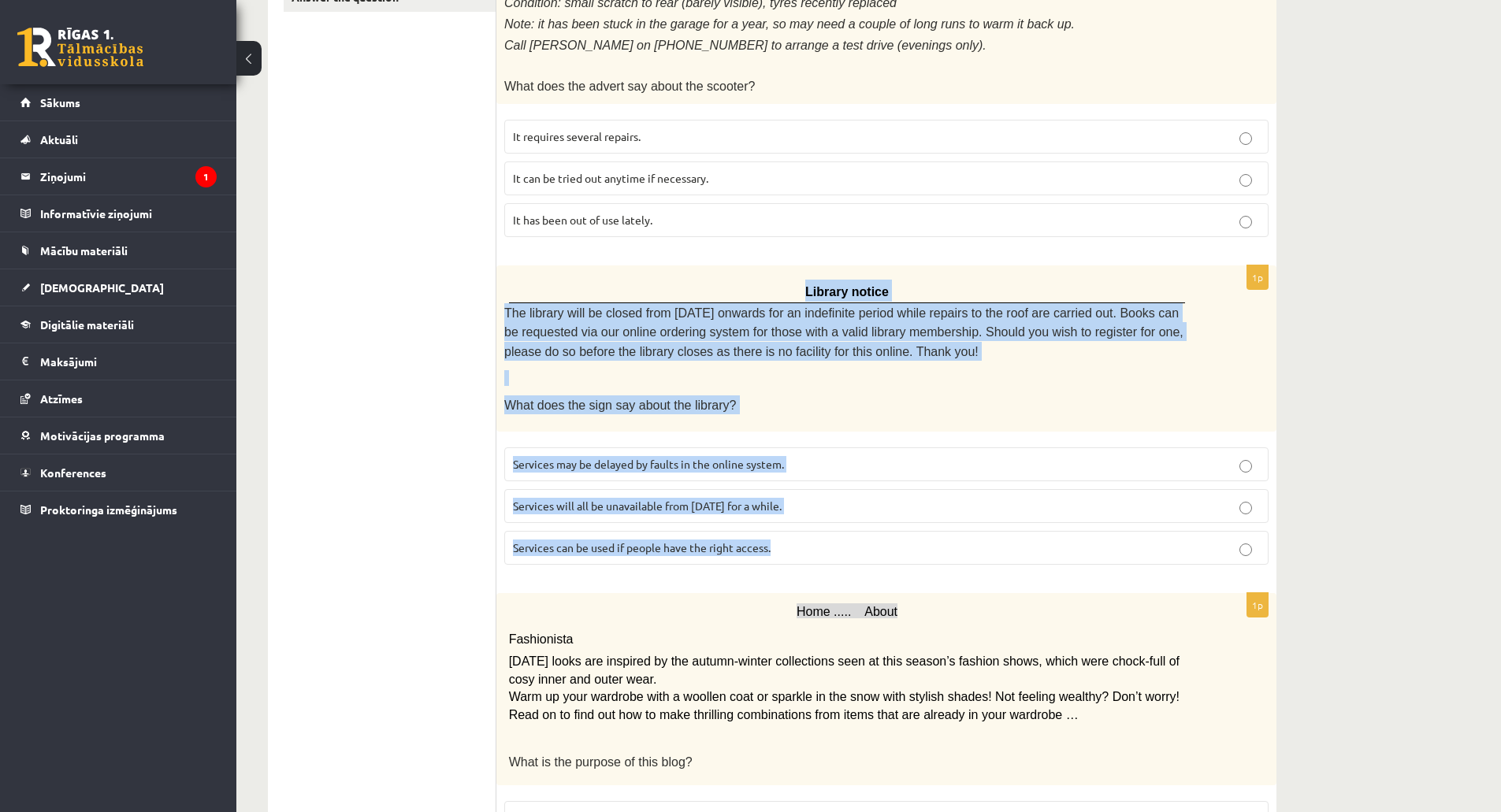
drag, startPoint x: 520, startPoint y: 268, endPoint x: 831, endPoint y: 525, distance: 403.4
click at [831, 525] on div "1p Library notice The library will be closed from Monday onwards for an indefin…" at bounding box center [886, 421] width 780 height 312
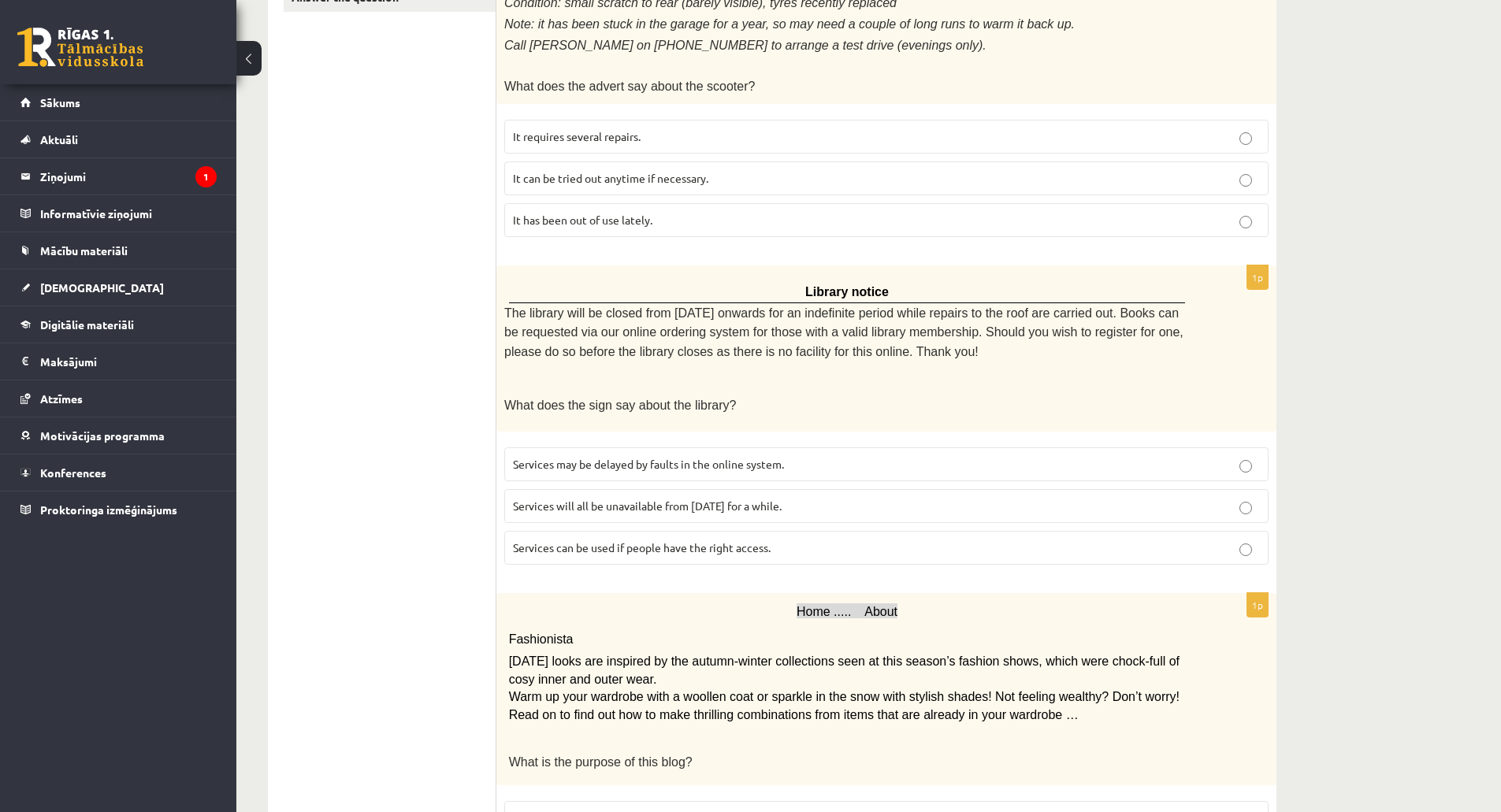
click at [579, 540] on span "Services can be used if people have the right access." at bounding box center [641, 547] width 258 height 14
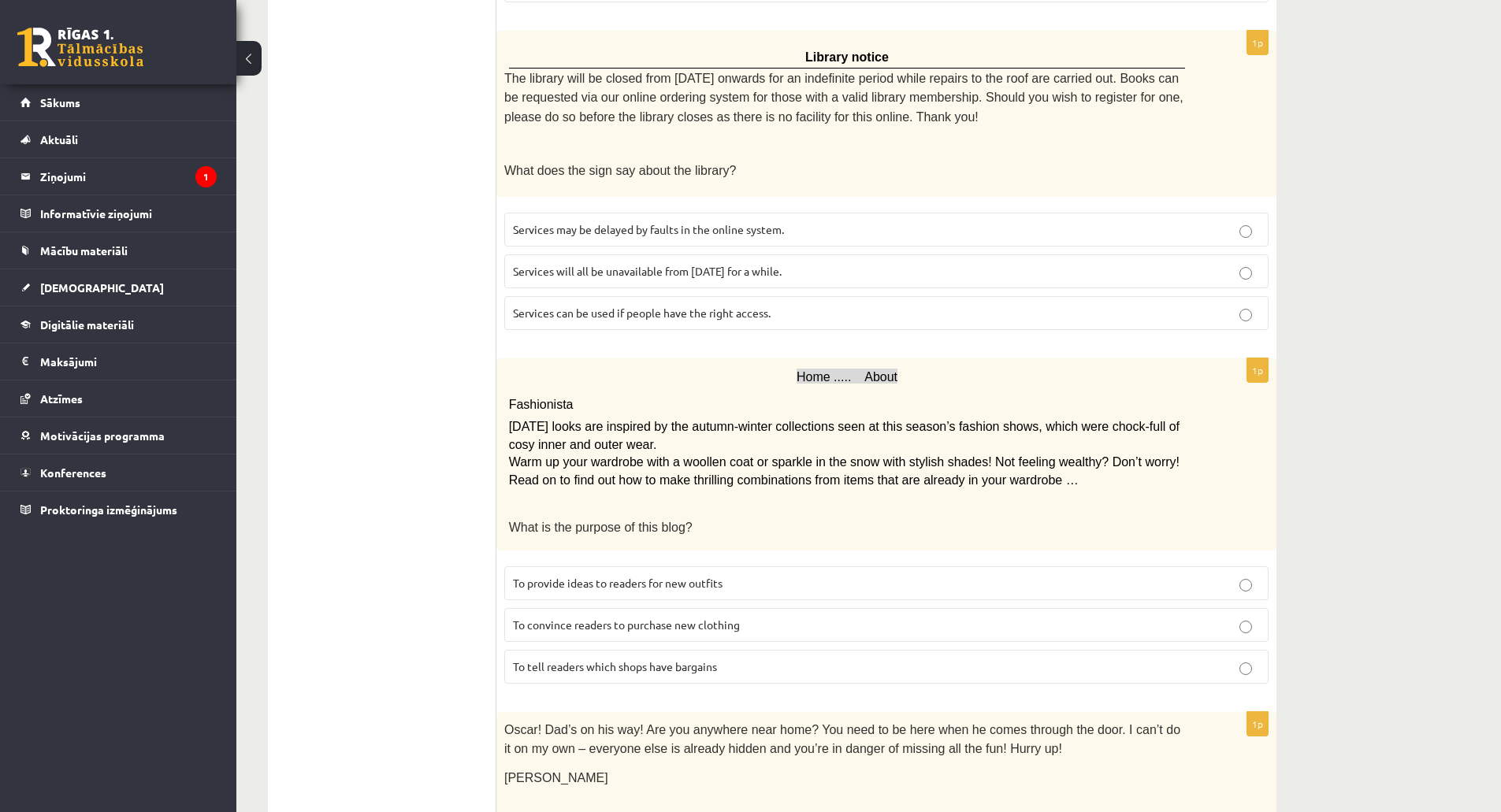
scroll to position [1023, 0]
click at [609, 357] on div "Home ..... About Fashionista Today’s looks are inspired by the autumn-winter co…" at bounding box center [886, 453] width 780 height 192
click at [659, 357] on div "Home ..... About Fashionista Today’s looks are inspired by the autumn-winter co…" at bounding box center [886, 453] width 780 height 192
click at [847, 387] on p "Fashionista" at bounding box center [847, 400] width 677 height 28
click at [755, 387] on p "Fashionista" at bounding box center [847, 400] width 677 height 28
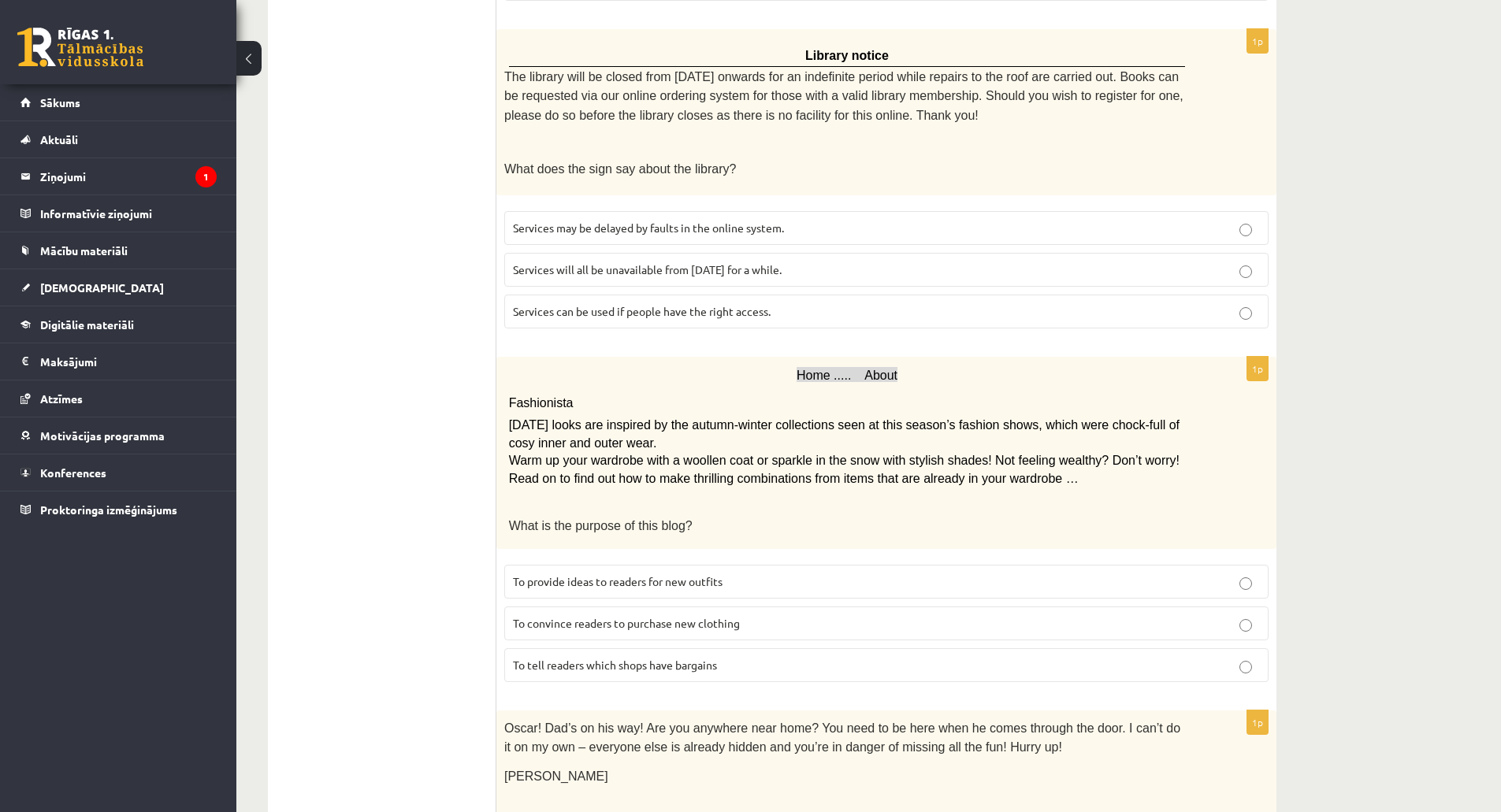
click at [697, 366] on p "Home ..... About" at bounding box center [847, 376] width 677 height 22
drag, startPoint x: 778, startPoint y: 363, endPoint x: 856, endPoint y: 369, distance: 78.2
click at [856, 369] on p "Home ..... About" at bounding box center [847, 376] width 677 height 22
click at [696, 365] on p "Home ..... About" at bounding box center [847, 376] width 677 height 22
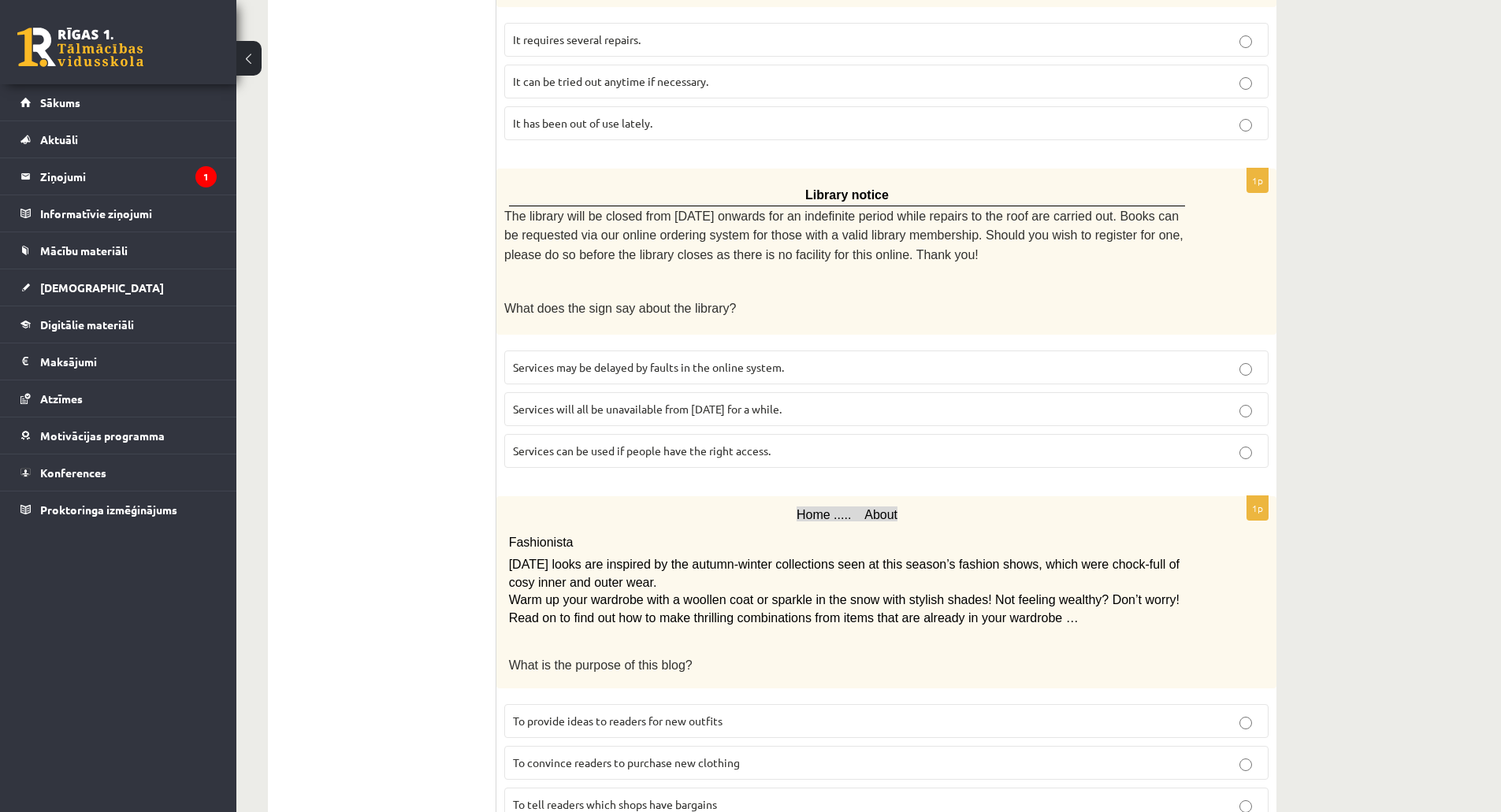
scroll to position [788, 0]
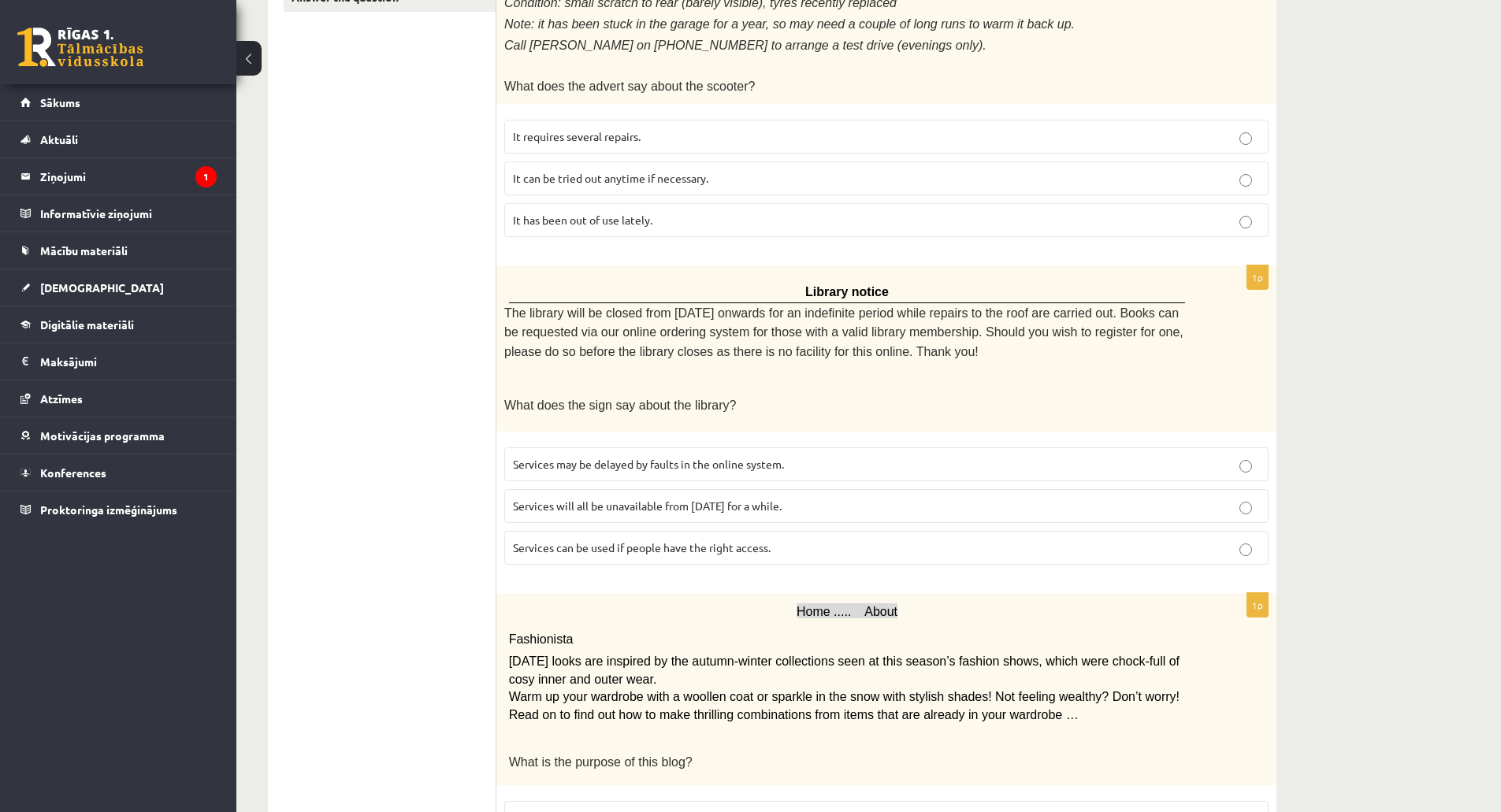
click at [855, 604] on span "Home ..... About" at bounding box center [847, 611] width 101 height 14
click at [857, 604] on span "Home ..... About" at bounding box center [847, 611] width 101 height 14
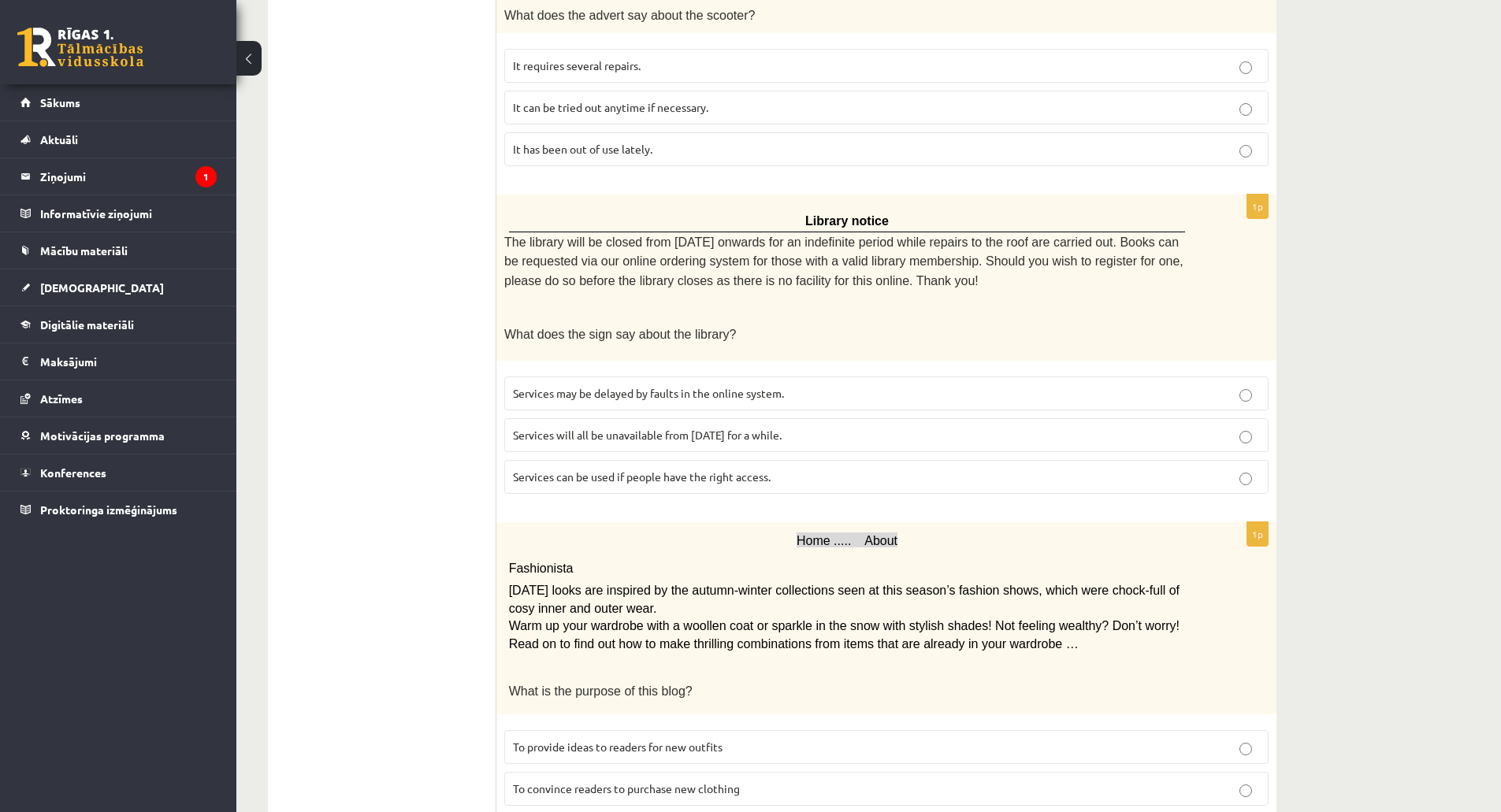
scroll to position [945, 0]
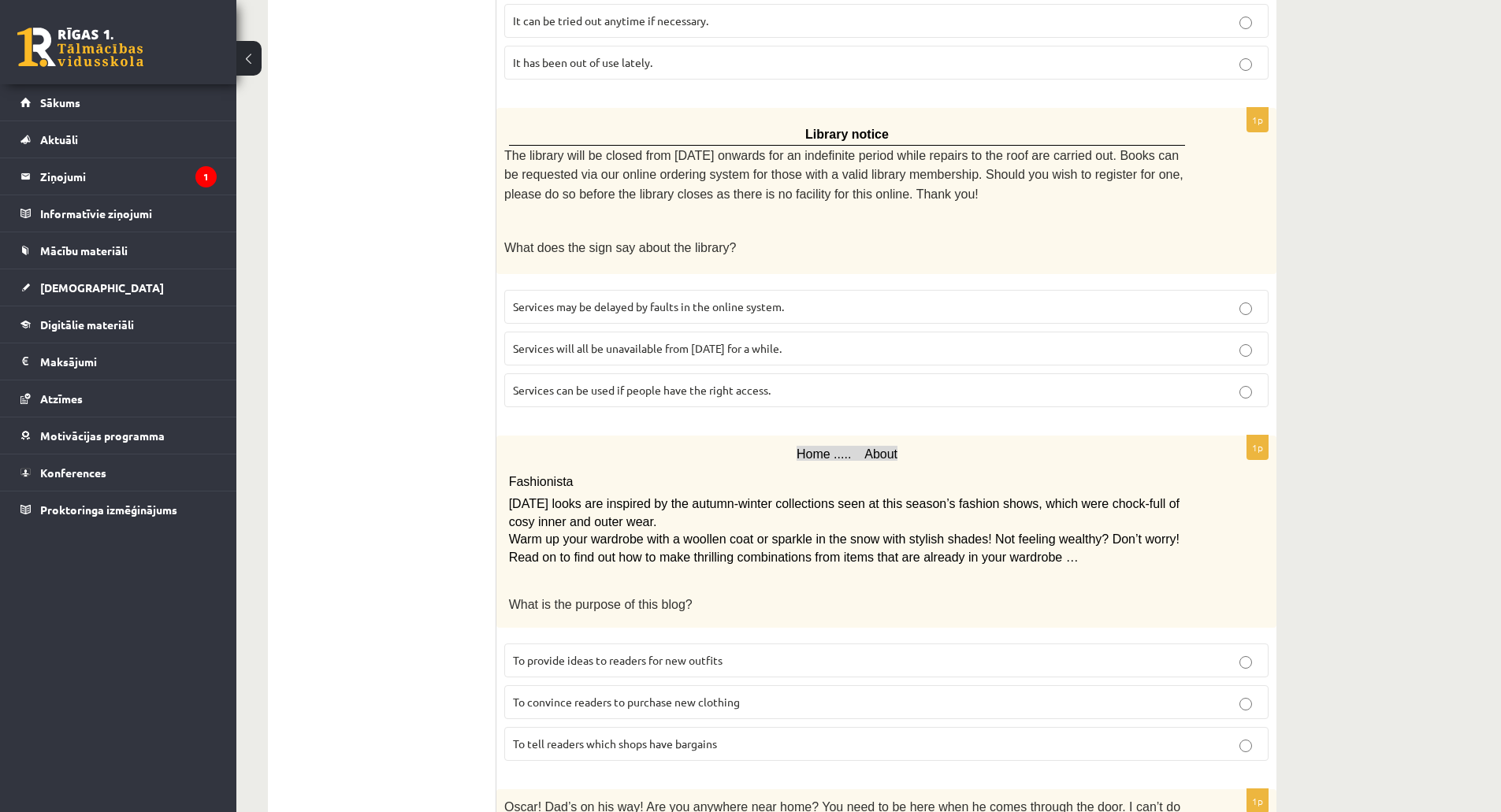
drag, startPoint x: 789, startPoint y: 442, endPoint x: 652, endPoint y: 427, distance: 137.8
click at [652, 435] on div "Home ..... About Fashionista Today’s looks are inspired by the autumn-winter co…" at bounding box center [886, 531] width 780 height 192
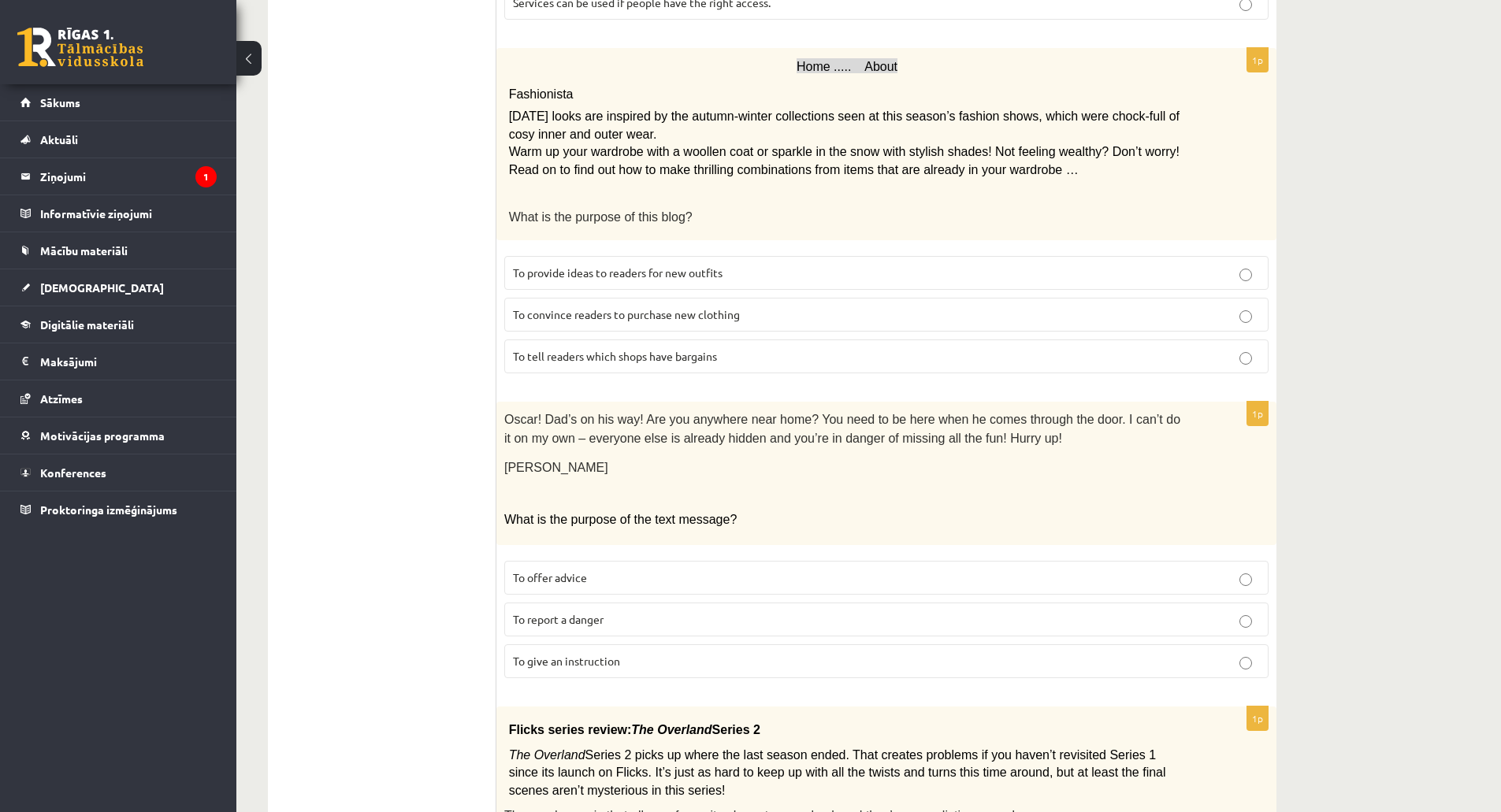
scroll to position [1181, 0]
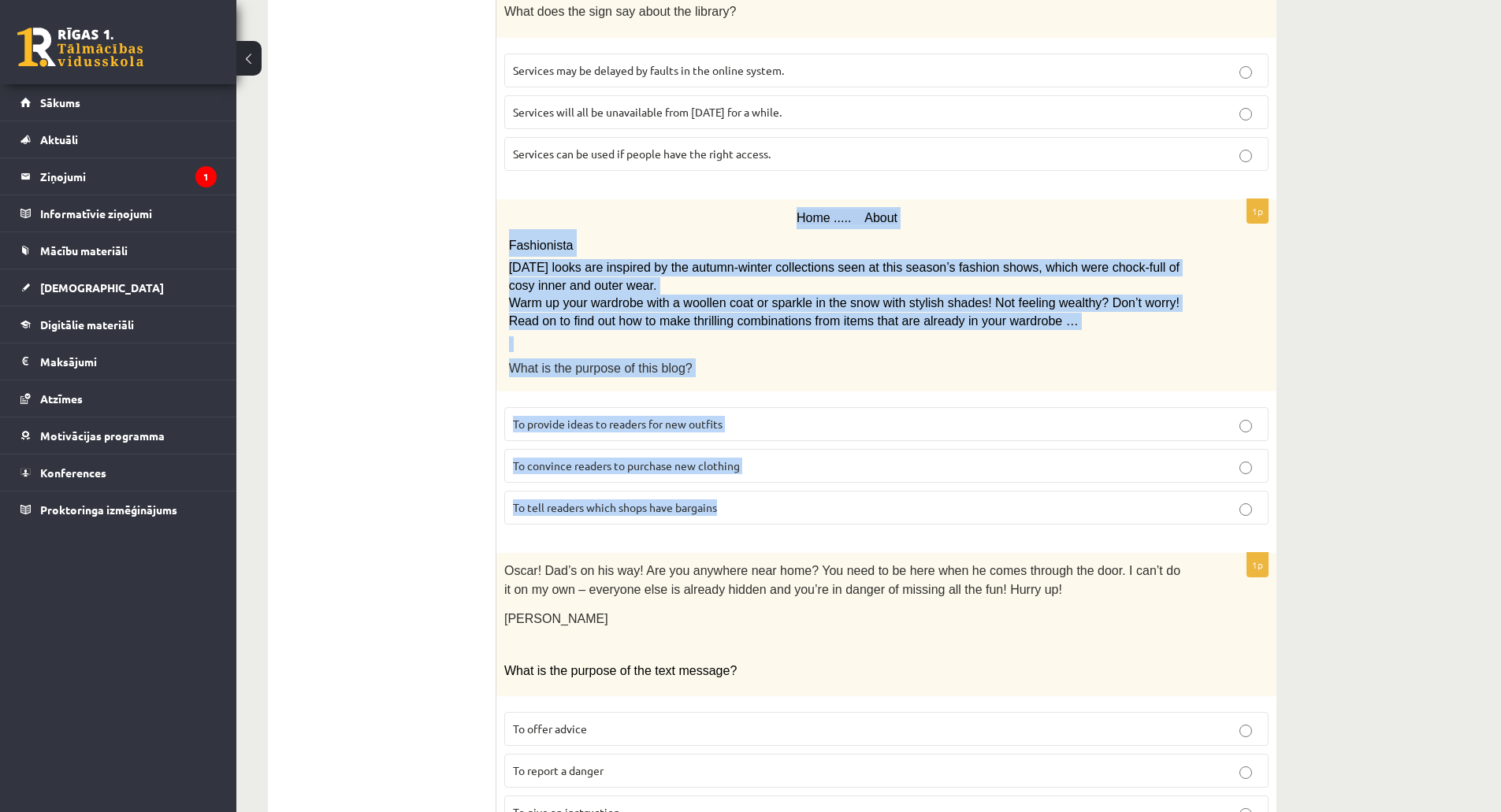
drag, startPoint x: 512, startPoint y: 207, endPoint x: 752, endPoint y: 489, distance: 370.3
click at [752, 489] on div "1p Home ..... About Fashionista Today’s looks are inspired by the autumn-winter…" at bounding box center [886, 369] width 780 height 338
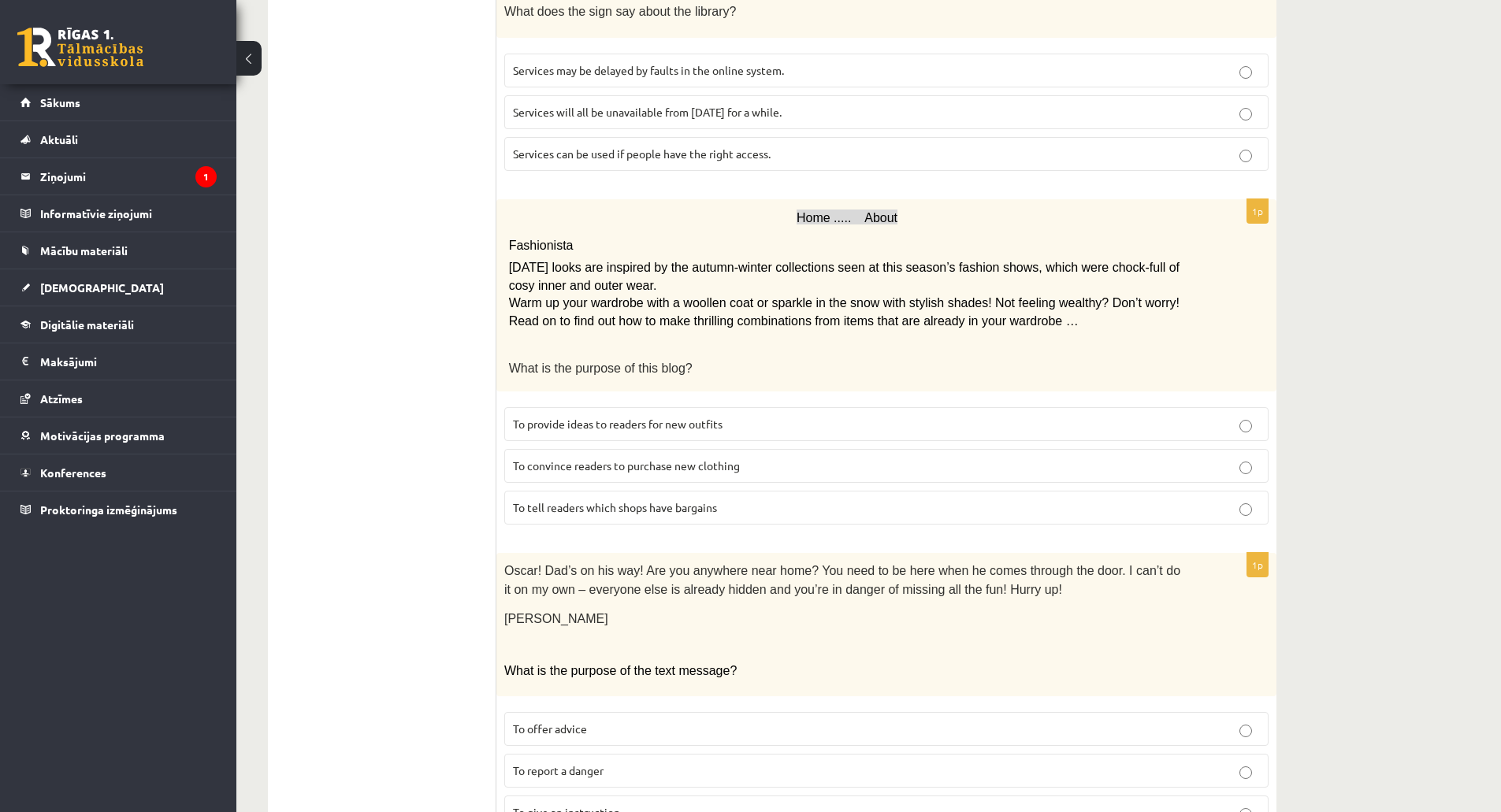
click at [367, 238] on ul "A Grammar B Reading C Reading D Listening Answer the question" at bounding box center [389, 518] width 212 height 2097
click at [604, 416] on span "To provide ideas to readers for new outfits" at bounding box center [617, 424] width 210 height 14
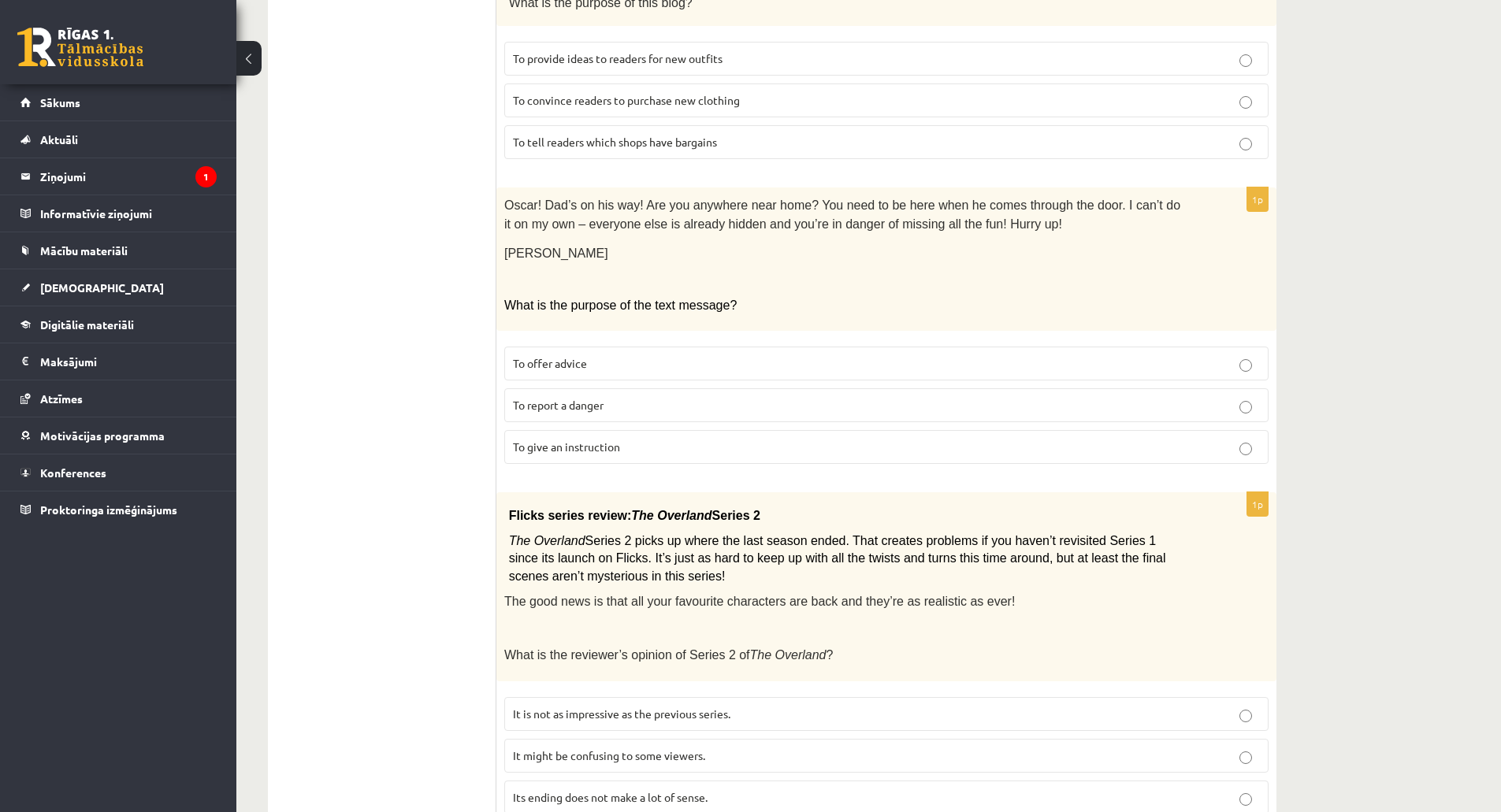
scroll to position [1574, 0]
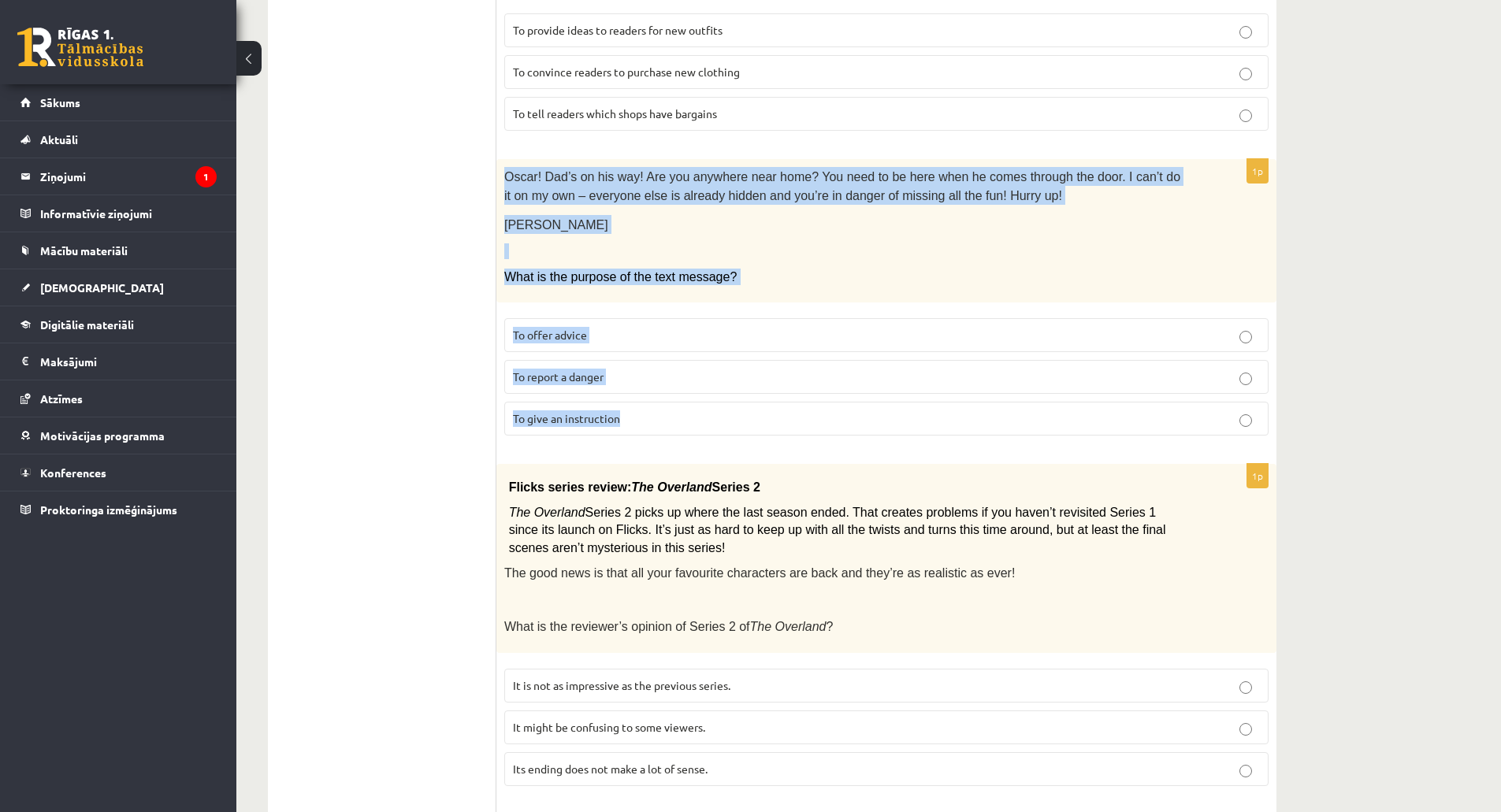
drag, startPoint x: 506, startPoint y: 165, endPoint x: 624, endPoint y: 402, distance: 264.8
click at [624, 402] on div "1p Oscar! Dad’s on his way! Are you anywhere near home? You need to be here whe…" at bounding box center [886, 303] width 780 height 289
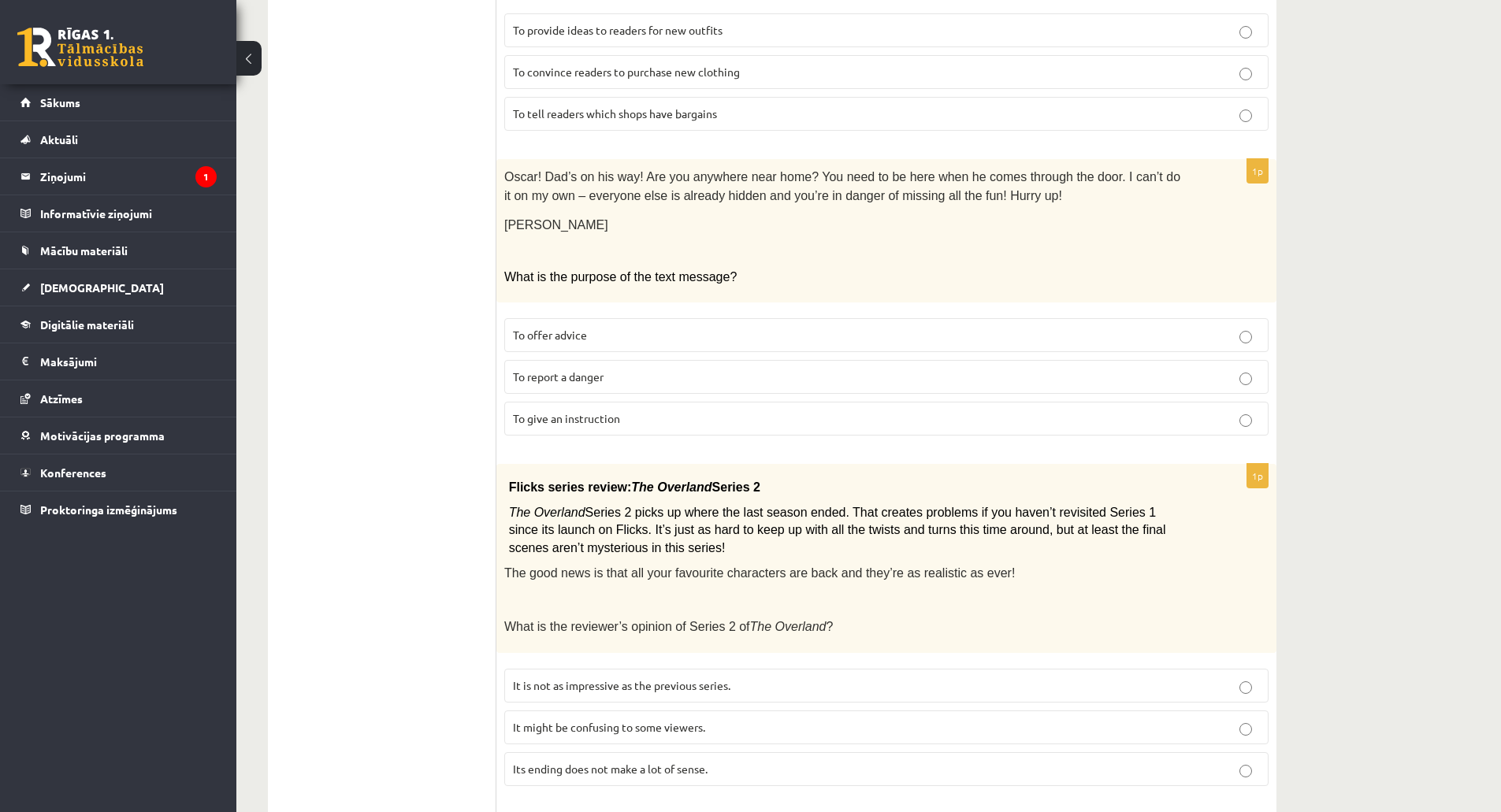
click at [445, 309] on ul "A Grammar B Reading C Reading D Listening Answer the question" at bounding box center [389, 126] width 212 height 2097
click at [623, 410] on p "To give an instruction" at bounding box center [886, 418] width 746 height 16
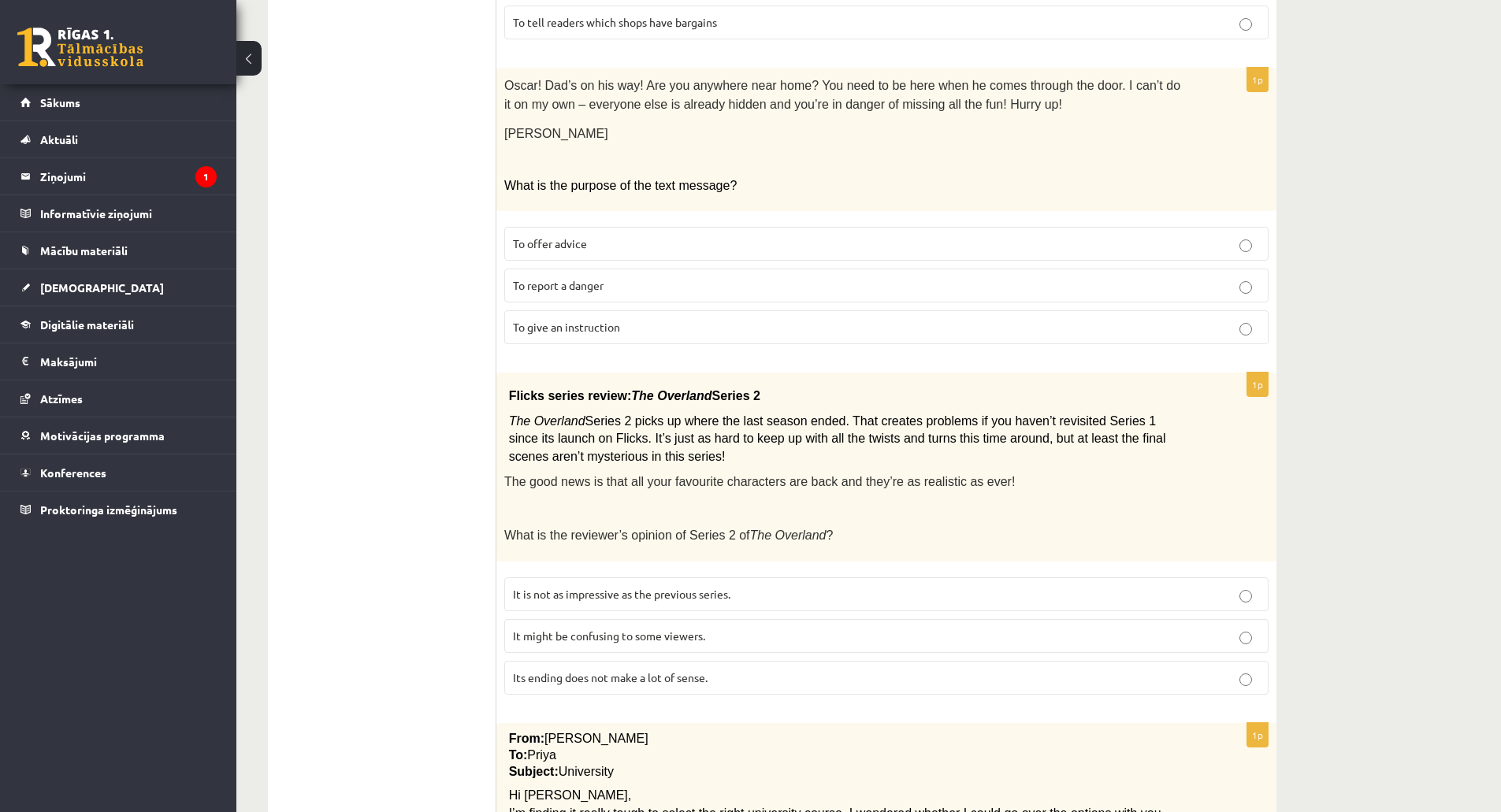
scroll to position [1732, 0]
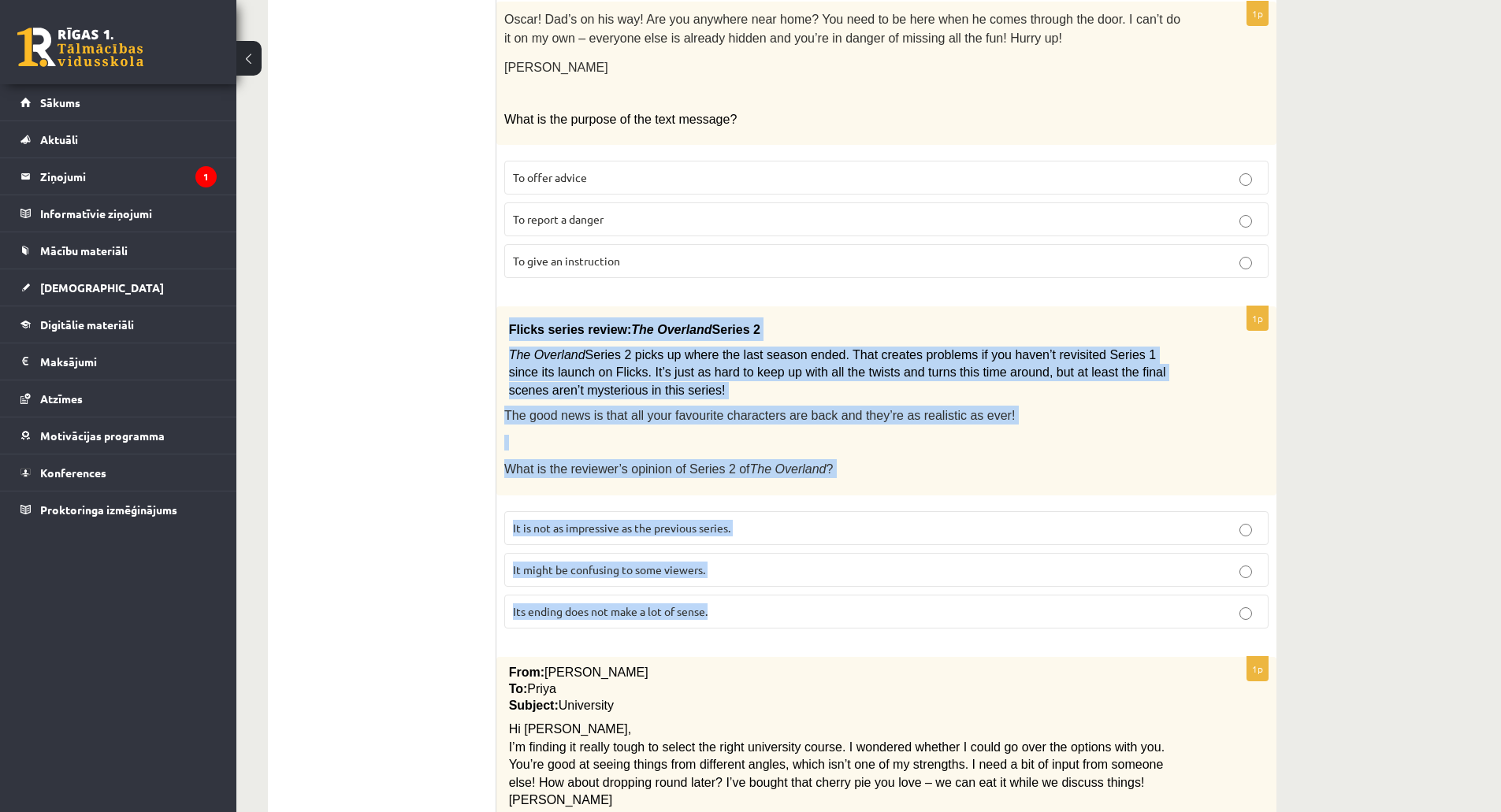
drag, startPoint x: 510, startPoint y: 309, endPoint x: 727, endPoint y: 583, distance: 349.5
click at [727, 583] on div "1p Flicks series review: The Overland Series 2 The Overland Series 2 picks up w…" at bounding box center [886, 473] width 780 height 335
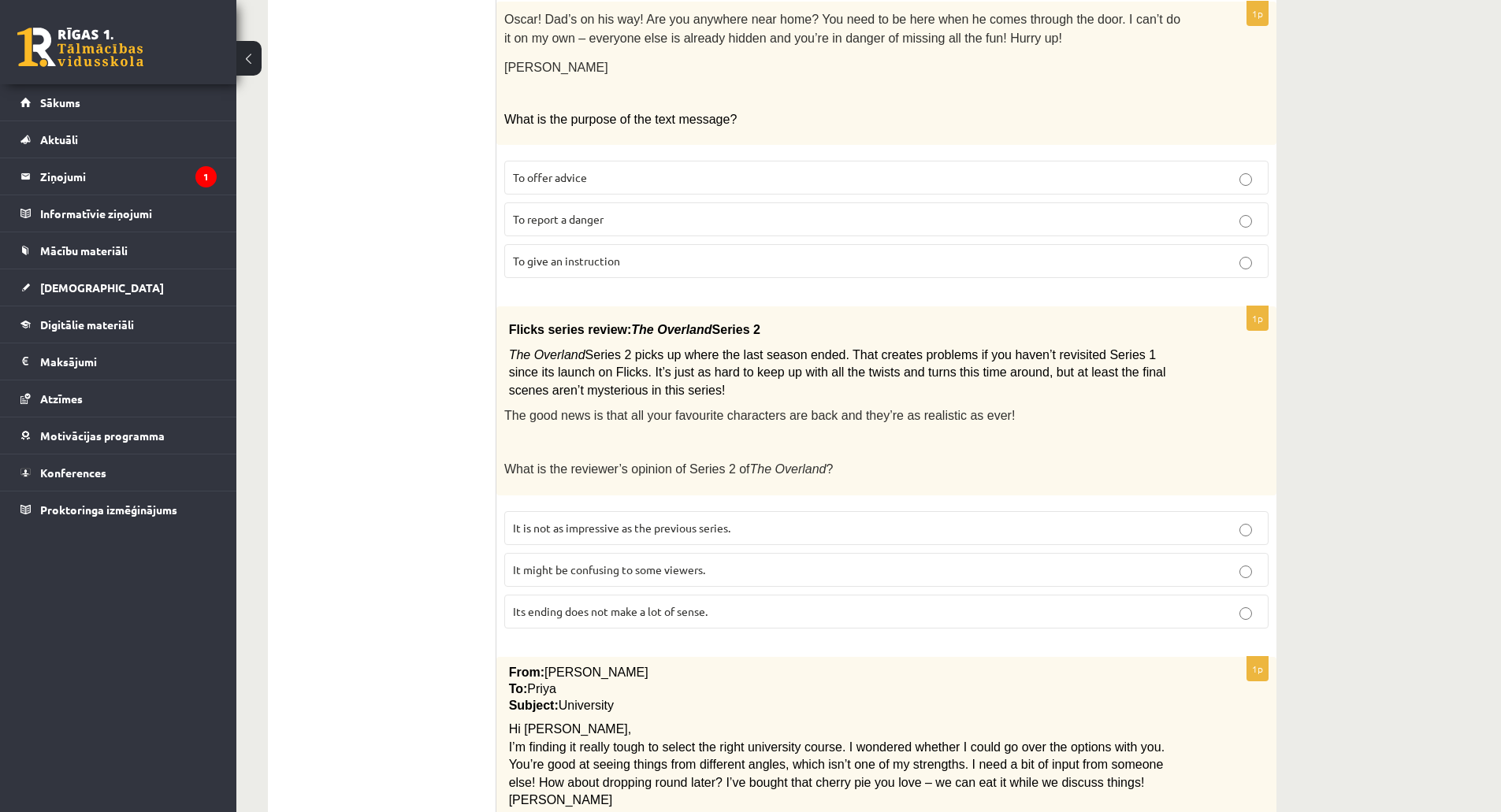
click at [589, 562] on span "It might be confusing to some viewers." at bounding box center [608, 569] width 192 height 14
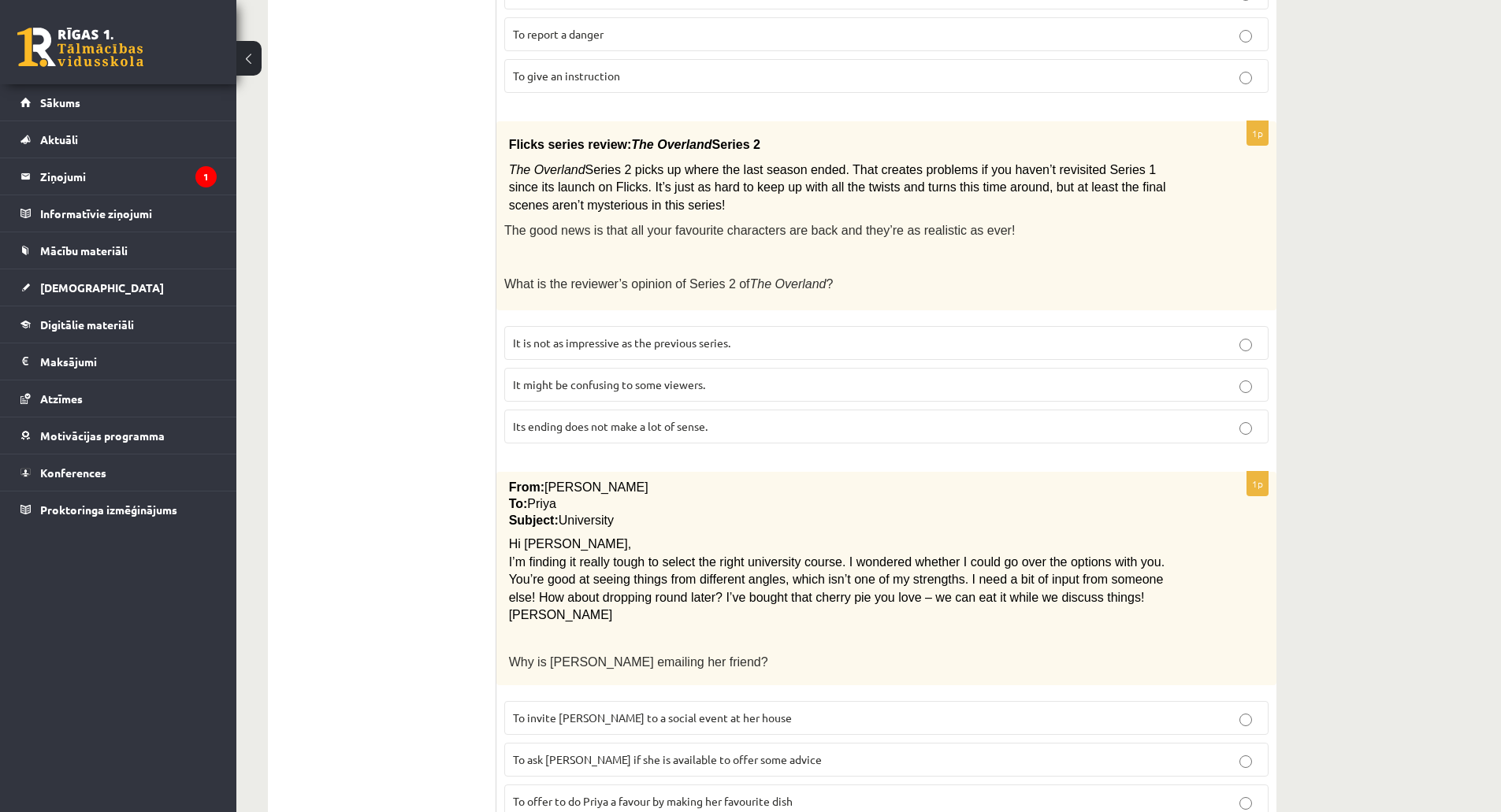
scroll to position [1965, 0]
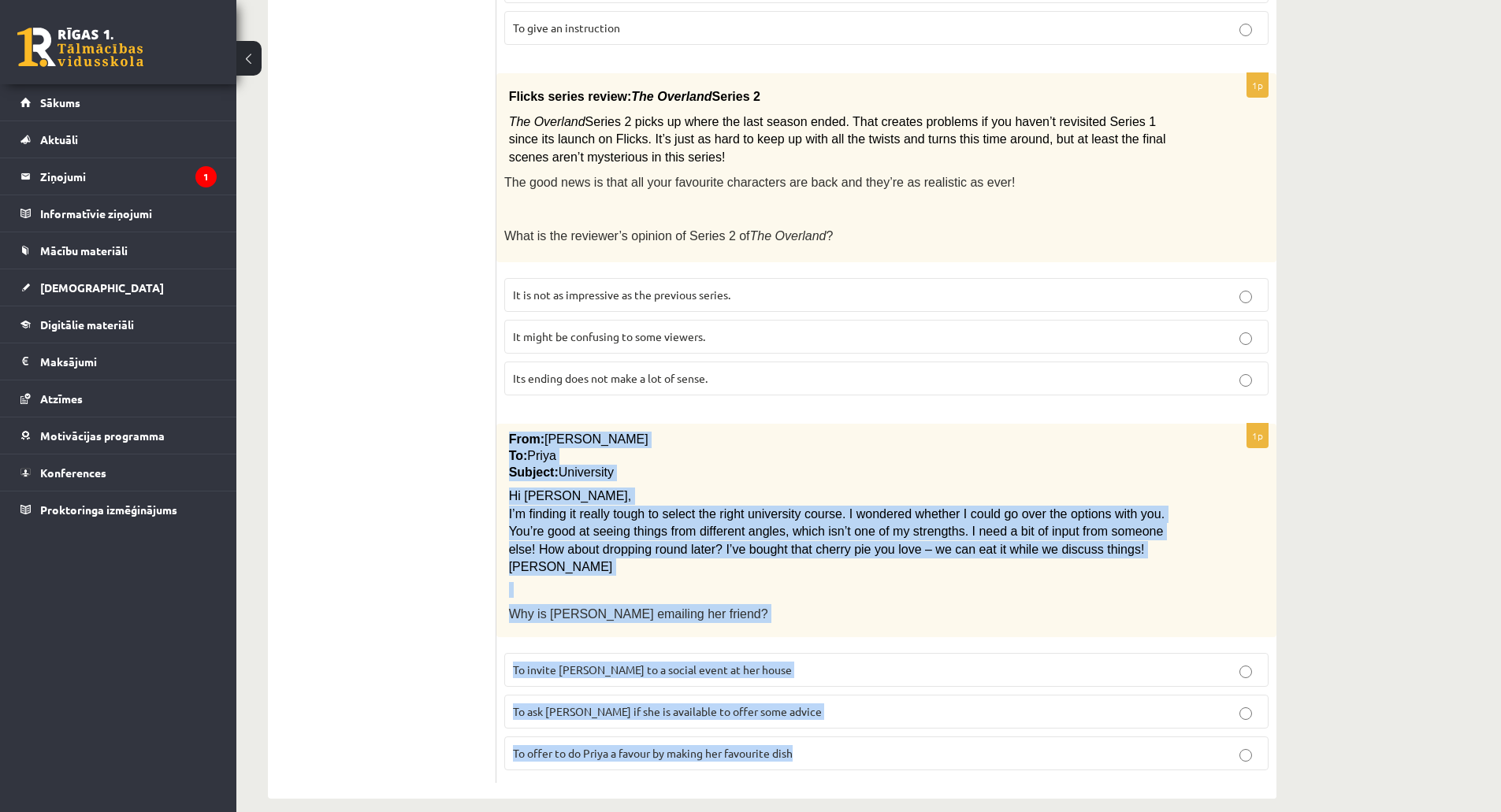
drag, startPoint x: 507, startPoint y: 420, endPoint x: 811, endPoint y: 724, distance: 429.9
click at [809, 727] on div "1p From: Emily To: Priya Subject: University Hi Priya, I’m finding it really to…" at bounding box center [886, 602] width 780 height 359
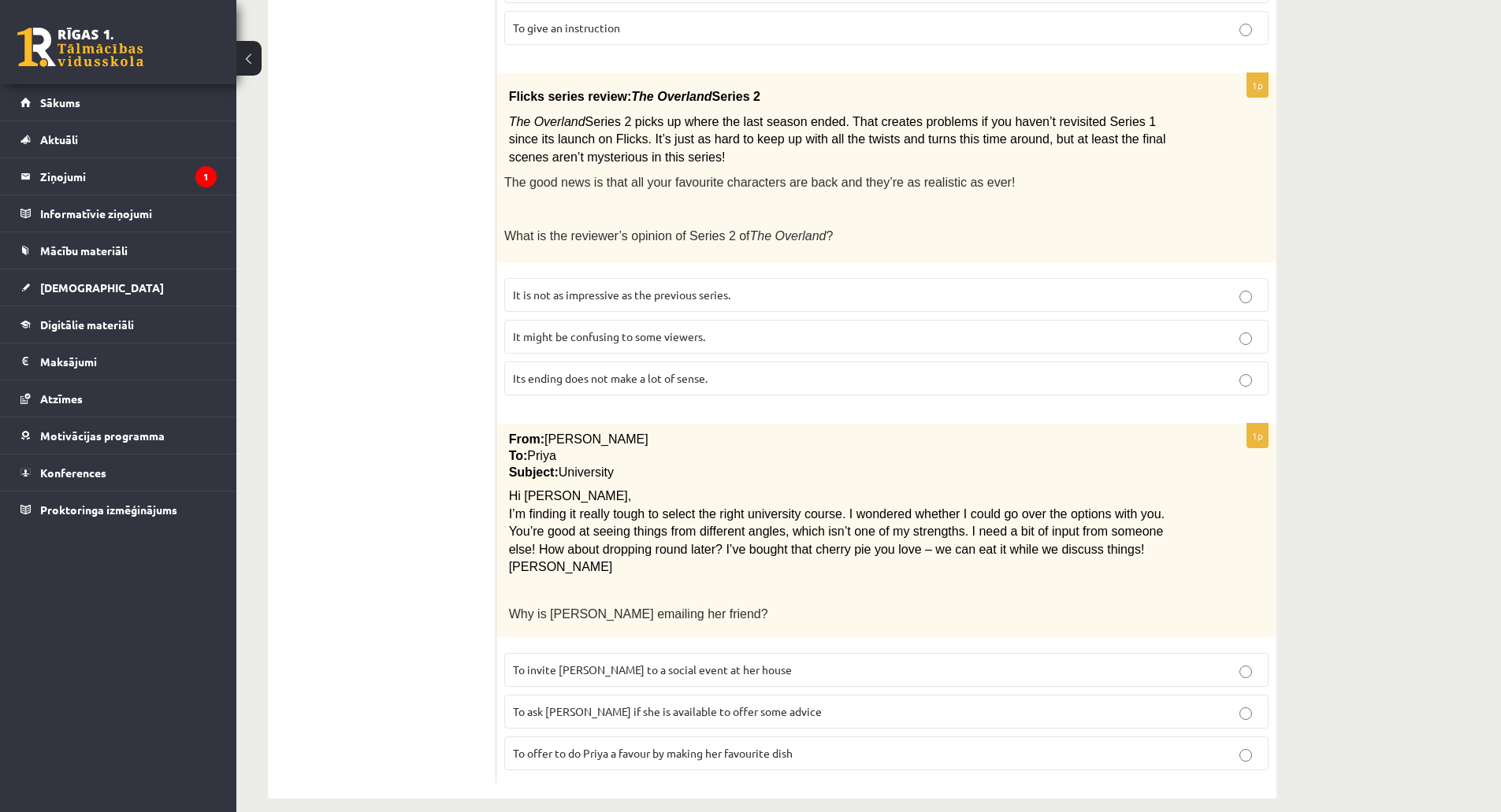
click at [747, 703] on label "To ask Priya if she is available to offer some advice" at bounding box center [887, 711] width 765 height 33
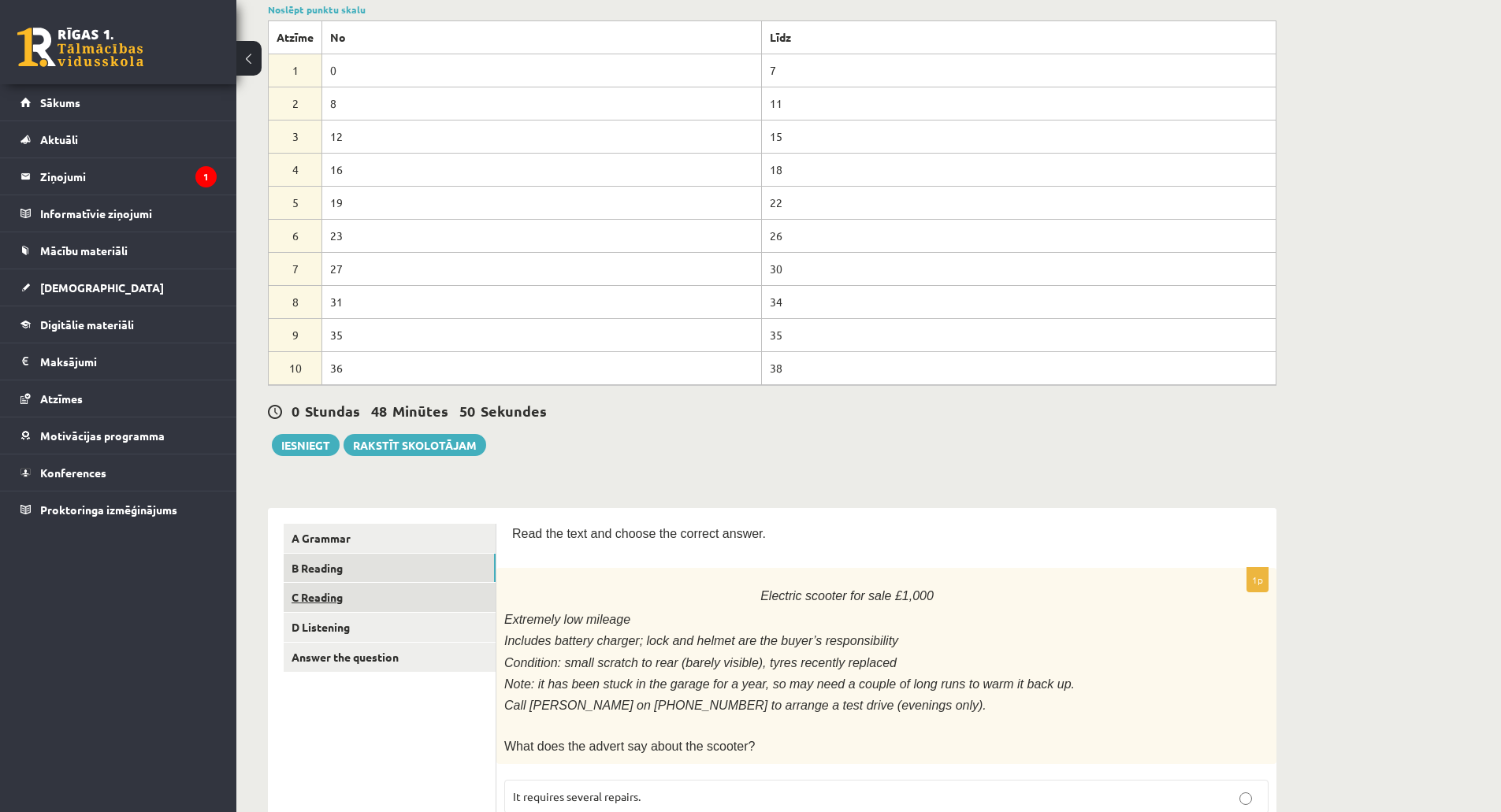
scroll to position [154, 0]
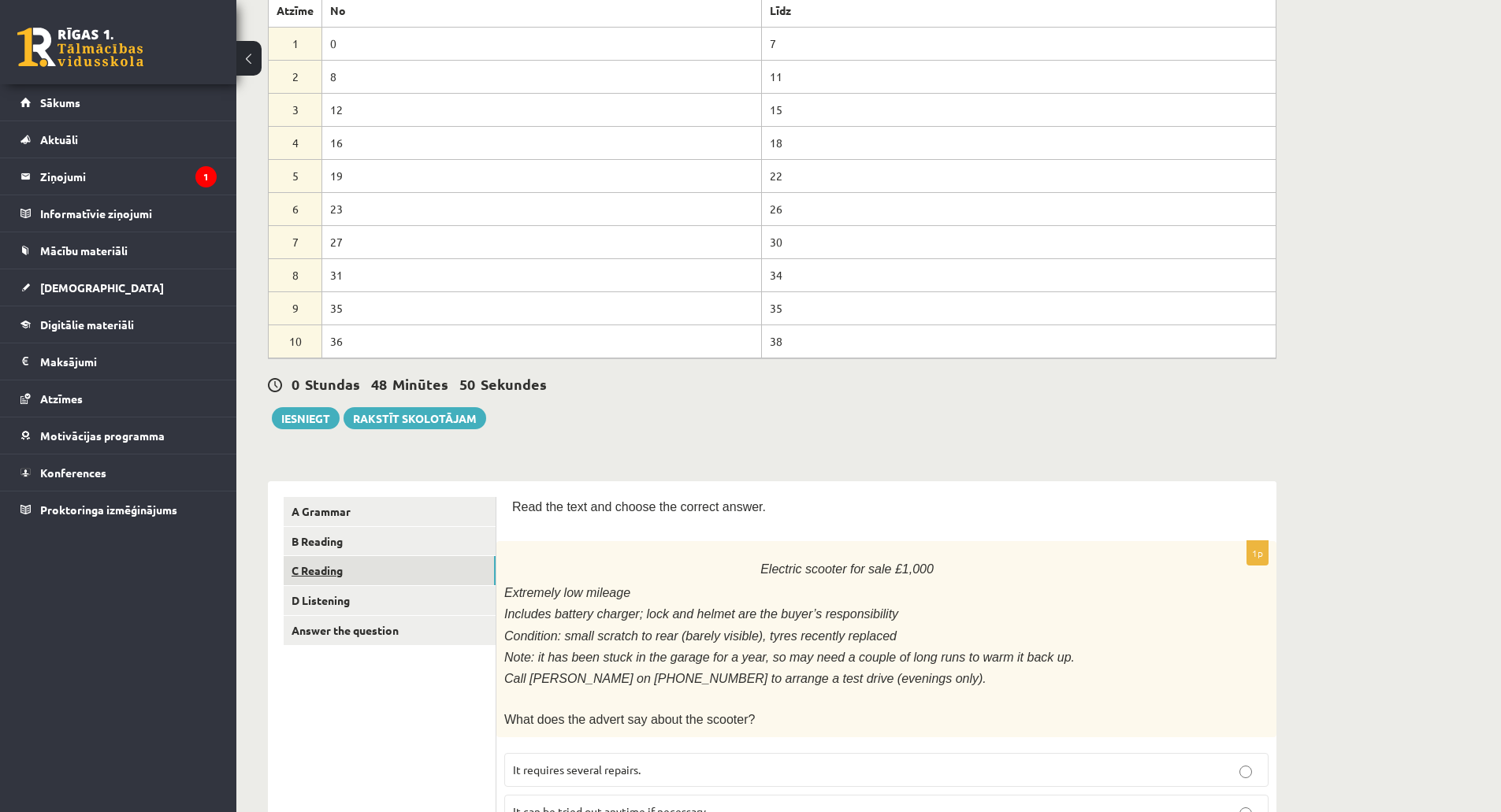
click at [381, 573] on link "C Reading" at bounding box center [389, 570] width 211 height 29
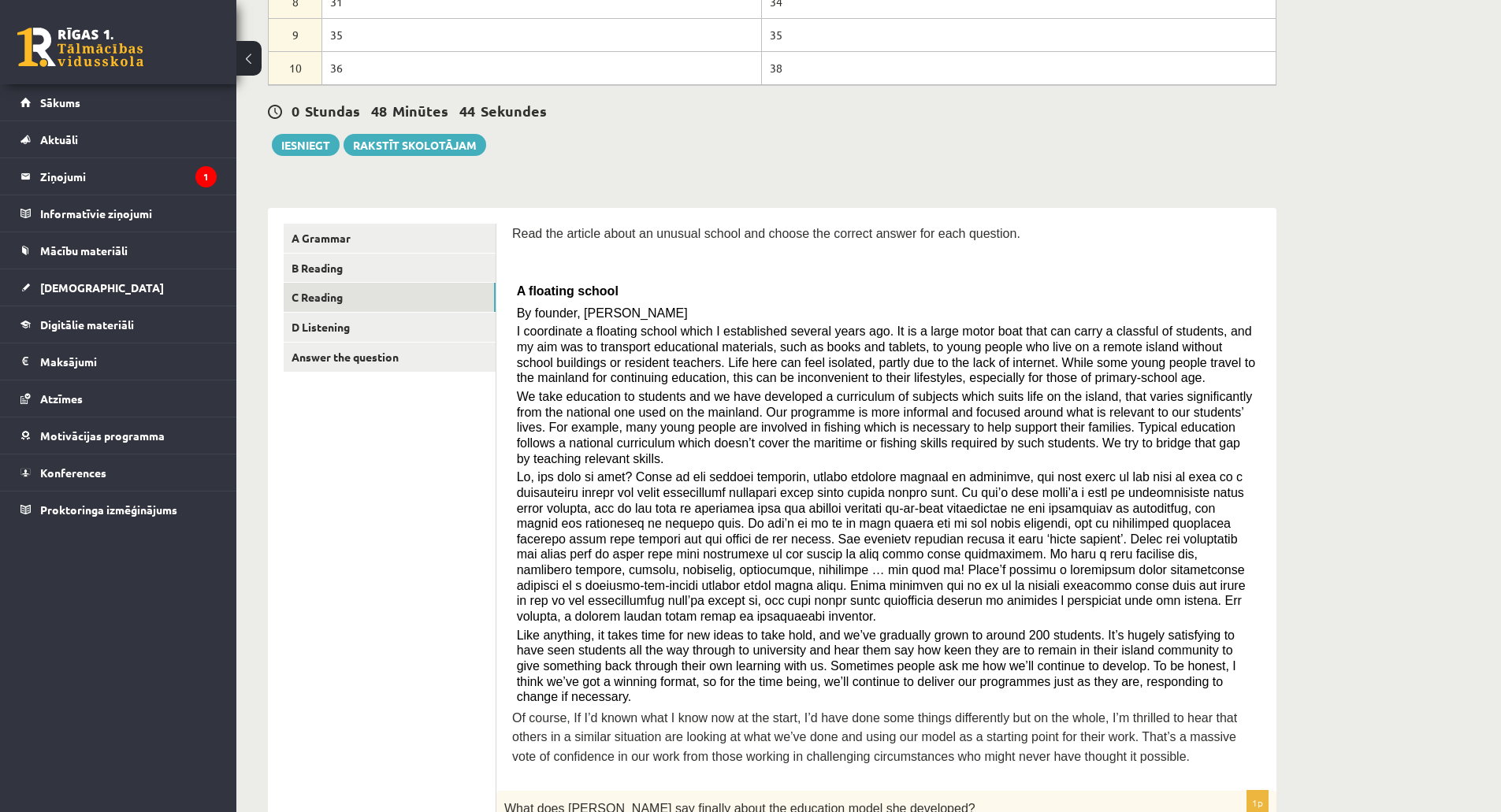
scroll to position [124, 0]
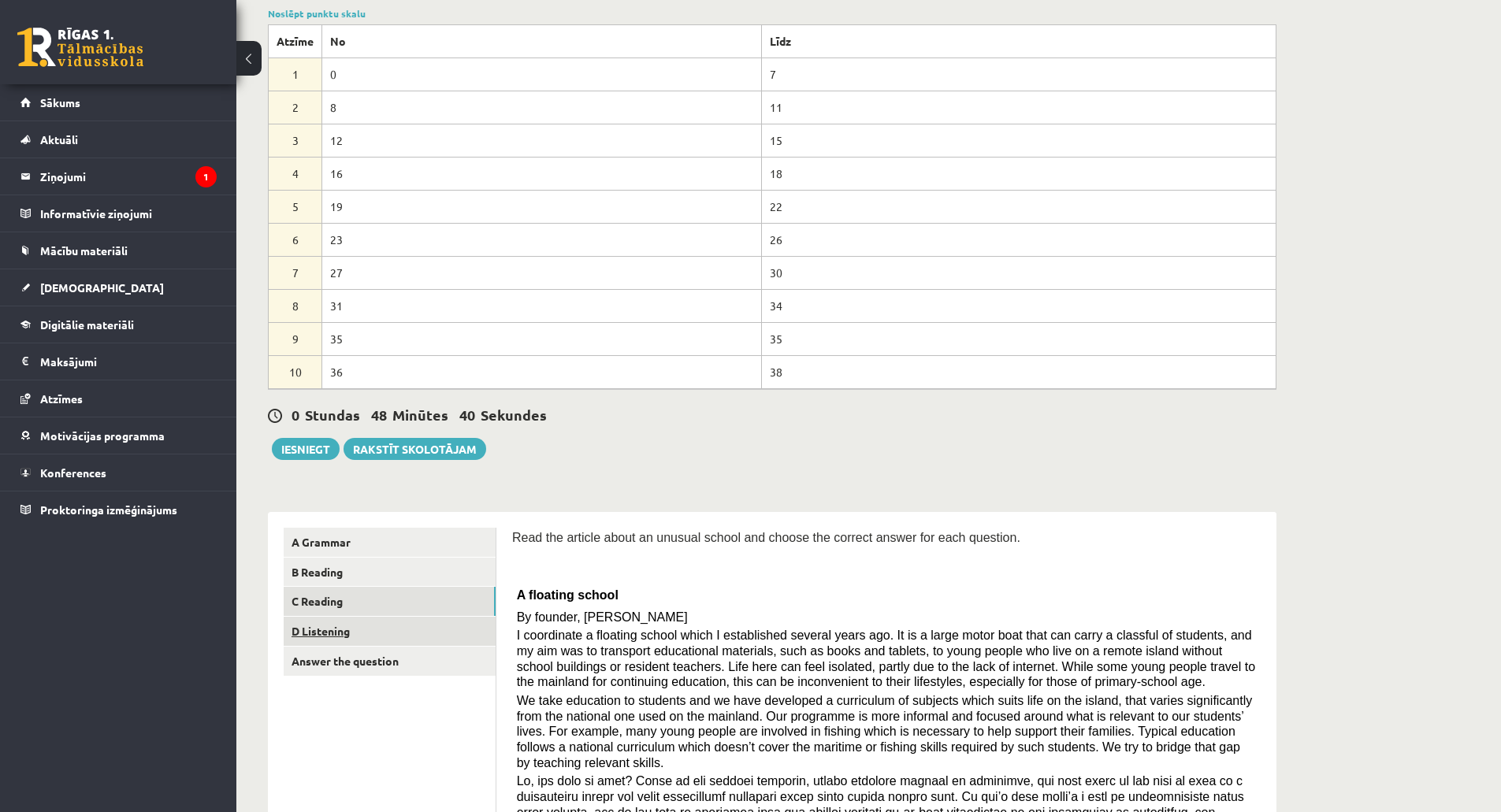
click at [391, 633] on link "D Listening" at bounding box center [389, 631] width 211 height 29
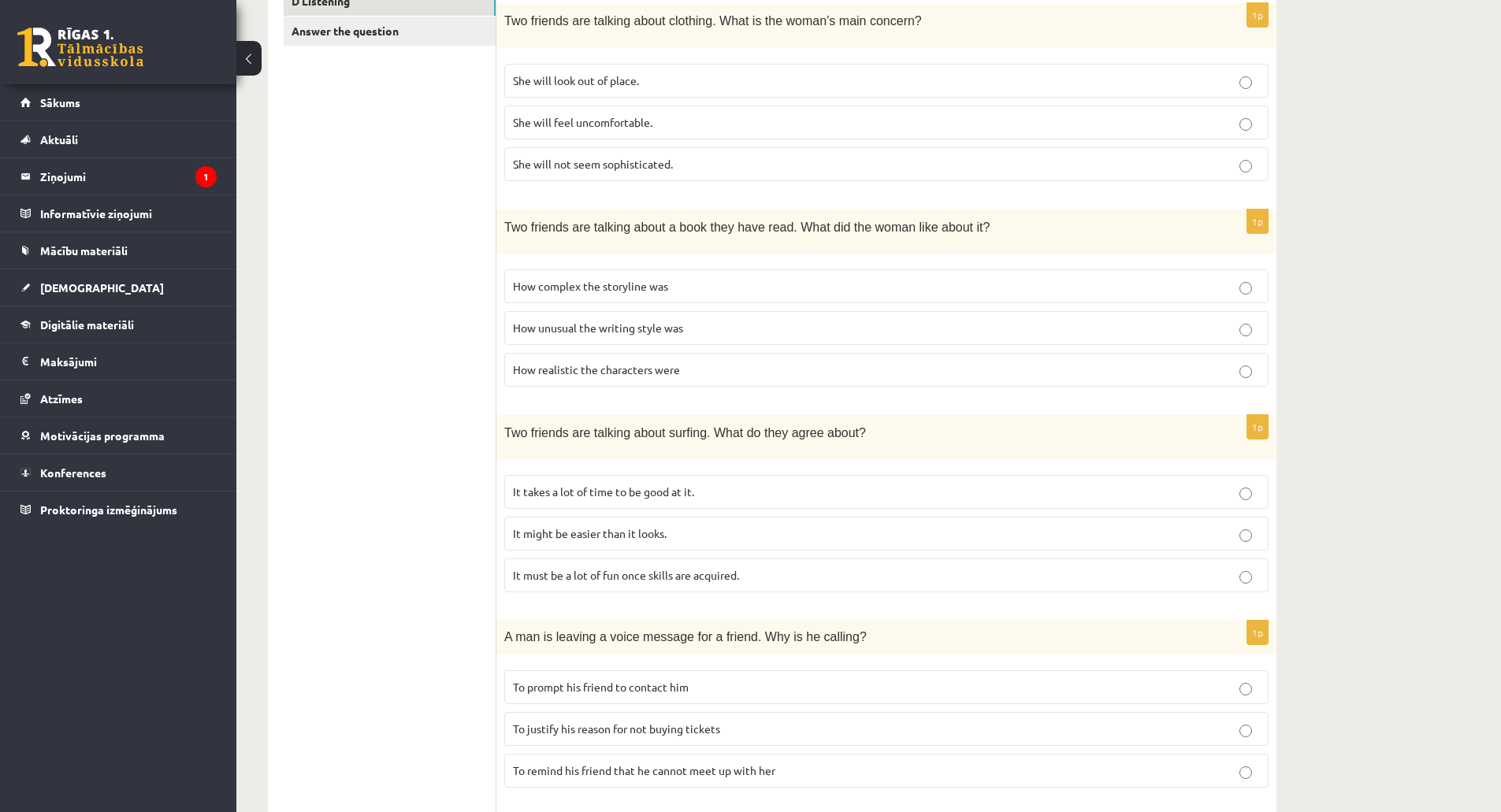
scroll to position [281, 0]
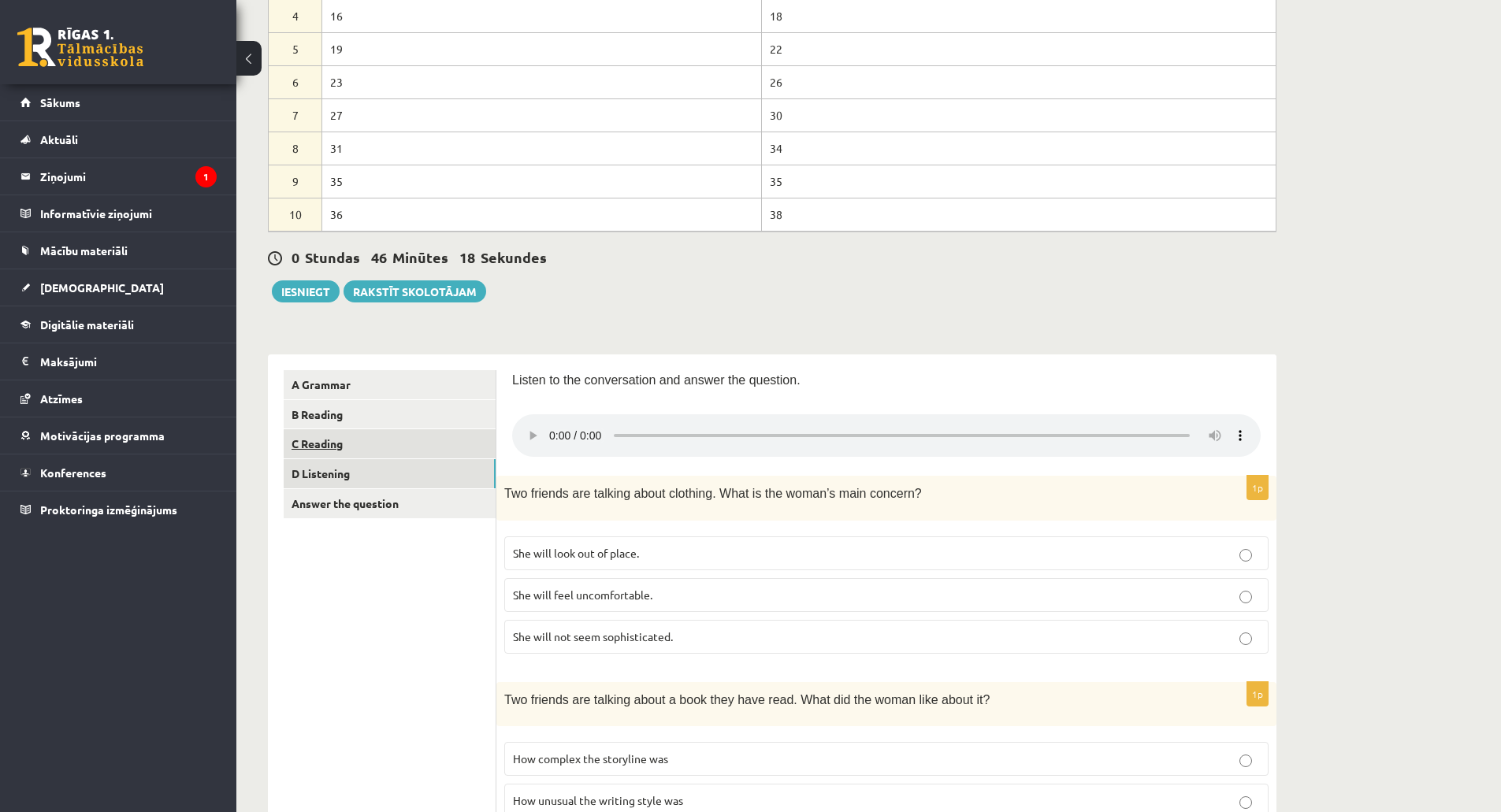
click at [405, 433] on link "C Reading" at bounding box center [389, 443] width 211 height 29
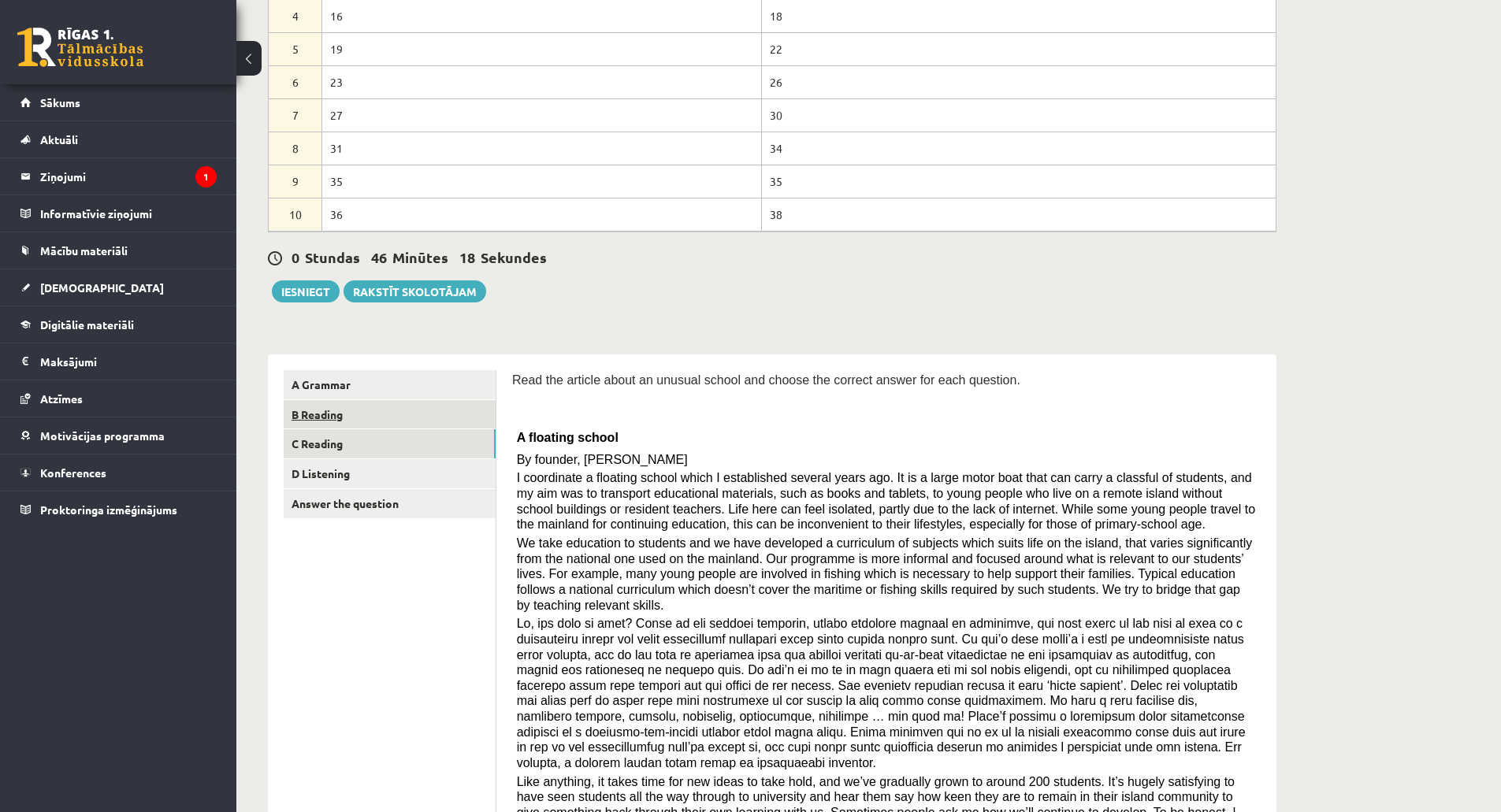
click at [389, 416] on link "B Reading" at bounding box center [389, 415] width 211 height 29
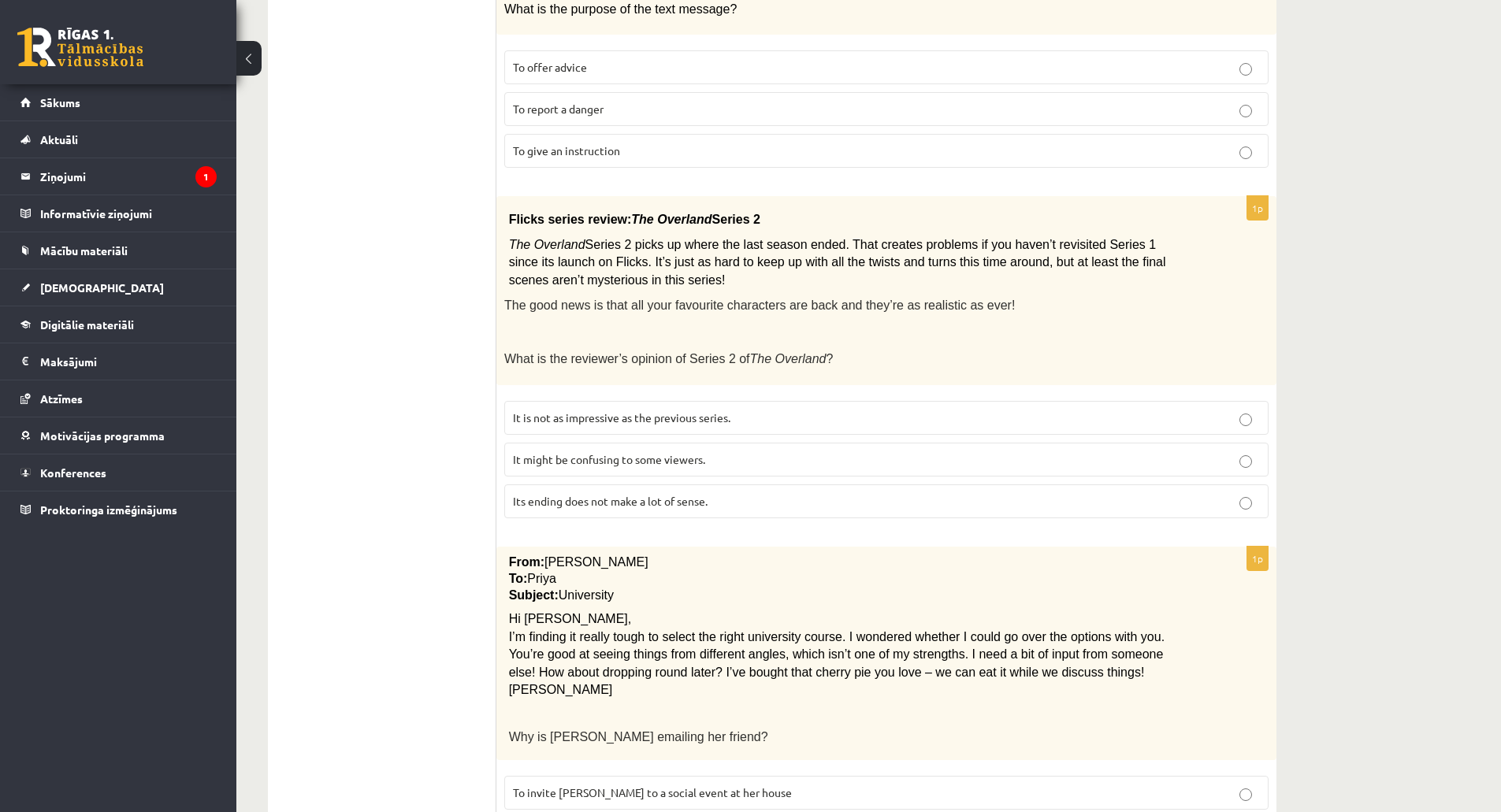
scroll to position [1965, 0]
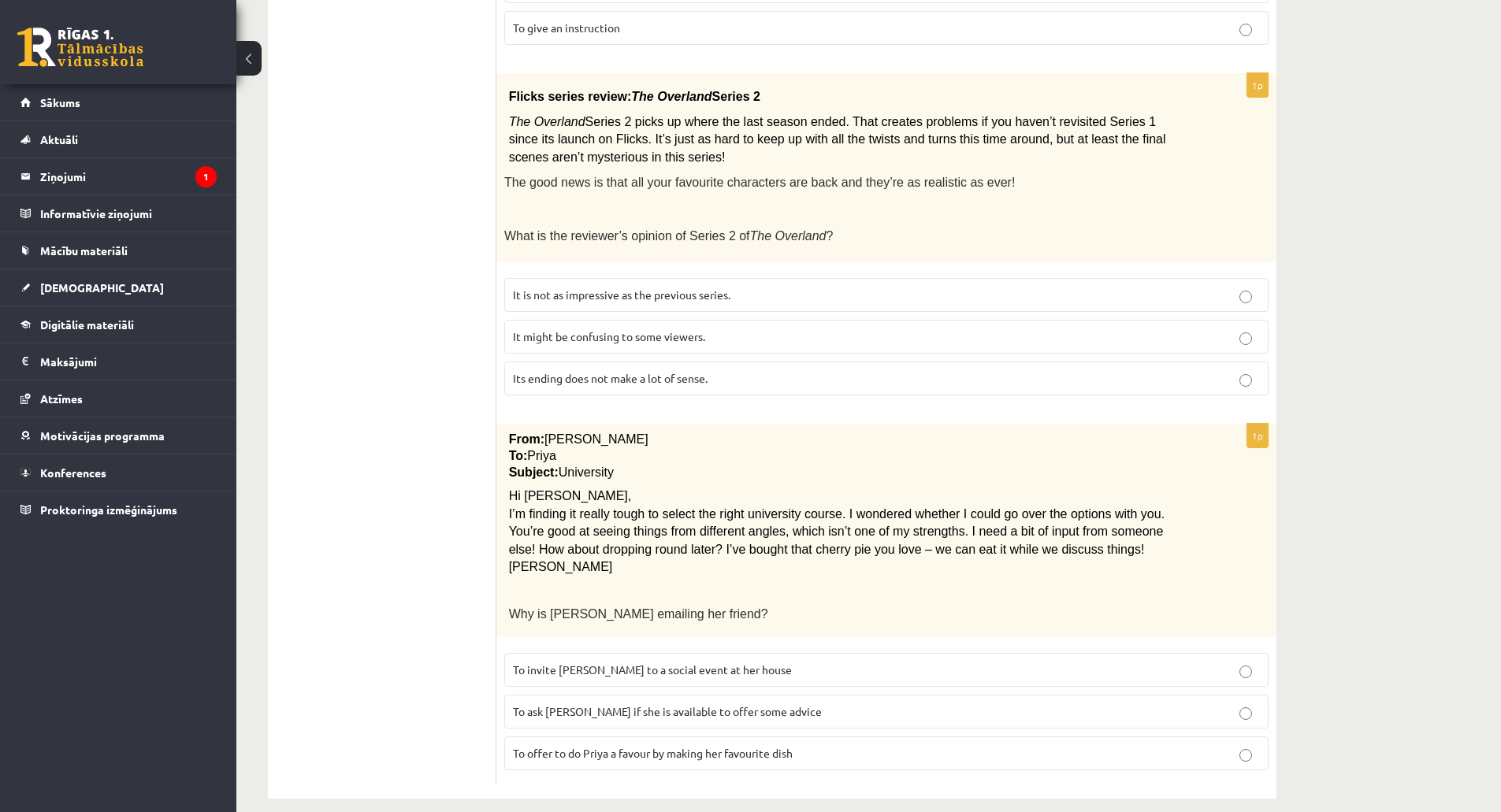
click at [786, 743] on label "To offer to do Priya a favour by making her favourite dish" at bounding box center [887, 752] width 765 height 33
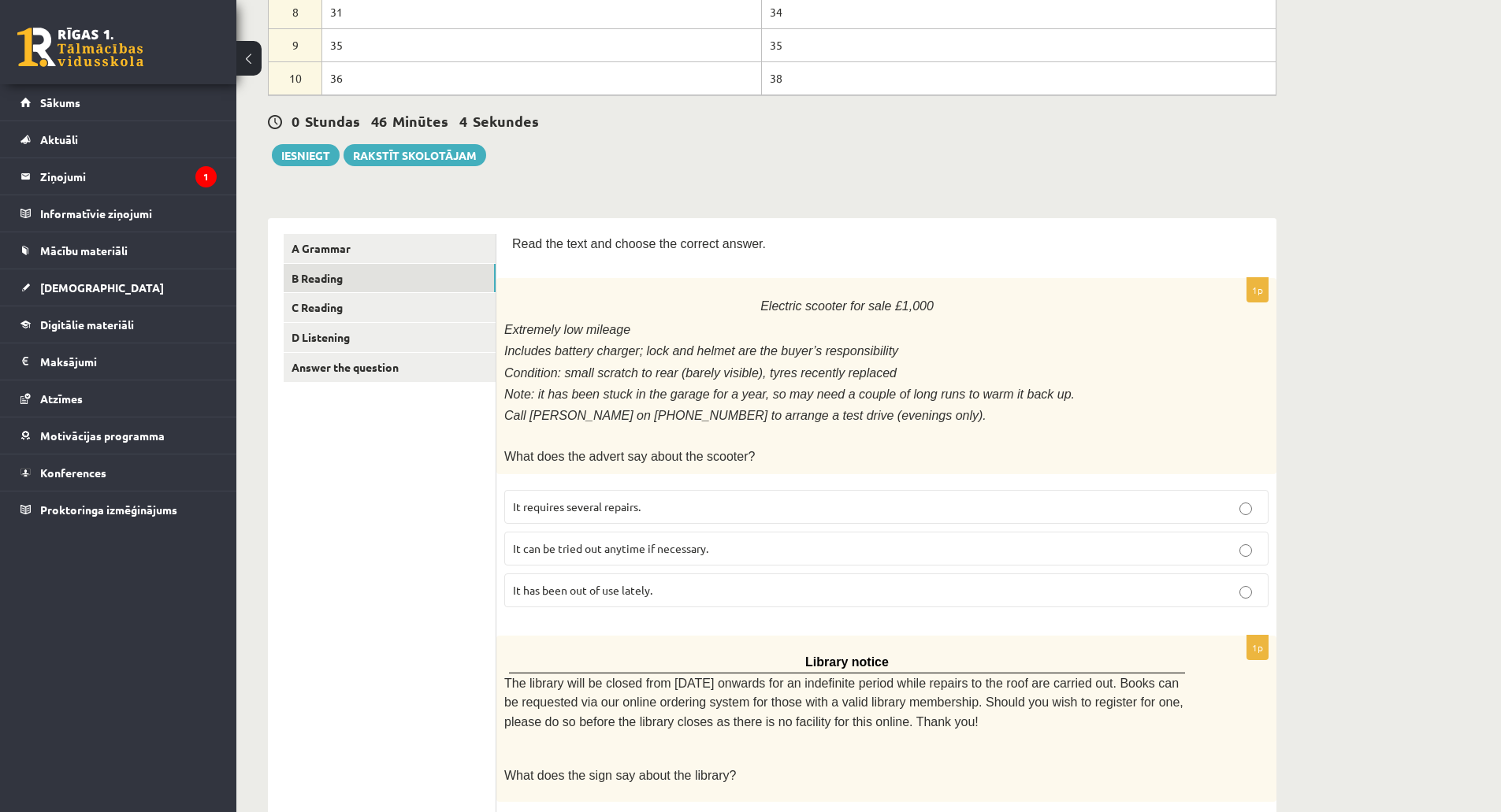
scroll to position [390, 0]
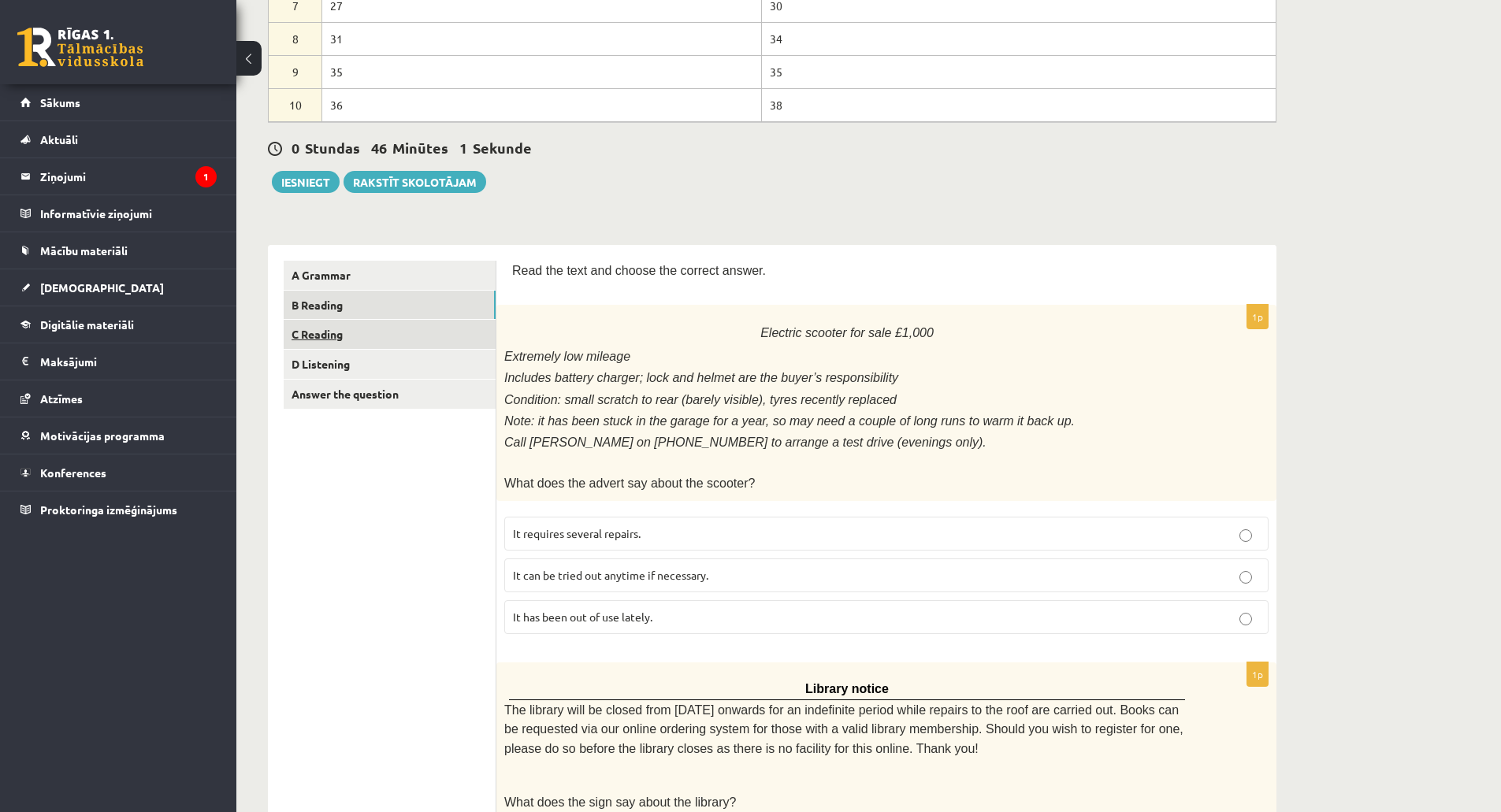
click at [358, 344] on link "C Reading" at bounding box center [389, 334] width 211 height 29
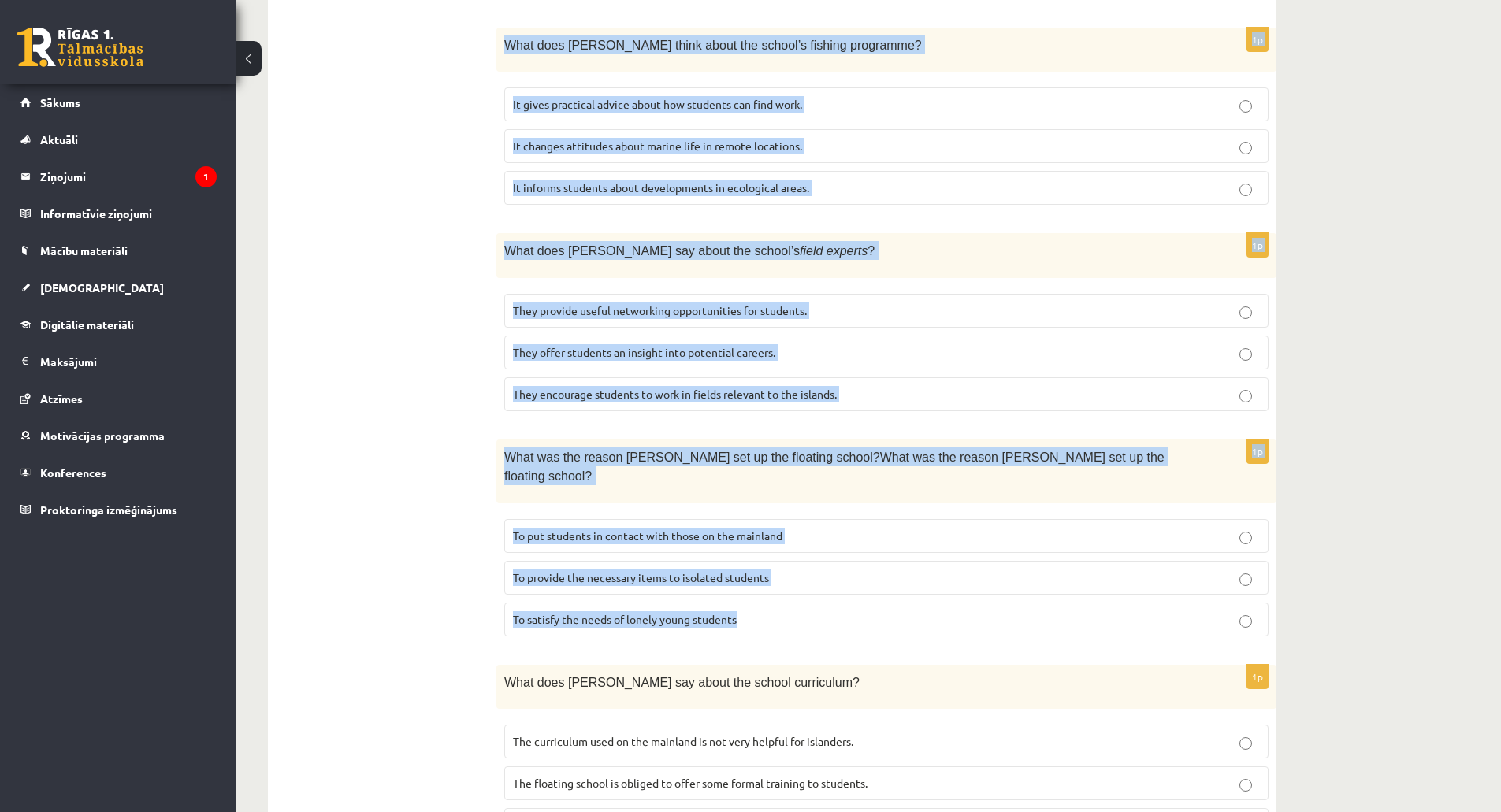
scroll to position [1619, 0]
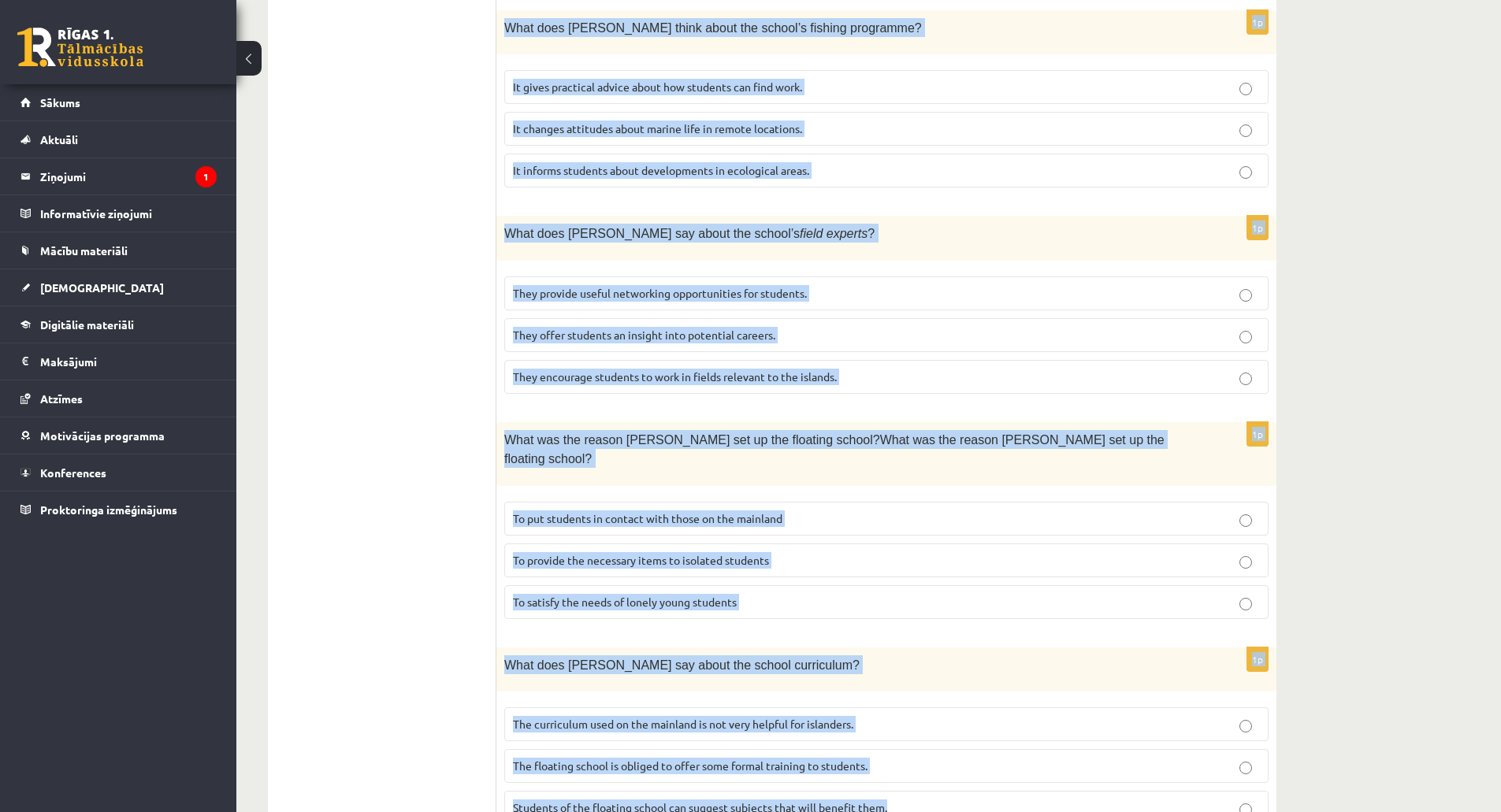
drag, startPoint x: 513, startPoint y: 195, endPoint x: 905, endPoint y: 743, distance: 673.8
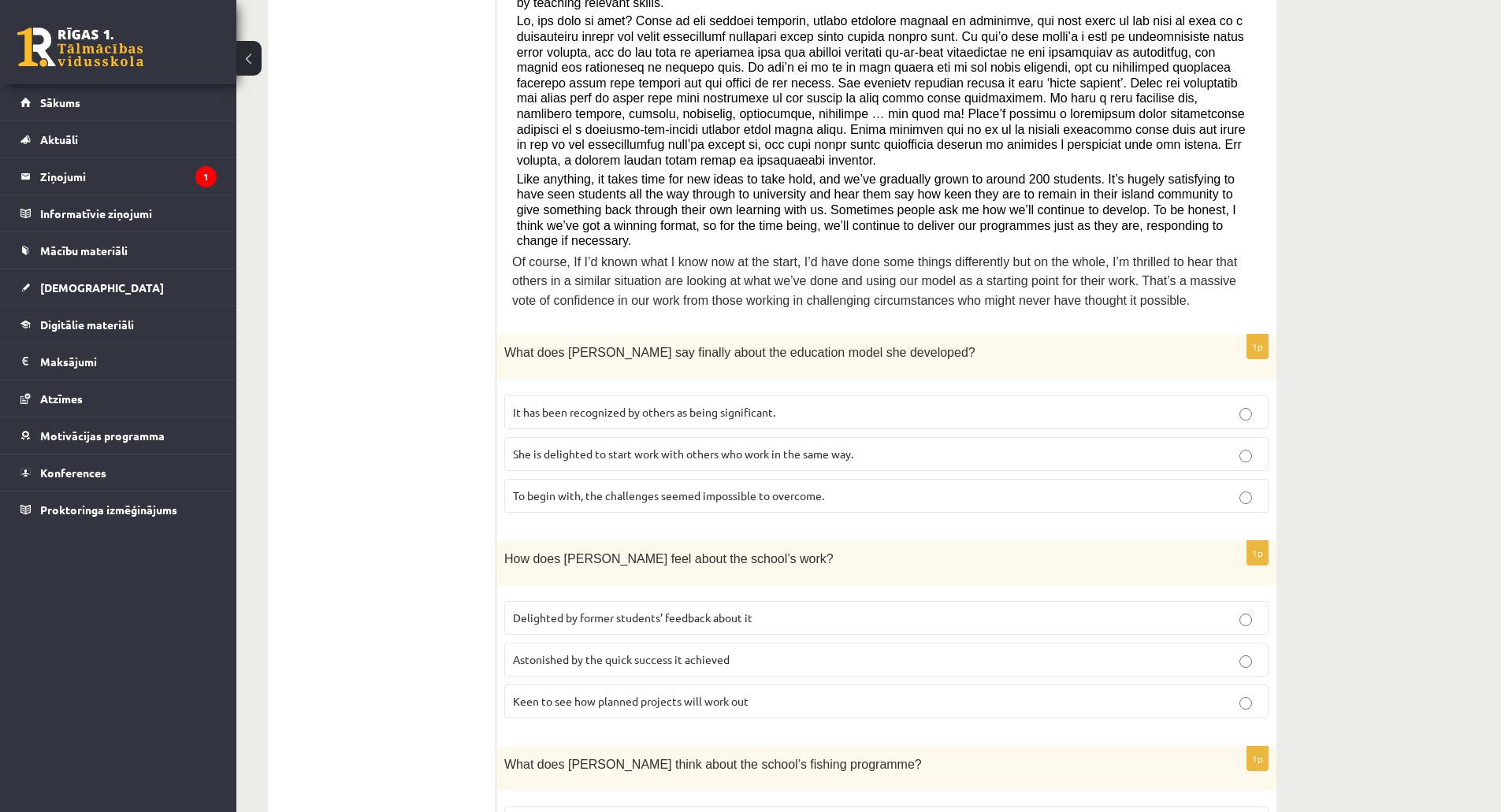
scroll to position [911, 0]
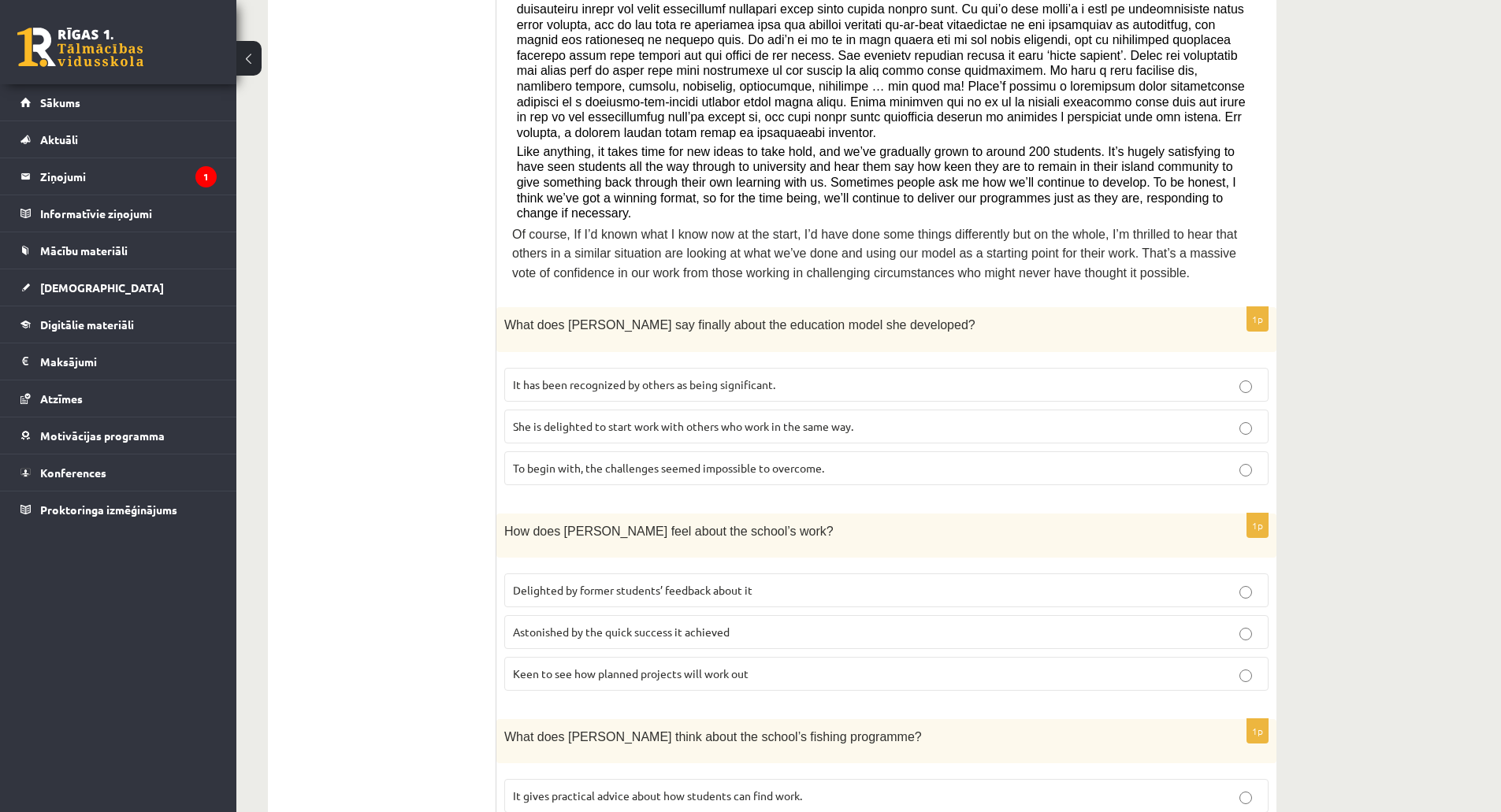
click at [577, 377] on p "It has been recognized by others as being significant." at bounding box center [886, 385] width 746 height 16
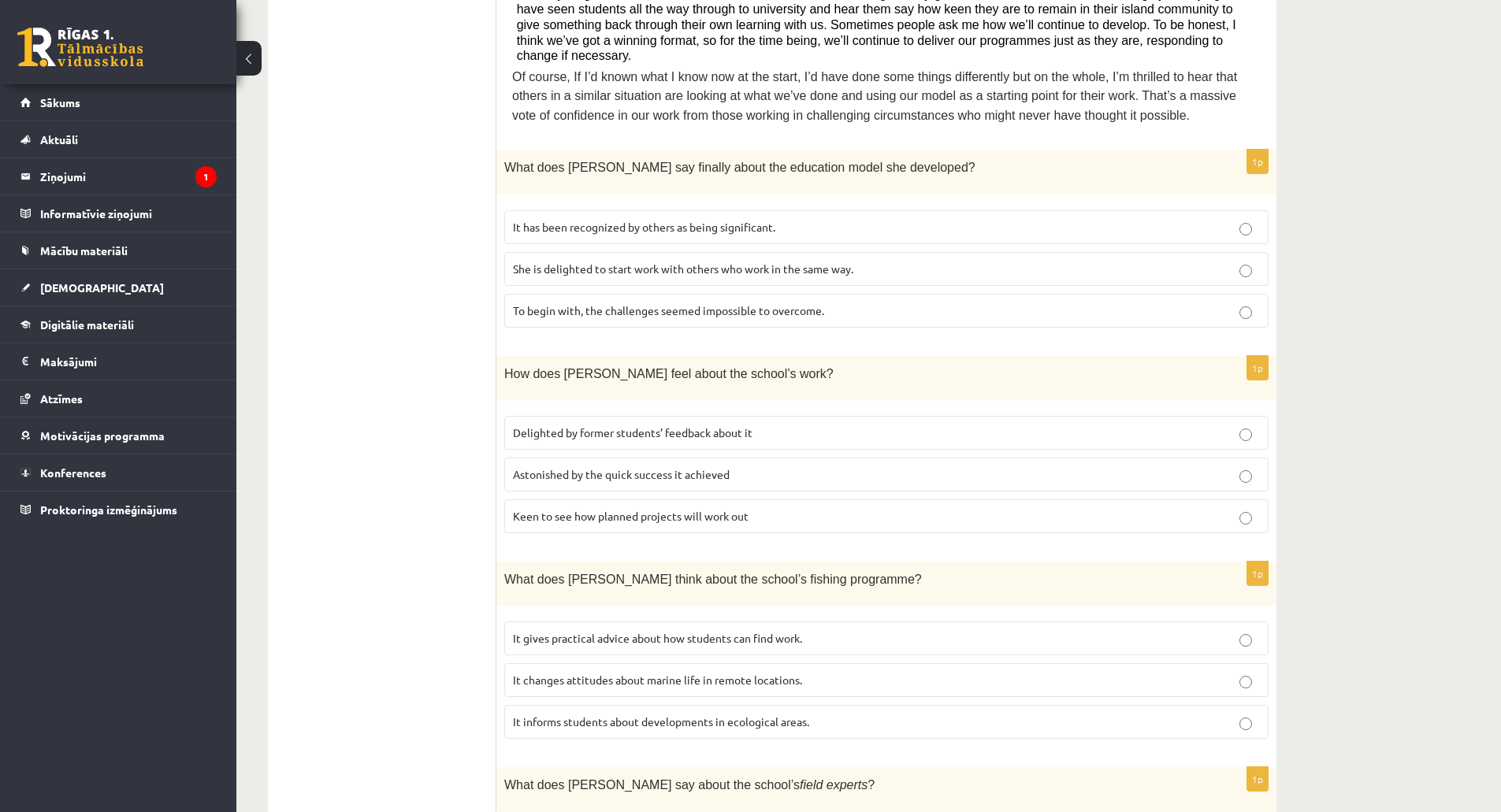
scroll to position [1147, 0]
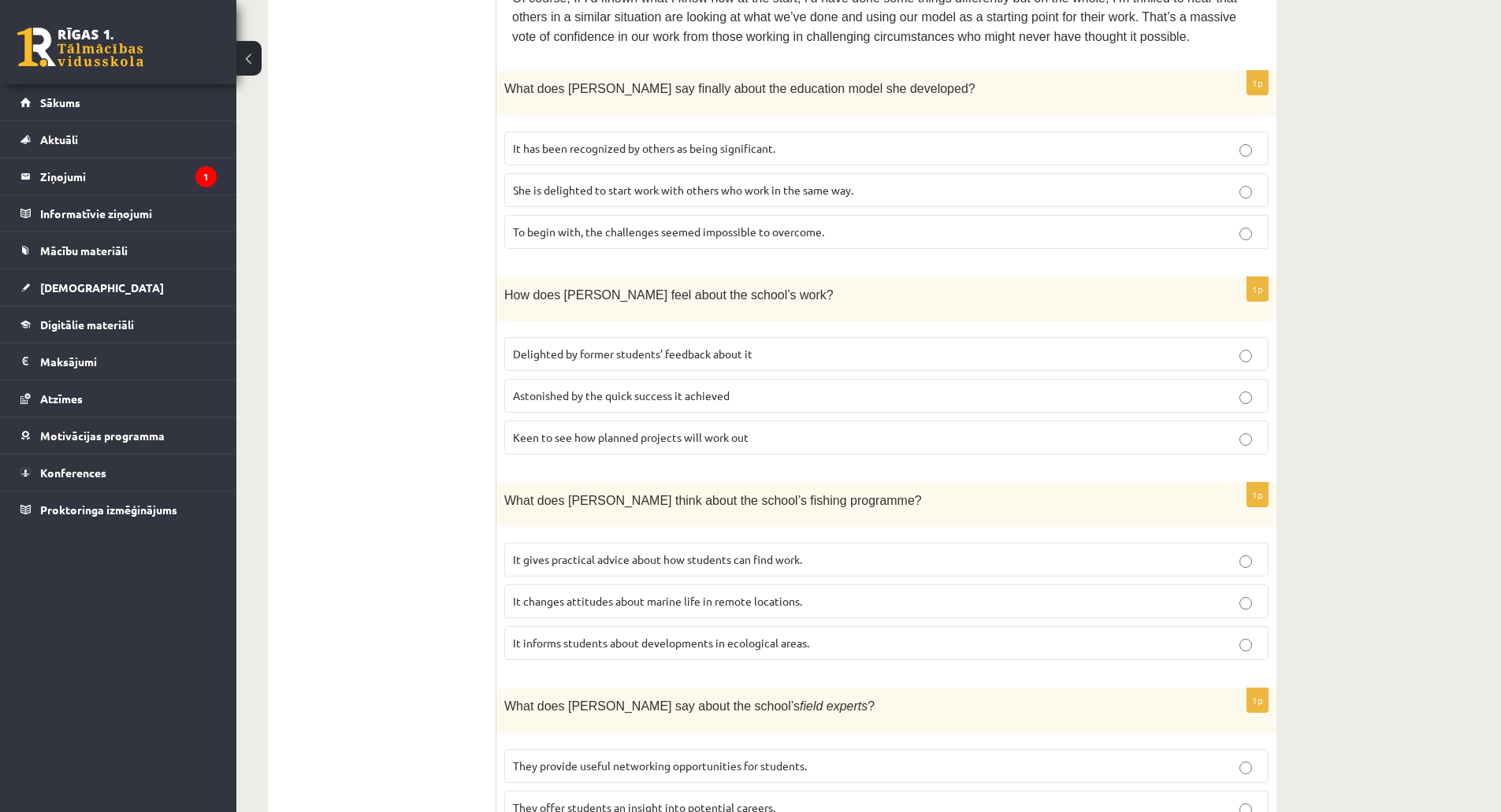
click at [593, 347] on span "Delighted by former students’ feedback about it" at bounding box center [632, 354] width 239 height 14
click at [708, 635] on span "It informs students about developments in ecological areas." at bounding box center [661, 642] width 296 height 14
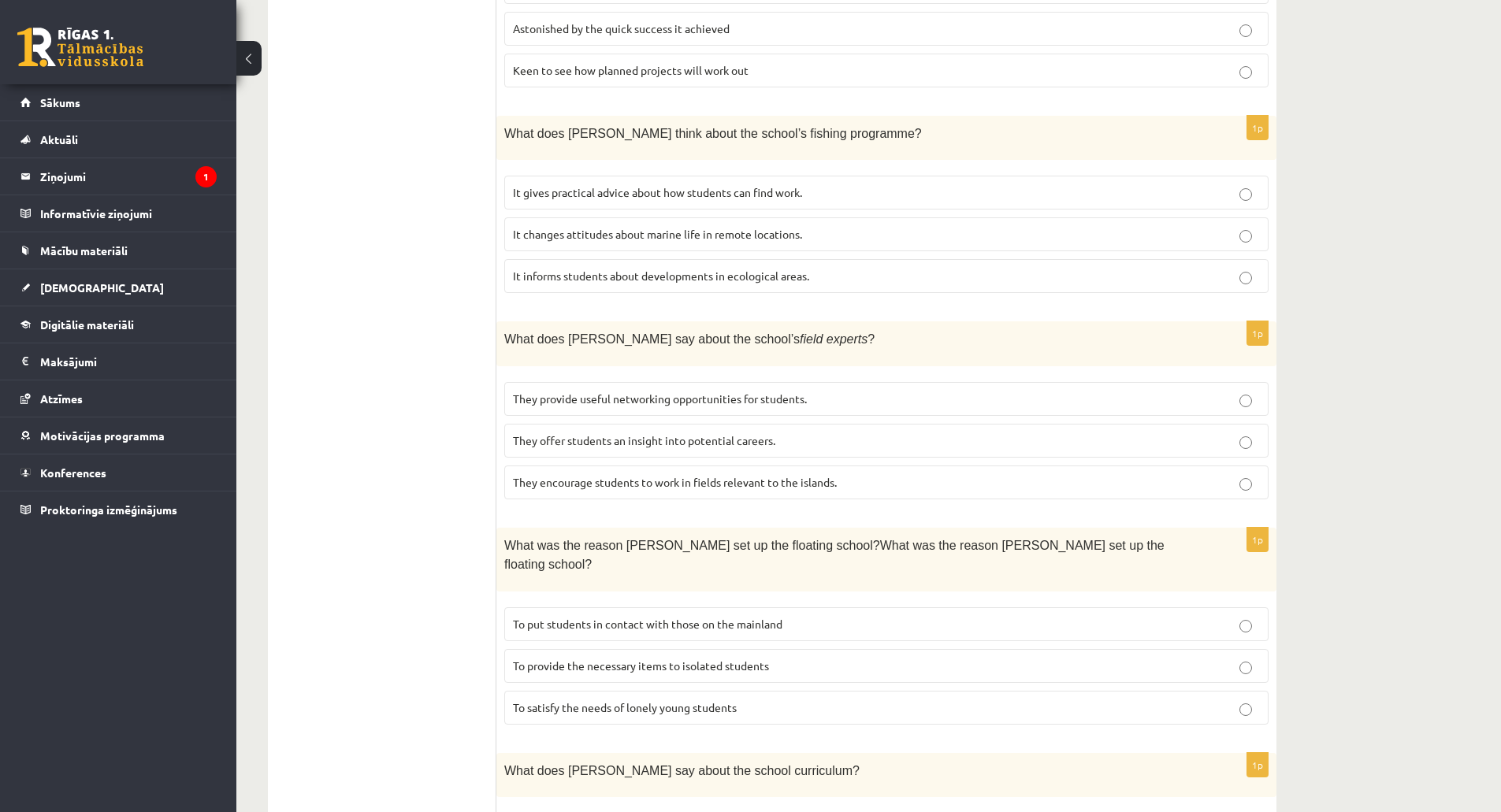
scroll to position [1541, 0]
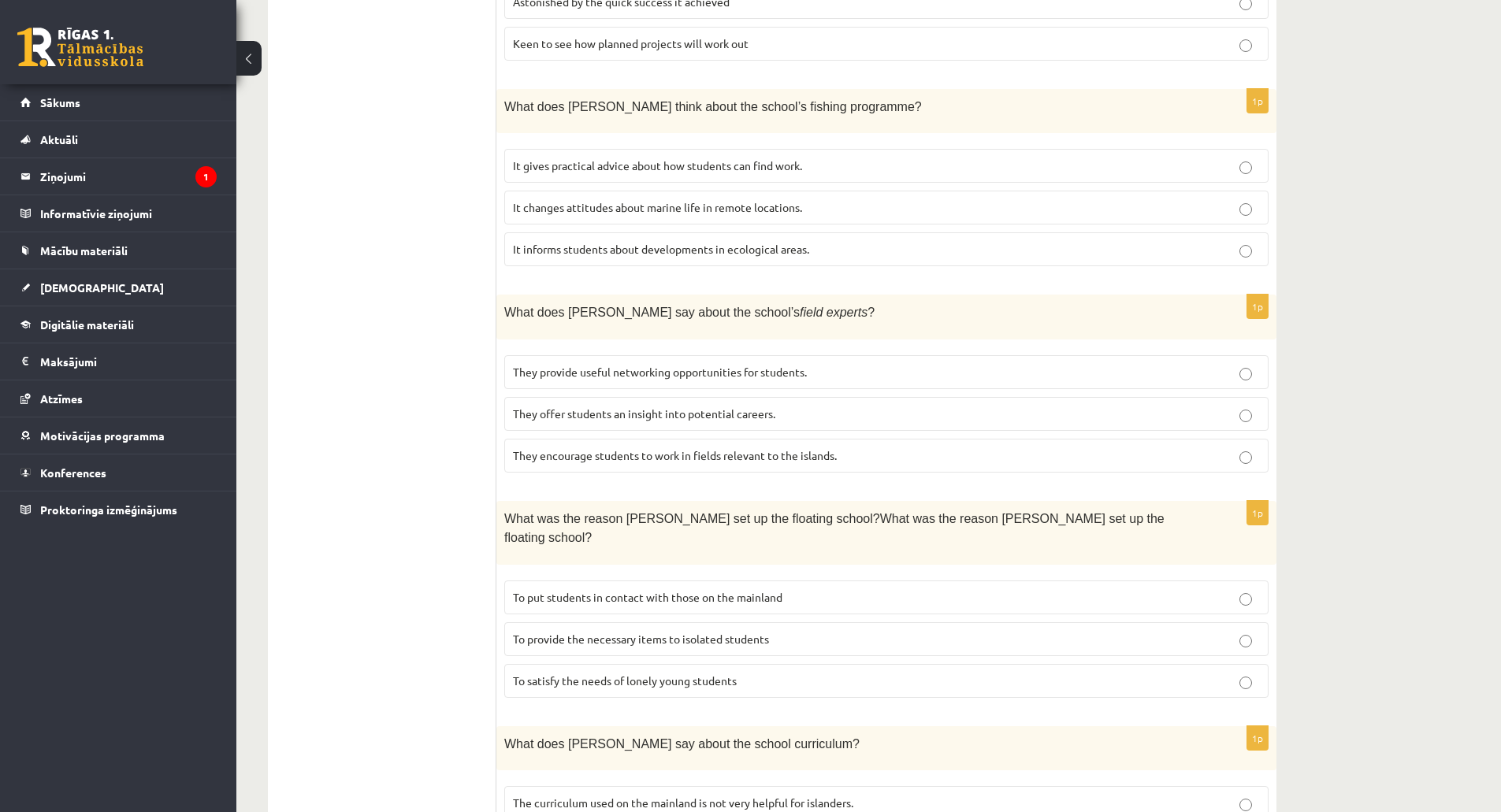
click at [750, 406] on span "They offer students an insight into potential careers." at bounding box center [643, 414] width 262 height 14
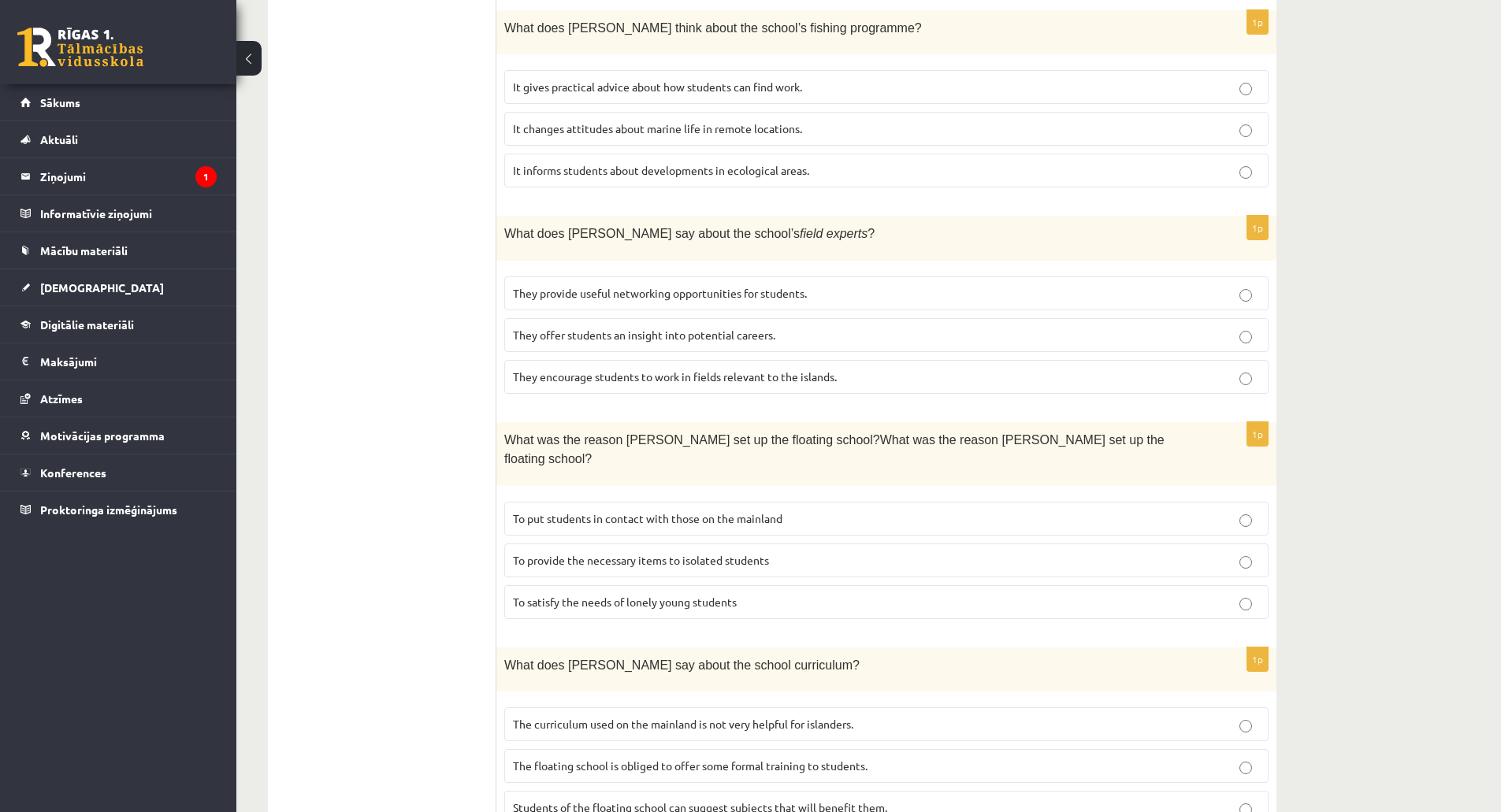
click at [701, 553] on span "To provide the necessary items to isolated students" at bounding box center [640, 560] width 256 height 14
click at [853, 716] on span "The curriculum used on the mainland is not very helpful for islanders." at bounding box center [682, 723] width 341 height 14
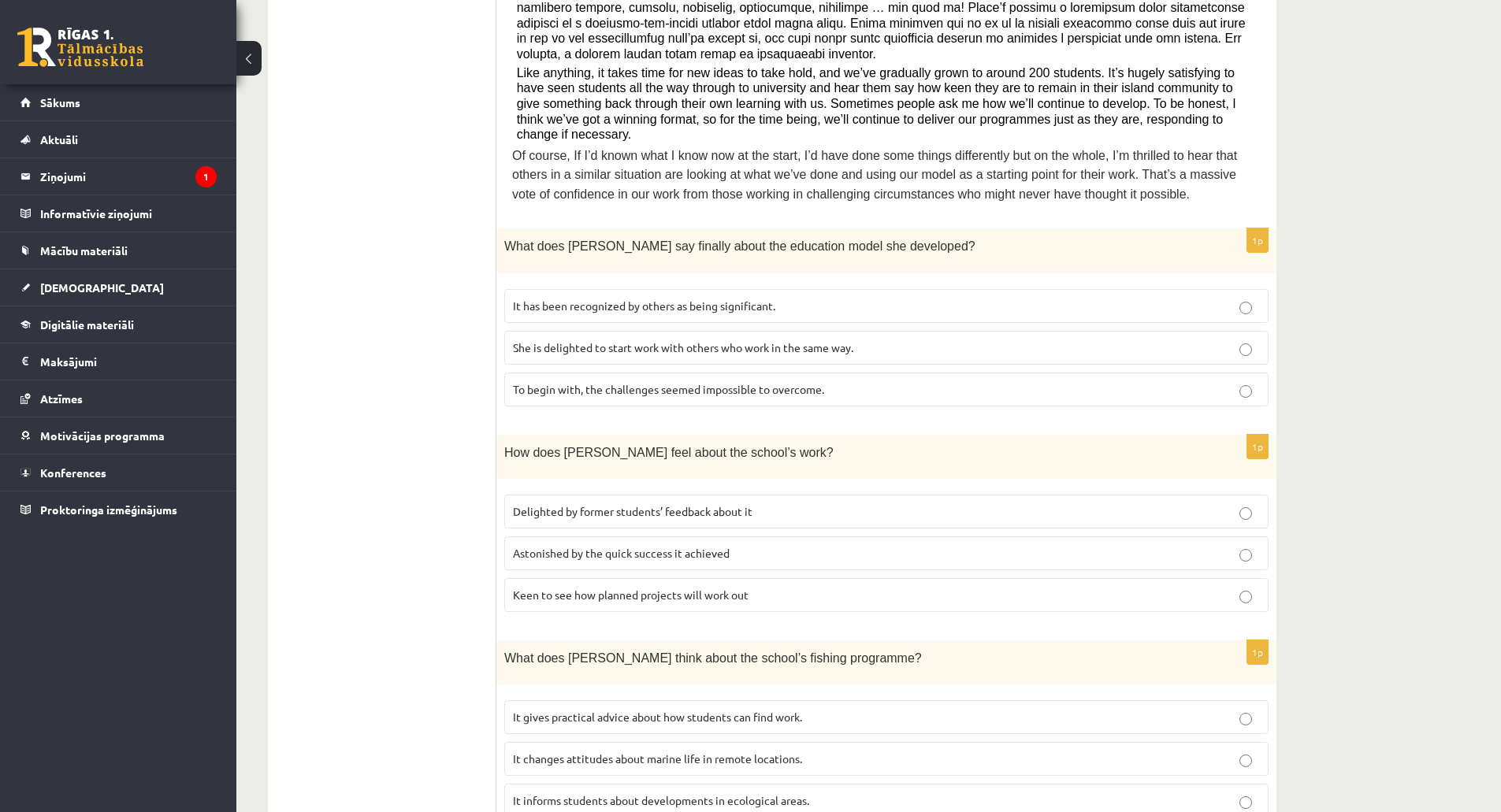
scroll to position [518, 0]
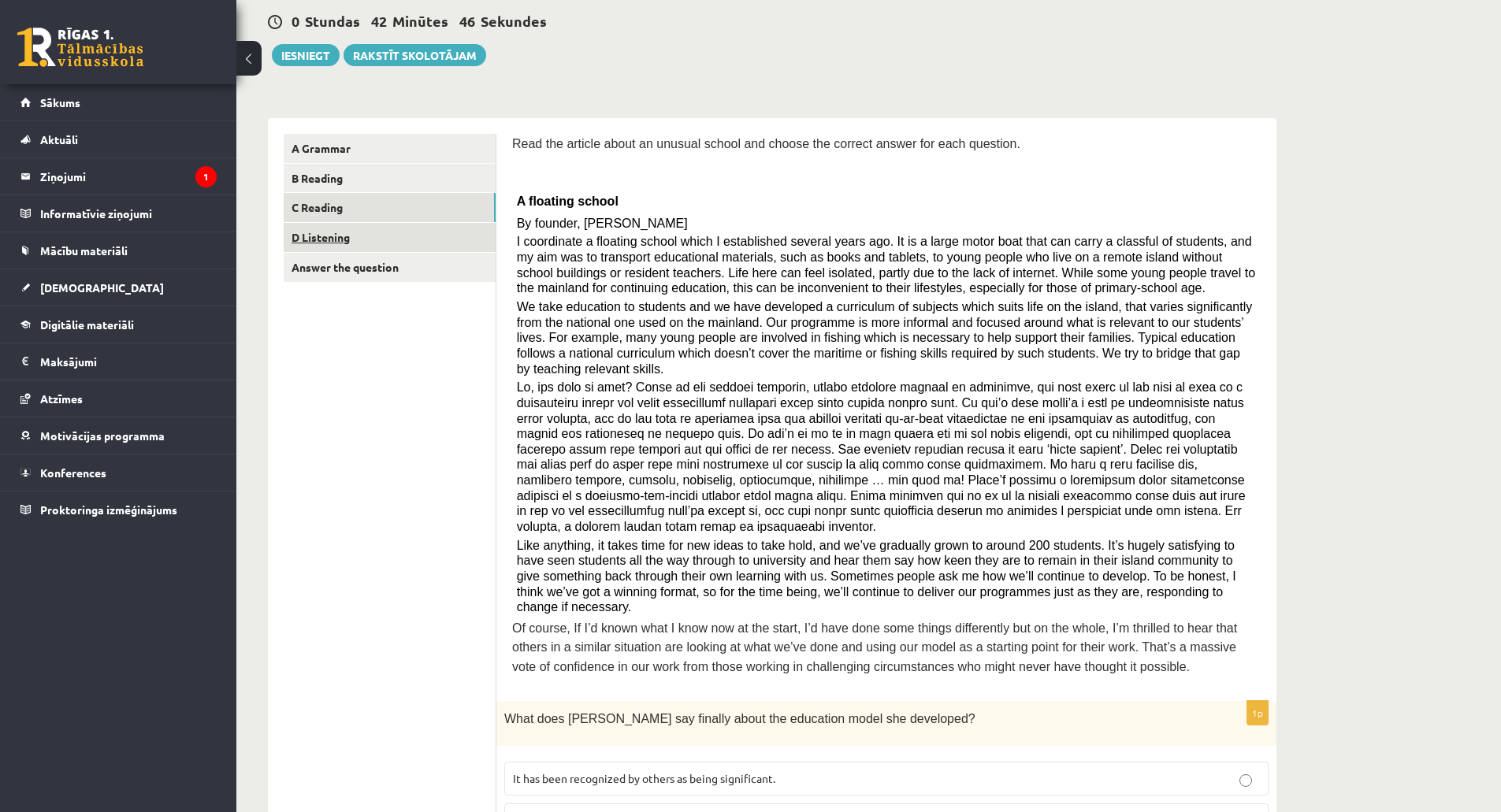
click at [345, 238] on link "D Listening" at bounding box center [389, 238] width 211 height 29
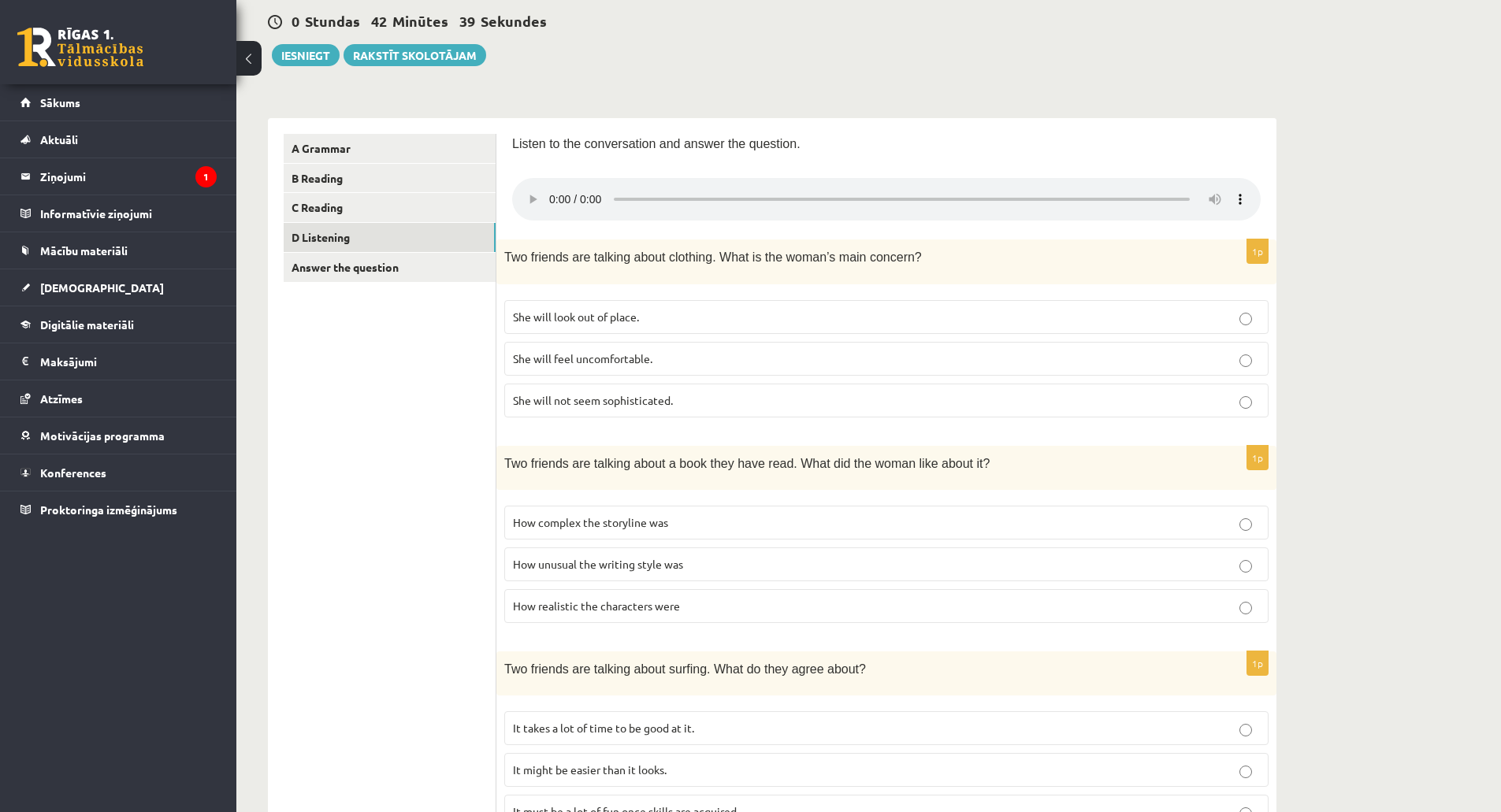
click at [494, 739] on ul "A Grammar B Reading C Reading D Listening Answer the question" at bounding box center [389, 785] width 212 height 1303
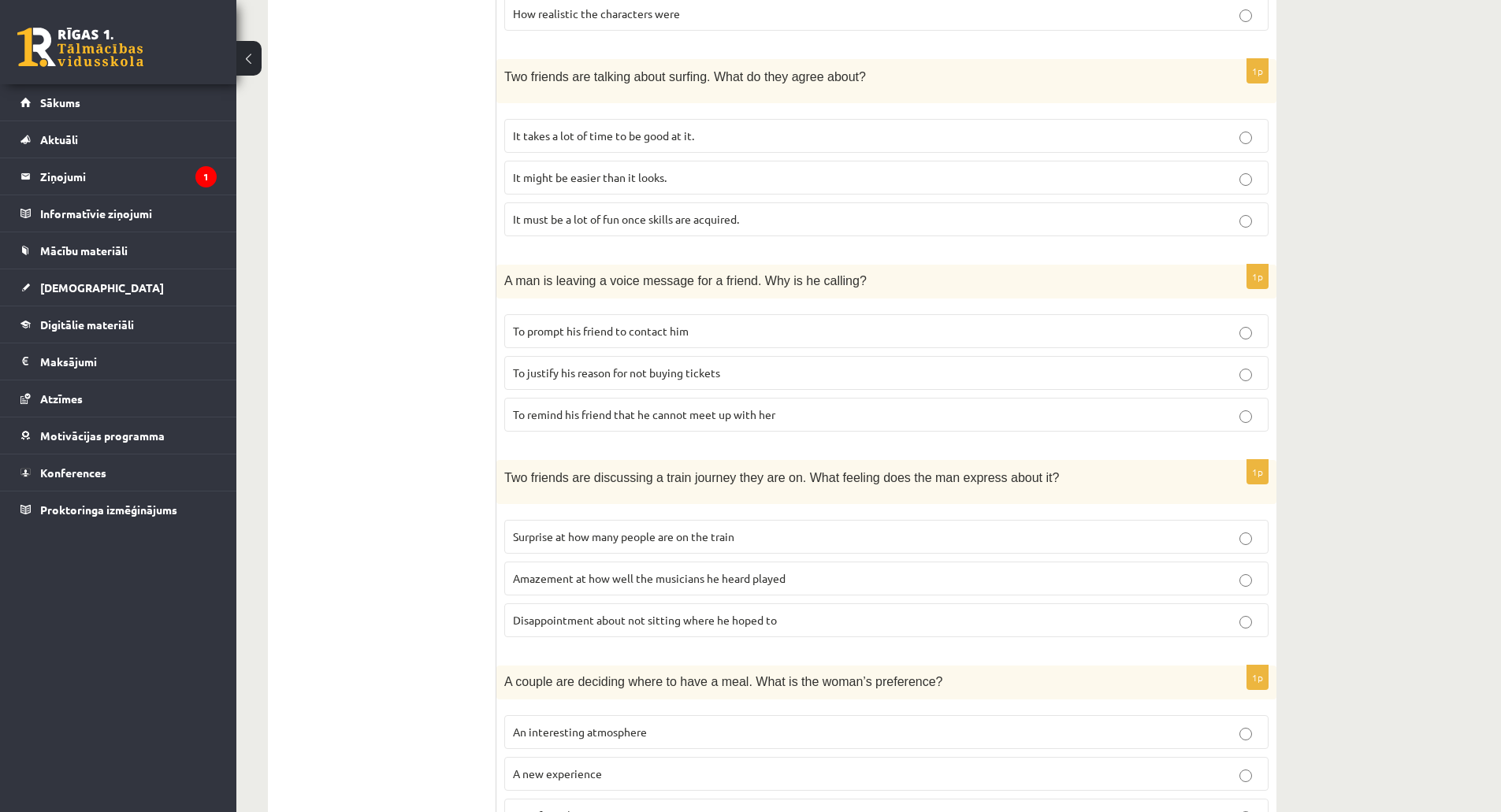
scroll to position [1188, 0]
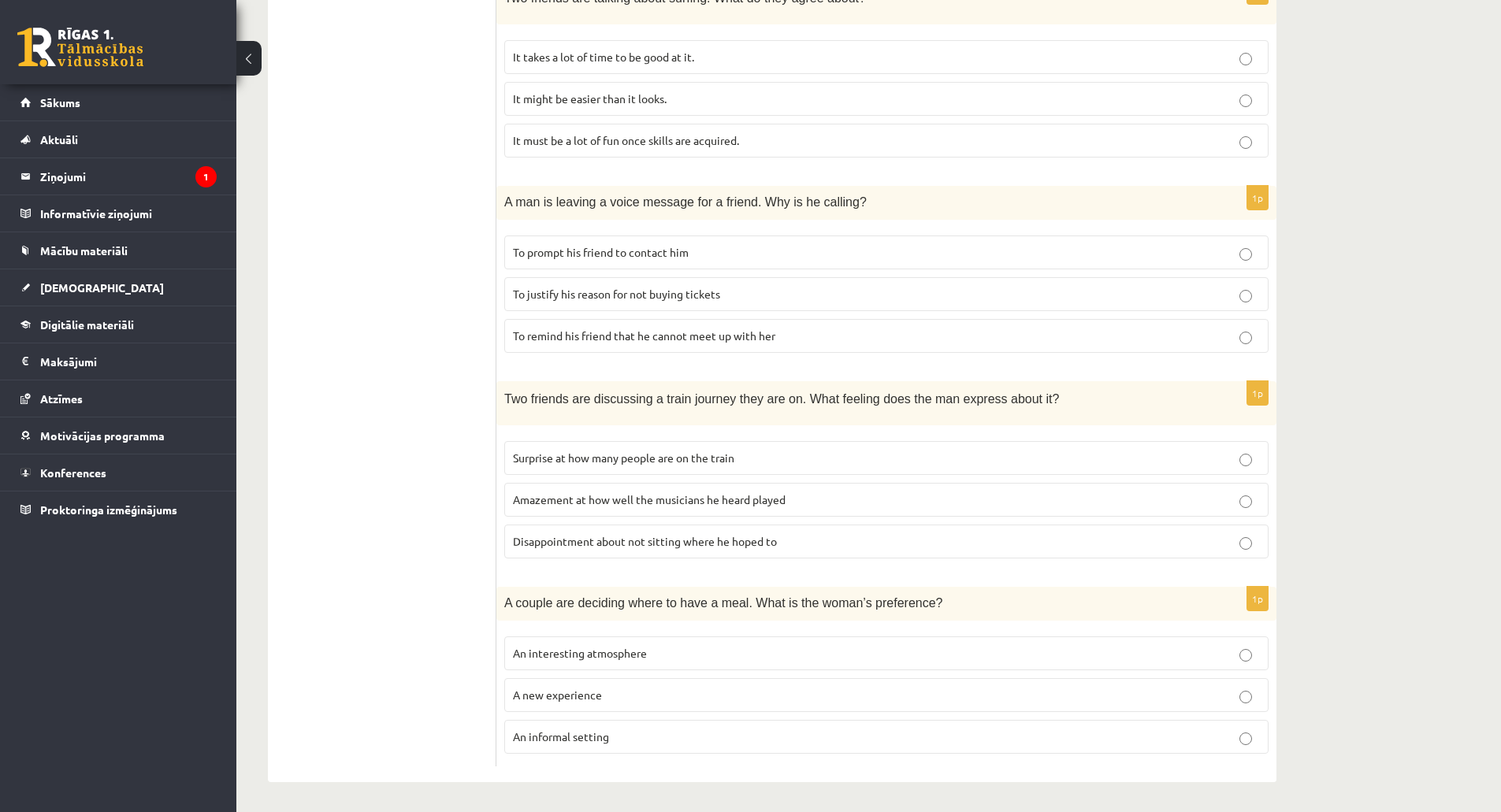
click at [633, 733] on p "An informal setting" at bounding box center [886, 736] width 746 height 16
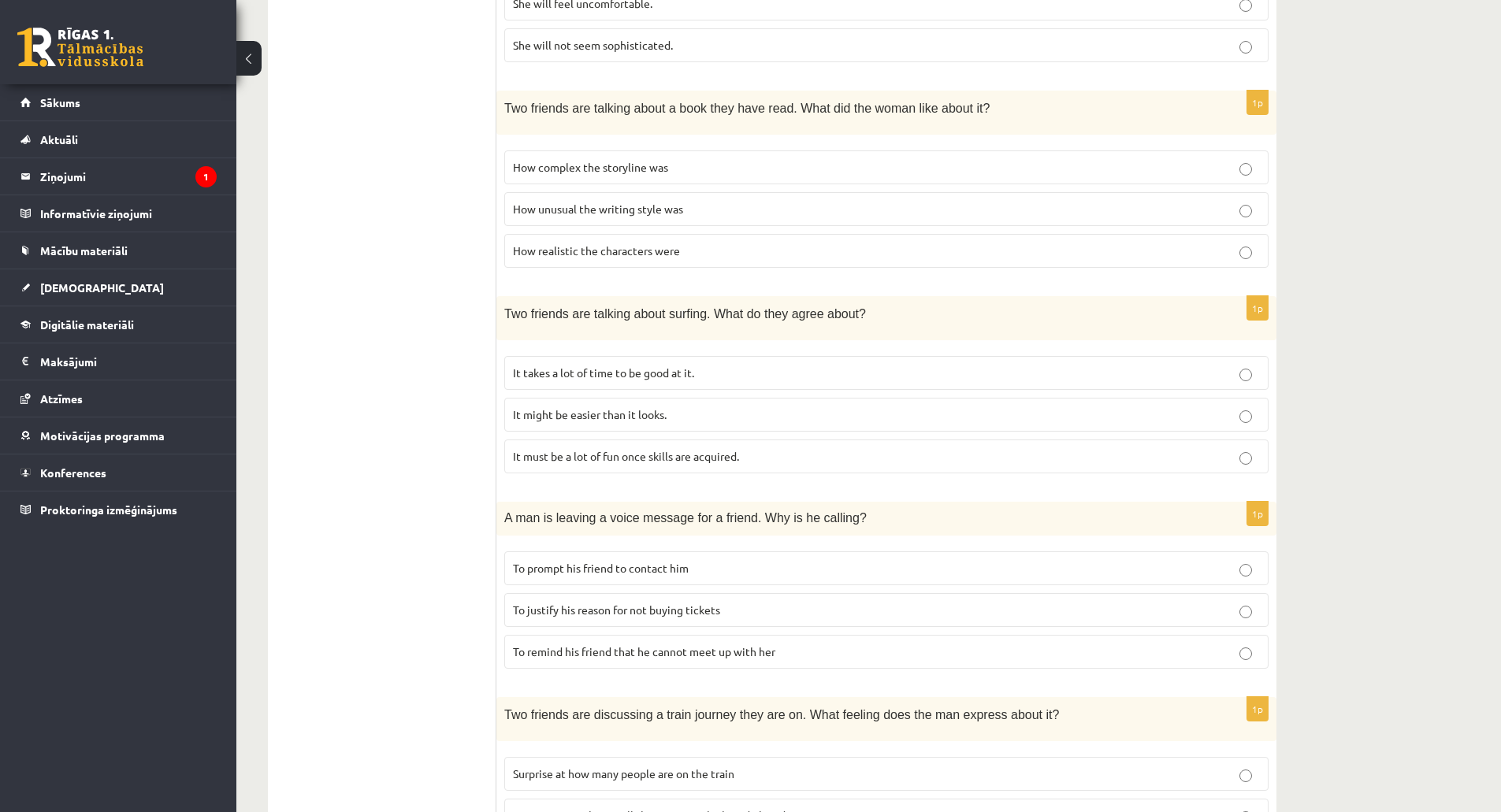
scroll to position [637, 0]
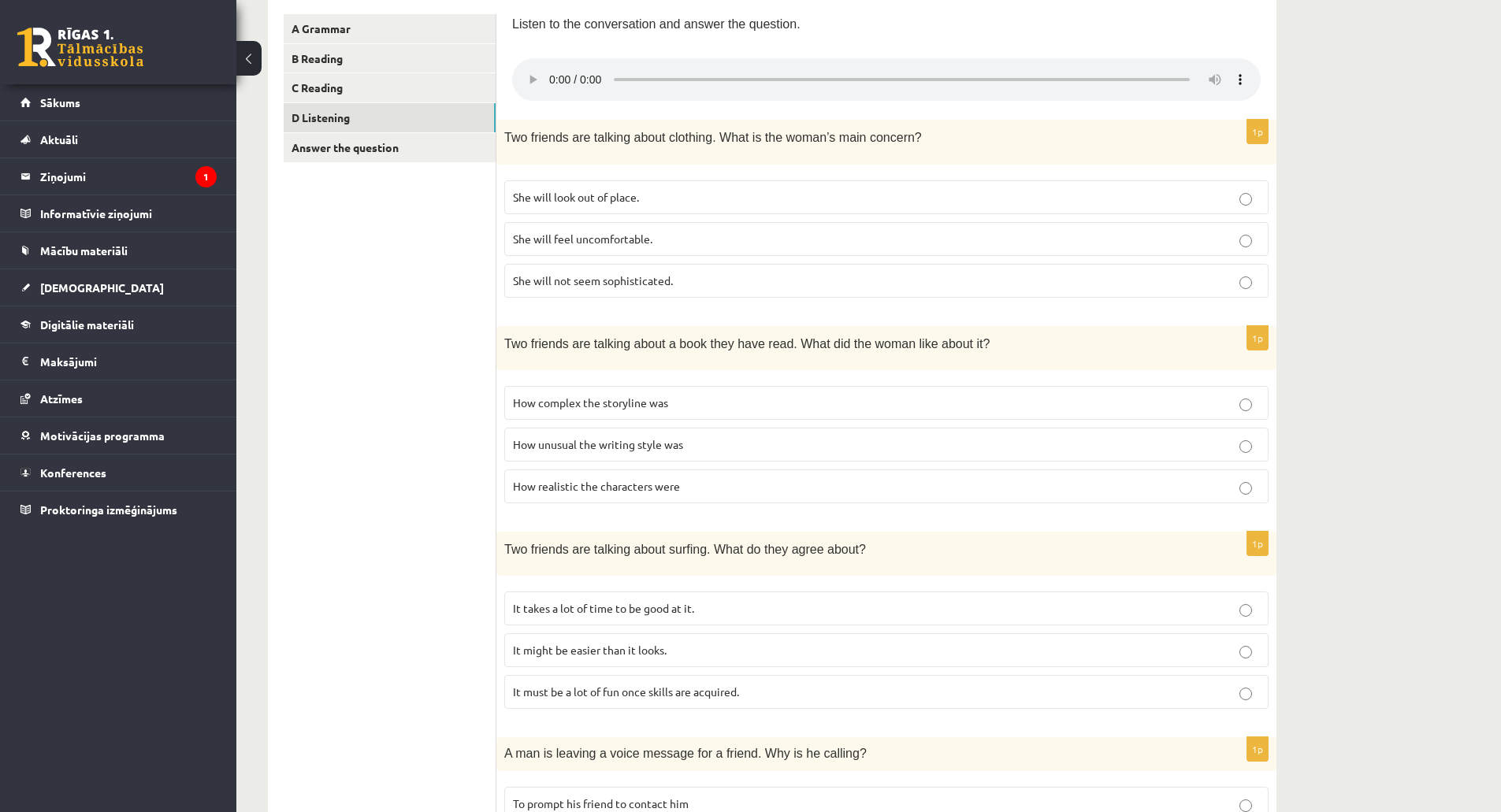
click at [555, 616] on label "It takes a lot of time to be good at it." at bounding box center [887, 608] width 765 height 33
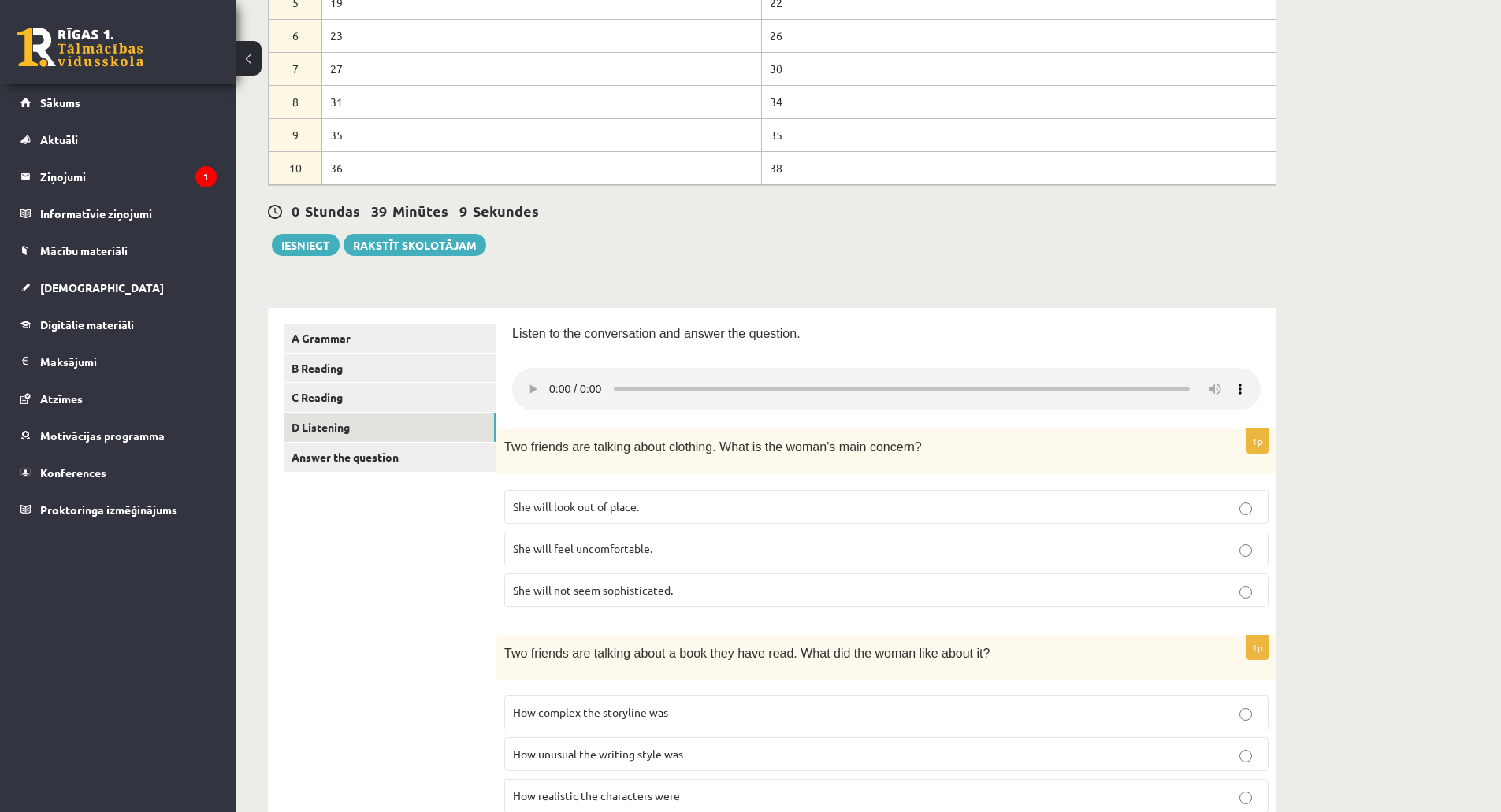
scroll to position [322, 0]
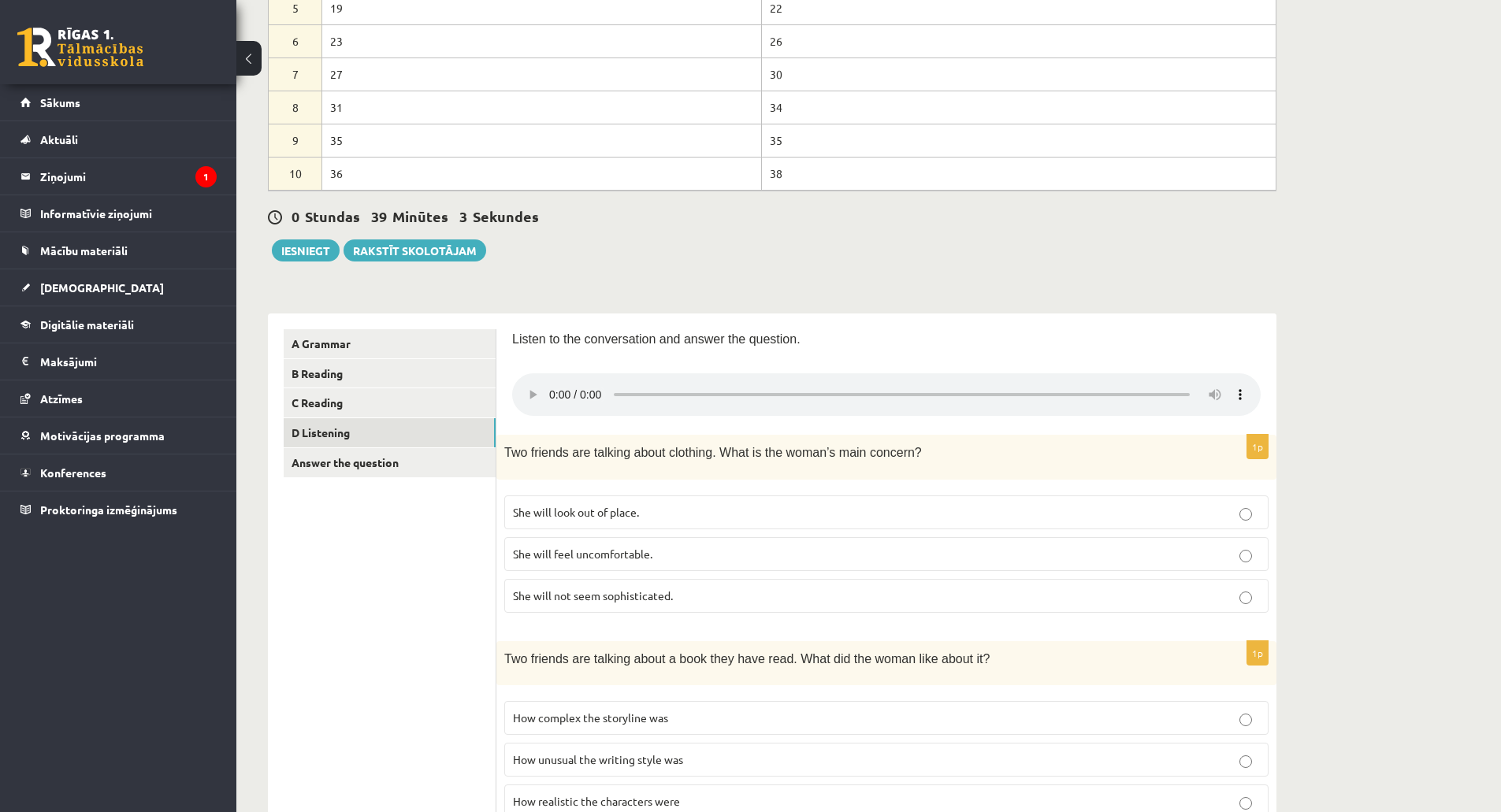
click at [582, 525] on label "She will look out of place." at bounding box center [887, 511] width 765 height 33
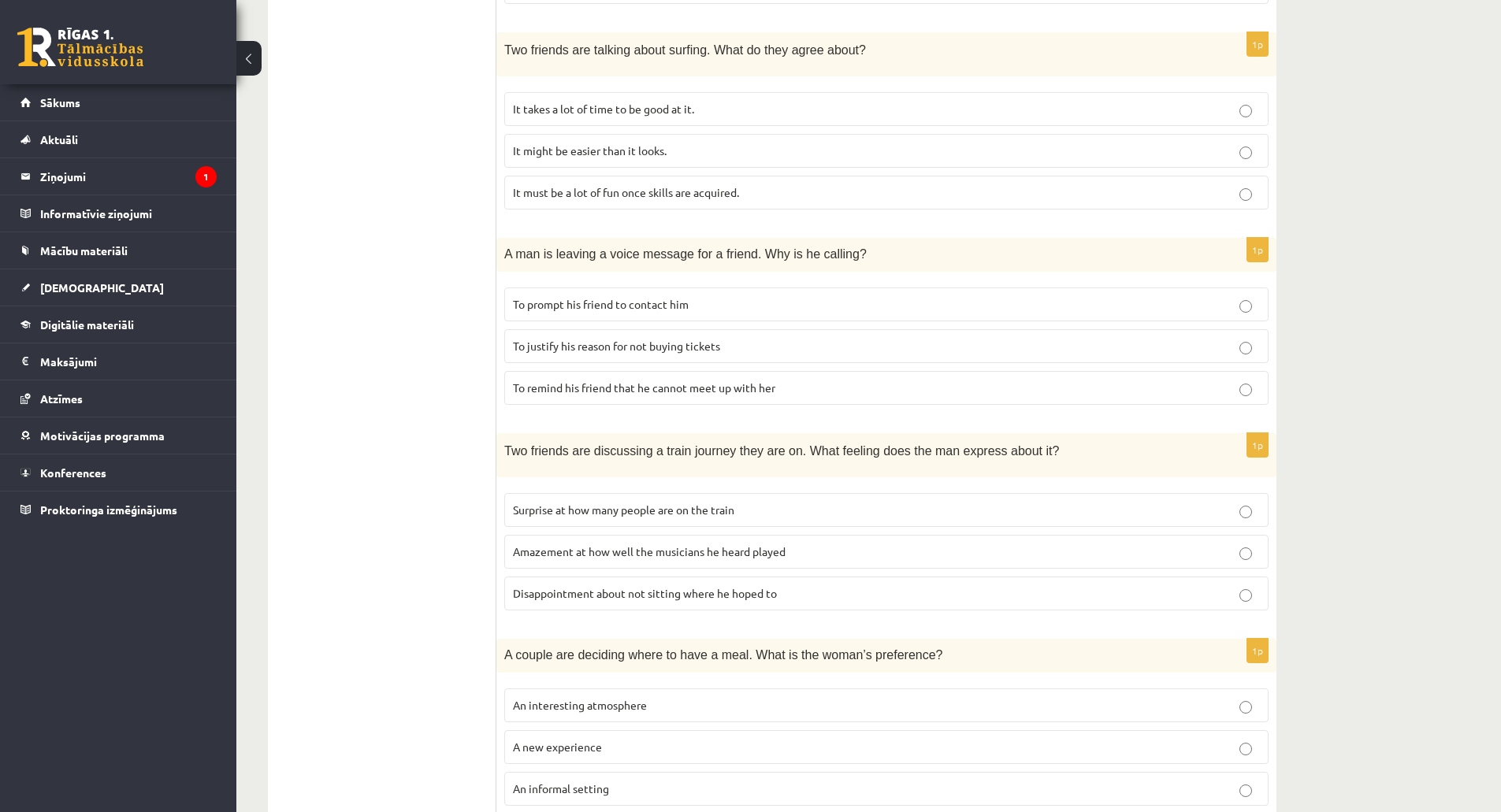
scroll to position [1188, 0]
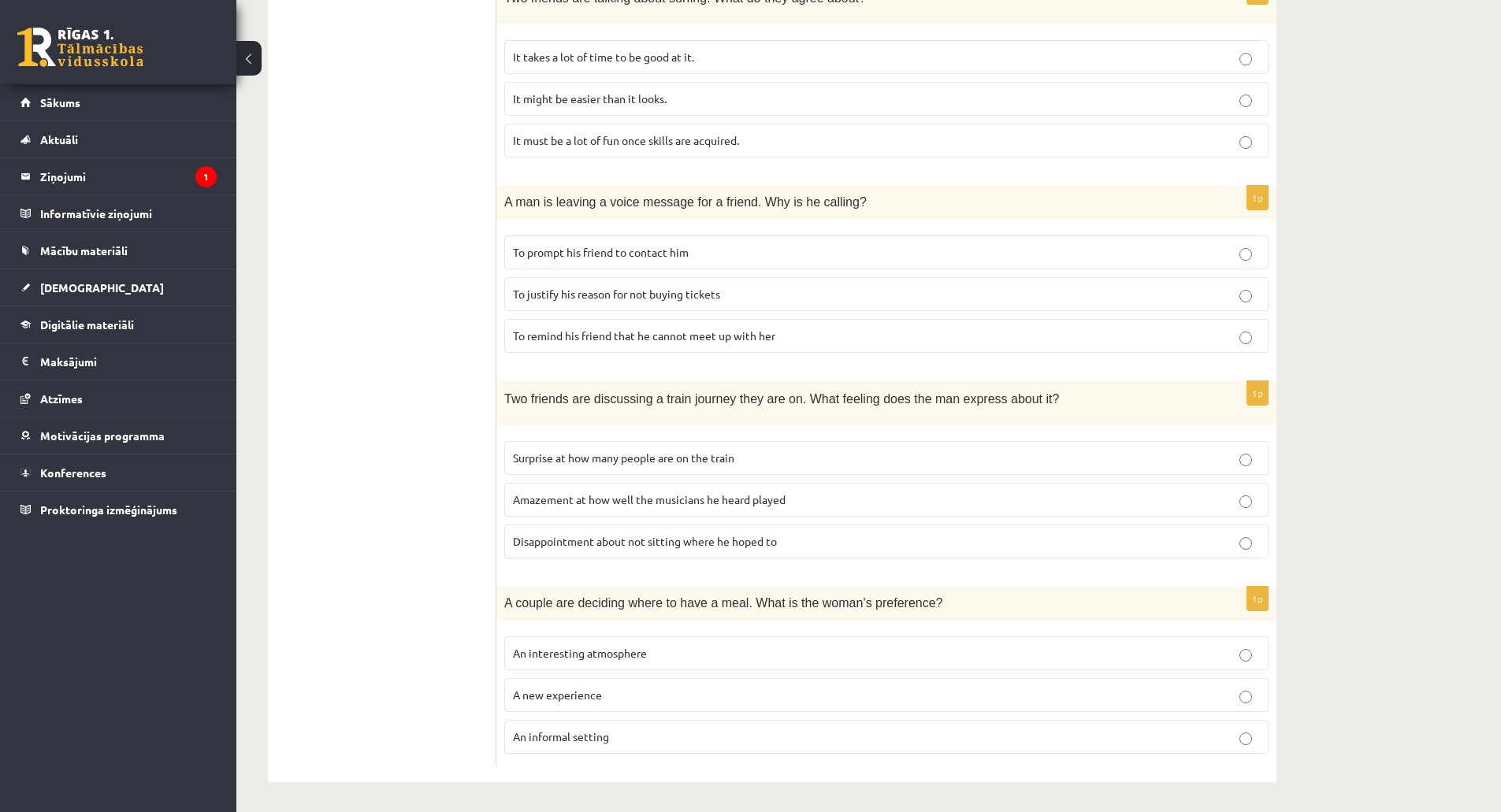
click at [765, 458] on p "Surprise at how many people are on the train" at bounding box center [886, 458] width 746 height 16
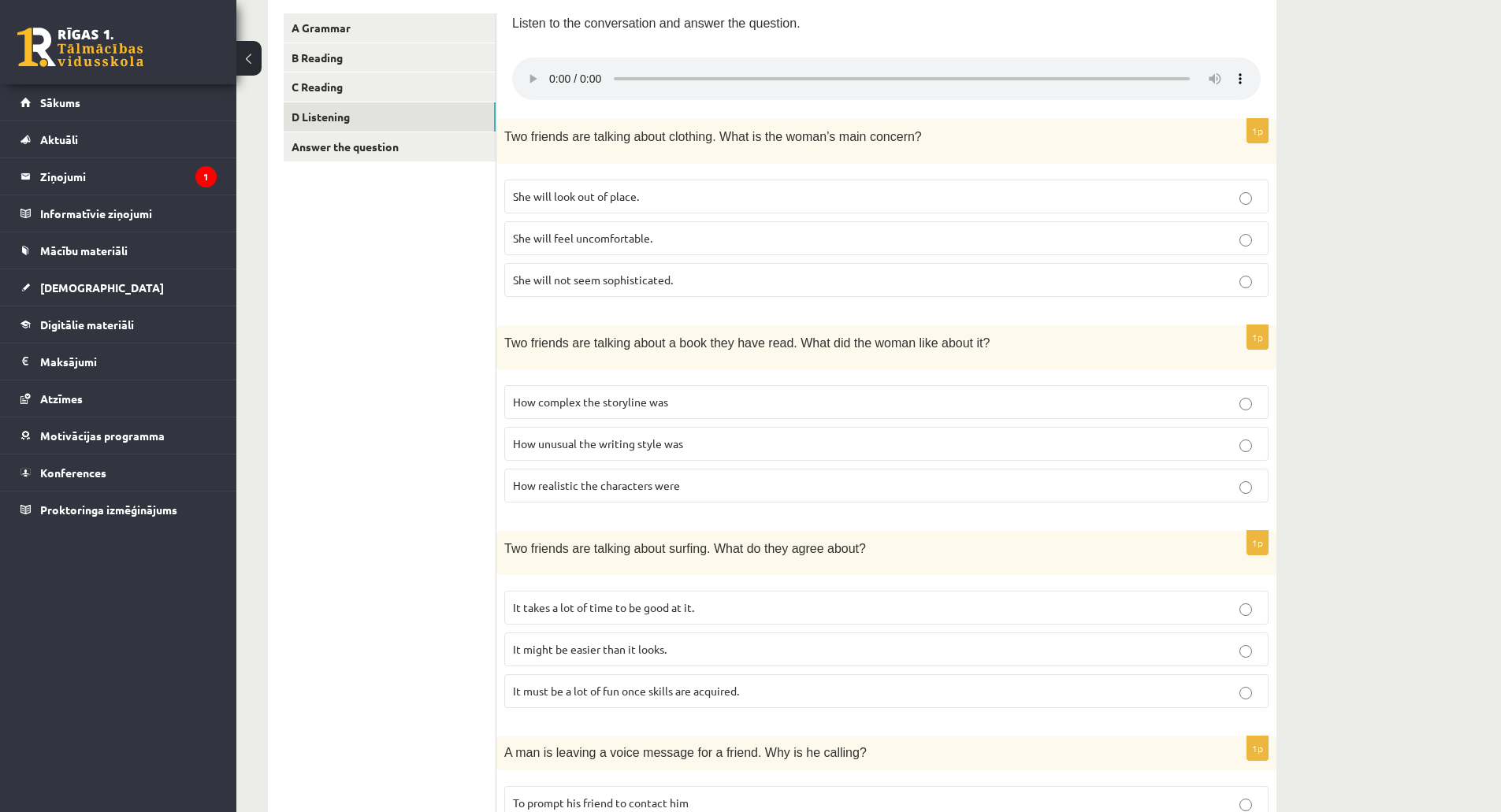
scroll to position [637, 0]
click at [734, 400] on p "How complex the storyline was" at bounding box center [886, 403] width 746 height 16
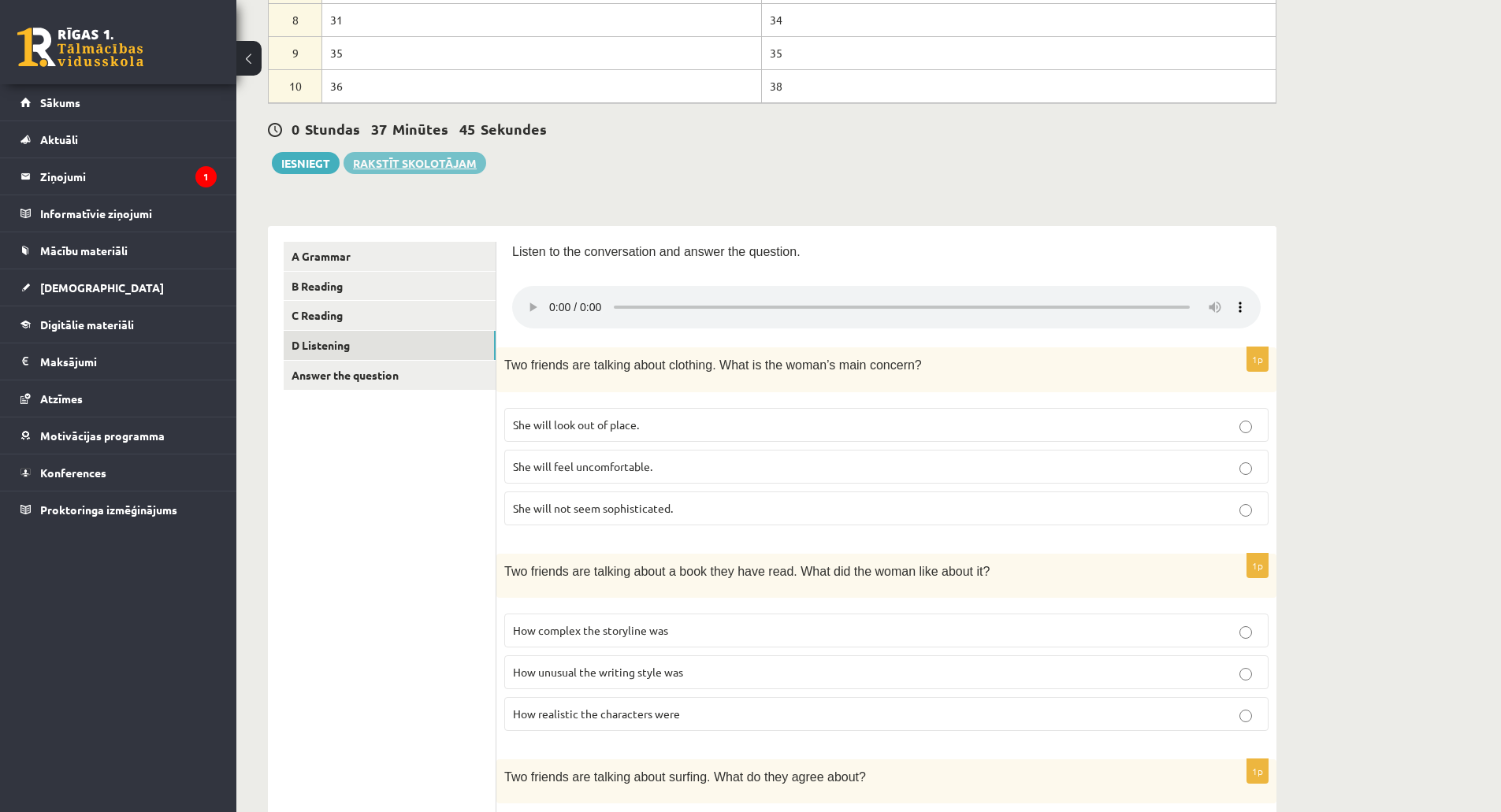
scroll to position [86, 0]
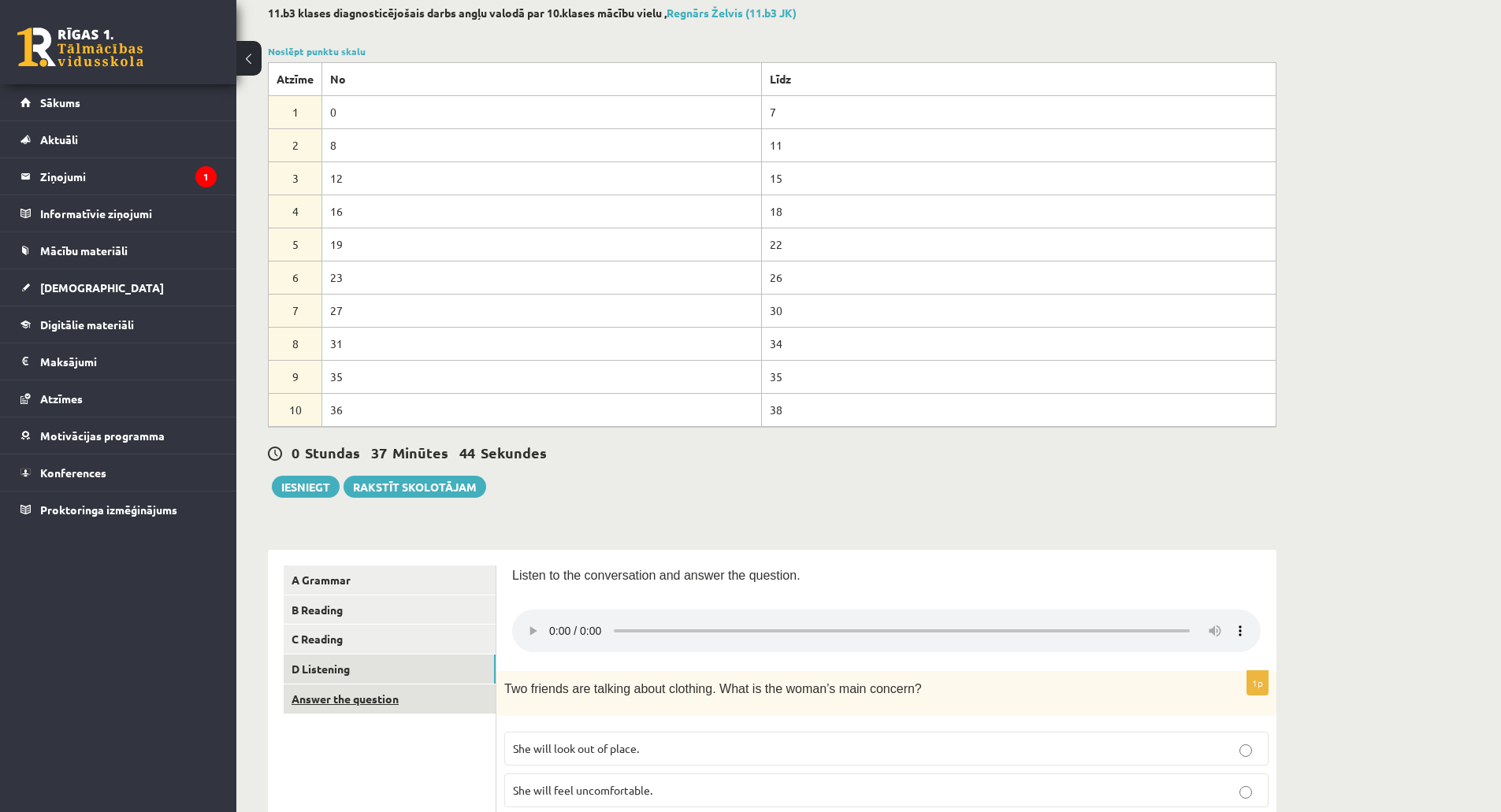
click at [369, 698] on link "Answer the question" at bounding box center [389, 698] width 211 height 29
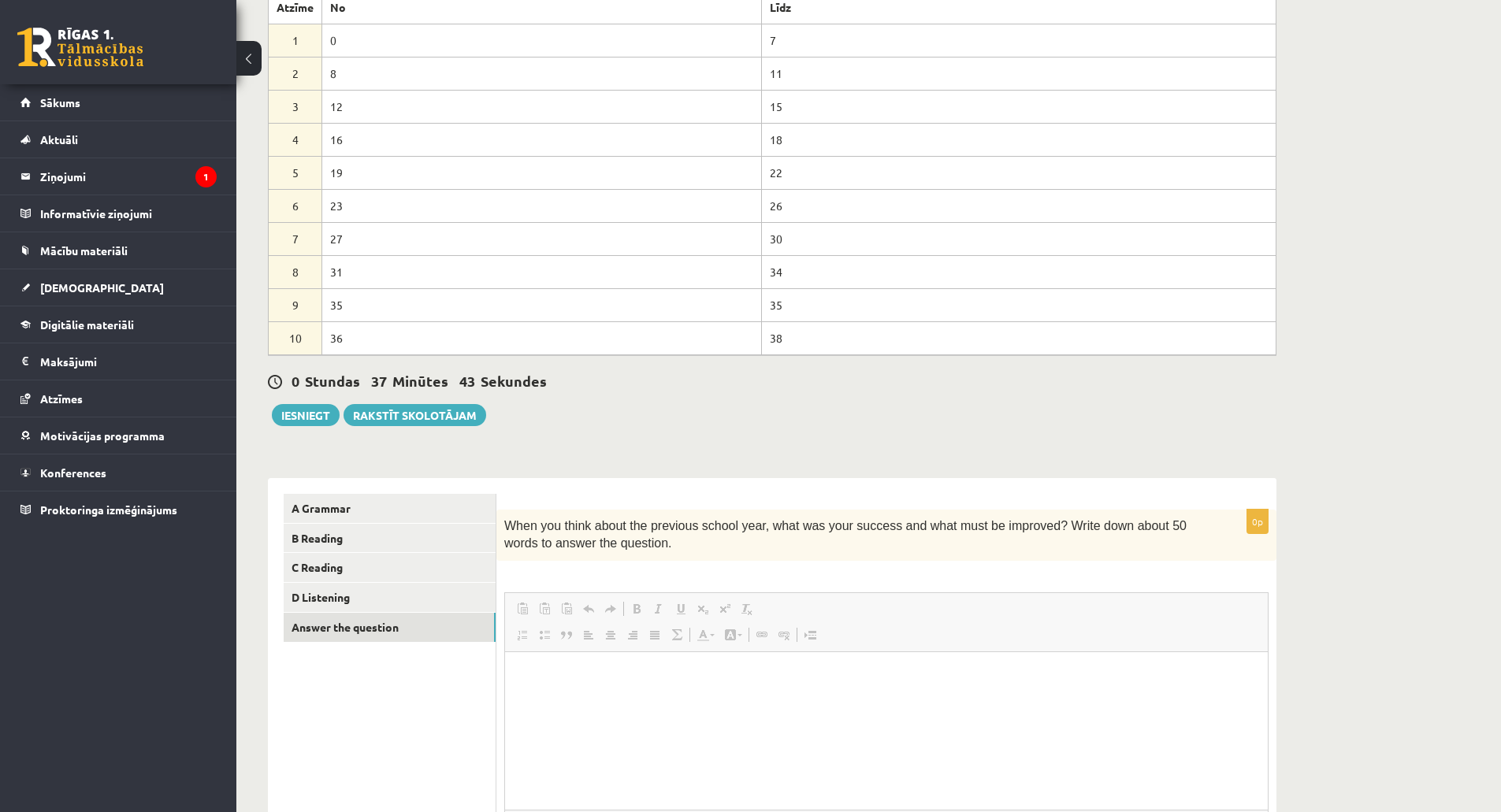
scroll to position [0, 0]
click at [807, 699] on html at bounding box center [887, 675] width 763 height 48
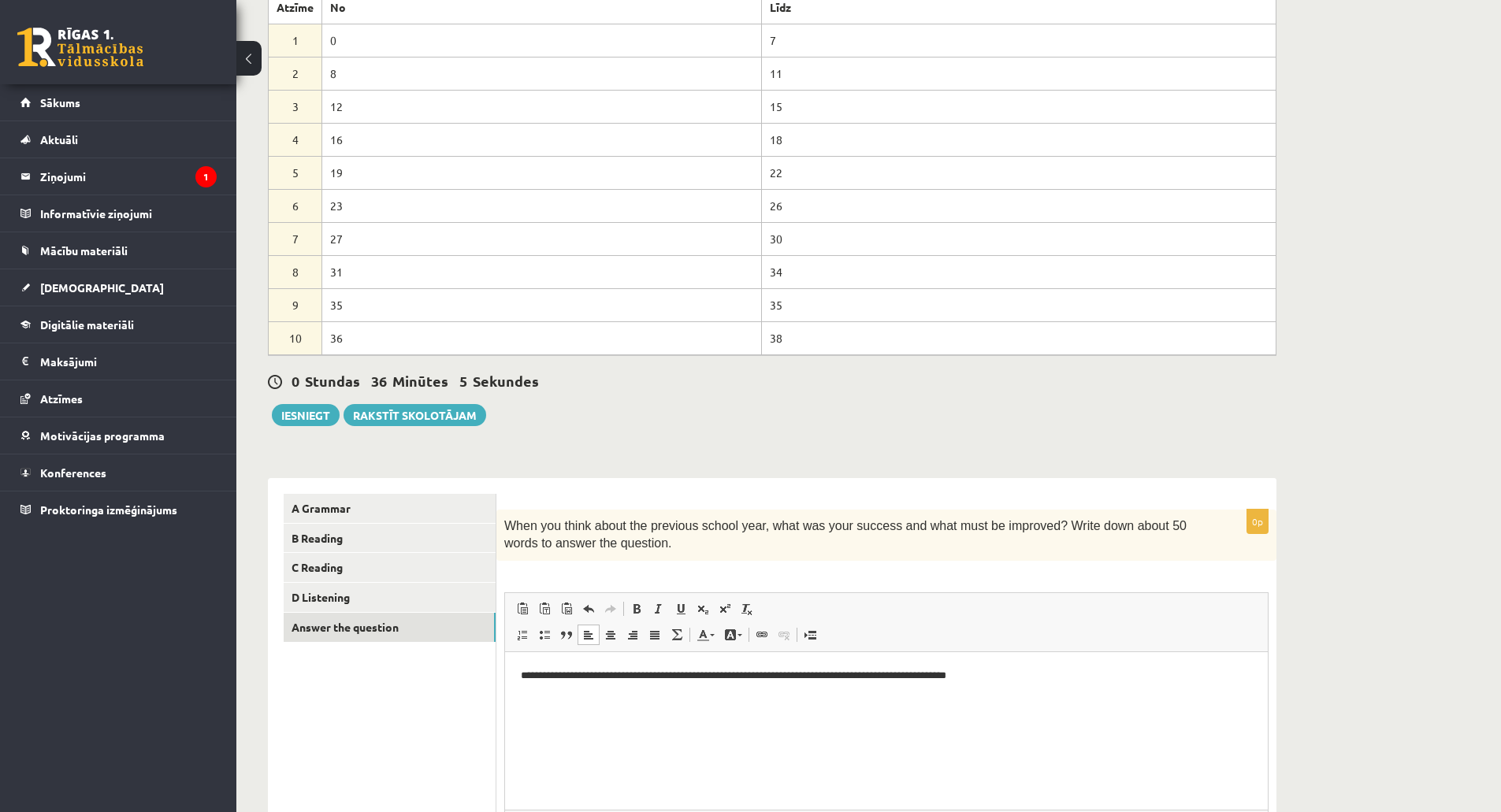
click at [705, 672] on p "**********" at bounding box center [886, 675] width 731 height 16
click at [1045, 672] on p "**********" at bounding box center [886, 675] width 731 height 16
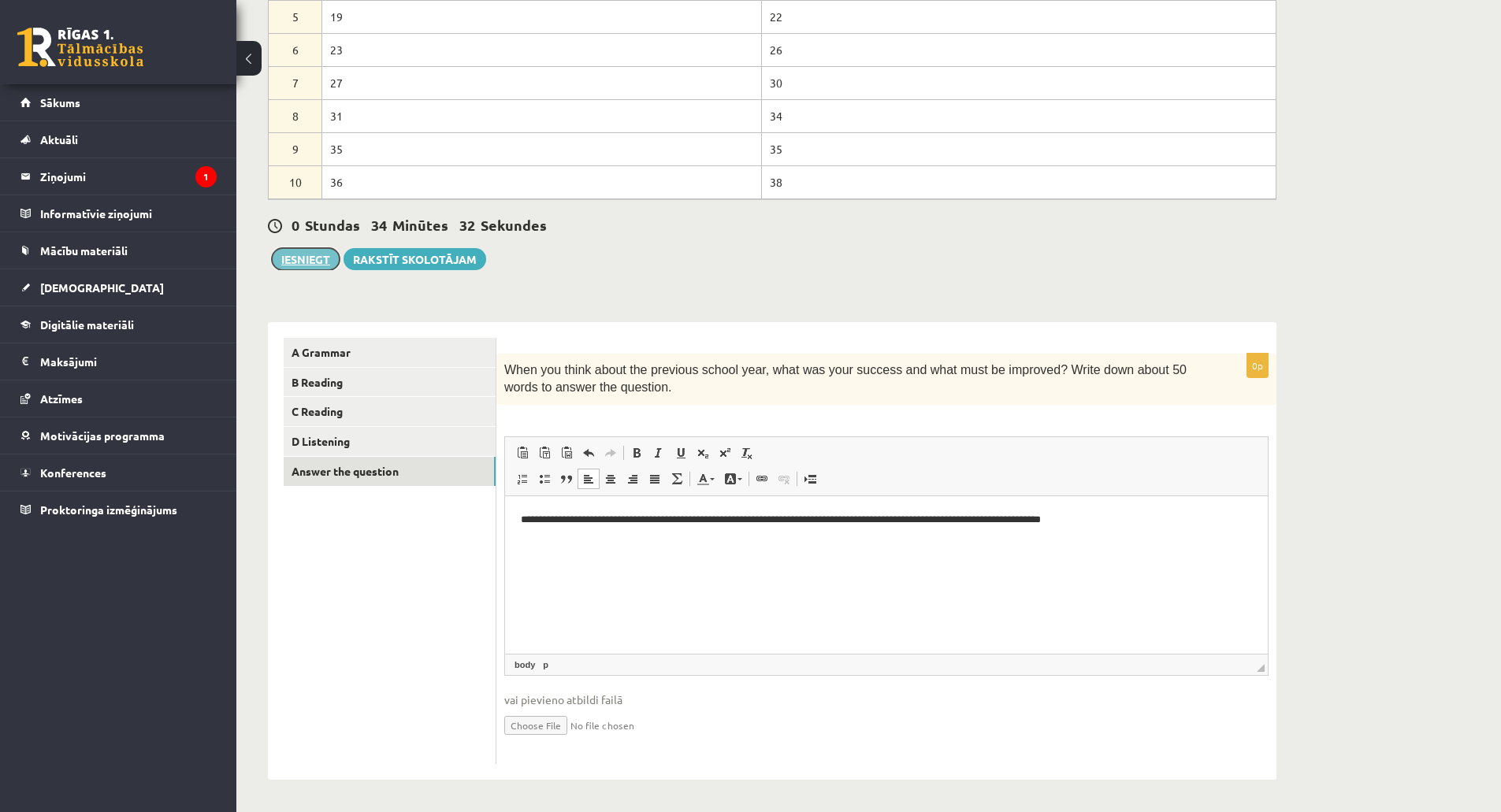
click at [310, 265] on button "Iesniegt" at bounding box center [305, 259] width 68 height 22
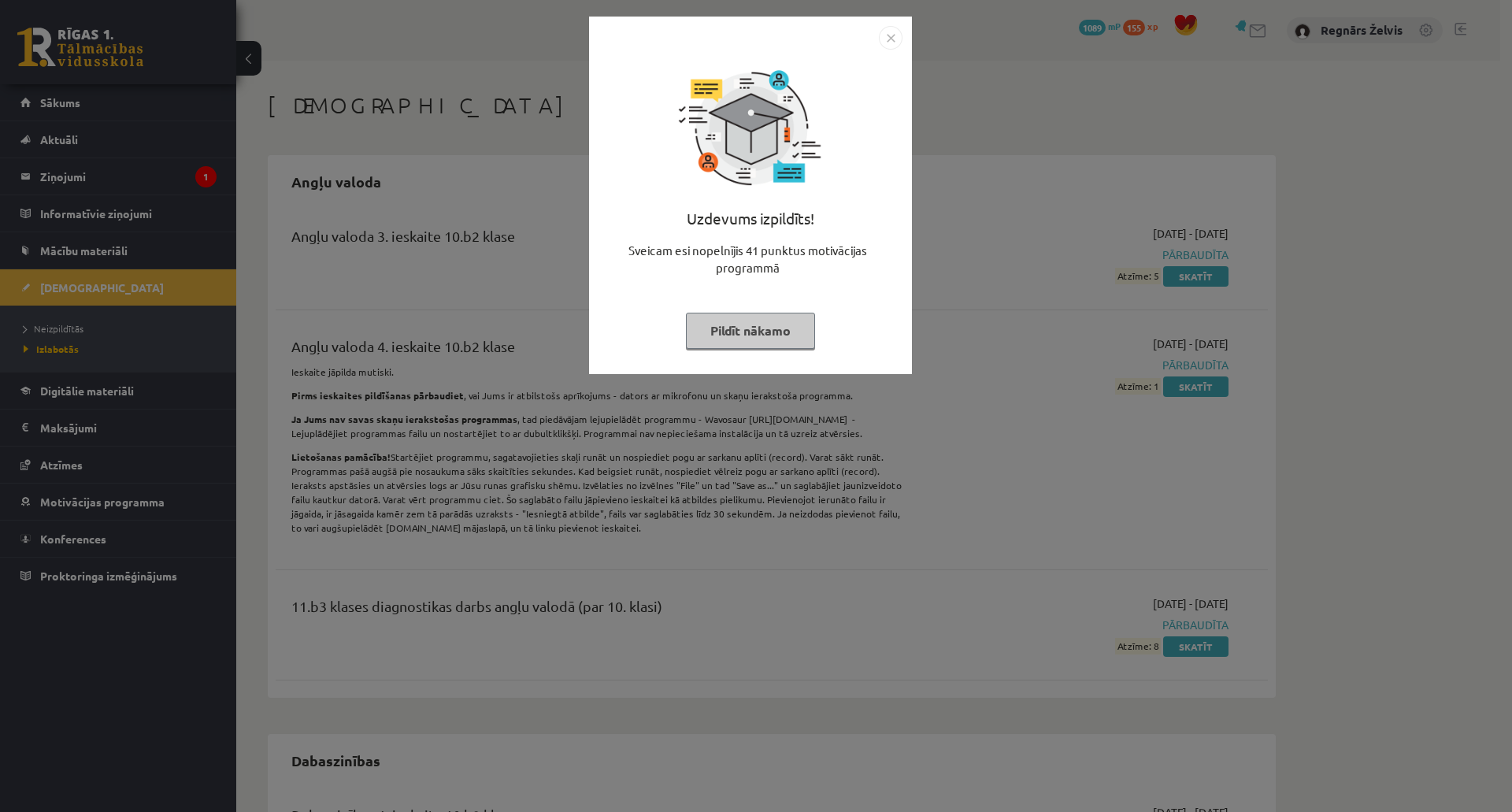
click at [761, 336] on button "Pildīt nākamo" at bounding box center [750, 331] width 129 height 36
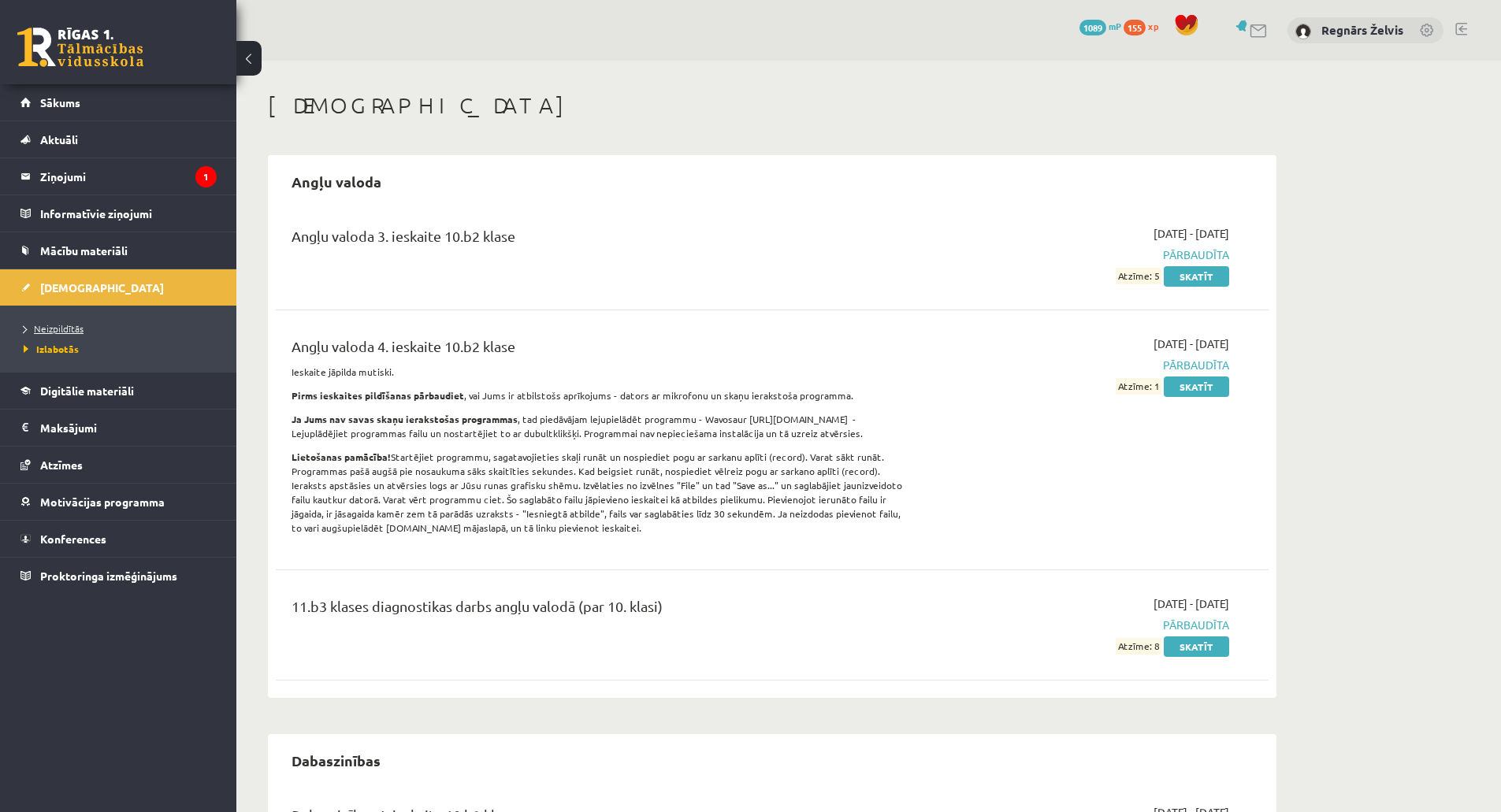
click at [80, 325] on span "Neizpildītās" at bounding box center [53, 329] width 60 height 13
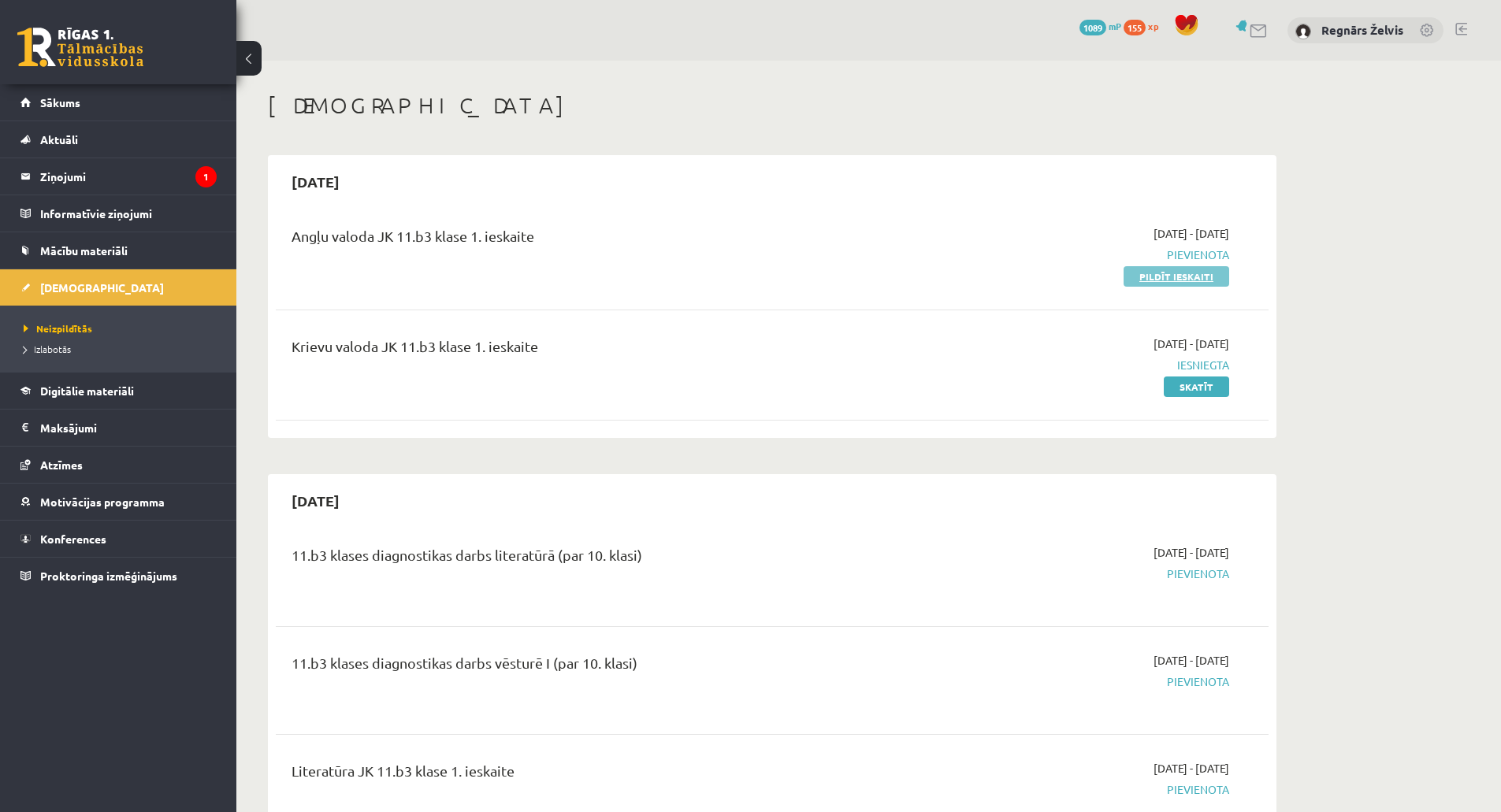
click at [1136, 279] on link "Pildīt ieskaiti" at bounding box center [1176, 276] width 106 height 21
